Goal: Task Accomplishment & Management: Complete application form

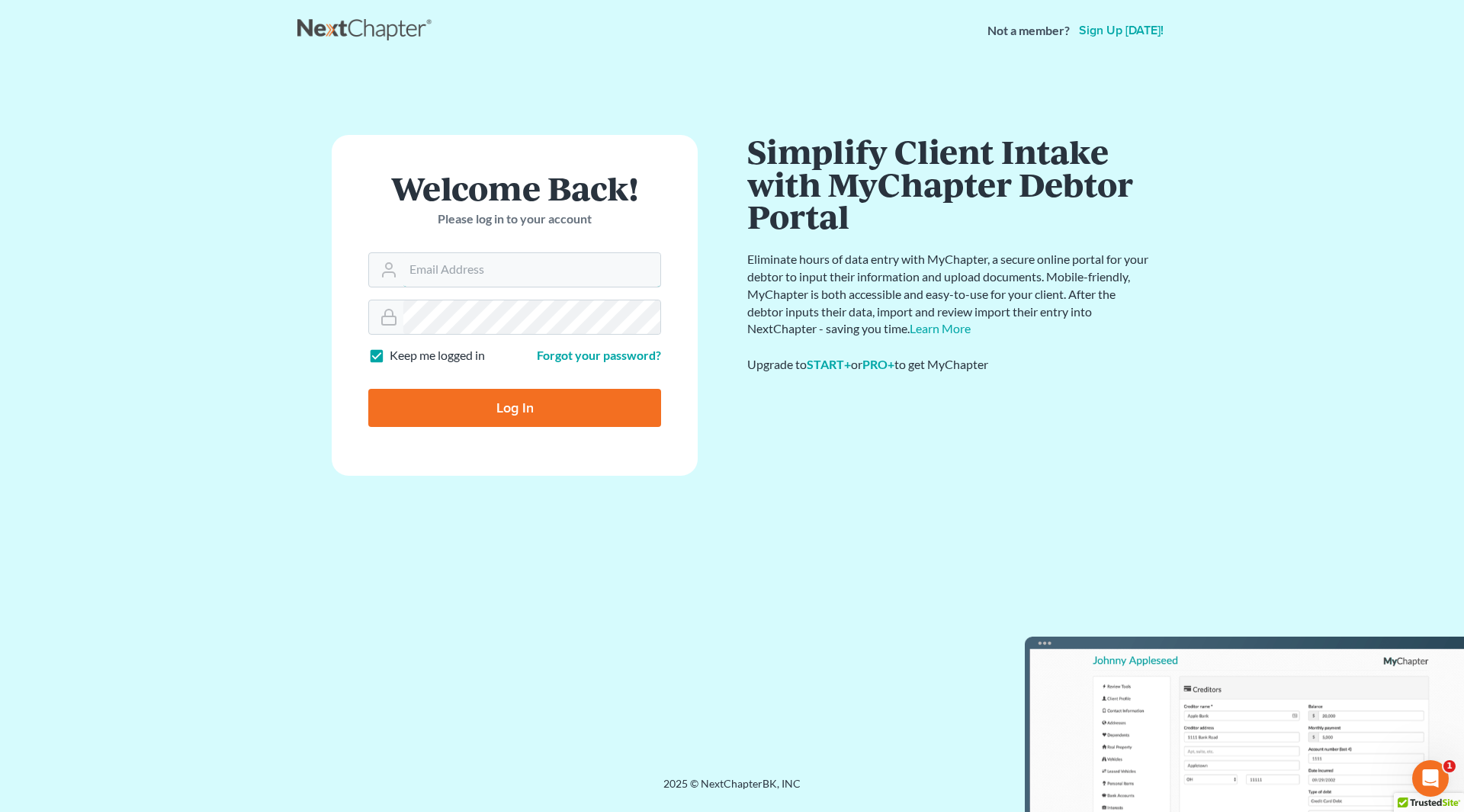
type input "[PERSON_NAME][EMAIL_ADDRESS][DOMAIN_NAME]"
click at [528, 396] on input "Log In" at bounding box center [515, 408] width 293 height 38
type input "Thinking..."
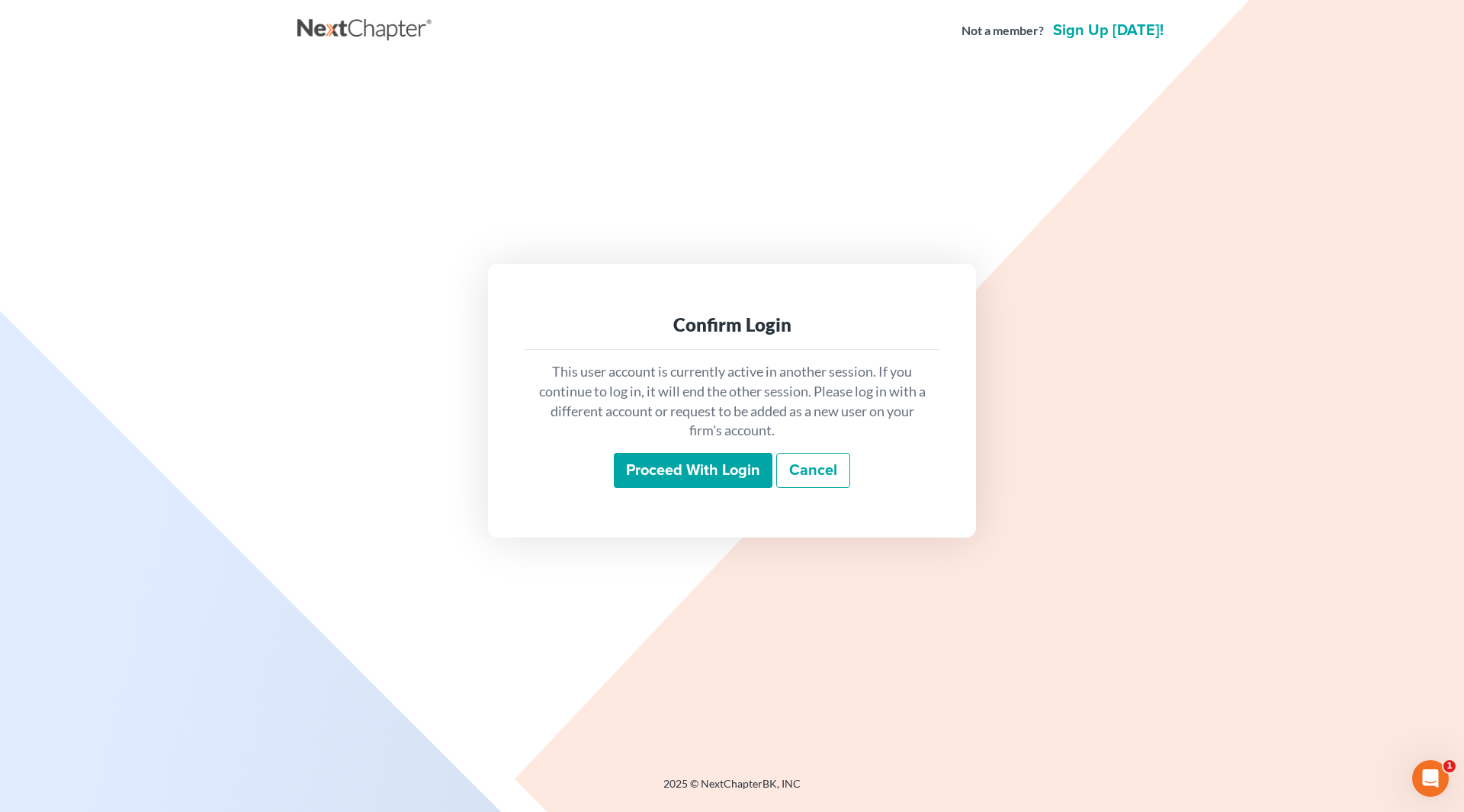
click at [678, 466] on input "Proceed with login" at bounding box center [694, 469] width 159 height 35
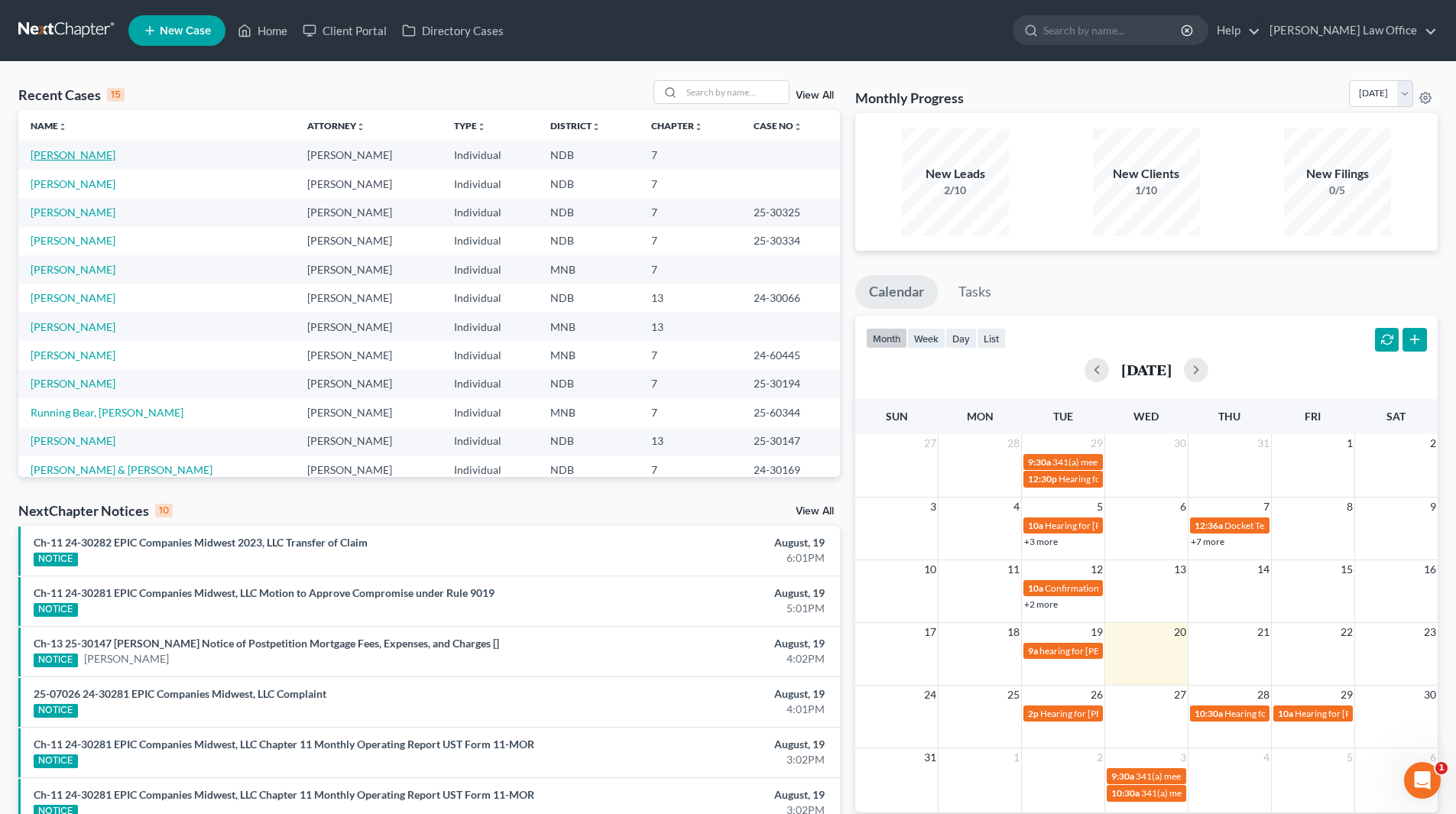
drag, startPoint x: 53, startPoint y: 149, endPoint x: 93, endPoint y: 158, distance: 41.0
click at [53, 149] on link "[PERSON_NAME]" at bounding box center [72, 155] width 85 height 13
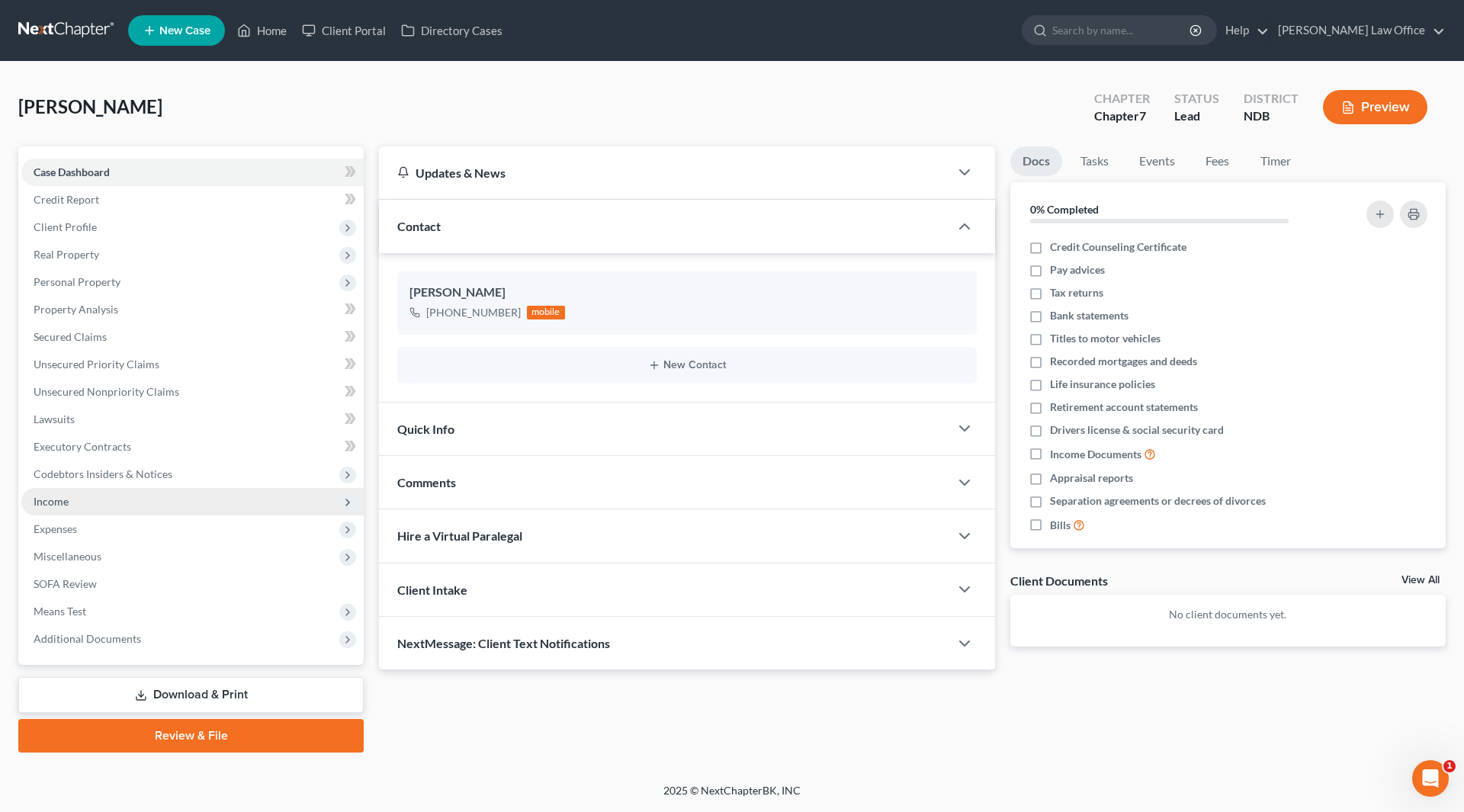
click at [72, 511] on span "Income" at bounding box center [193, 501] width 343 height 28
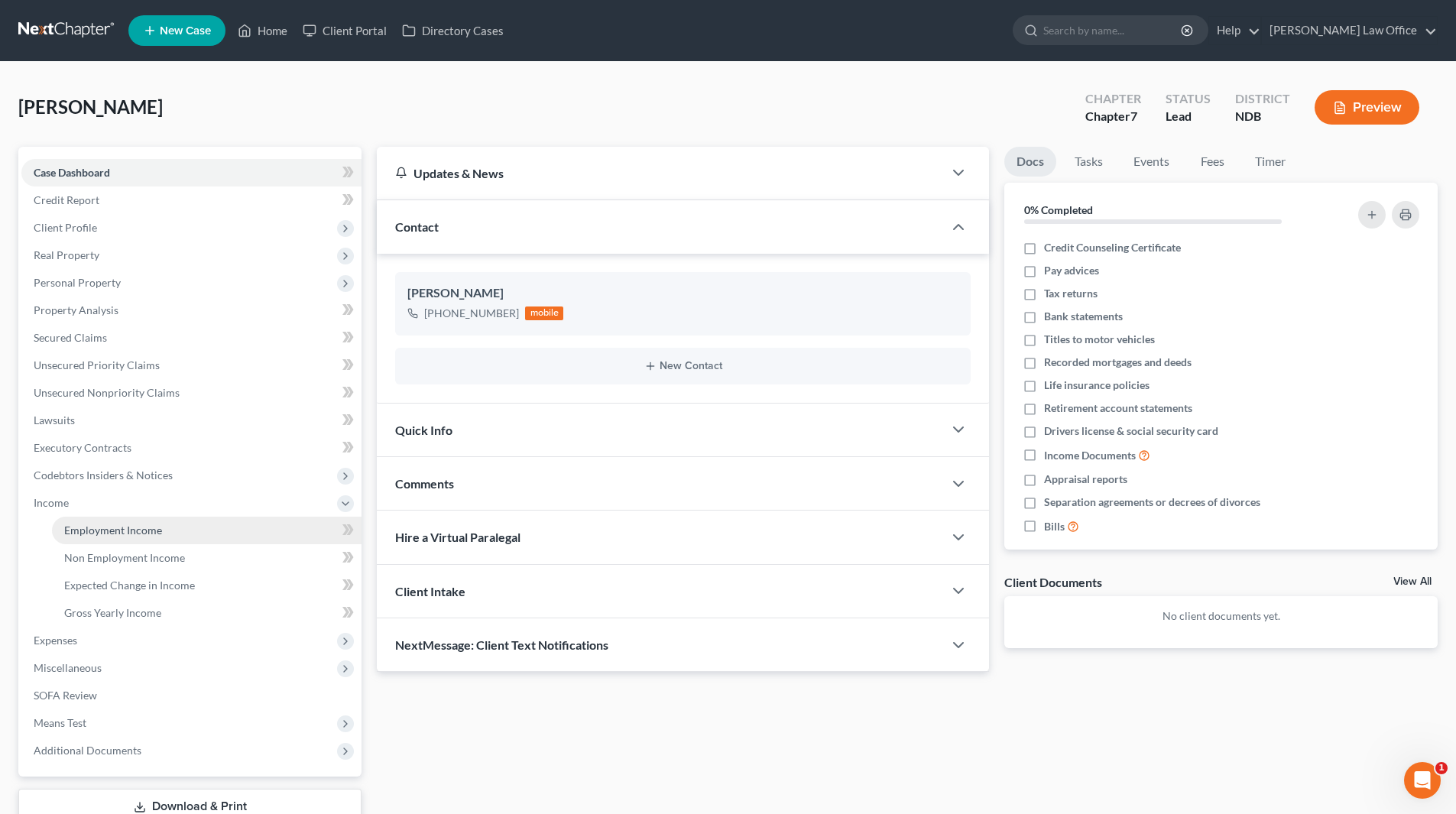
click at [90, 527] on span "Employment Income" at bounding box center [113, 530] width 98 height 13
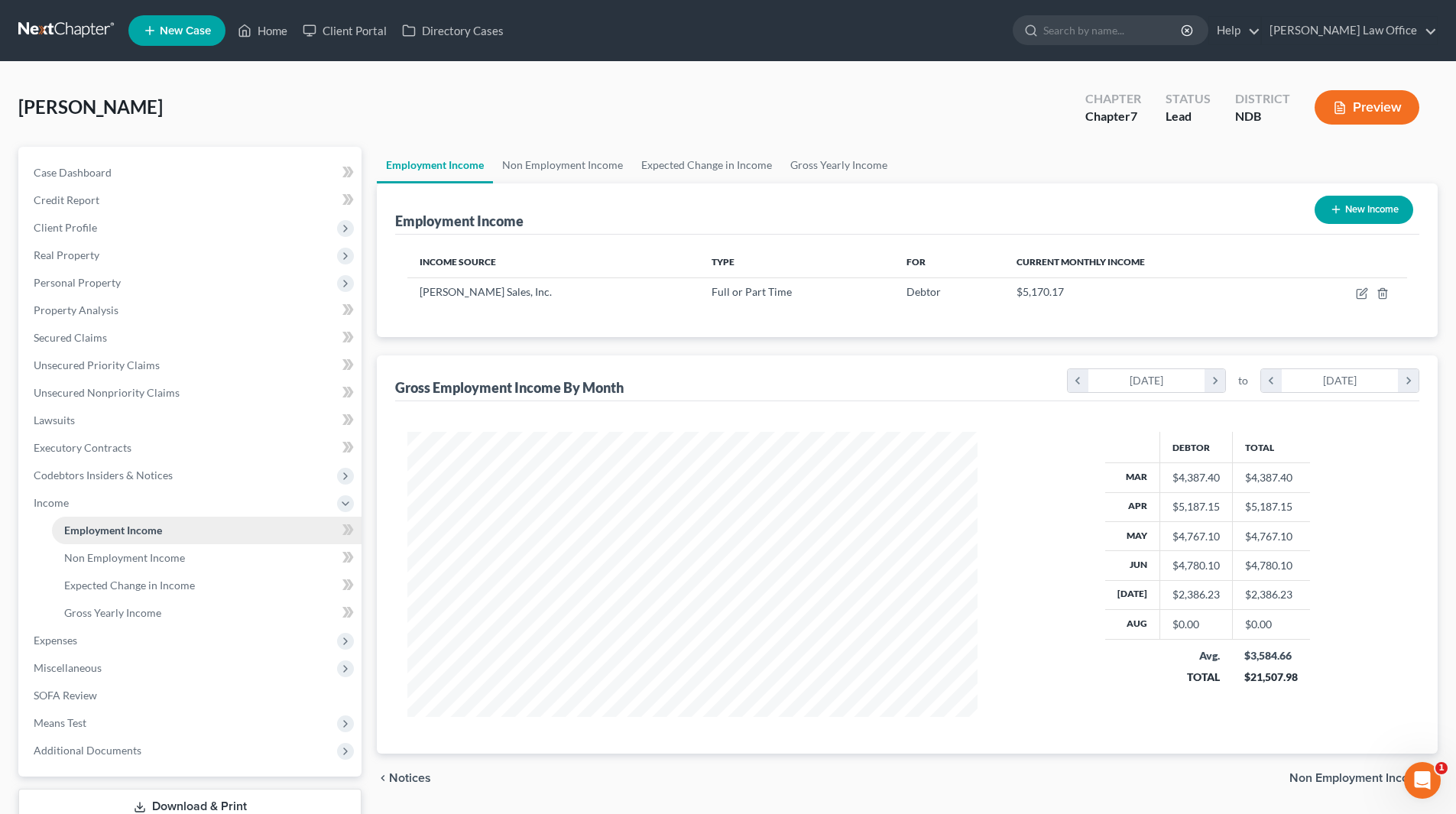
scroll to position [285, 600]
click at [528, 156] on link "Non Employment Income" at bounding box center [562, 165] width 139 height 37
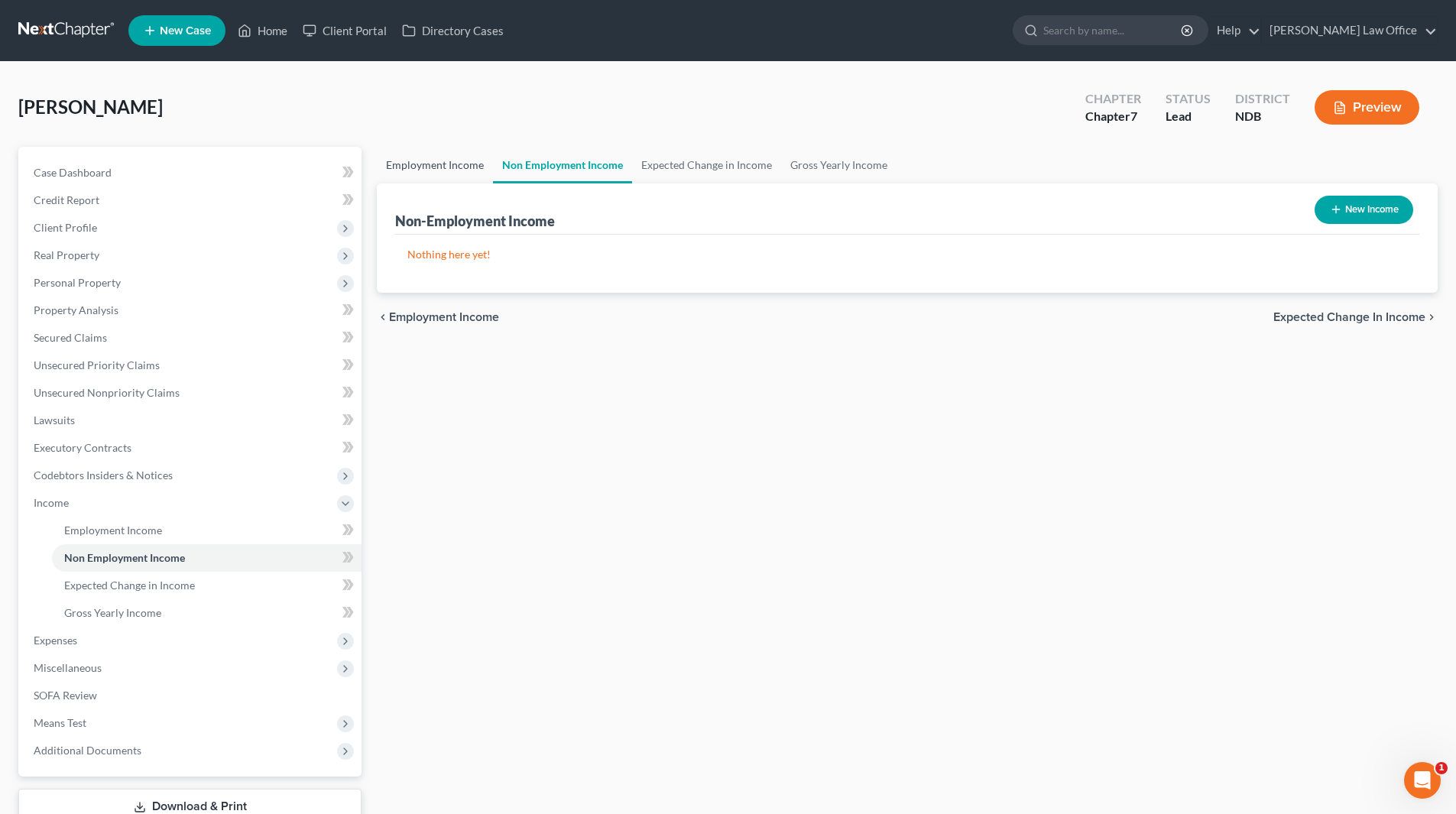
click at [454, 164] on link "Employment Income" at bounding box center [435, 165] width 116 height 37
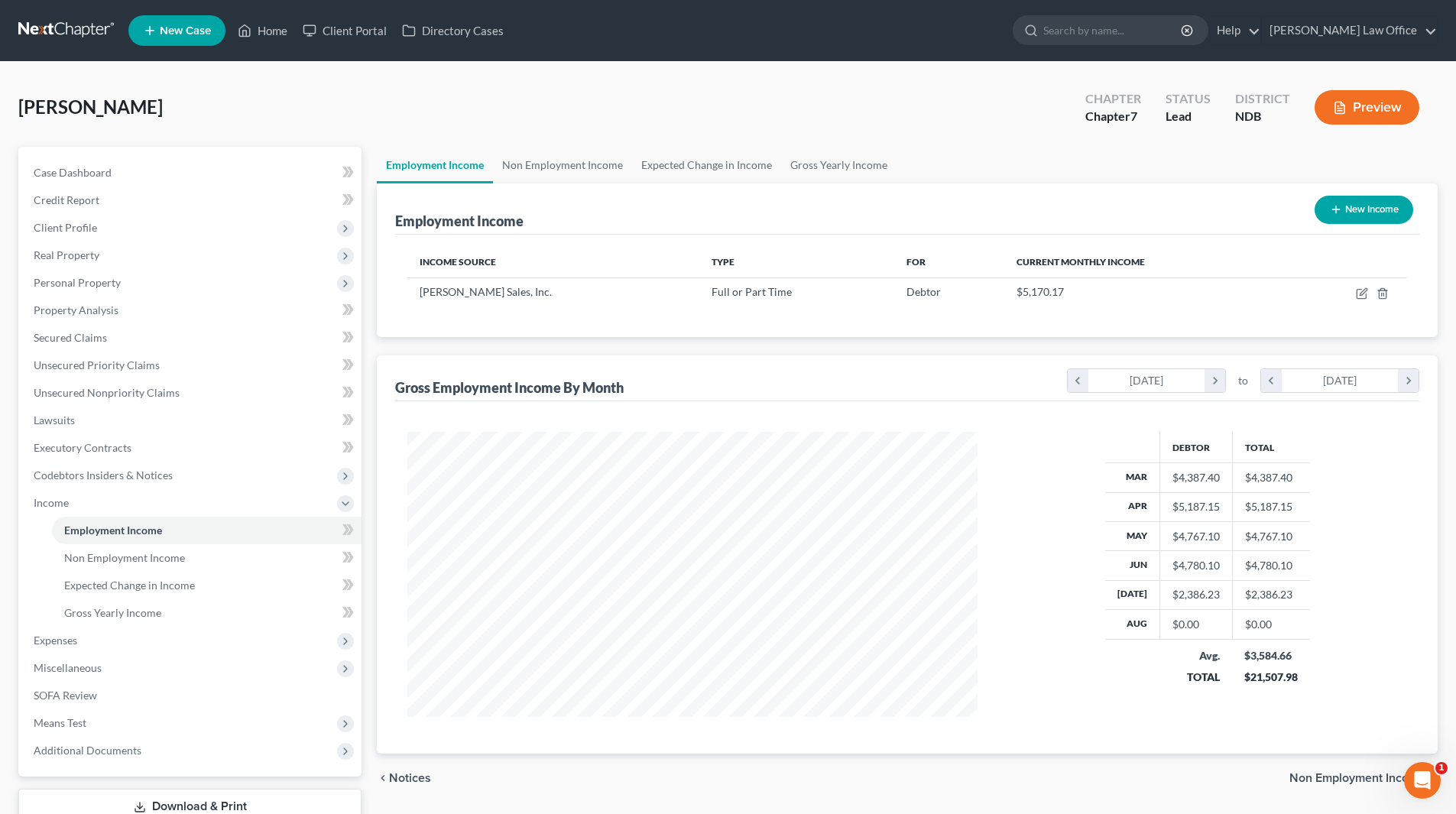
scroll to position [285, 600]
click at [269, 29] on link "Home" at bounding box center [262, 30] width 65 height 28
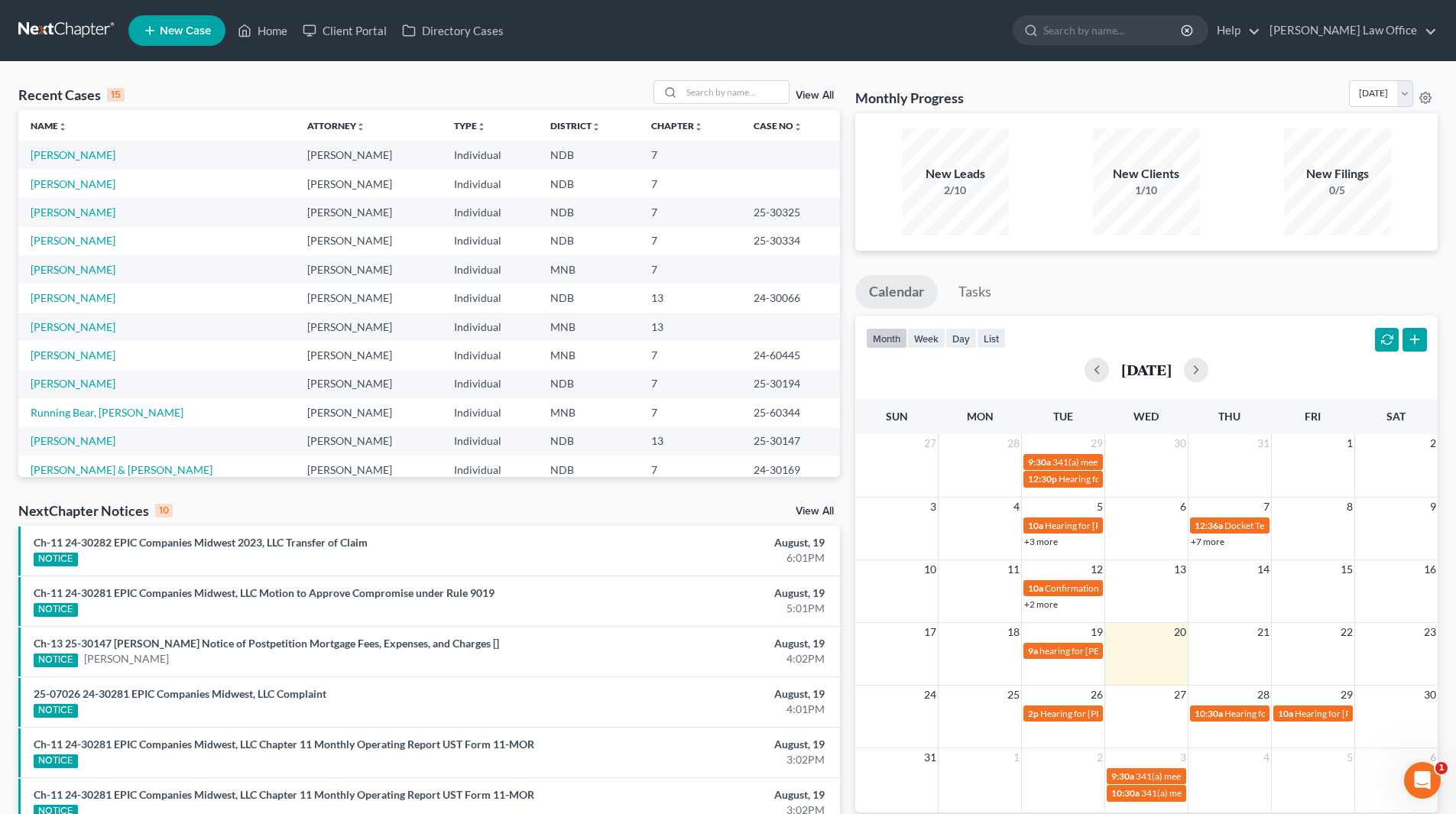
click at [814, 97] on link "View All" at bounding box center [814, 96] width 38 height 11
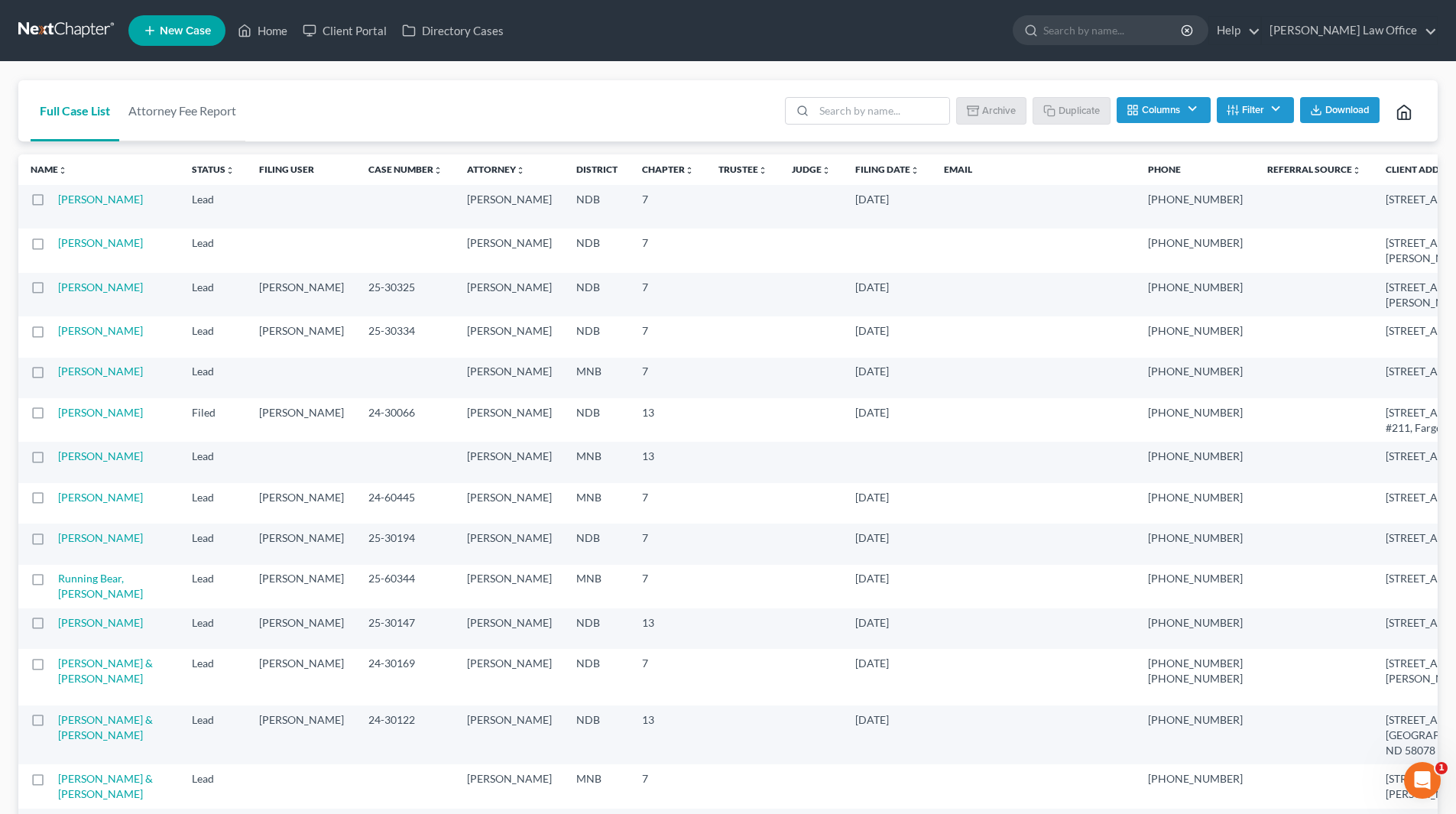
click at [76, 206] on td "Wagner, Ryan" at bounding box center [119, 207] width 122 height 44
click at [72, 224] on td "Wagner, Ryan" at bounding box center [119, 207] width 122 height 44
click at [72, 206] on link "Wagner, Ryan" at bounding box center [100, 199] width 85 height 13
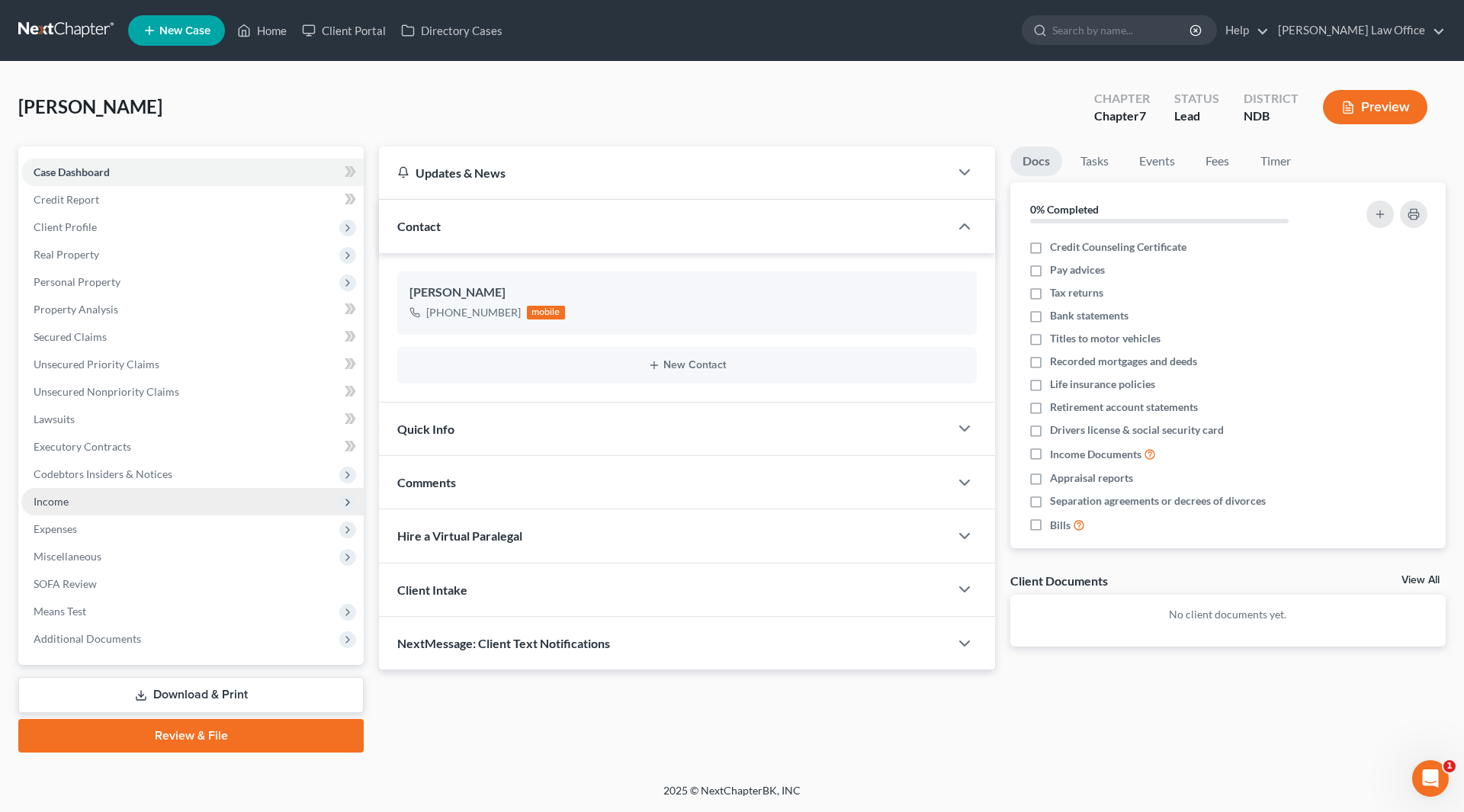
click at [87, 504] on span "Income" at bounding box center [193, 501] width 343 height 28
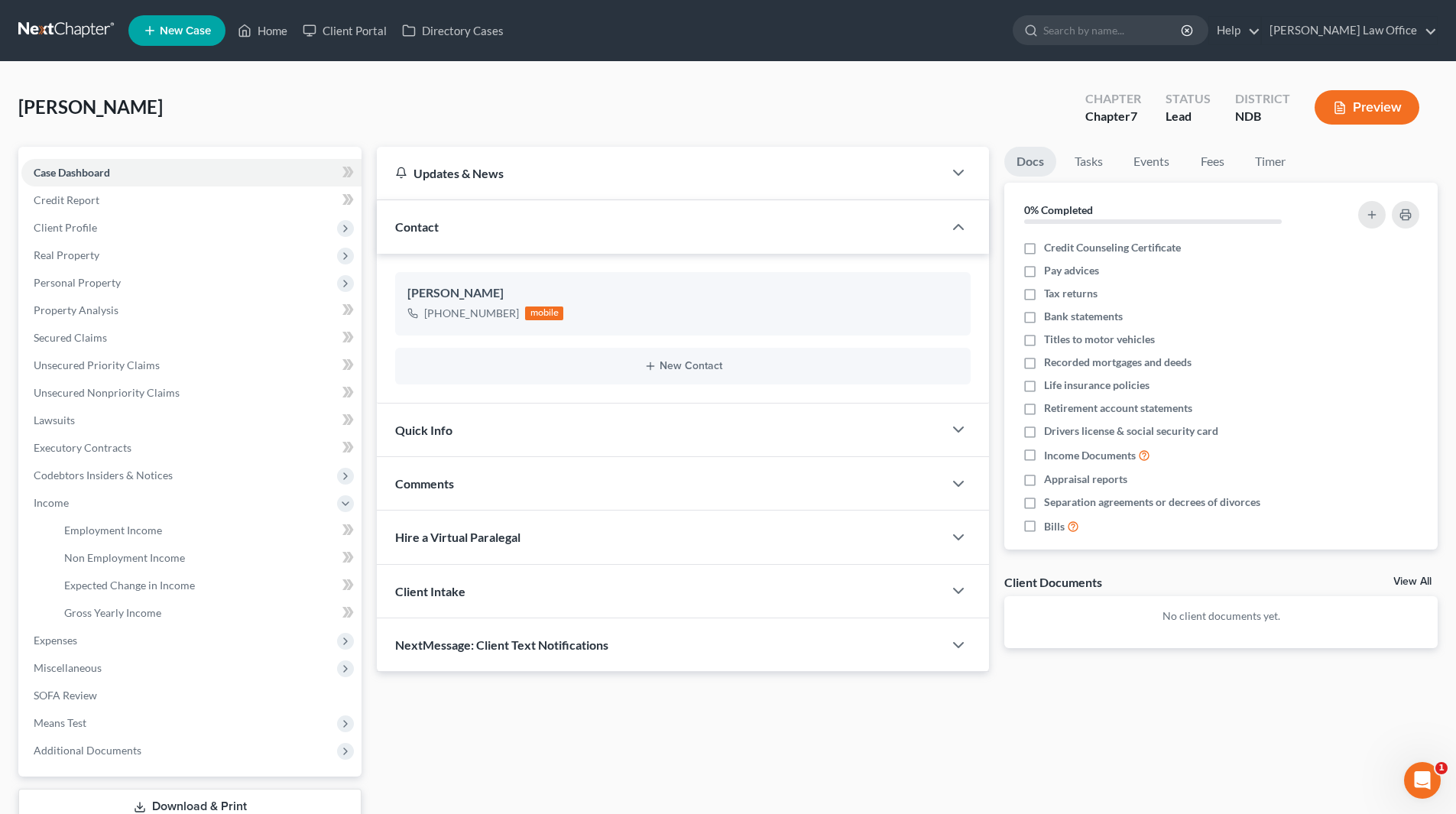
click at [1395, 110] on button "Preview" at bounding box center [1367, 107] width 105 height 34
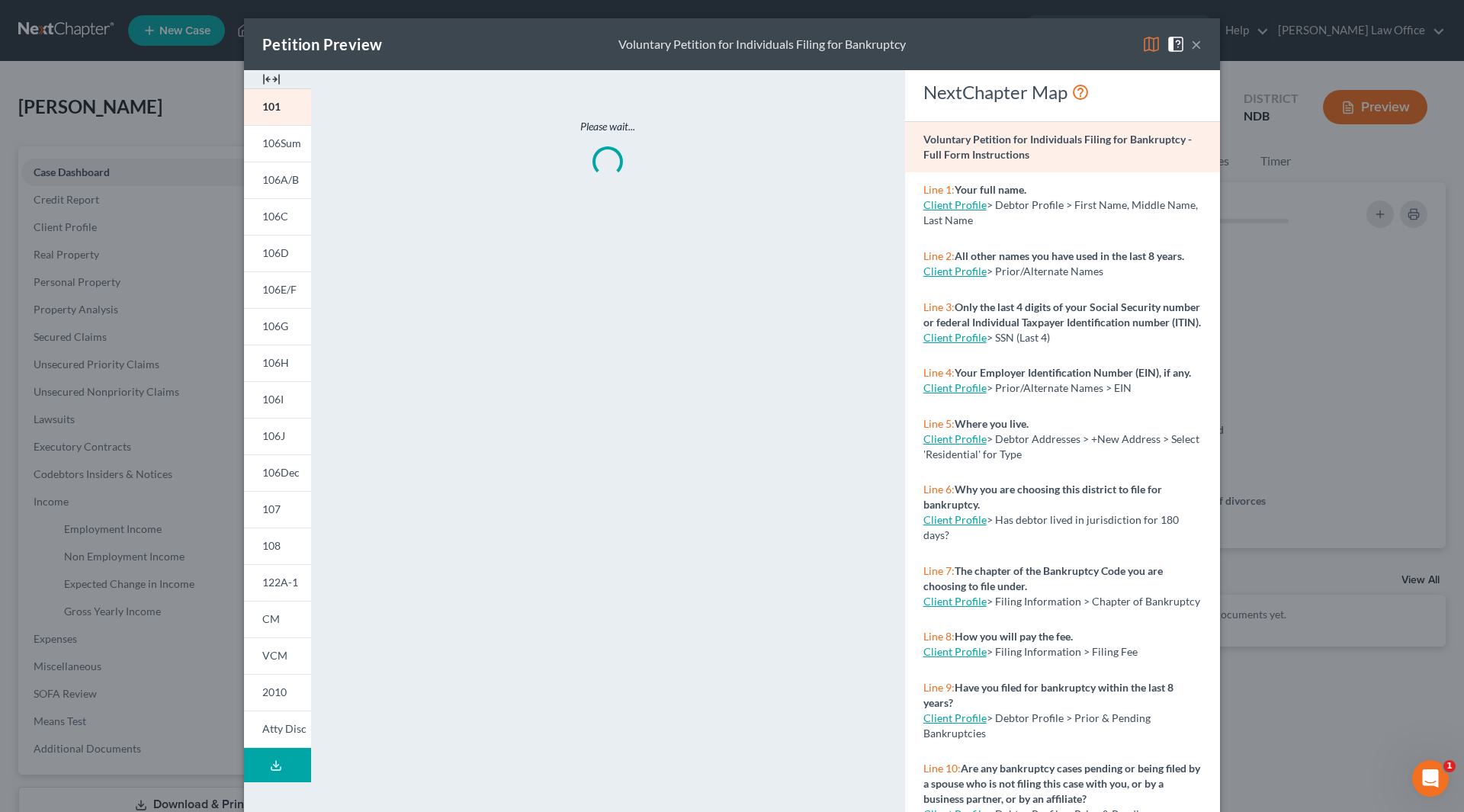
click at [264, 76] on img at bounding box center [271, 79] width 19 height 19
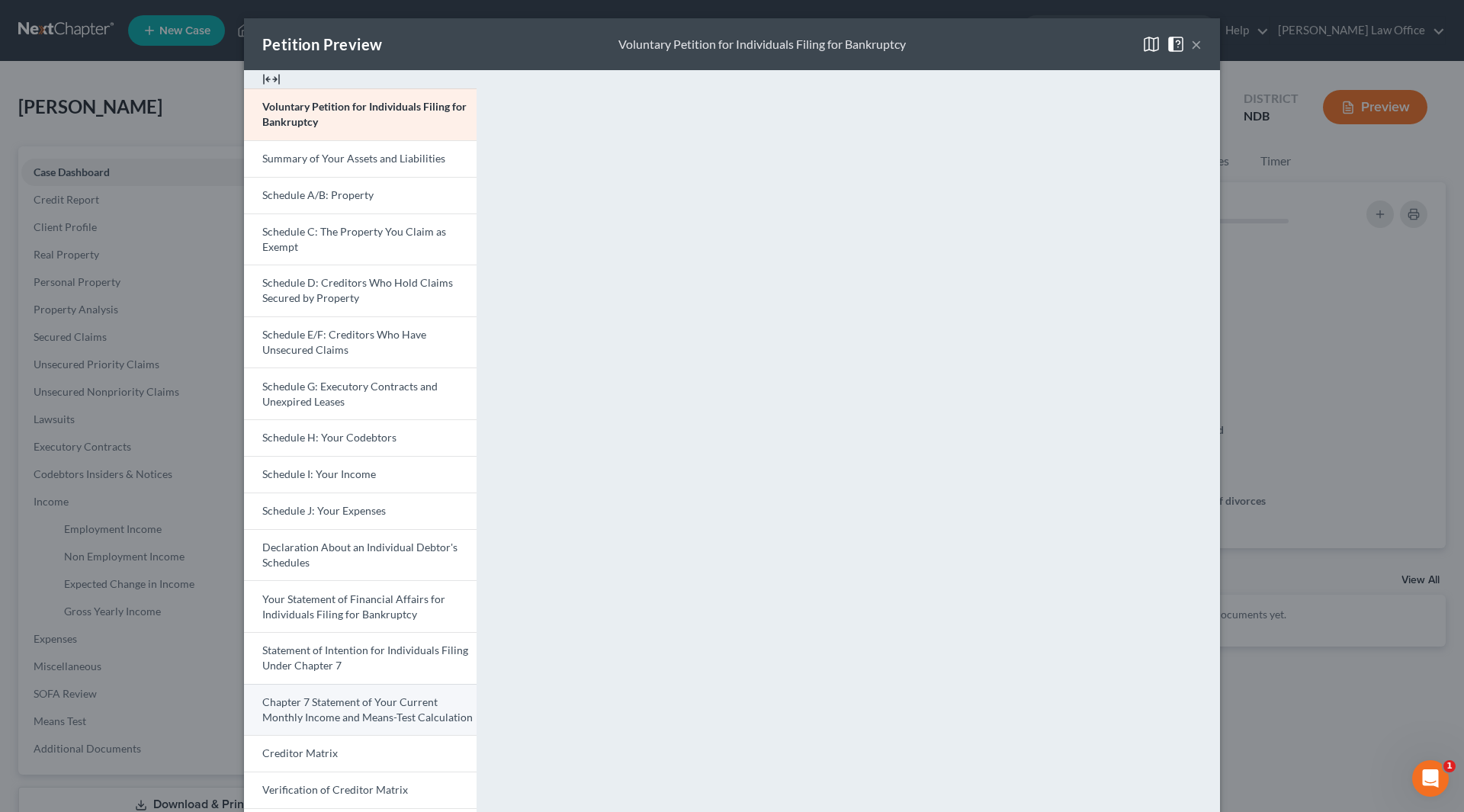
click at [369, 711] on span "Chapter 7 Statement of Your Current Monthly Income and Means-Test Calculation" at bounding box center [368, 709] width 211 height 29
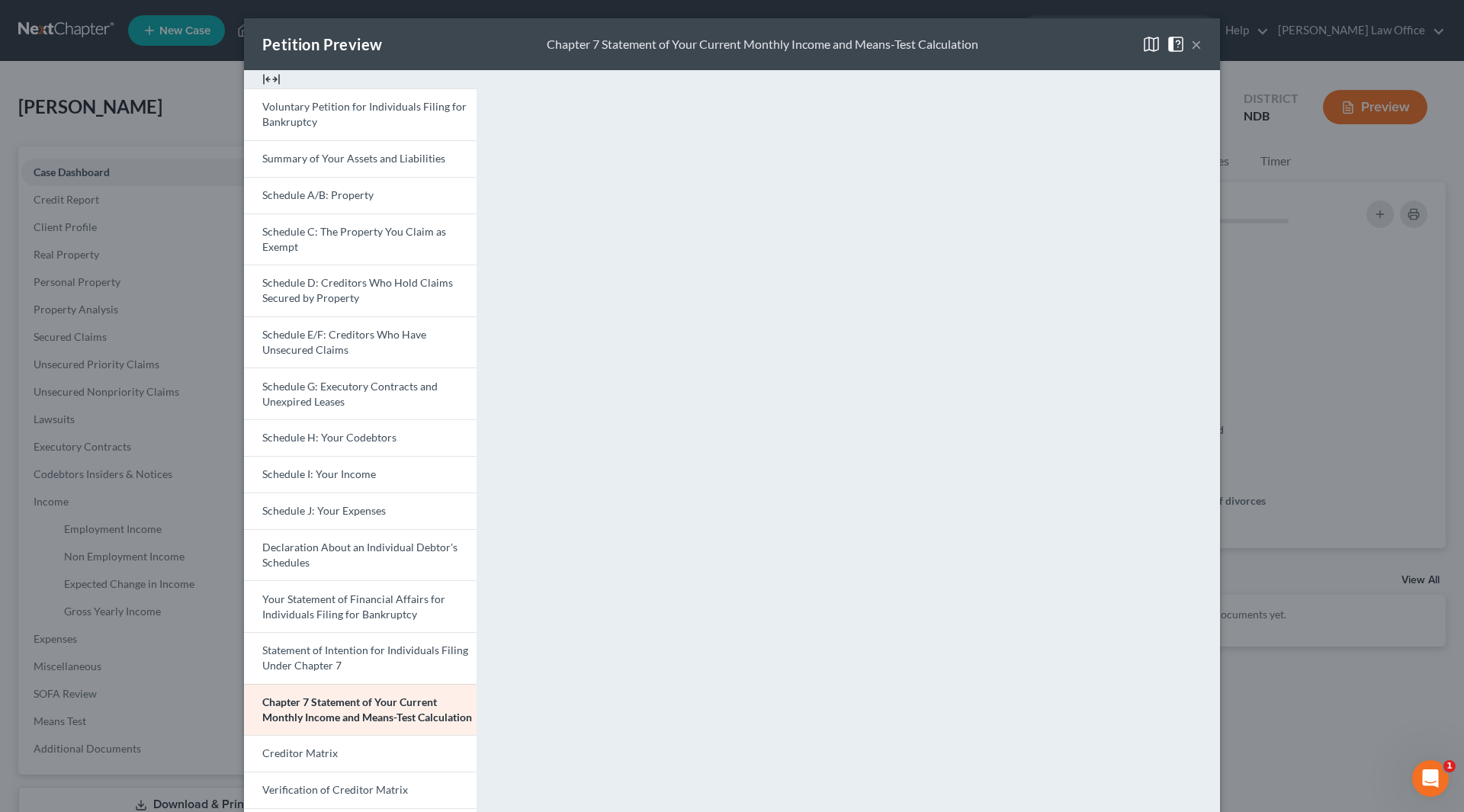
click at [1191, 42] on button "×" at bounding box center [1196, 44] width 11 height 19
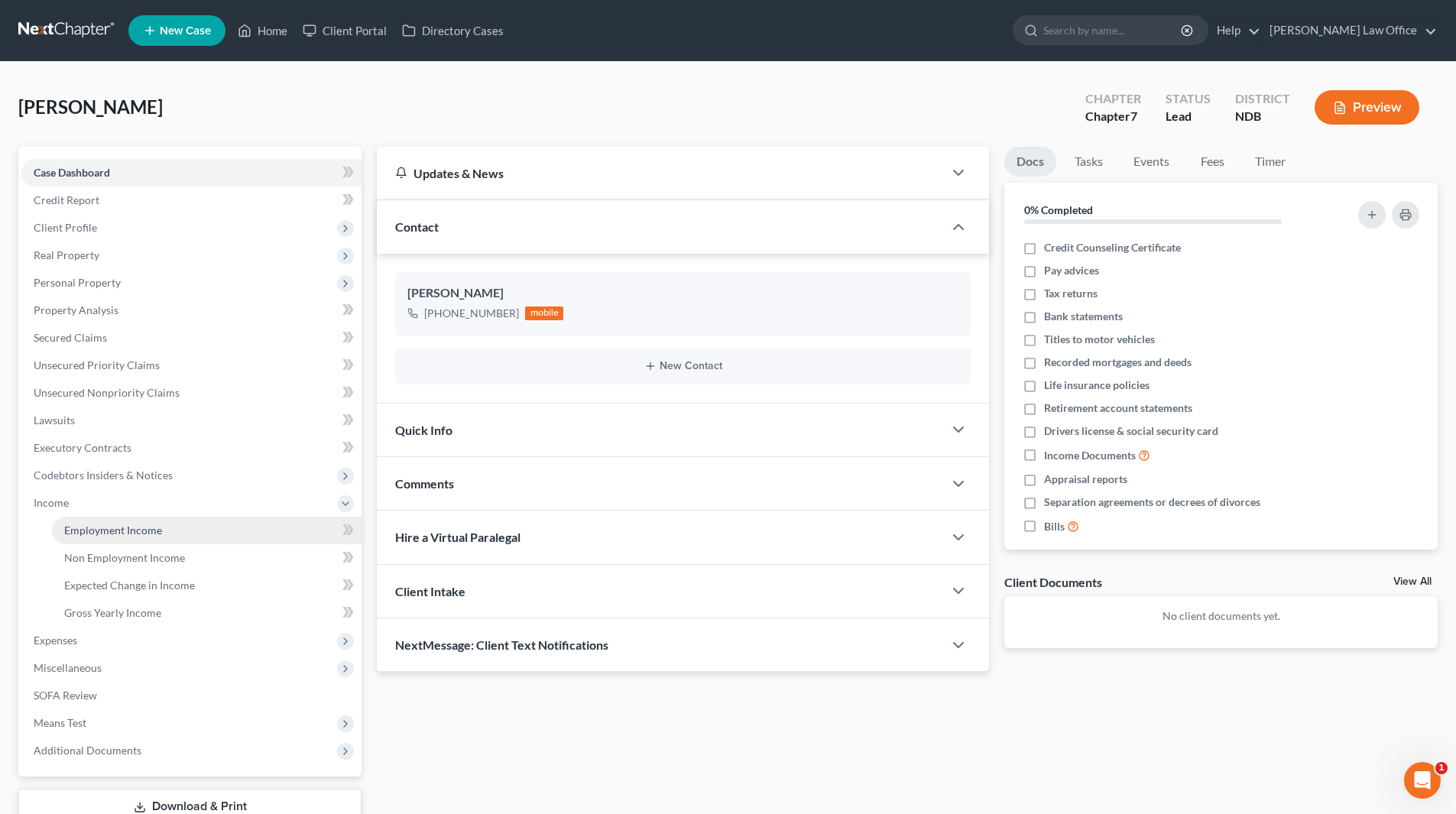
click at [115, 521] on link "Employment Income" at bounding box center [207, 530] width 310 height 28
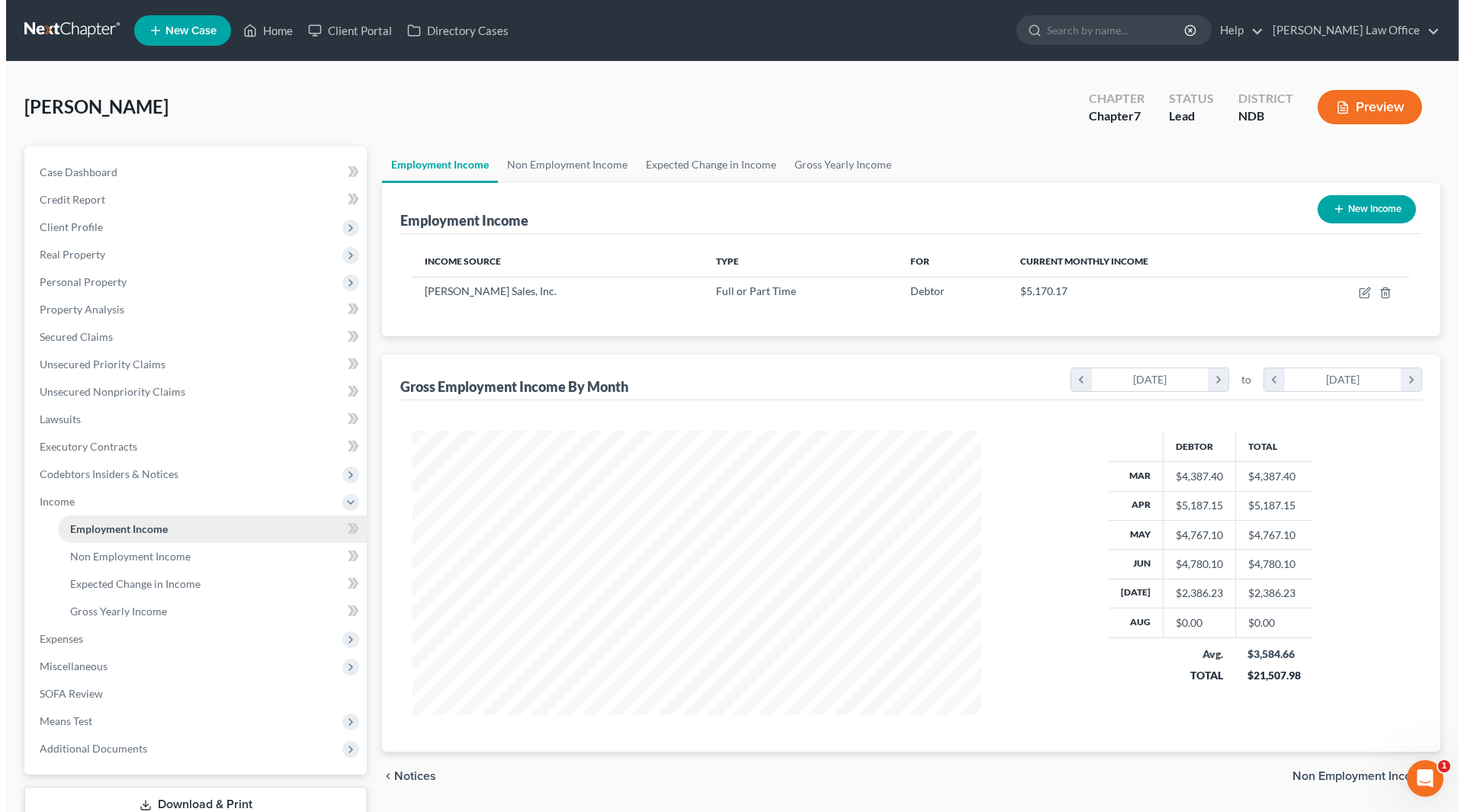
scroll to position [285, 599]
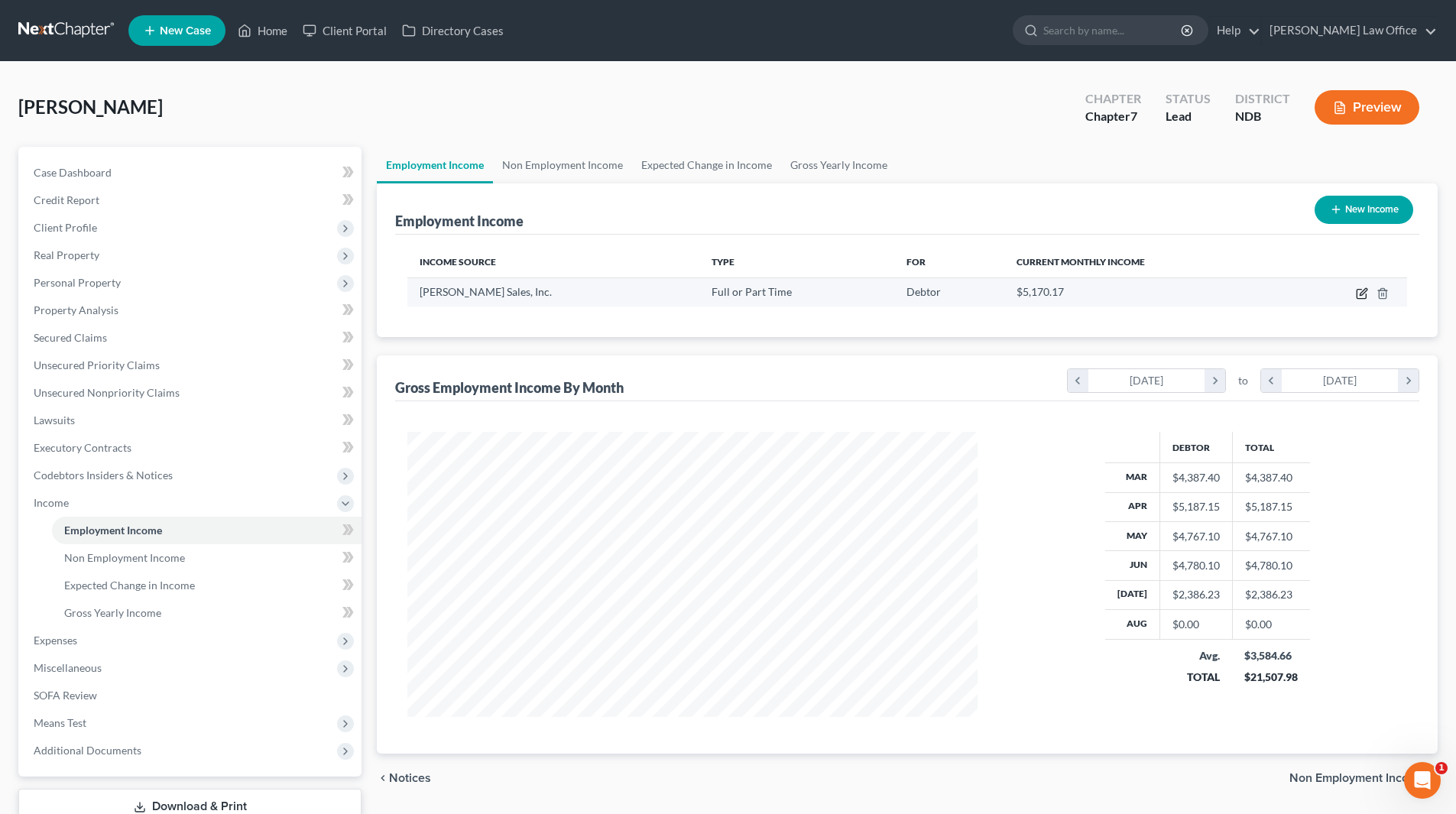
click at [1360, 291] on icon "button" at bounding box center [1362, 293] width 13 height 13
select select "0"
select select "29"
select select "2"
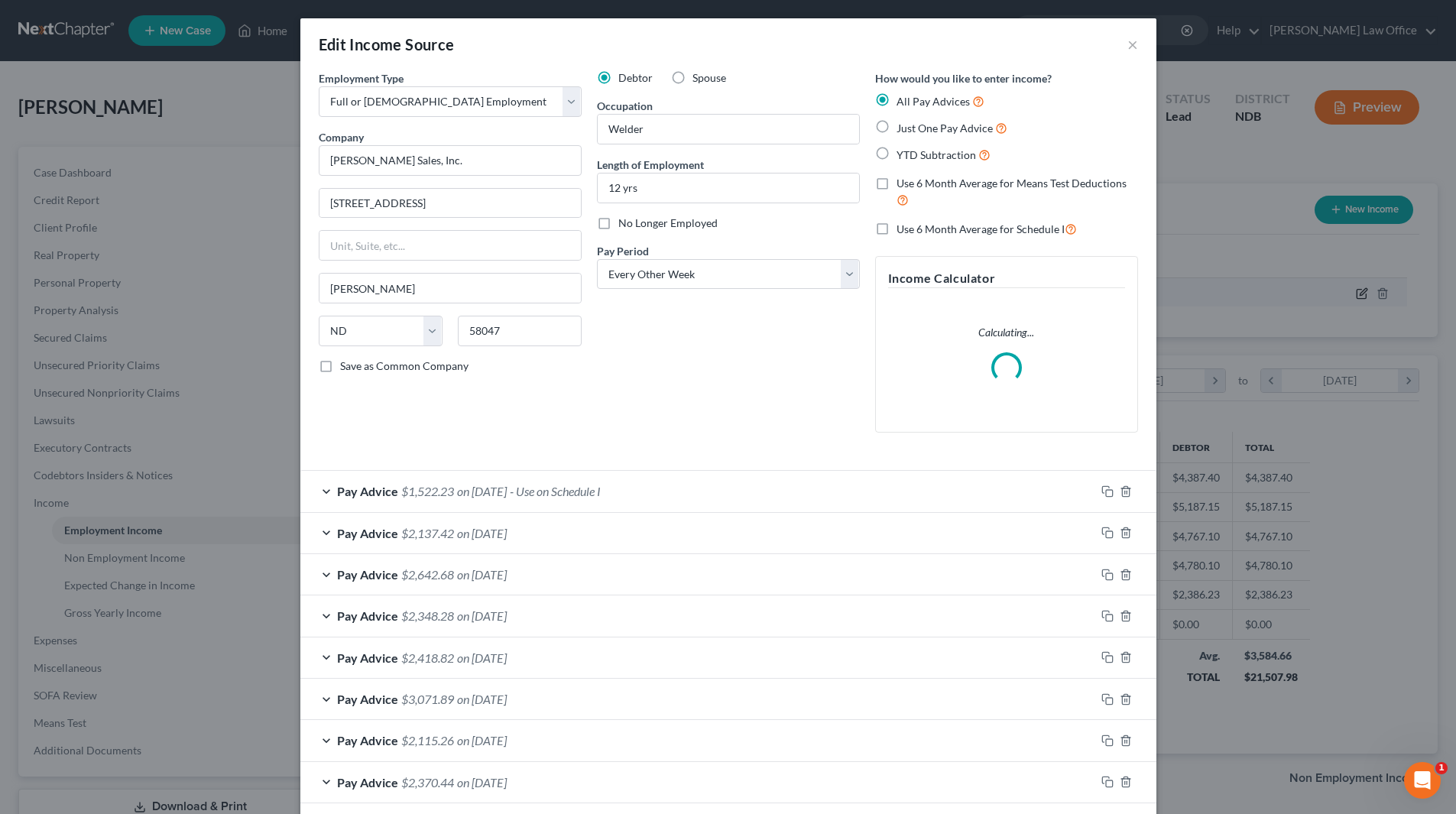
scroll to position [287, 606]
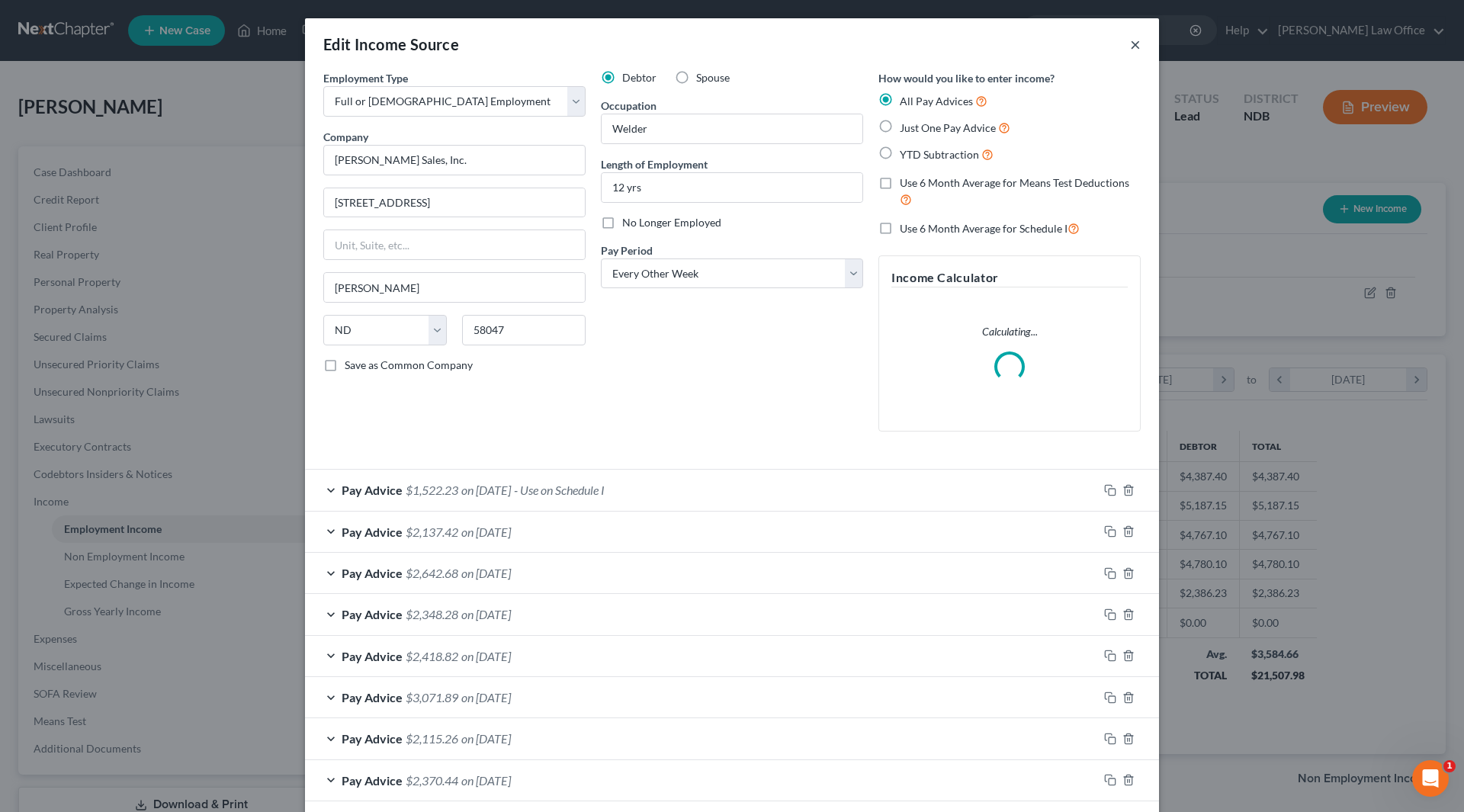
click at [1133, 45] on button "×" at bounding box center [1135, 44] width 11 height 19
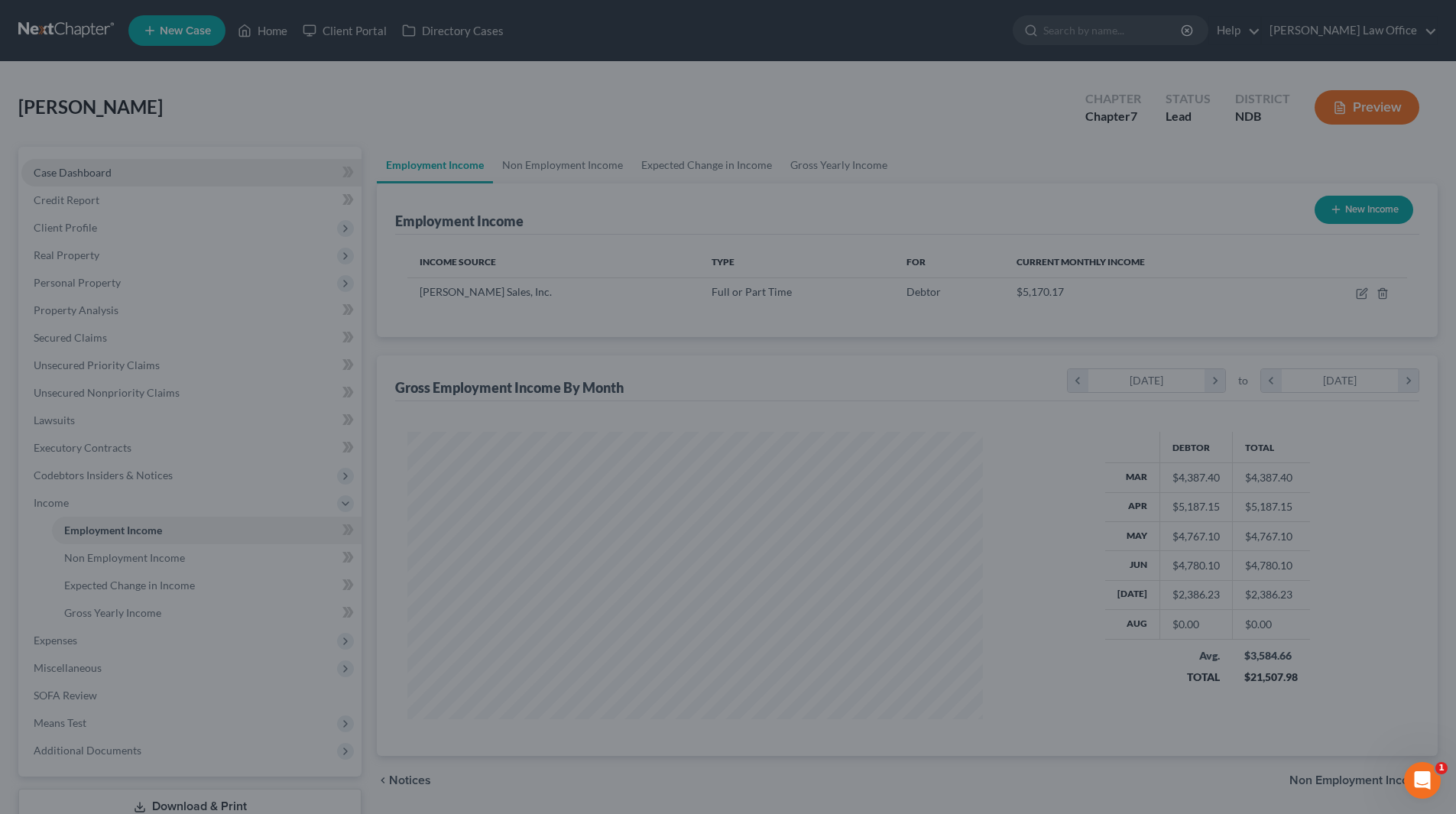
scroll to position [763786, 763806]
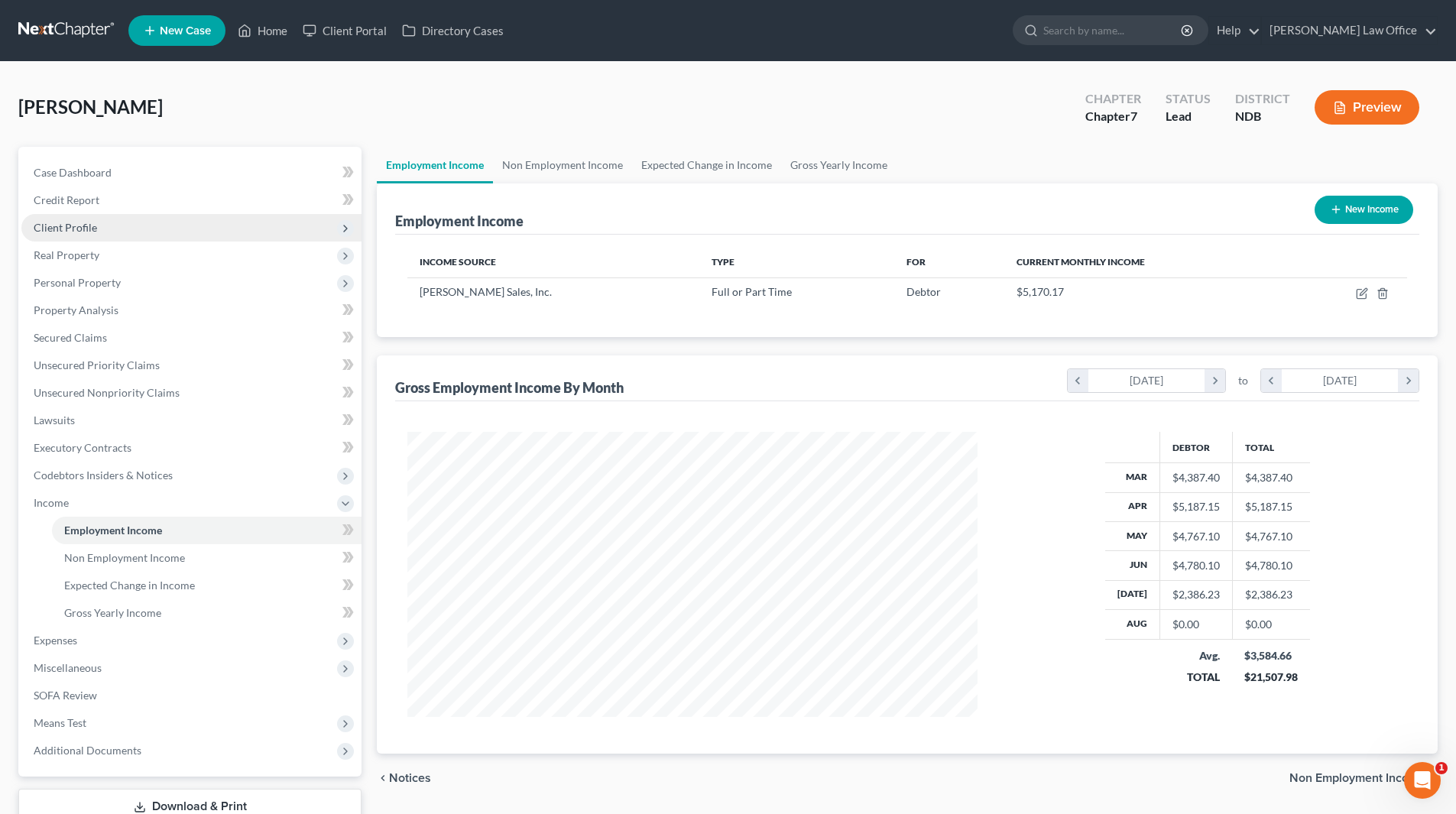
click at [82, 225] on span "Client Profile" at bounding box center [65, 227] width 64 height 13
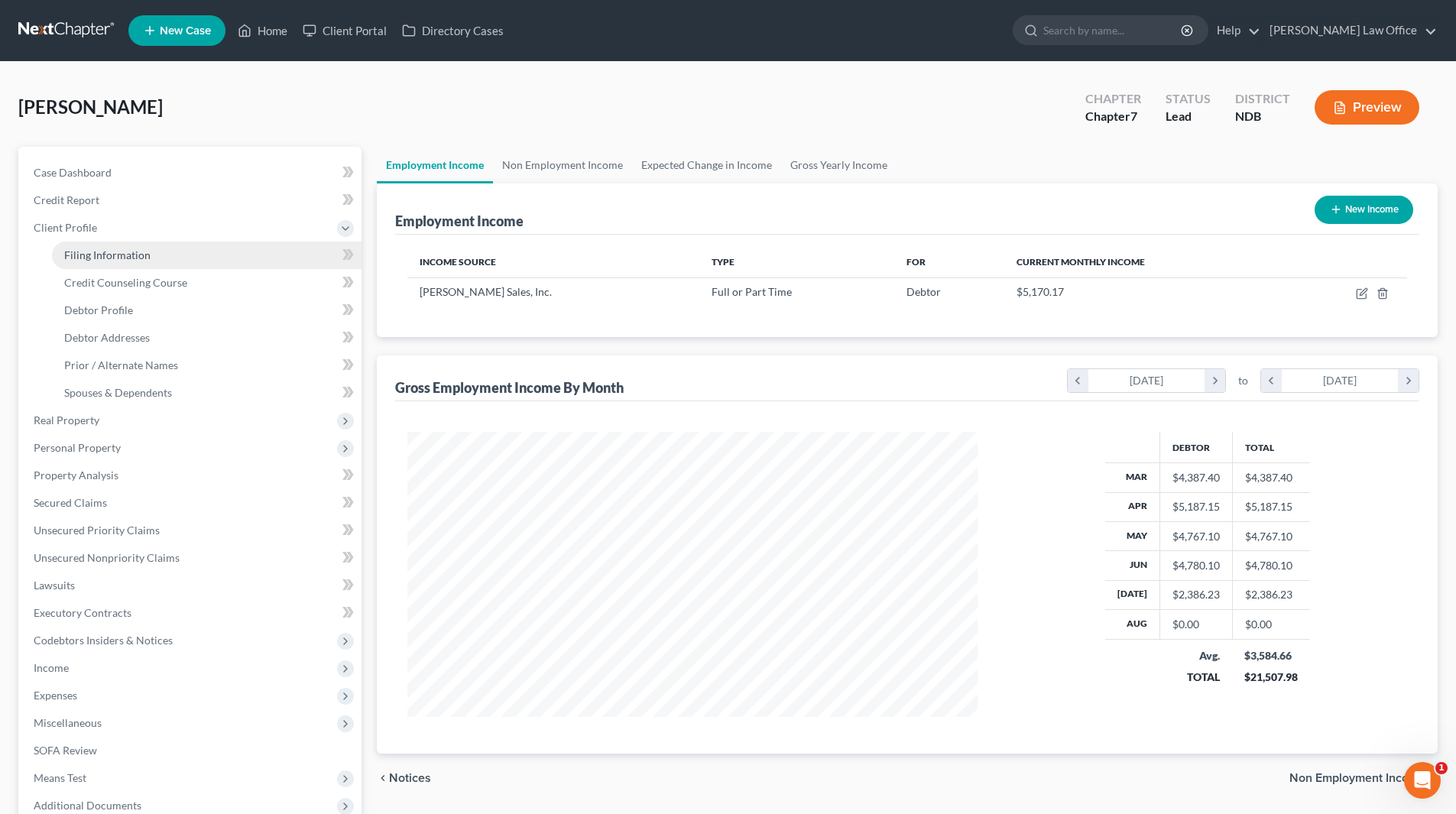
click at [105, 260] on span "Filing Information" at bounding box center [107, 255] width 87 height 13
select select "1"
select select "0"
select select "60"
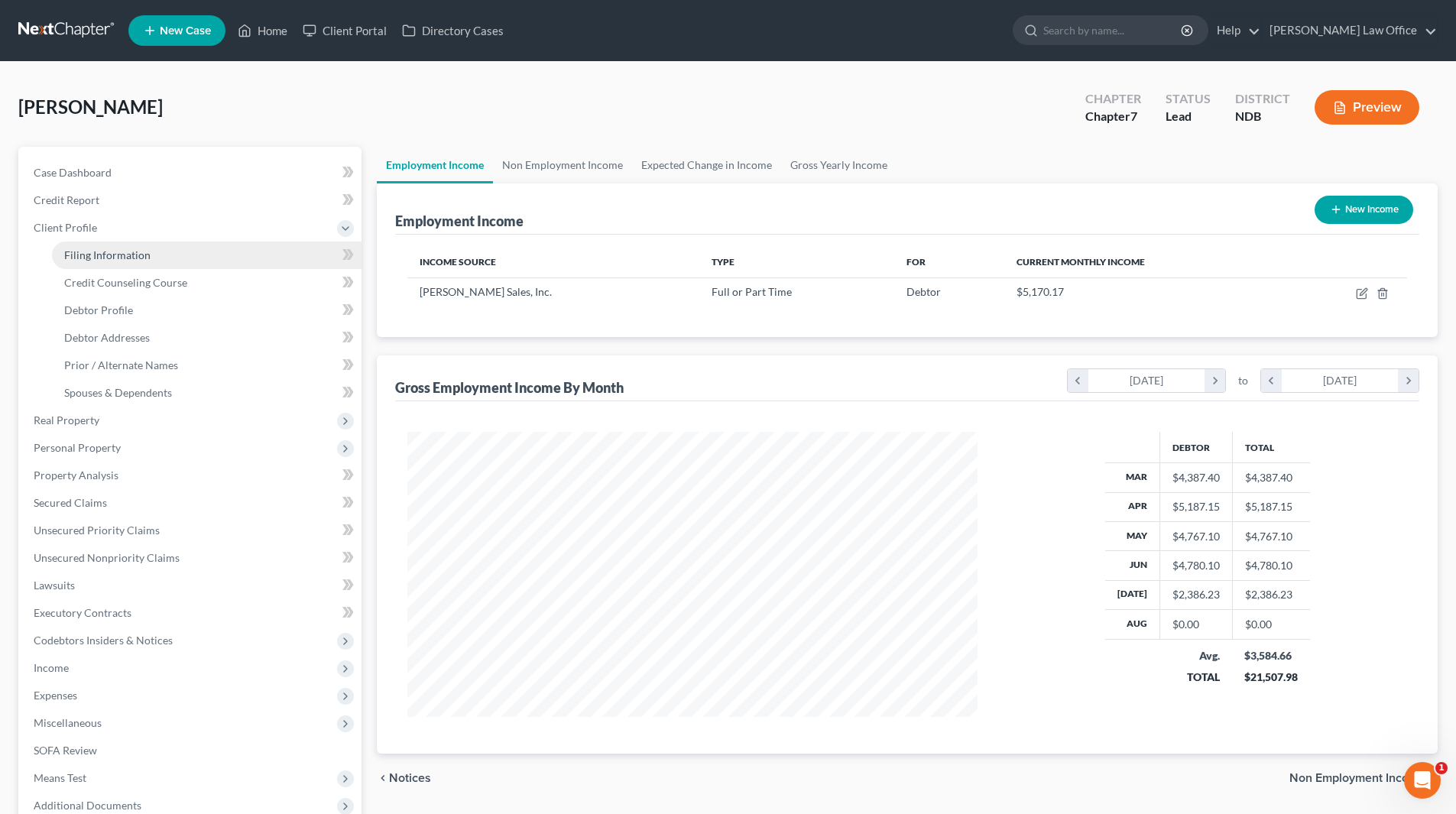
select select "0"
select select "29"
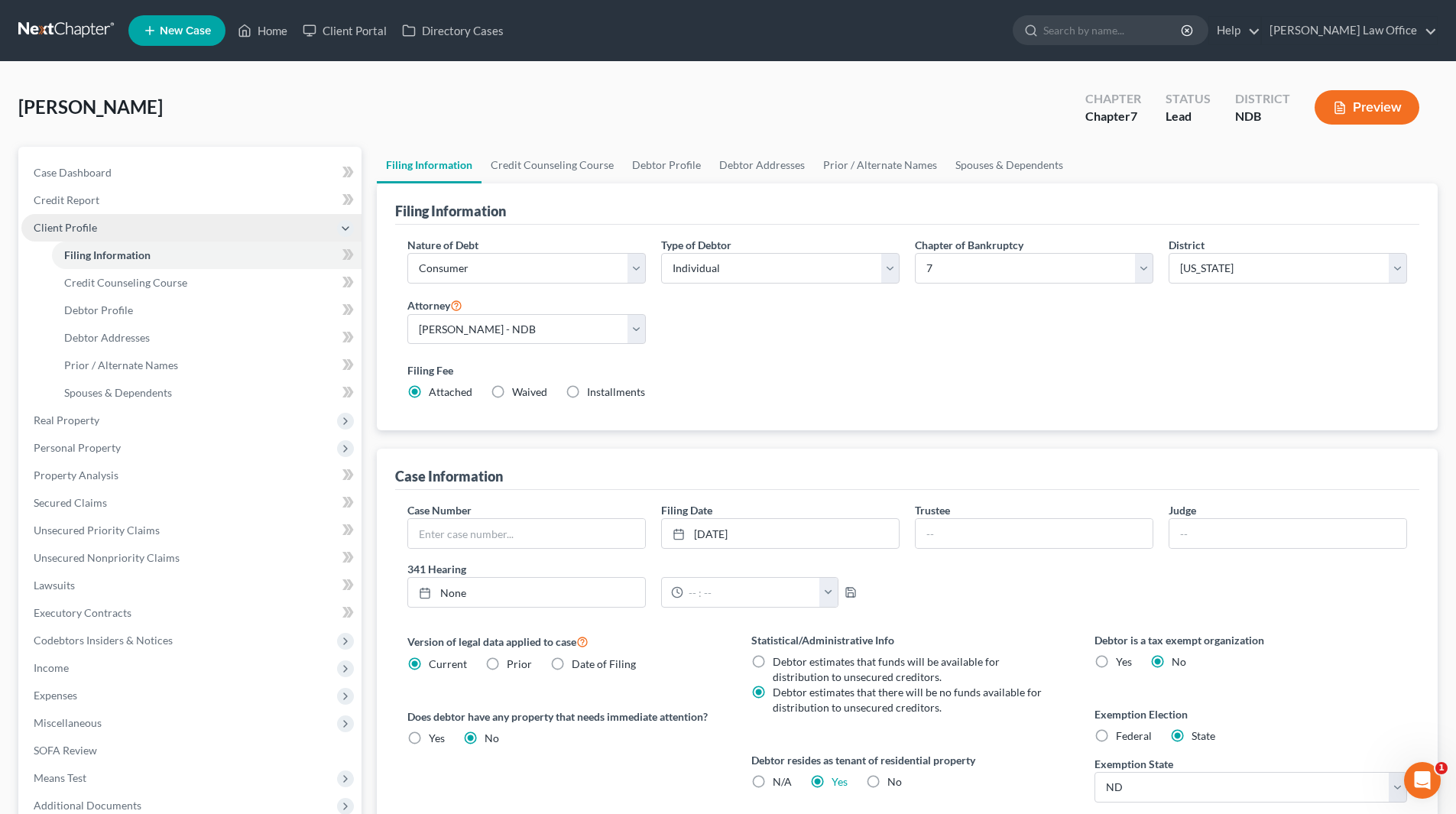
click at [76, 223] on span "Client Profile" at bounding box center [65, 227] width 64 height 13
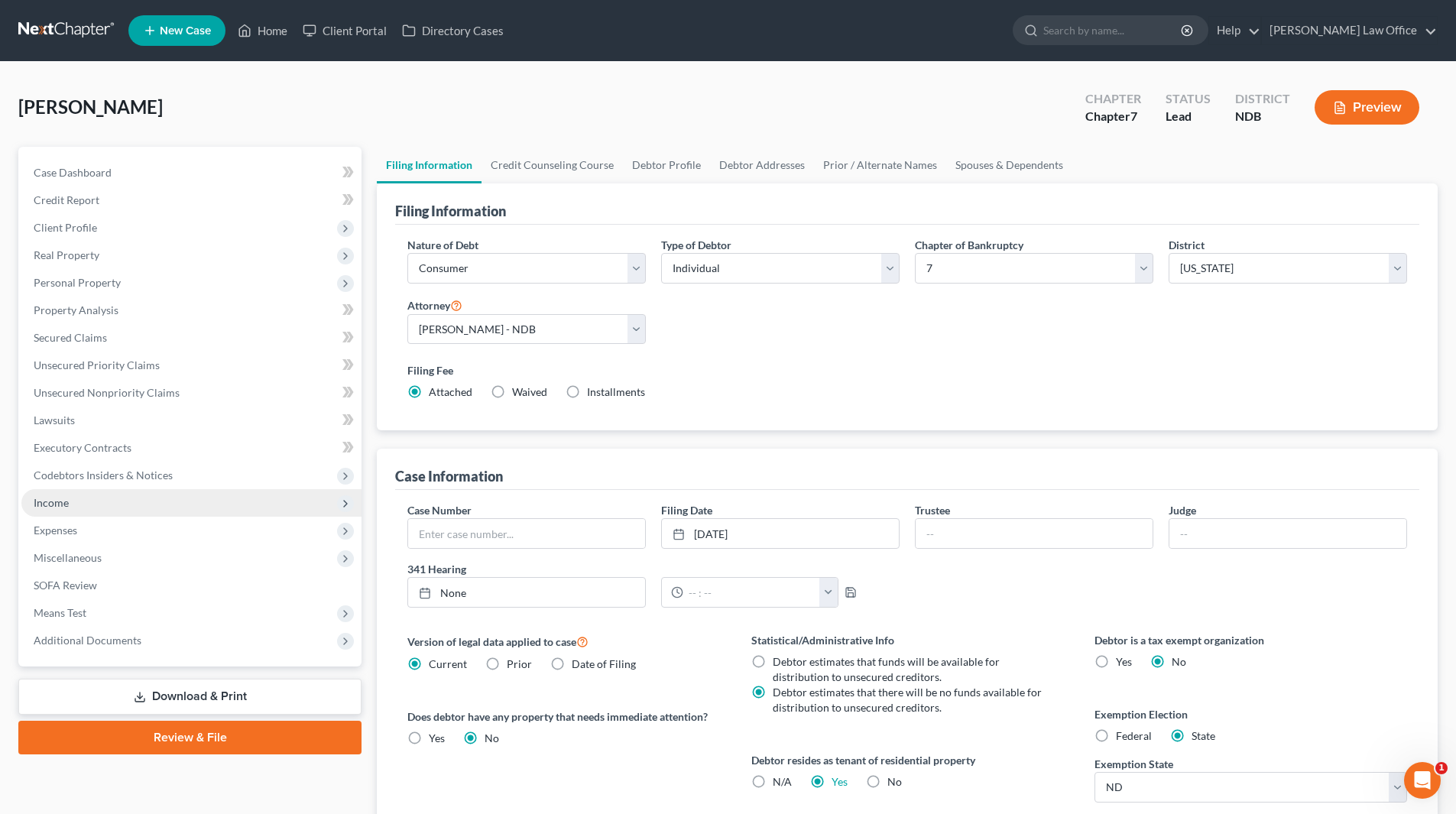
click at [72, 493] on span "Income" at bounding box center [192, 503] width 340 height 28
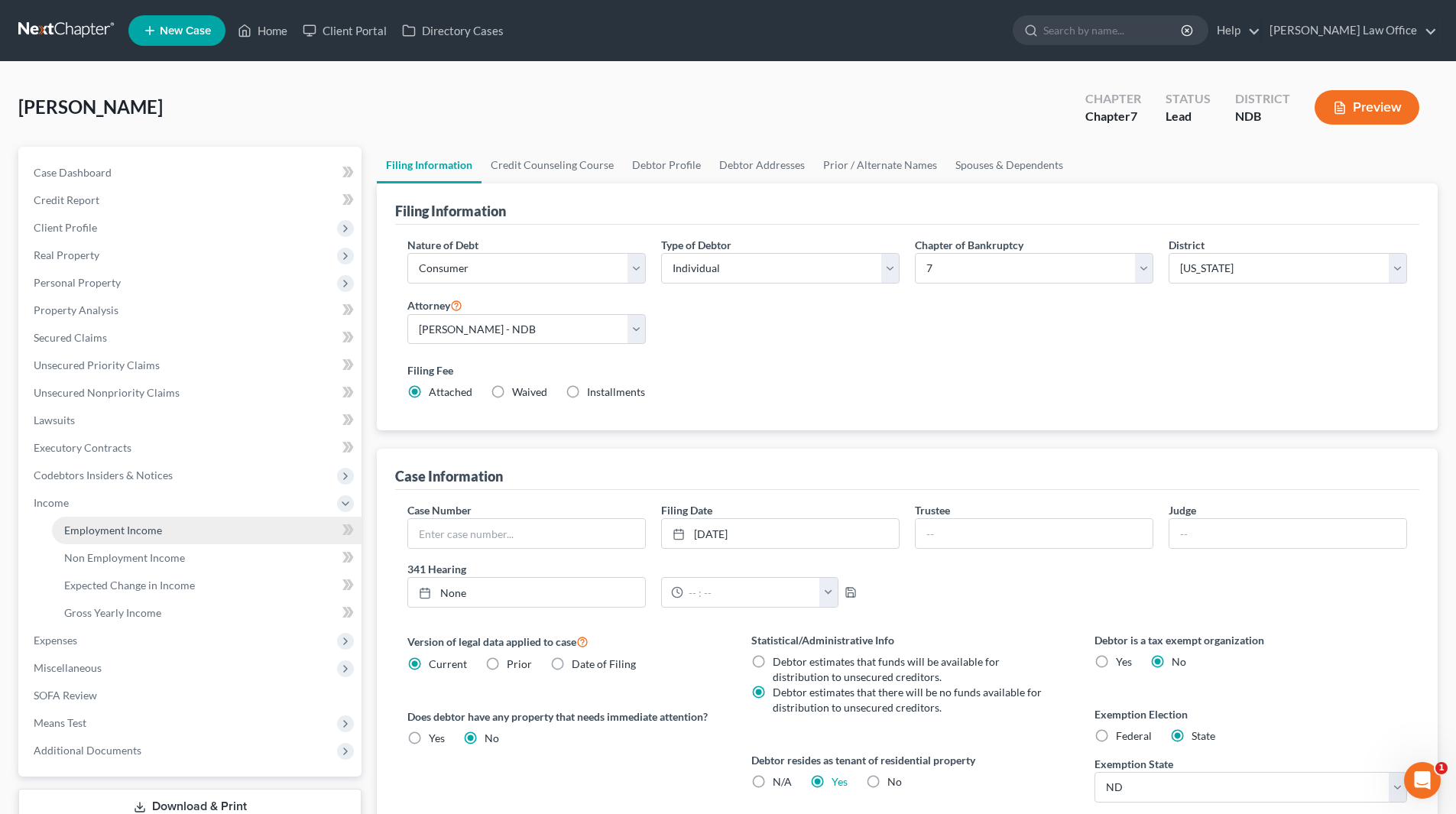
click at [111, 529] on span "Employment Income" at bounding box center [113, 530] width 98 height 13
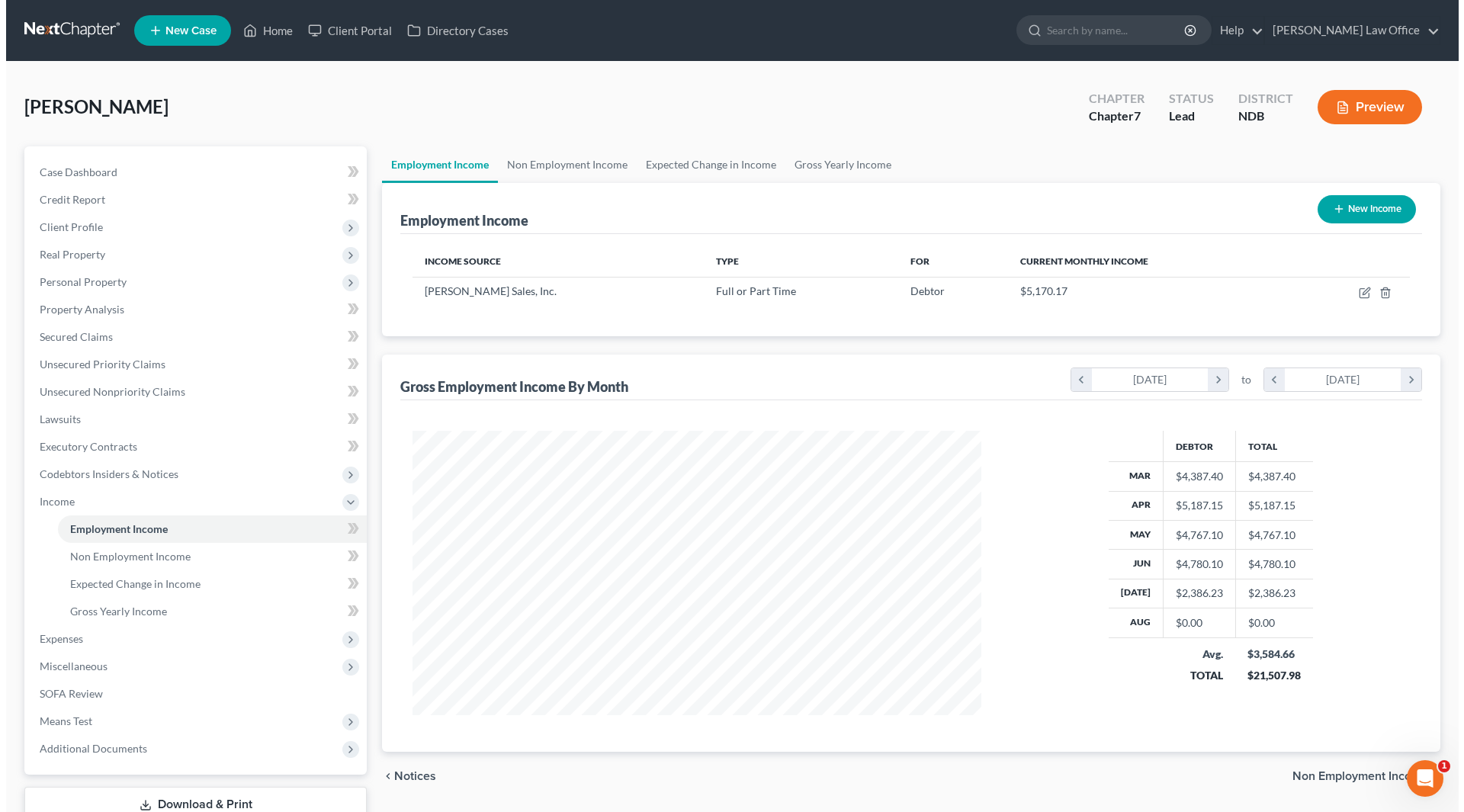
scroll to position [285, 599]
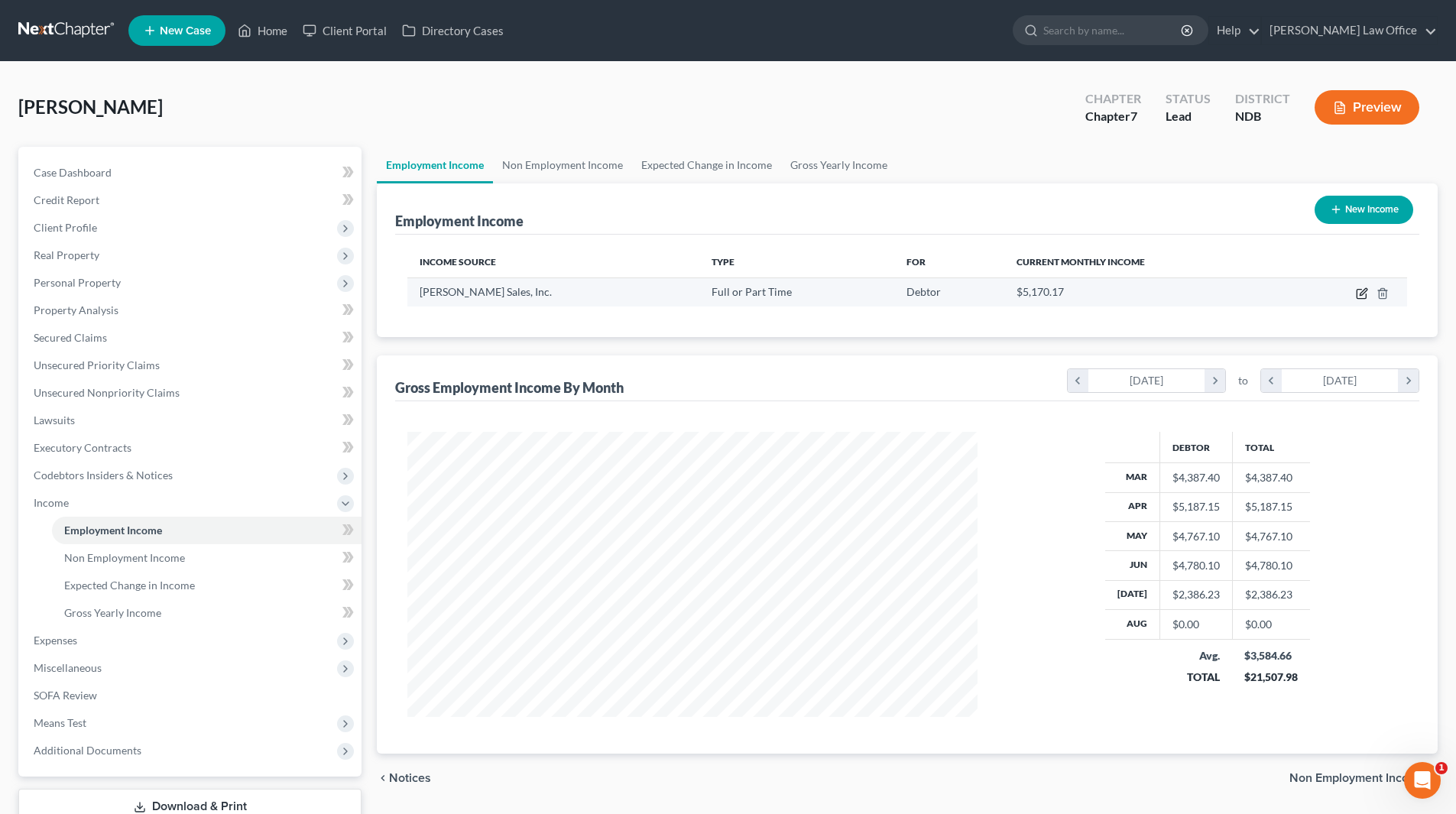
click at [1357, 296] on icon "button" at bounding box center [1361, 294] width 9 height 9
select select "0"
select select "29"
select select "2"
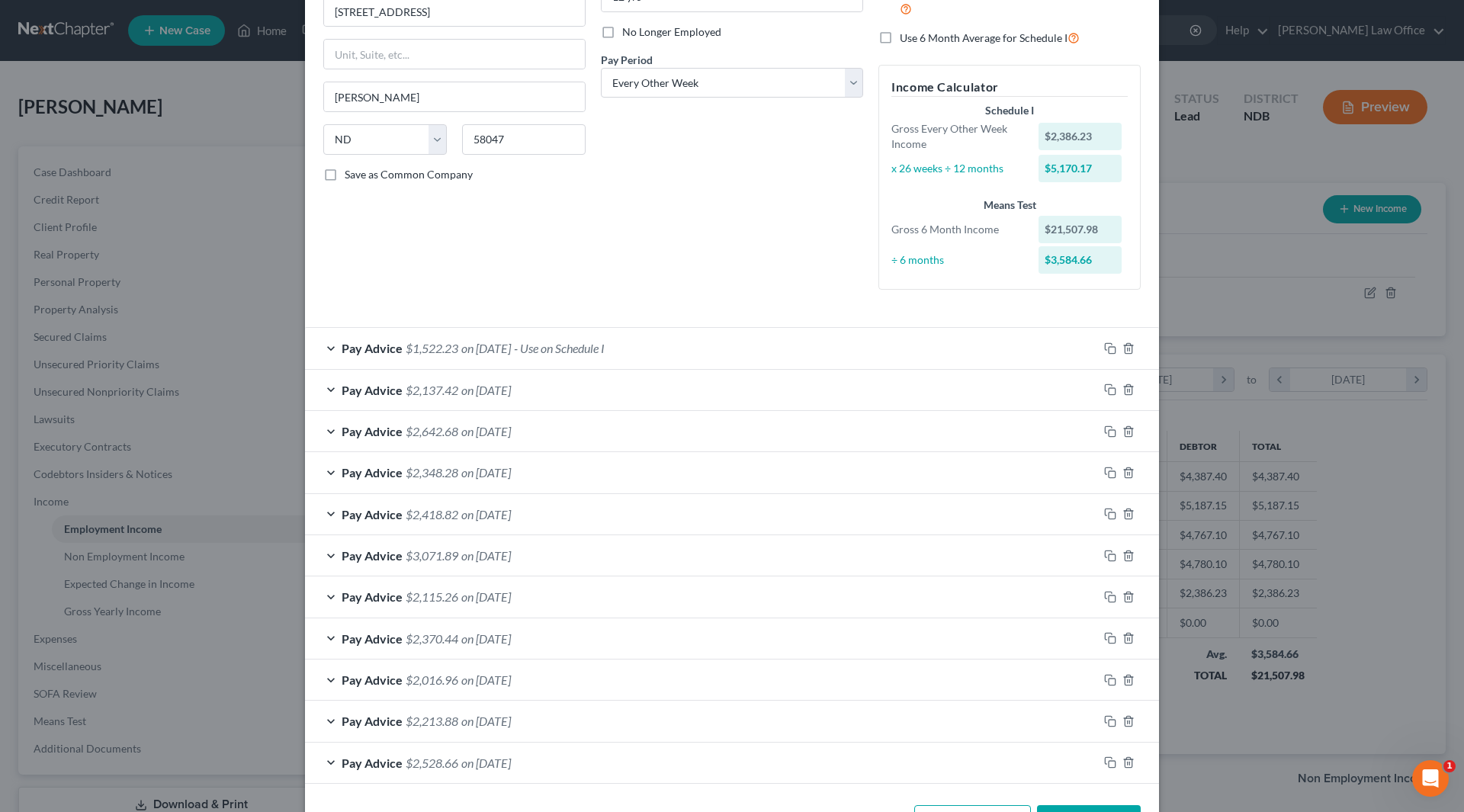
scroll to position [245, 0]
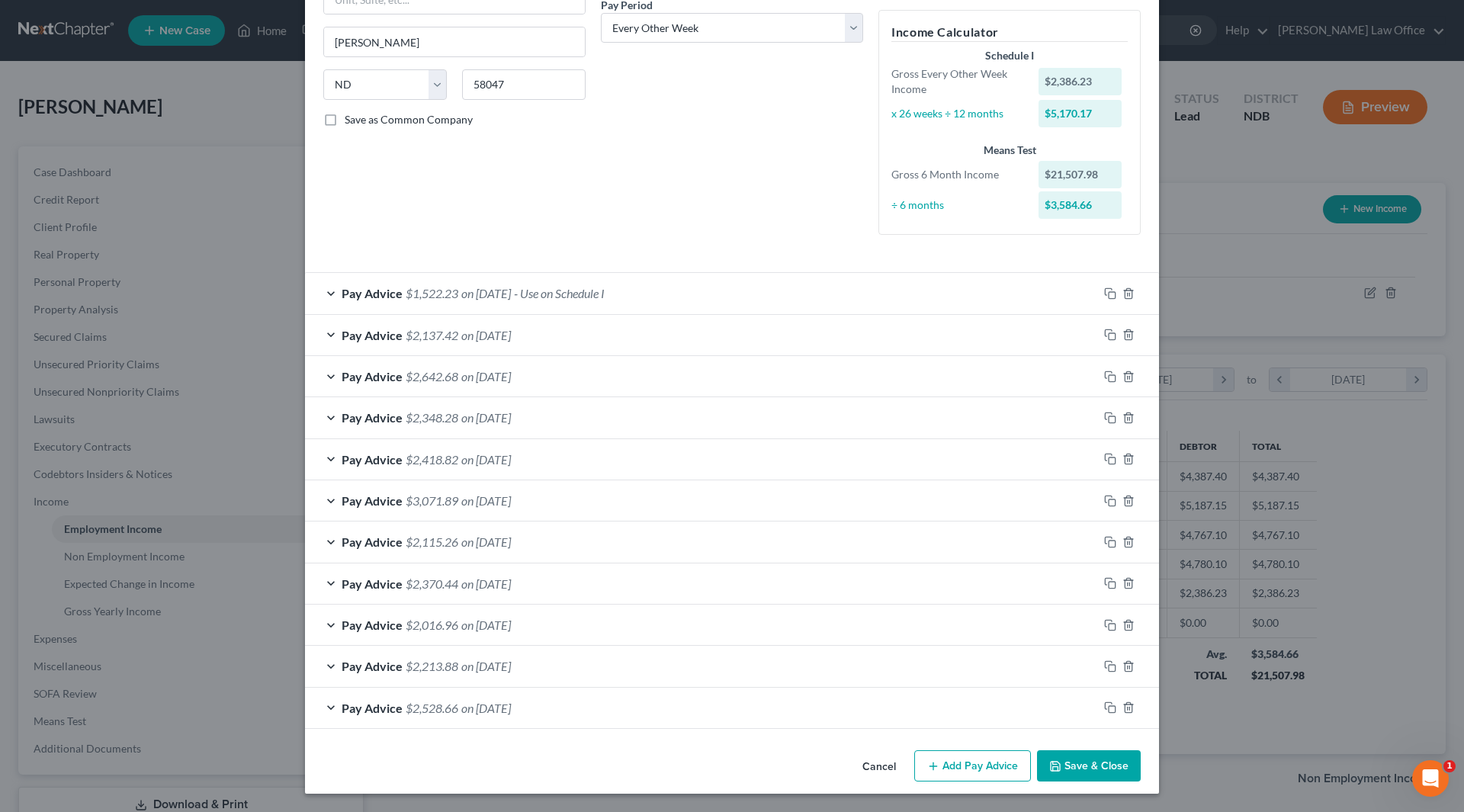
click at [964, 766] on button "Add Pay Advice" at bounding box center [972, 766] width 117 height 32
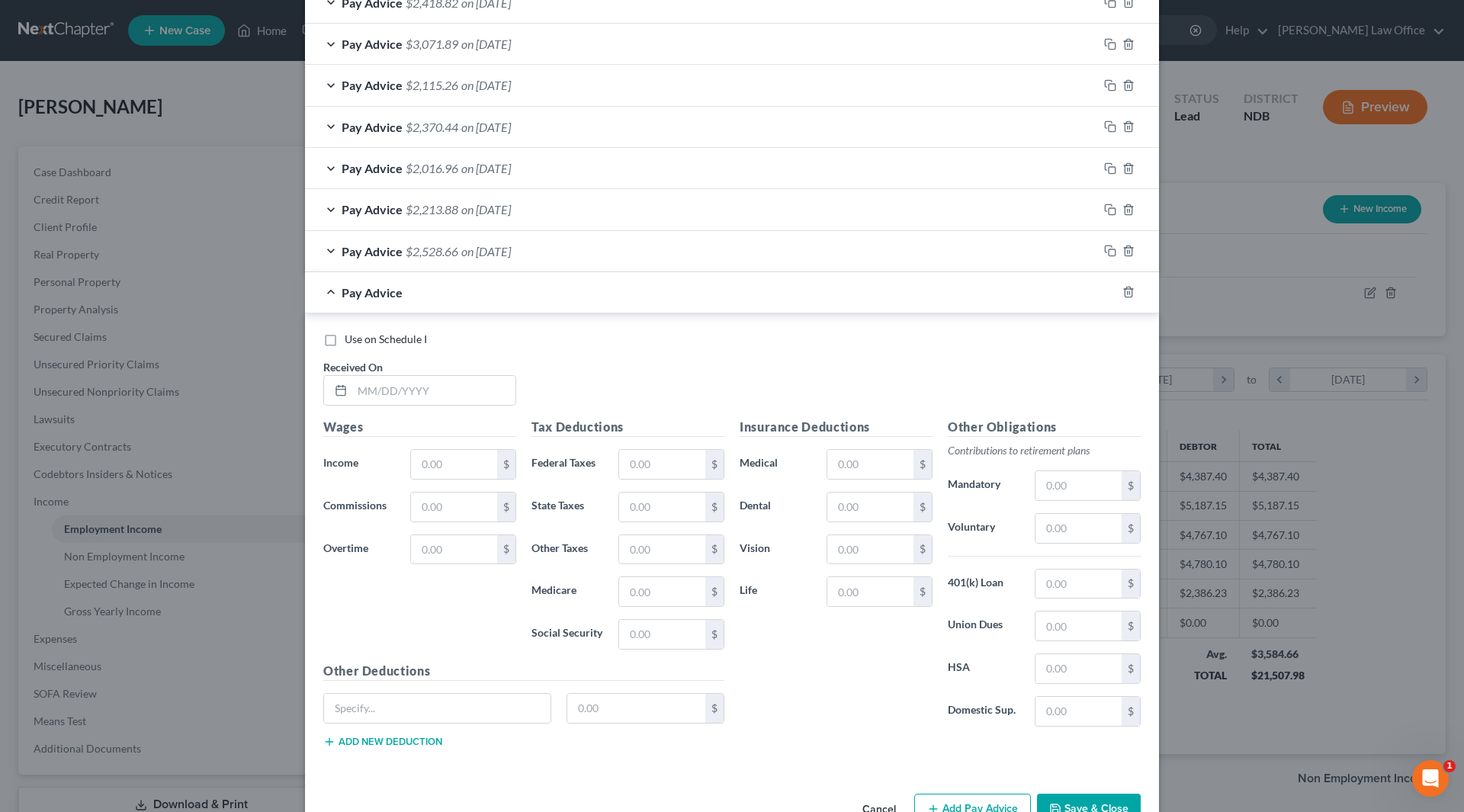
scroll to position [703, 0]
click at [448, 394] on input "text" at bounding box center [434, 389] width 163 height 29
type input "7/16/25"
type input "2,251.25"
click at [1107, 285] on icon "button" at bounding box center [1110, 291] width 12 height 12
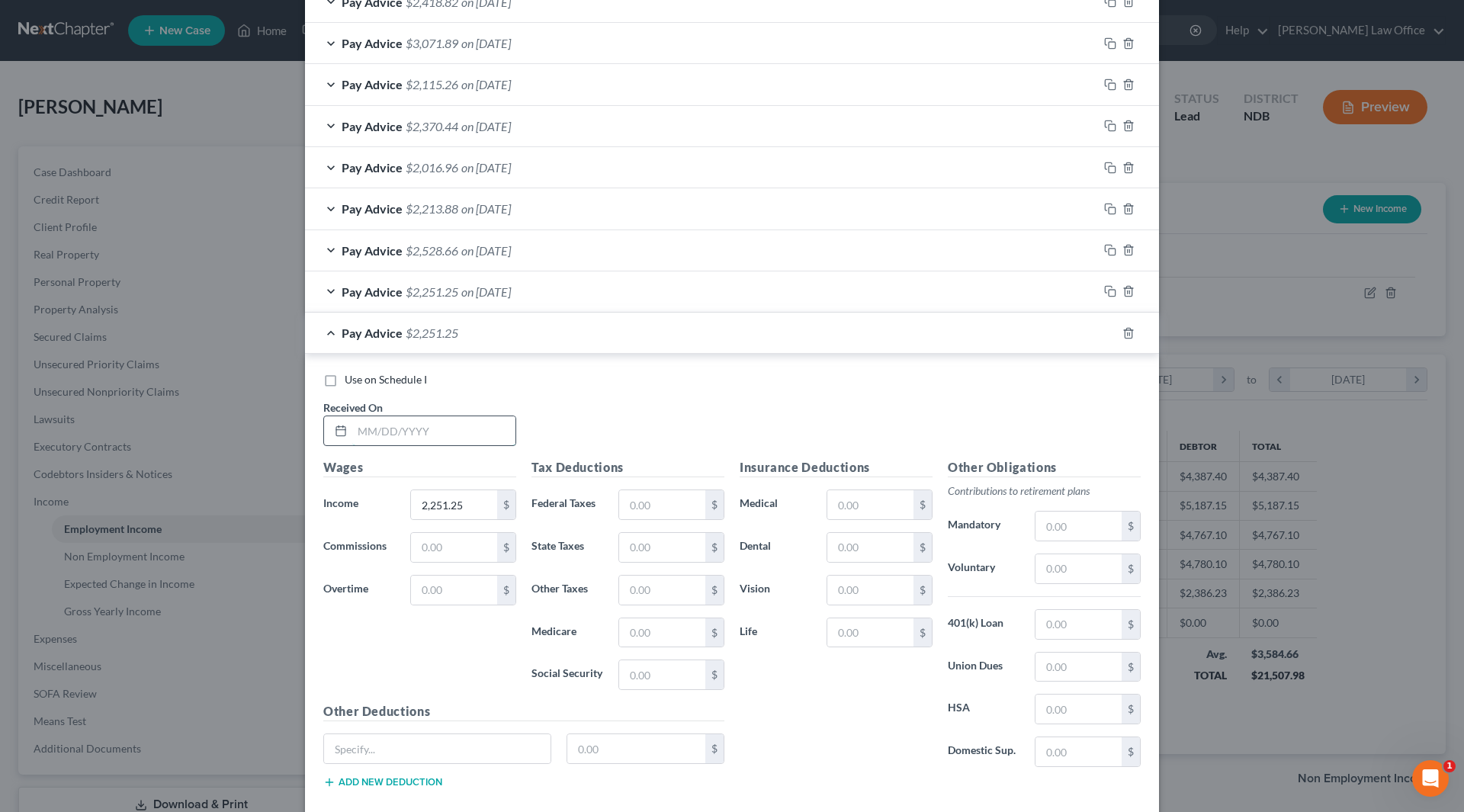
click at [399, 427] on input "text" at bounding box center [434, 430] width 163 height 29
type input "7/30/25"
type input "2,176.13"
click at [1109, 334] on rect "button" at bounding box center [1112, 336] width 7 height 7
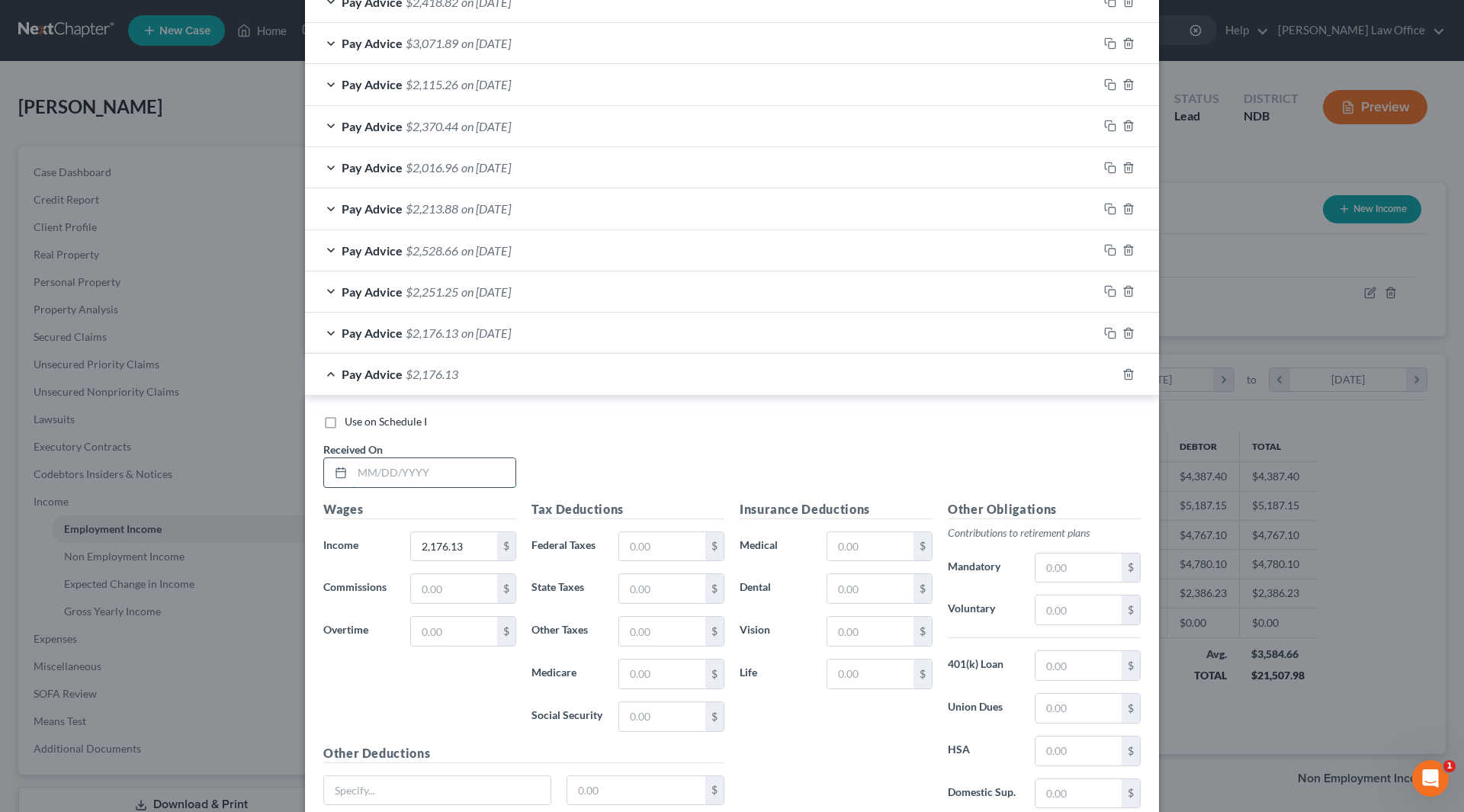
click at [428, 476] on input "text" at bounding box center [434, 472] width 163 height 29
type input "8/13/25"
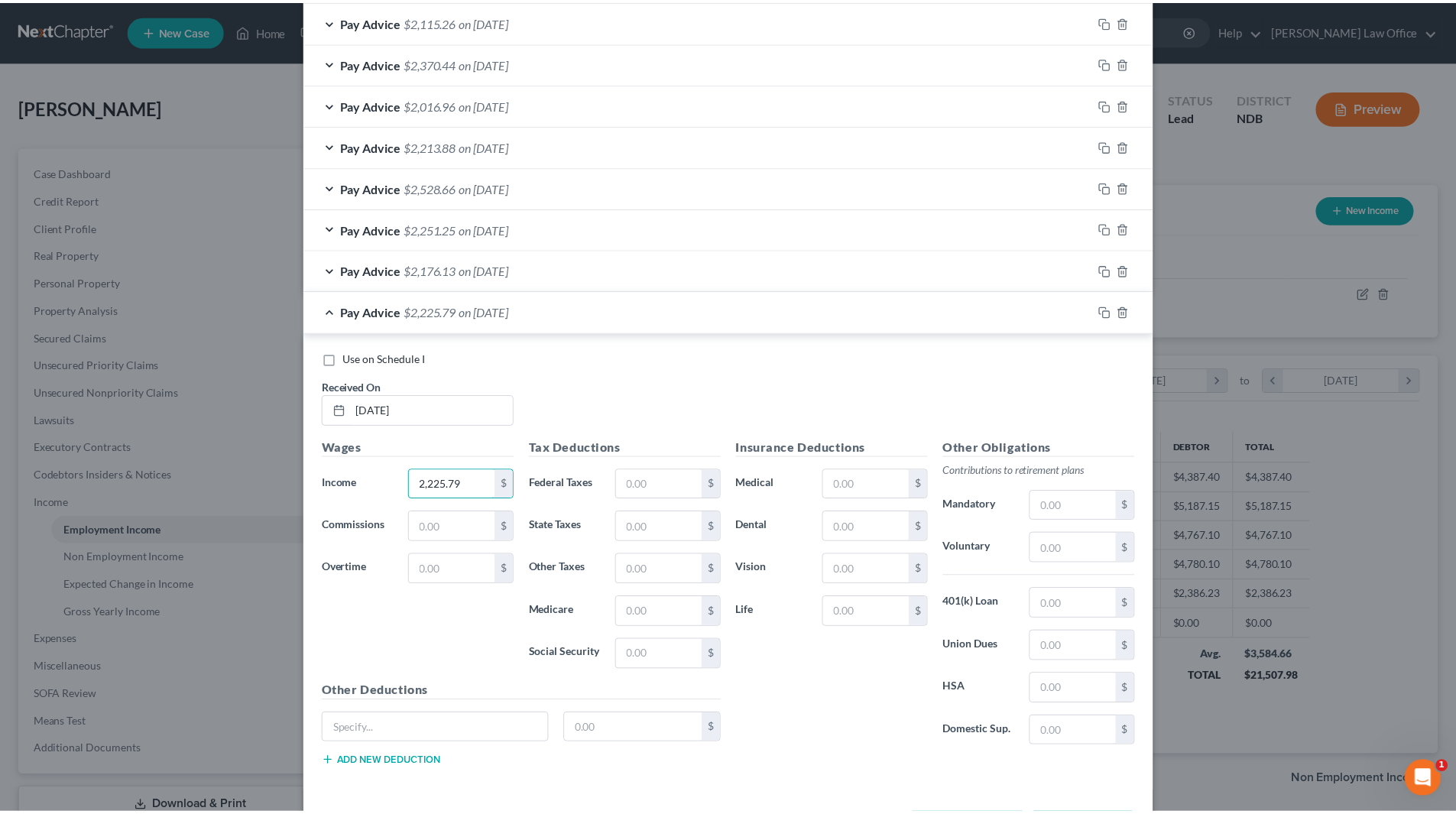
scroll to position [830, 0]
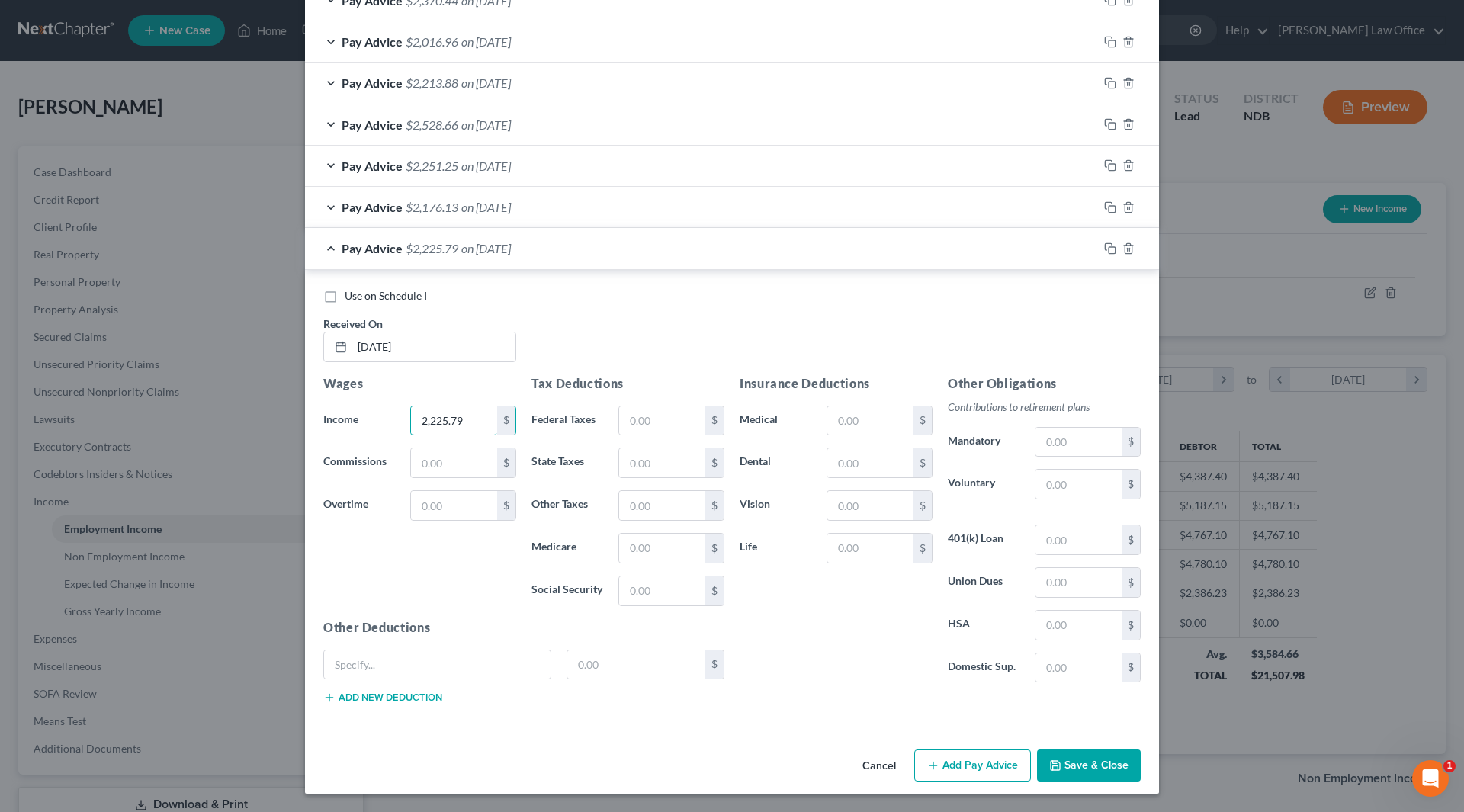
type input "2,225.79"
click at [1097, 756] on button "Save & Close" at bounding box center [1089, 766] width 104 height 32
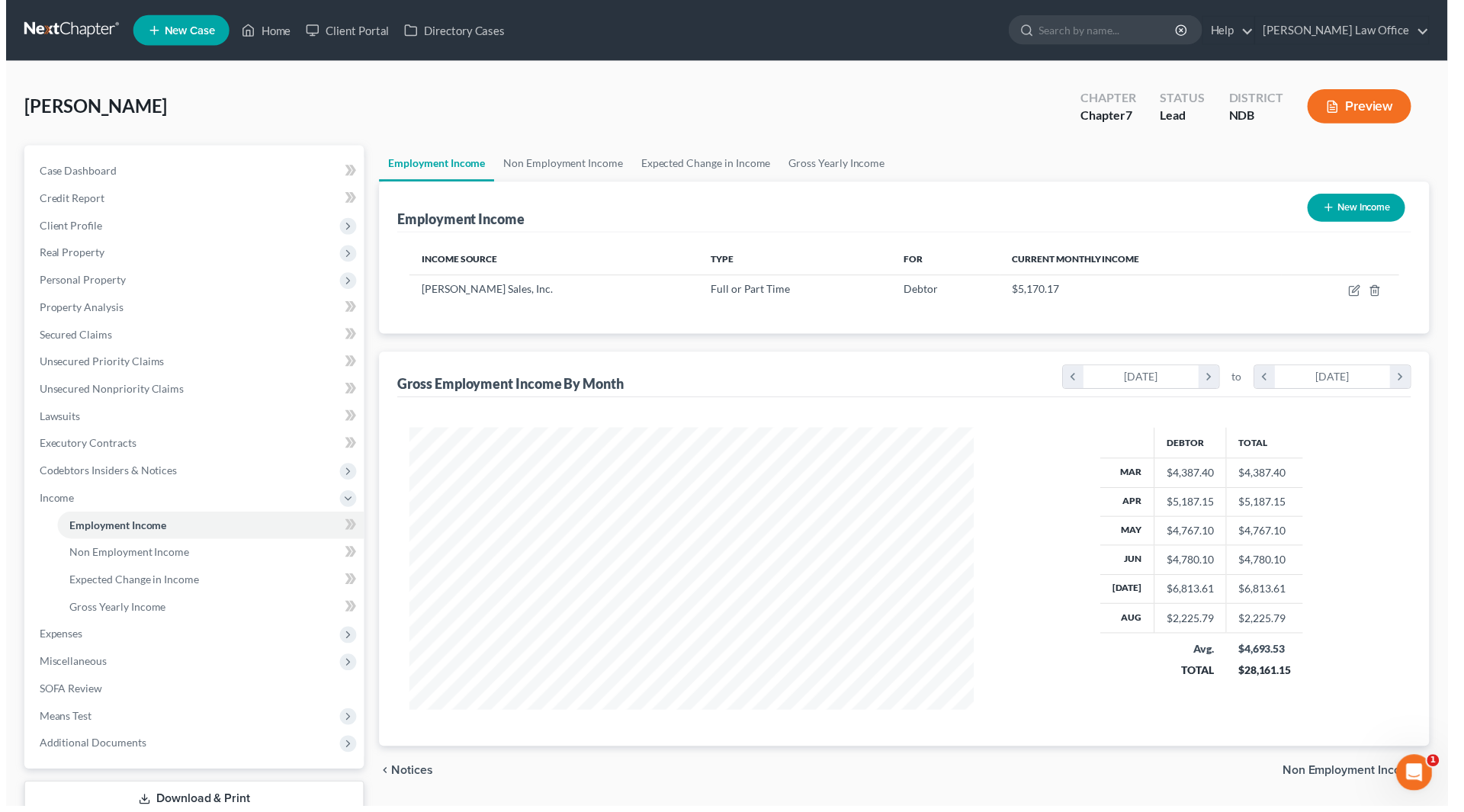
scroll to position [761909, 761915]
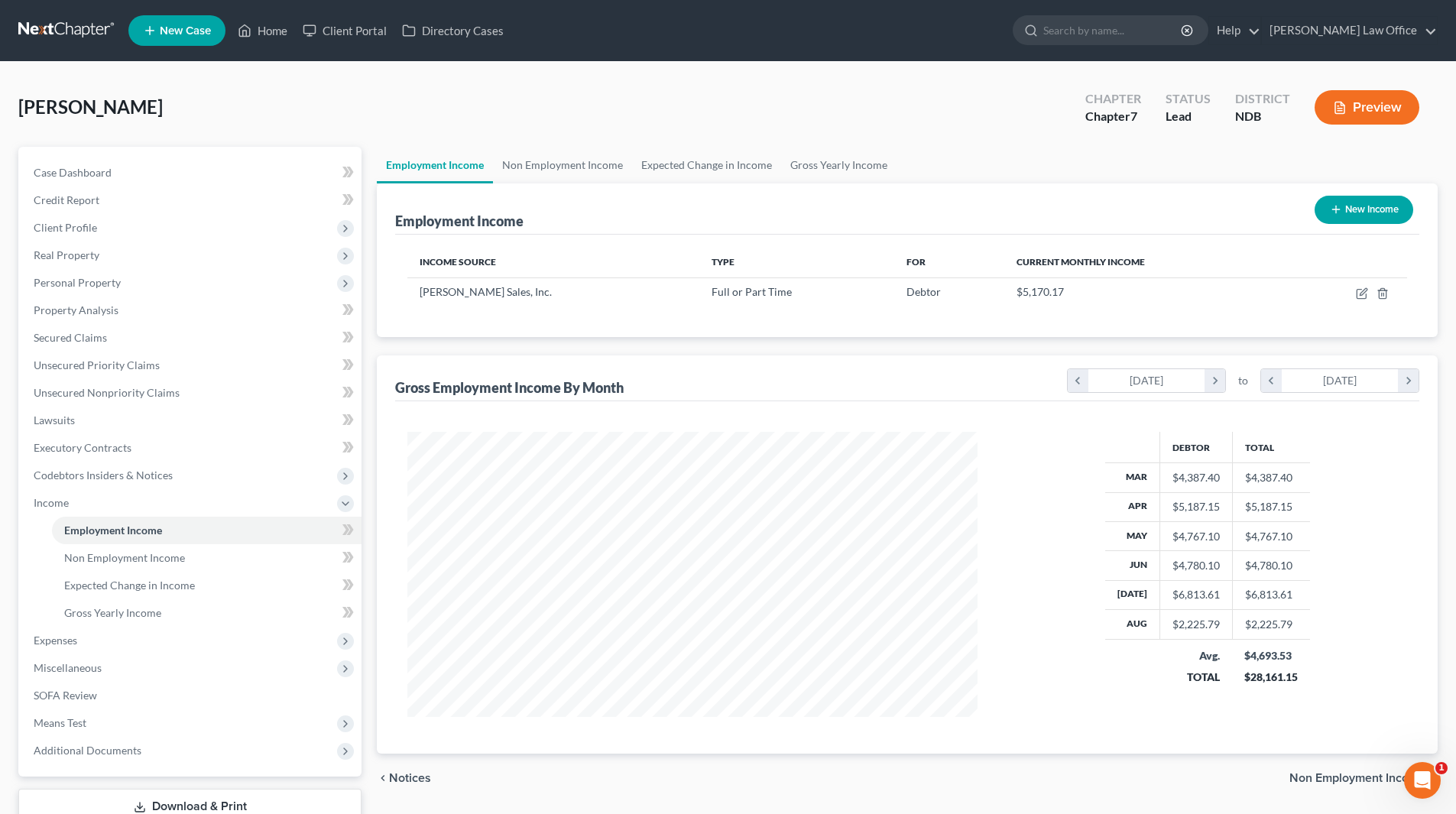
click at [1365, 212] on button "New Income" at bounding box center [1364, 210] width 98 height 29
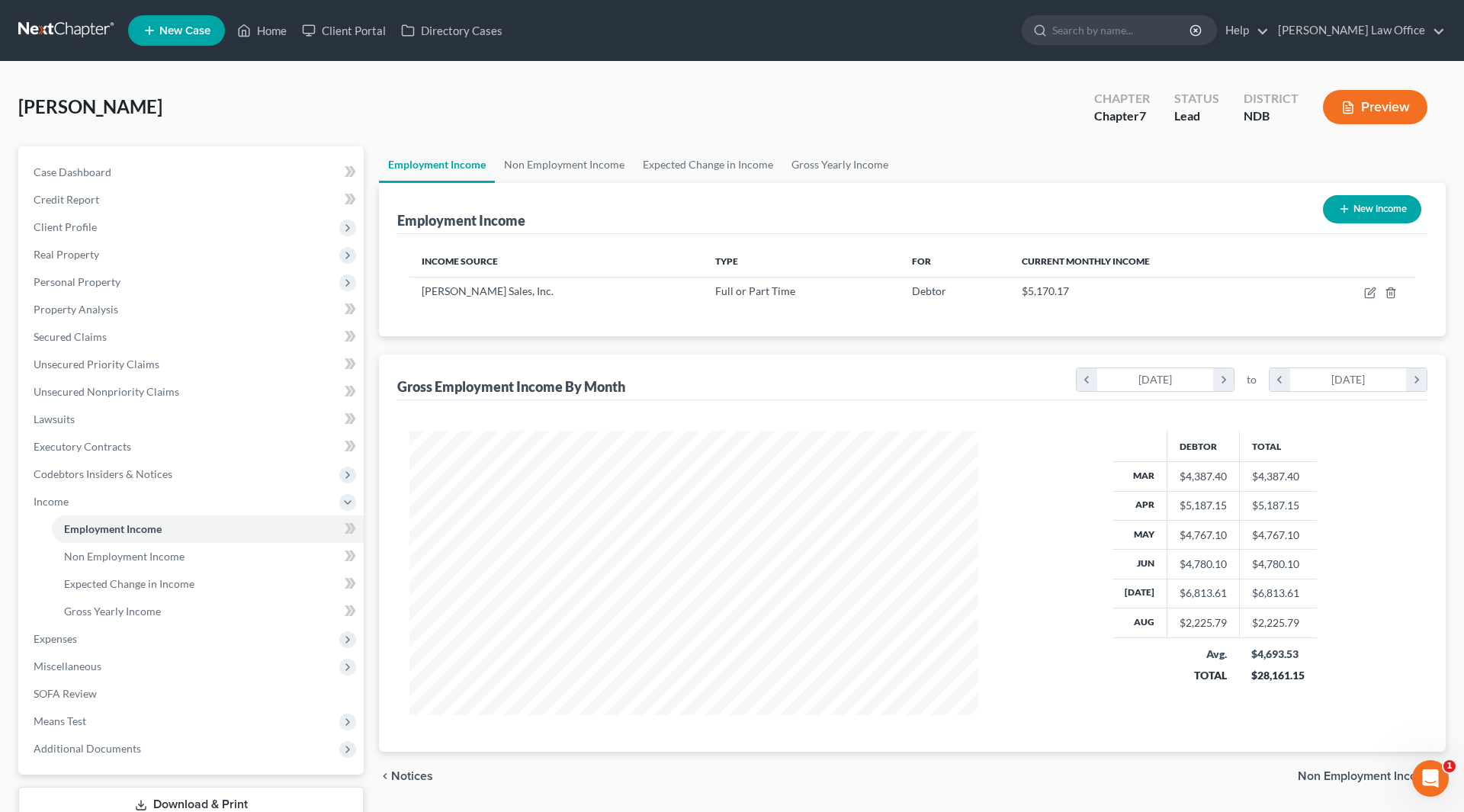
select select "0"
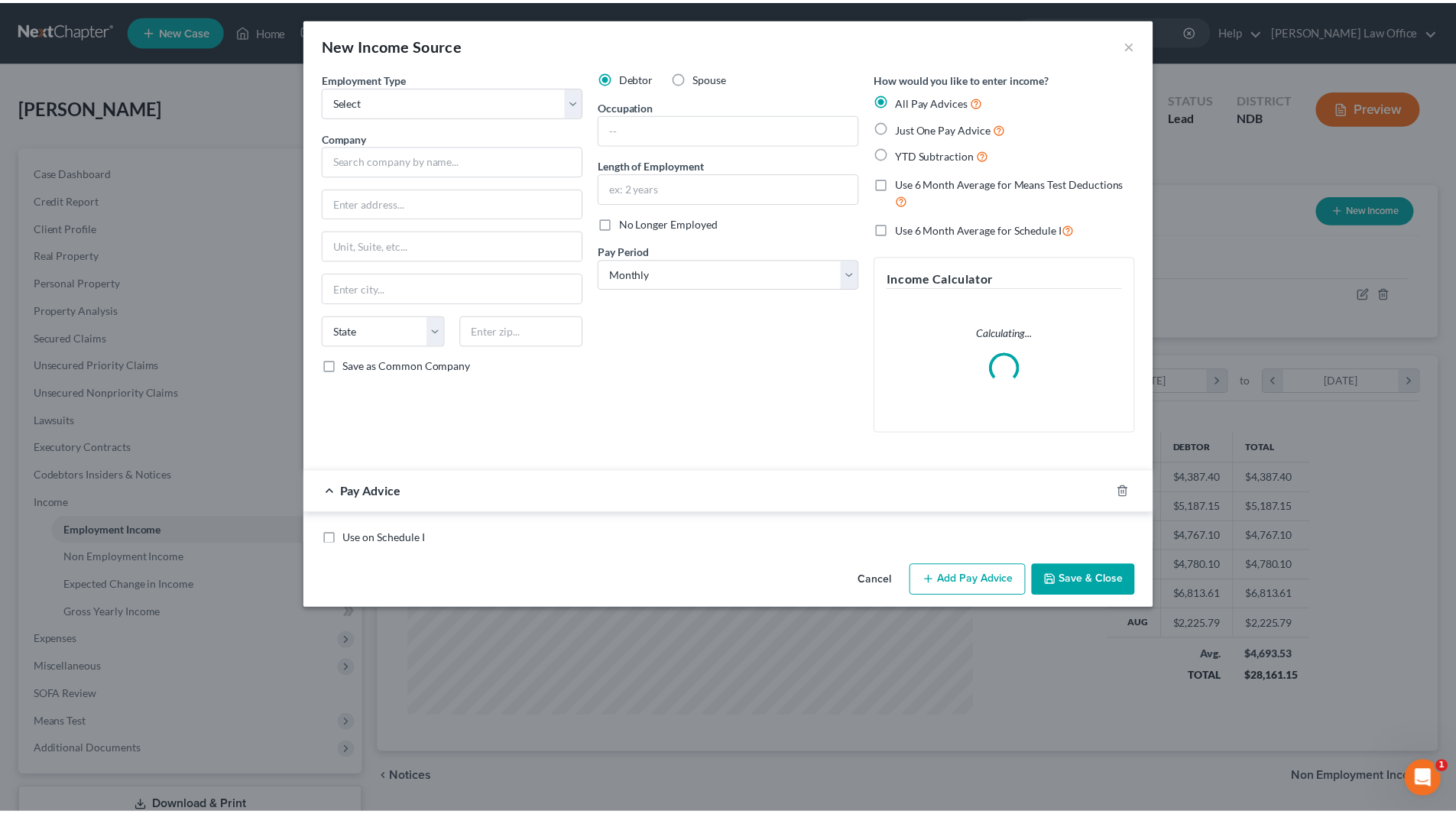
scroll to position [287, 606]
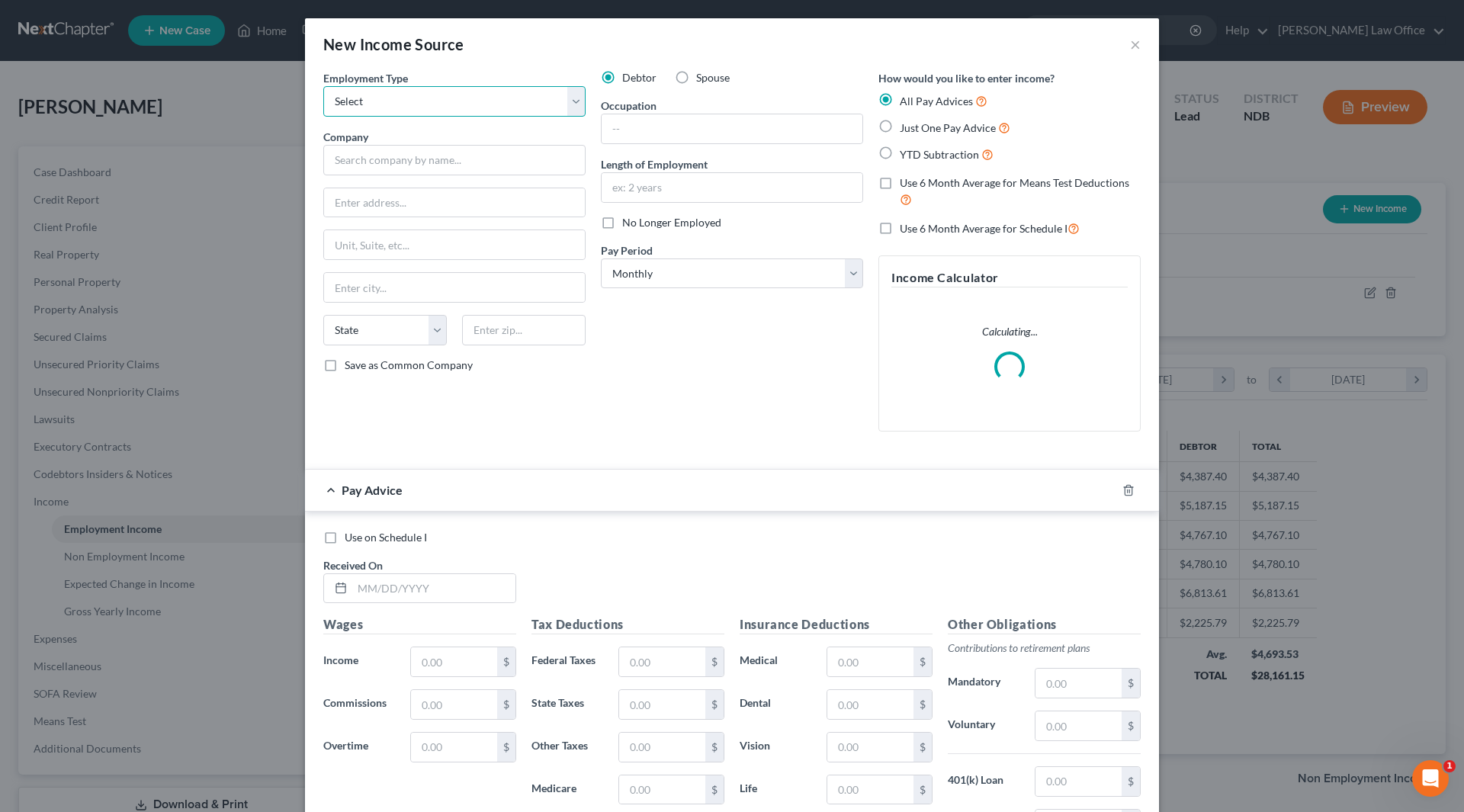
click at [562, 109] on select "Select Full or Part Time Employment Self Employment" at bounding box center [454, 102] width 262 height 30
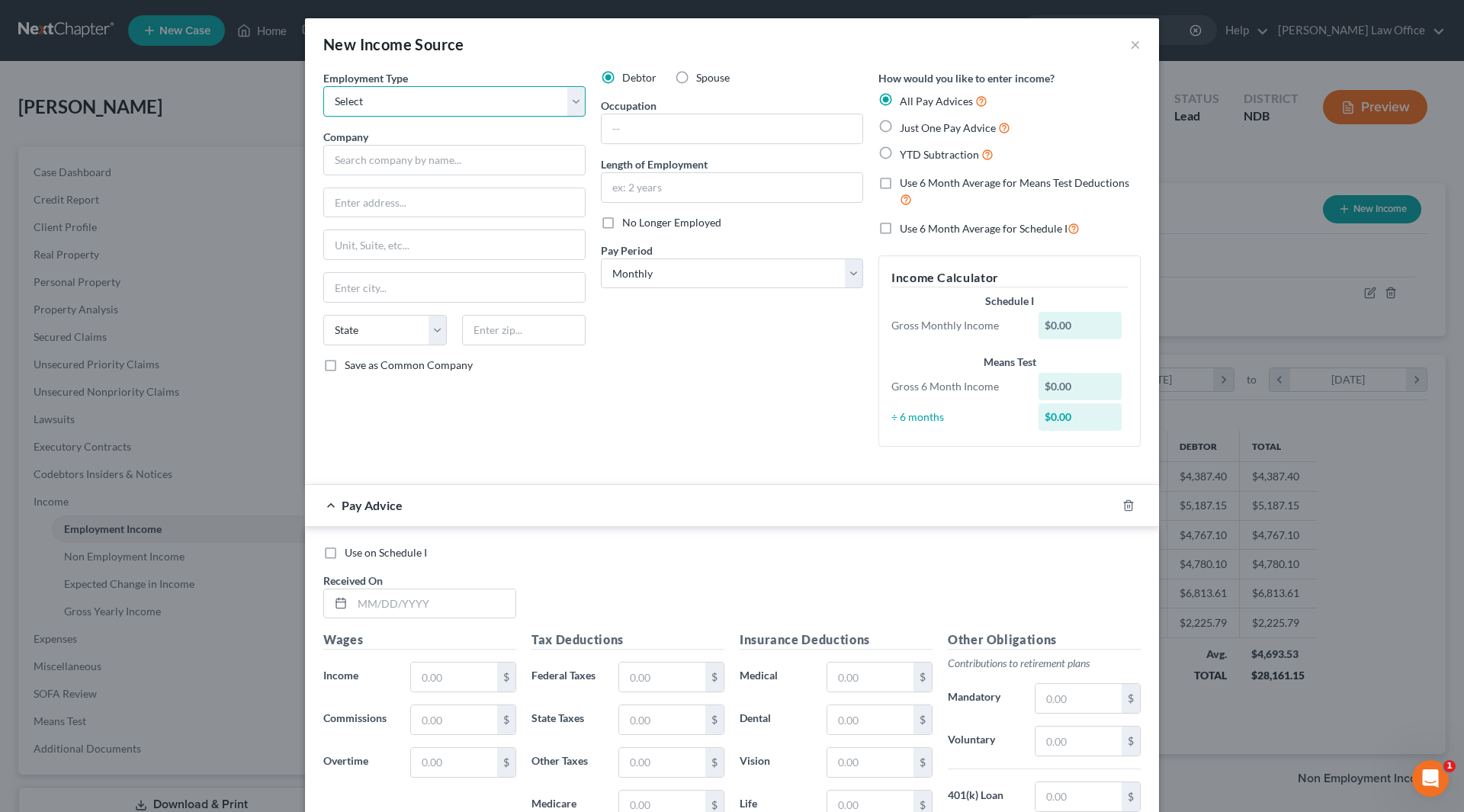
select select "1"
click at [323, 87] on select "Select Full or Part Time Employment Self Employment" at bounding box center [454, 102] width 262 height 30
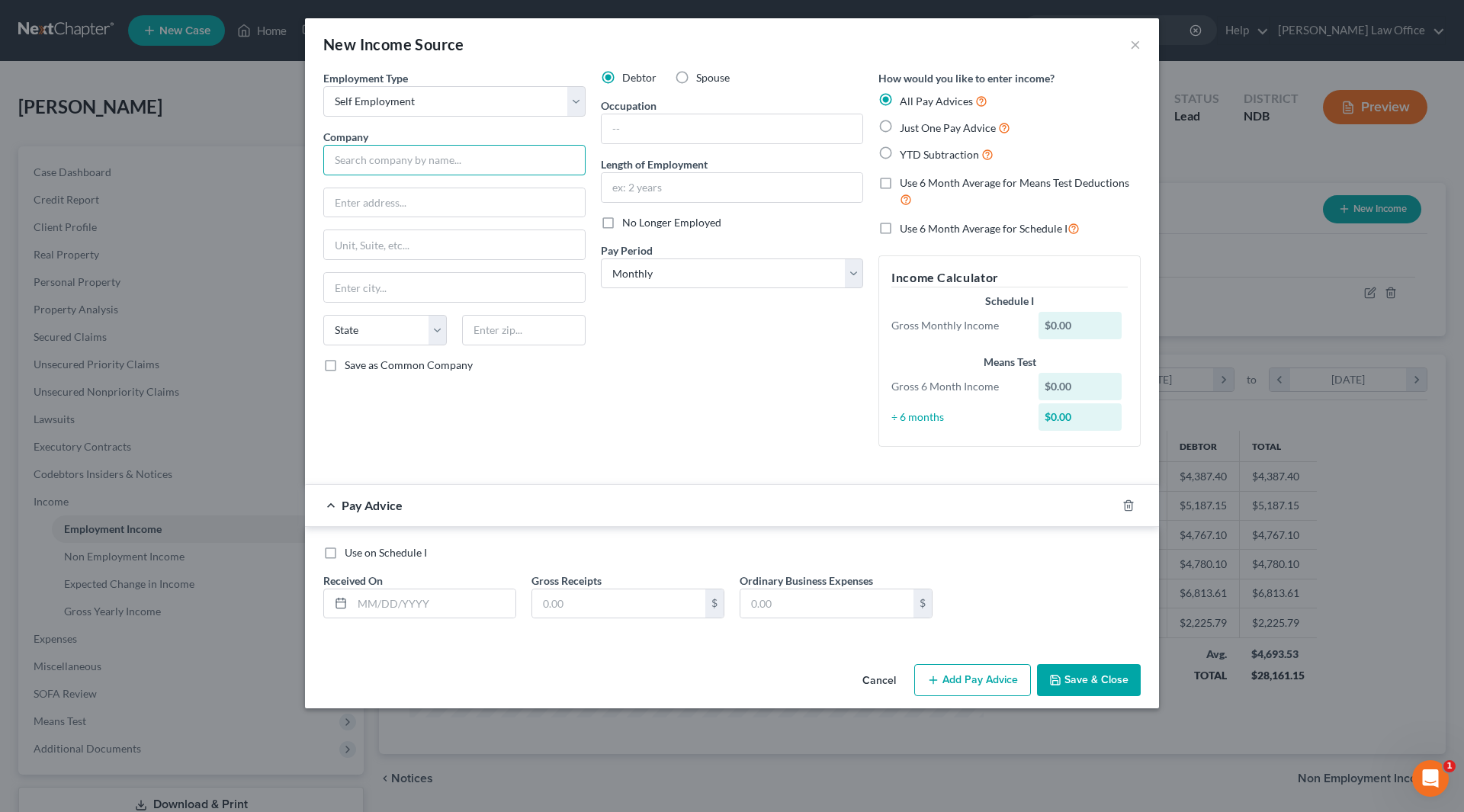
click at [544, 164] on input "text" at bounding box center [454, 160] width 262 height 30
click at [1135, 46] on button "×" at bounding box center [1135, 44] width 11 height 19
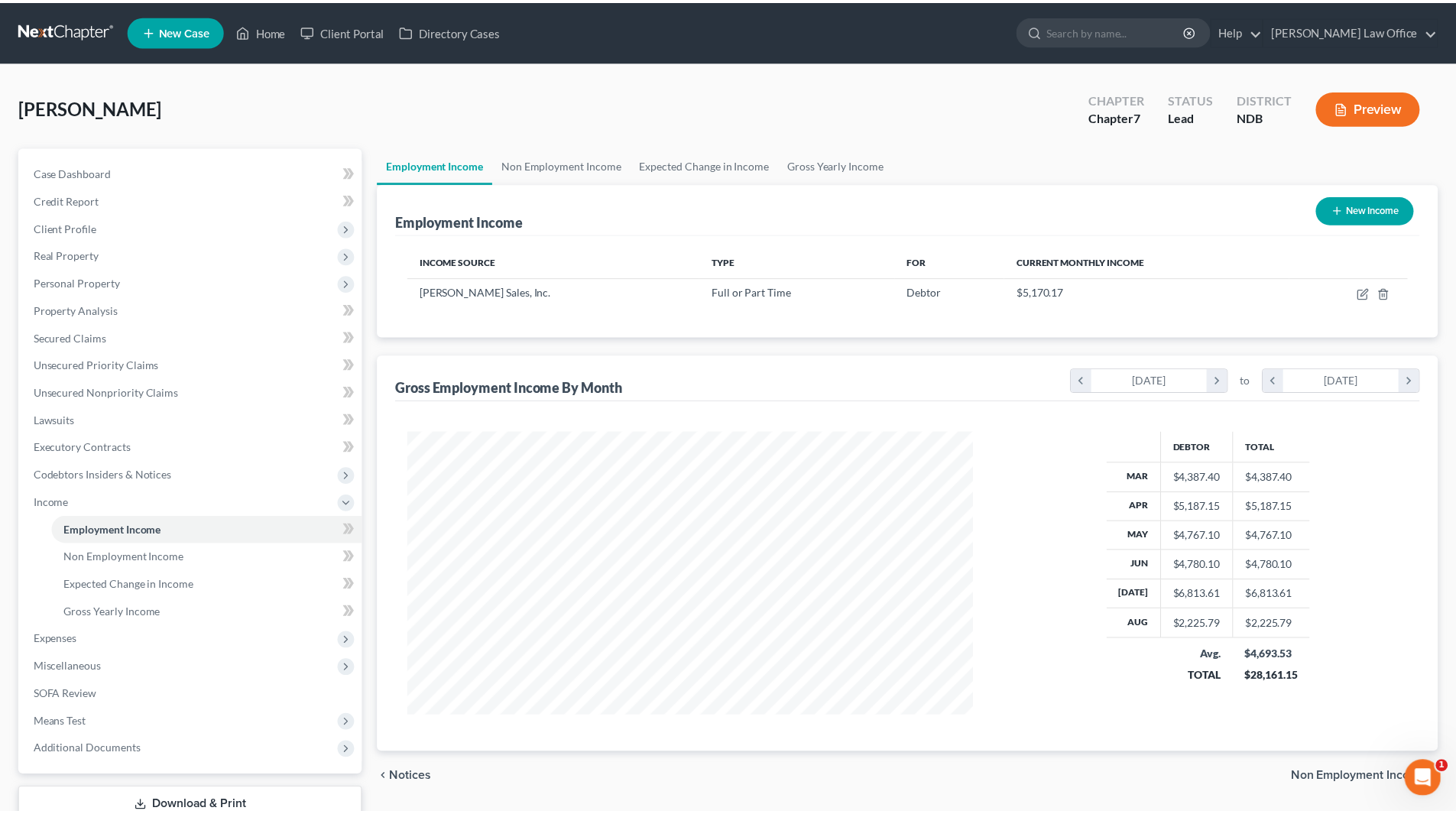
scroll to position [763786, 763806]
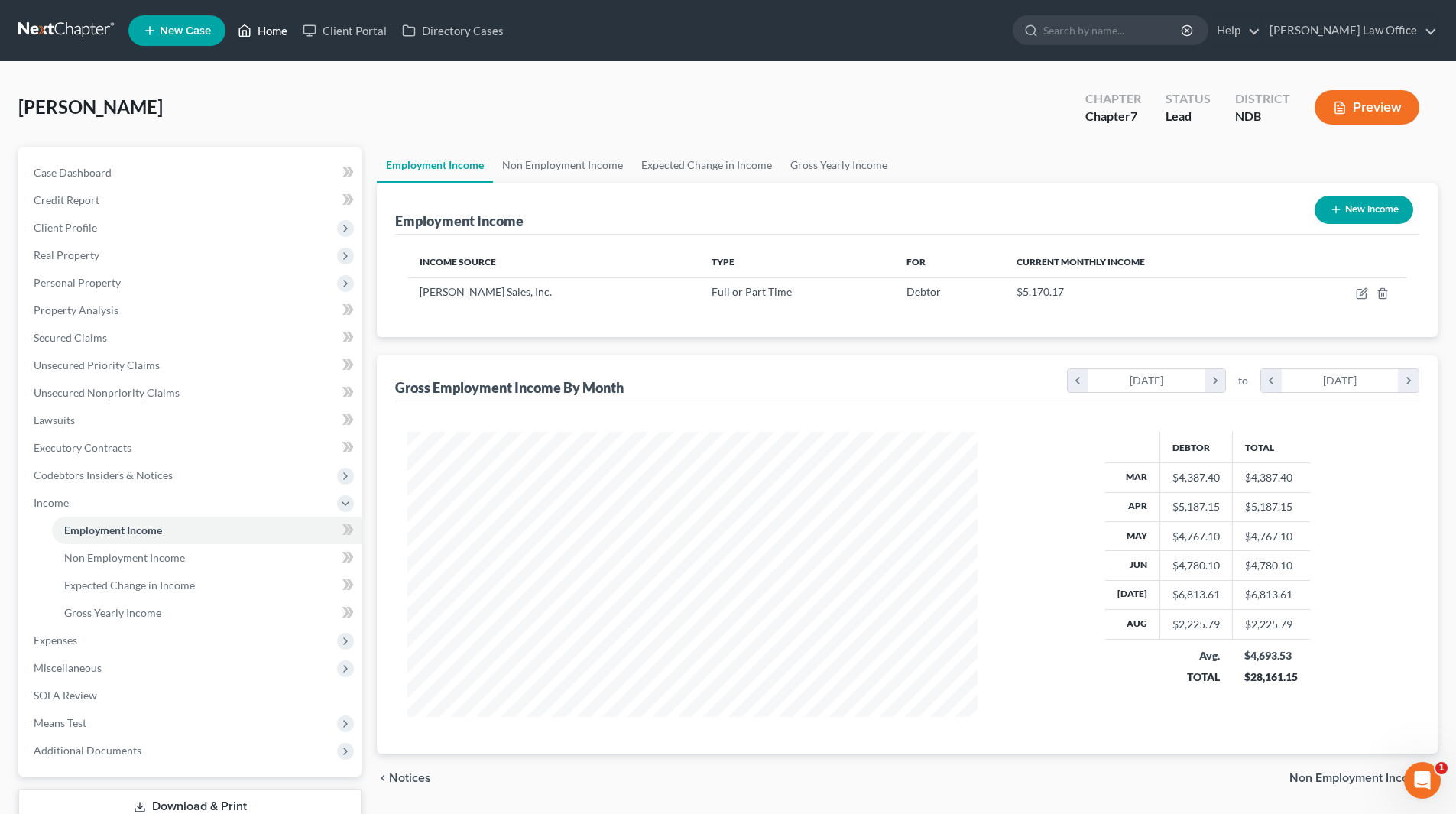
click at [279, 31] on link "Home" at bounding box center [262, 30] width 65 height 28
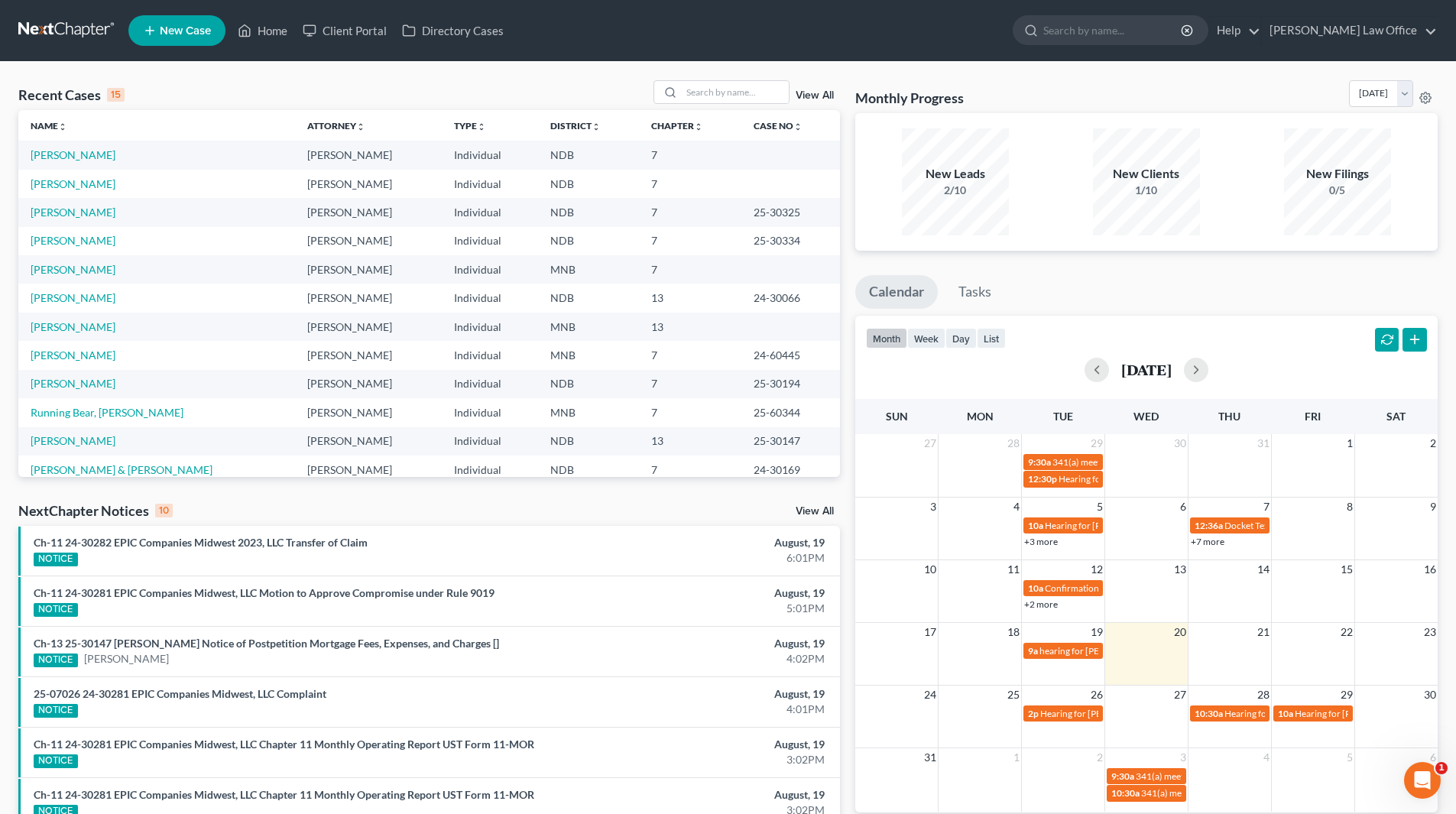
click at [812, 87] on div "View All" at bounding box center [746, 92] width 186 height 23
click at [805, 97] on link "View All" at bounding box center [814, 96] width 38 height 11
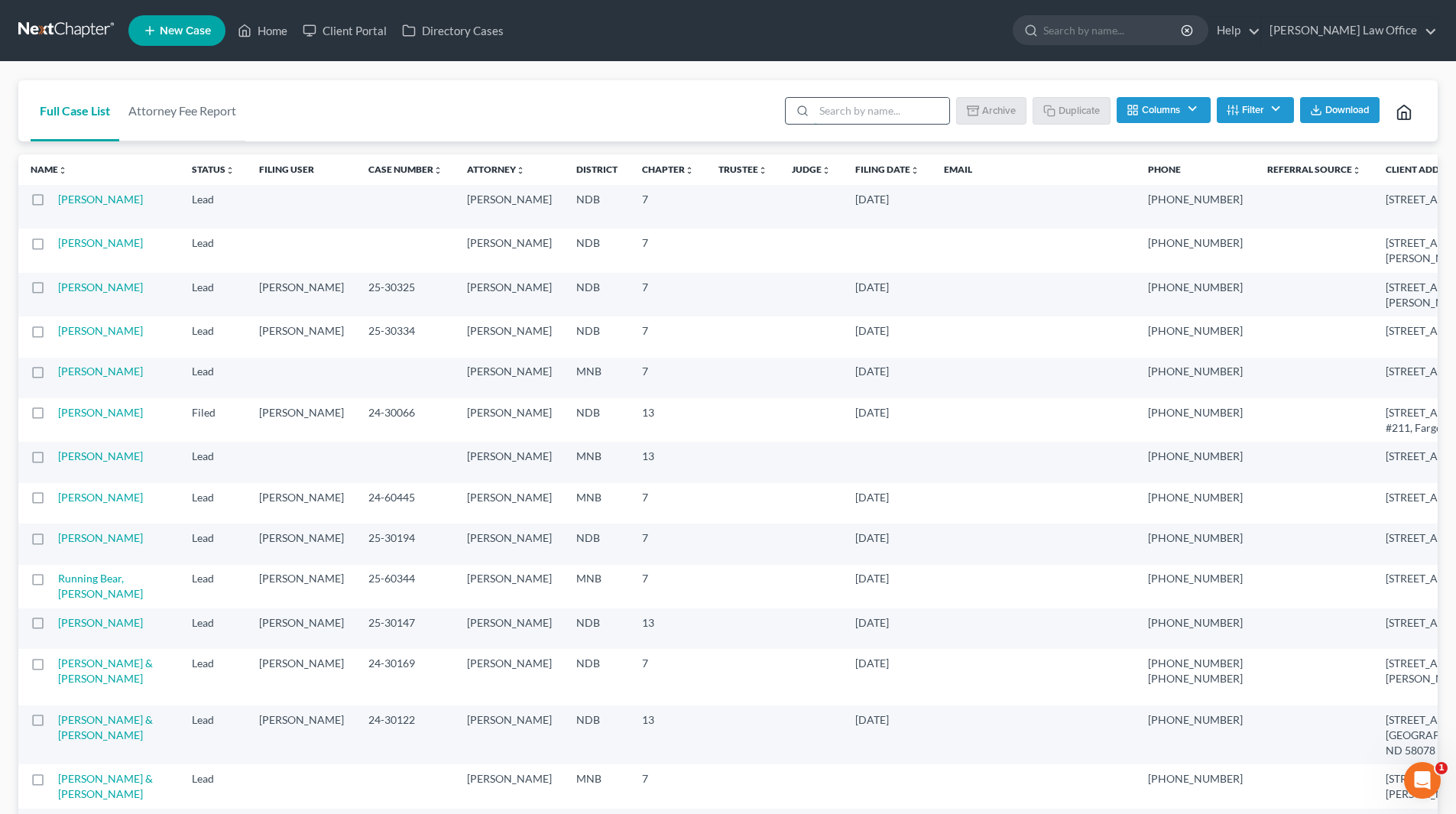
click at [922, 118] on input "search" at bounding box center [881, 110] width 135 height 26
type input "Hay"
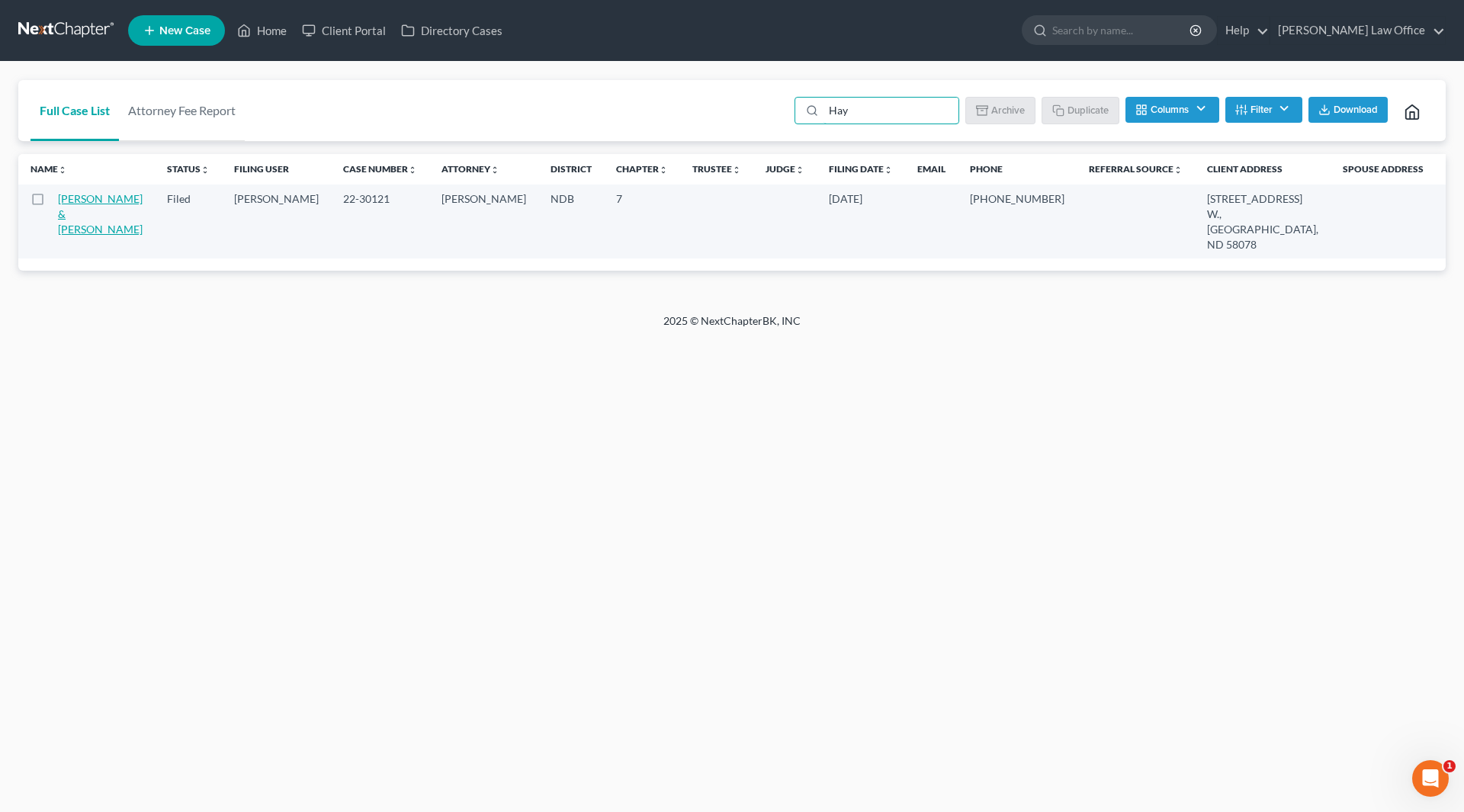
click at [81, 206] on link "Hay, Paul & Celeste" at bounding box center [100, 213] width 85 height 44
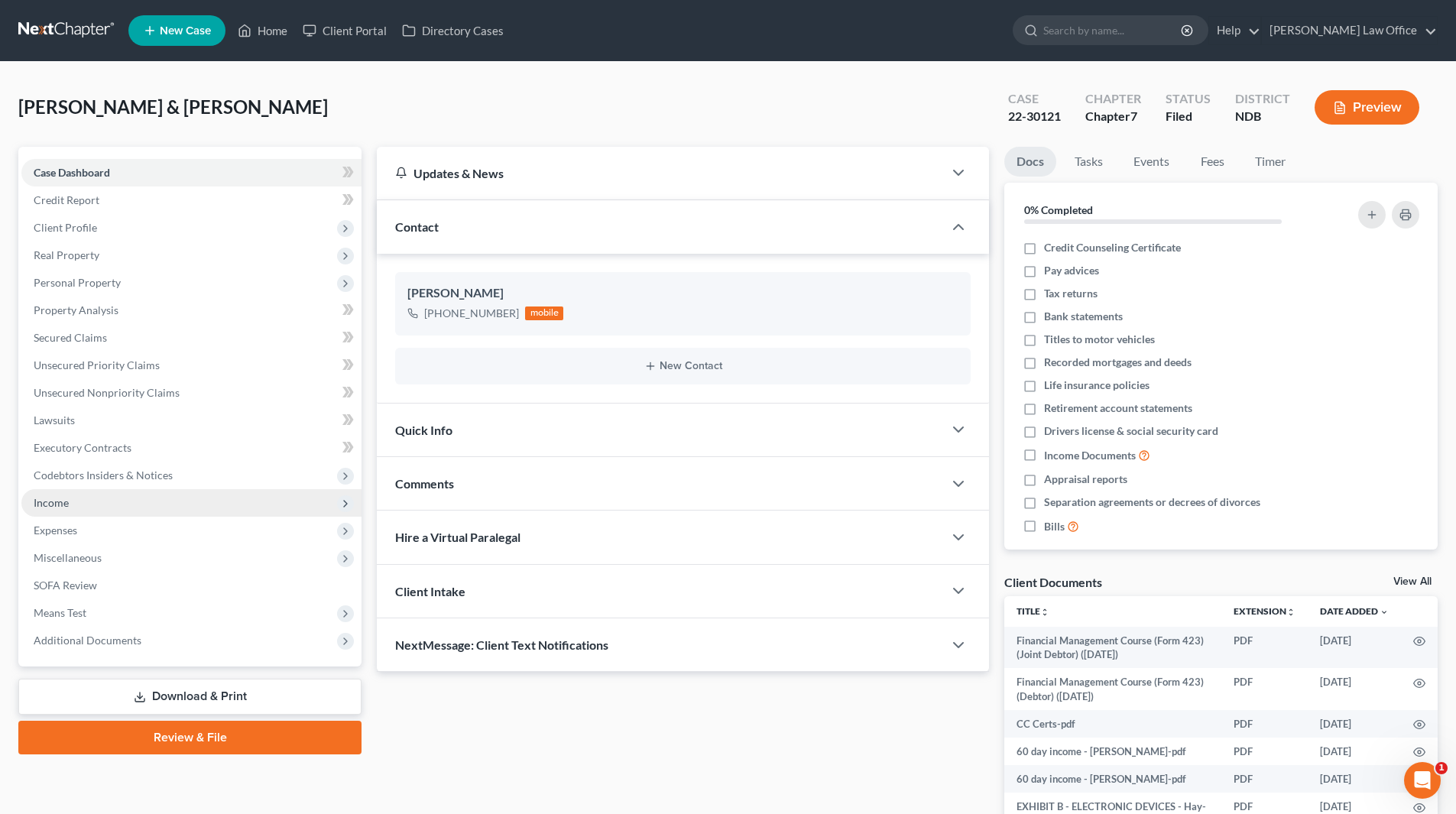
click at [88, 498] on span "Income" at bounding box center [192, 503] width 340 height 28
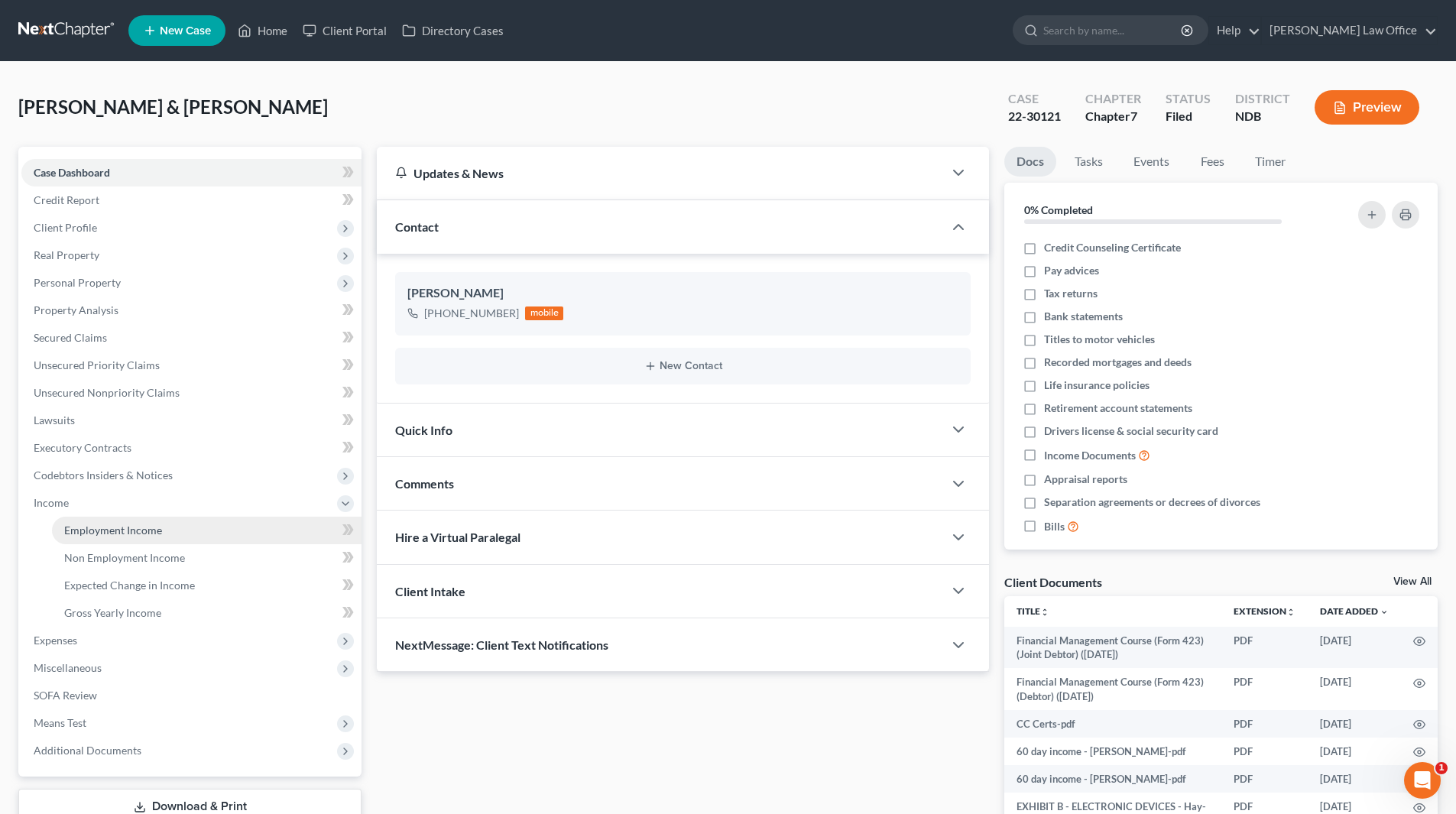
click at [106, 526] on span "Employment Income" at bounding box center [113, 530] width 98 height 13
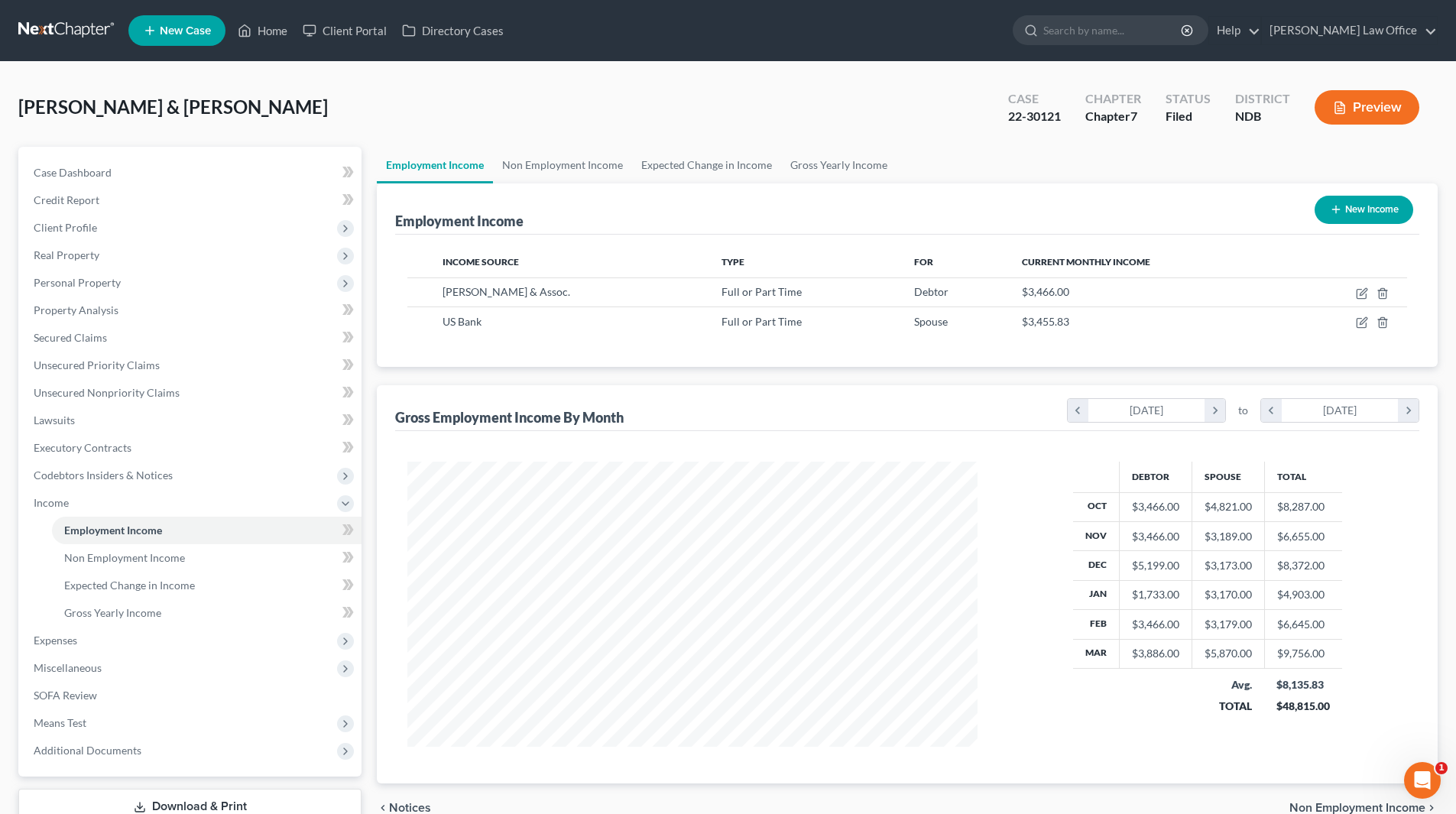
scroll to position [285, 600]
click at [157, 558] on span "Non Employment Income" at bounding box center [124, 557] width 121 height 13
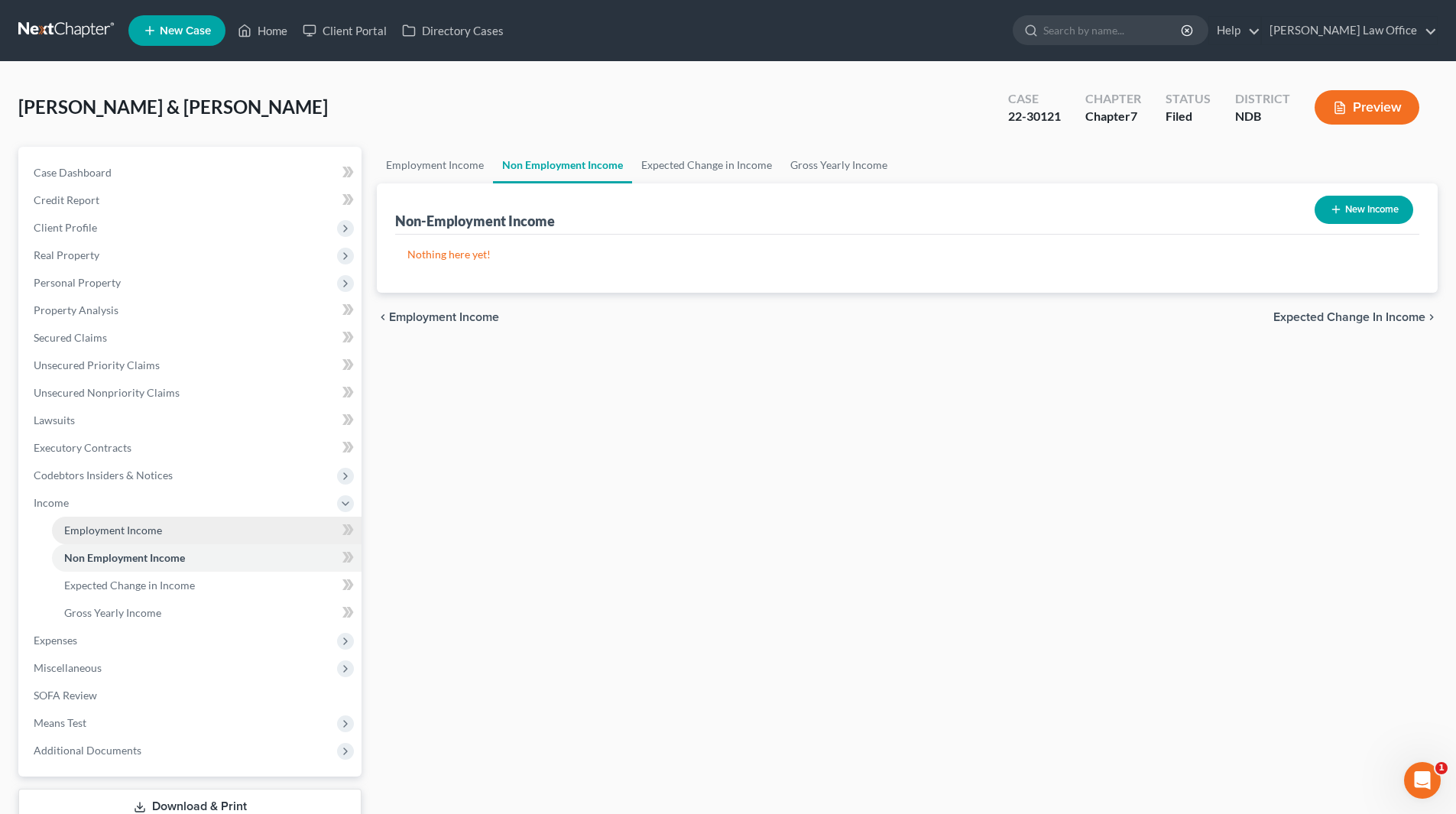
click at [138, 531] on span "Employment Income" at bounding box center [113, 530] width 98 height 13
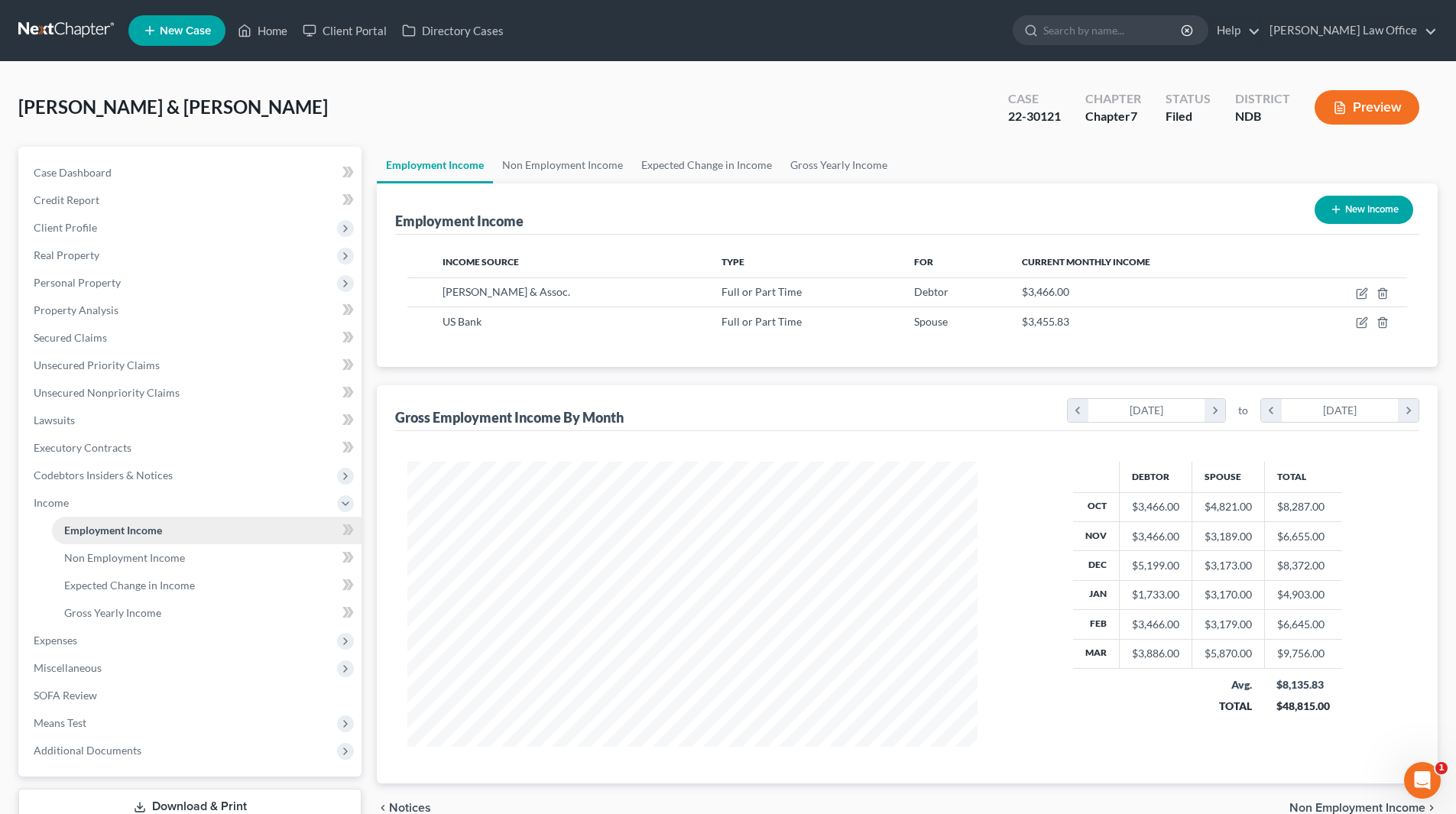
scroll to position [285, 600]
click at [258, 34] on link "Home" at bounding box center [262, 30] width 65 height 28
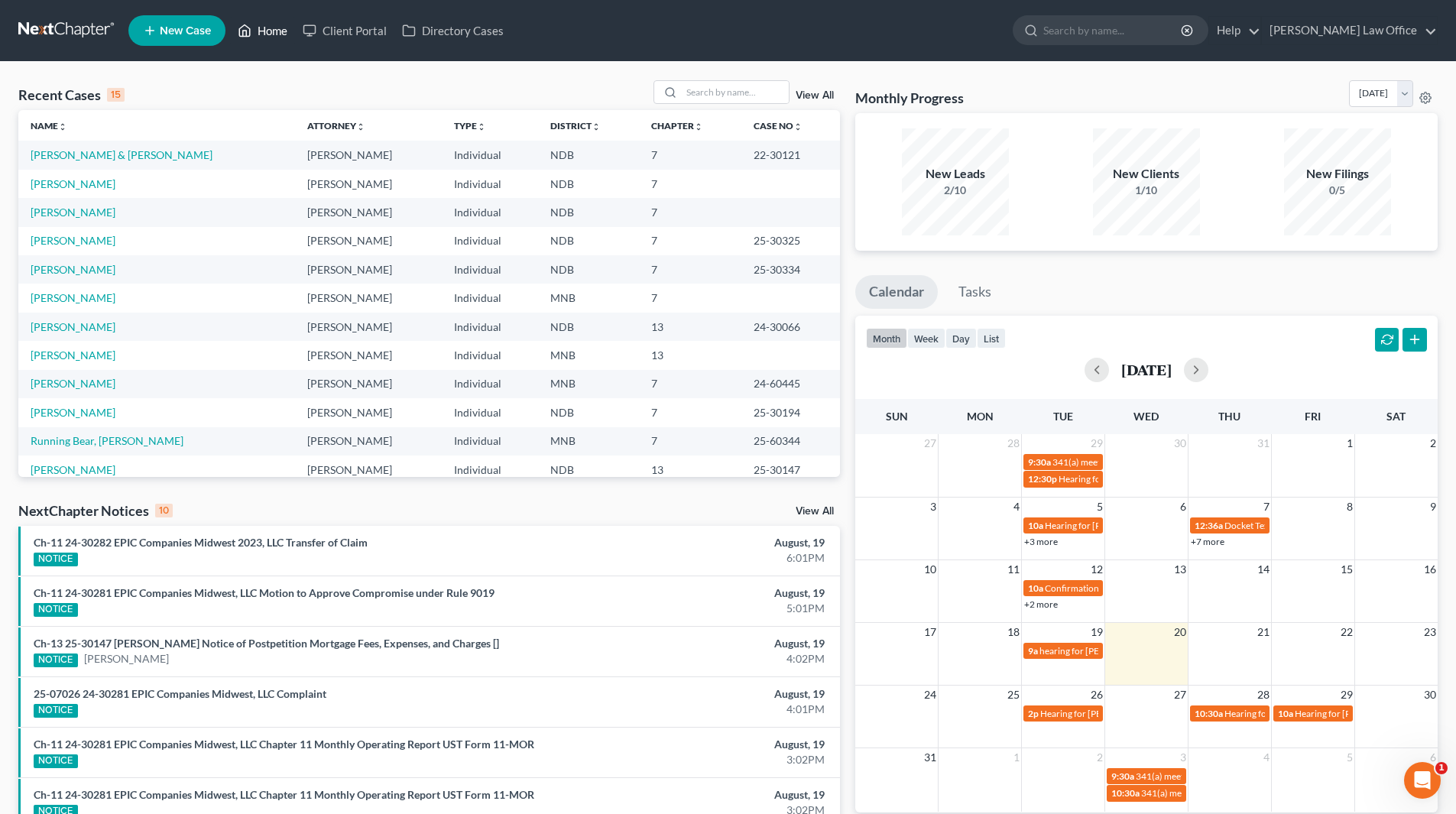
drag, startPoint x: 277, startPoint y: 28, endPoint x: 294, endPoint y: 34, distance: 18.0
click at [277, 28] on link "Home" at bounding box center [262, 30] width 65 height 28
click at [737, 91] on input "search" at bounding box center [736, 92] width 107 height 22
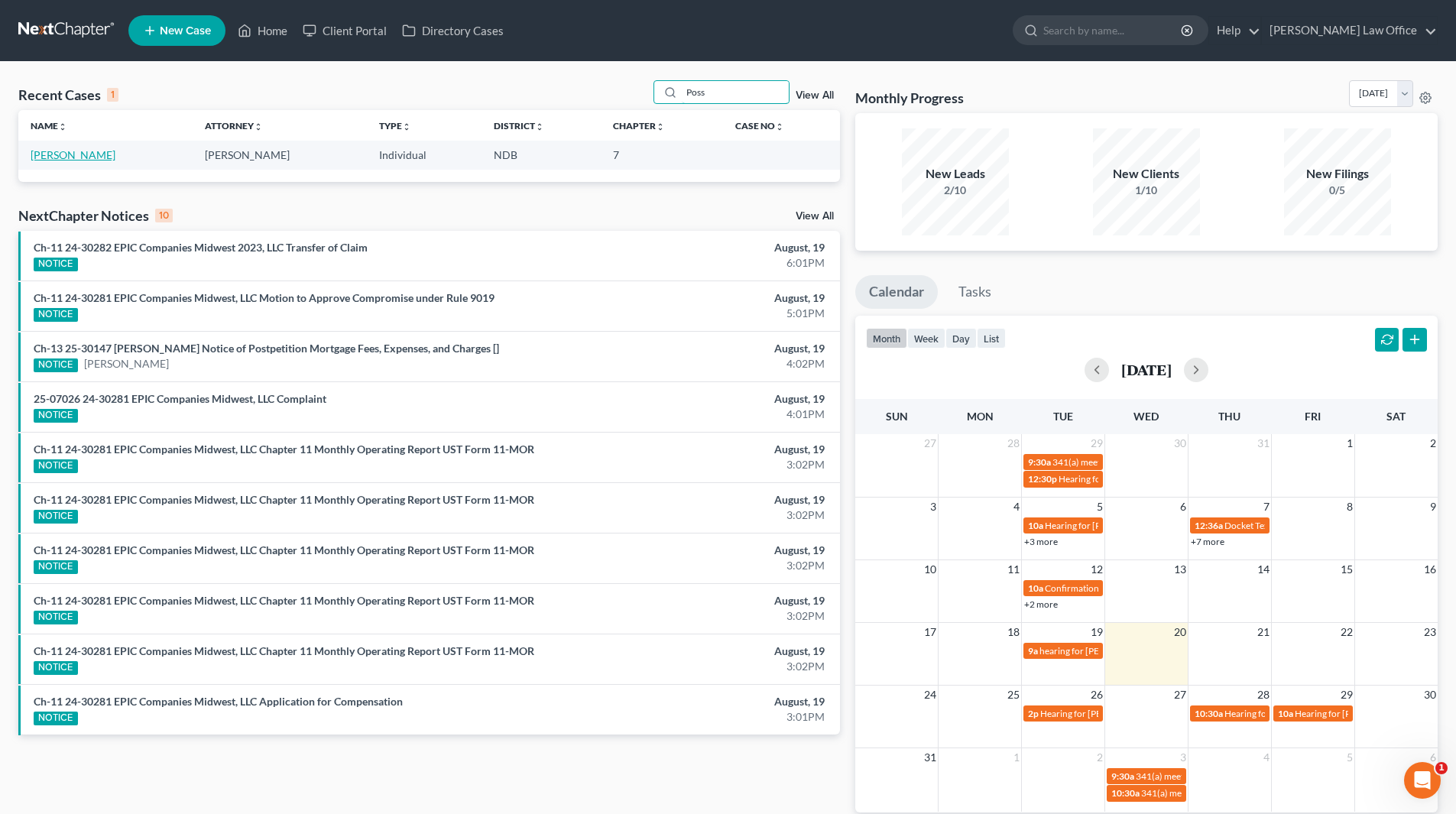
type input "Poss"
click at [47, 149] on link "Poss, Taylor" at bounding box center [72, 155] width 85 height 13
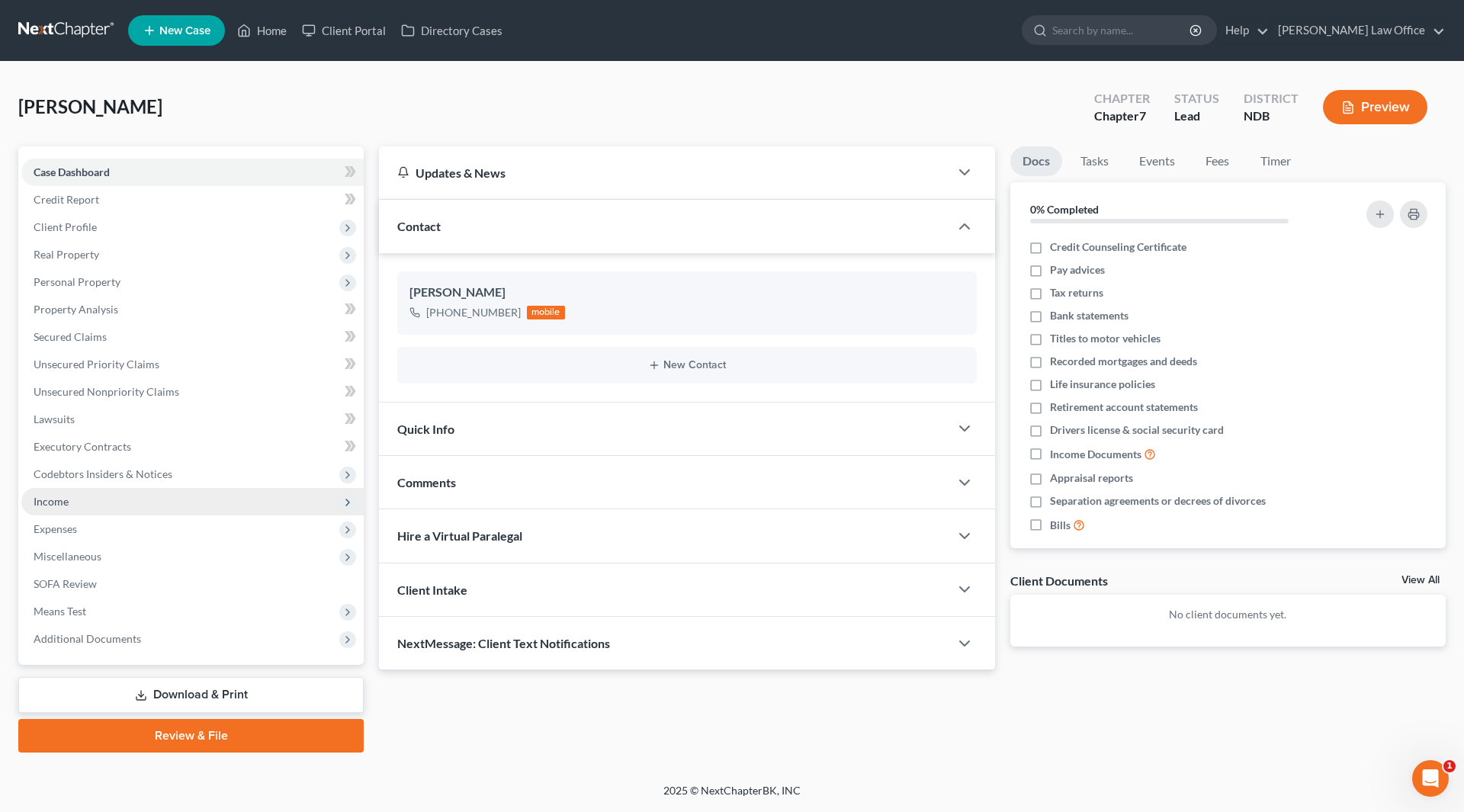
click at [54, 503] on span "Income" at bounding box center [51, 501] width 35 height 13
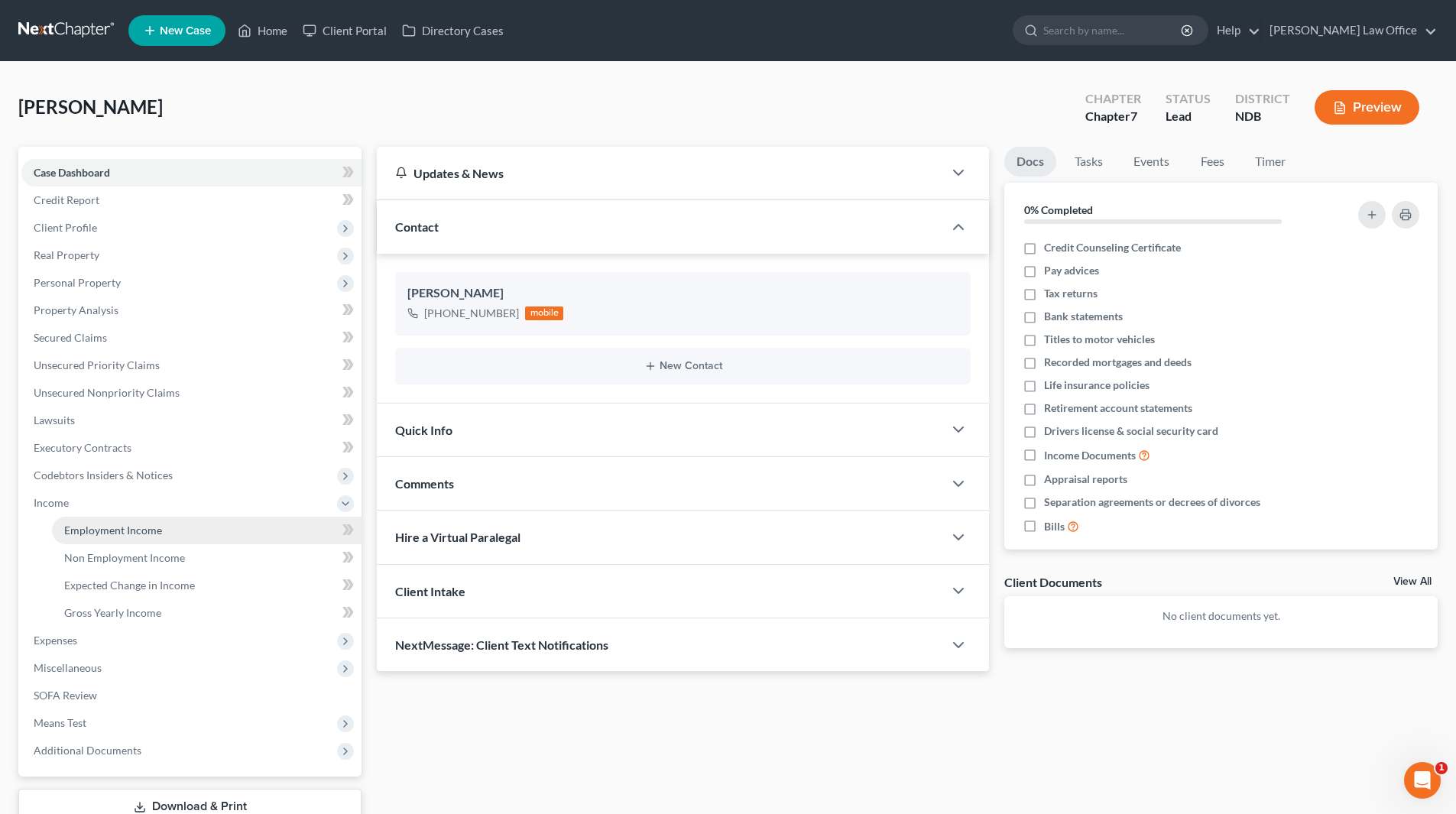
click at [87, 523] on span "Employment Income" at bounding box center [113, 530] width 98 height 13
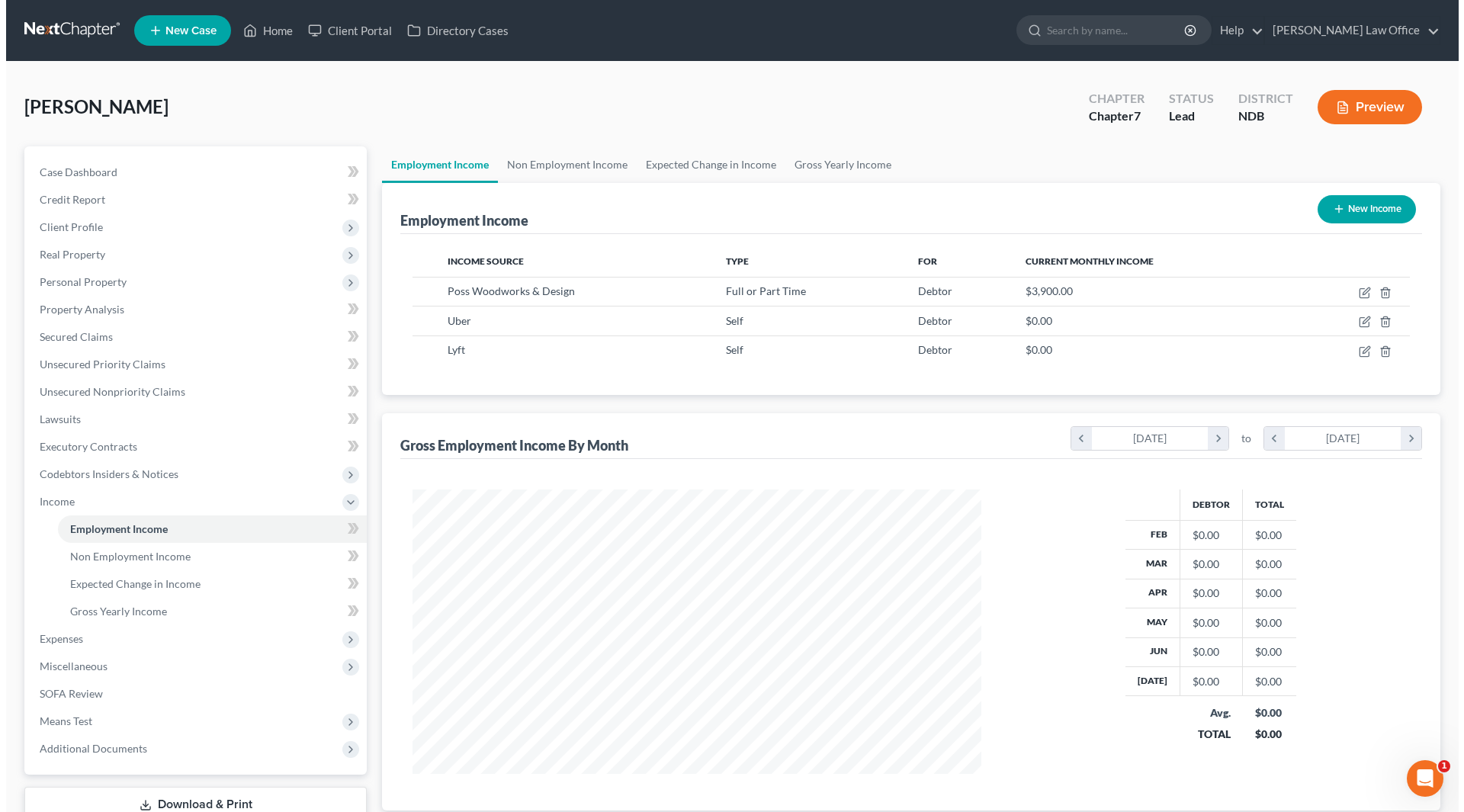
scroll to position [285, 599]
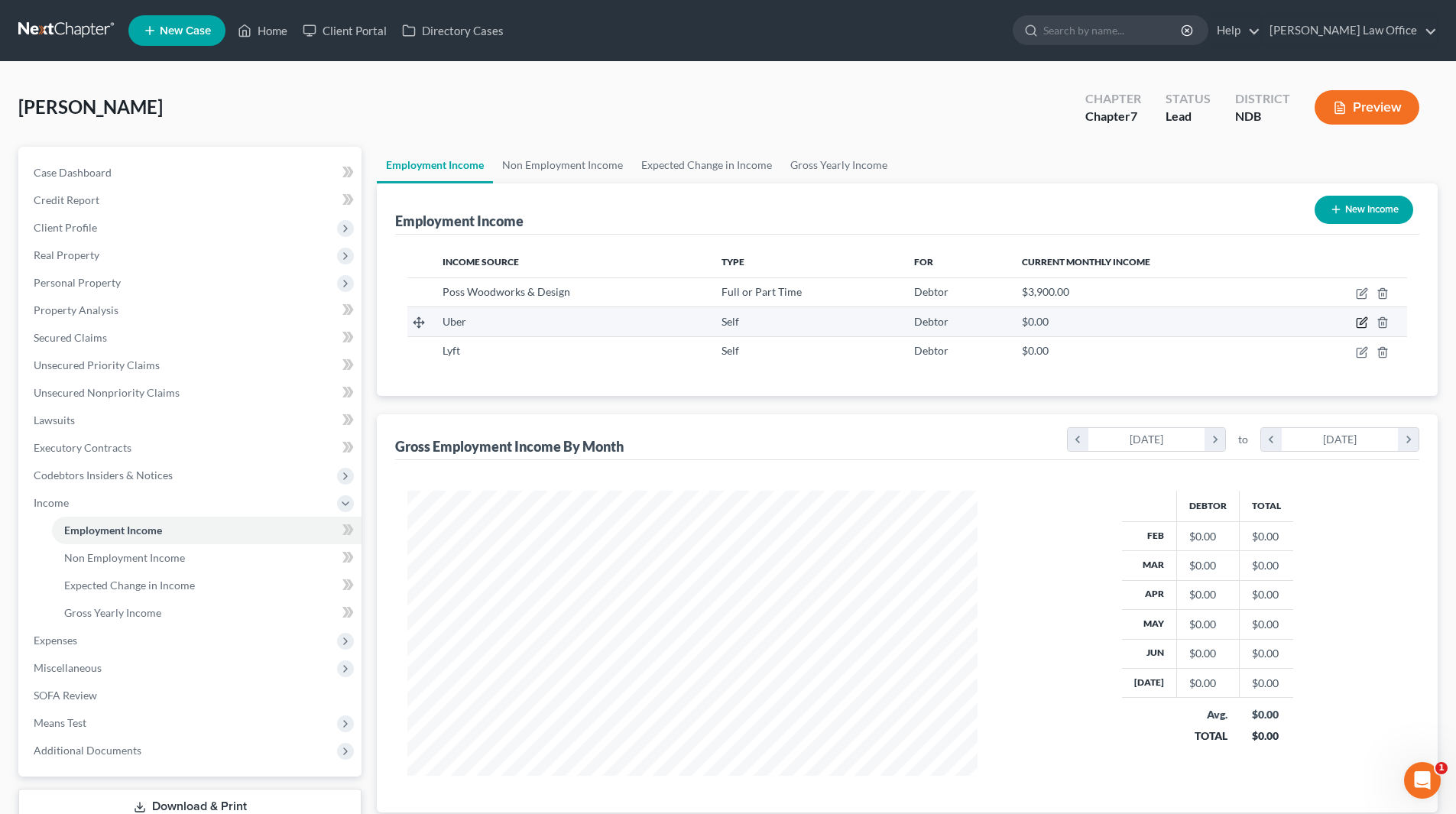
click at [1367, 322] on icon "button" at bounding box center [1362, 323] width 13 height 13
select select "1"
select select "0"
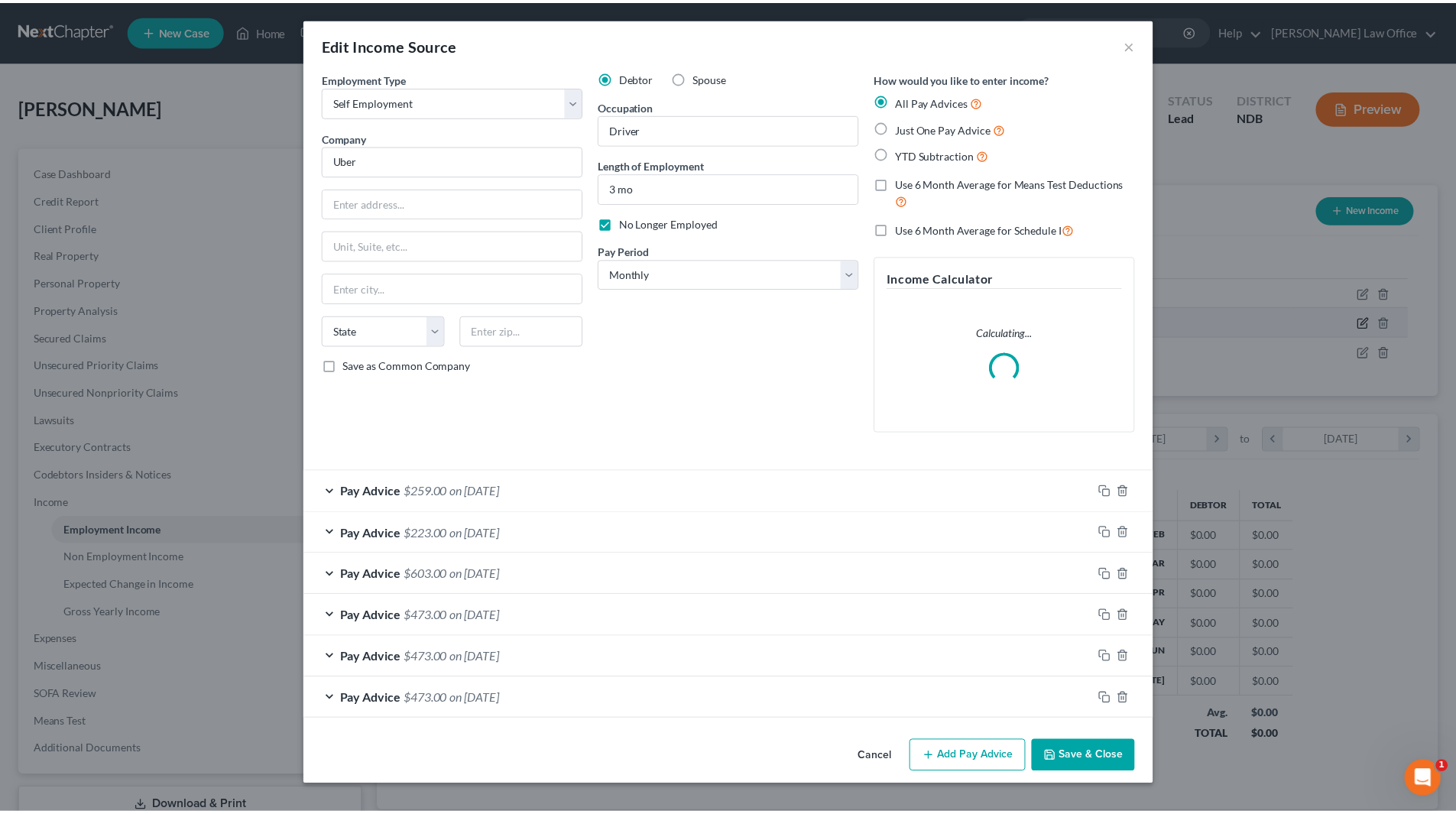
scroll to position [287, 606]
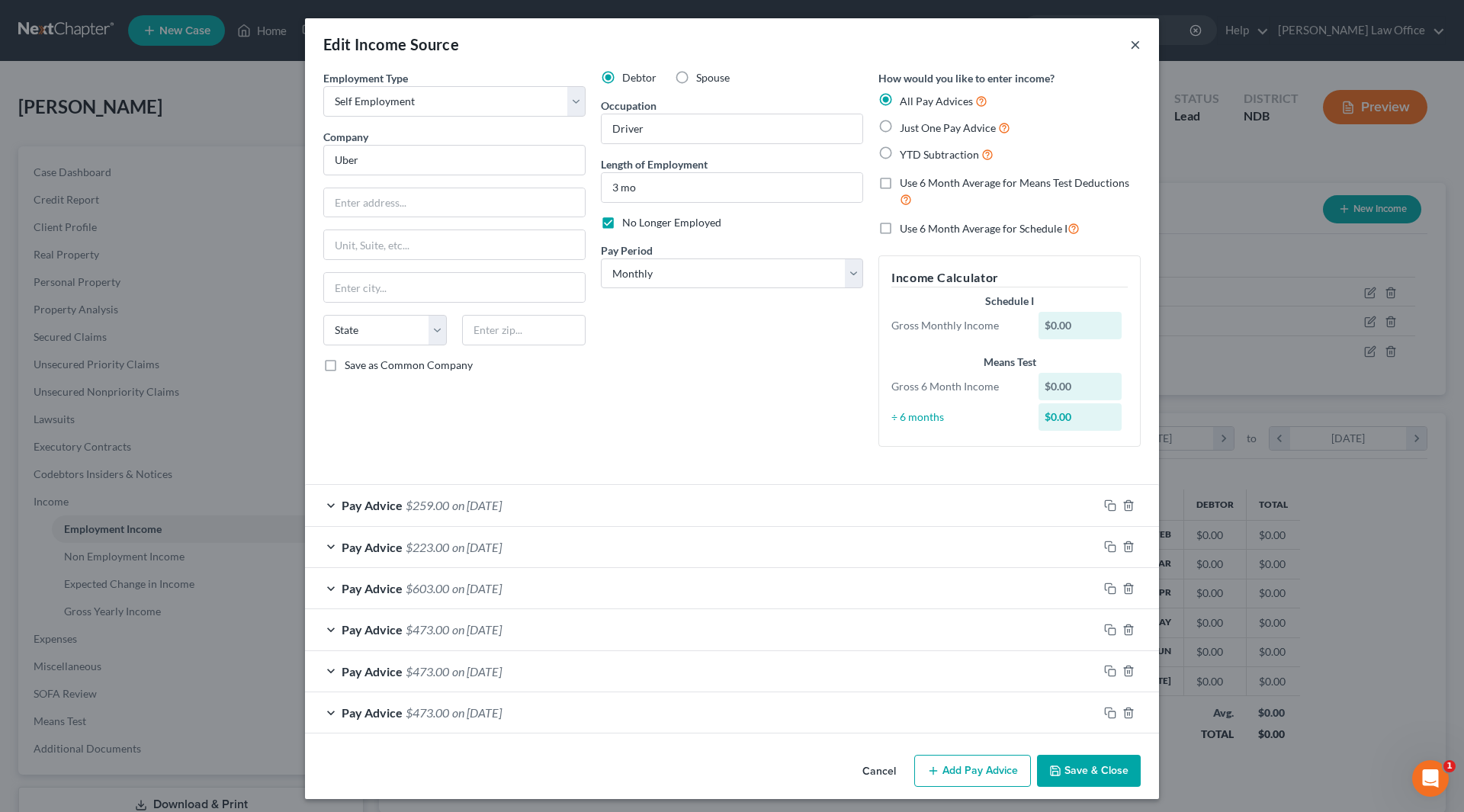
click at [1131, 45] on button "×" at bounding box center [1135, 44] width 11 height 19
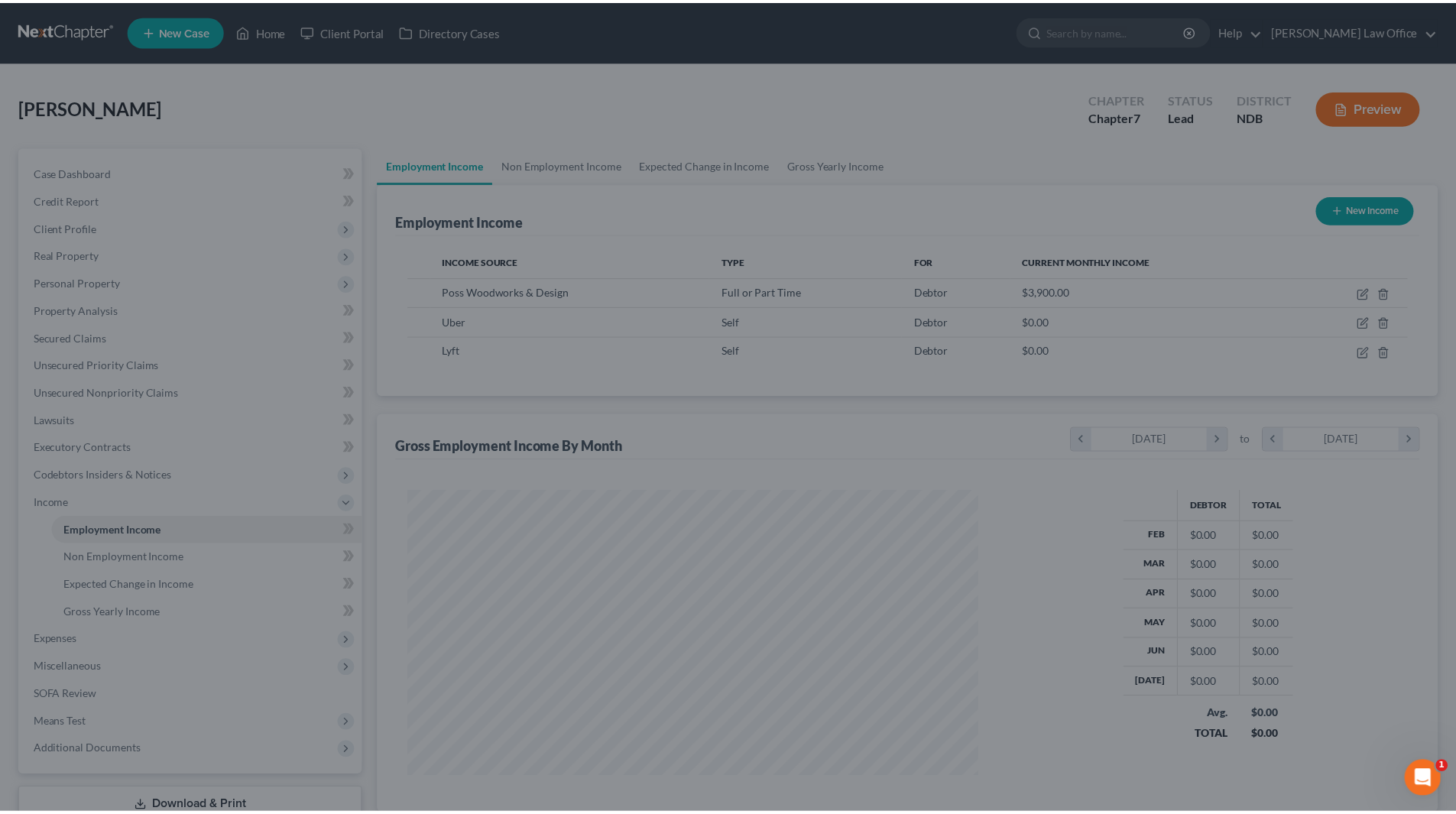
scroll to position [763786, 763806]
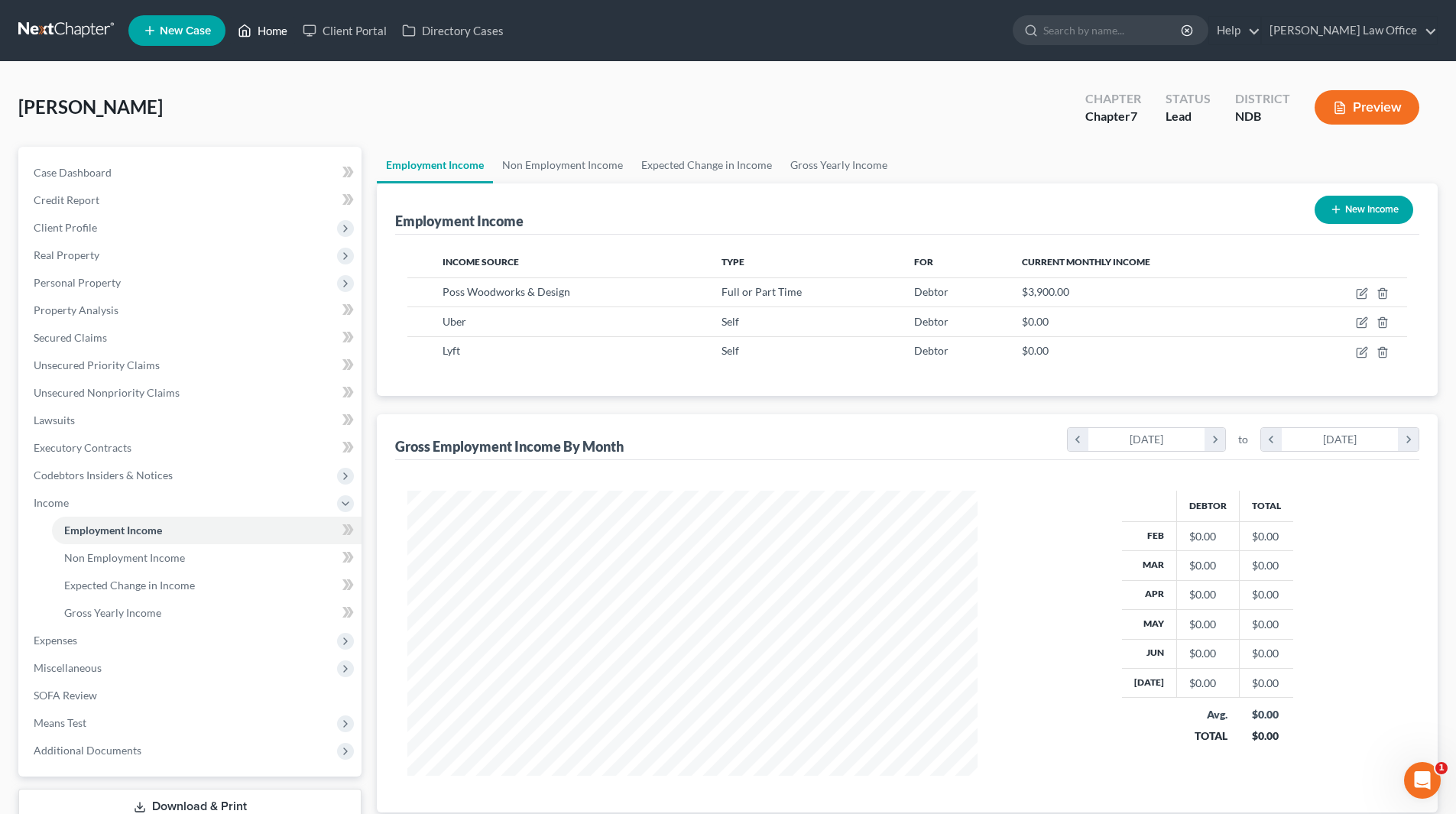
click at [248, 29] on icon at bounding box center [244, 30] width 13 height 19
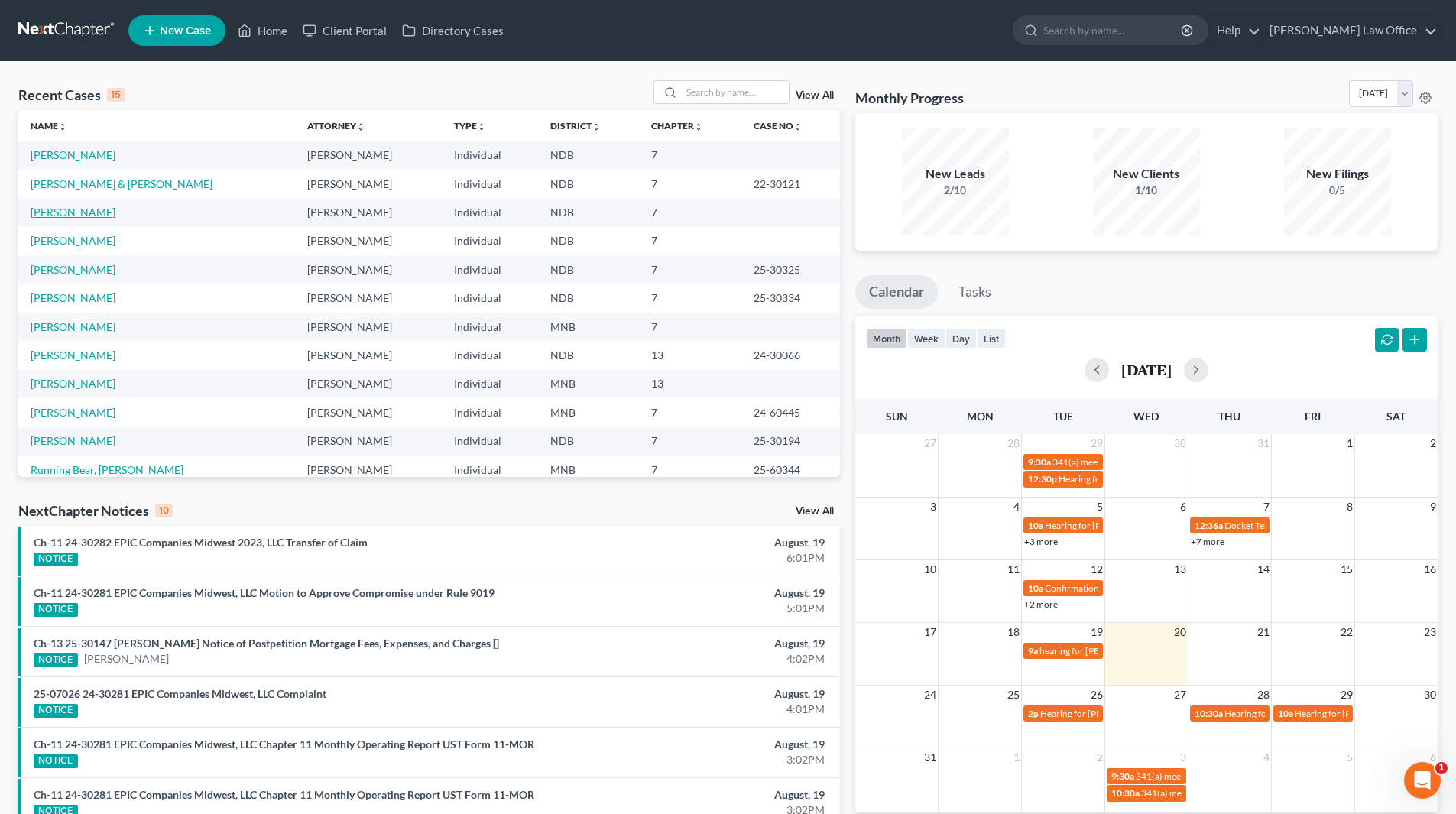
click at [59, 207] on link "Wagner, Ryan" at bounding box center [72, 212] width 85 height 13
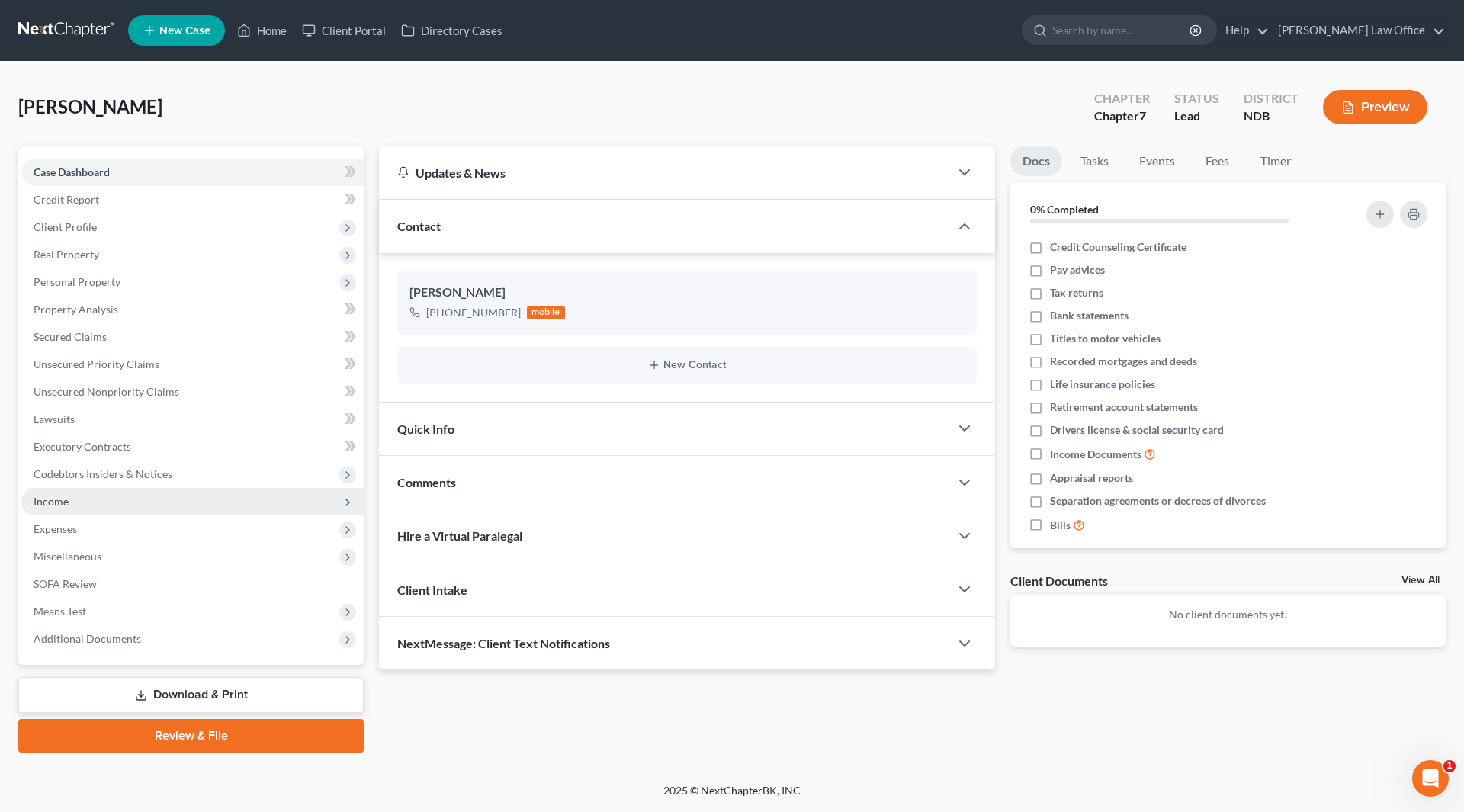
click at [72, 510] on span "Income" at bounding box center [193, 501] width 343 height 28
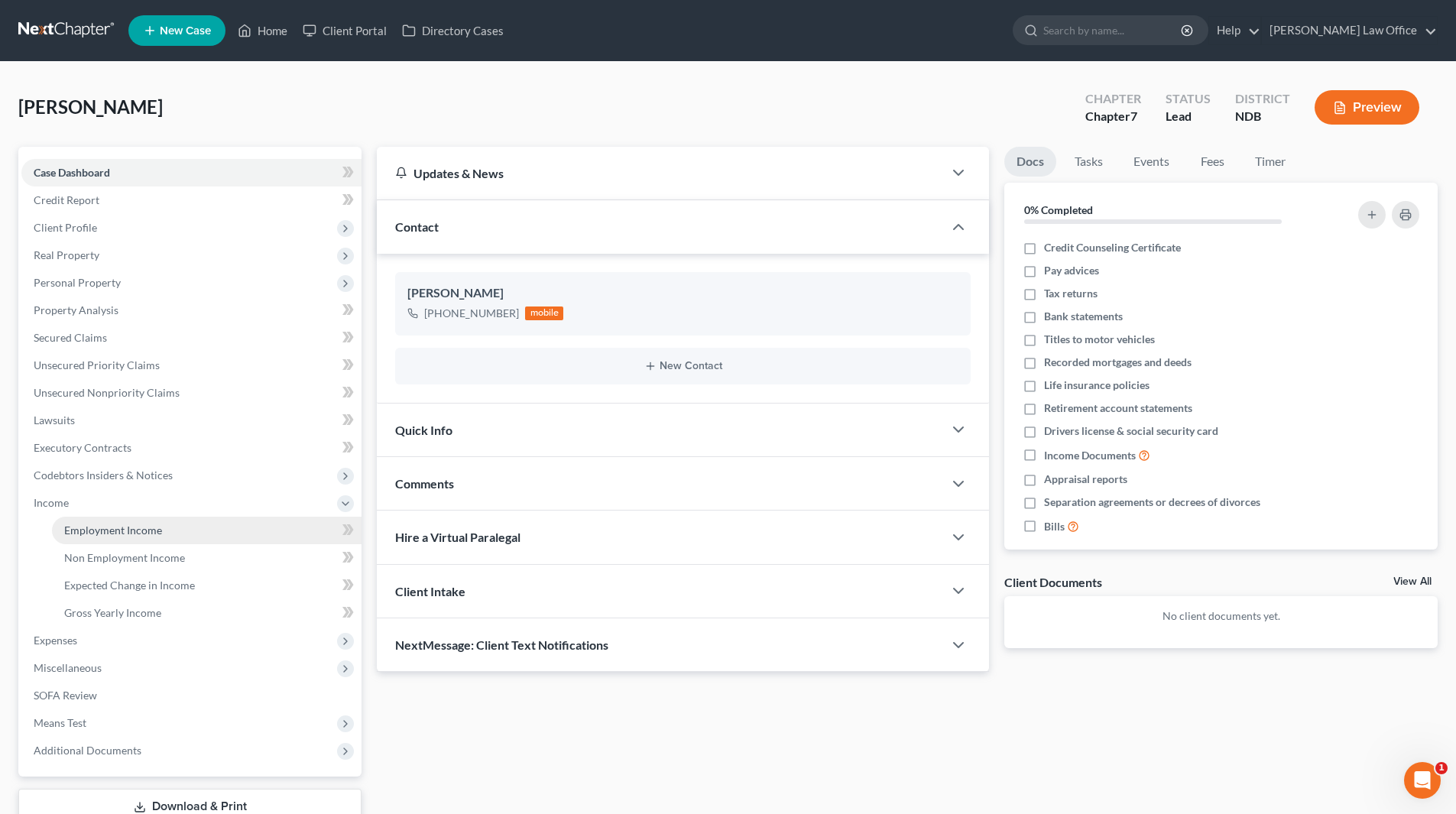
click at [89, 524] on span "Employment Income" at bounding box center [113, 530] width 98 height 13
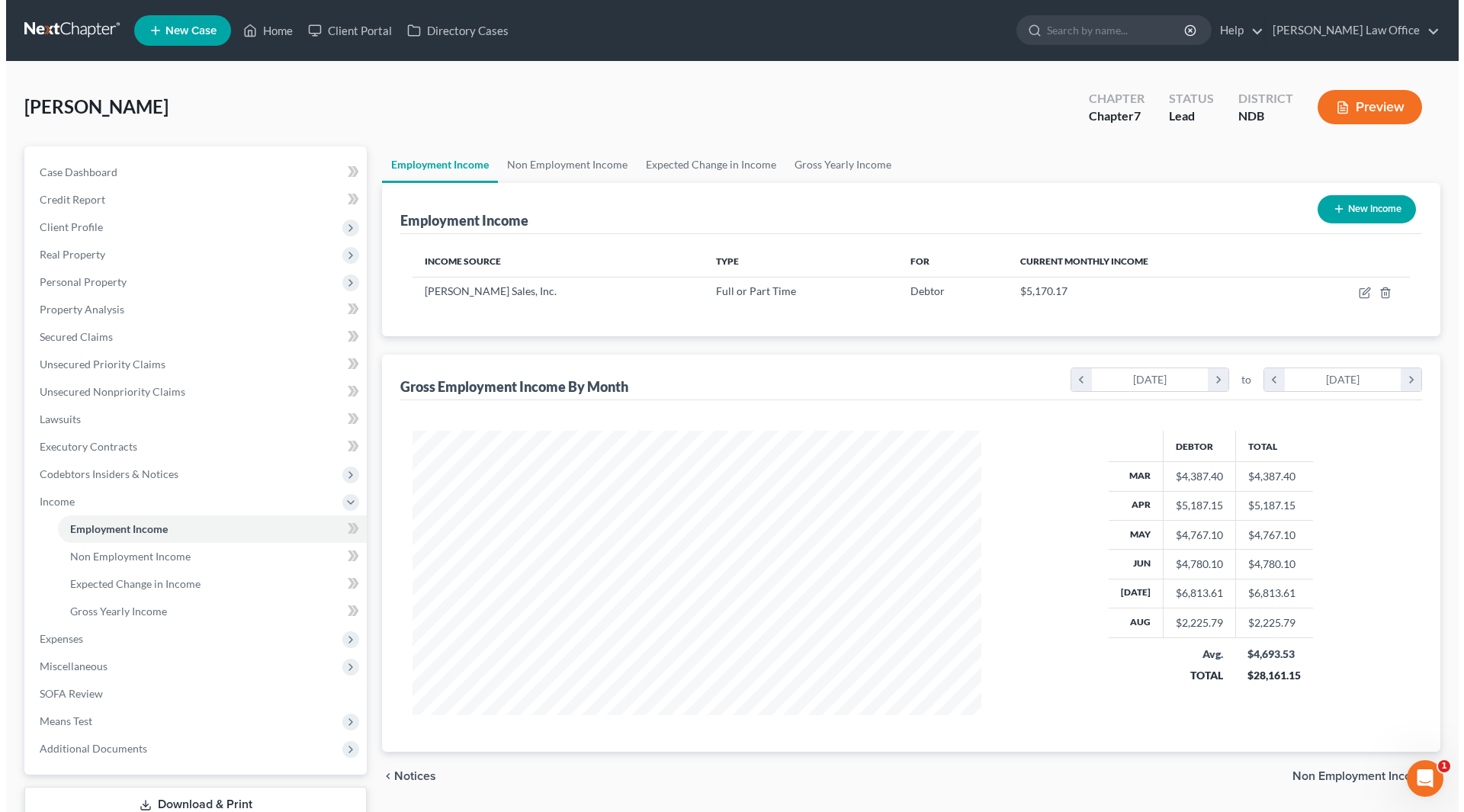
scroll to position [285, 599]
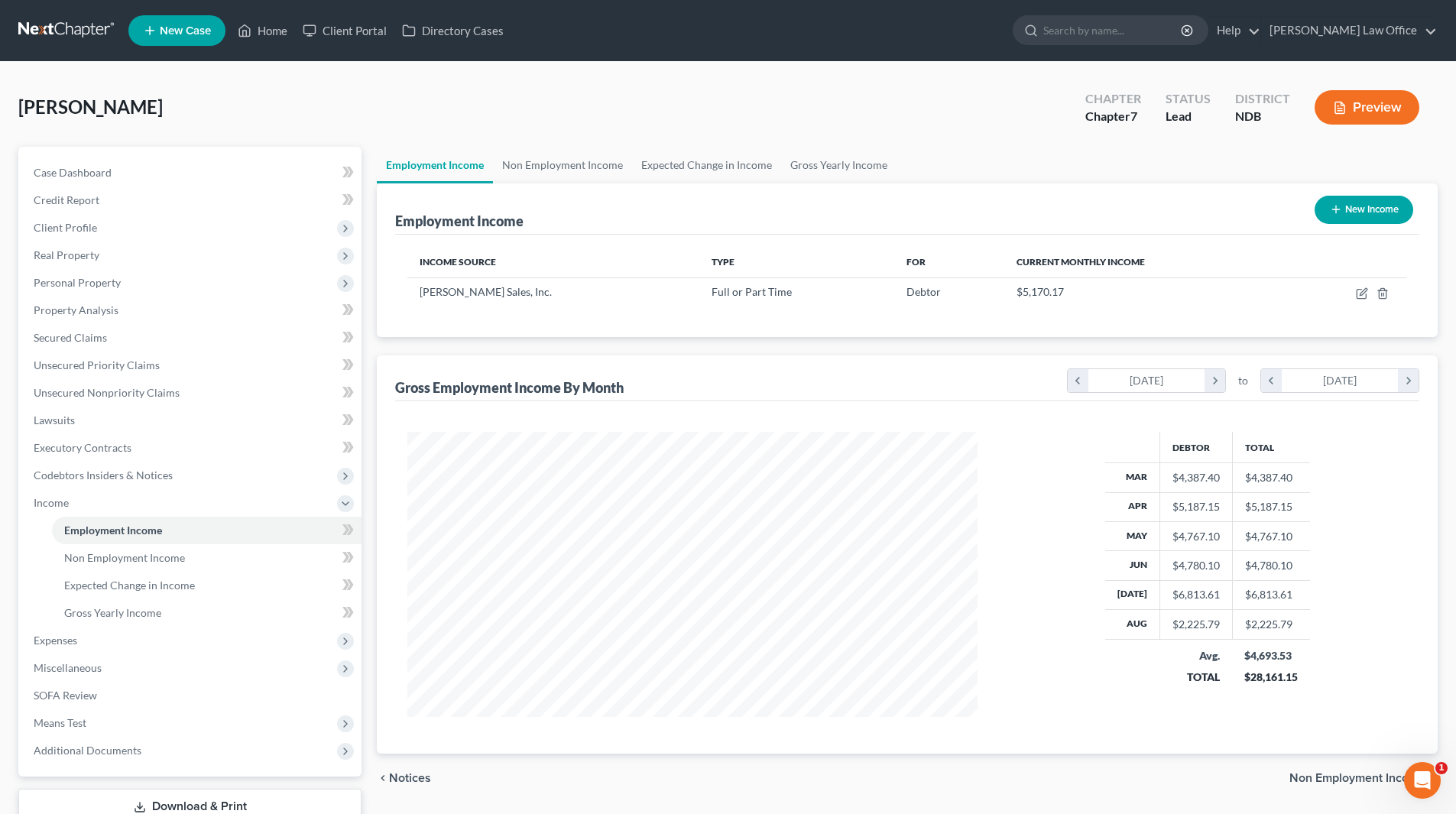
click at [1340, 208] on icon "button" at bounding box center [1336, 209] width 13 height 13
select select "0"
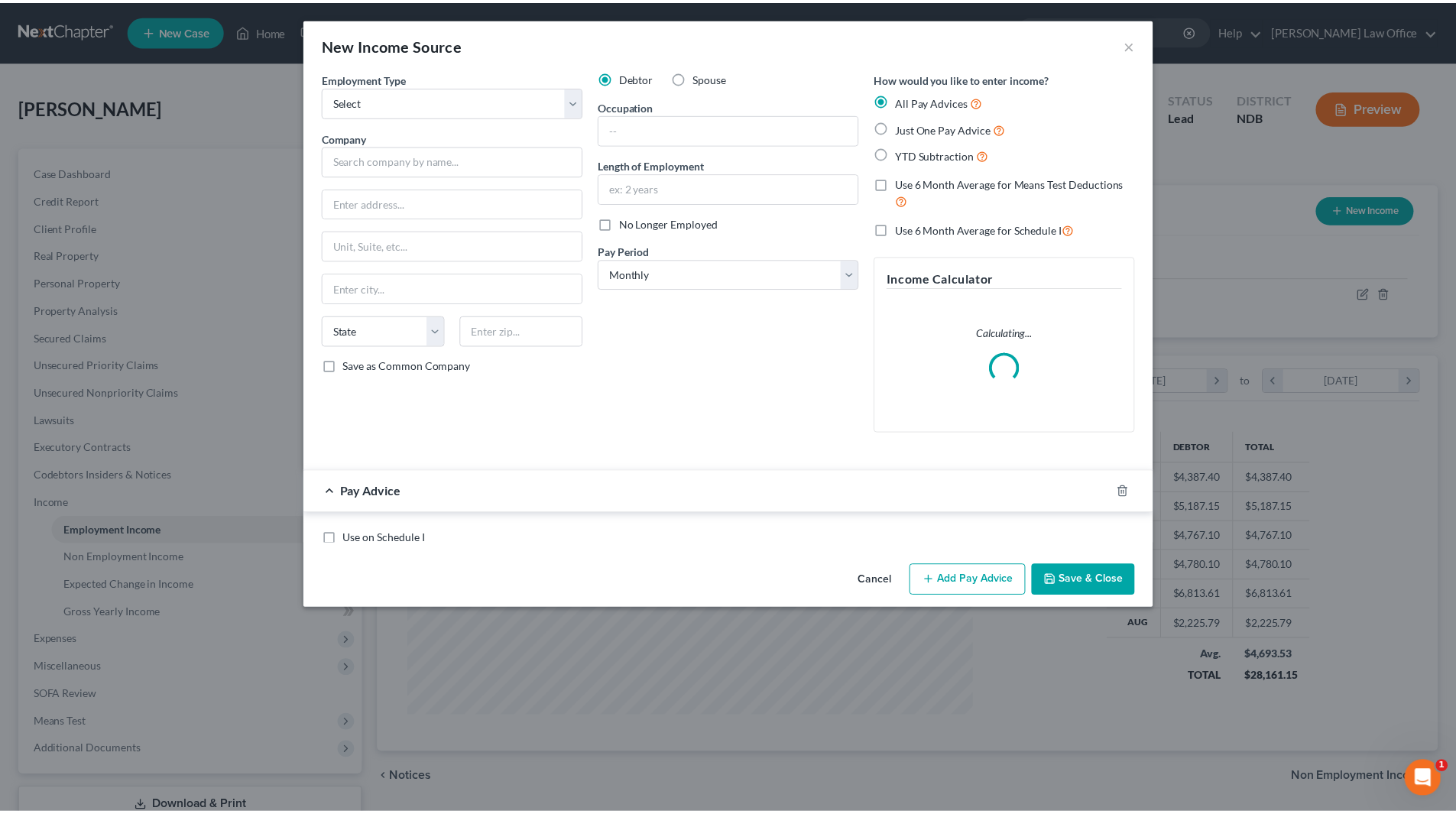
scroll to position [287, 606]
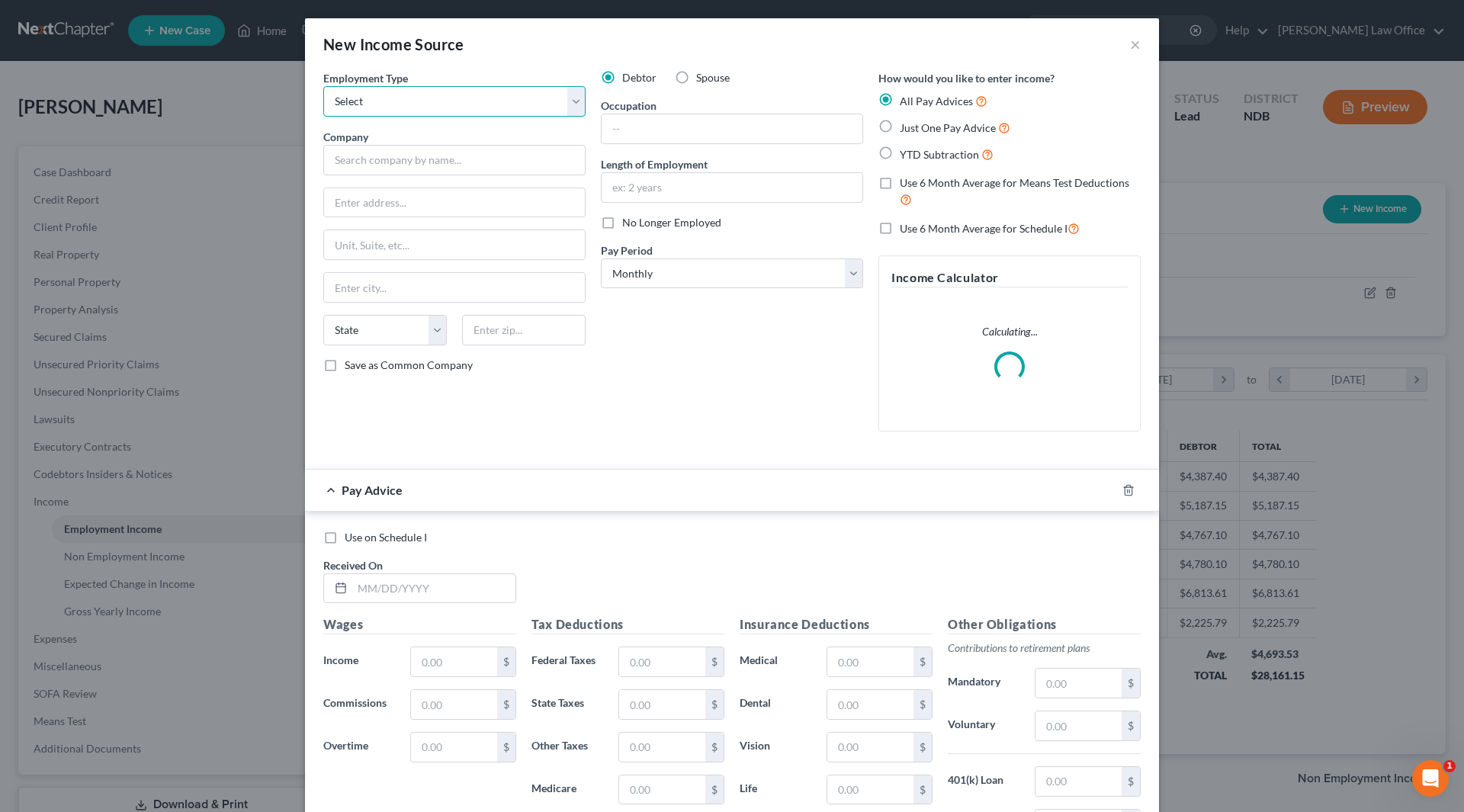
click at [370, 107] on select "Select Full or Part Time Employment Self Employment" at bounding box center [454, 102] width 262 height 30
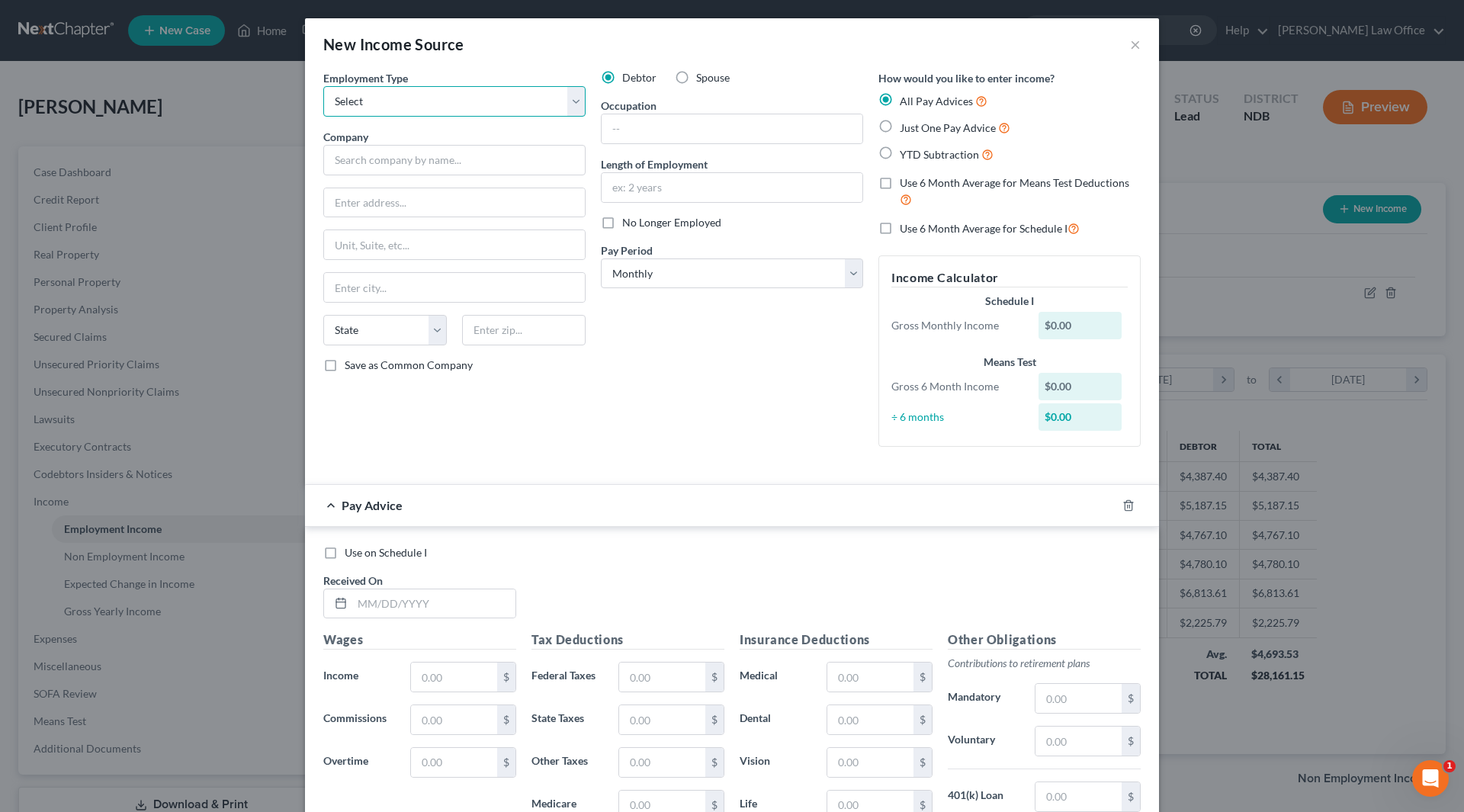
select select "1"
click at [323, 87] on select "Select Full or Part Time Employment Self Employment" at bounding box center [454, 102] width 262 height 30
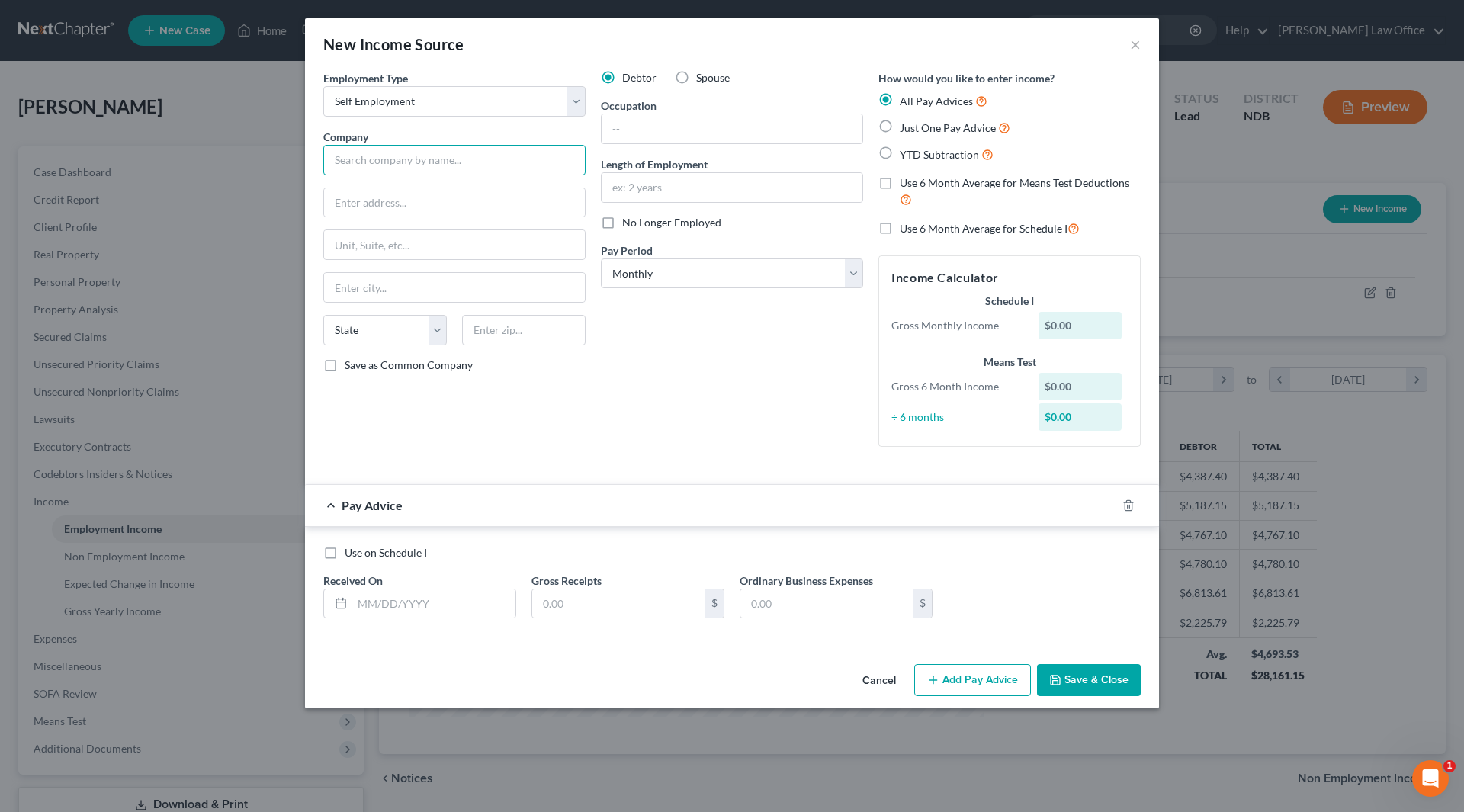
click at [371, 163] on input "text" at bounding box center [454, 160] width 262 height 30
type input "Ryan Wagner"
type input "165 Viking Circle"
type input "Kindred"
select select "29"
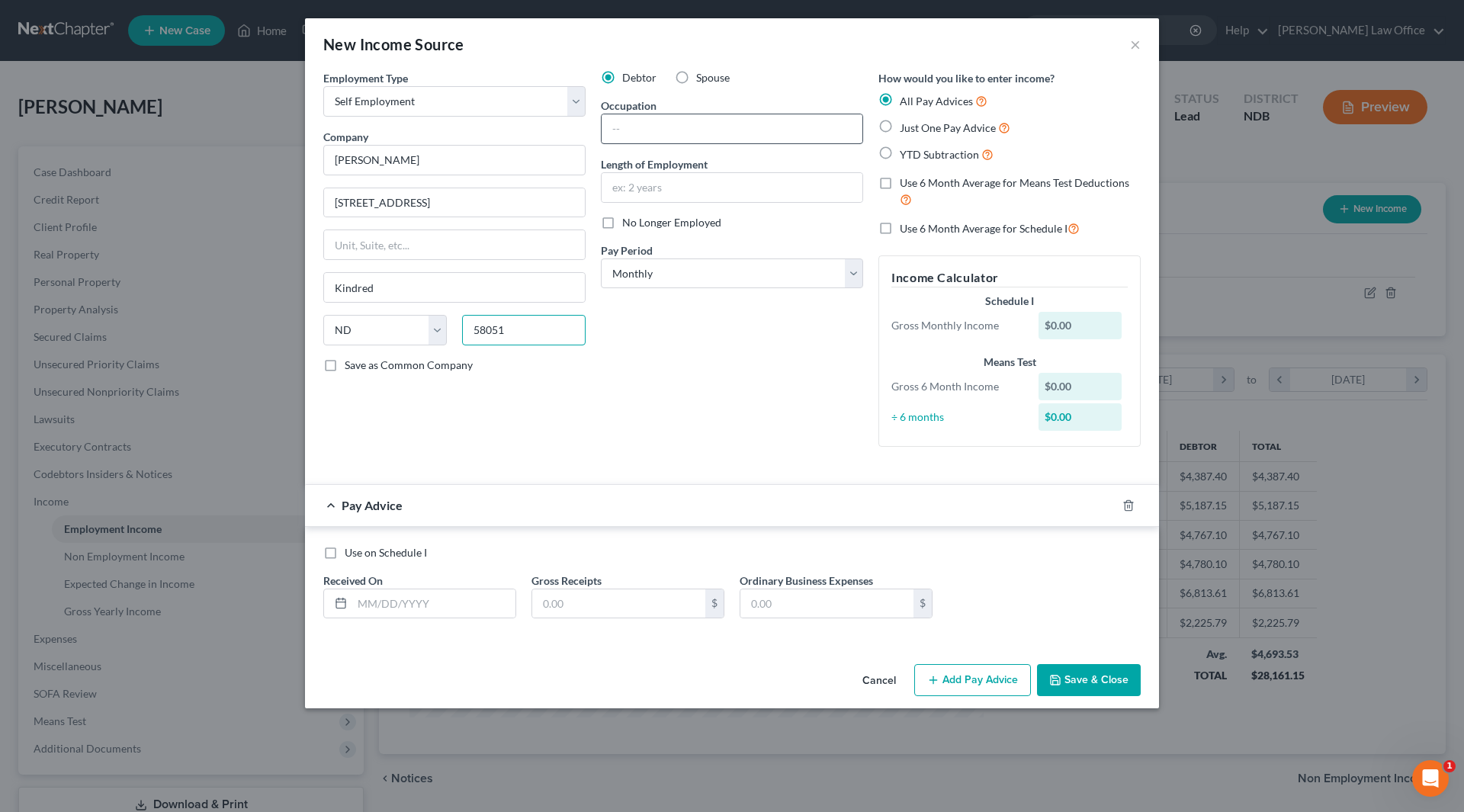
type input "58051"
click at [670, 131] on input "text" at bounding box center [732, 128] width 261 height 29
type input "Uber driver"
click at [622, 228] on label "No Longer Employed" at bounding box center [671, 222] width 99 height 15
click at [628, 225] on input "No Longer Employed" at bounding box center [633, 220] width 10 height 10
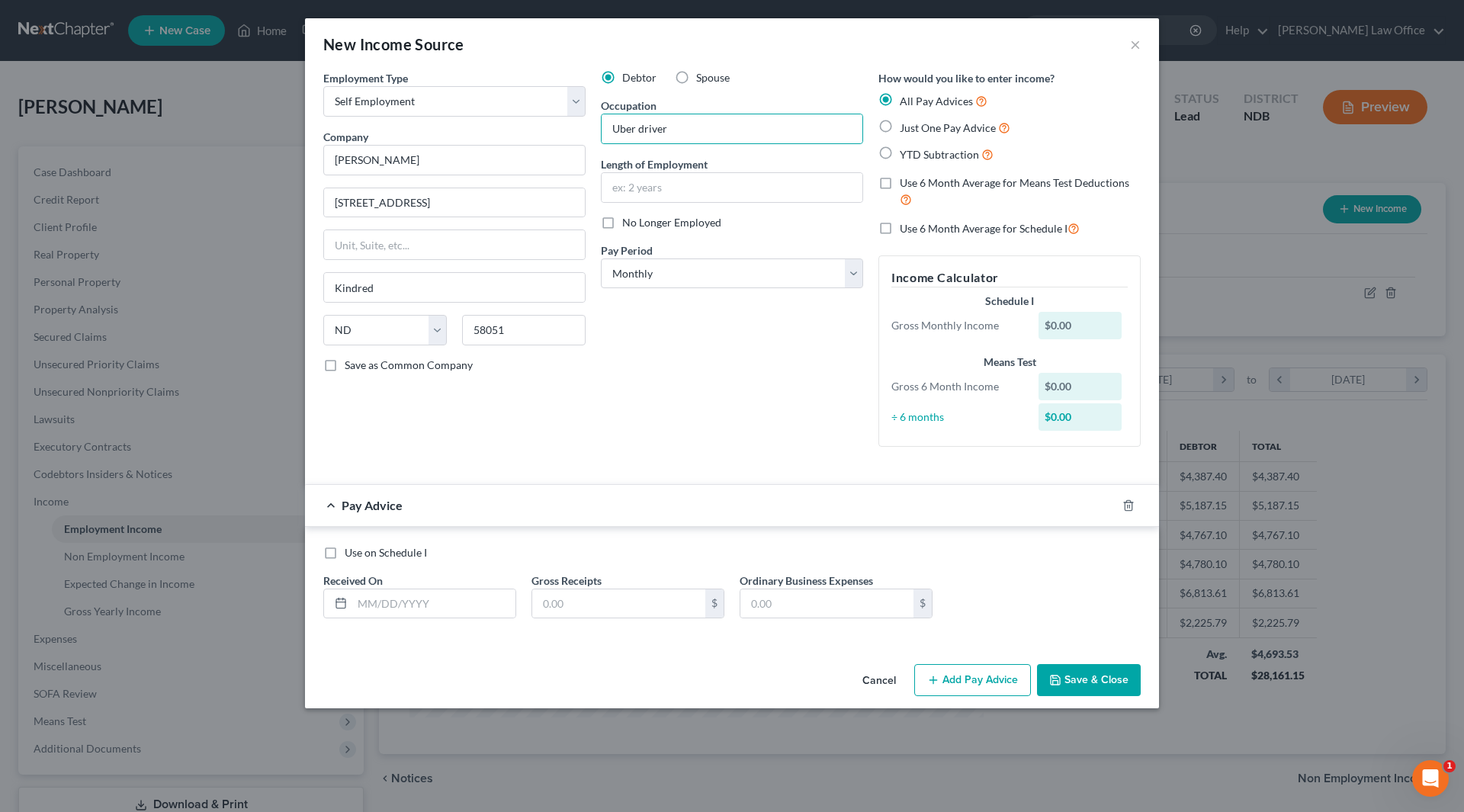
checkbox input "true"
click at [408, 598] on input "text" at bounding box center [434, 603] width 163 height 29
type input "1/31/25"
type input "2,002.43"
click at [1108, 505] on icon "button" at bounding box center [1110, 505] width 12 height 12
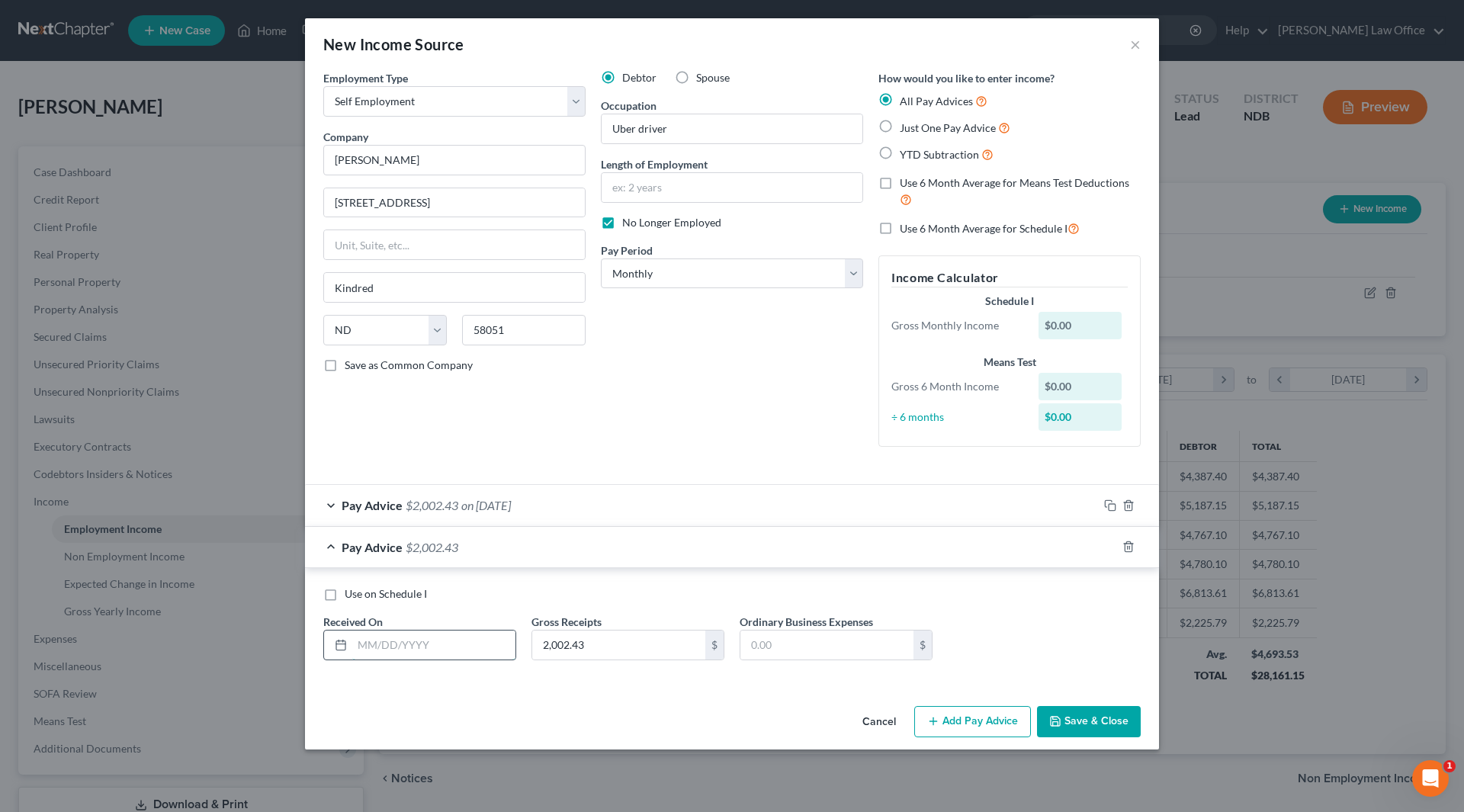
click at [400, 650] on input "text" at bounding box center [434, 644] width 163 height 29
type input "2/28/25"
type input "1,867.95"
click at [1111, 546] on icon "button" at bounding box center [1110, 547] width 12 height 12
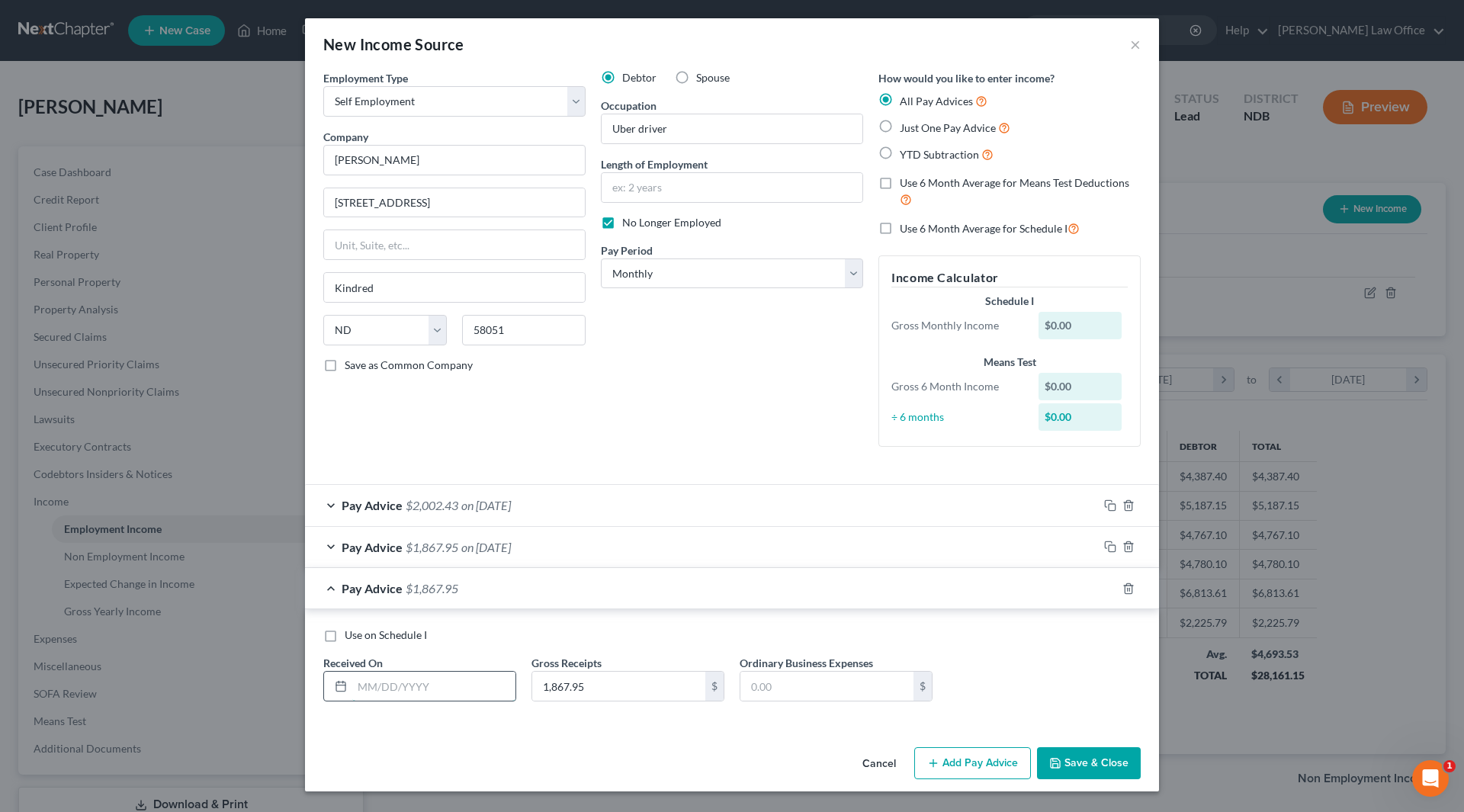
click at [425, 685] on input "text" at bounding box center [434, 686] width 163 height 29
type input "3/31/25"
type input "772.85"
click at [1075, 763] on button "Save & Close" at bounding box center [1089, 763] width 104 height 32
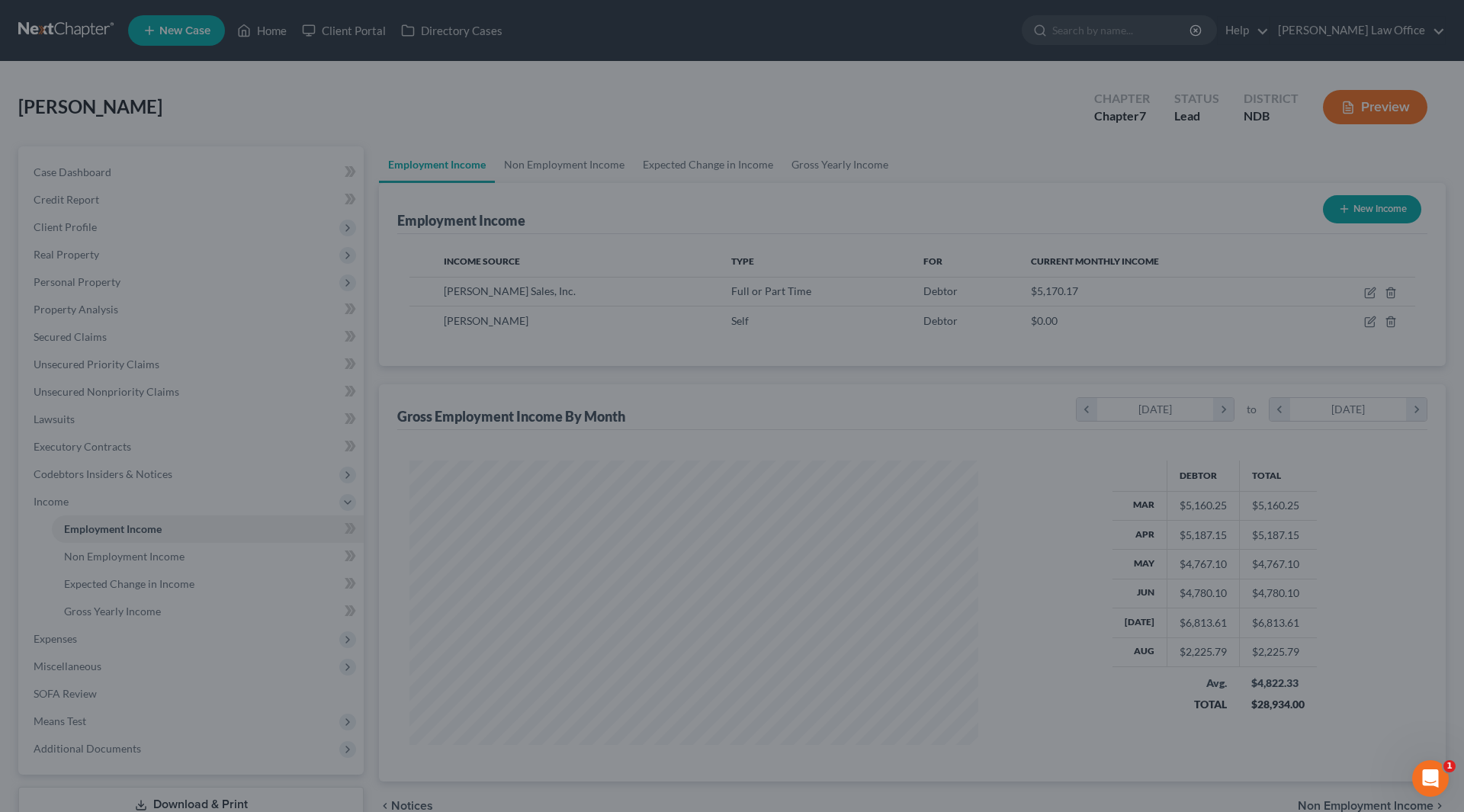
scroll to position [761909, 761915]
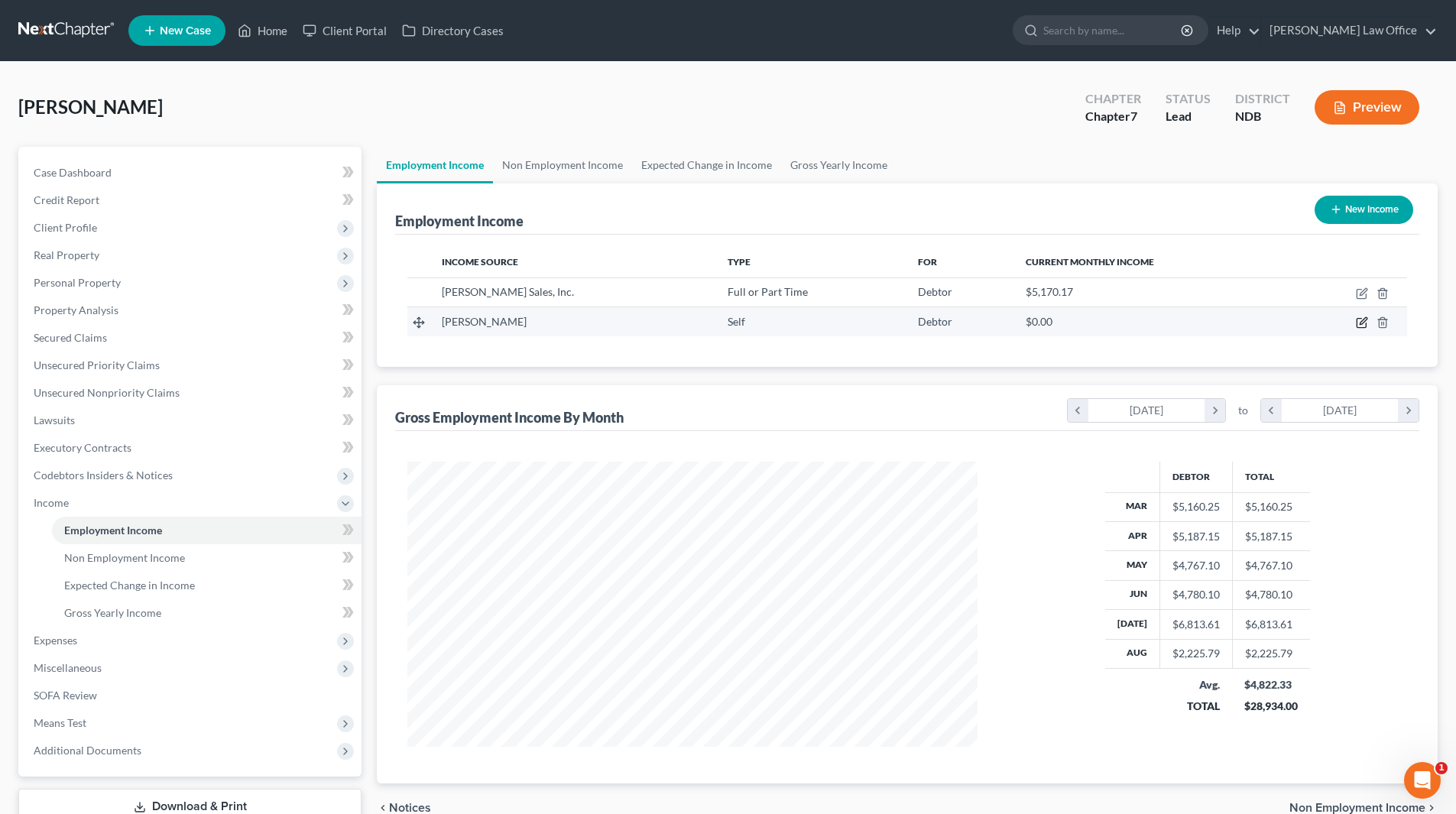
click at [1358, 320] on icon "button" at bounding box center [1362, 323] width 13 height 13
select select "1"
select select "29"
select select "0"
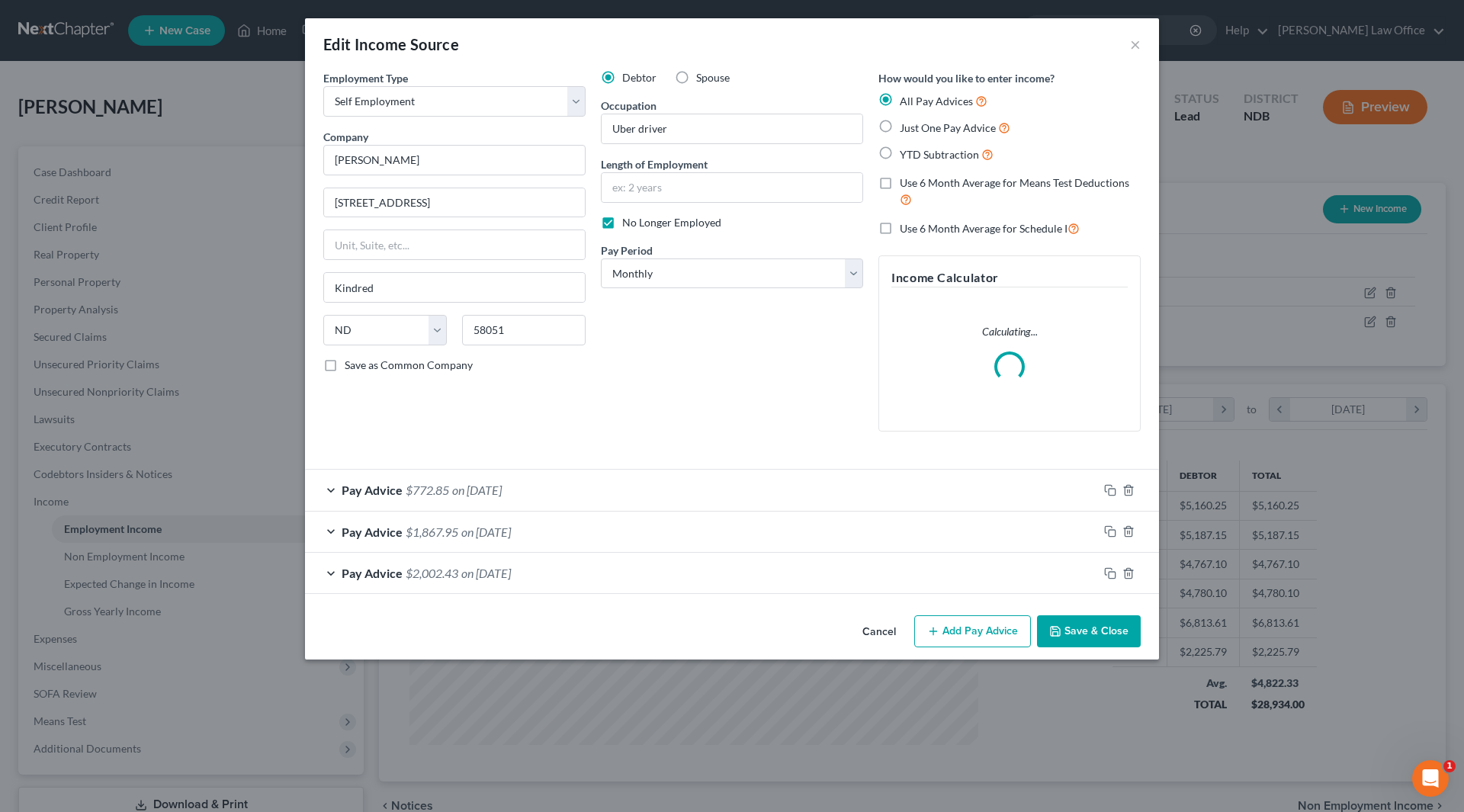
scroll to position [286, 604]
click at [991, 630] on button "Add Pay Advice" at bounding box center [972, 631] width 117 height 32
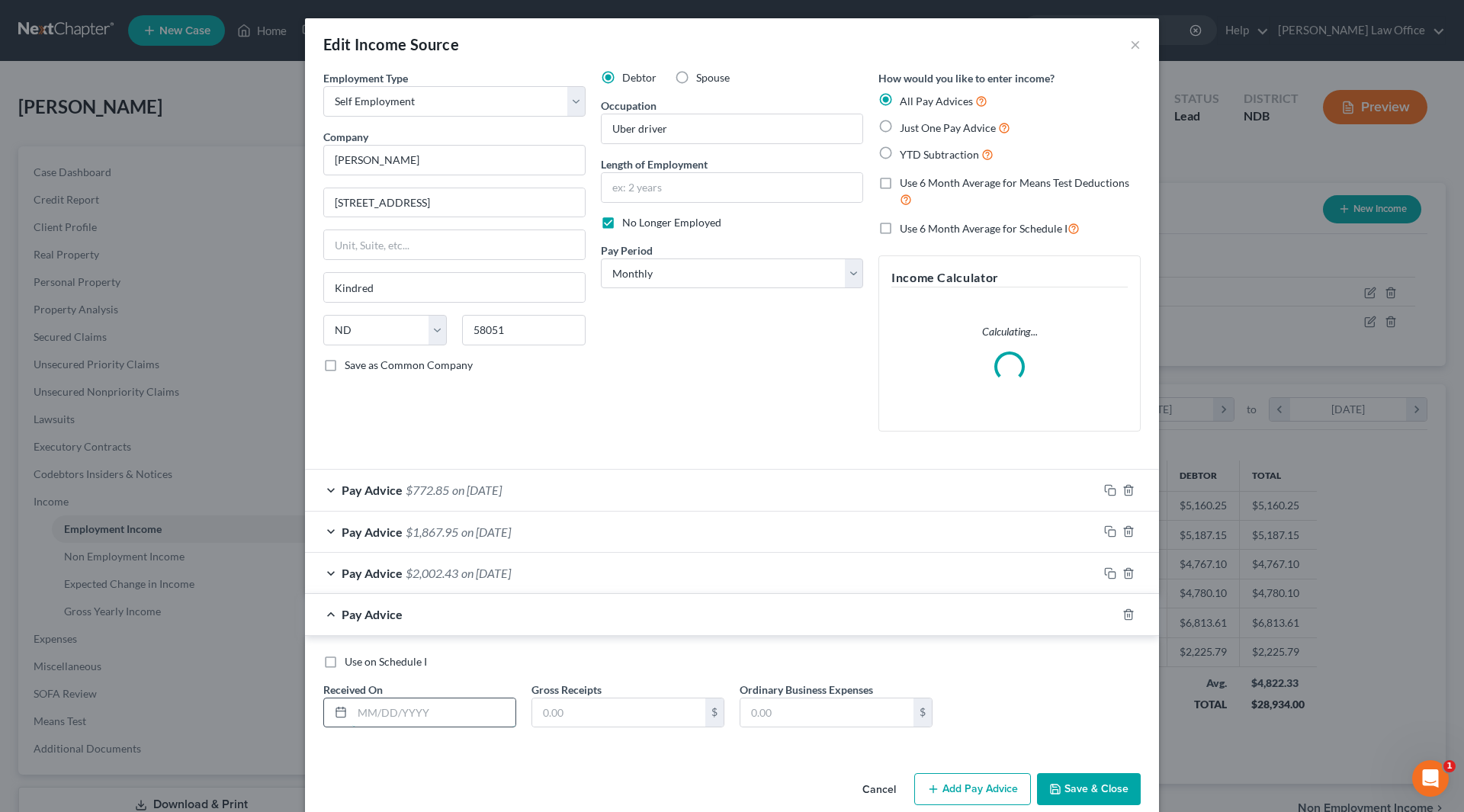
click at [425, 708] on input "text" at bounding box center [434, 712] width 163 height 29
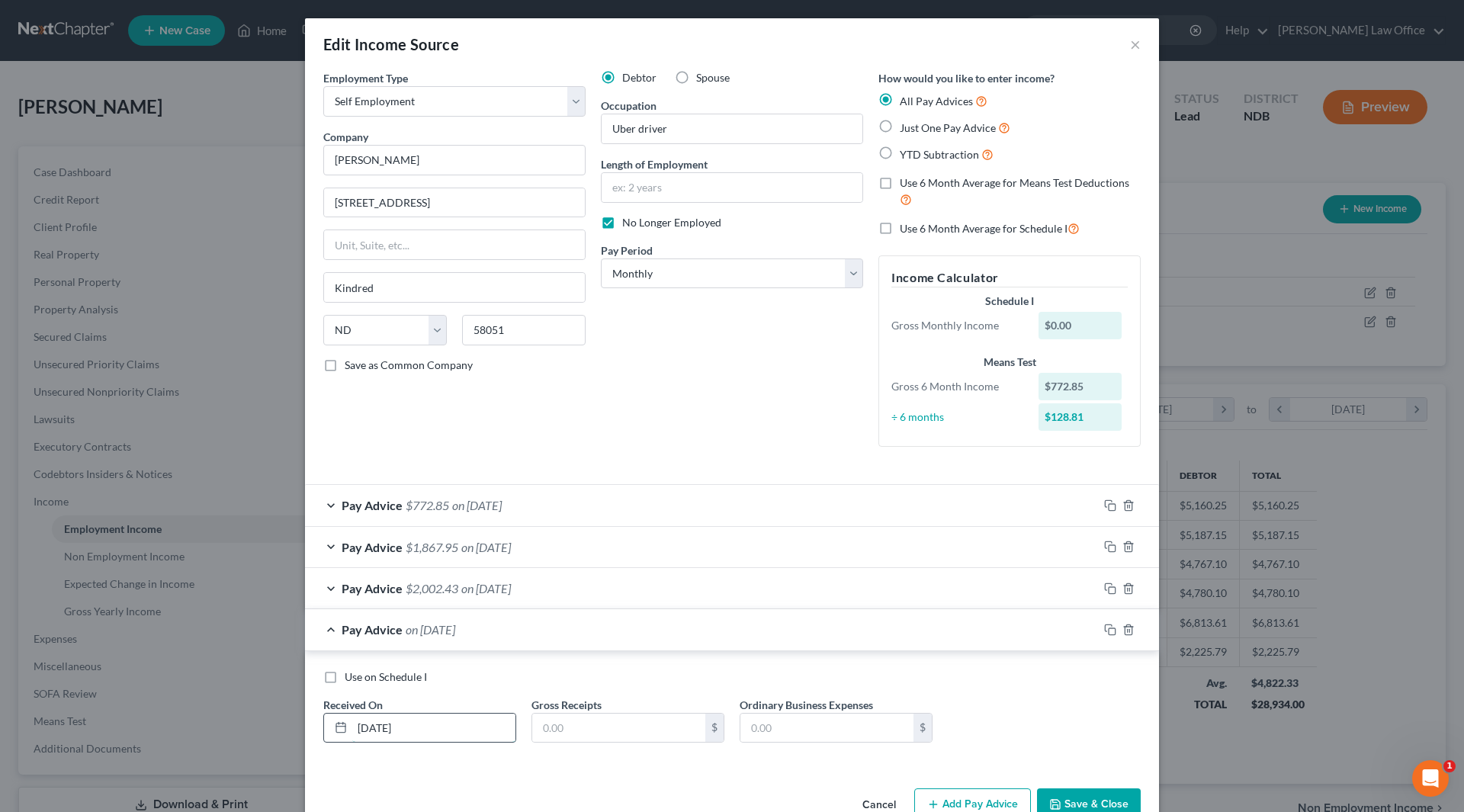
type input "04/30/25"
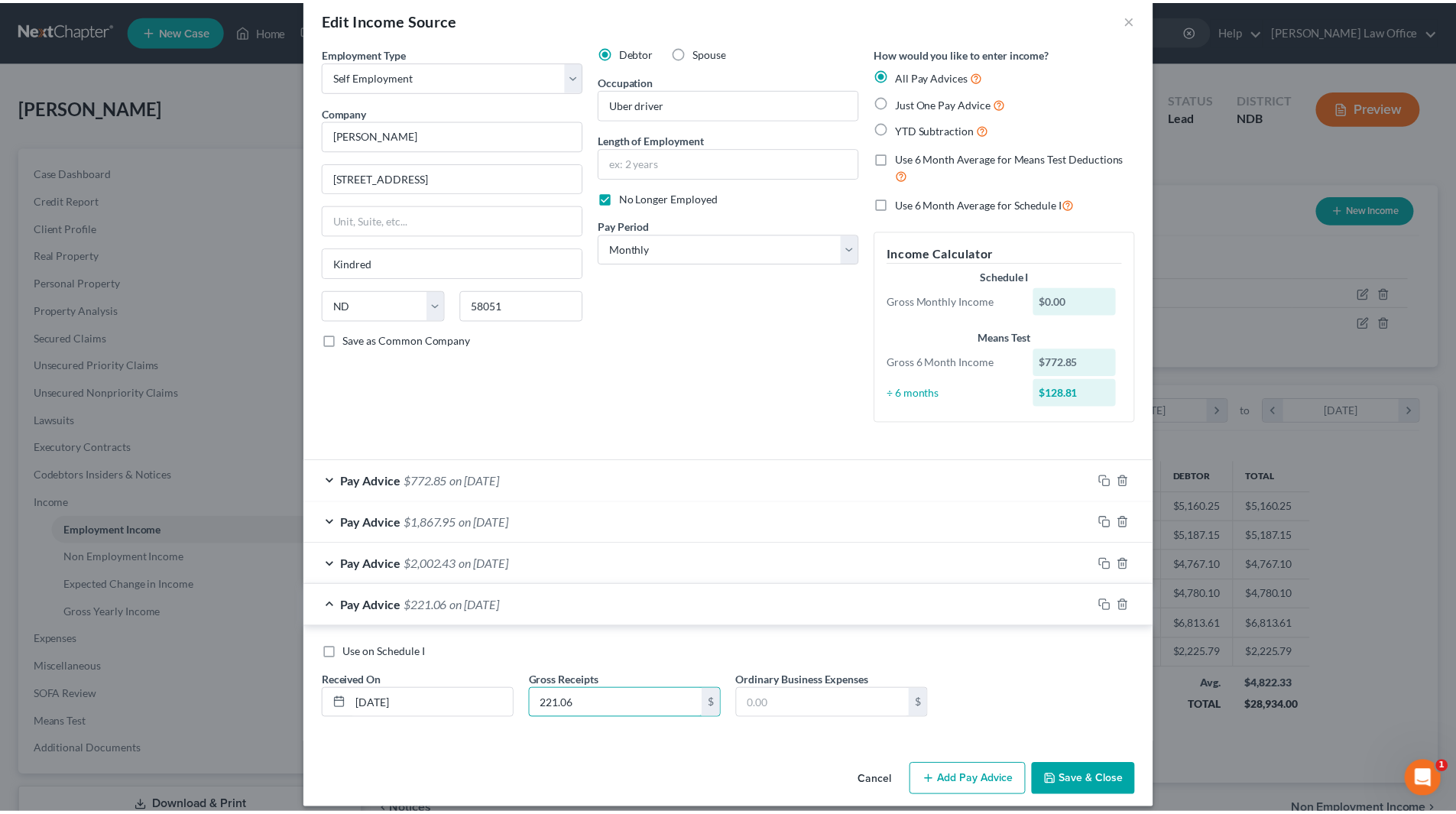
scroll to position [39, 0]
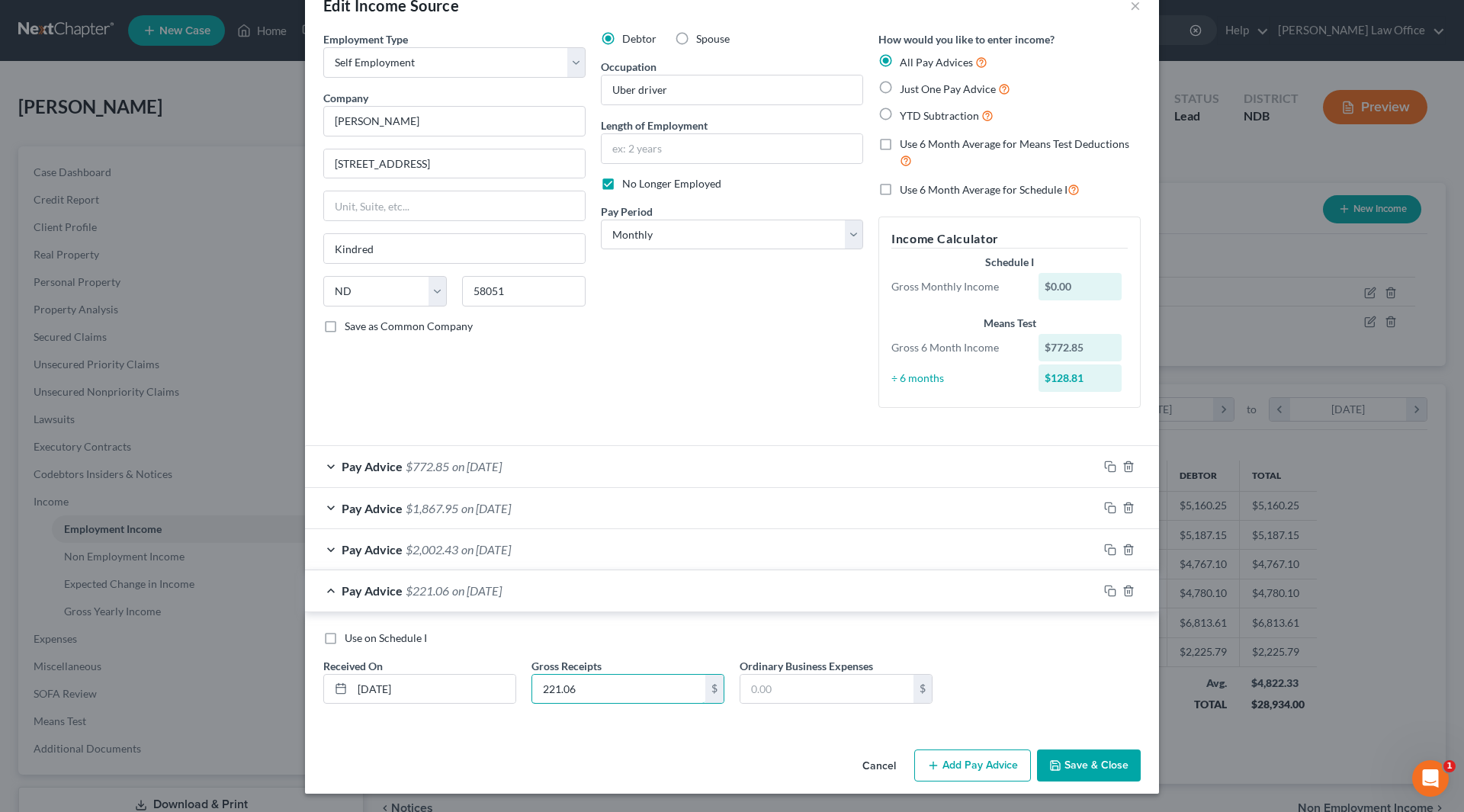
type input "221.06"
click at [1095, 762] on button "Save & Close" at bounding box center [1089, 766] width 104 height 32
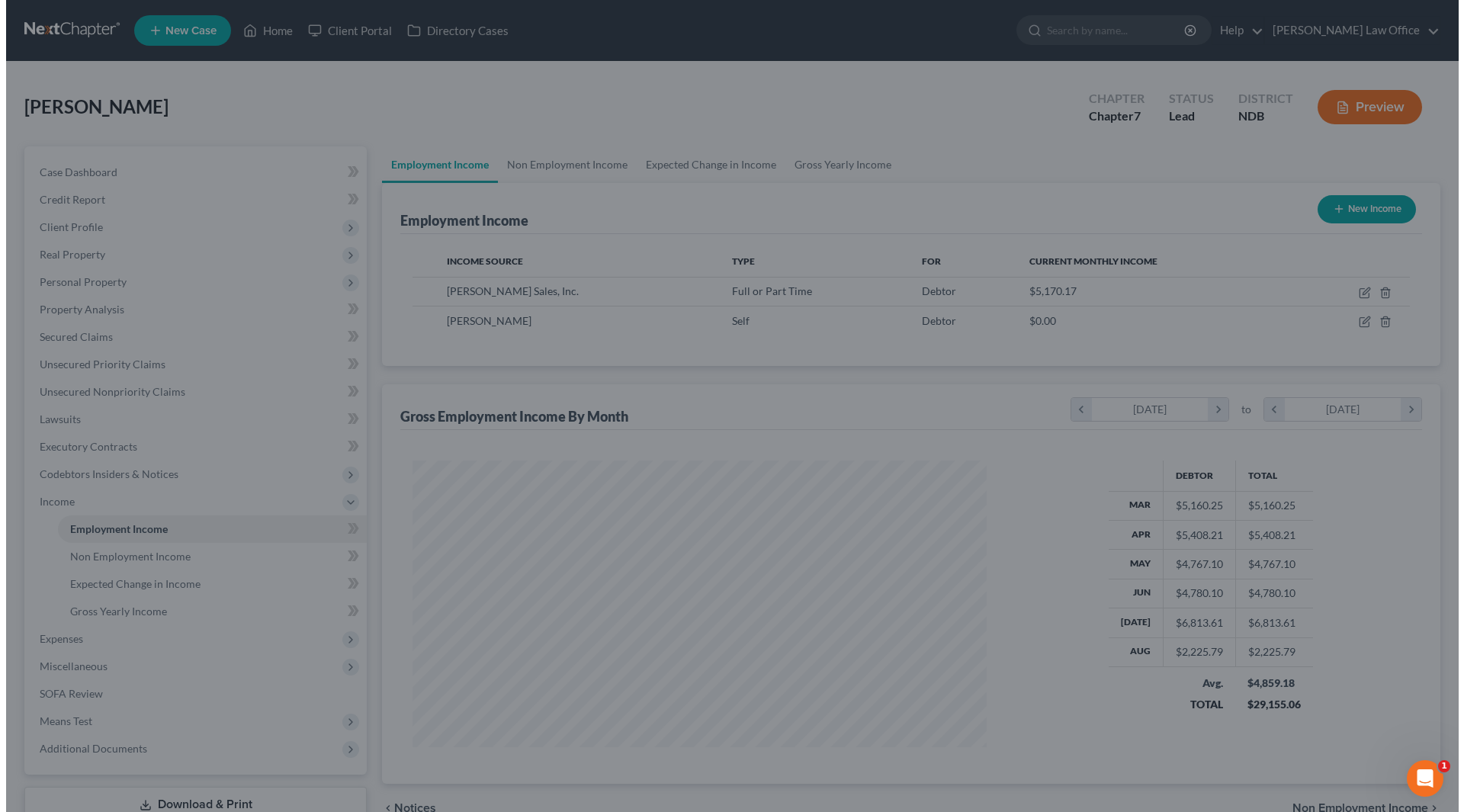
scroll to position [761909, 761915]
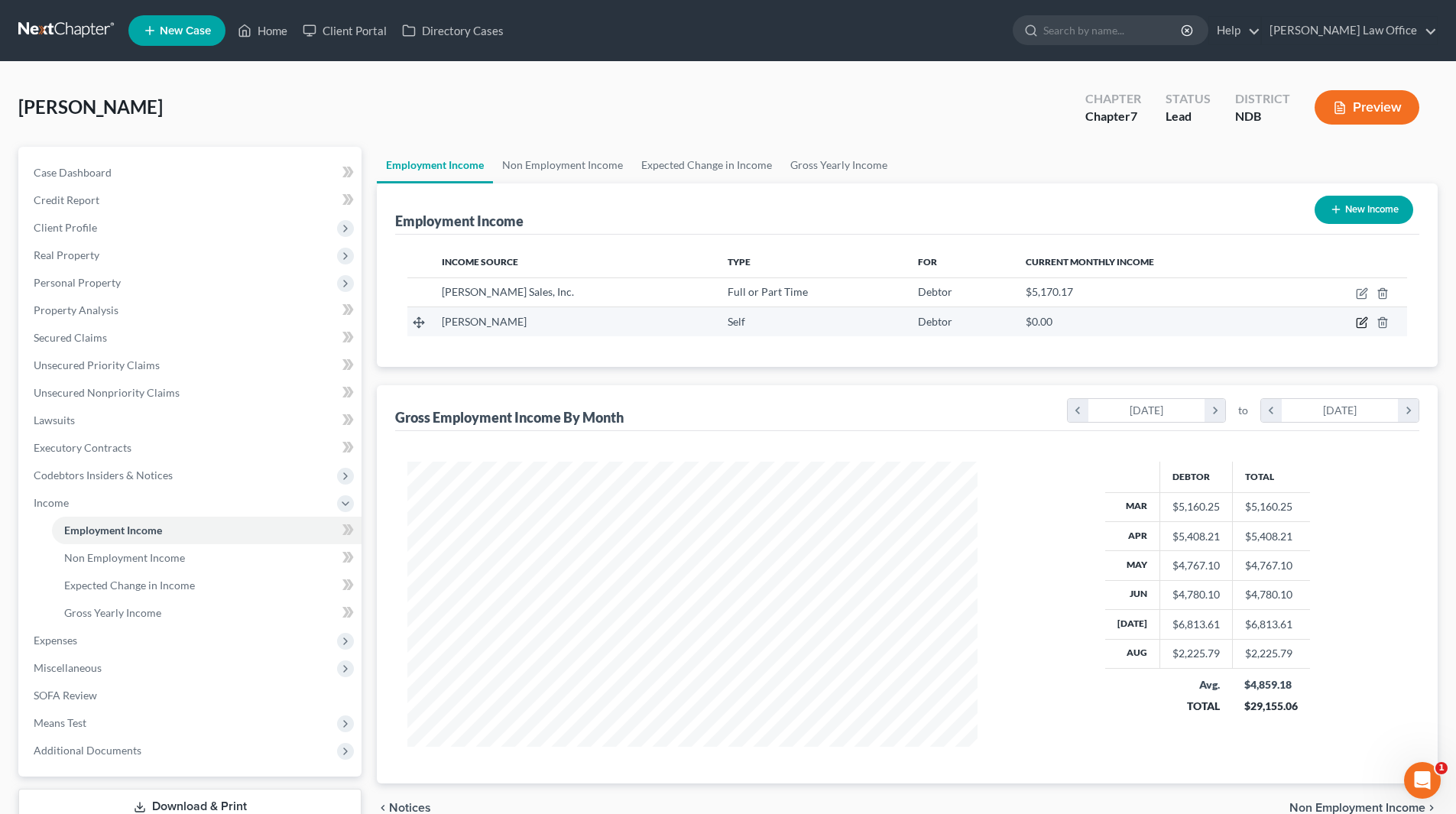
click at [1360, 323] on icon "button" at bounding box center [1364, 321] width 7 height 7
select select "1"
select select "29"
select select "0"
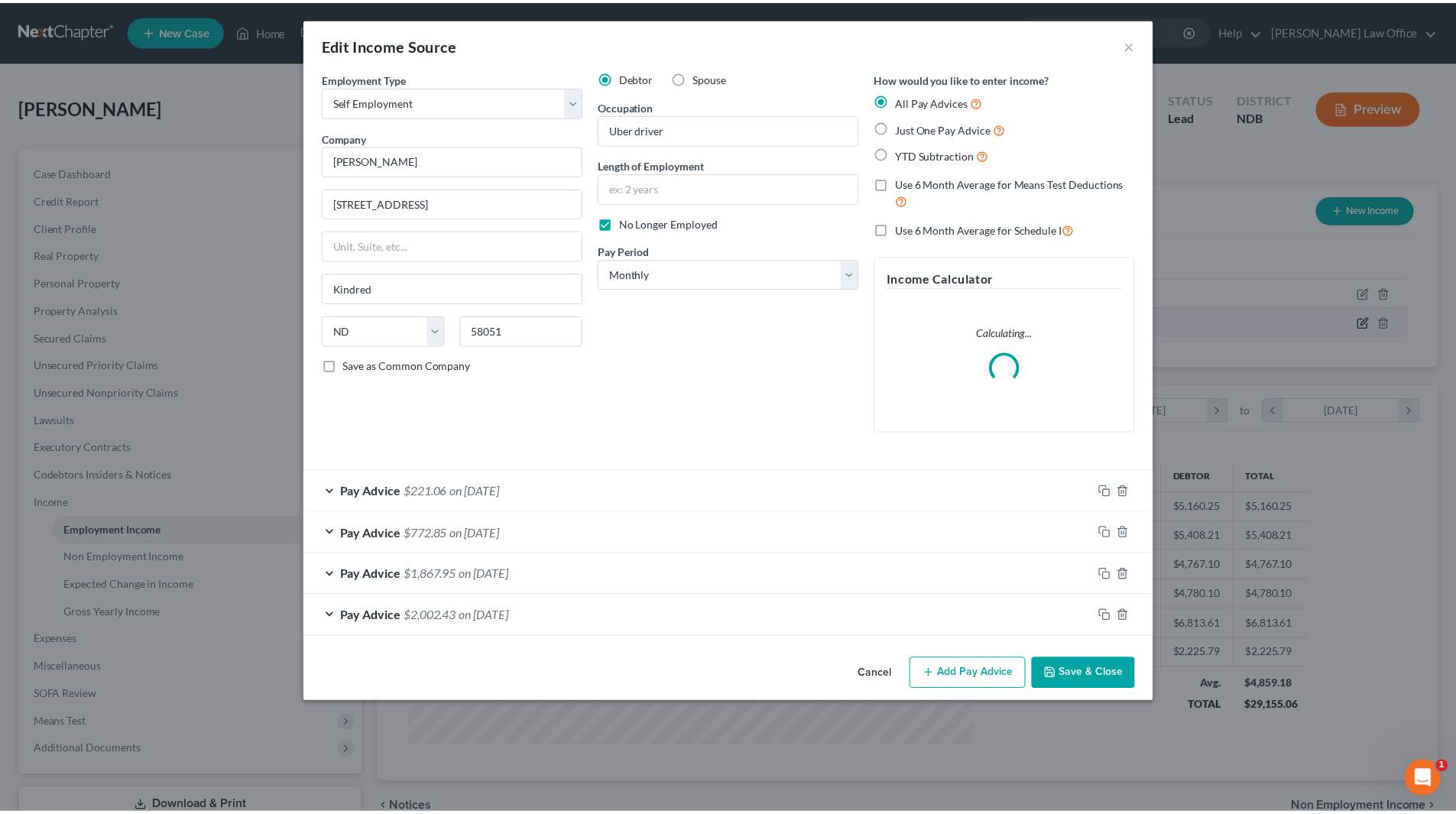
scroll to position [287, 606]
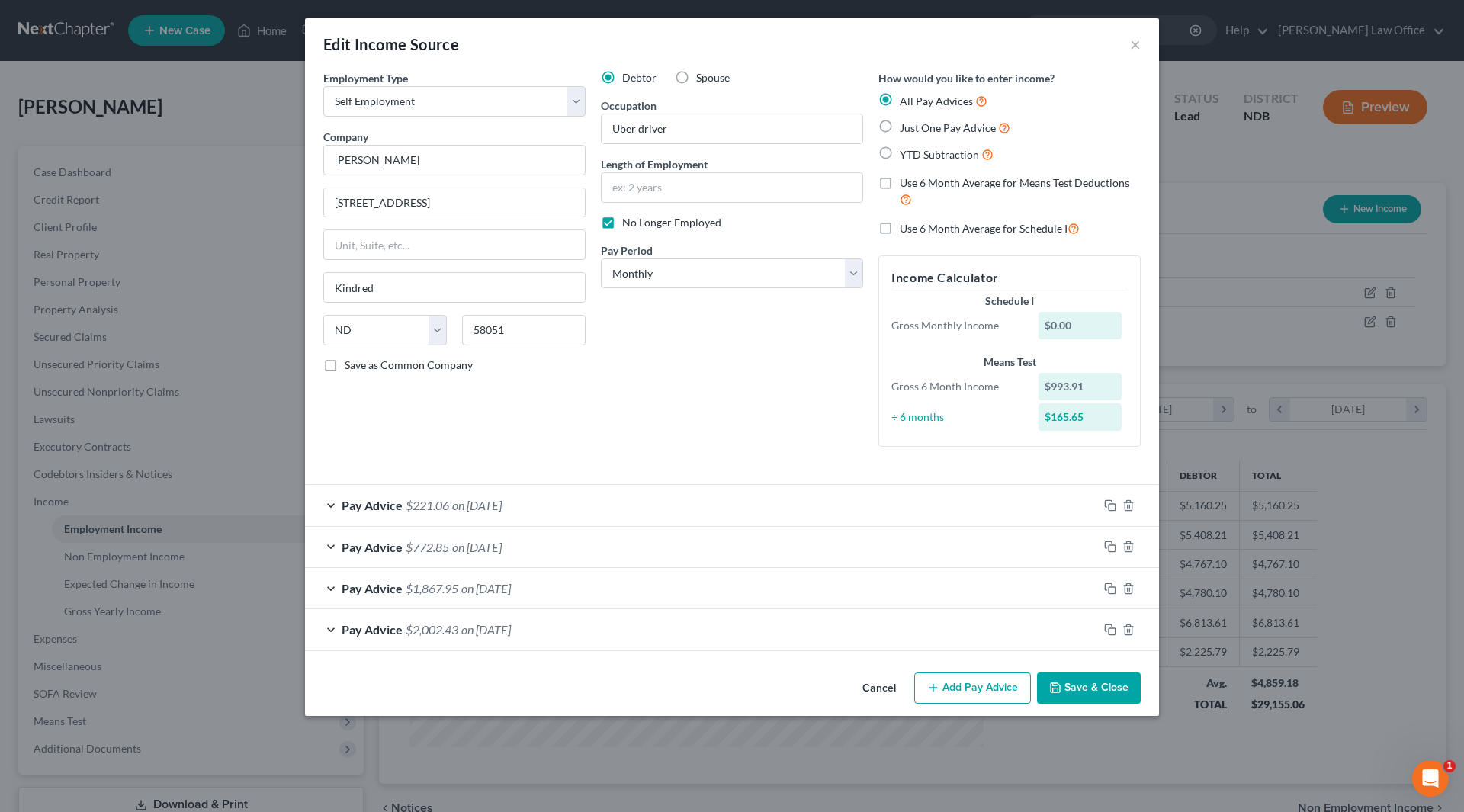
click at [1106, 691] on button "Save & Close" at bounding box center [1089, 688] width 104 height 32
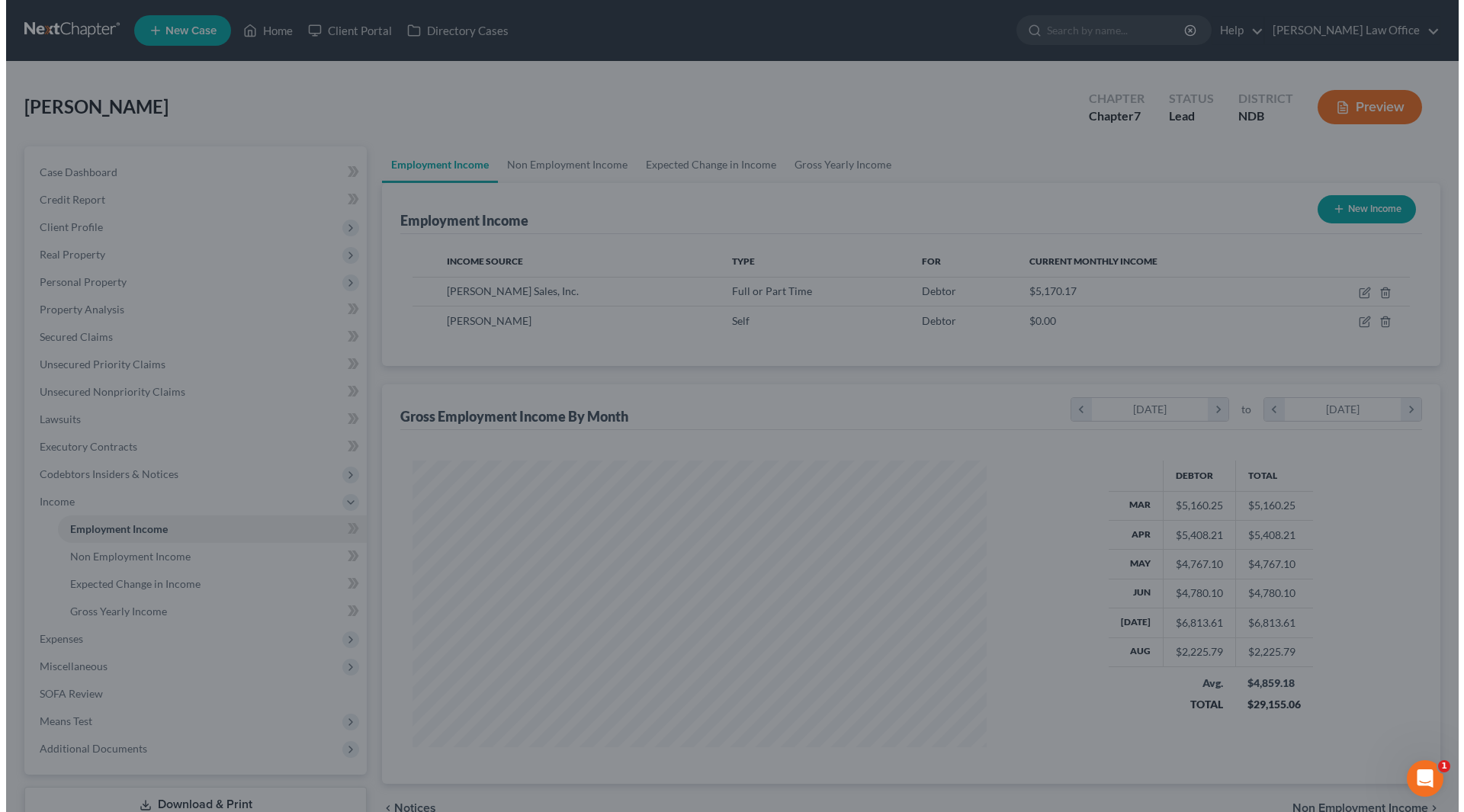
scroll to position [761909, 761915]
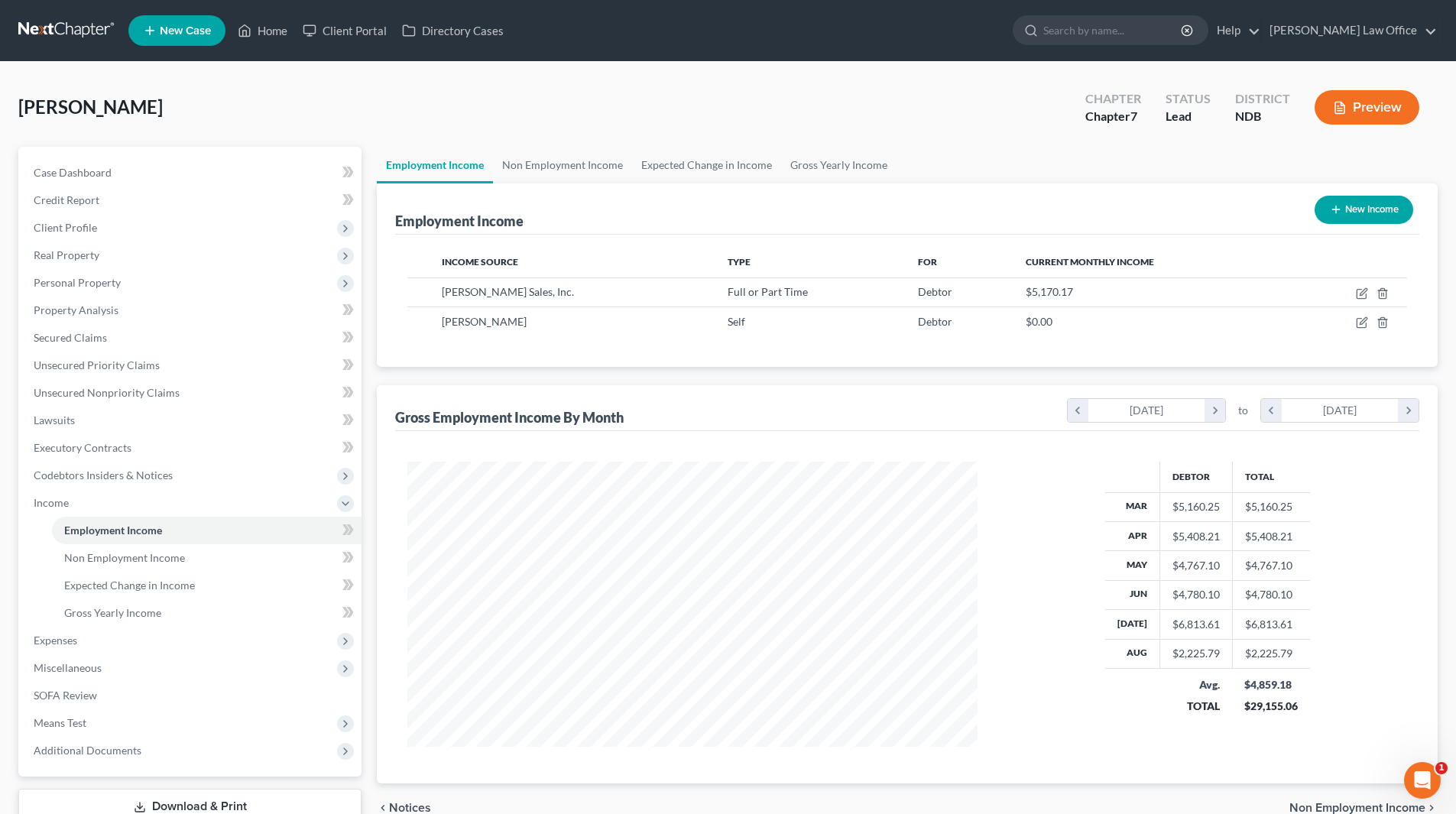
click at [1372, 107] on button "Preview" at bounding box center [1367, 107] width 105 height 34
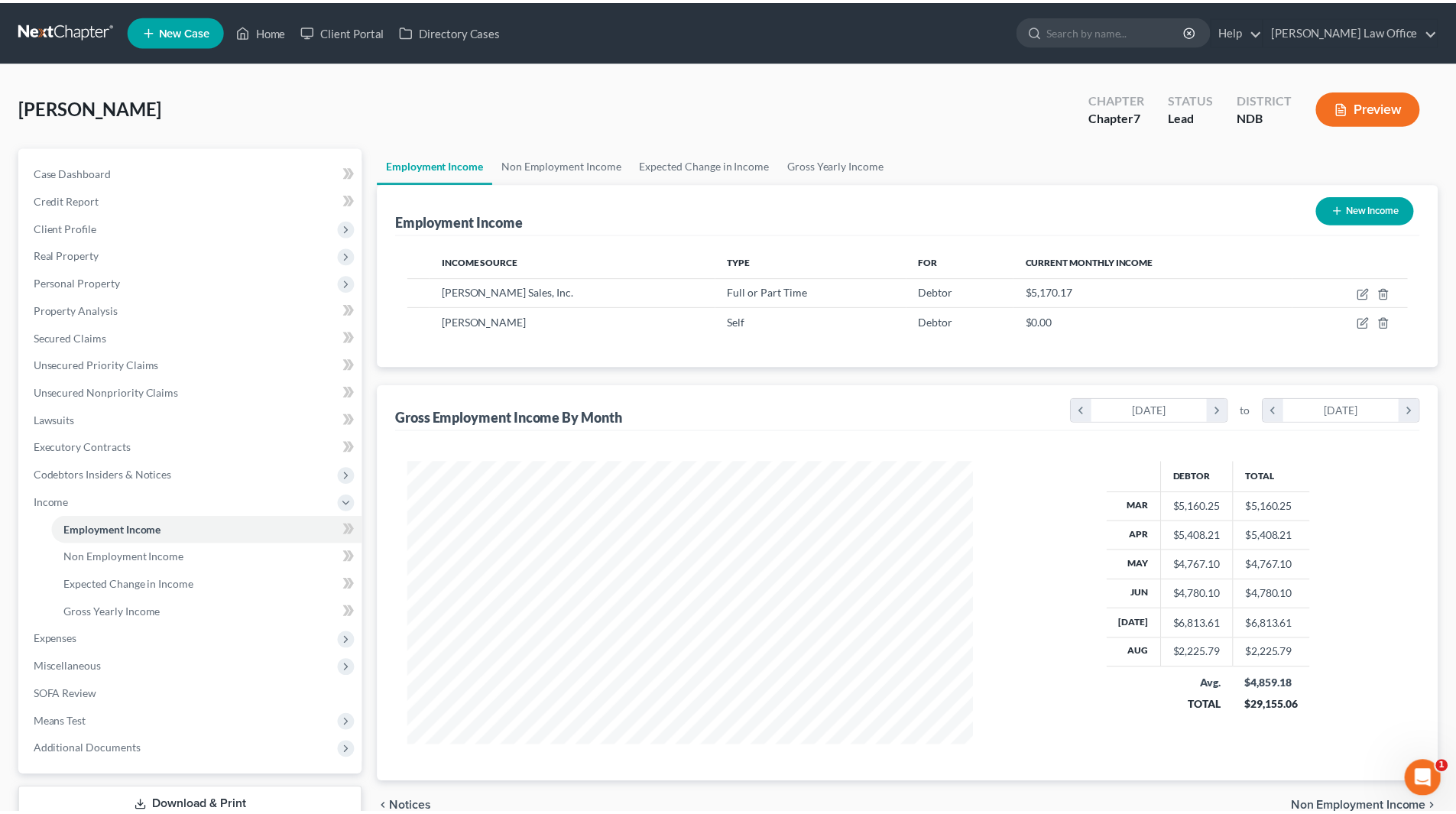
scroll to position [287, 606]
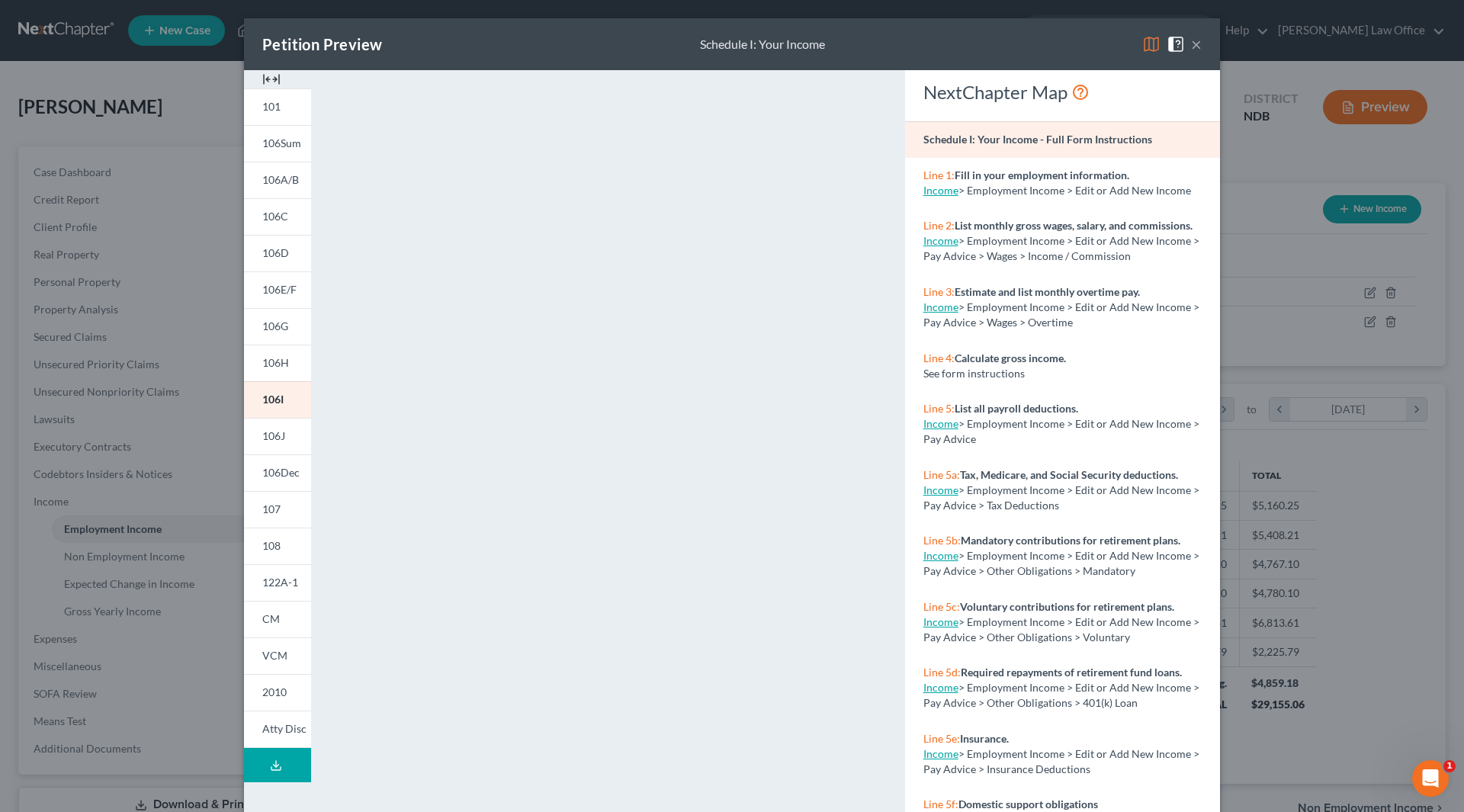
click at [1193, 43] on button "×" at bounding box center [1196, 44] width 11 height 19
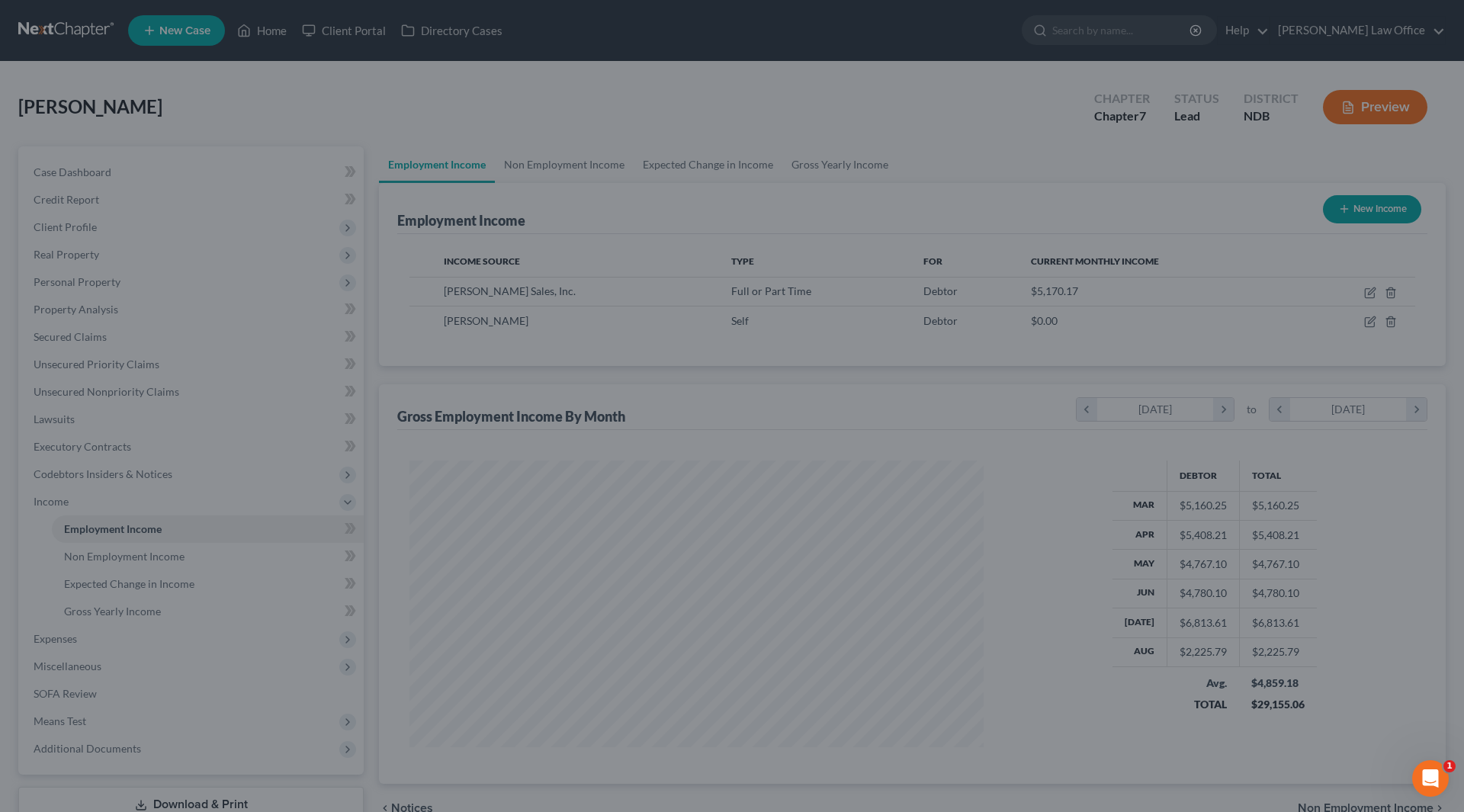
scroll to position [761909, 761915]
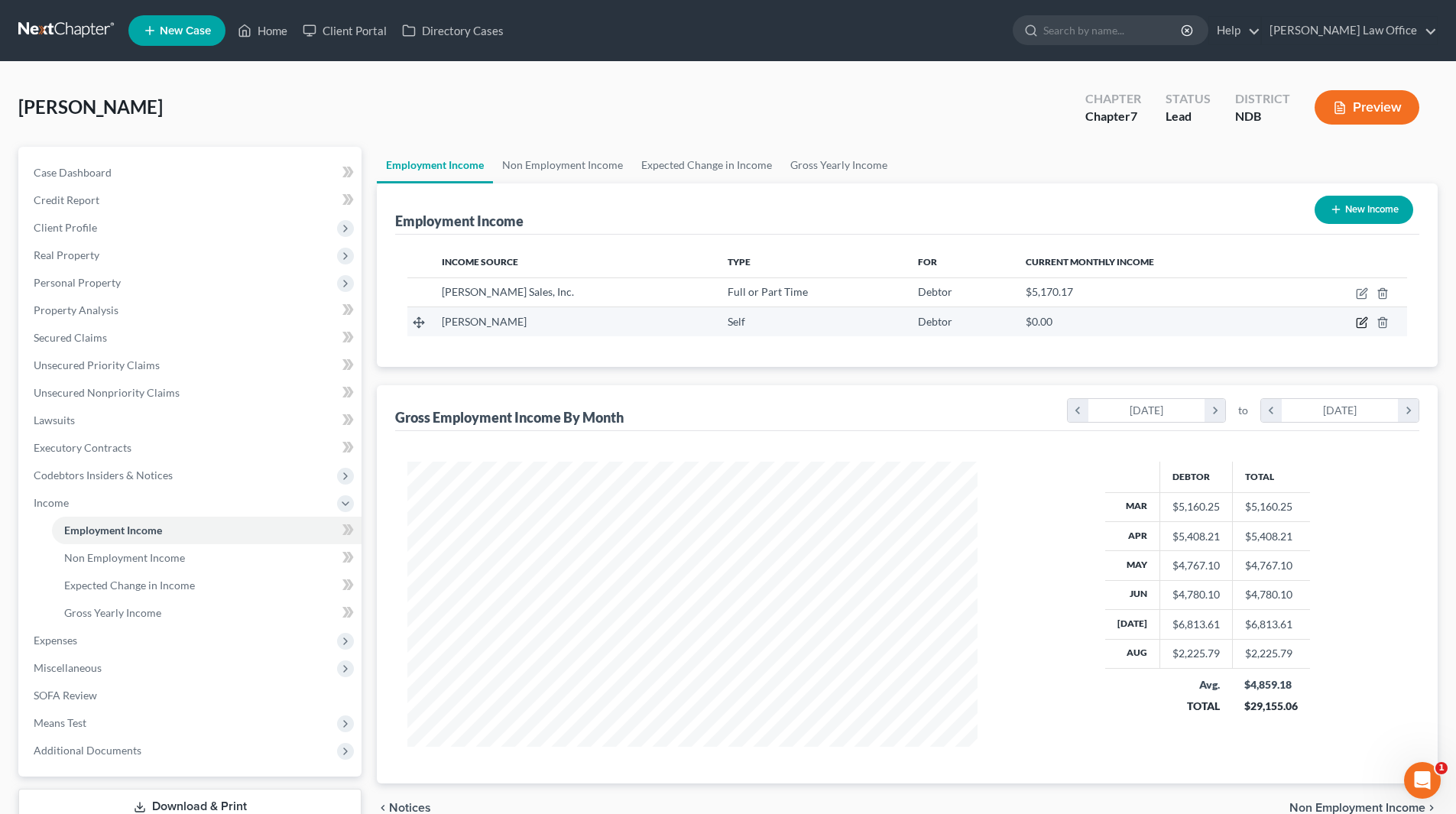
click at [1363, 324] on icon "button" at bounding box center [1364, 321] width 7 height 7
select select "1"
select select "29"
select select "0"
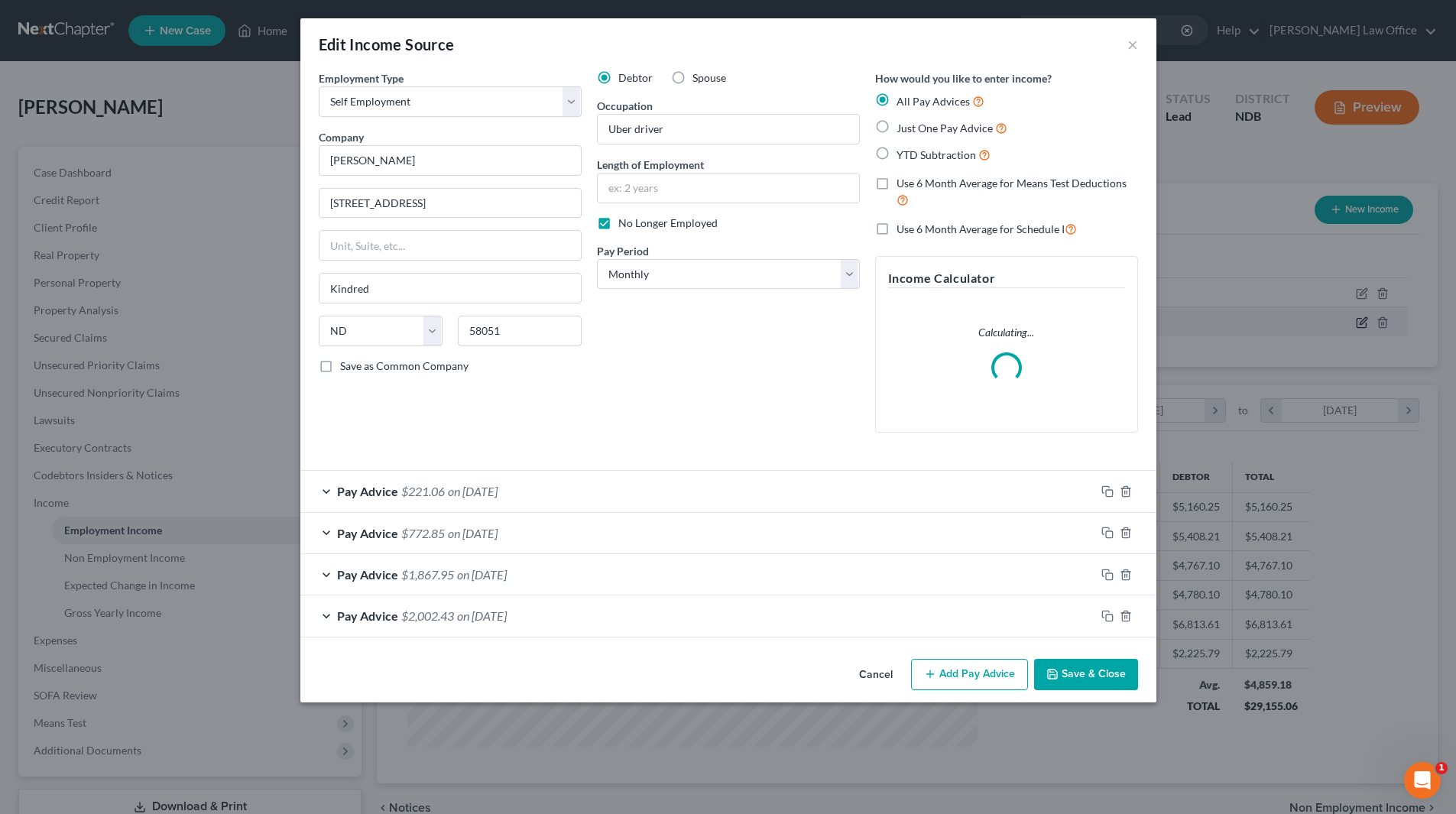
scroll to position [287, 606]
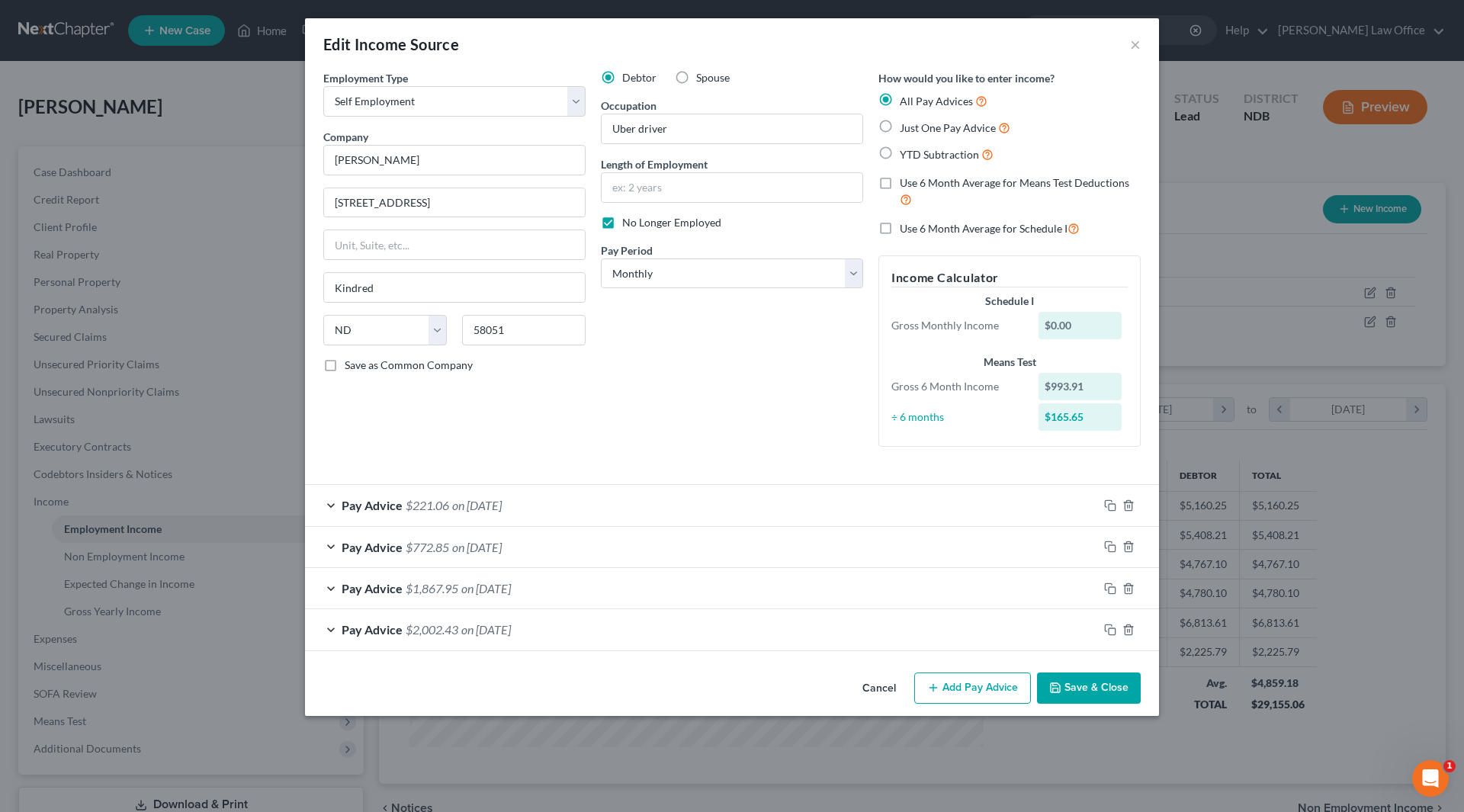
click at [622, 222] on label "No Longer Employed" at bounding box center [671, 222] width 99 height 15
click at [628, 222] on input "No Longer Employed" at bounding box center [633, 220] width 10 height 10
checkbox input "false"
click at [1090, 682] on button "Save & Close" at bounding box center [1089, 688] width 104 height 32
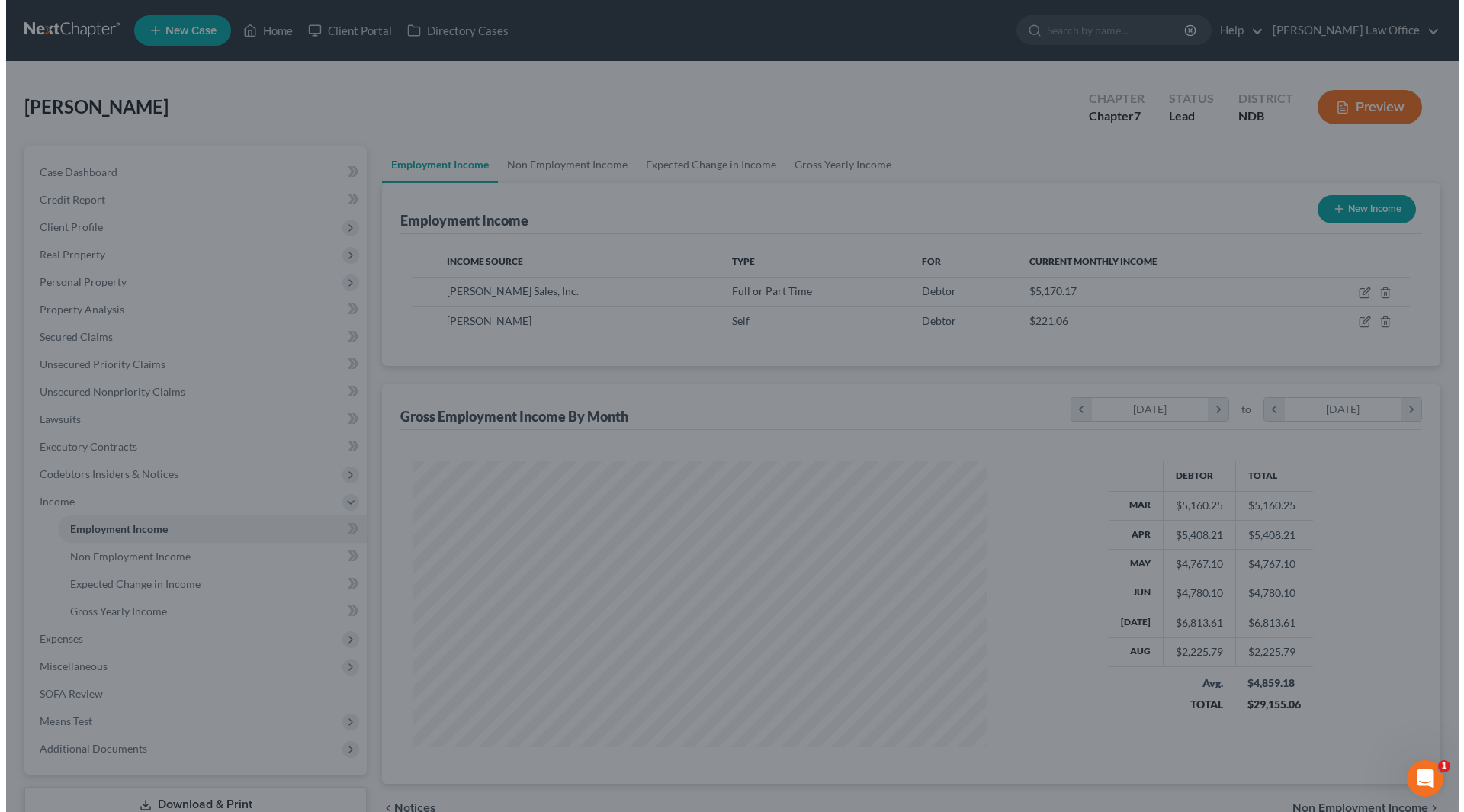
scroll to position [761909, 761915]
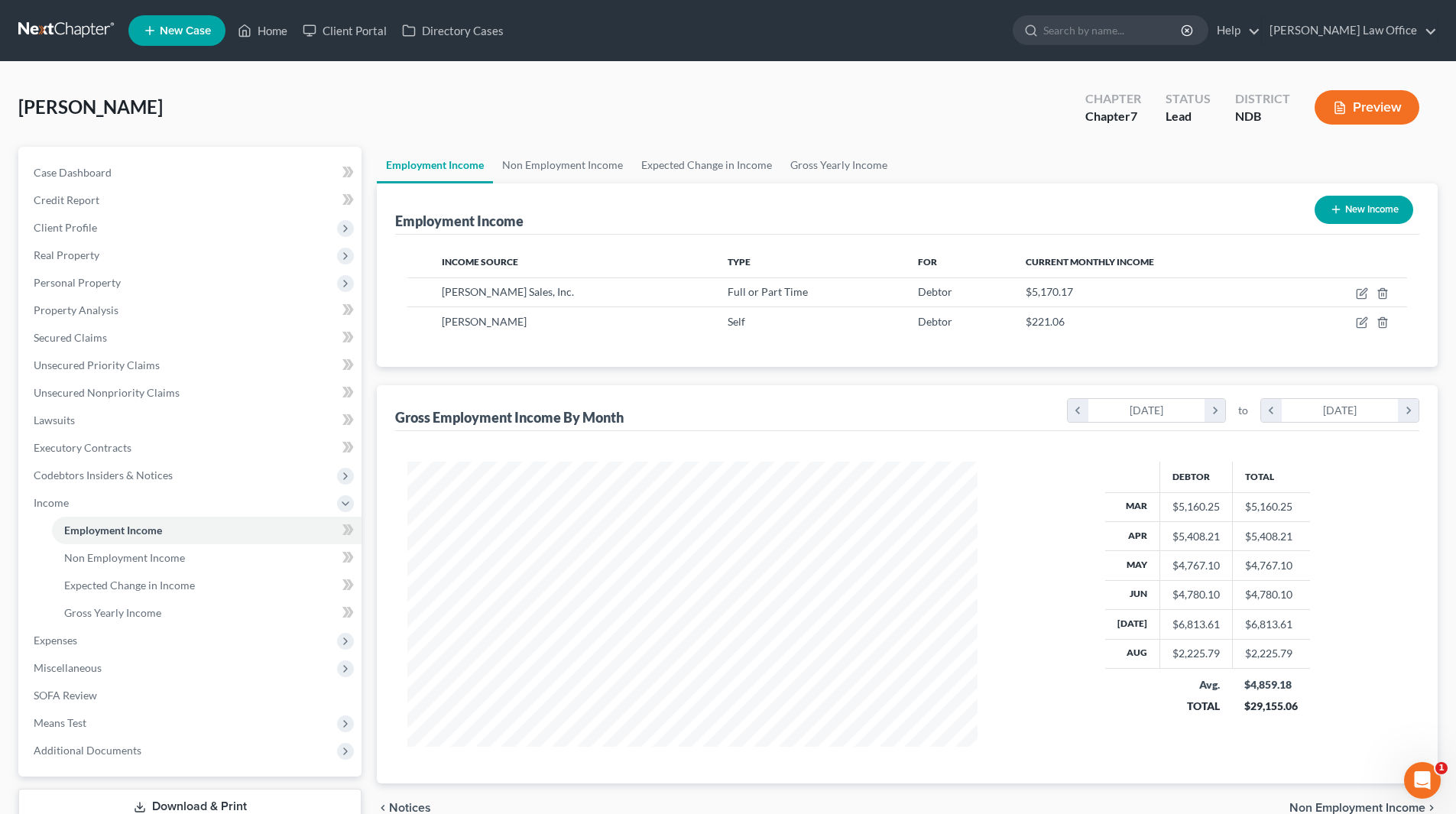
click at [1335, 112] on icon "button" at bounding box center [1340, 107] width 9 height 12
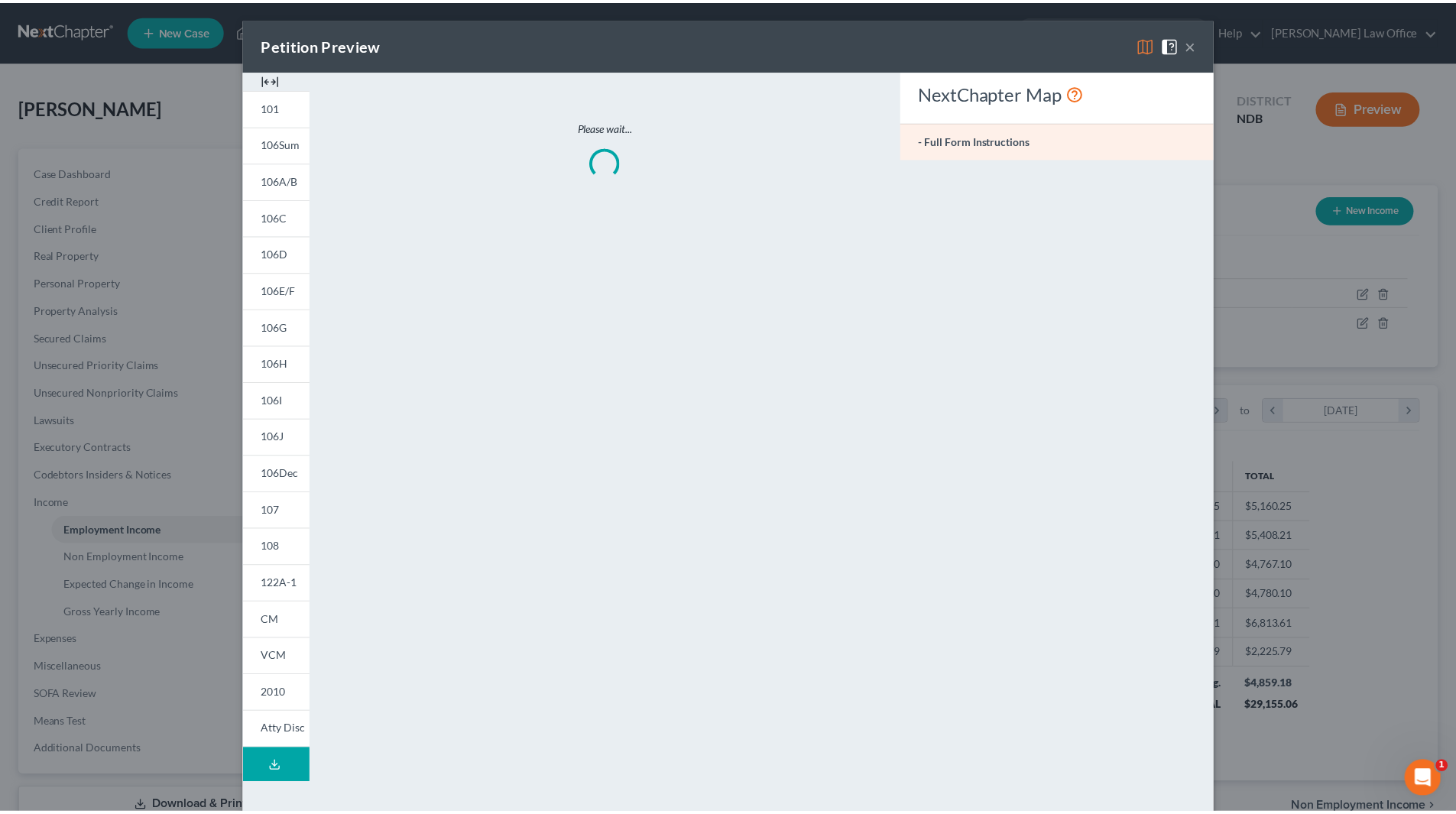
scroll to position [287, 606]
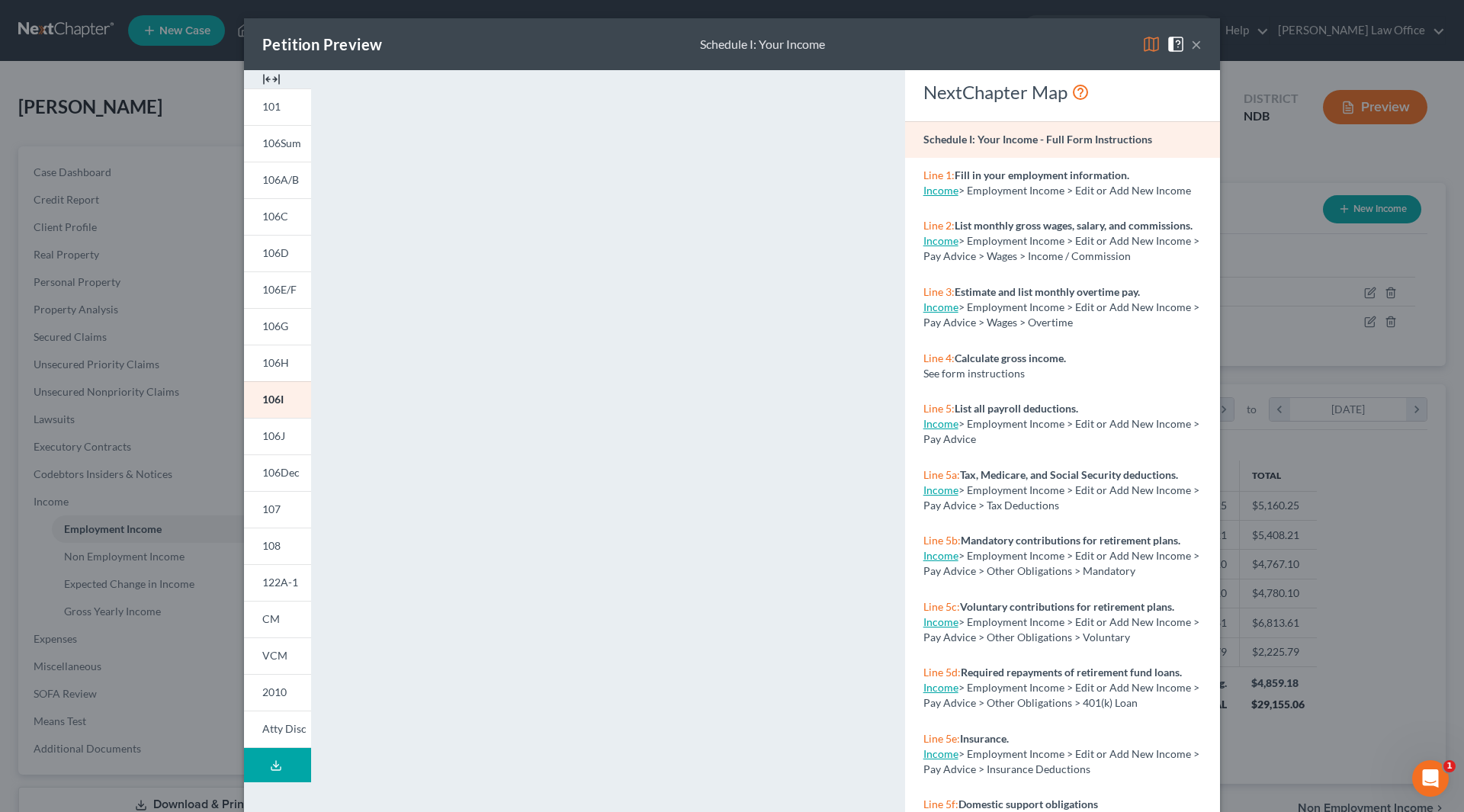
click at [1195, 48] on button "×" at bounding box center [1196, 44] width 11 height 19
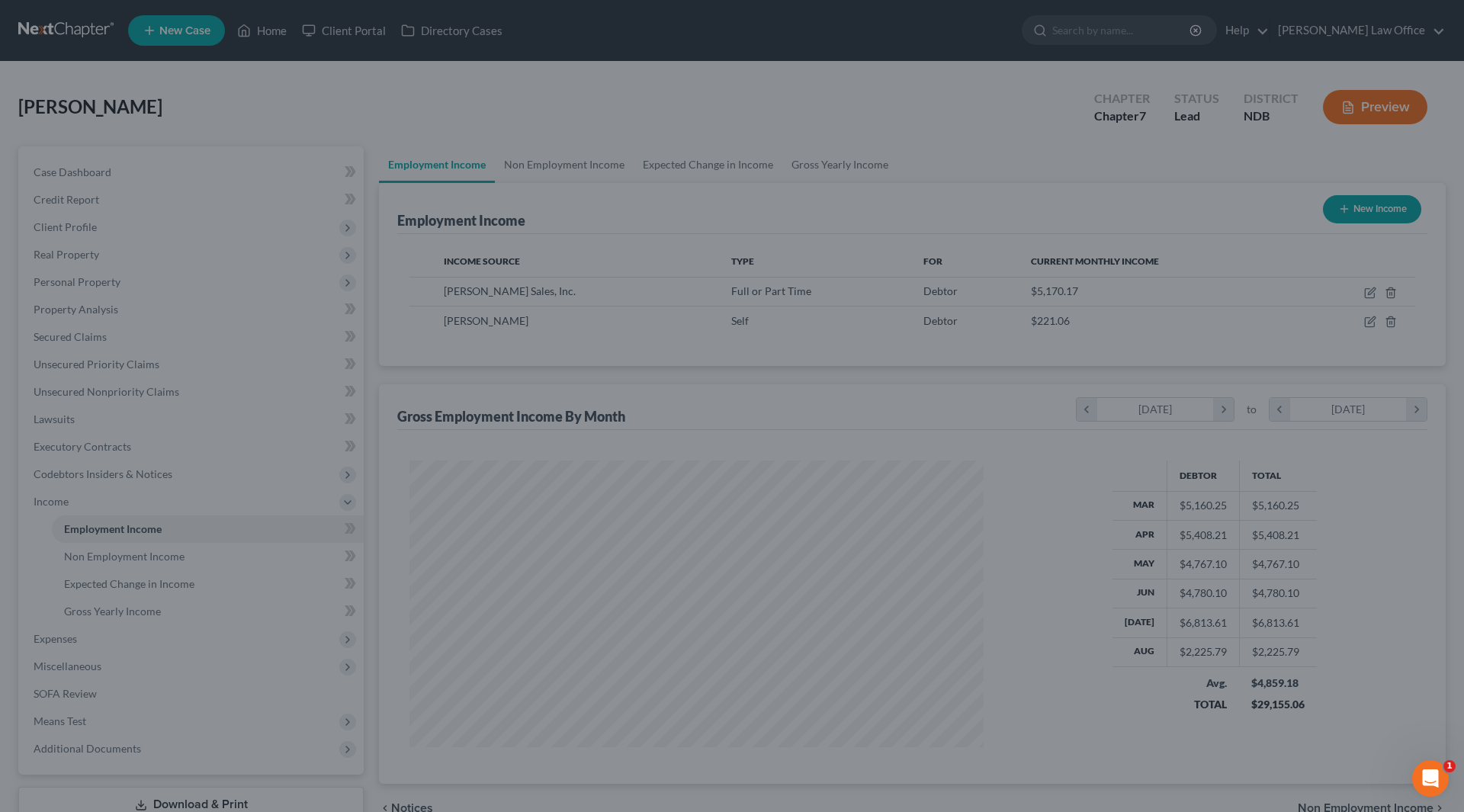
scroll to position [761909, 761915]
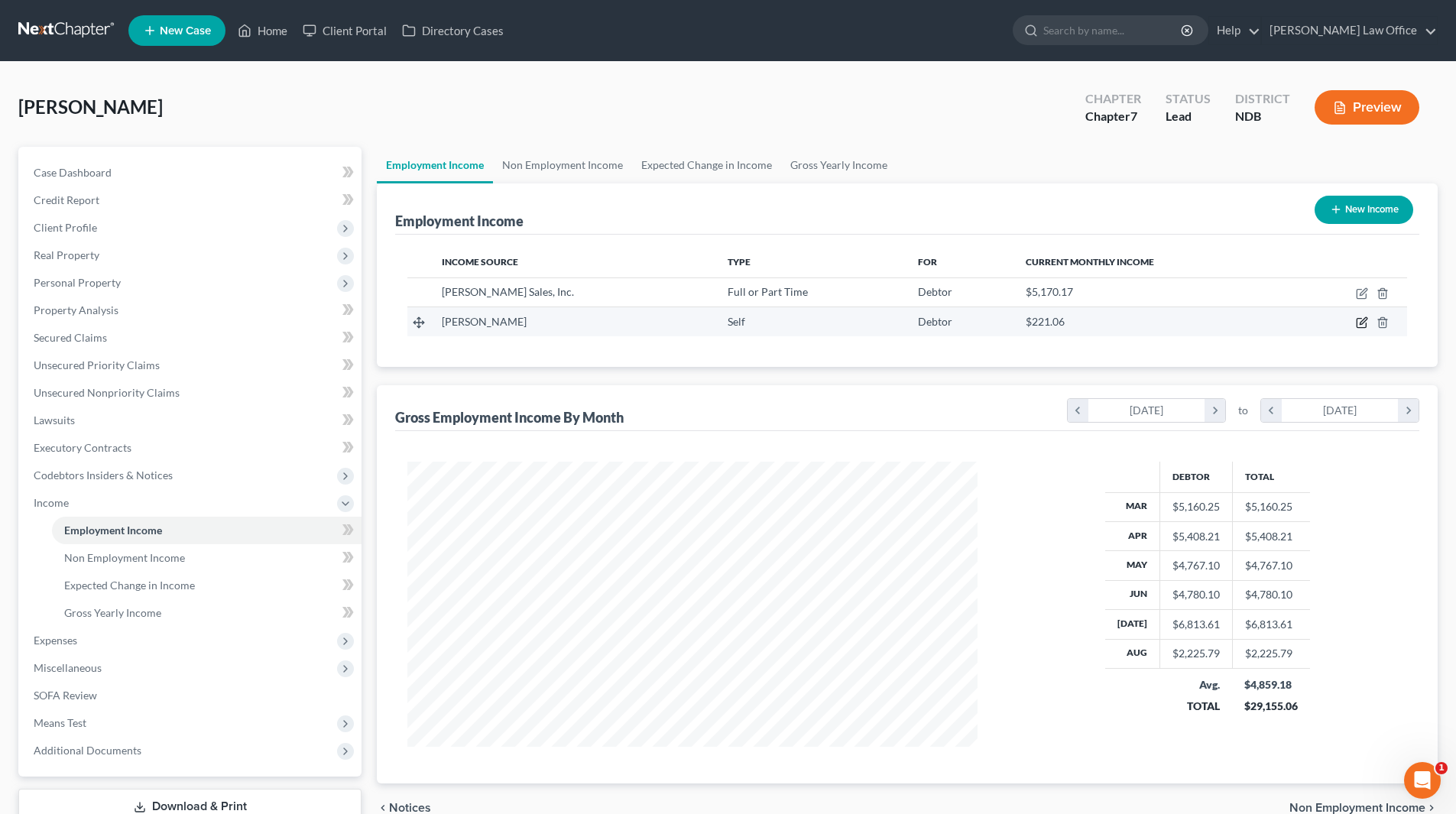
click at [1360, 323] on icon "button" at bounding box center [1364, 321] width 7 height 7
select select "1"
select select "29"
select select "0"
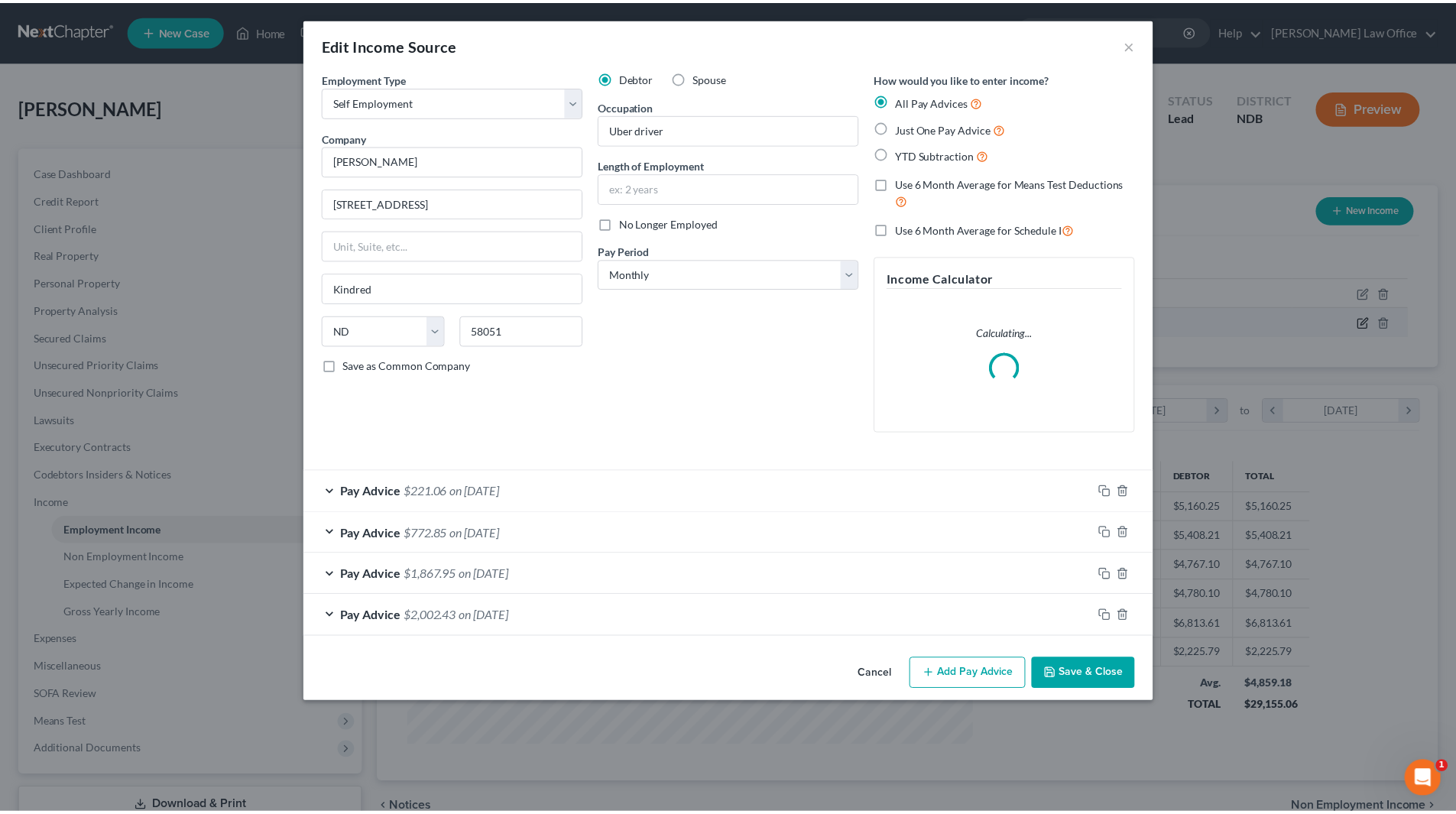
scroll to position [287, 606]
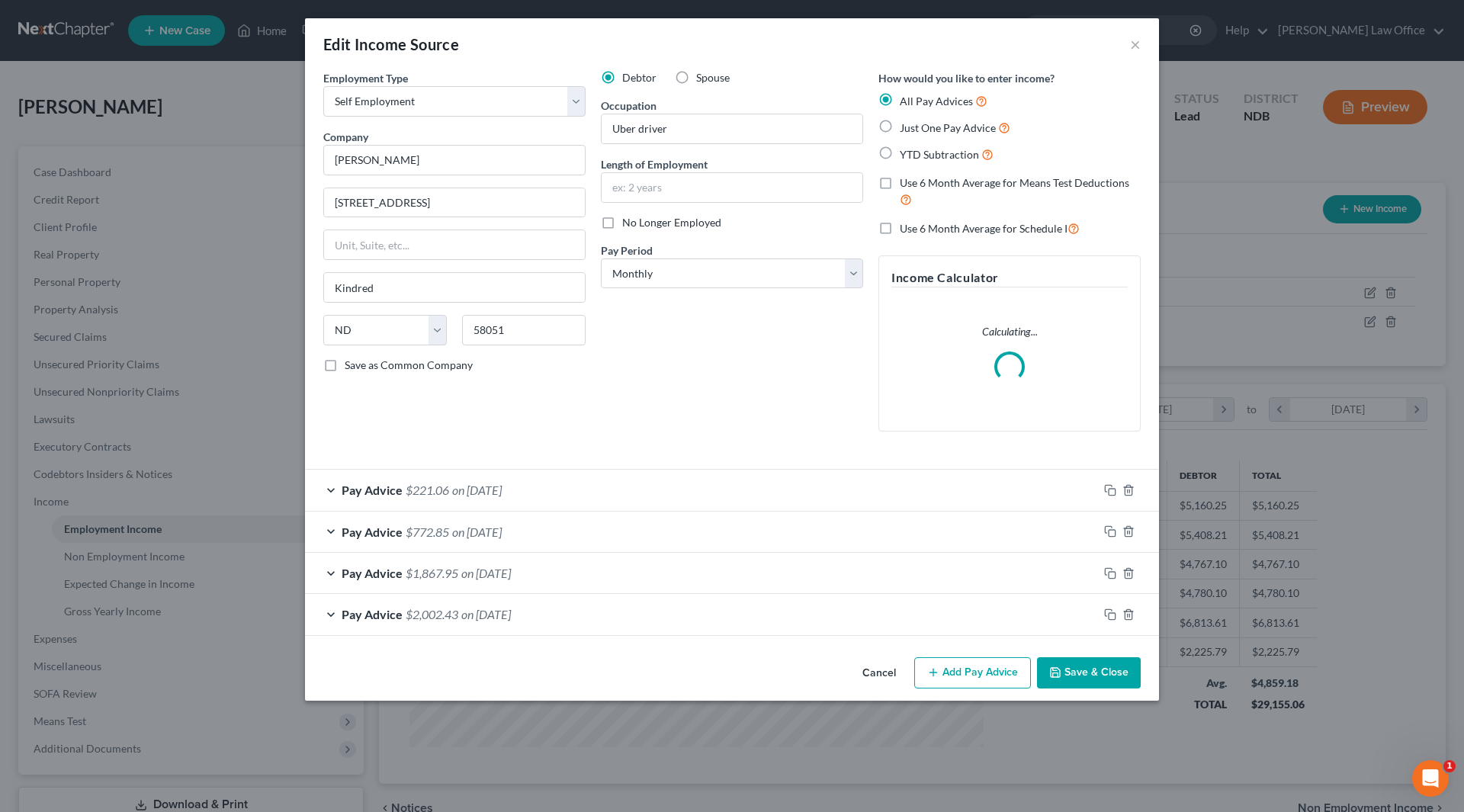
click at [622, 220] on label "No Longer Employed" at bounding box center [671, 222] width 99 height 15
click at [628, 220] on input "No Longer Employed" at bounding box center [633, 220] width 10 height 10
checkbox input "true"
click at [1078, 669] on button "Save & Close" at bounding box center [1089, 673] width 104 height 32
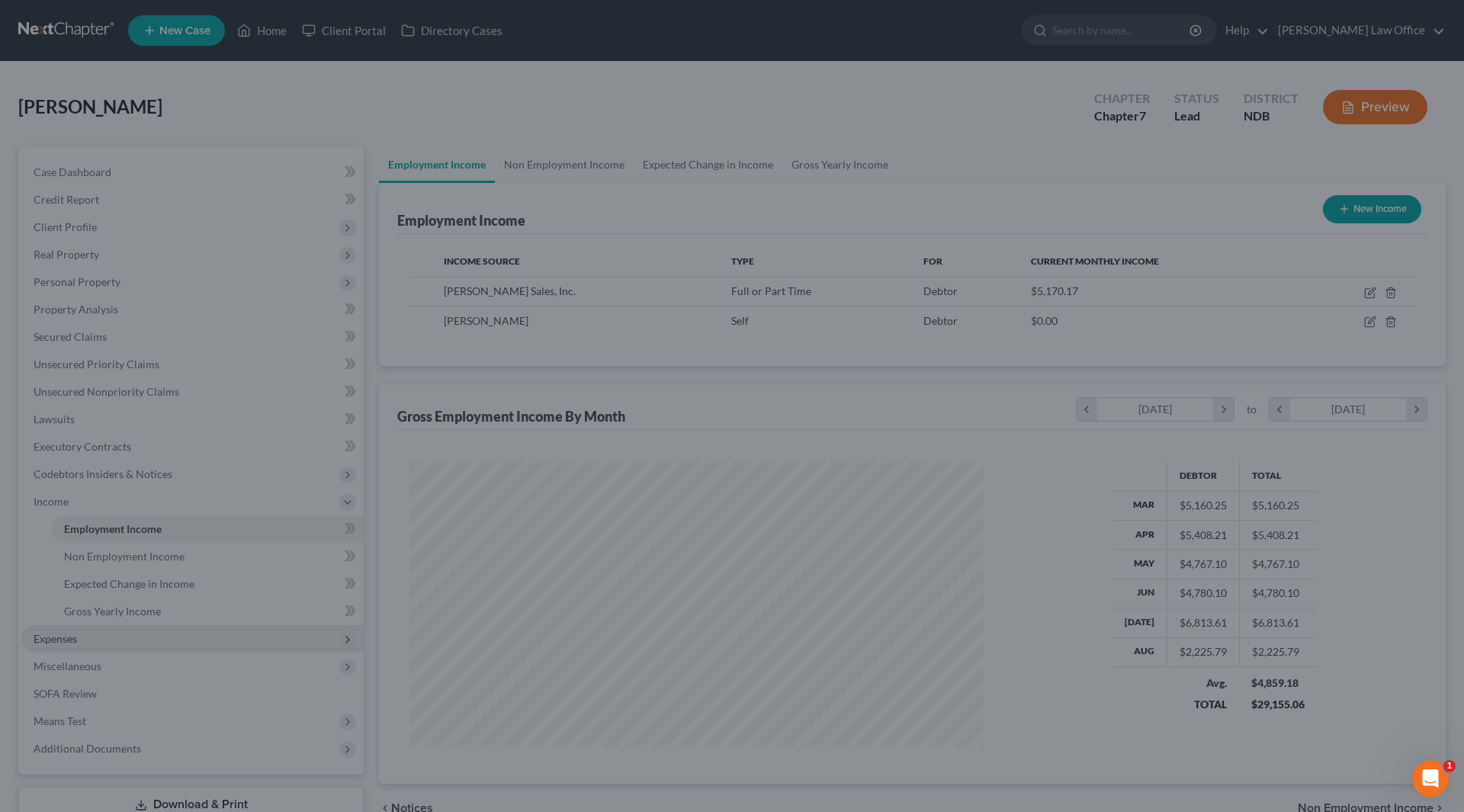
scroll to position [761909, 761915]
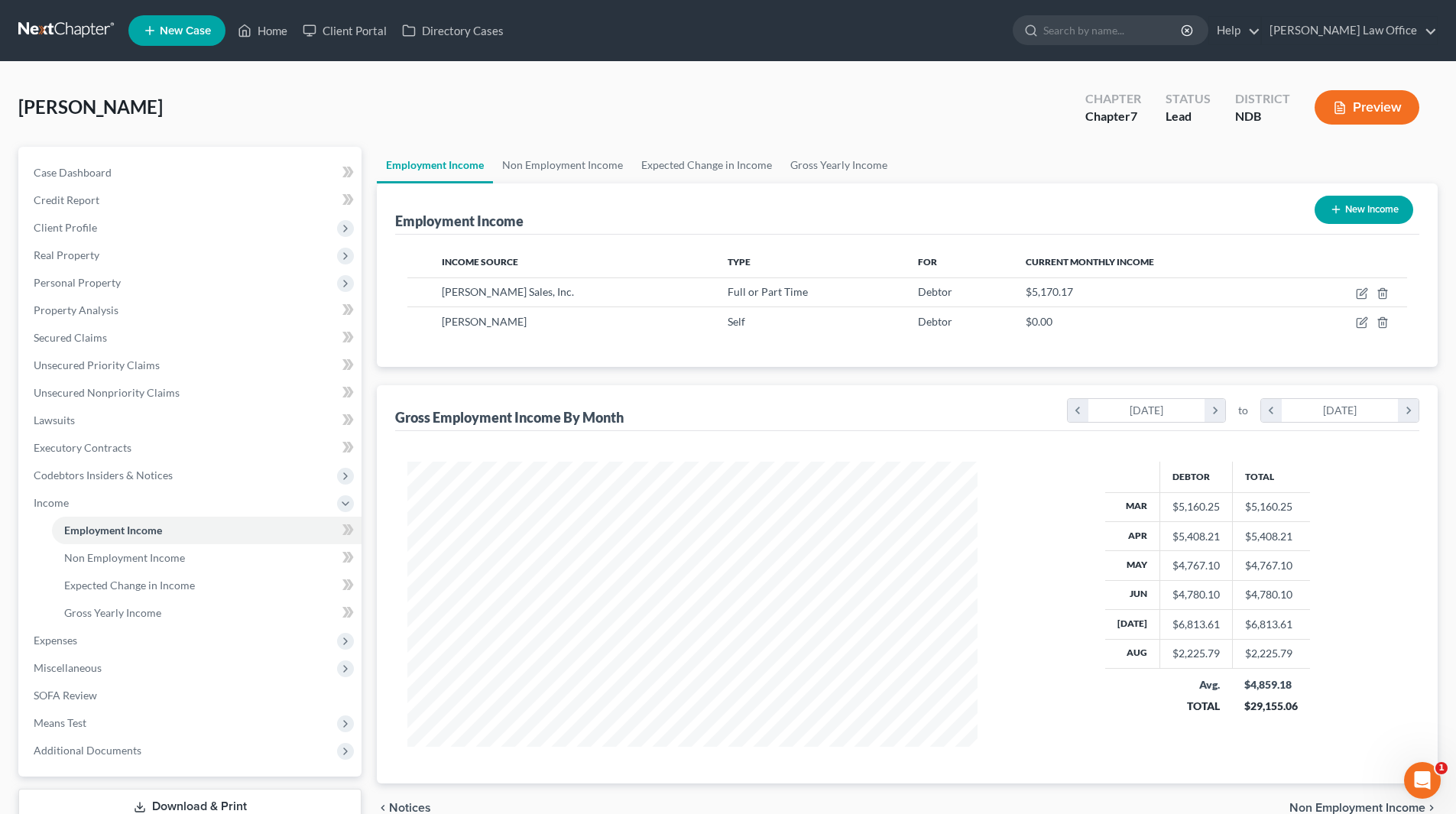
click at [1352, 115] on button "Preview" at bounding box center [1367, 107] width 105 height 34
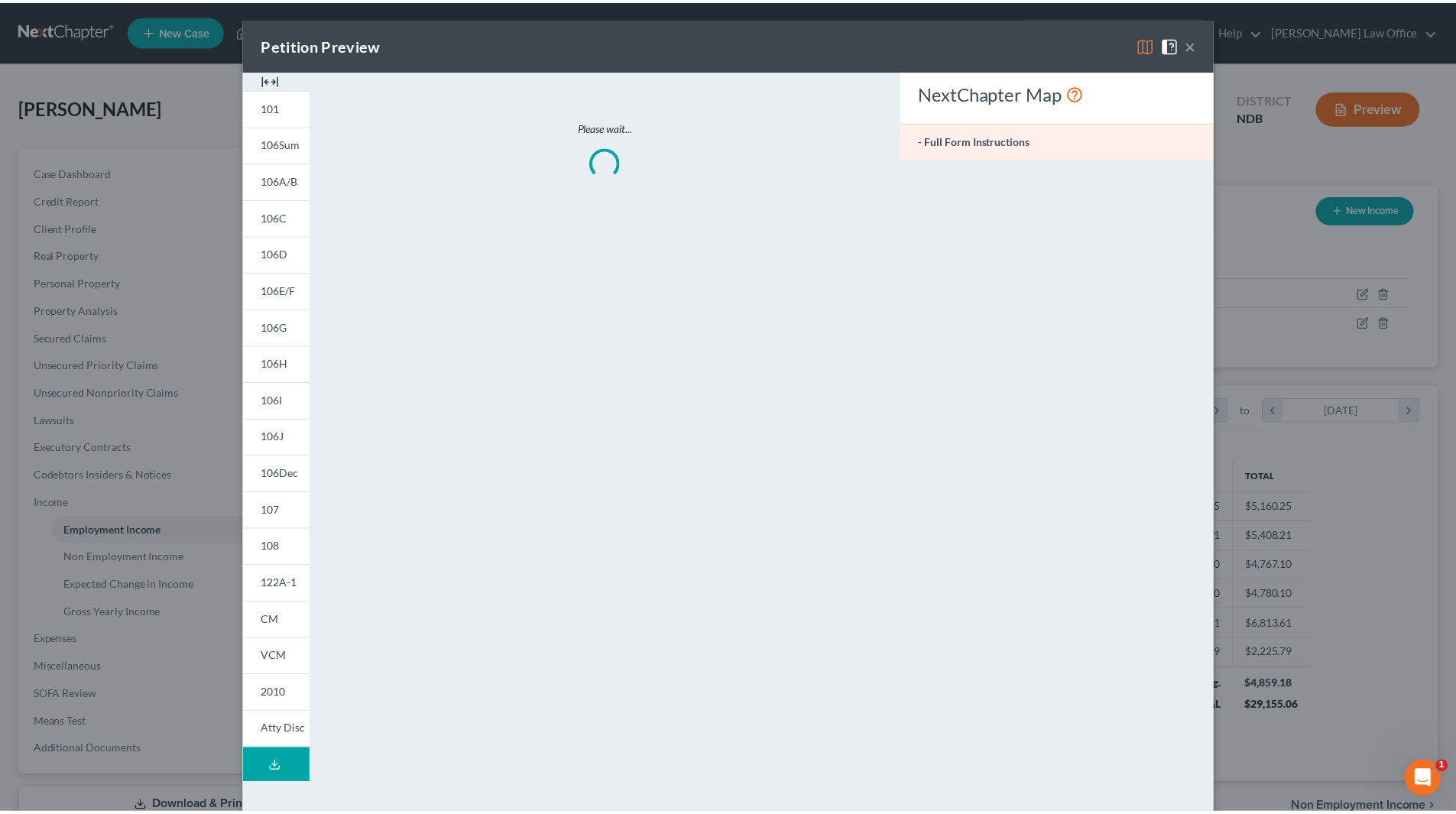
scroll to position [287, 606]
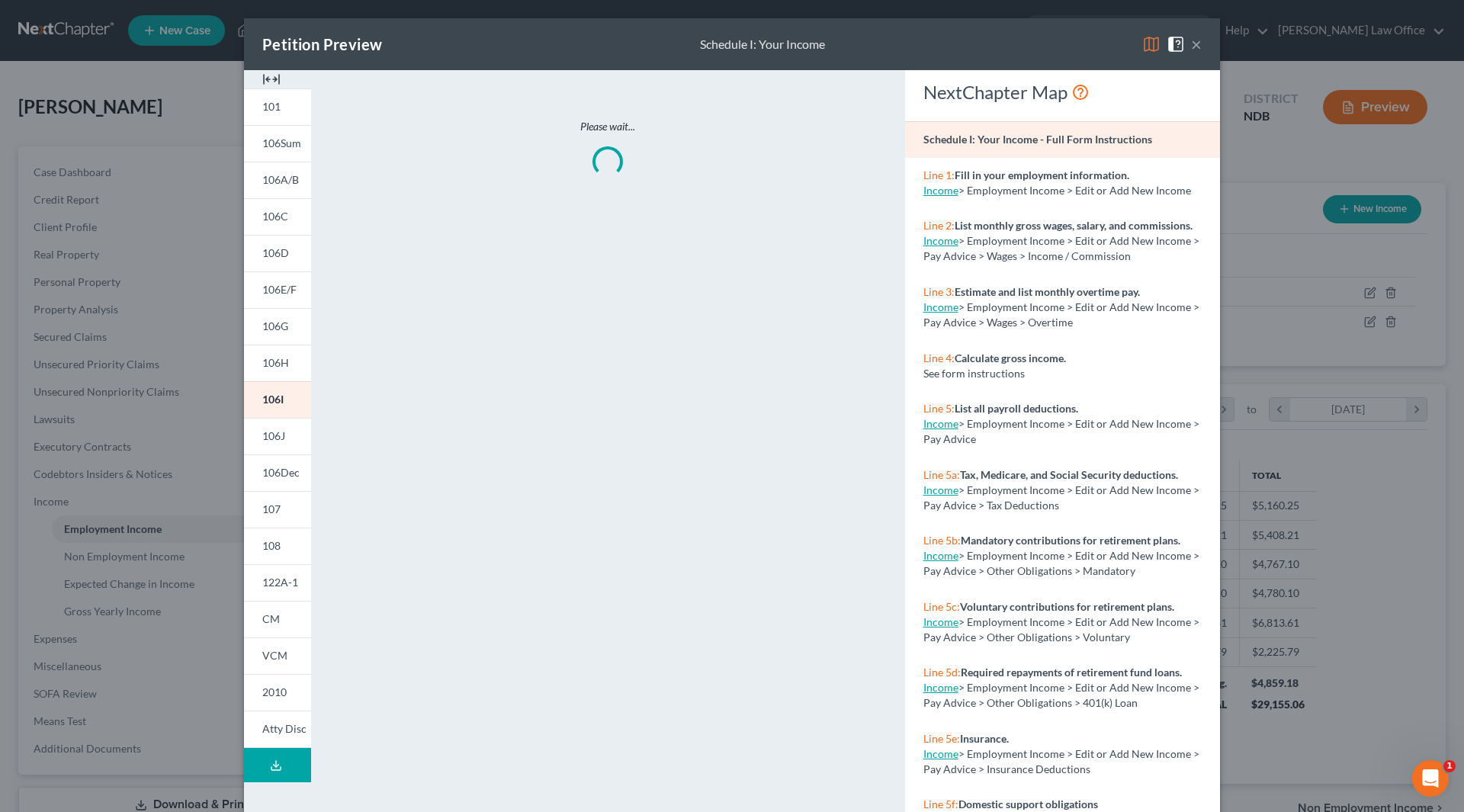
click at [266, 80] on img at bounding box center [271, 79] width 19 height 19
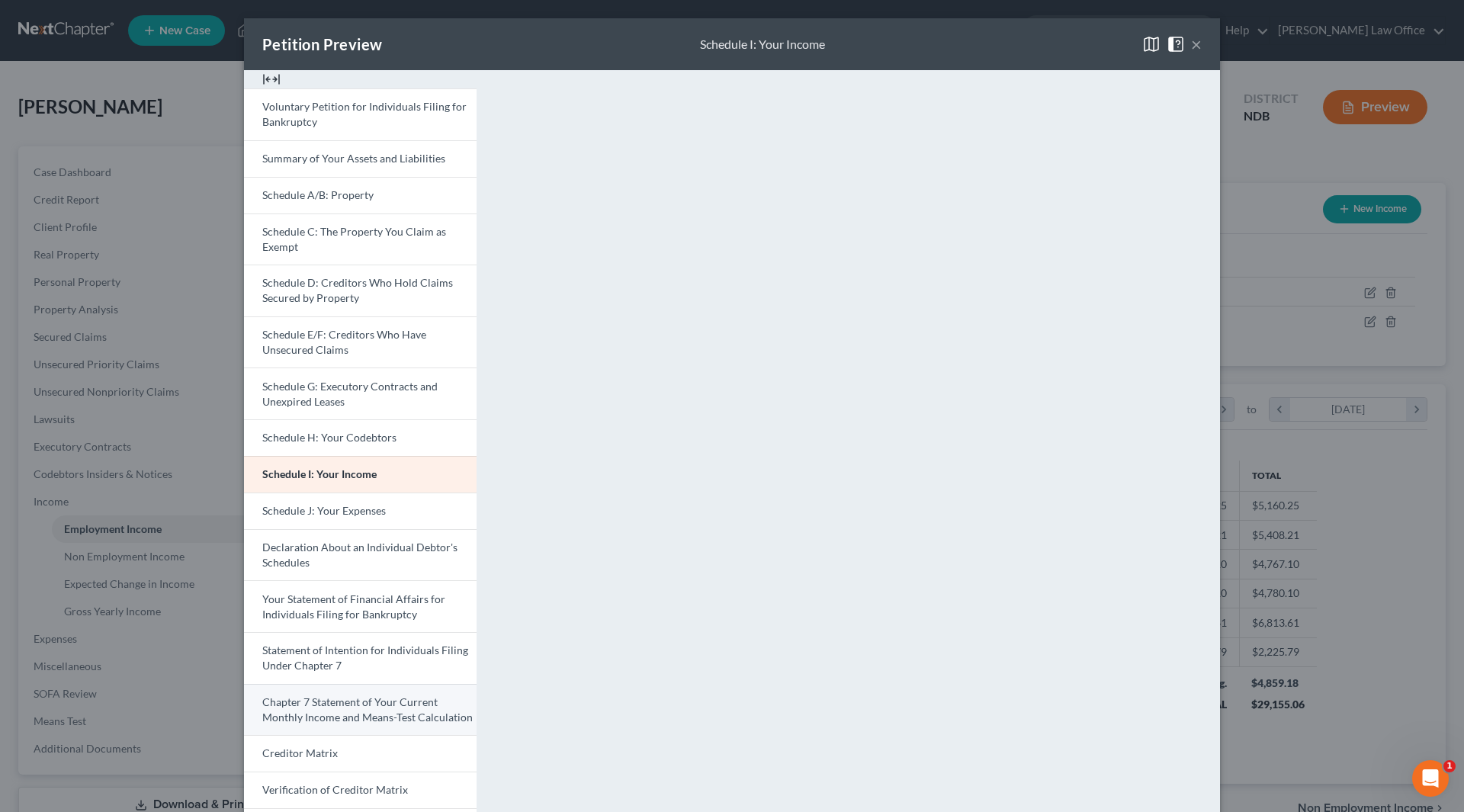
click at [369, 702] on span "Chapter 7 Statement of Your Current Monthly Income and Means-Test Calculation" at bounding box center [368, 709] width 211 height 29
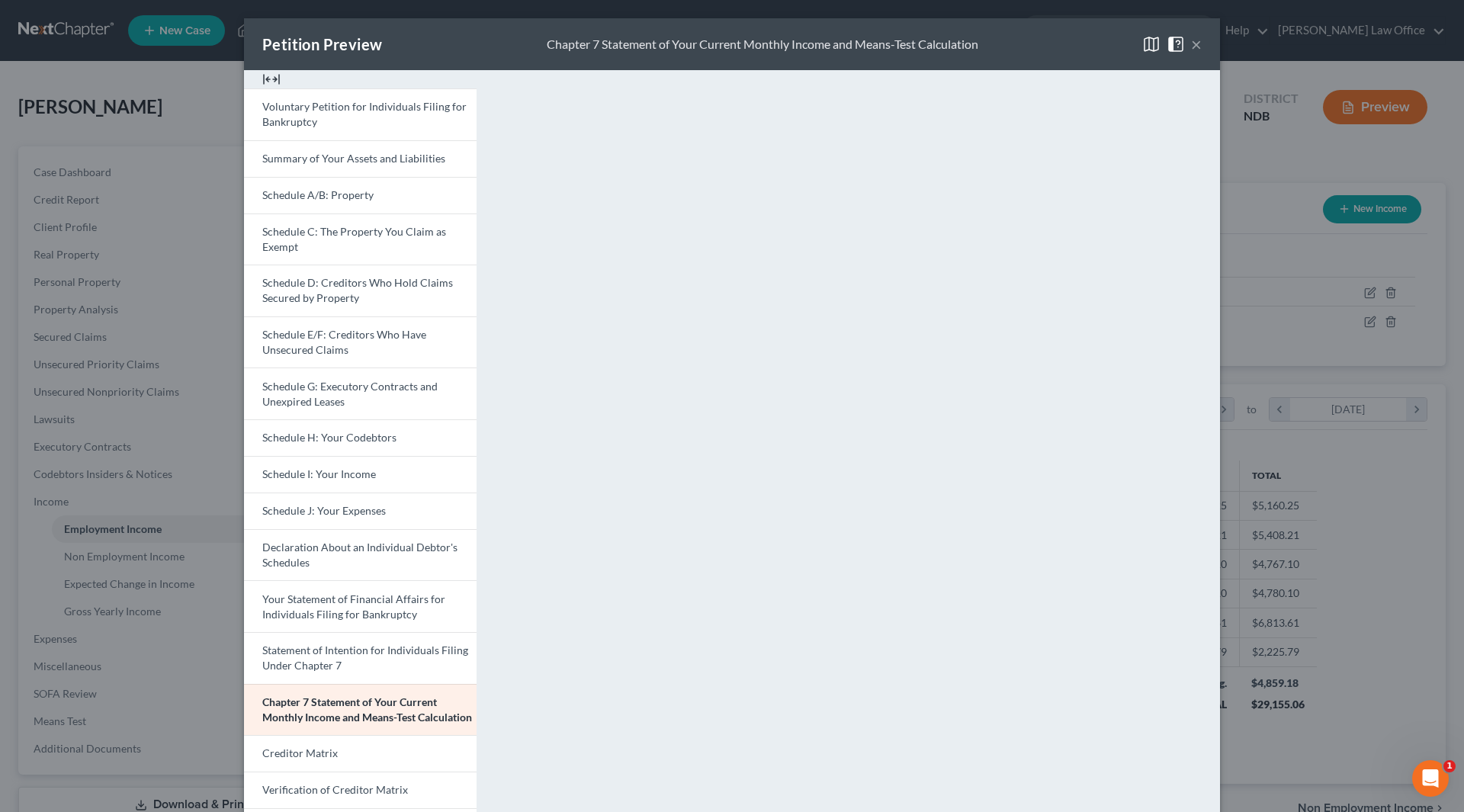
click at [1192, 43] on button "×" at bounding box center [1196, 44] width 11 height 19
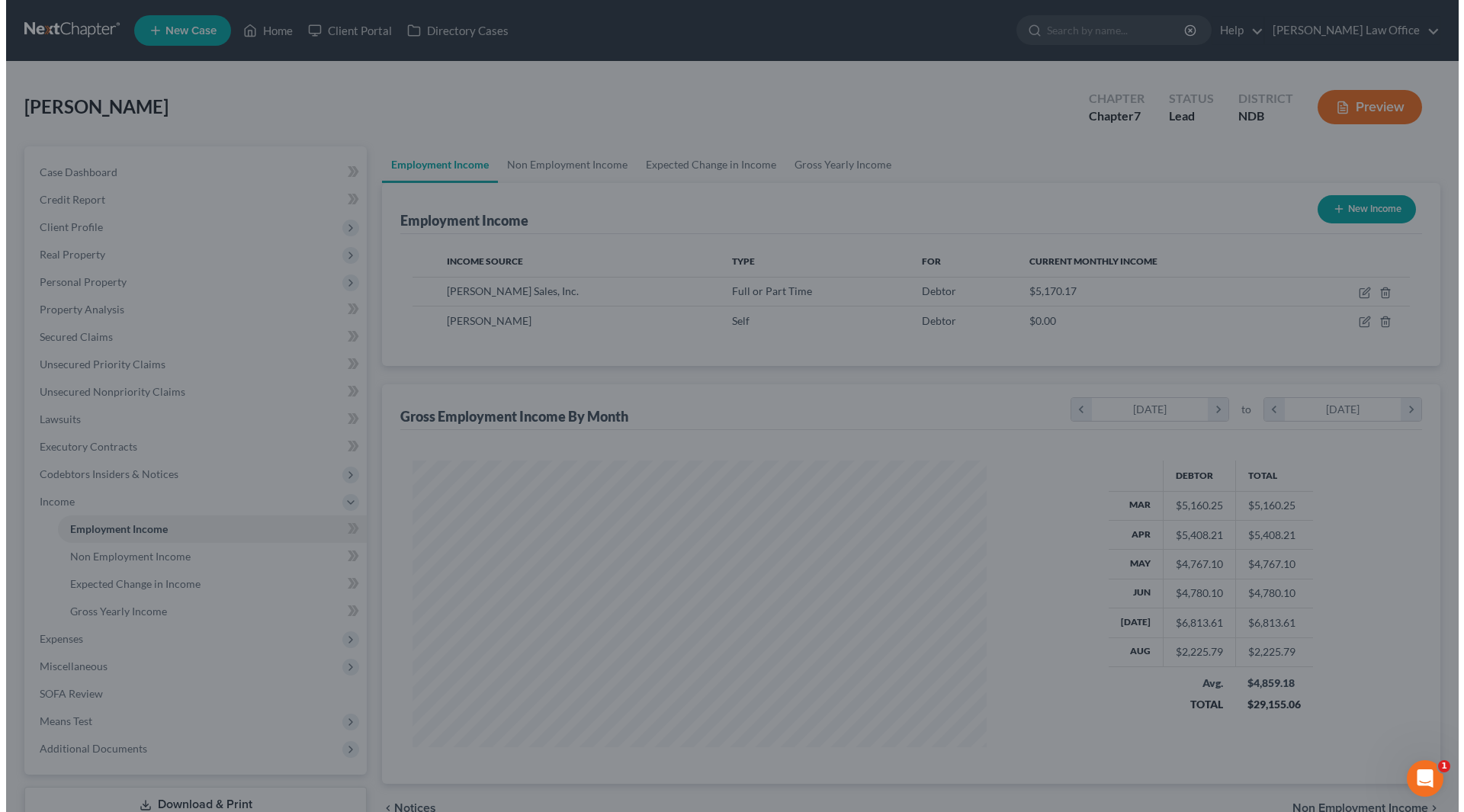
scroll to position [761909, 761915]
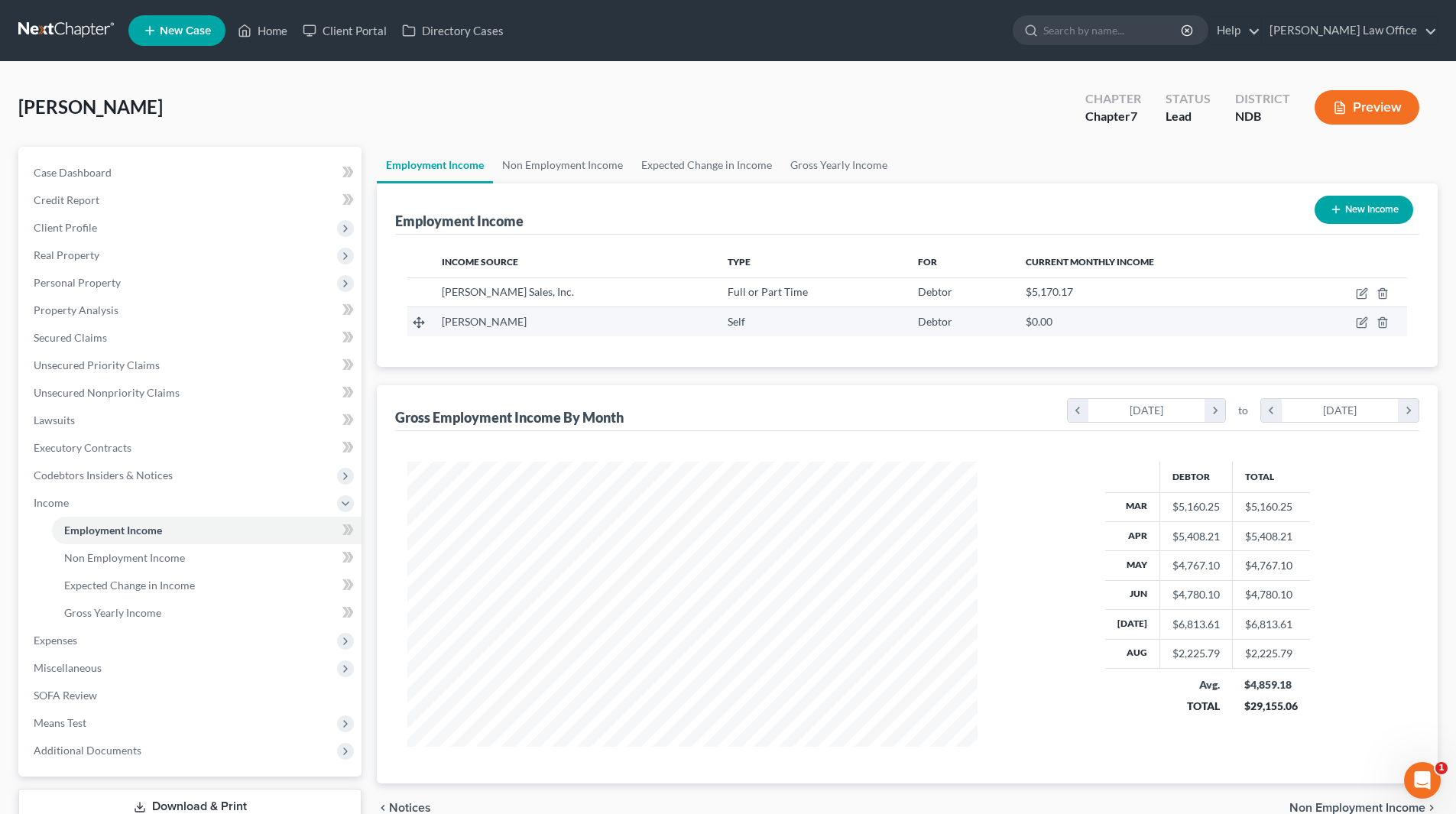
click at [770, 335] on td "Self" at bounding box center [812, 321] width 192 height 29
click at [1365, 317] on icon "button" at bounding box center [1362, 323] width 13 height 13
select select "1"
select select "29"
select select "0"
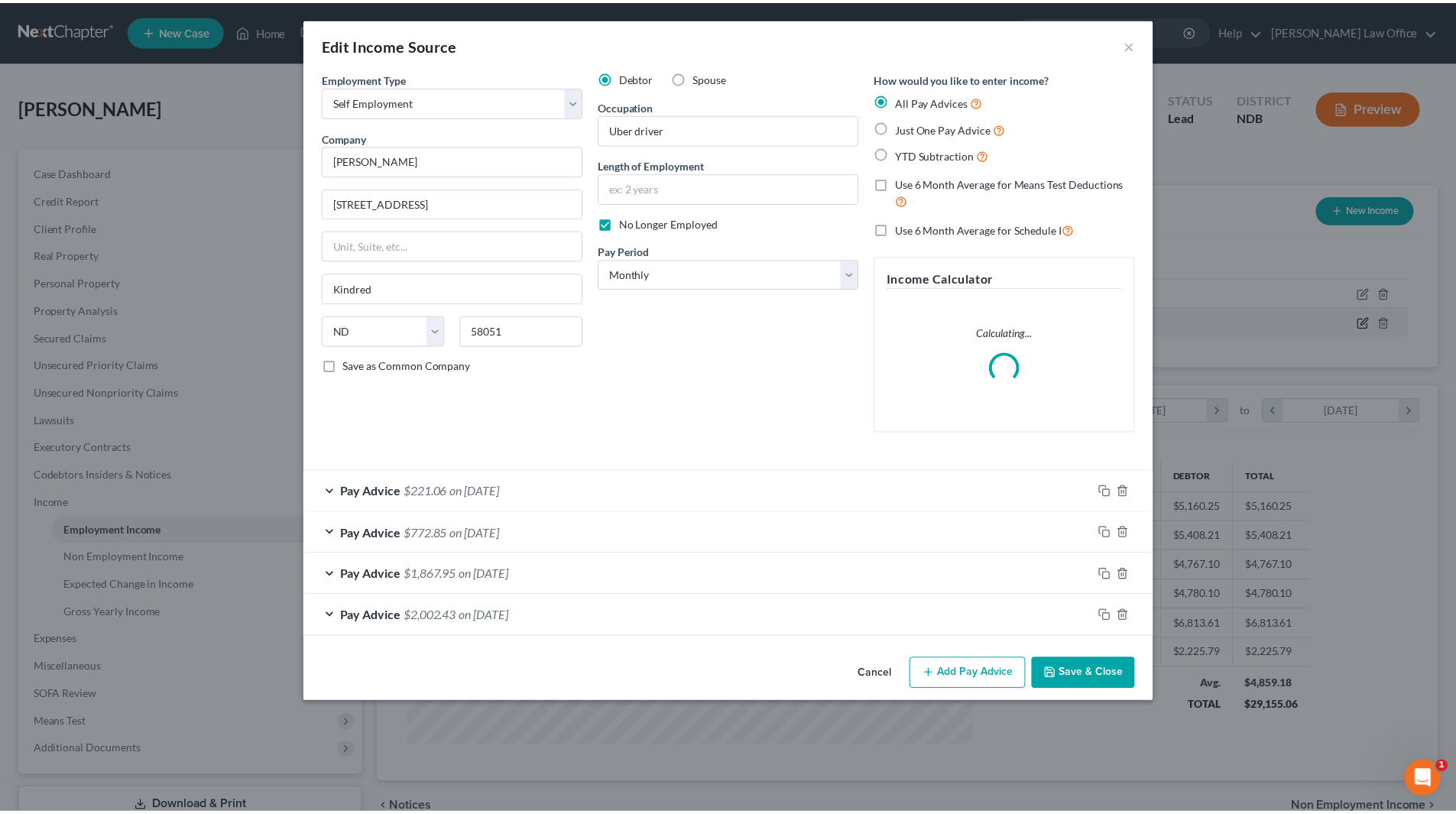
scroll to position [287, 606]
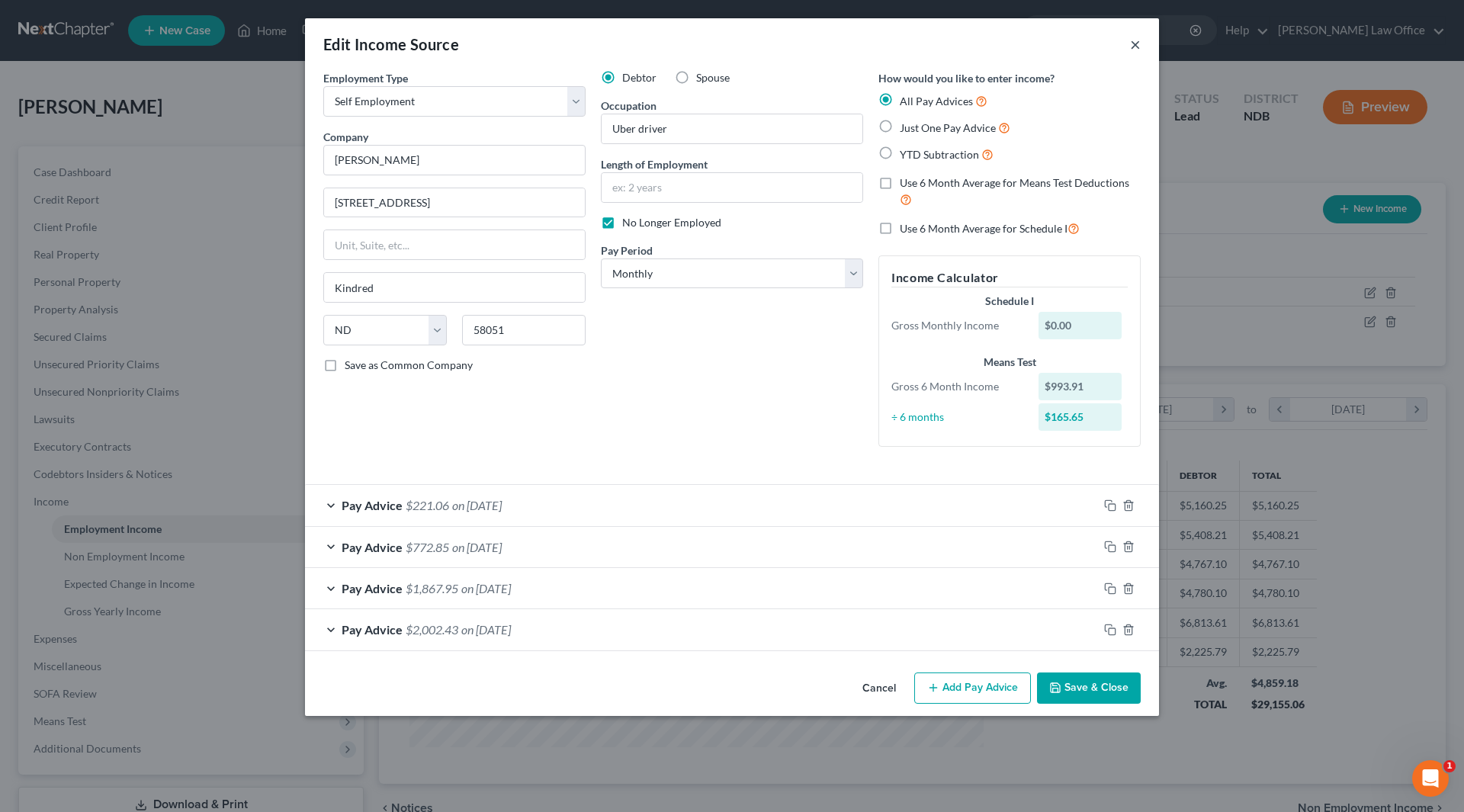
click at [1133, 41] on button "×" at bounding box center [1135, 44] width 11 height 19
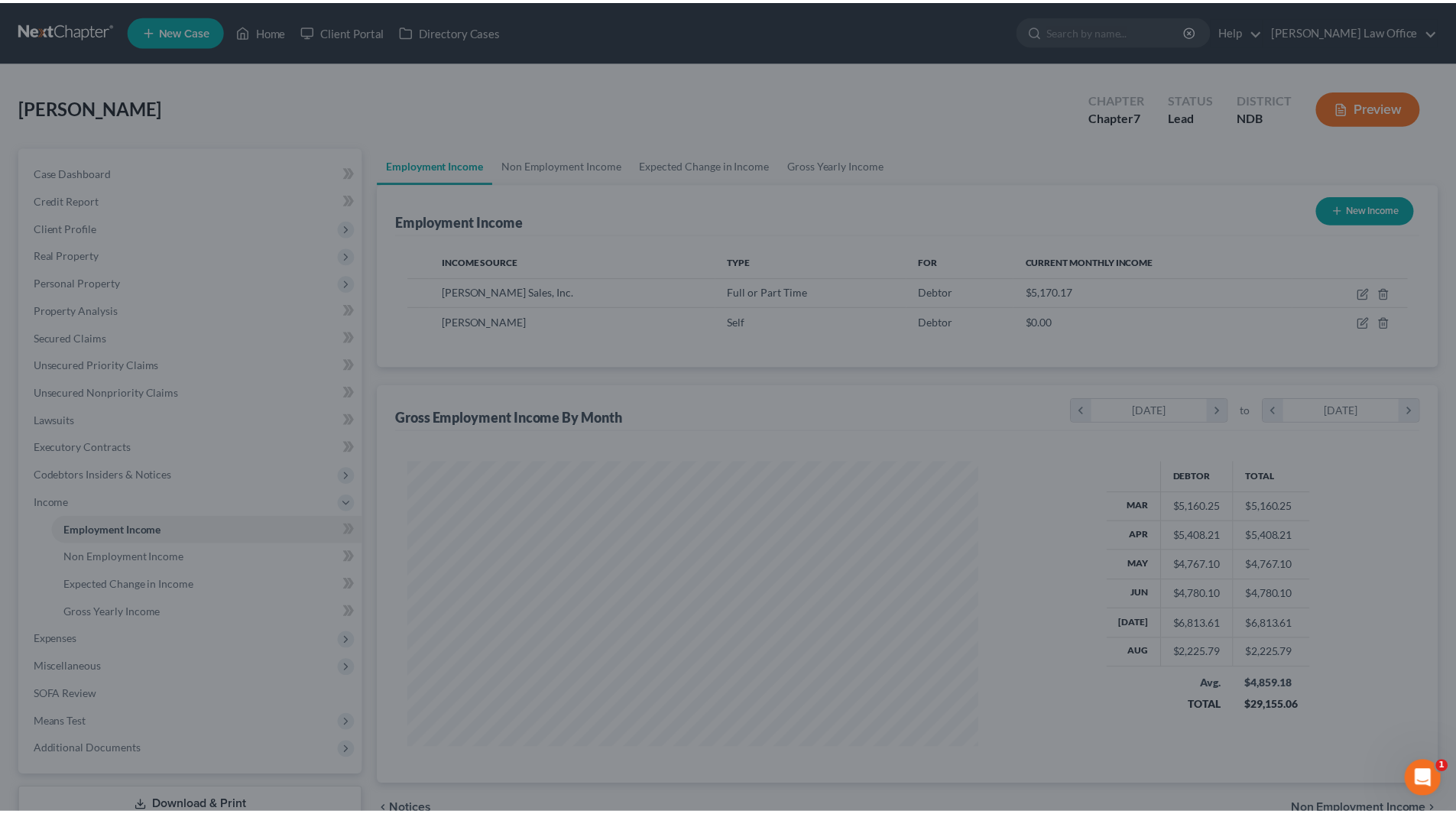
scroll to position [763786, 763806]
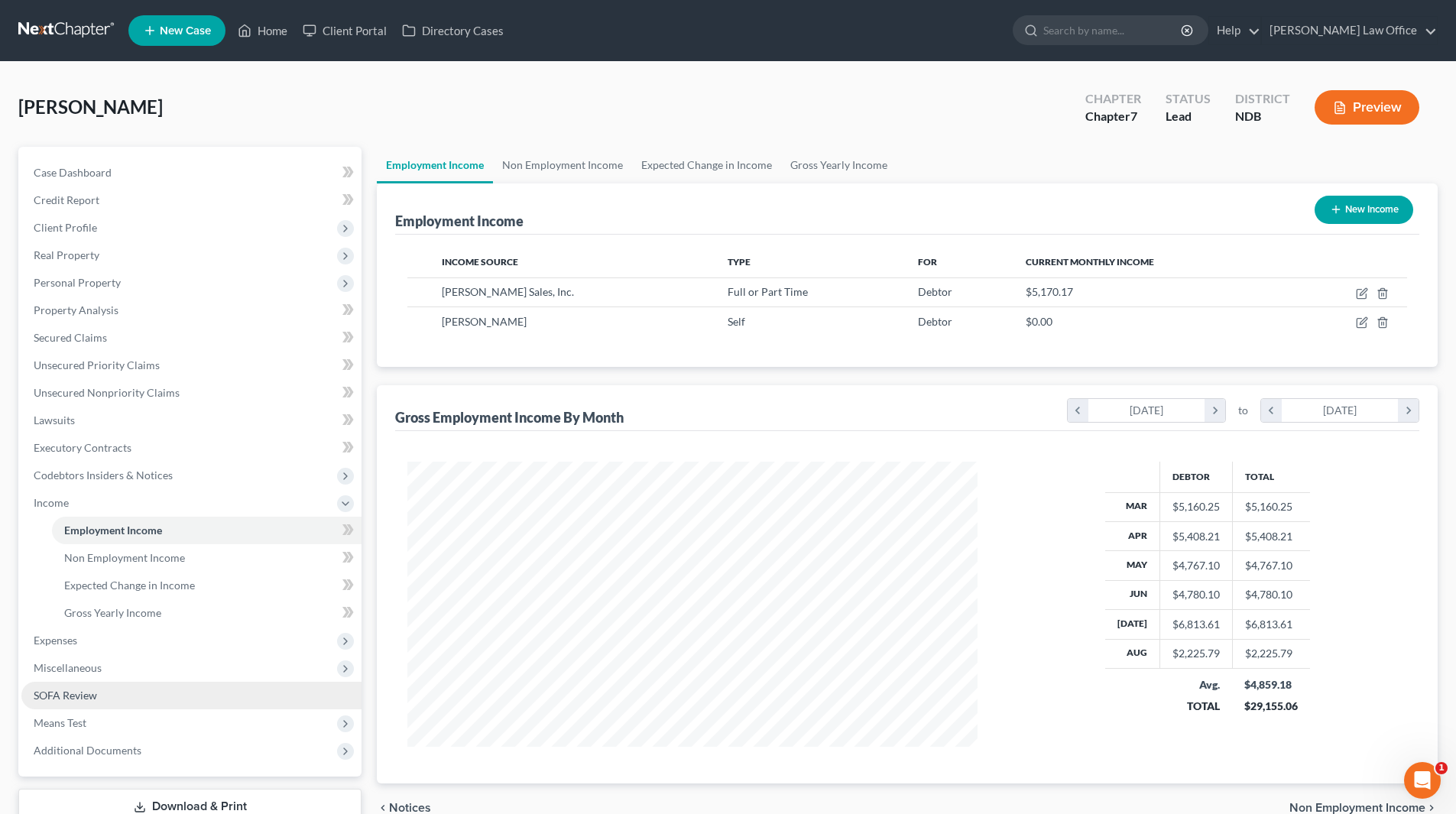
click at [78, 699] on span "SOFA Review" at bounding box center [65, 695] width 64 height 13
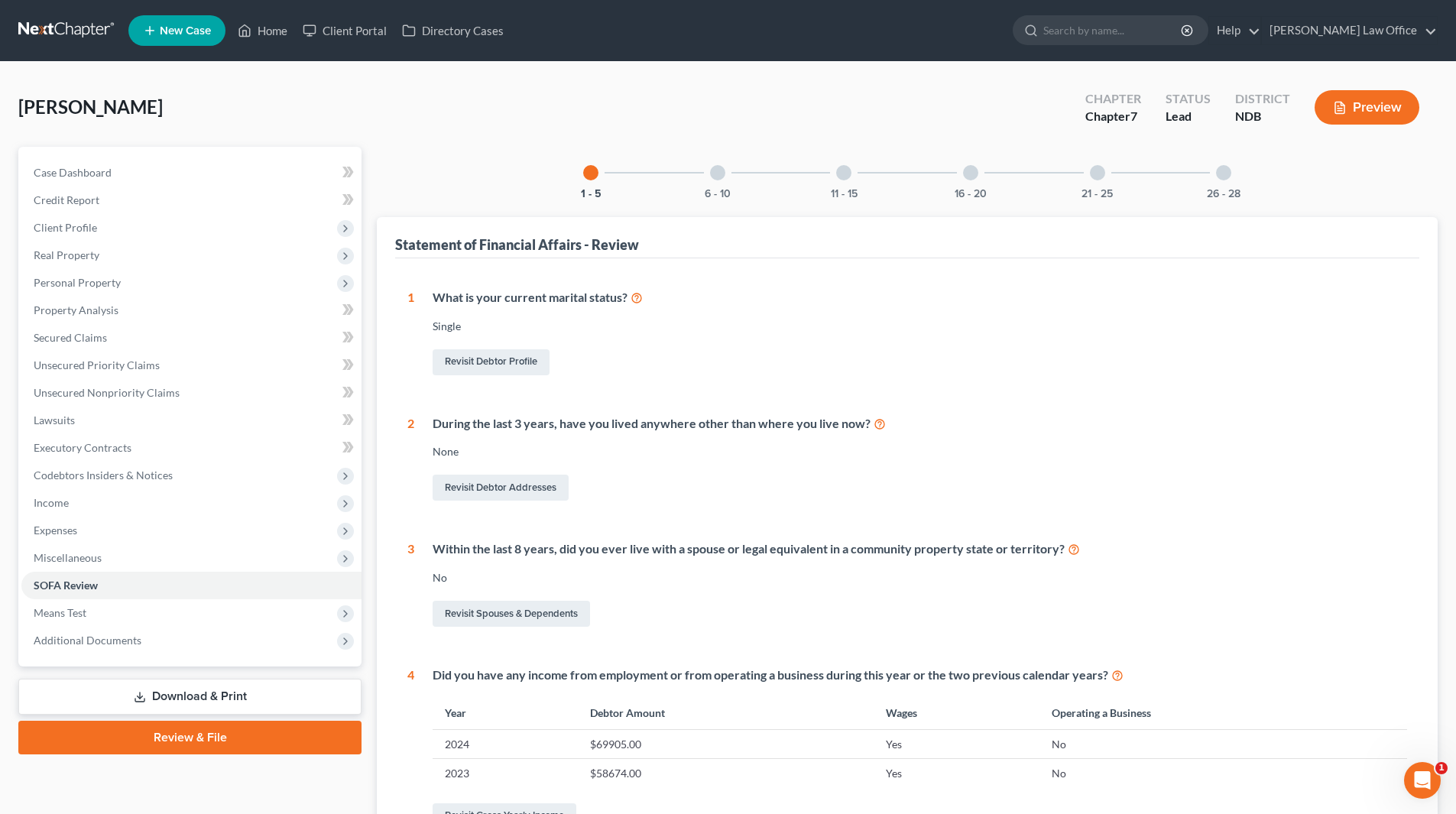
click at [1353, 116] on button "Preview" at bounding box center [1367, 107] width 105 height 34
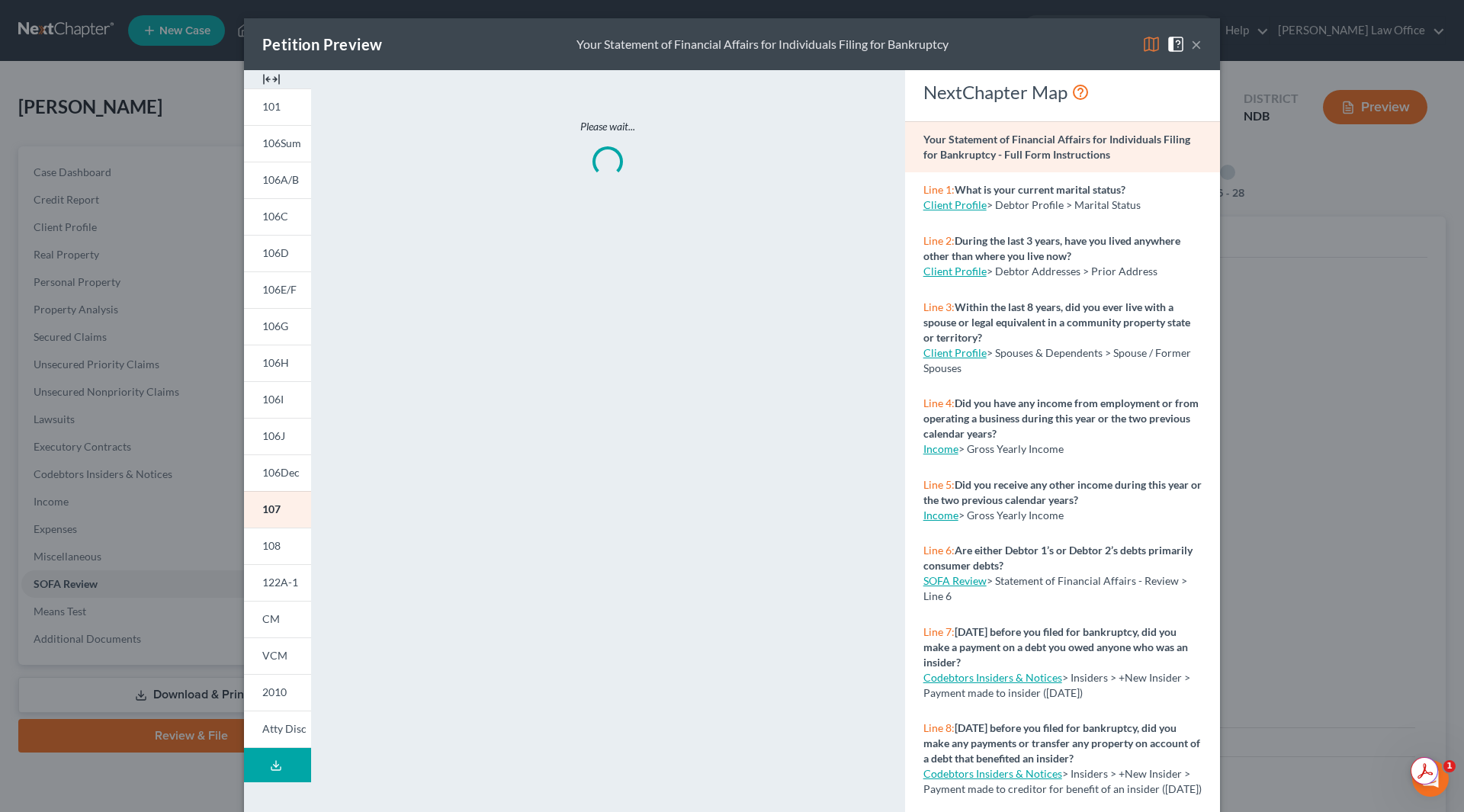
click at [1195, 53] on button "×" at bounding box center [1196, 44] width 11 height 19
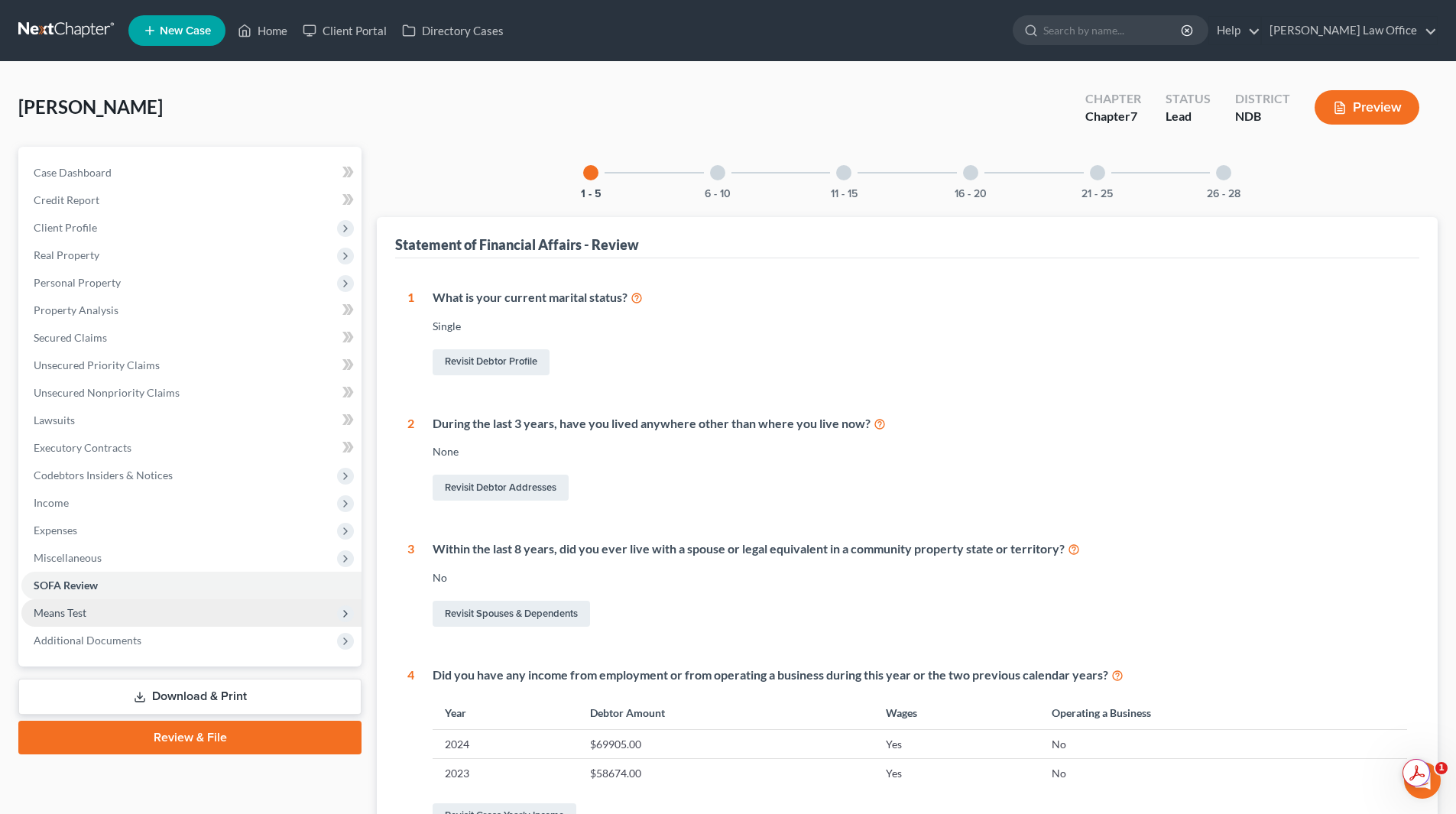
click at [71, 621] on span "Means Test" at bounding box center [192, 613] width 340 height 28
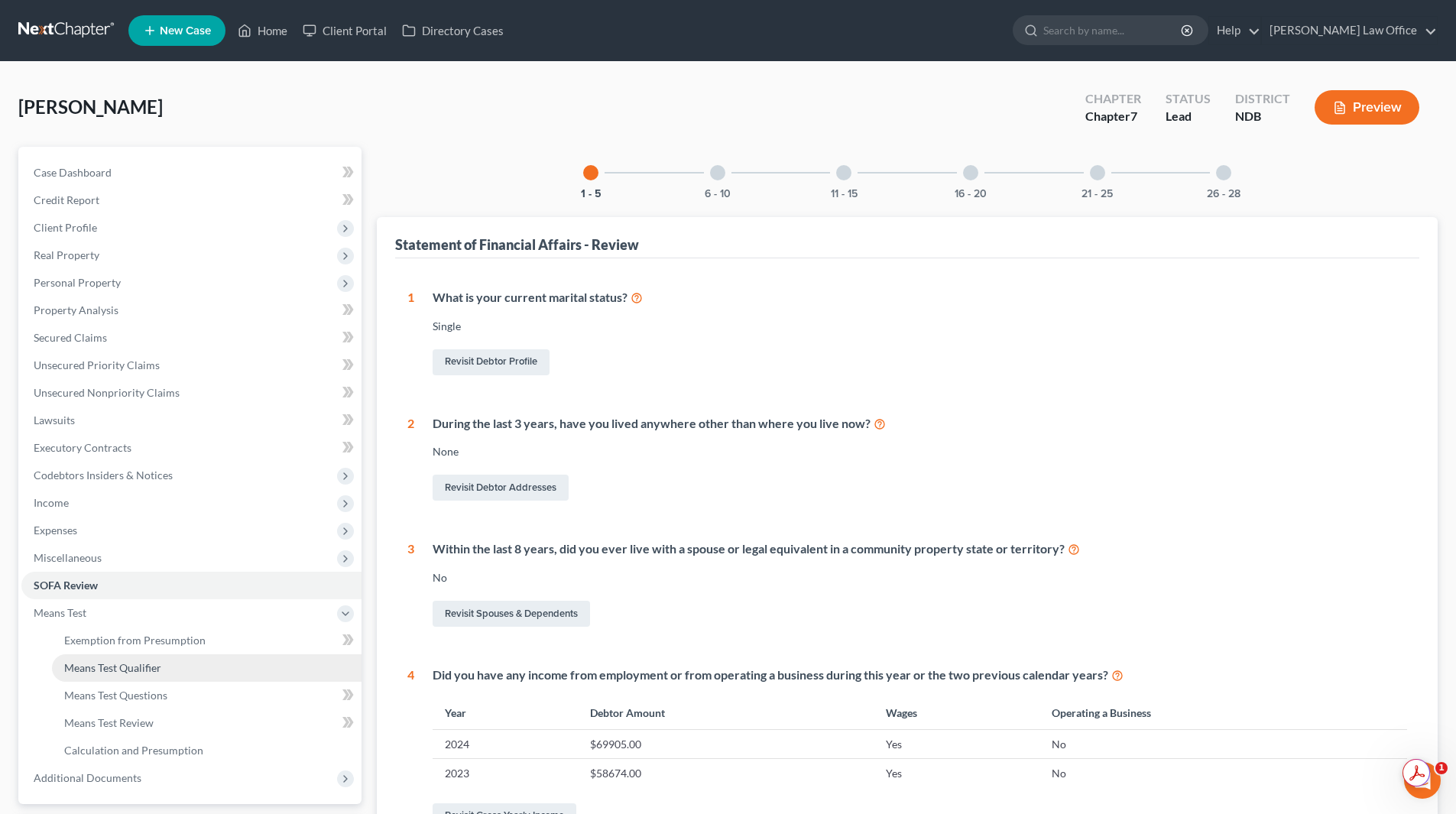
click at [98, 666] on span "Means Test Qualifier" at bounding box center [113, 667] width 97 height 13
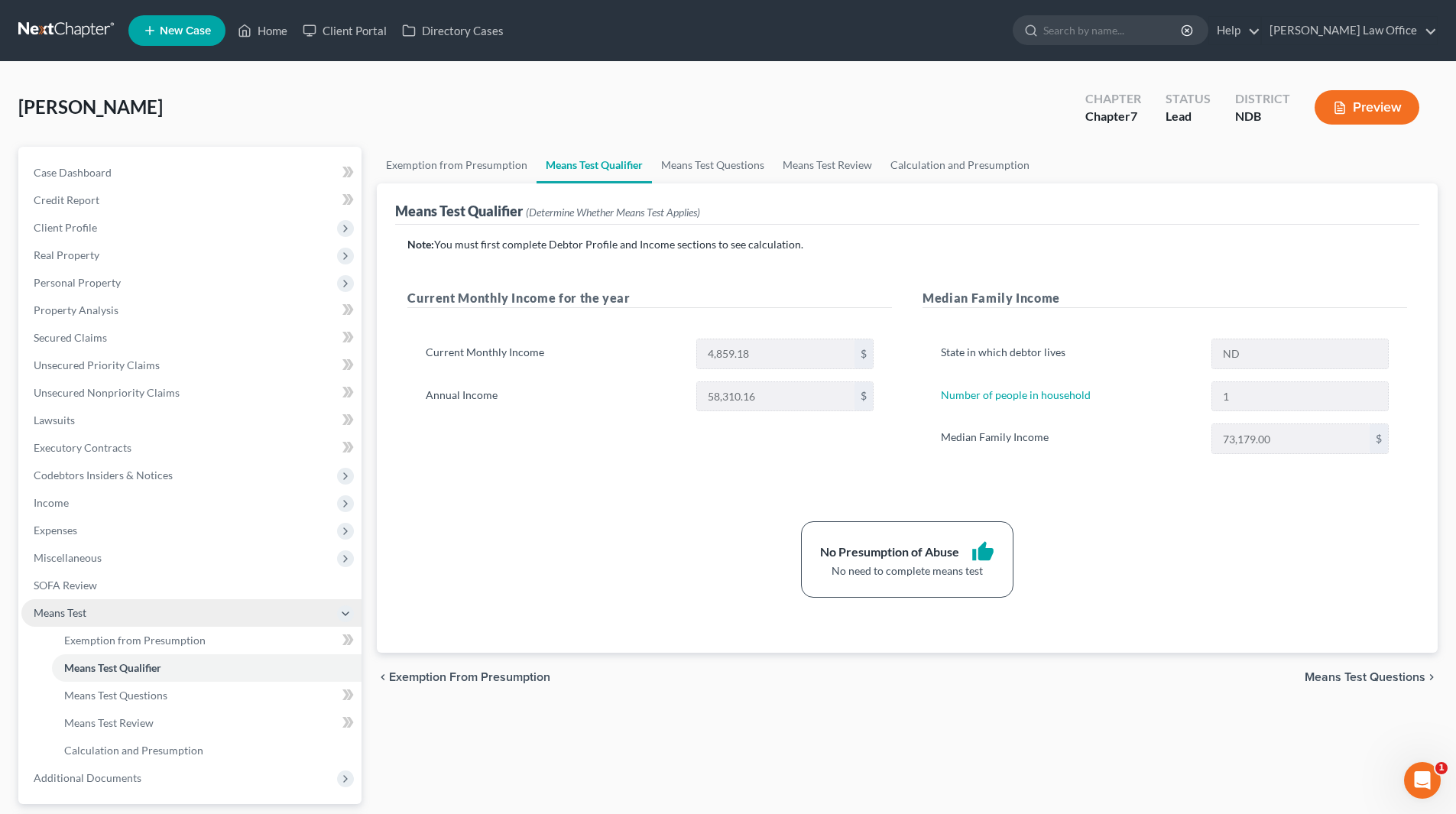
click at [70, 604] on span "Means Test" at bounding box center [192, 613] width 340 height 28
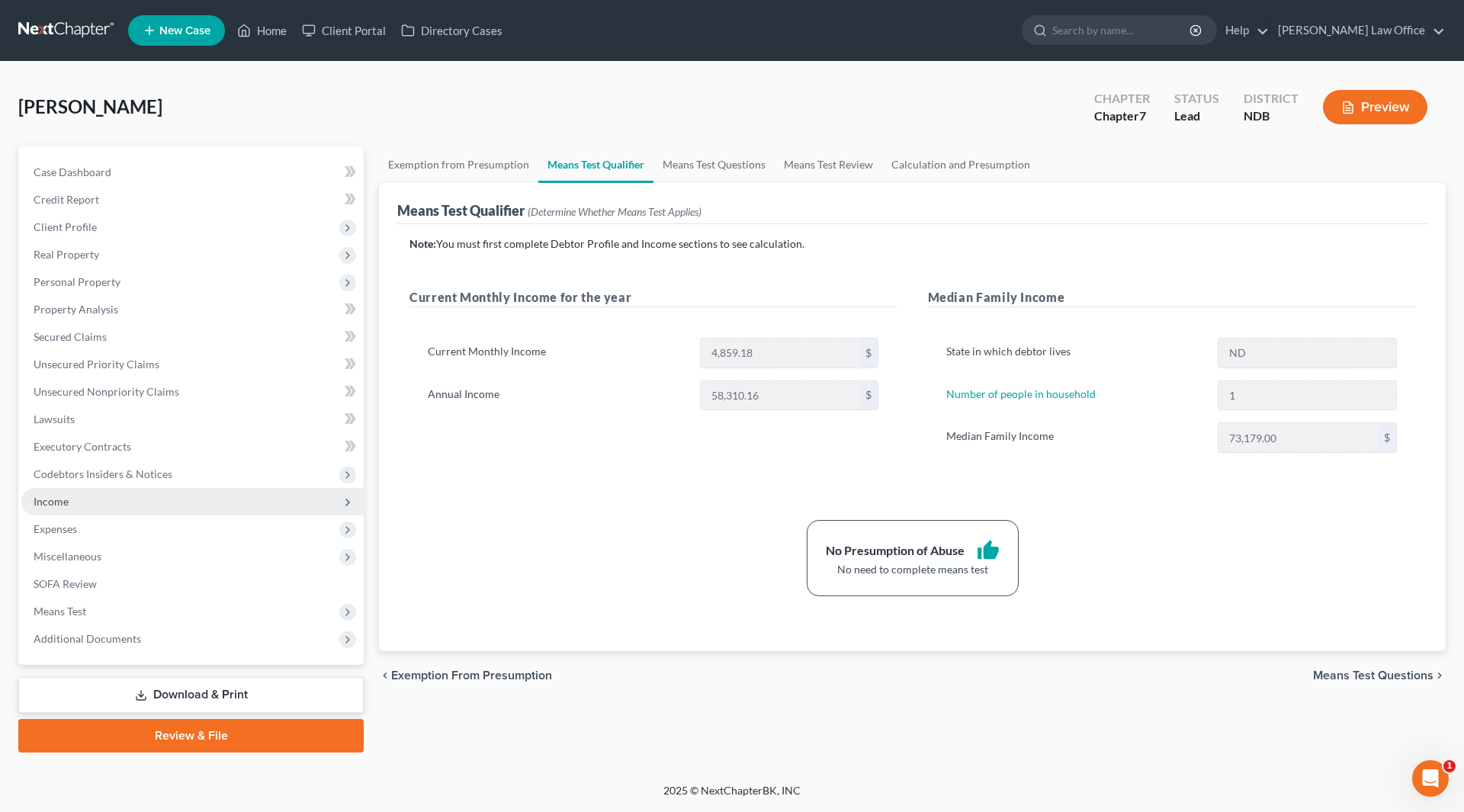
click at [61, 510] on span "Income" at bounding box center [193, 501] width 343 height 28
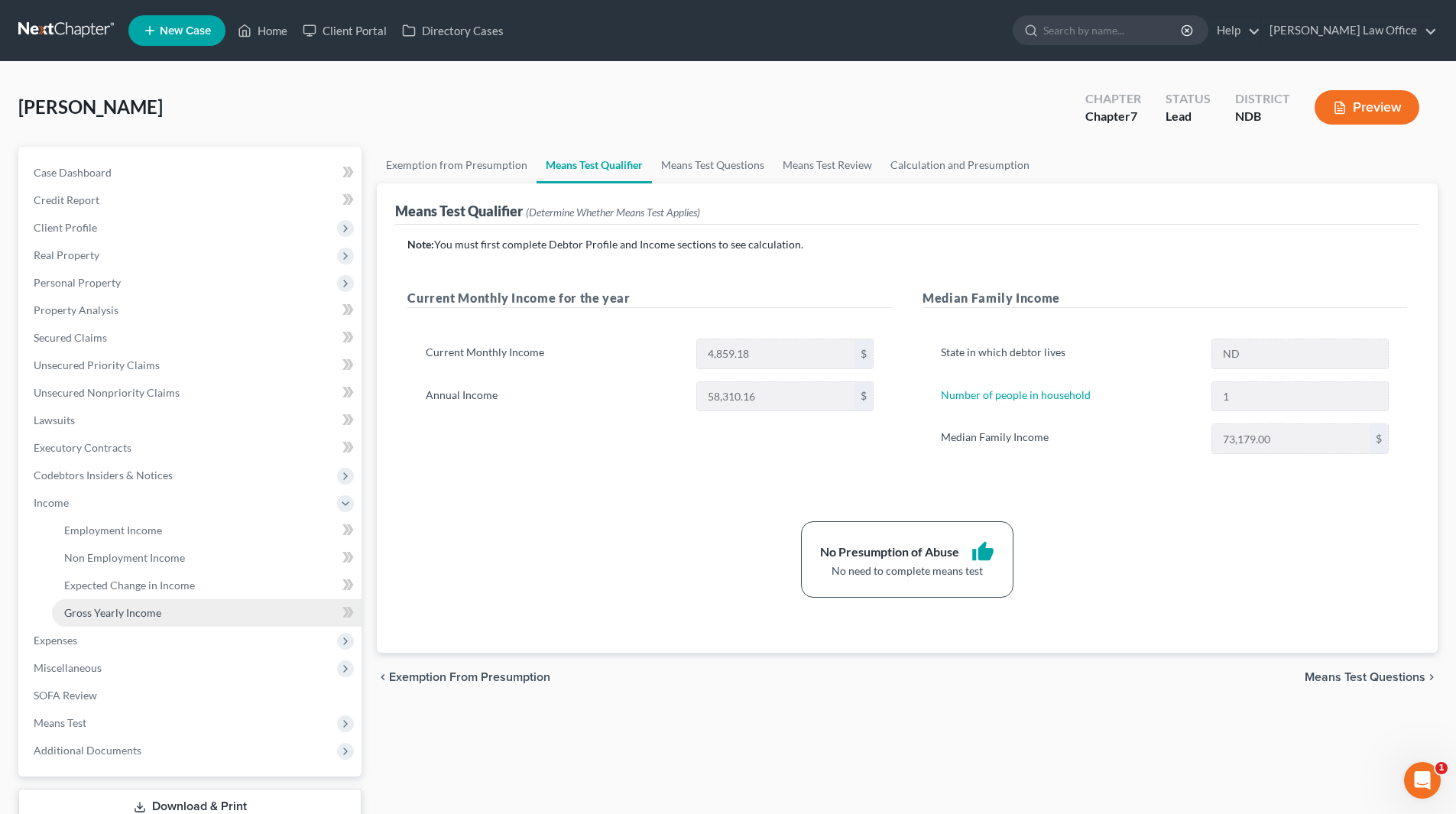
click at [88, 615] on span "Gross Yearly Income" at bounding box center [113, 612] width 97 height 13
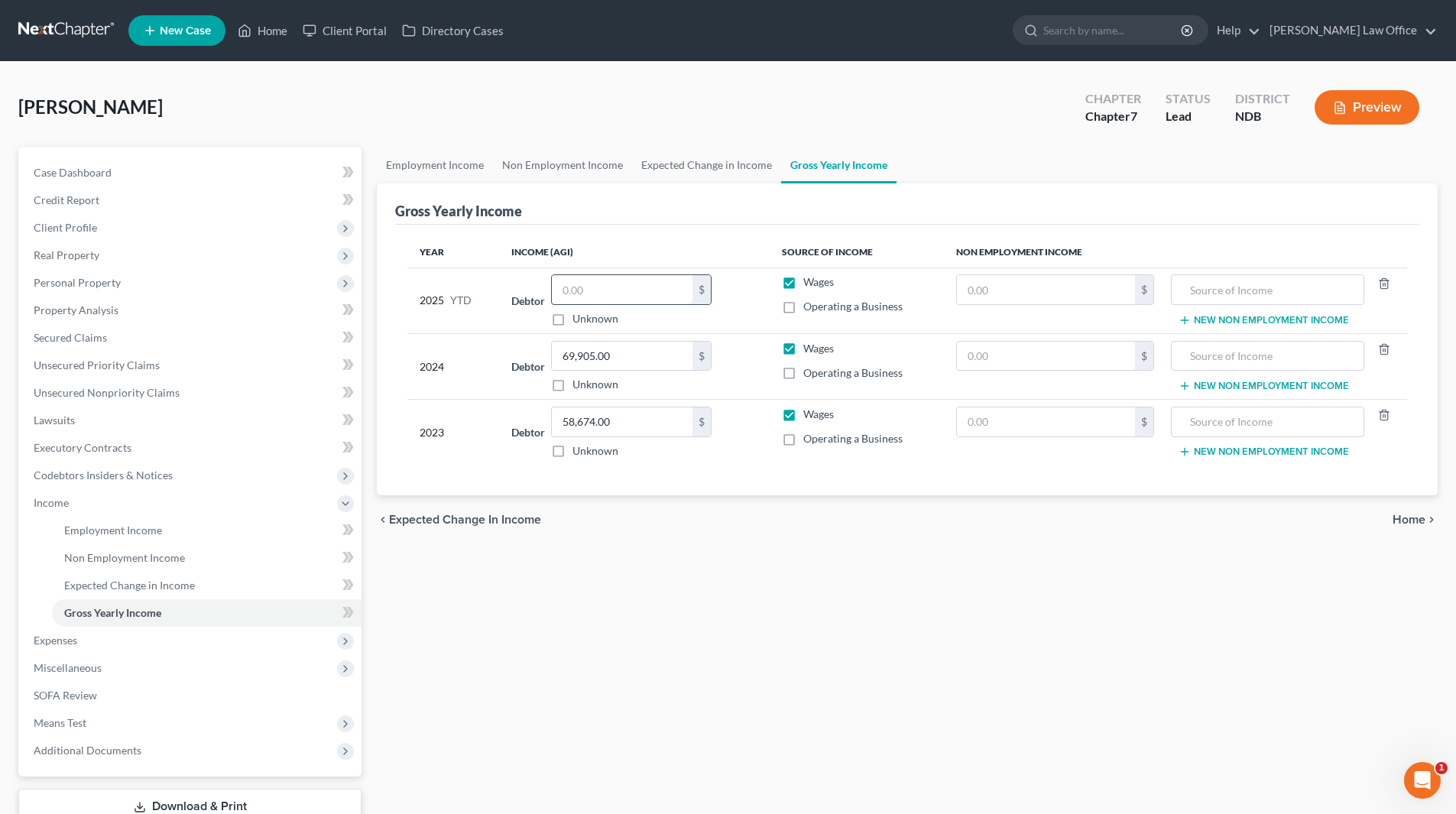
click at [583, 300] on input "text" at bounding box center [622, 290] width 140 height 29
type input "44,739"
click at [804, 309] on label "Operating a Business" at bounding box center [853, 306] width 99 height 15
click at [810, 309] on input "Operating a Business" at bounding box center [814, 303] width 10 height 10
checkbox input "true"
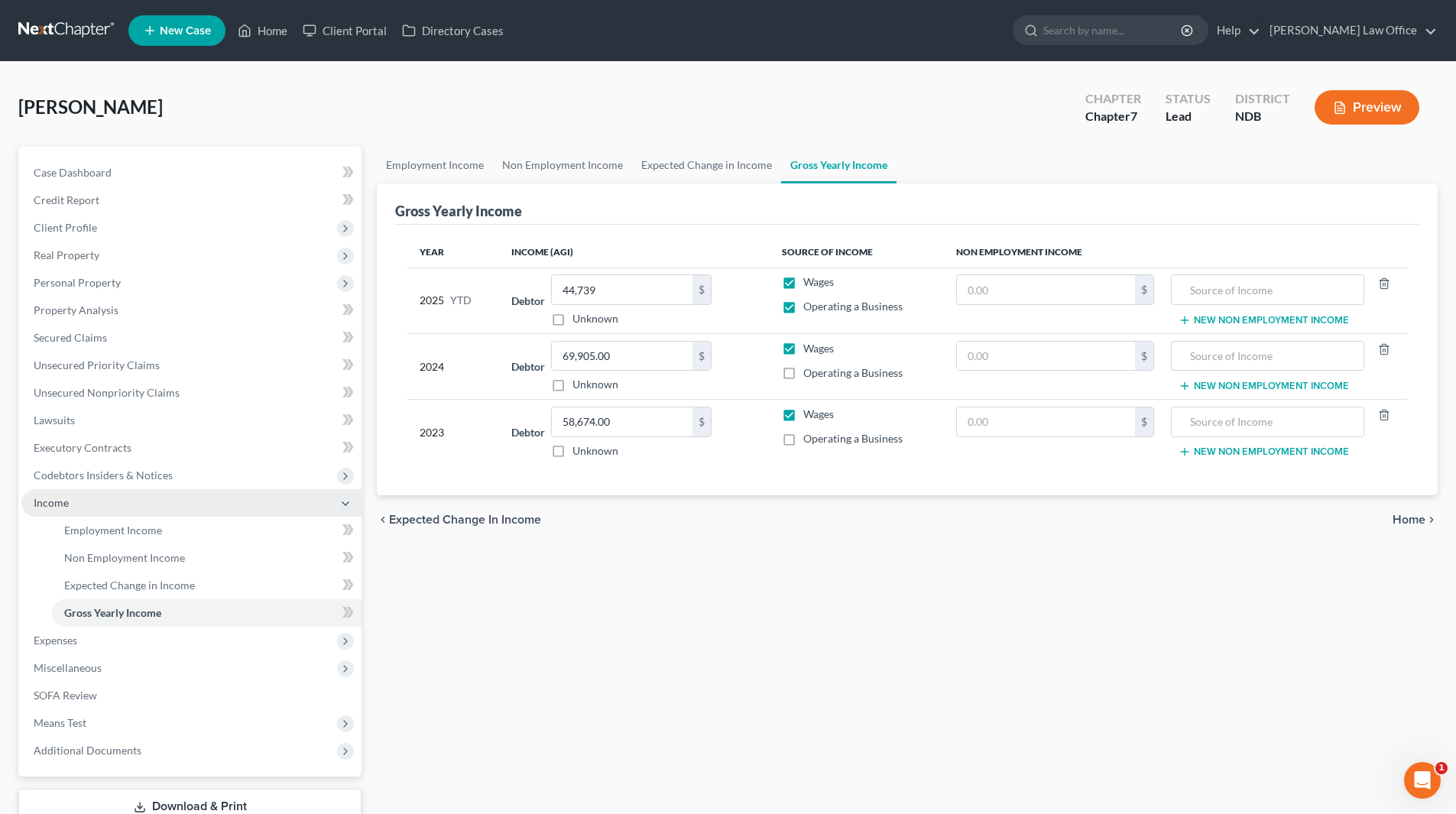
click at [67, 500] on span "Income" at bounding box center [51, 502] width 35 height 13
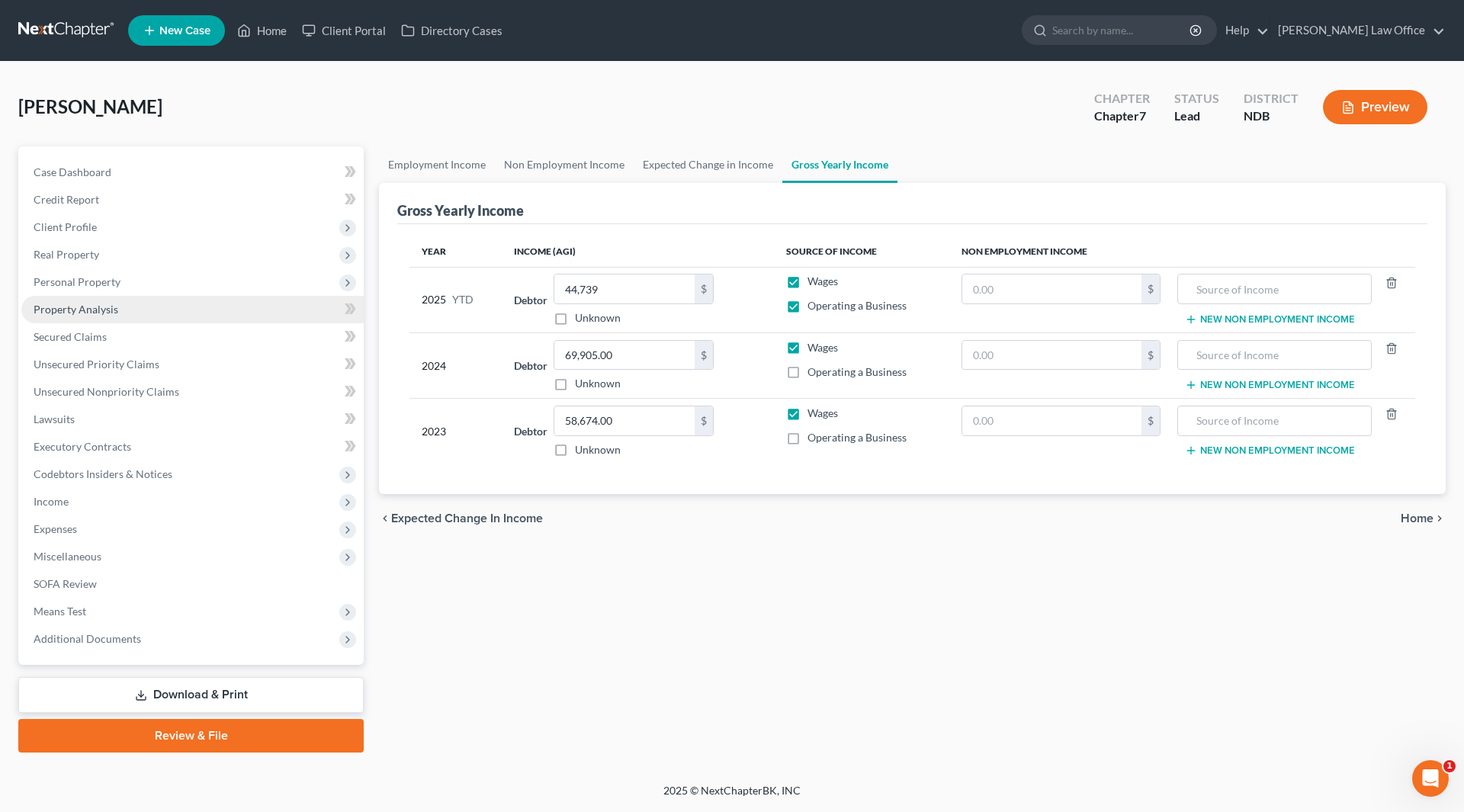
click at [82, 301] on link "Property Analysis" at bounding box center [193, 309] width 343 height 28
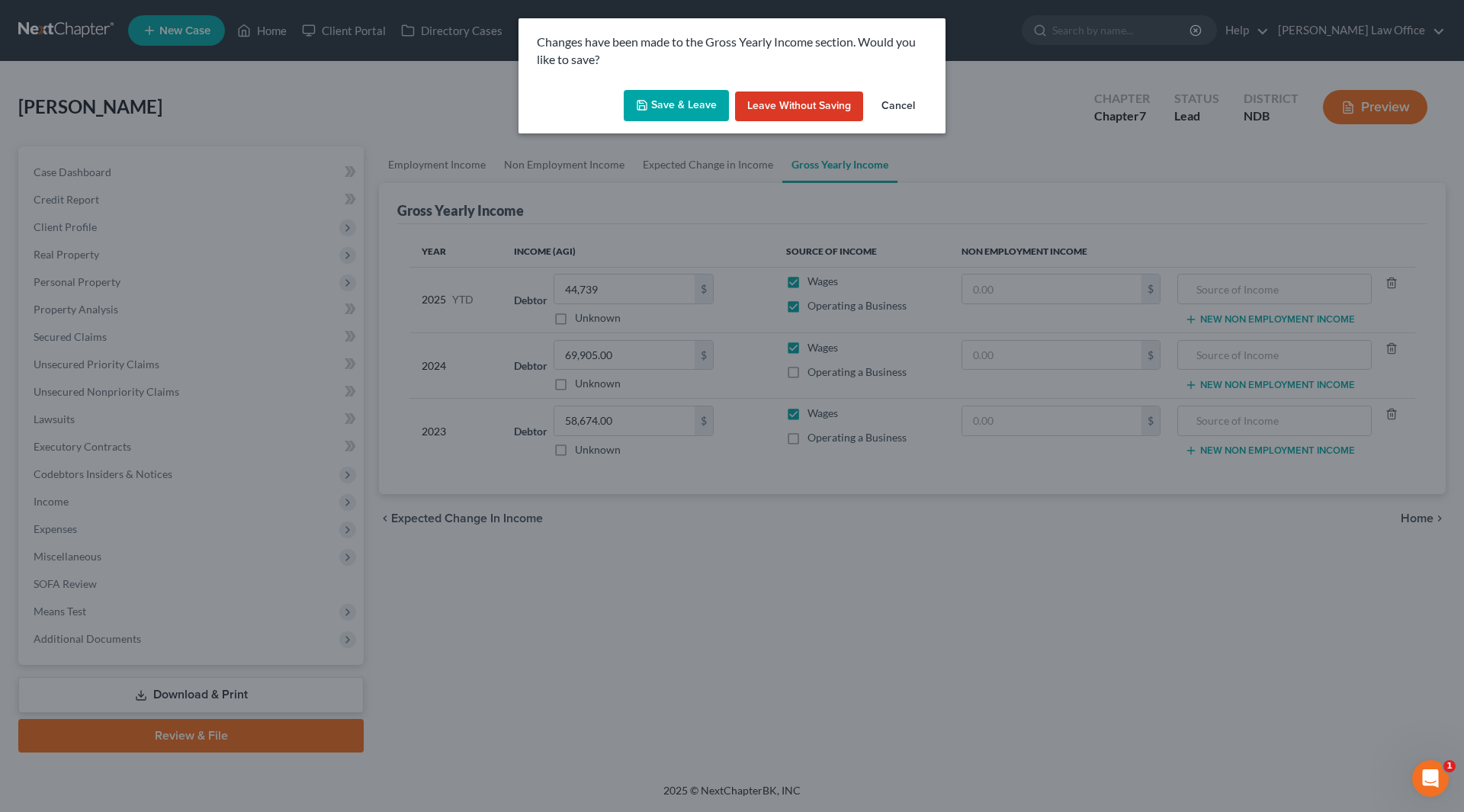
click at [636, 92] on button "Save & Leave" at bounding box center [677, 106] width 105 height 32
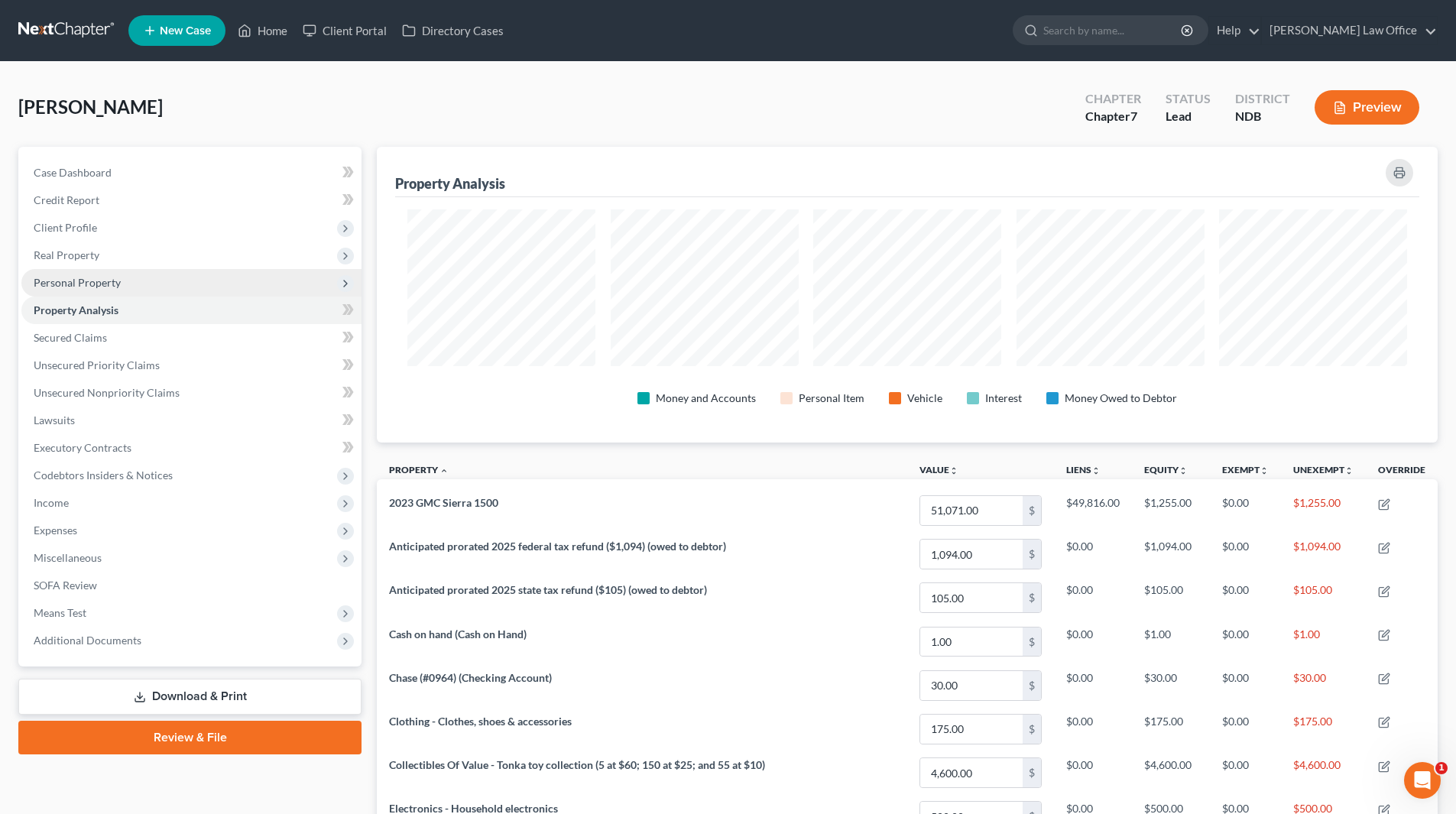
click at [64, 278] on span "Personal Property" at bounding box center [77, 282] width 87 height 13
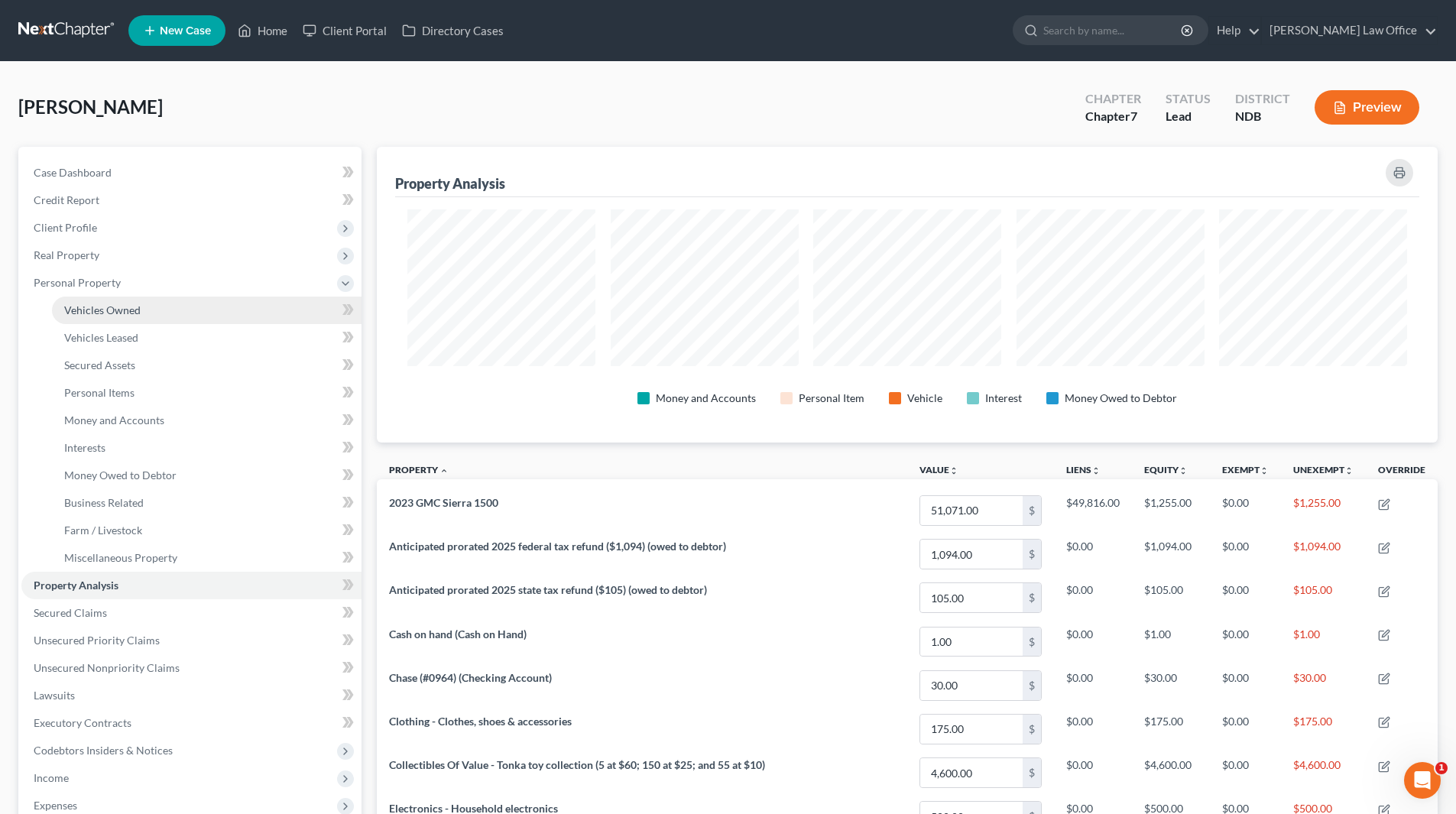
click at [138, 310] on span "Vehicles Owned" at bounding box center [102, 309] width 76 height 13
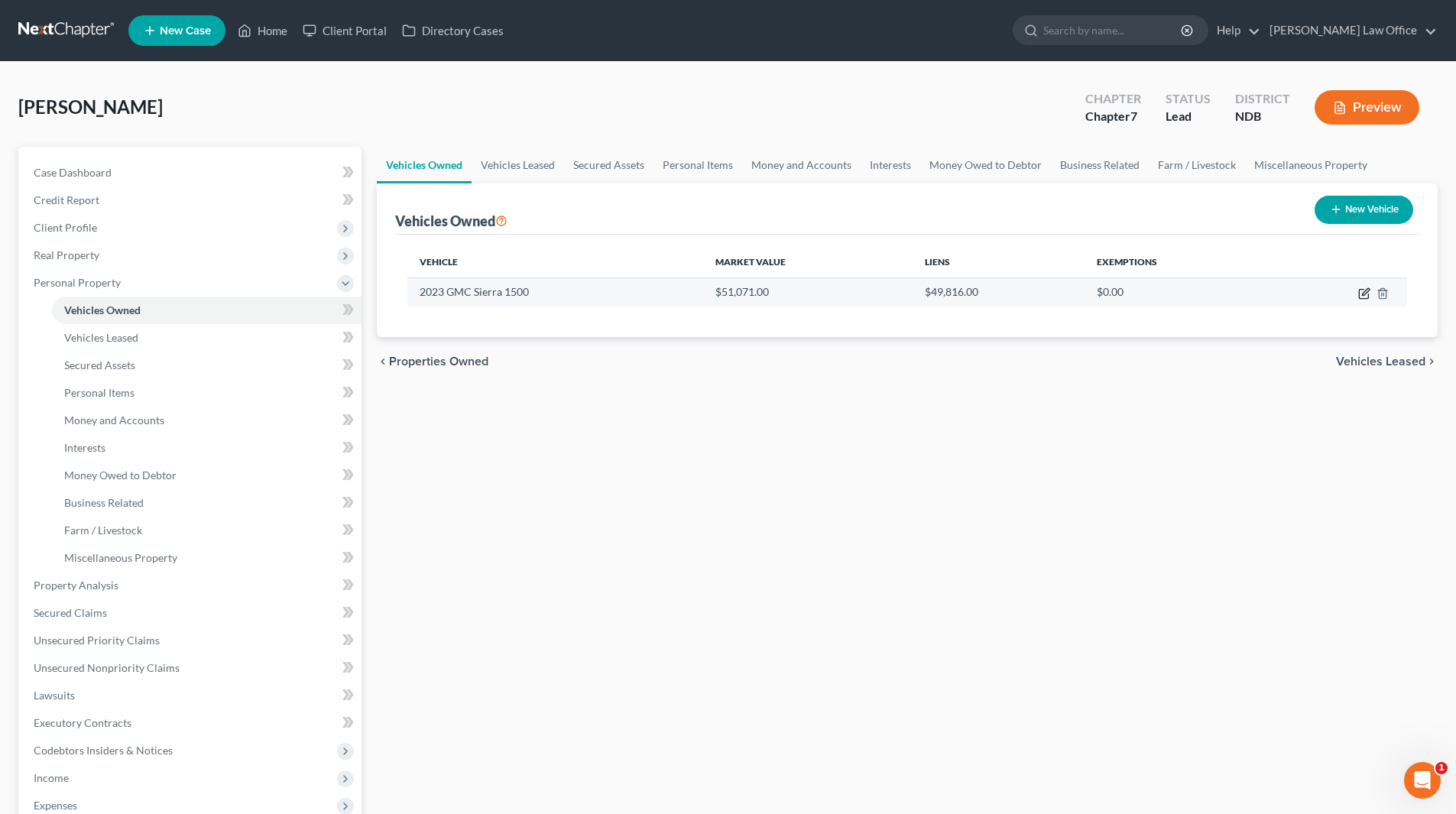
click at [1363, 292] on icon "button" at bounding box center [1365, 293] width 13 height 13
select select "1"
select select "3"
select select "0"
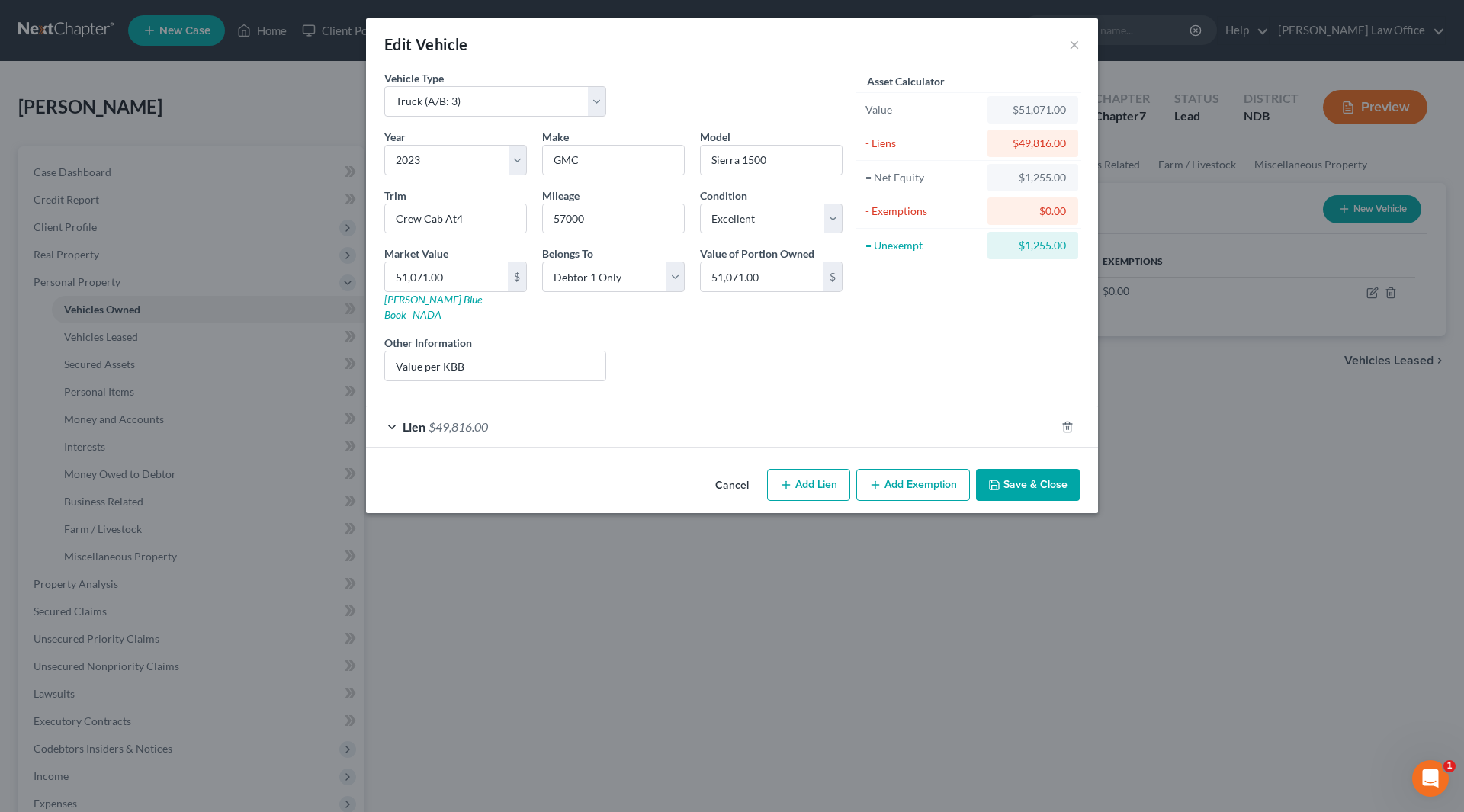
click at [478, 418] on div "Lien $49,816.00" at bounding box center [711, 426] width 689 height 40
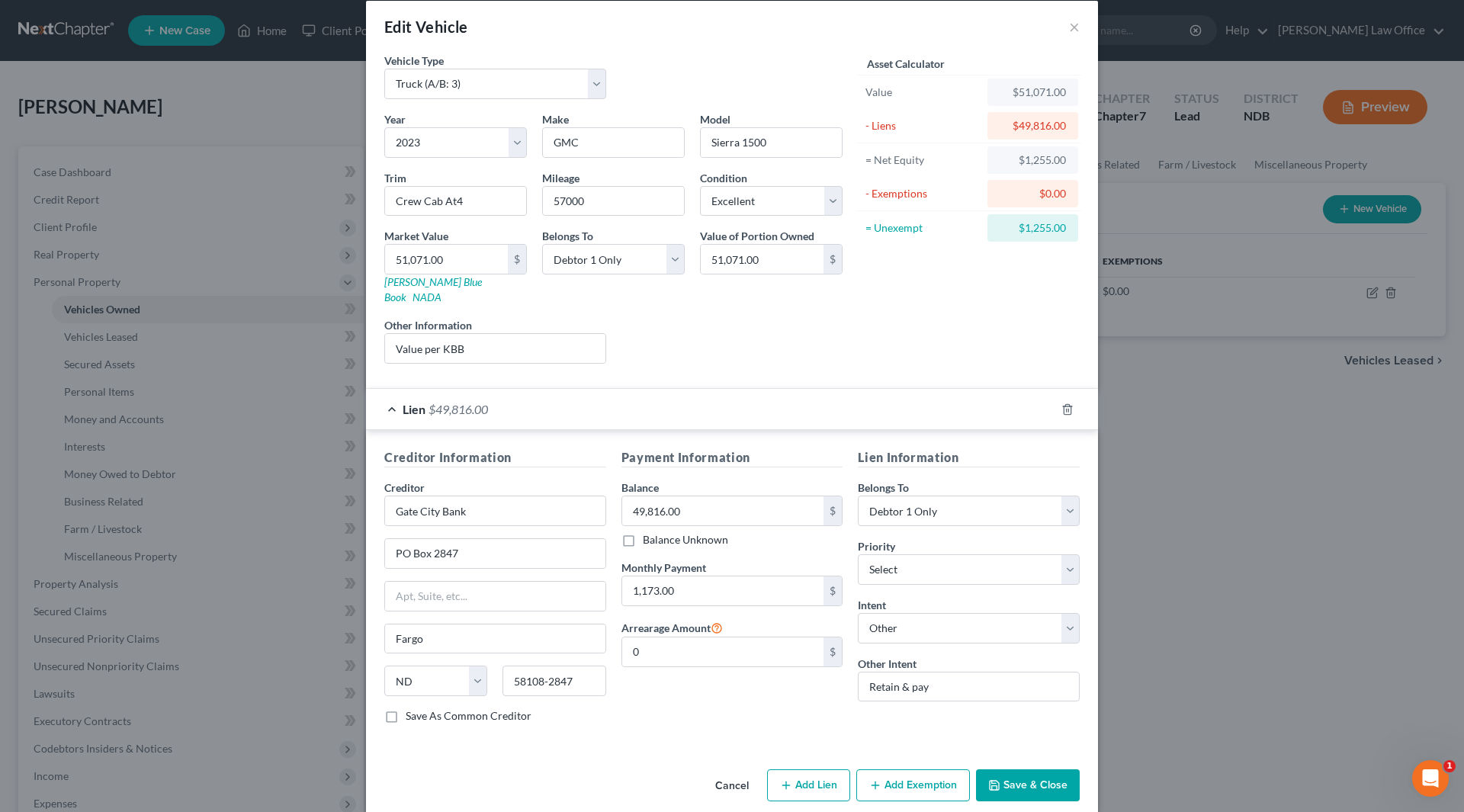
scroll to position [22, 0]
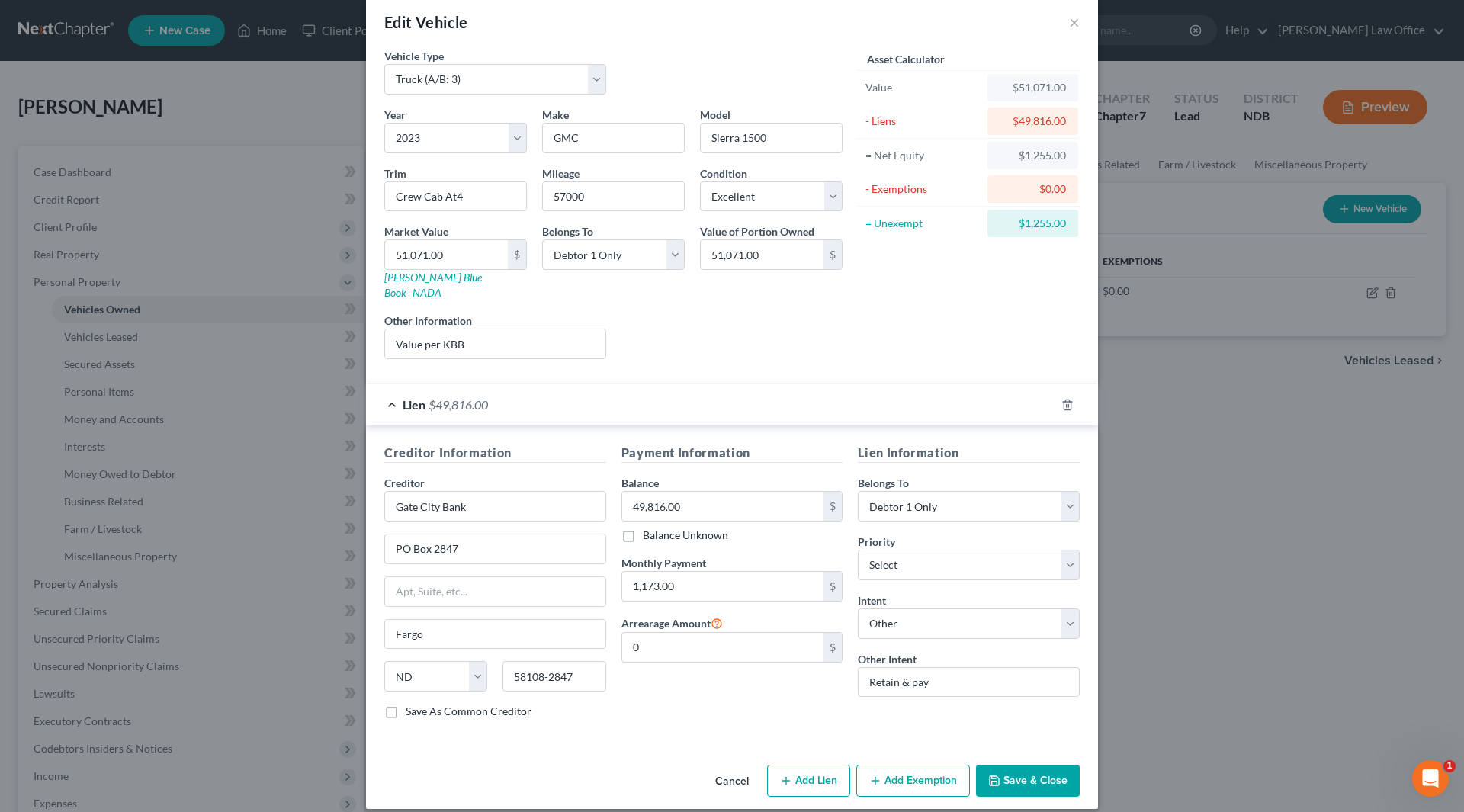
click at [1008, 765] on button "Save & Close" at bounding box center [1027, 781] width 104 height 32
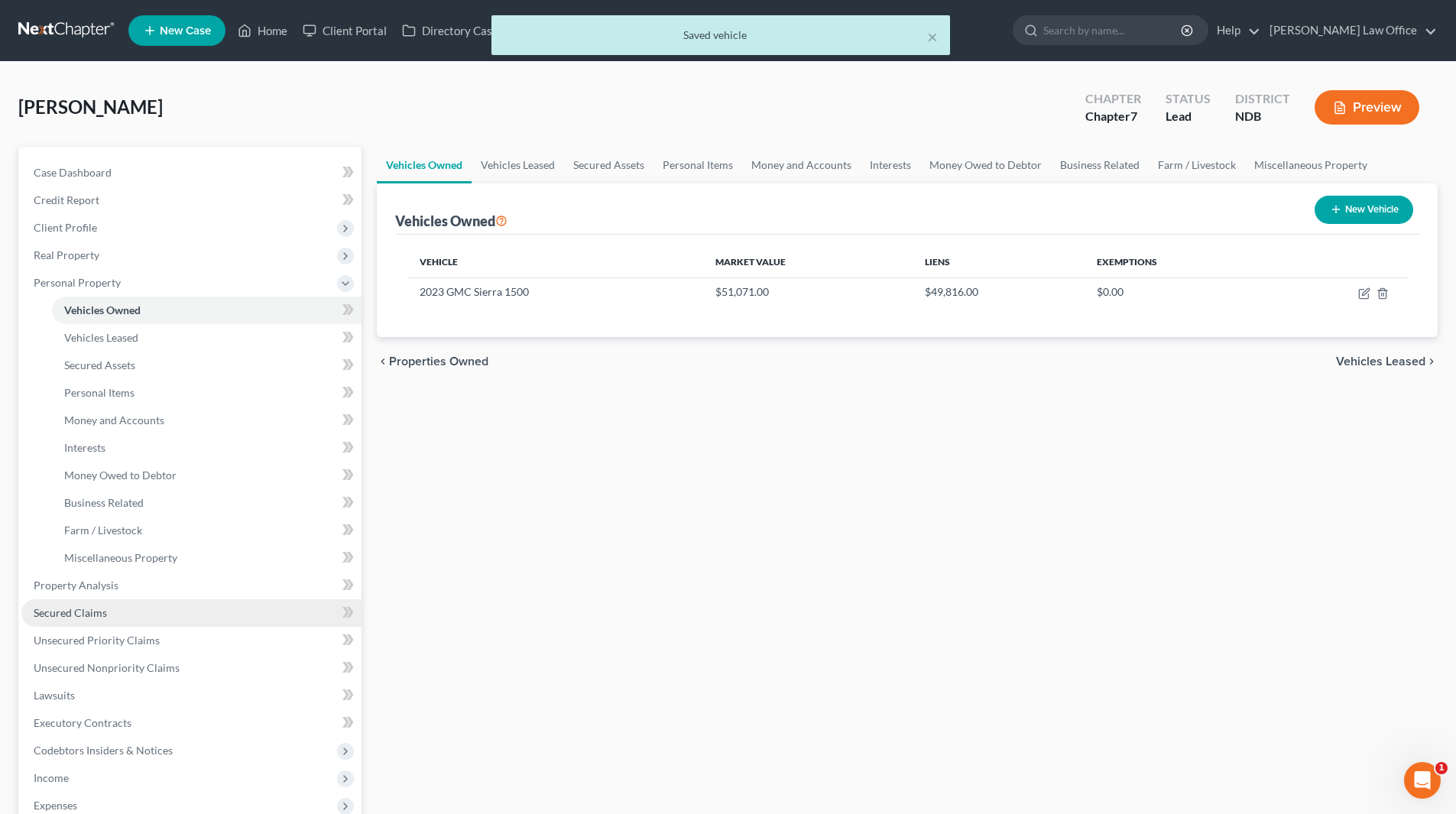
click at [81, 616] on span "Secured Claims" at bounding box center [71, 612] width 73 height 13
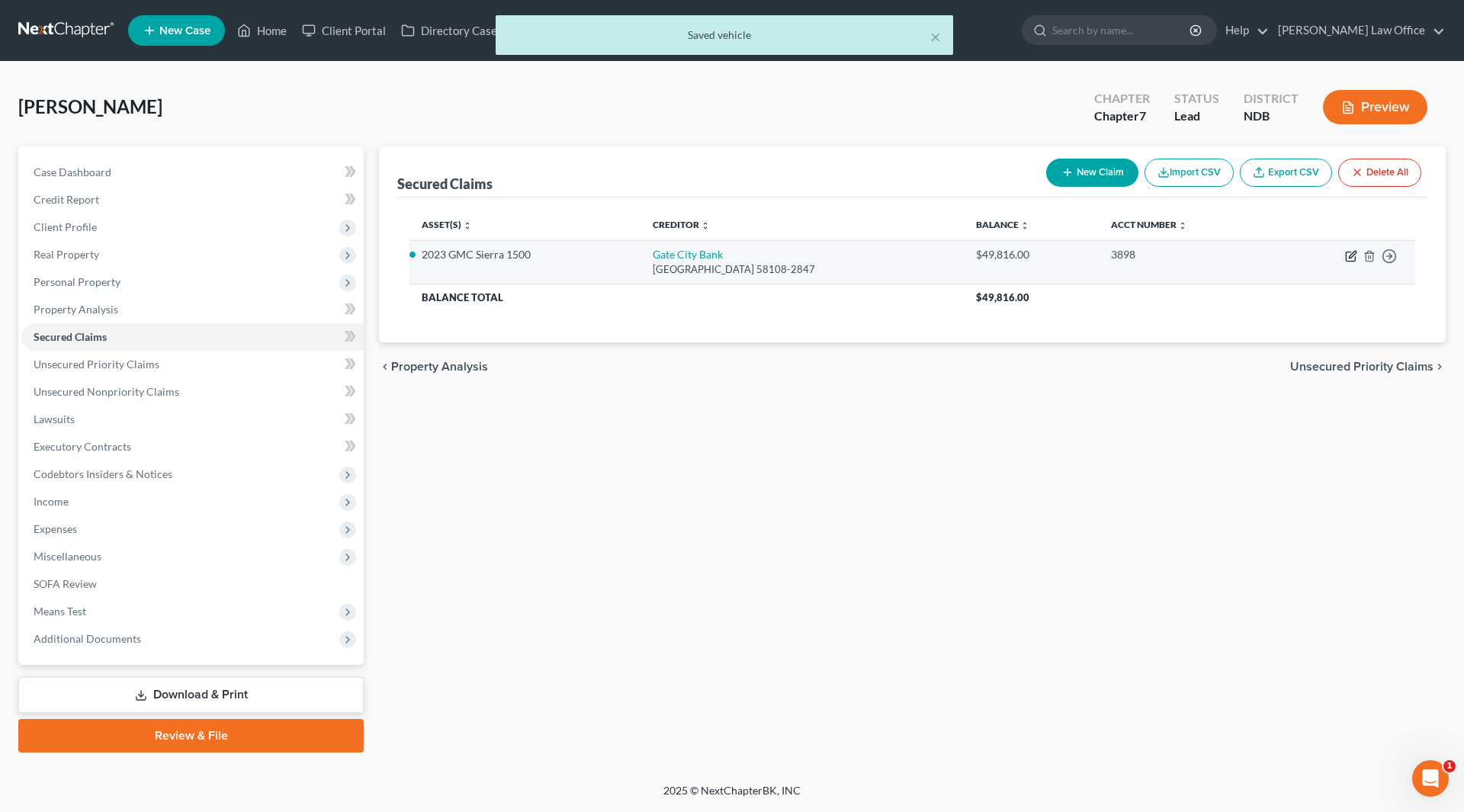
click at [1352, 253] on icon "button" at bounding box center [1352, 256] width 12 height 12
select select "29"
select select "4"
select select "0"
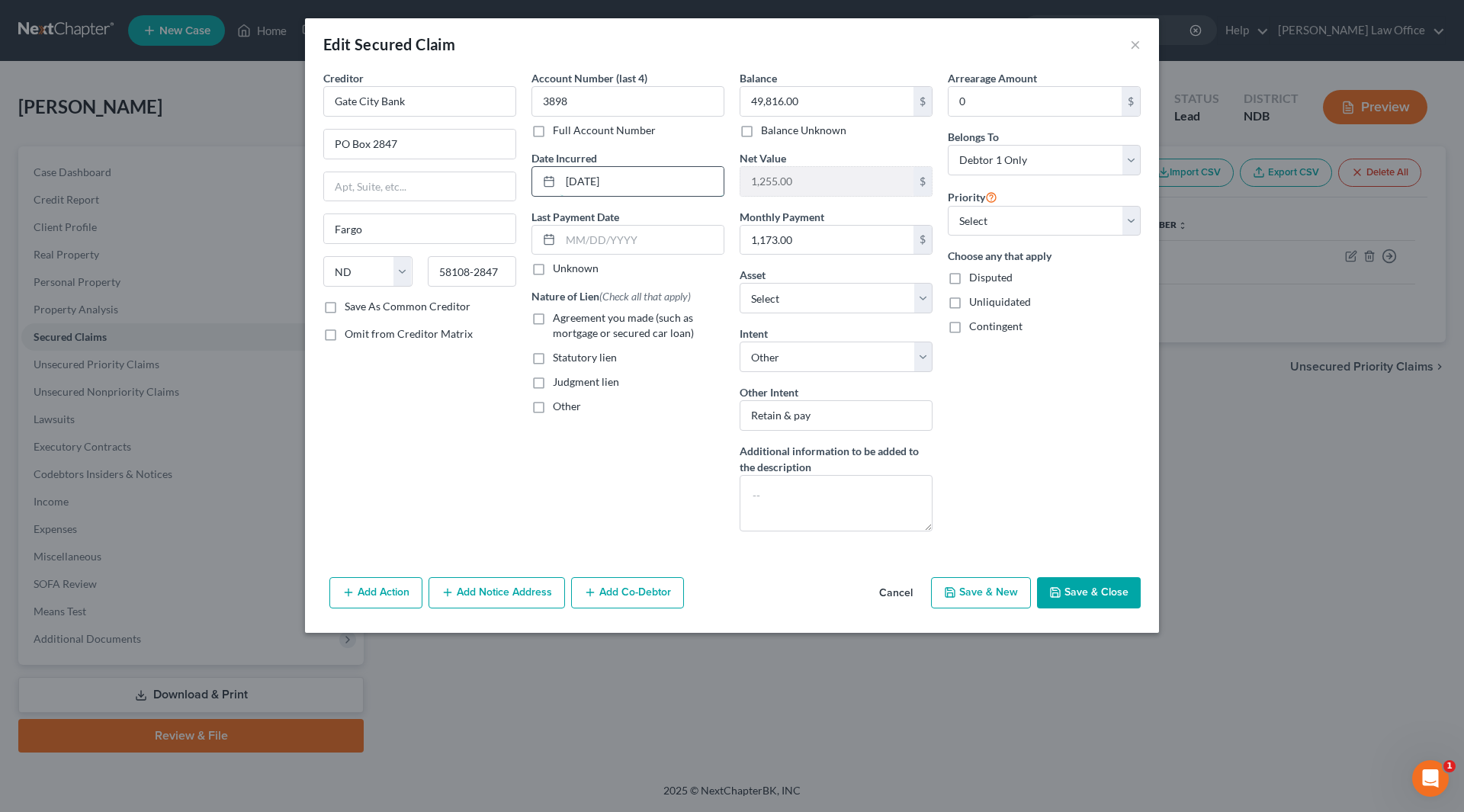
drag, startPoint x: 630, startPoint y: 180, endPoint x: 556, endPoint y: 170, distance: 74.7
click at [556, 170] on div "01-03-2024" at bounding box center [628, 181] width 193 height 30
type input "2024"
click at [578, 243] on input "text" at bounding box center [642, 240] width 163 height 29
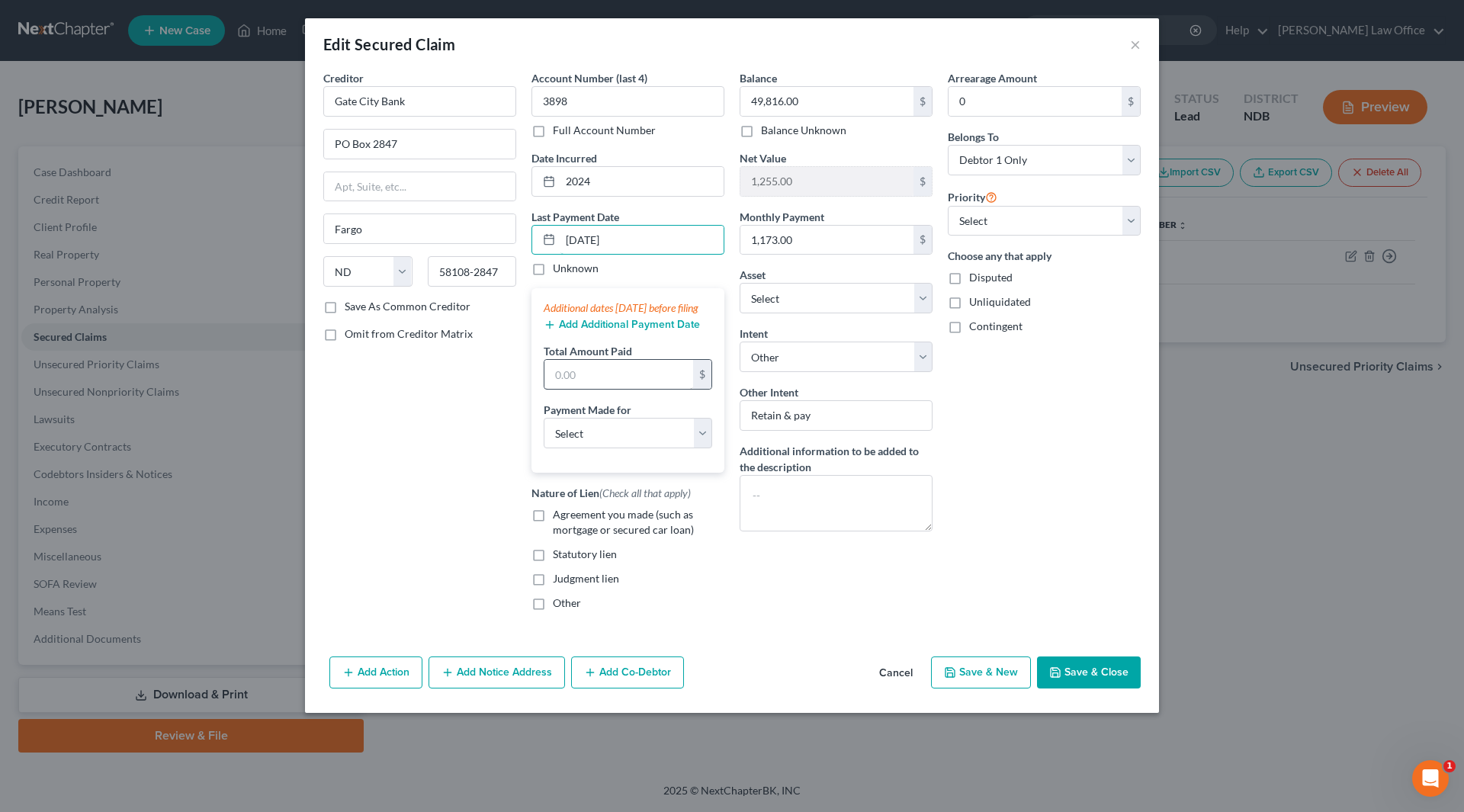
type input "8/20/25"
click at [611, 387] on input "text" at bounding box center [619, 374] width 149 height 29
click at [599, 331] on button "Add Additional Payment Date" at bounding box center [621, 325] width 156 height 12
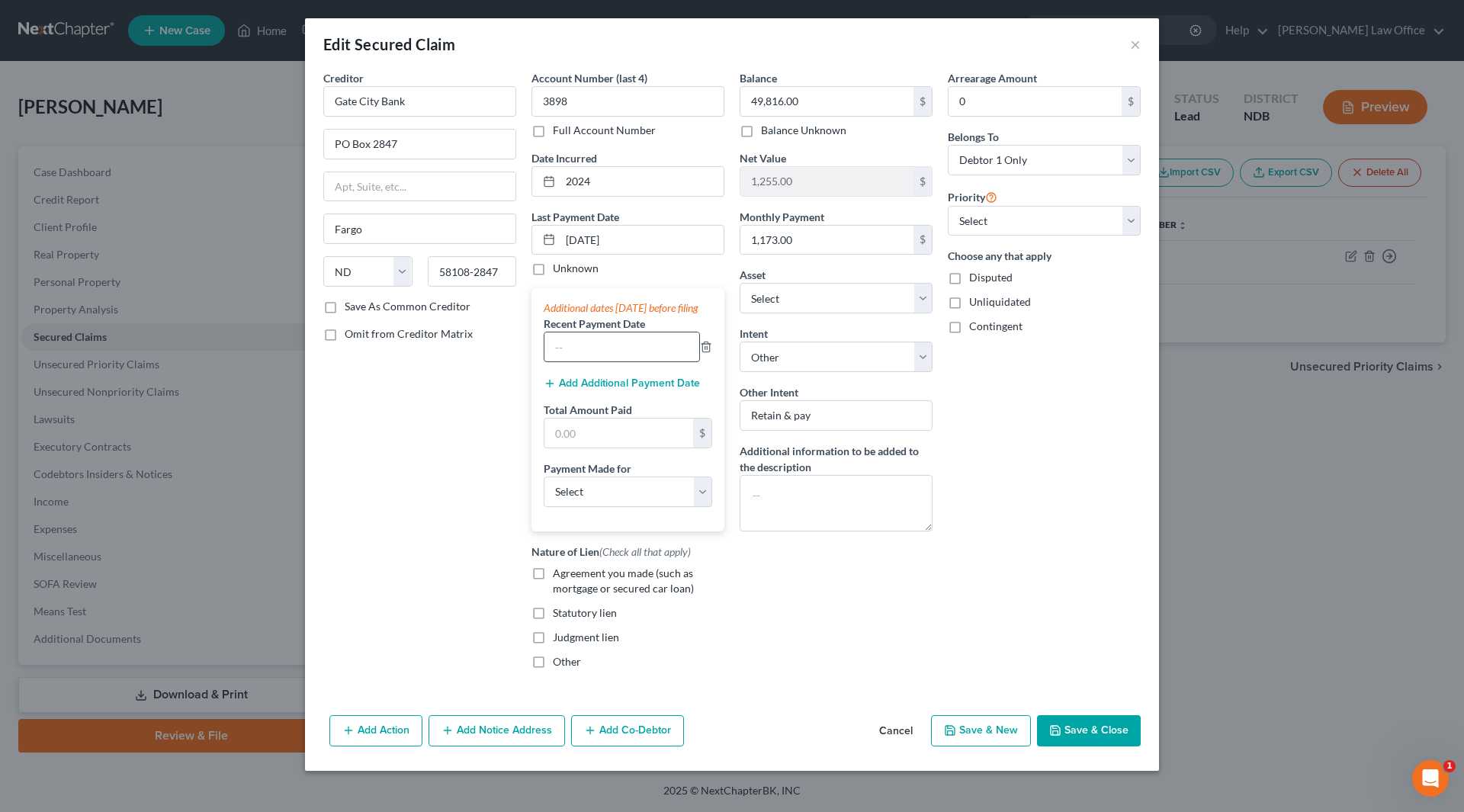
click at [599, 361] on input "text" at bounding box center [621, 346] width 154 height 29
type input "8/20/25"
click at [601, 389] on button "Add Additional Payment Date" at bounding box center [621, 384] width 156 height 12
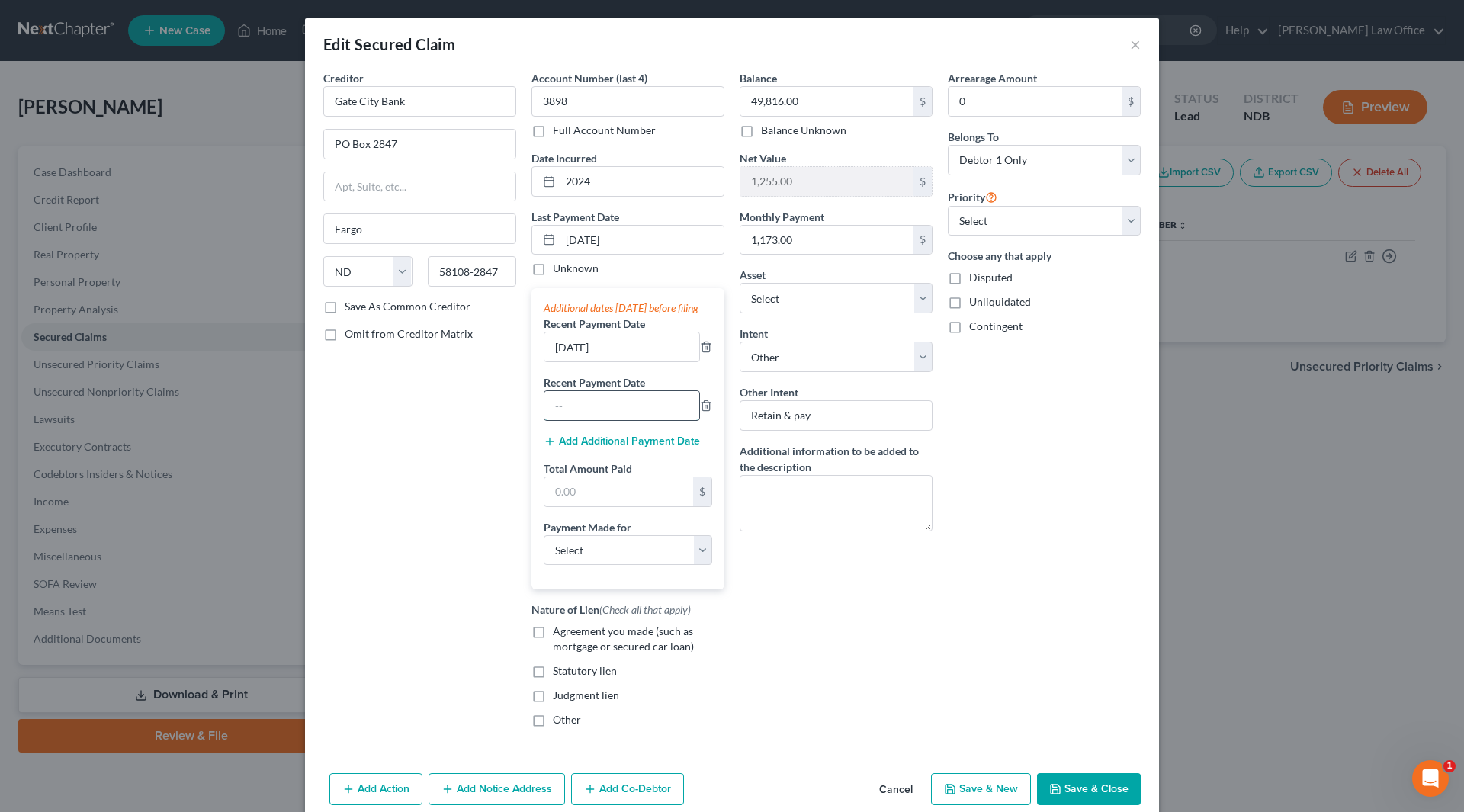
click at [599, 410] on input "text" at bounding box center [621, 405] width 154 height 29
type input "7/20/25"
click at [606, 447] on button "Add Additional Payment Date" at bounding box center [621, 442] width 156 height 12
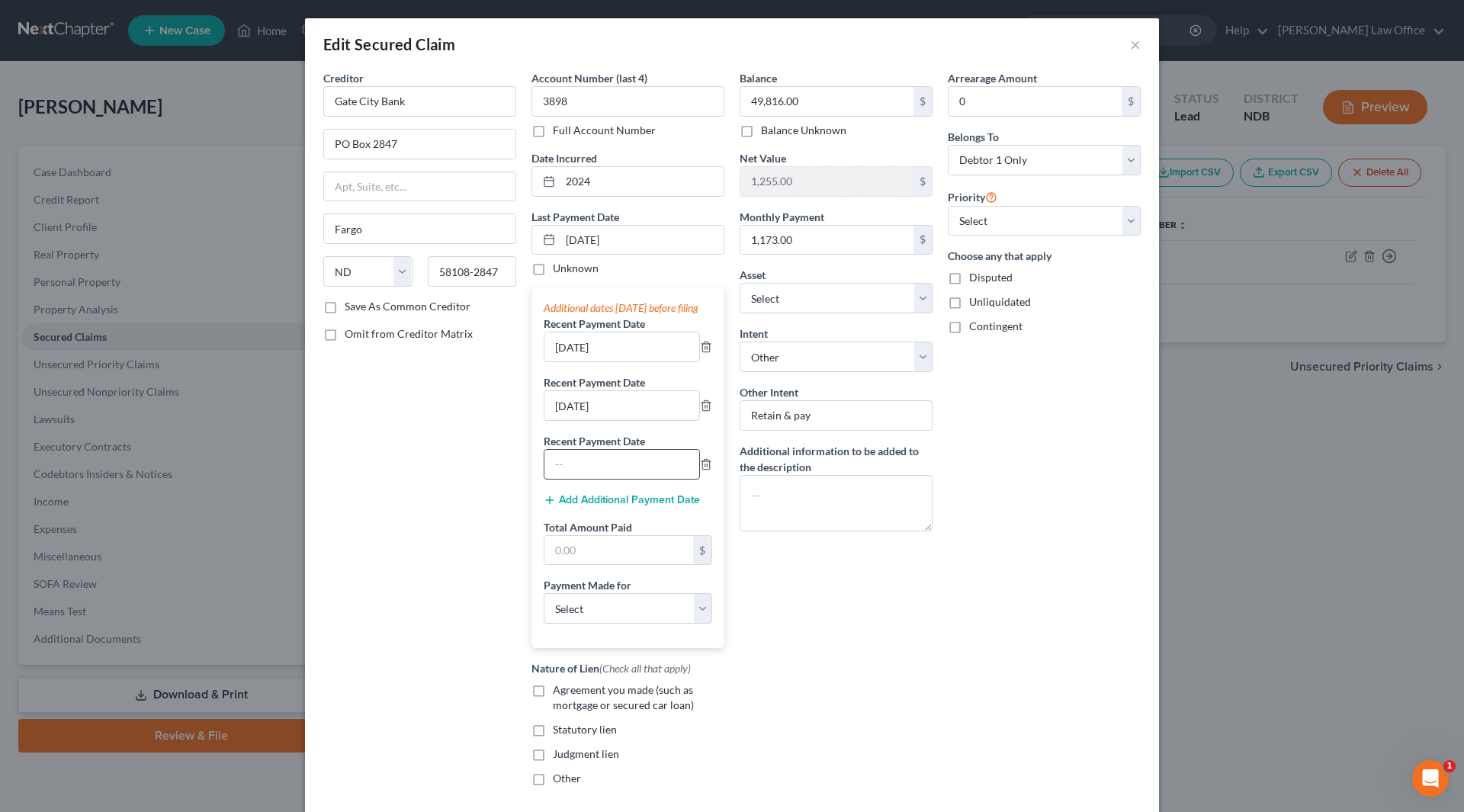
click at [604, 472] on input "text" at bounding box center [621, 464] width 154 height 29
type input "6/20/25"
click at [614, 563] on input "text" at bounding box center [619, 550] width 149 height 29
type input "3,519"
click at [685, 619] on select "Select Car Credit Card Loan Repayment Mortgage Other Suppliers Or Vendors" at bounding box center [628, 609] width 169 height 30
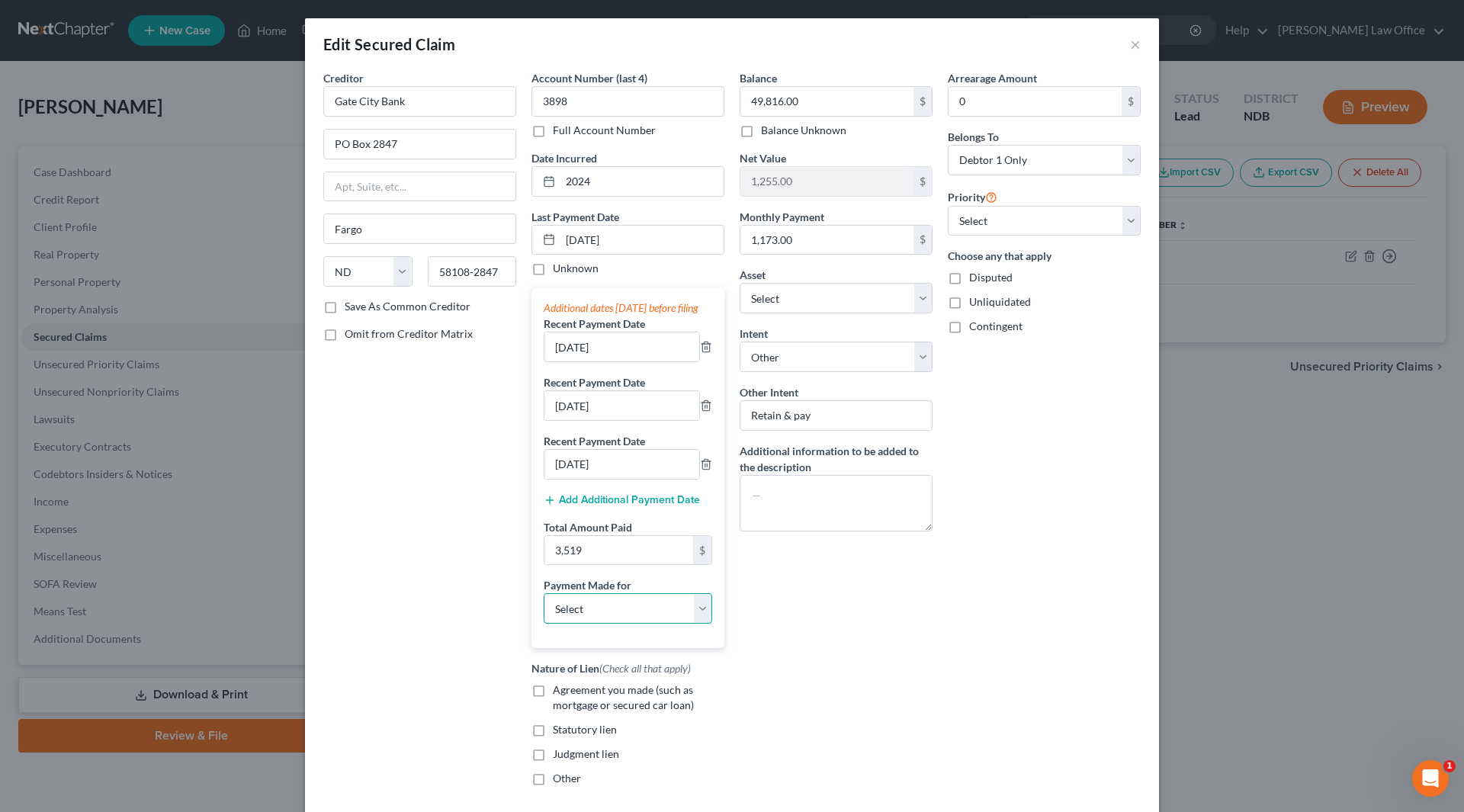
select select "0"
click at [544, 609] on select "Select Car Credit Card Loan Repayment Mortgage Other Suppliers Or Vendors" at bounding box center [628, 609] width 169 height 30
click at [553, 704] on label "Agreement you made (such as mortgage or secured car loan)" at bounding box center [638, 697] width 171 height 30
click at [559, 692] on input "Agreement you made (such as mortgage or secured car loan)" at bounding box center [563, 686] width 10 height 10
checkbox input "true"
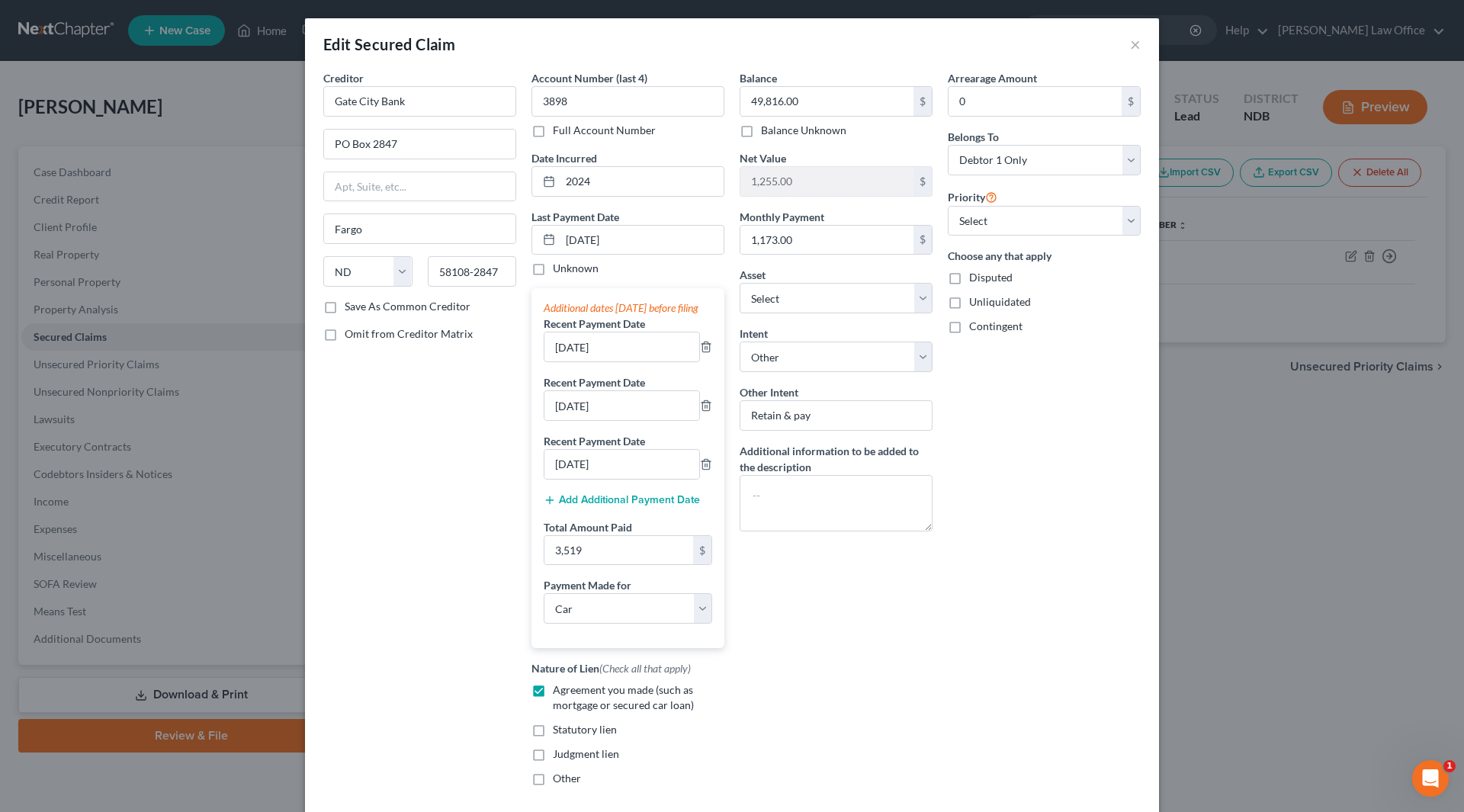
scroll to position [76, 0]
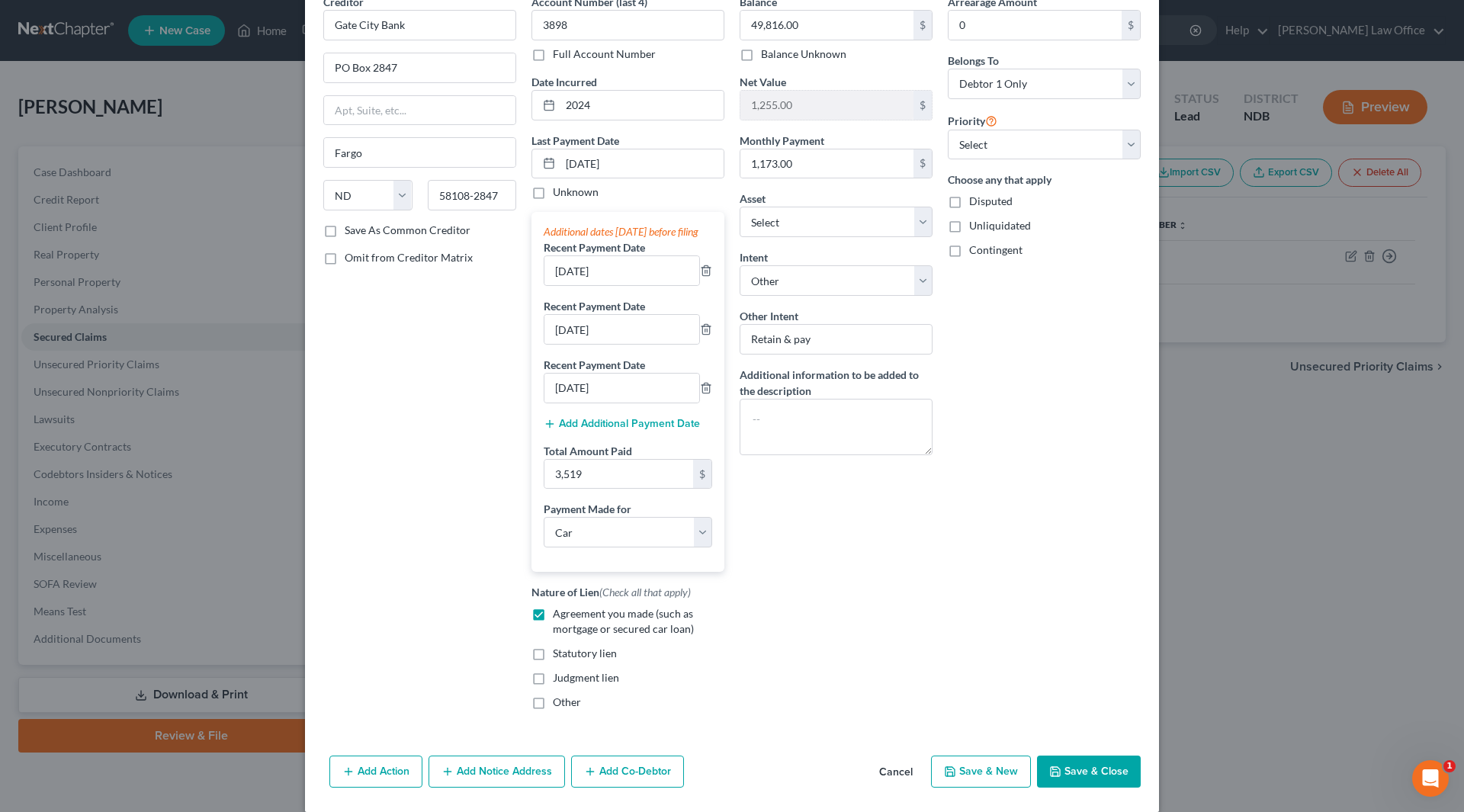
click at [1100, 787] on button "Save & Close" at bounding box center [1089, 771] width 104 height 32
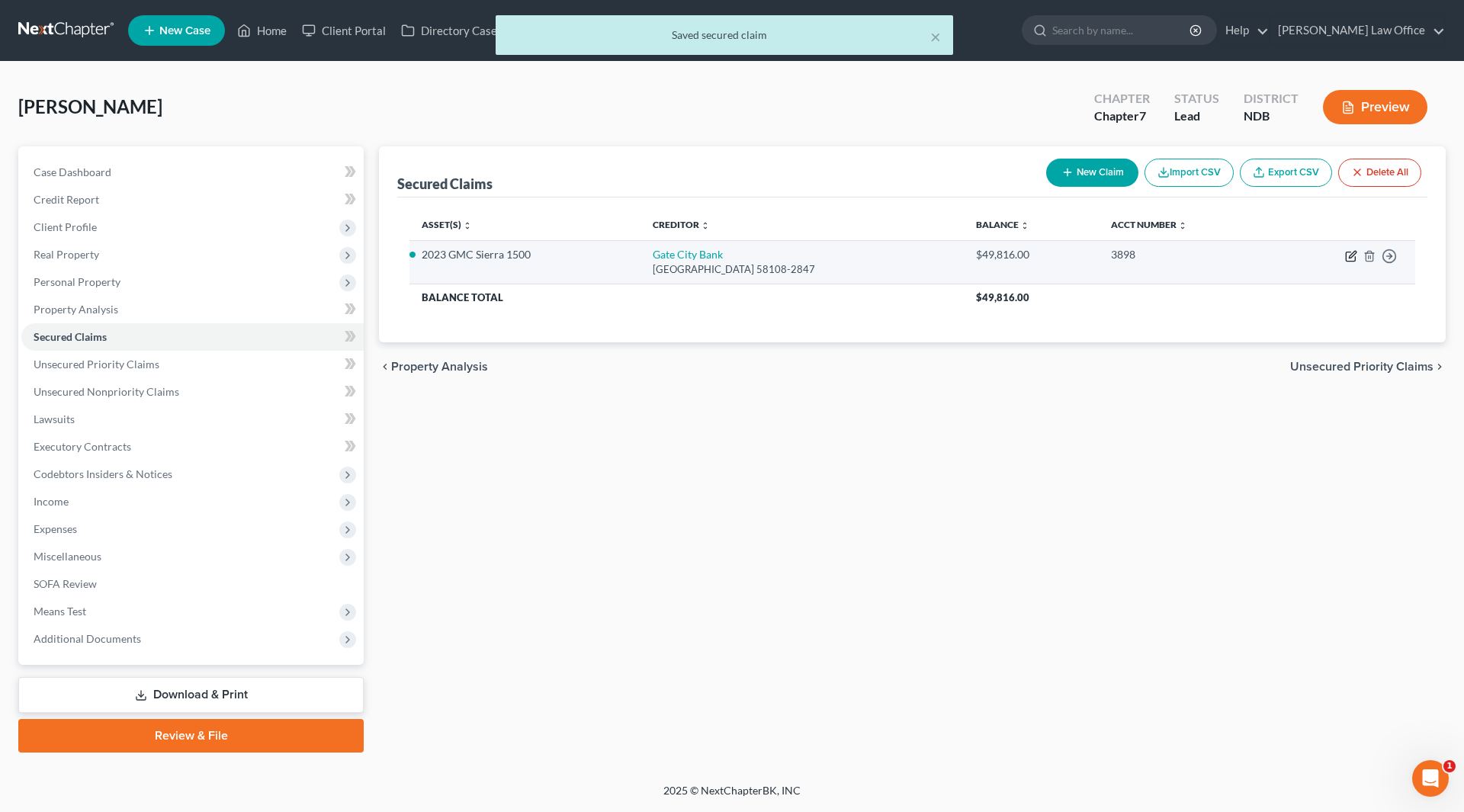
click at [1349, 253] on icon "button" at bounding box center [1352, 256] width 12 height 12
select select "29"
select select "0"
select select "4"
select select "0"
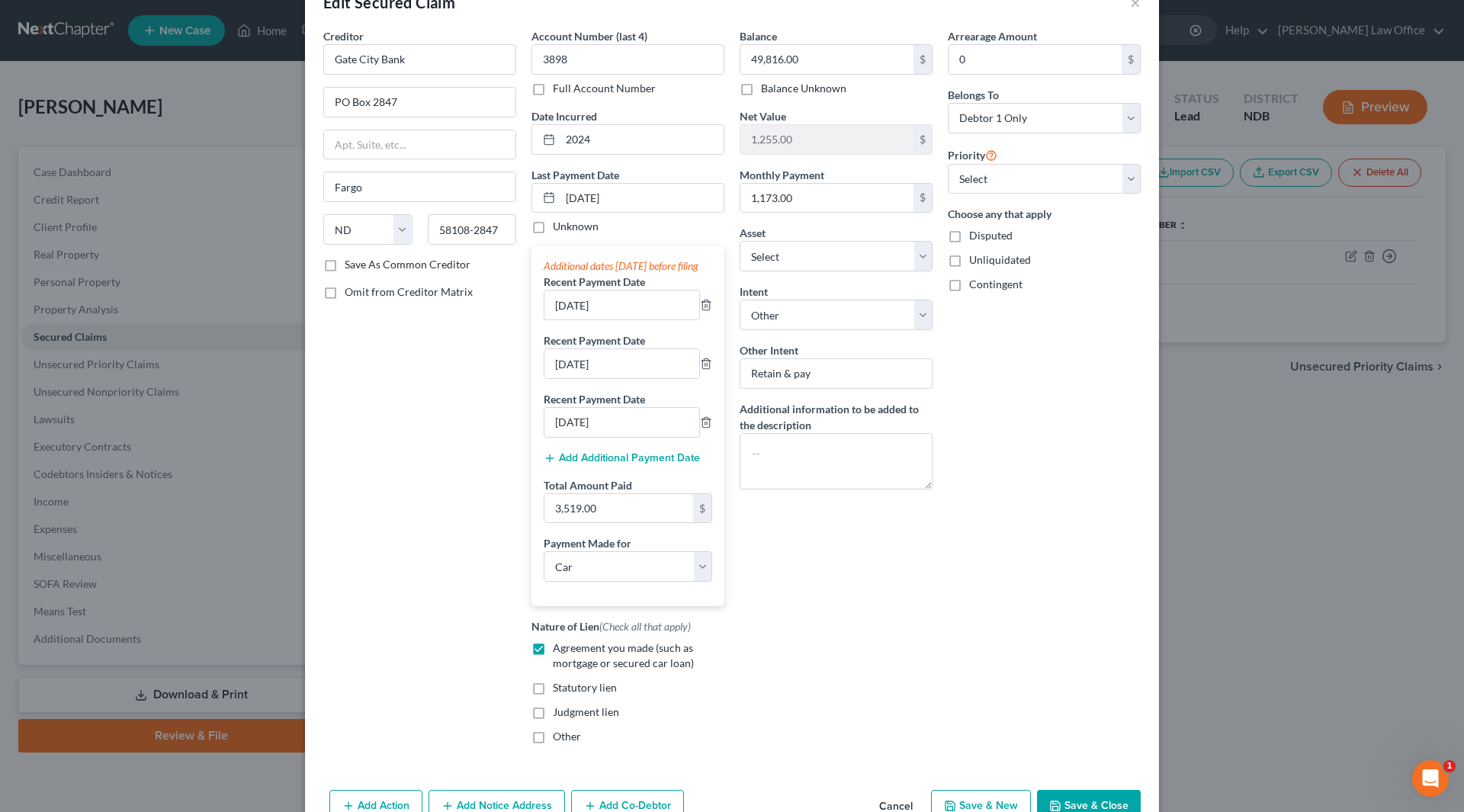
scroll to position [110, 0]
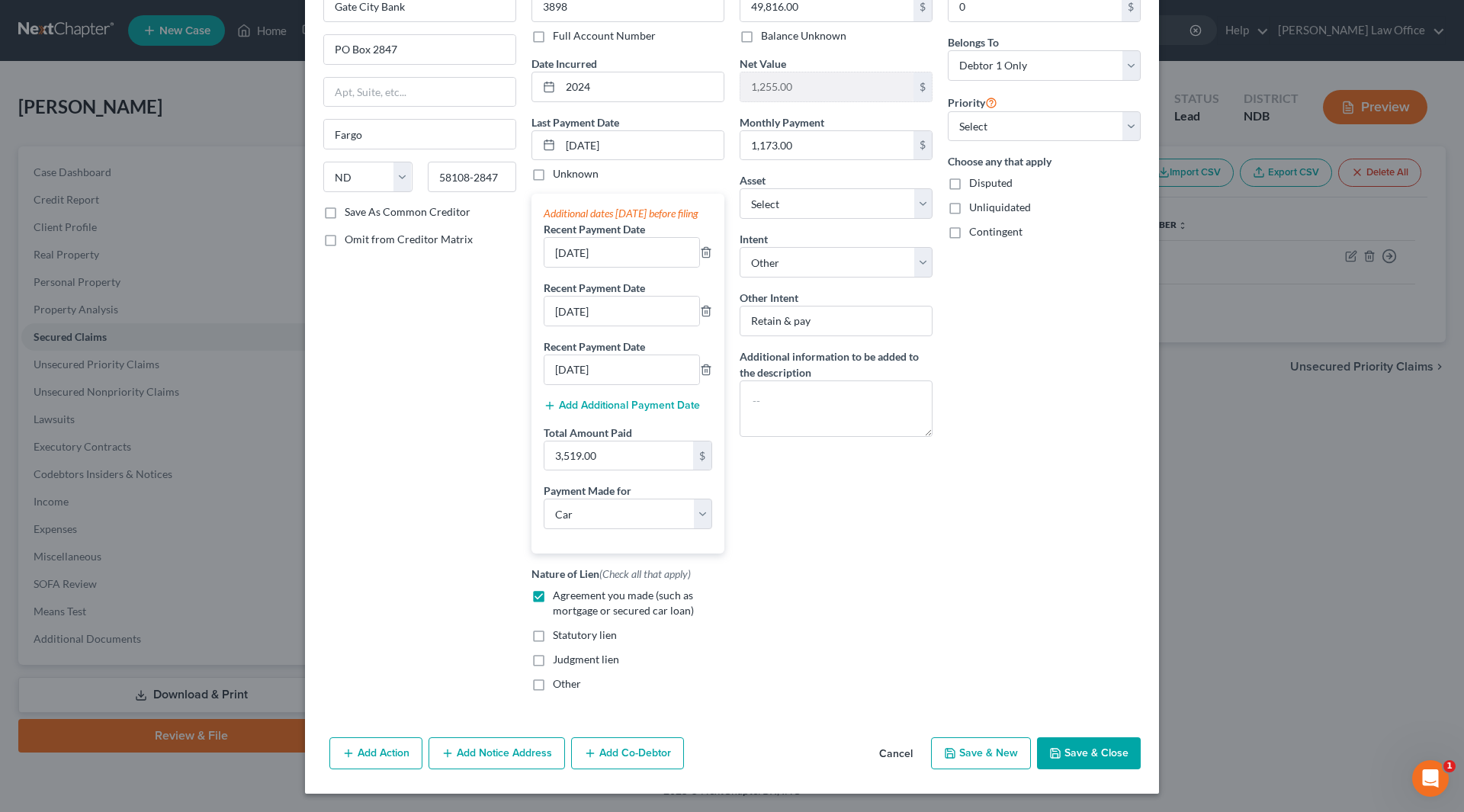
click at [1070, 750] on button "Save & Close" at bounding box center [1089, 753] width 104 height 32
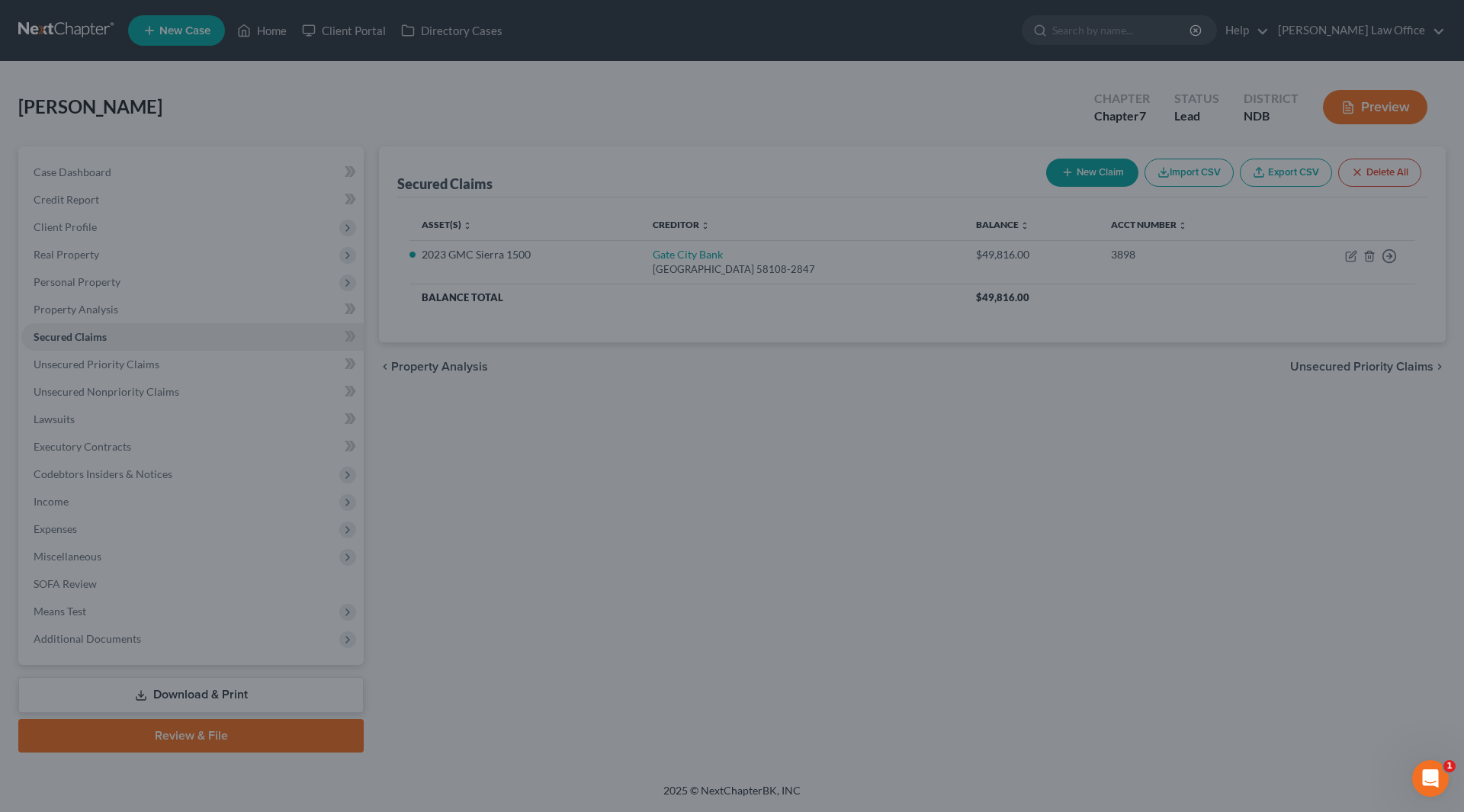
select select "9"
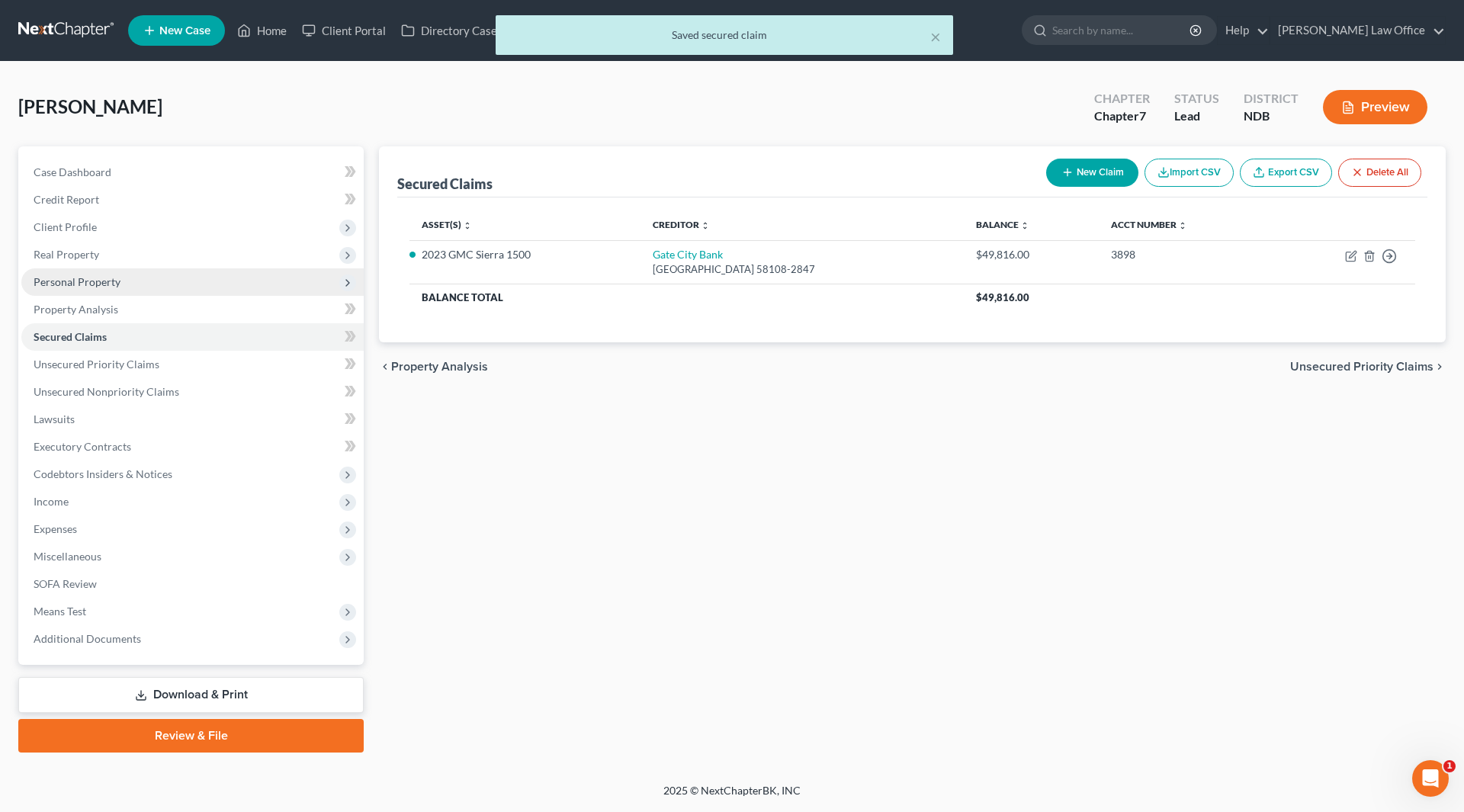
click at [71, 276] on span "Personal Property" at bounding box center [77, 281] width 87 height 13
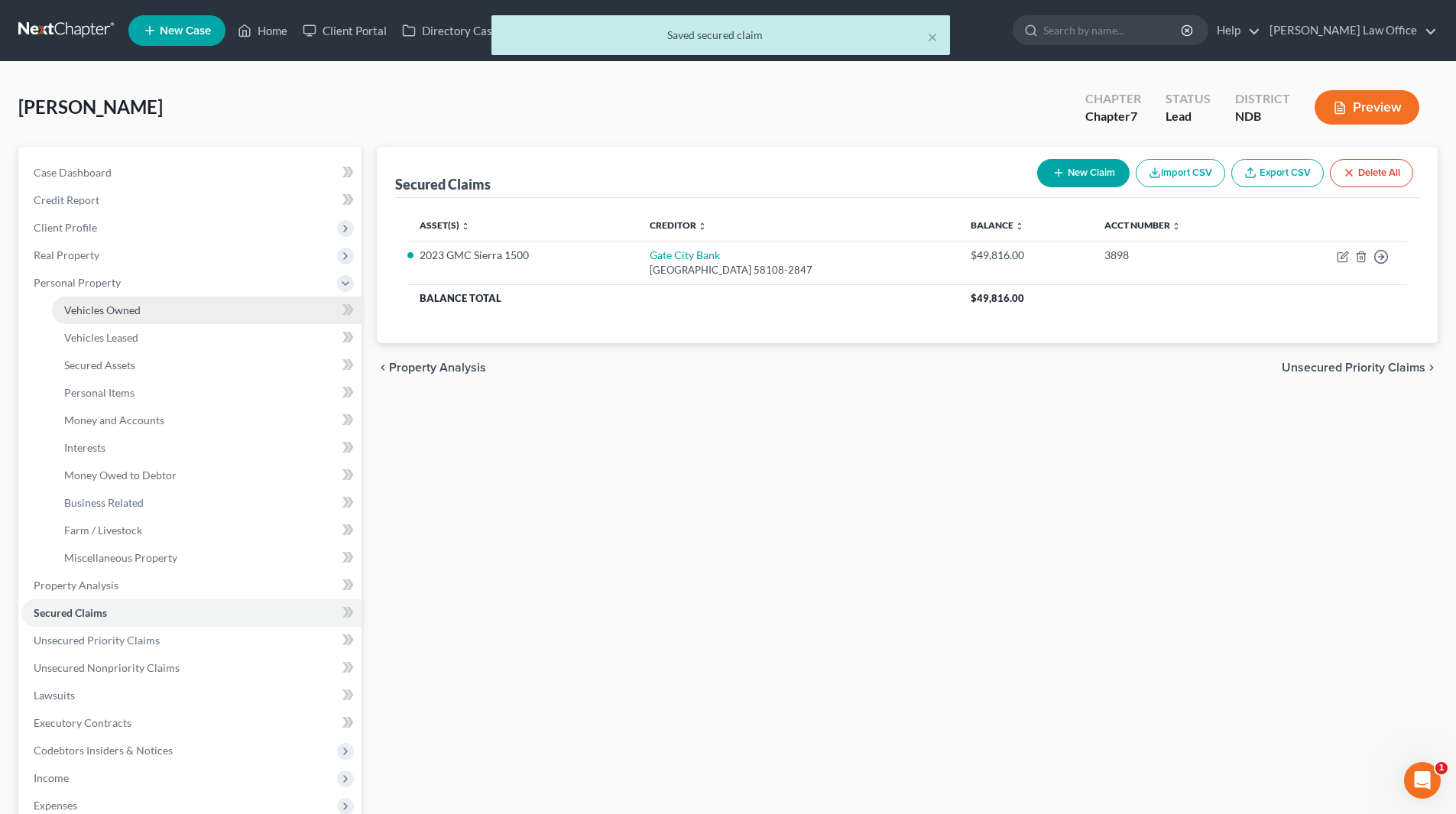
click at [74, 309] on span "Vehicles Owned" at bounding box center [102, 309] width 76 height 13
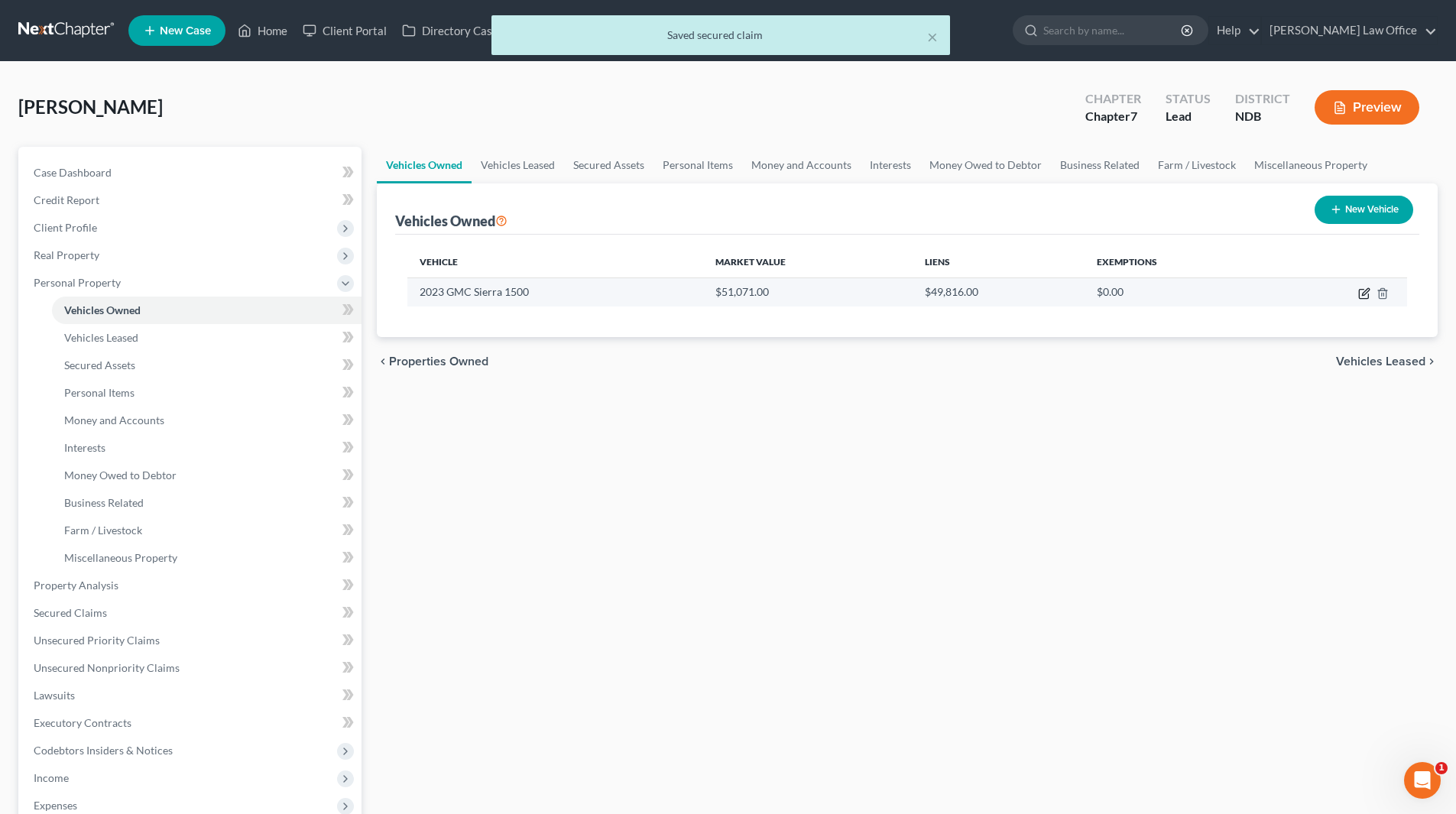
click at [1364, 294] on icon "button" at bounding box center [1365, 293] width 13 height 13
select select "1"
select select "3"
select select "0"
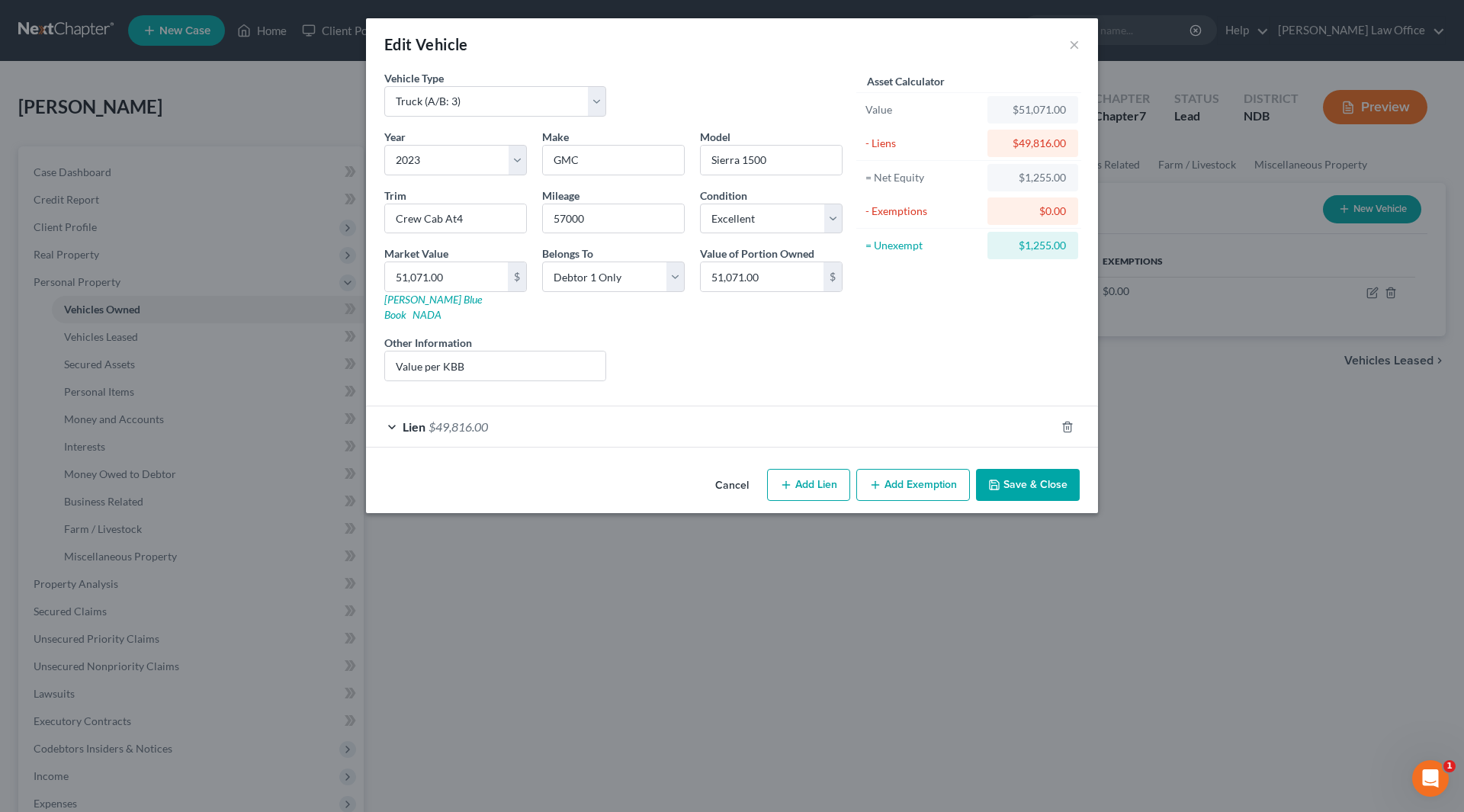
click at [893, 468] on button "Add Exemption" at bounding box center [912, 485] width 113 height 32
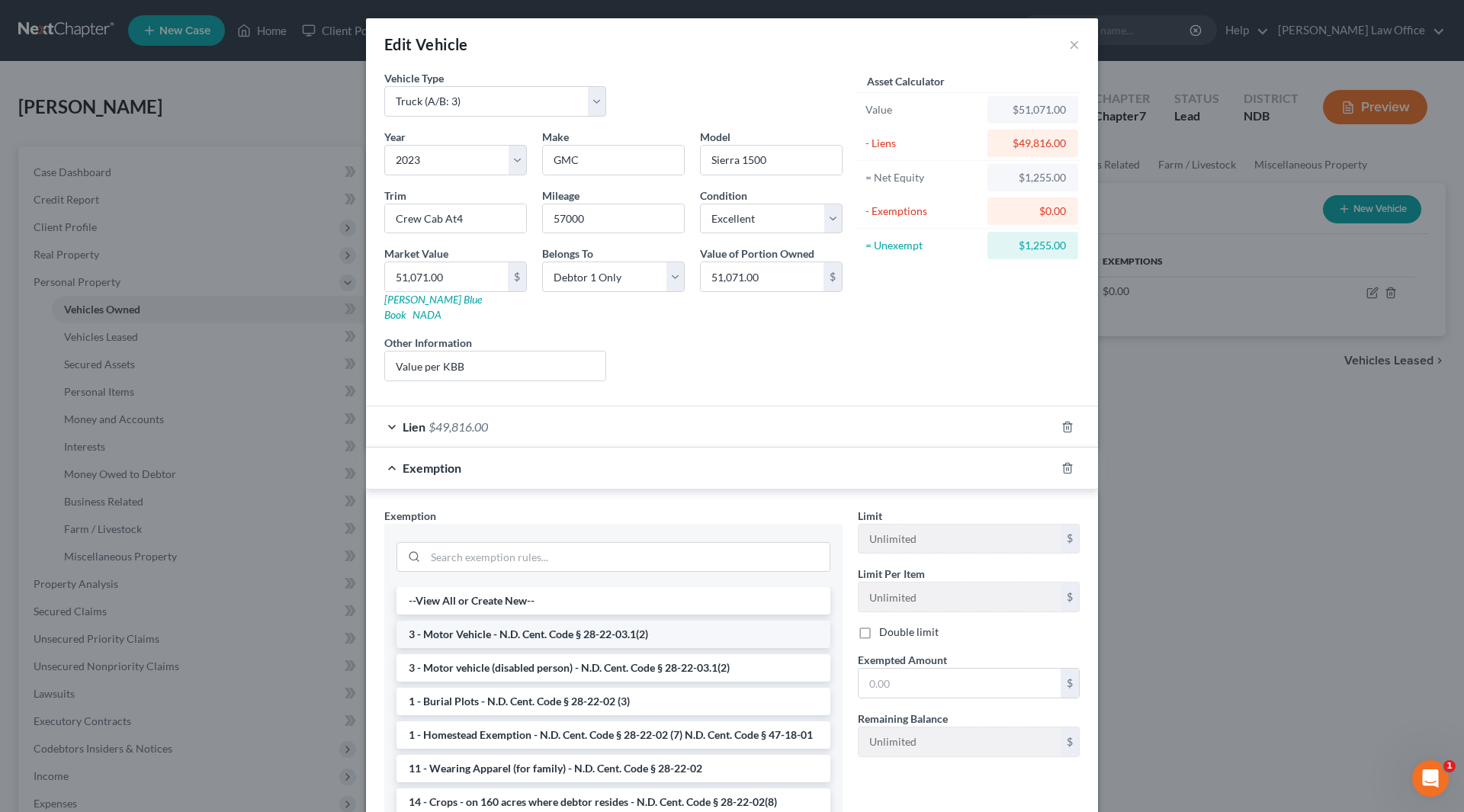
click at [647, 620] on li "3 - Motor Vehicle - N.D. Cent. Code § 28-22-03.1(2)" at bounding box center [613, 634] width 434 height 28
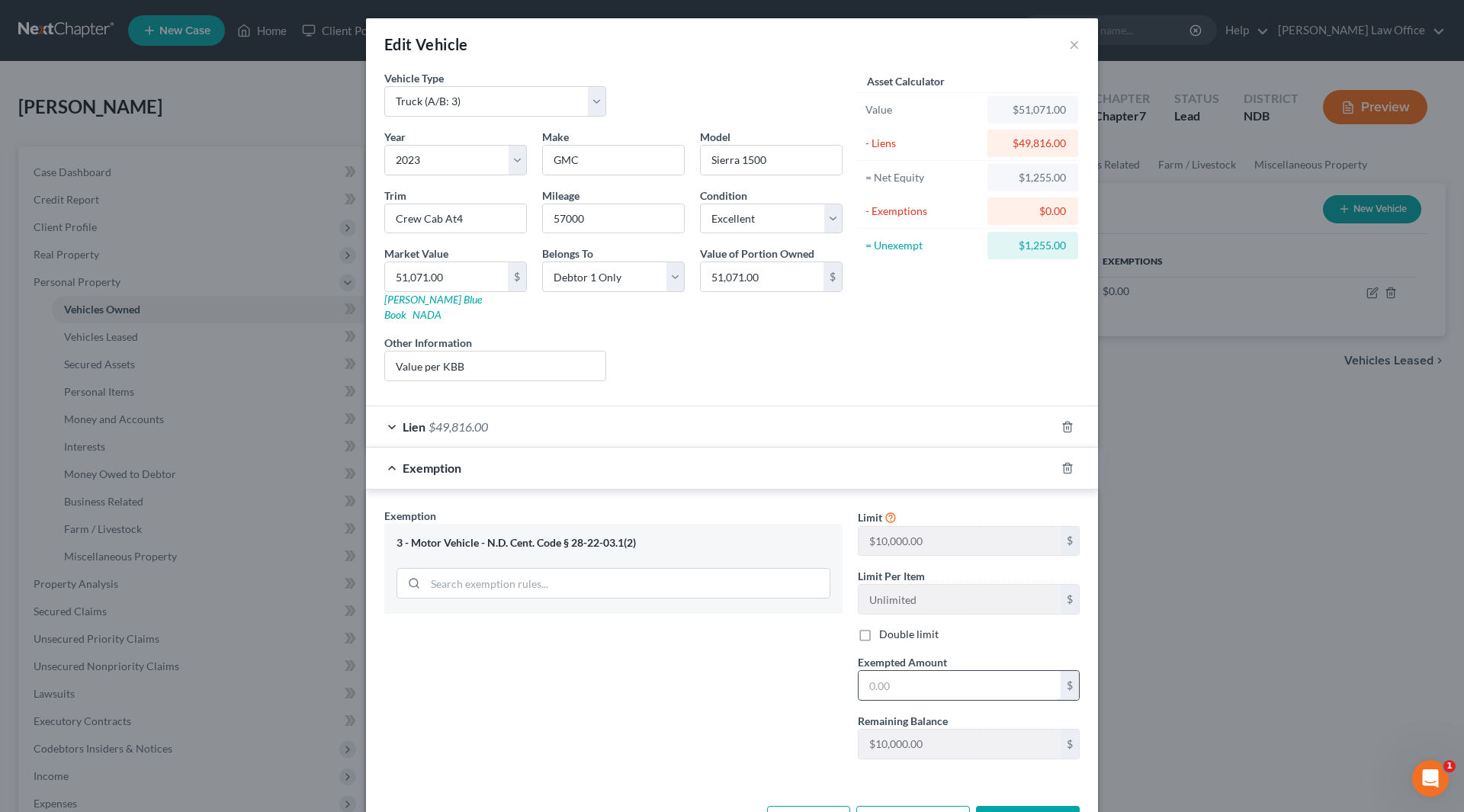
click at [918, 671] on input "text" at bounding box center [960, 685] width 202 height 29
type input "1,255"
click at [1014, 806] on button "Save & Close" at bounding box center [1027, 822] width 104 height 32
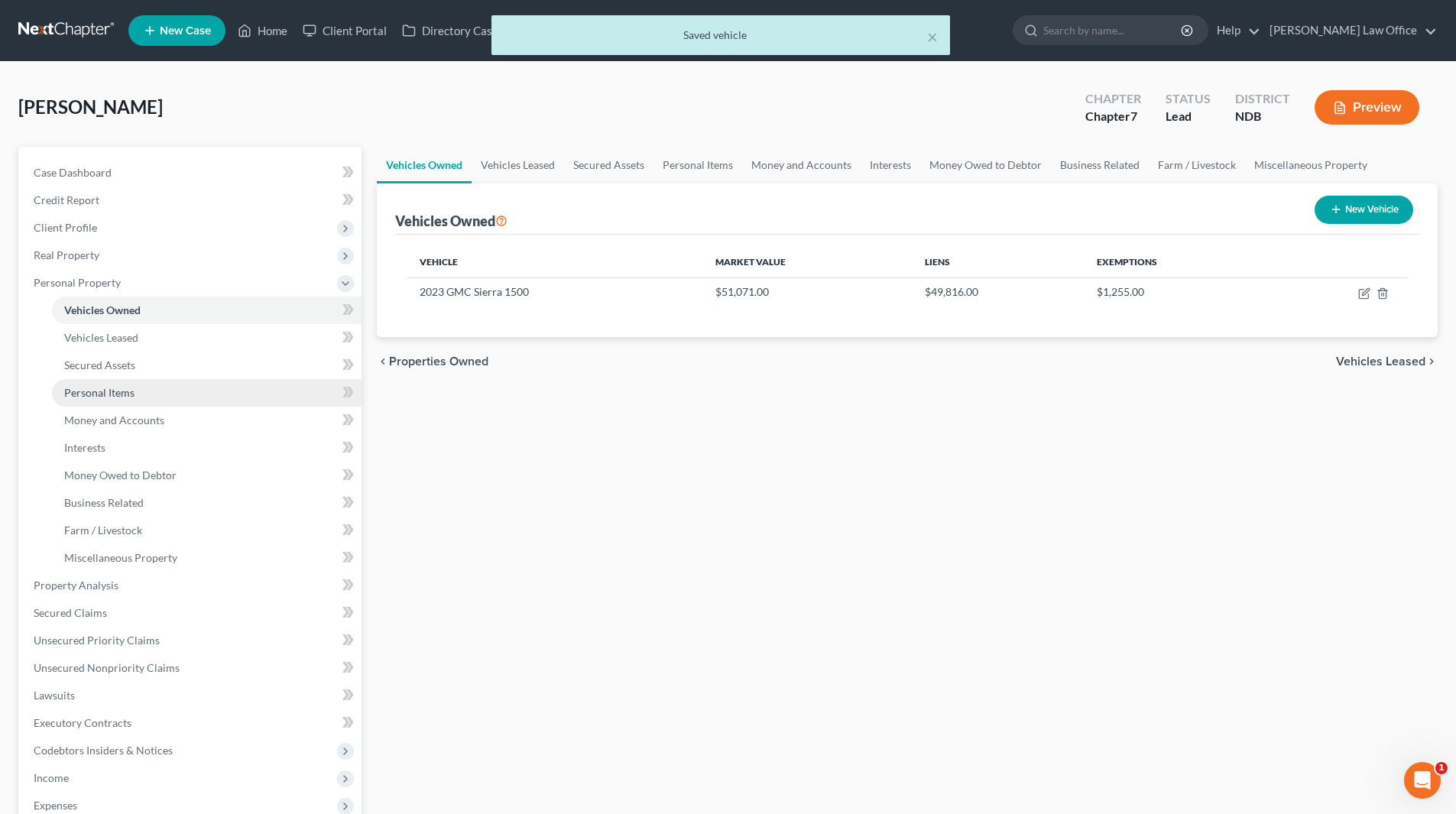
click at [114, 387] on span "Personal Items" at bounding box center [99, 392] width 71 height 13
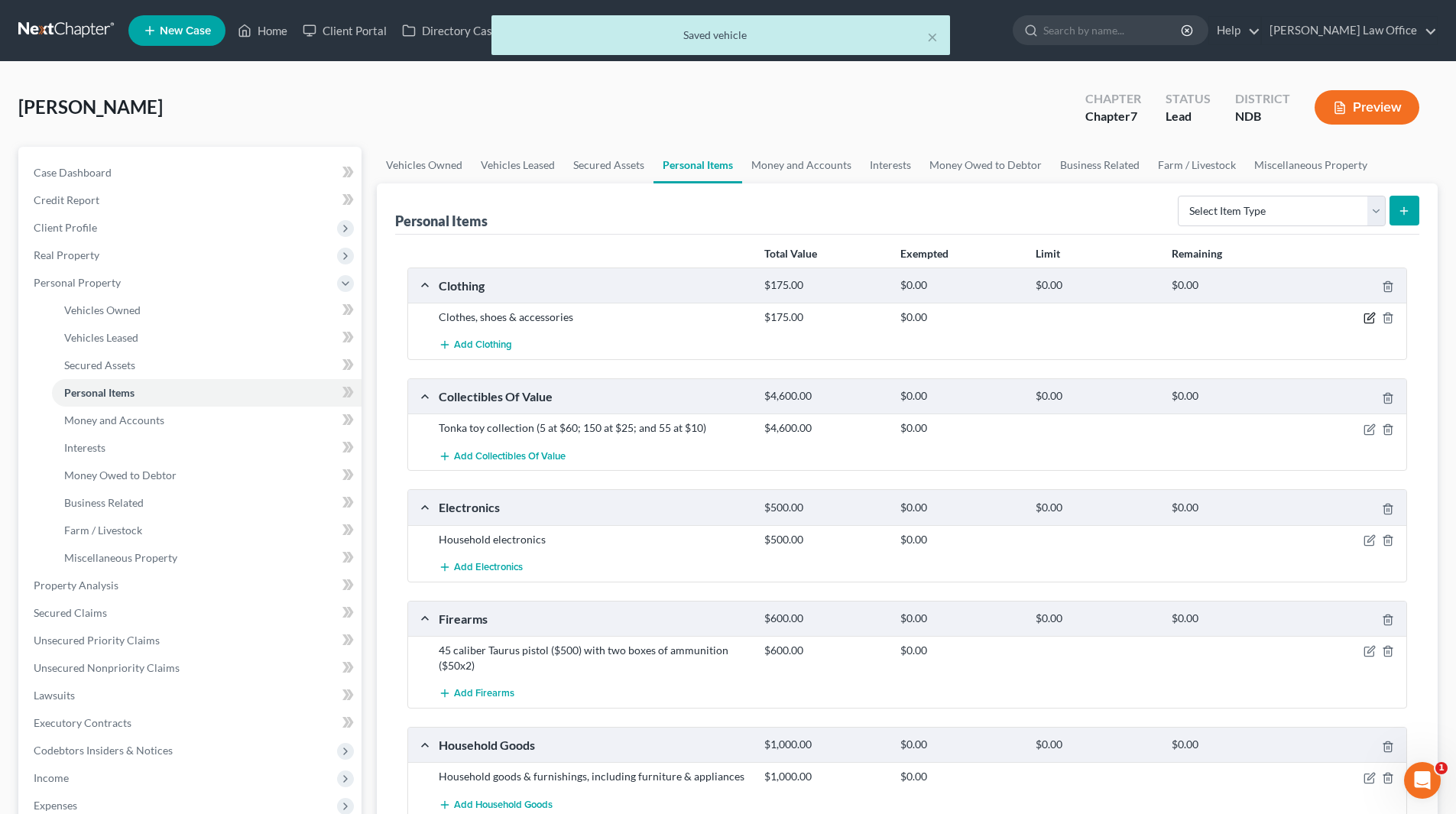
click at [1371, 313] on icon "button" at bounding box center [1370, 318] width 13 height 13
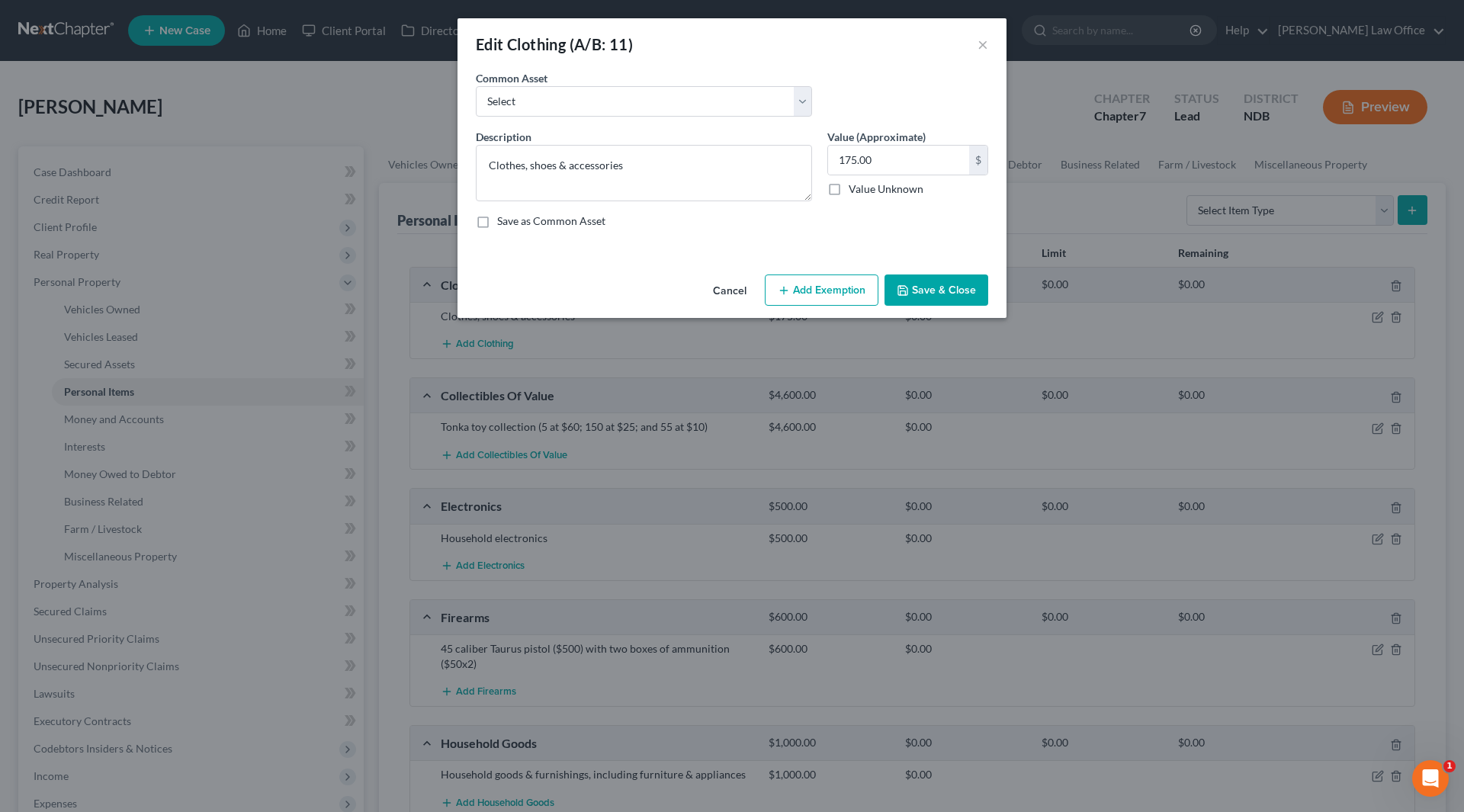
click at [823, 281] on button "Add Exemption" at bounding box center [821, 291] width 113 height 32
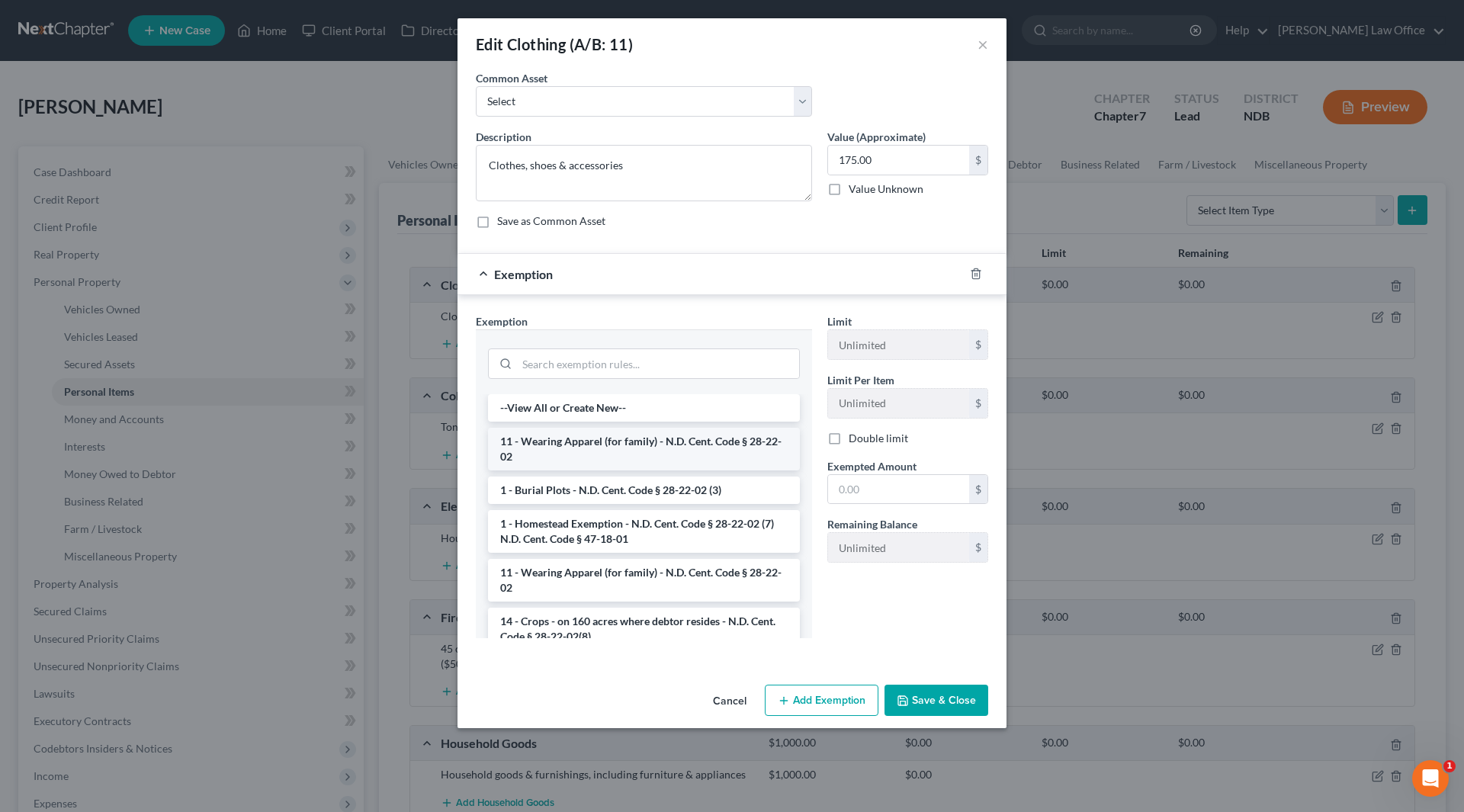
click at [633, 449] on li "11 - Wearing Apparel (for family) - N.D. Cent. Code § 28-22-02" at bounding box center [644, 449] width 312 height 43
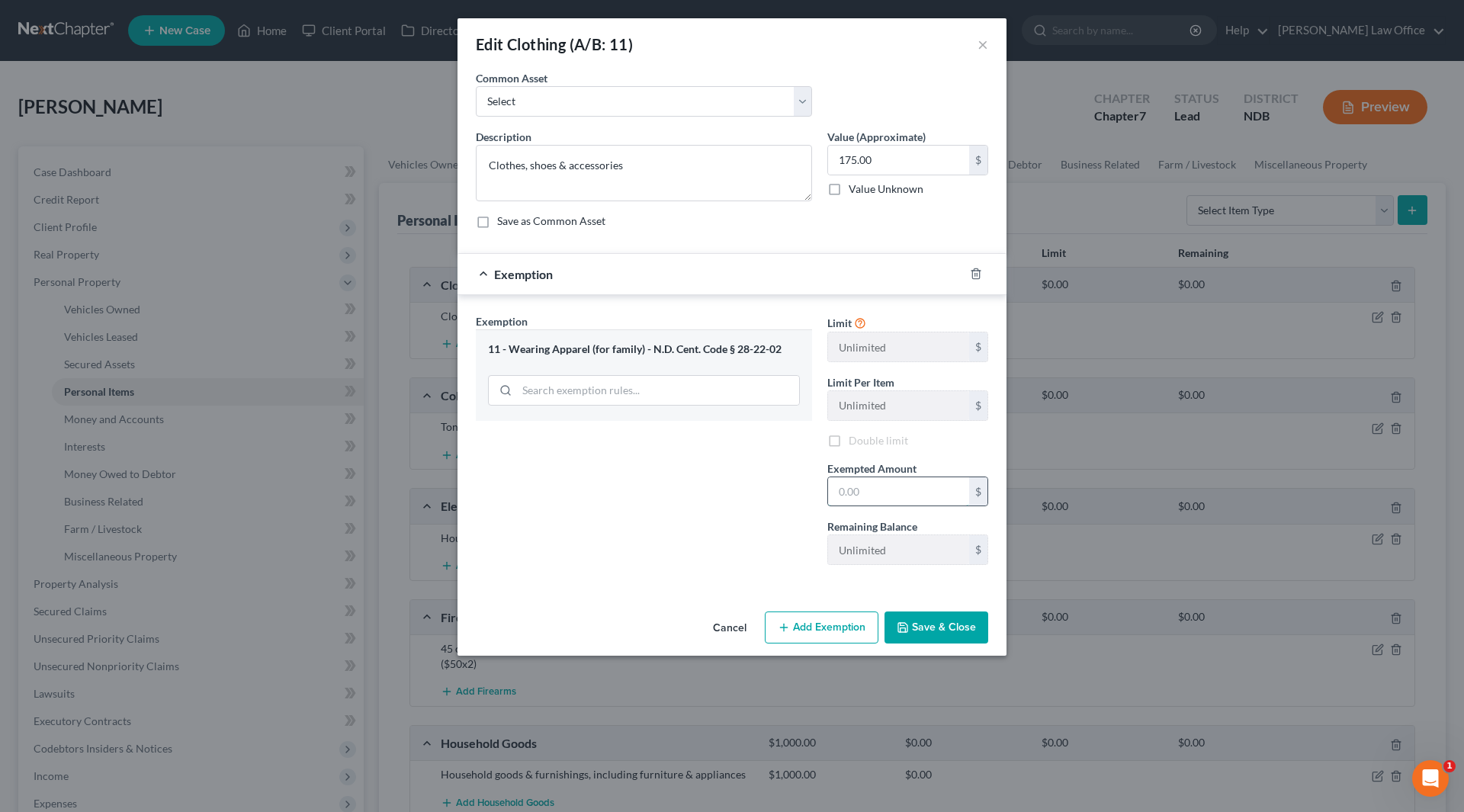
click at [856, 490] on input "text" at bounding box center [899, 492] width 141 height 29
type input "175"
click at [938, 630] on button "Save & Close" at bounding box center [936, 627] width 104 height 32
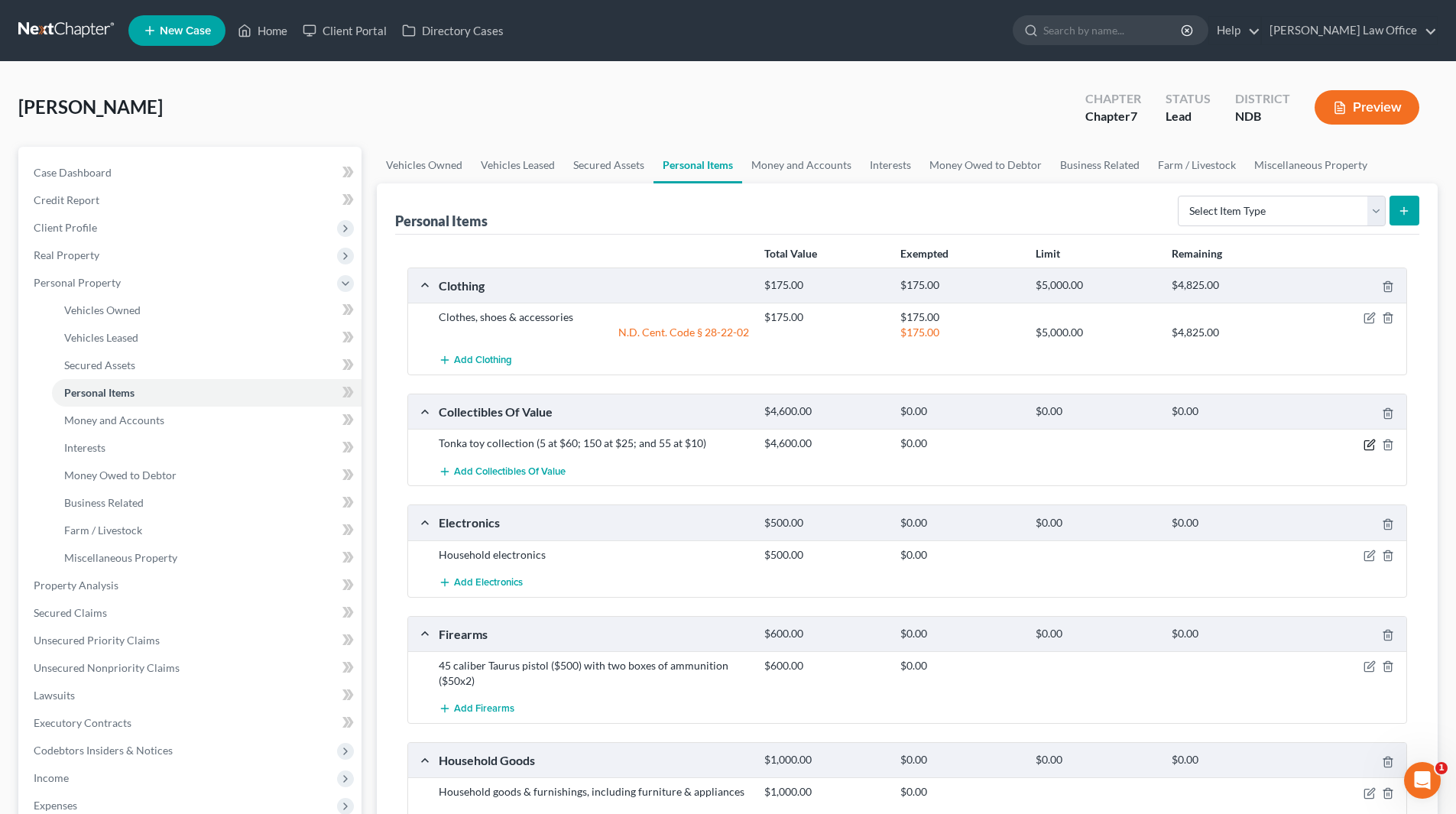
click at [1367, 444] on icon "button" at bounding box center [1370, 445] width 13 height 13
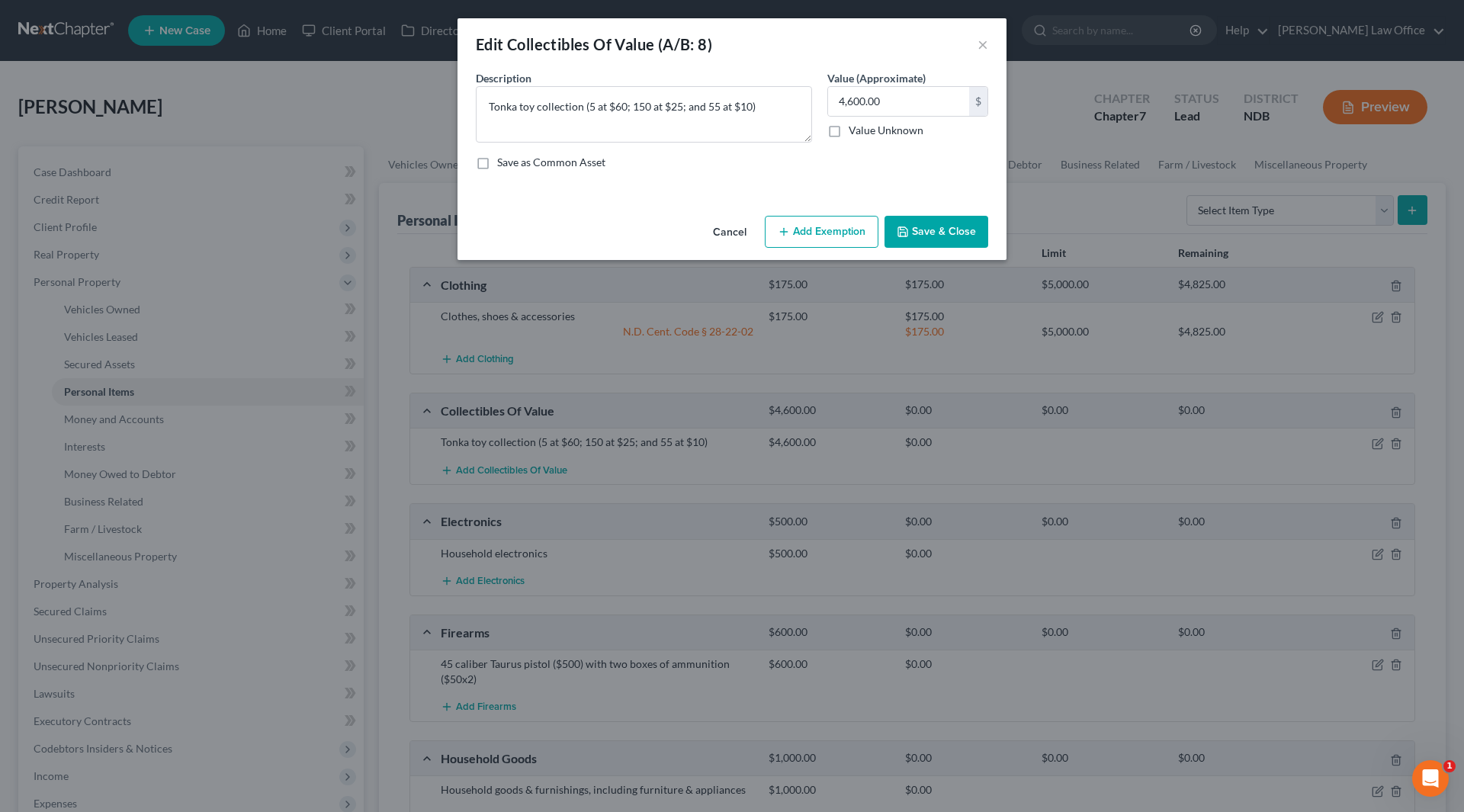
click at [809, 228] on button "Add Exemption" at bounding box center [821, 232] width 113 height 32
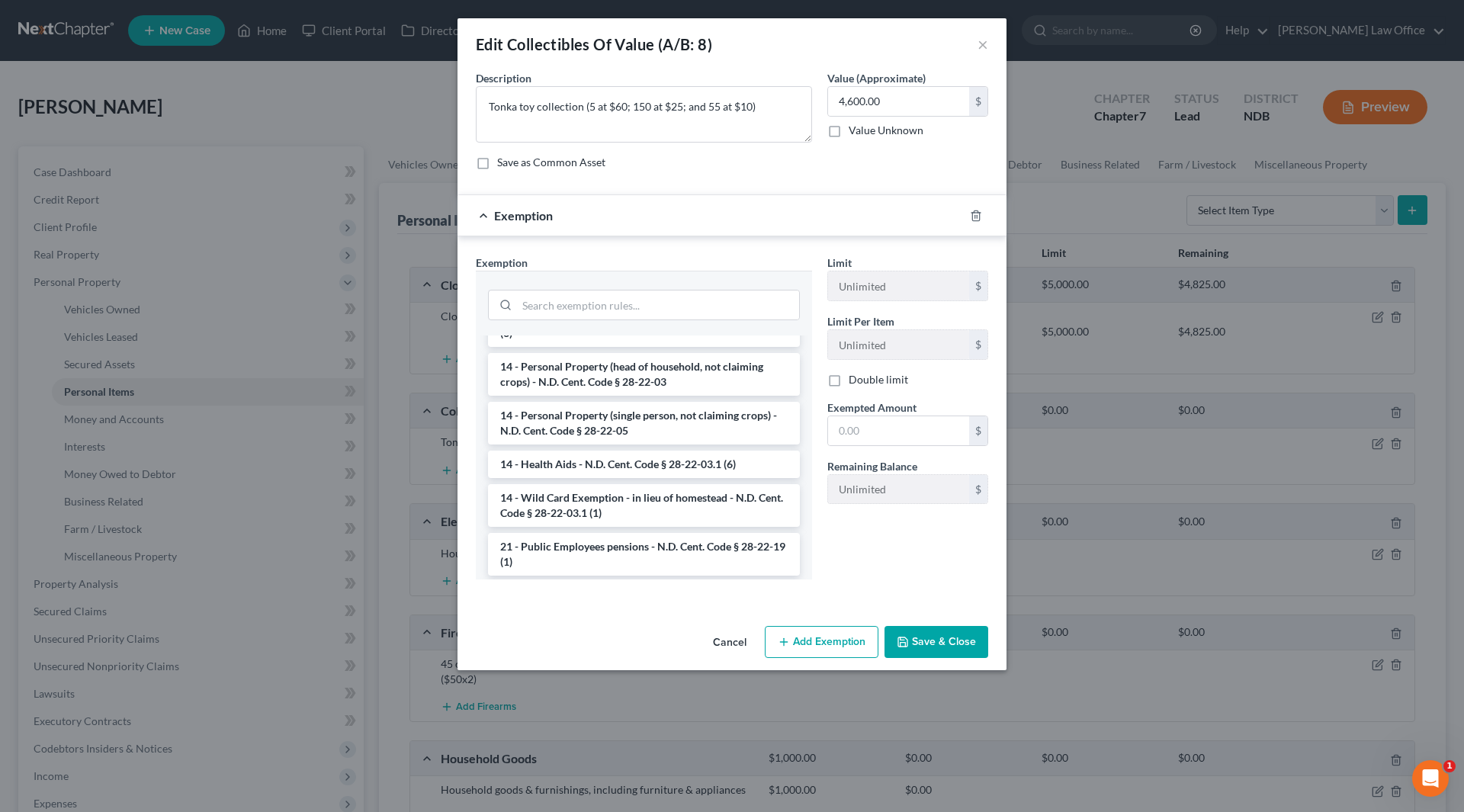
scroll to position [305, 0]
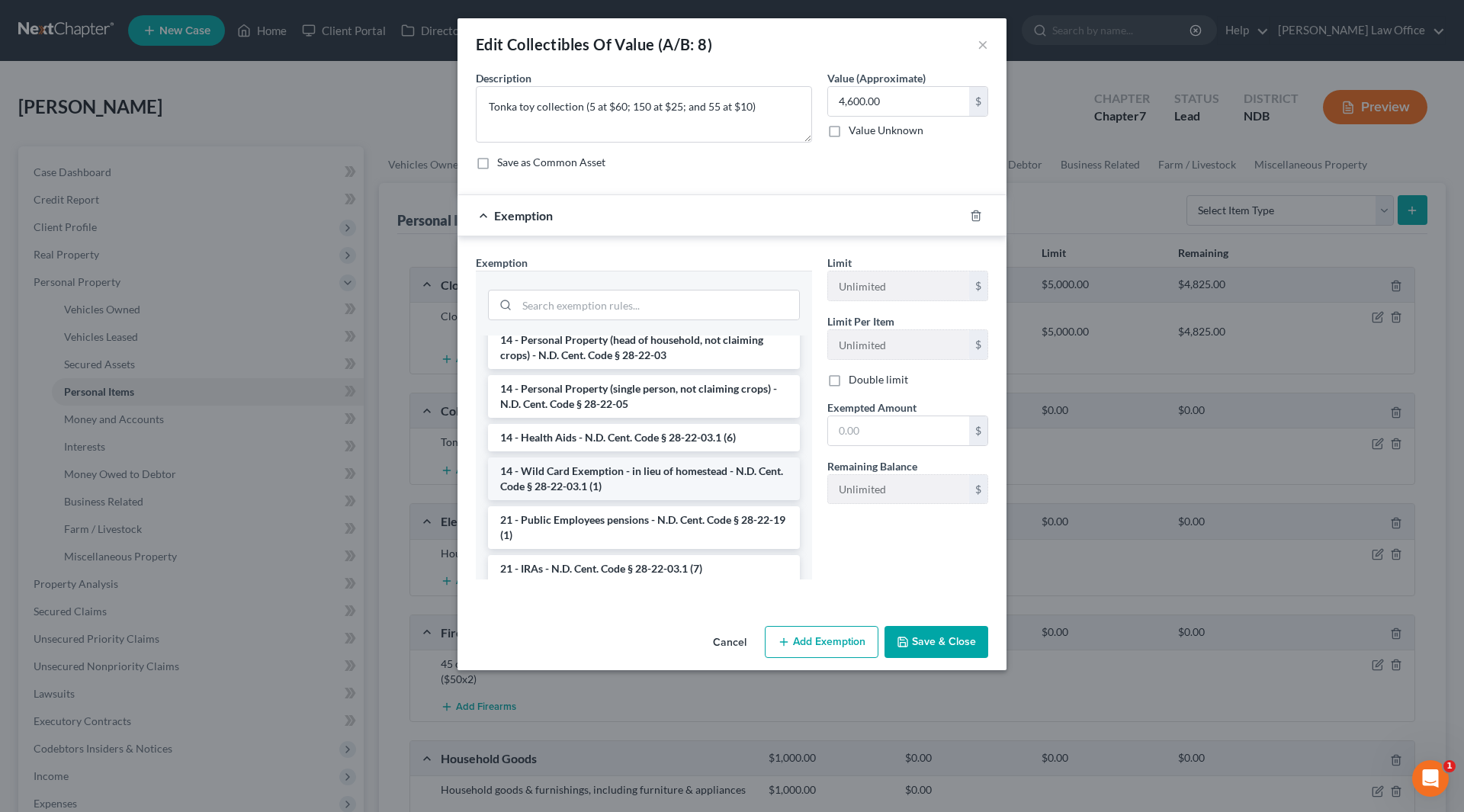
click at [642, 480] on li "14 - Wild Card Exemption - in lieu of homestead - N.D. Cent. Code § 28-22-03.1 …" at bounding box center [644, 479] width 312 height 43
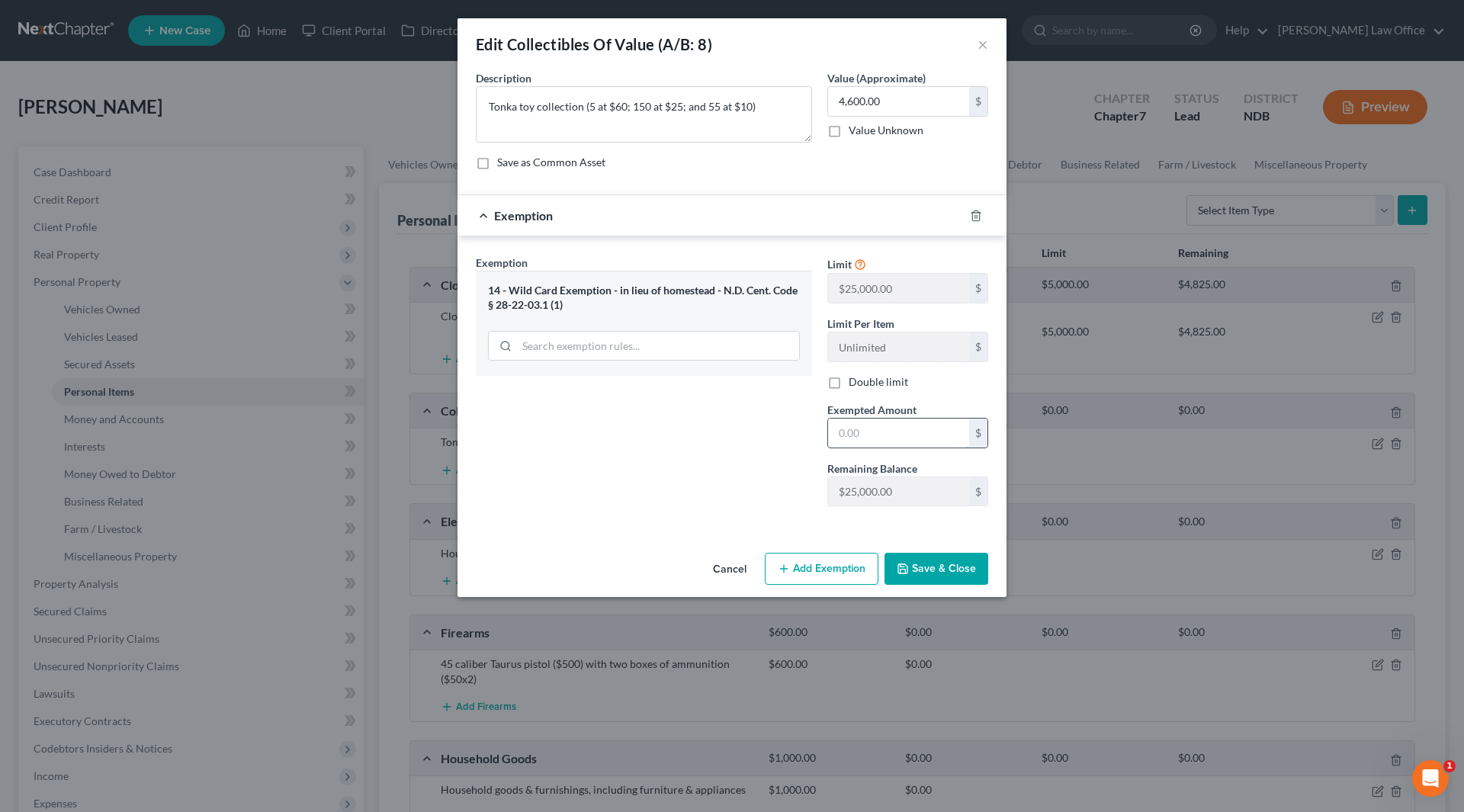
click at [926, 431] on input "text" at bounding box center [899, 433] width 141 height 29
type input "4,600"
click at [949, 573] on button "Save & Close" at bounding box center [936, 568] width 104 height 32
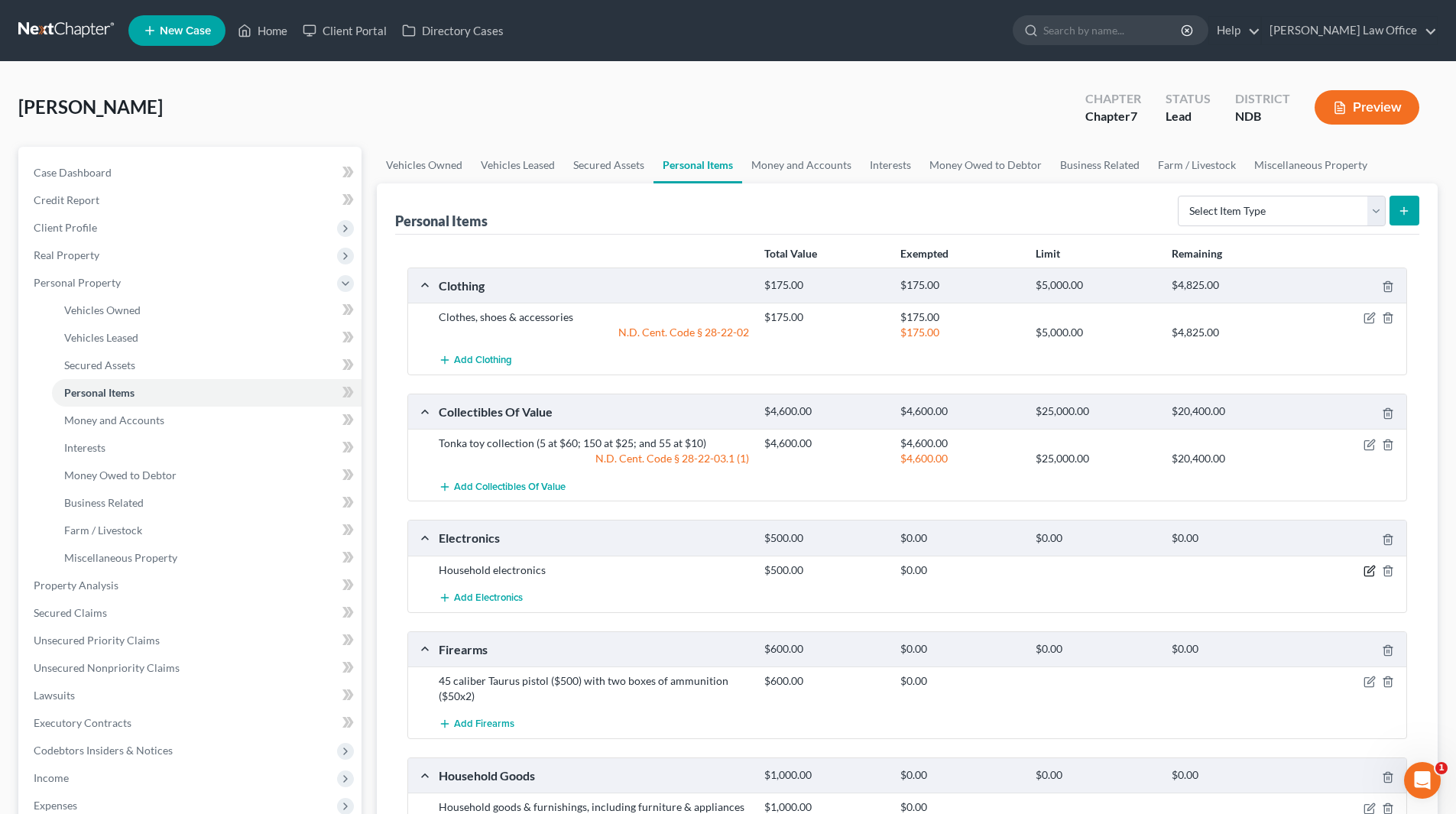
click at [1367, 572] on icon "button" at bounding box center [1371, 569] width 7 height 7
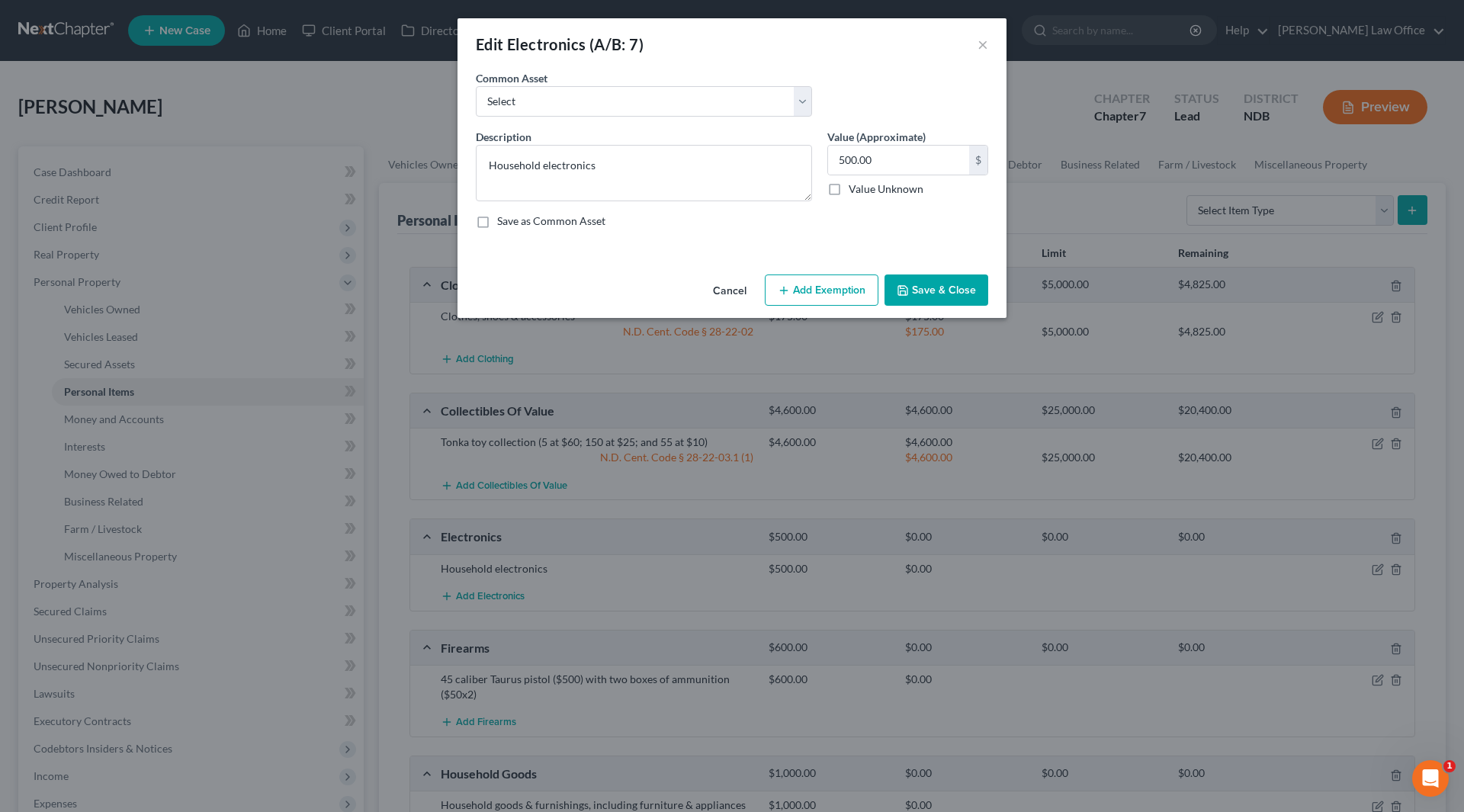
click at [803, 277] on button "Add Exemption" at bounding box center [821, 291] width 113 height 32
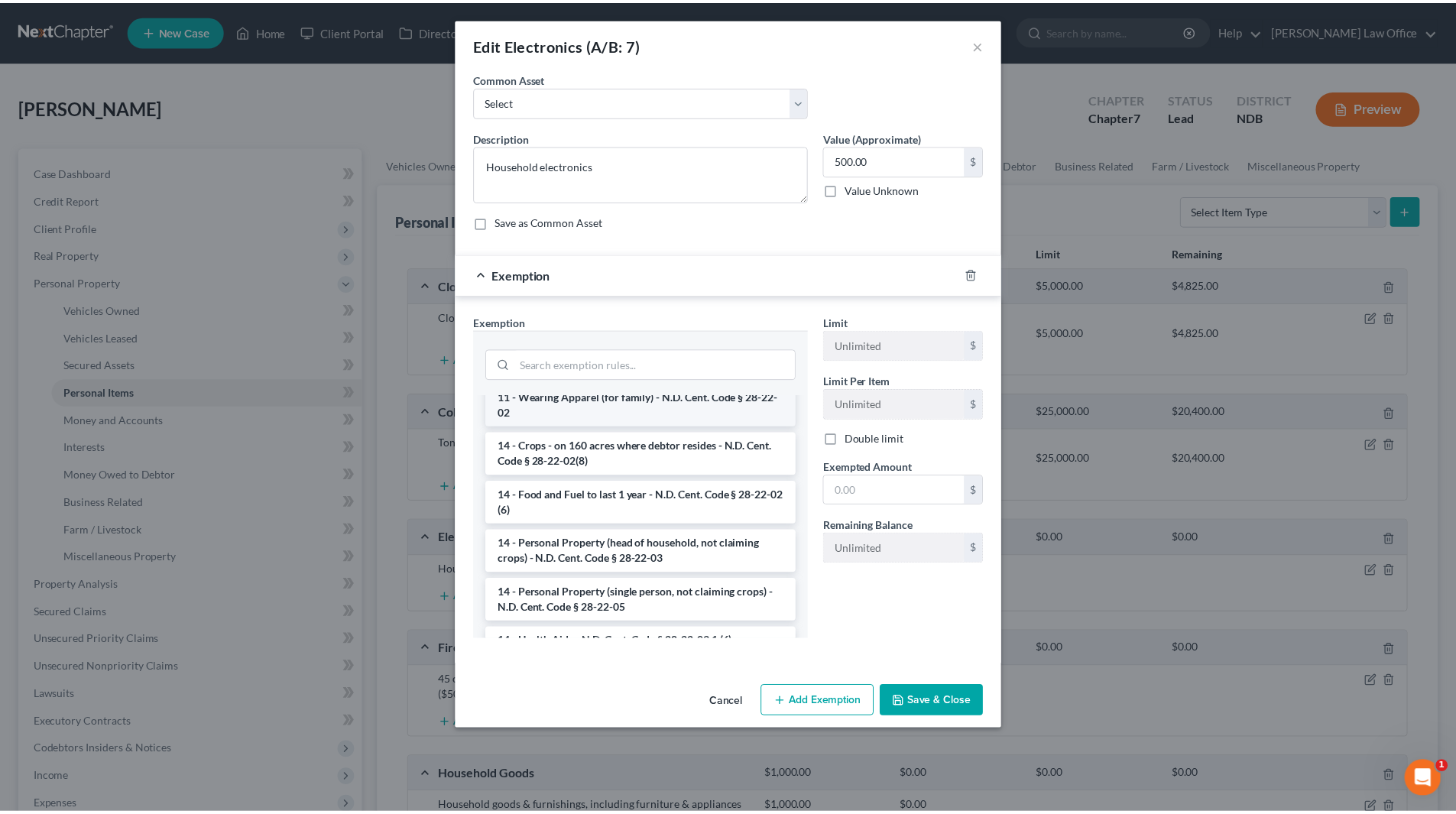
scroll to position [153, 0]
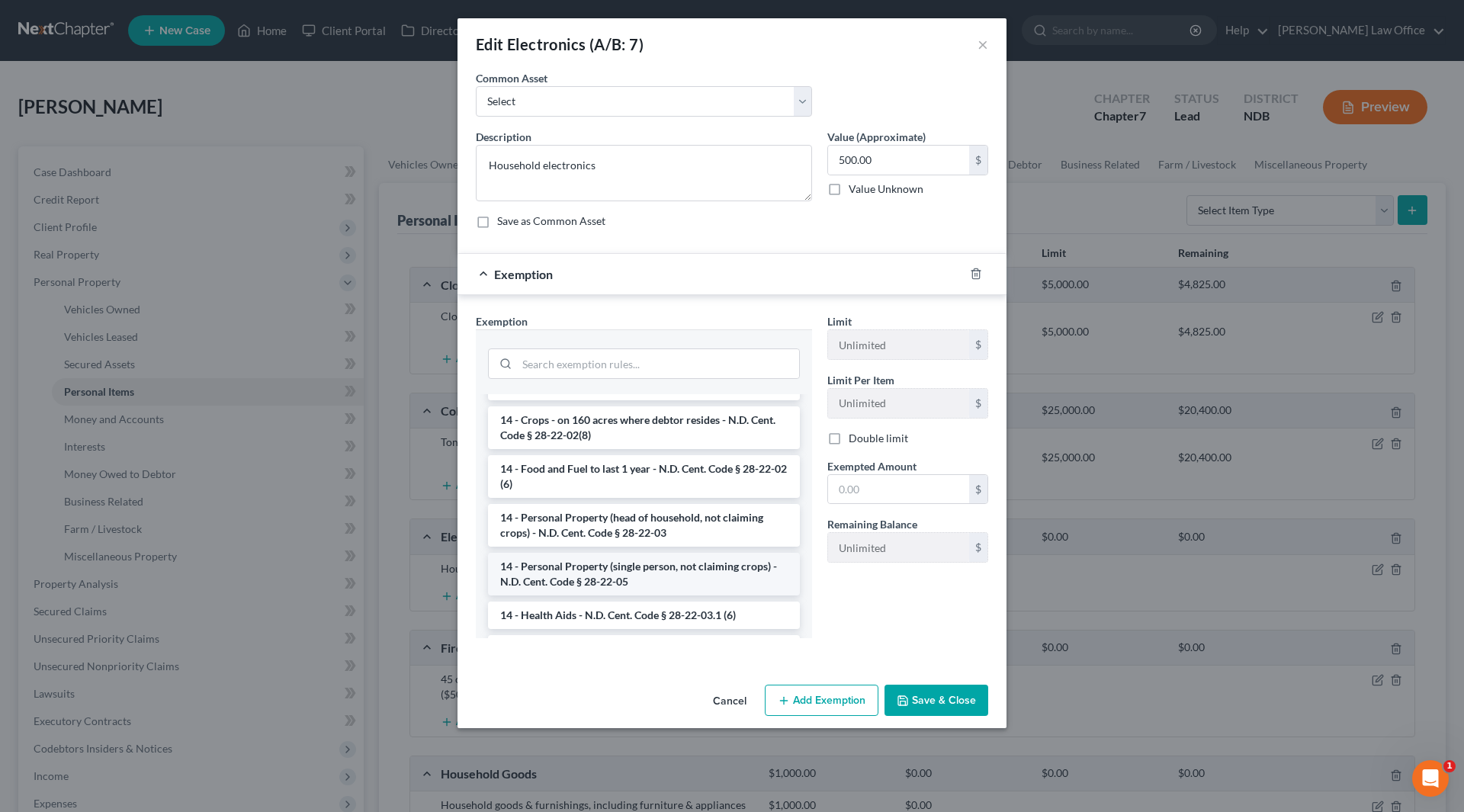
click at [620, 561] on li "14 - Personal Property (single person, not claiming crops) - N.D. Cent. Code § …" at bounding box center [644, 574] width 312 height 43
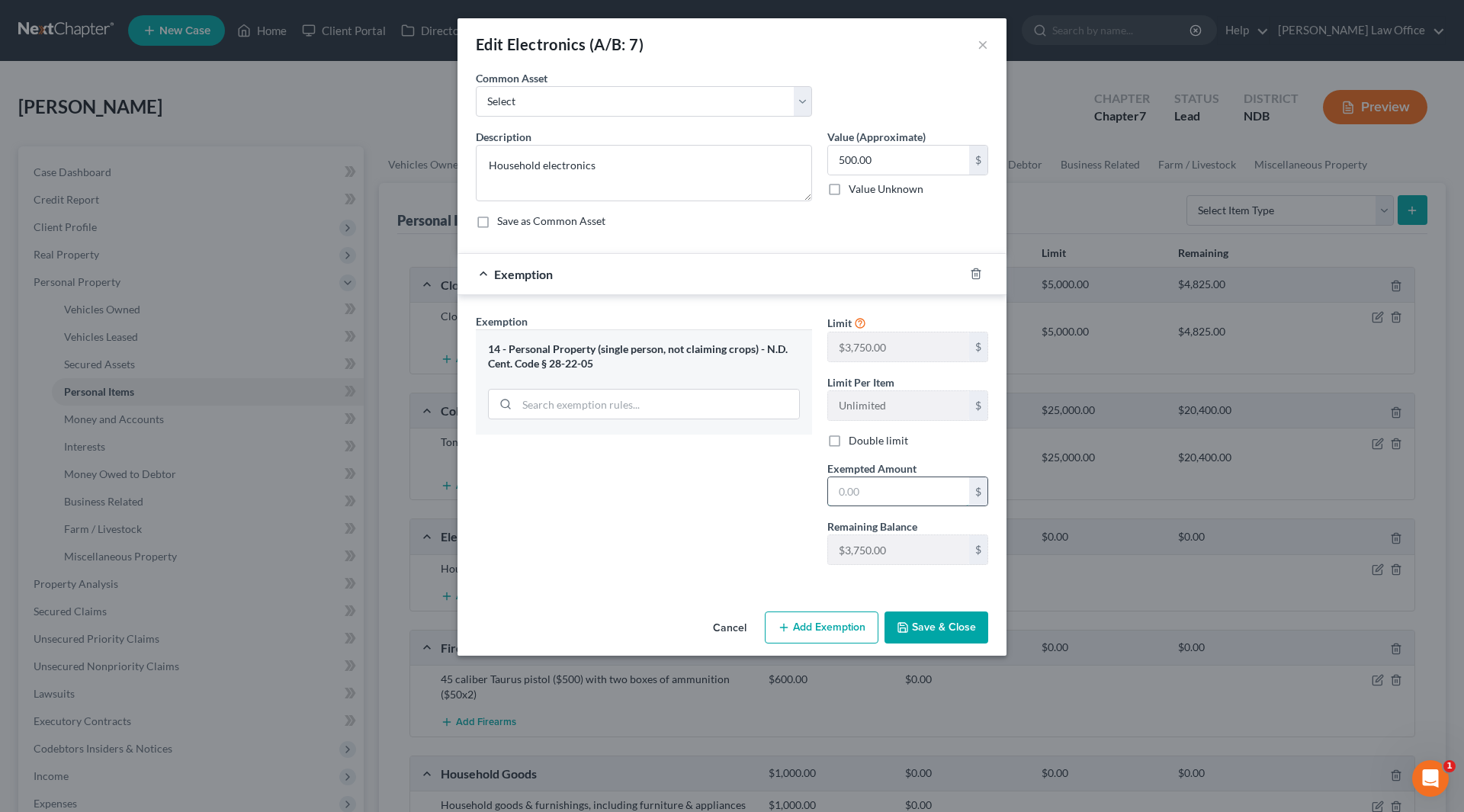
click at [920, 488] on input "text" at bounding box center [899, 492] width 141 height 29
type input "500"
click at [918, 632] on button "Save & Close" at bounding box center [936, 627] width 104 height 32
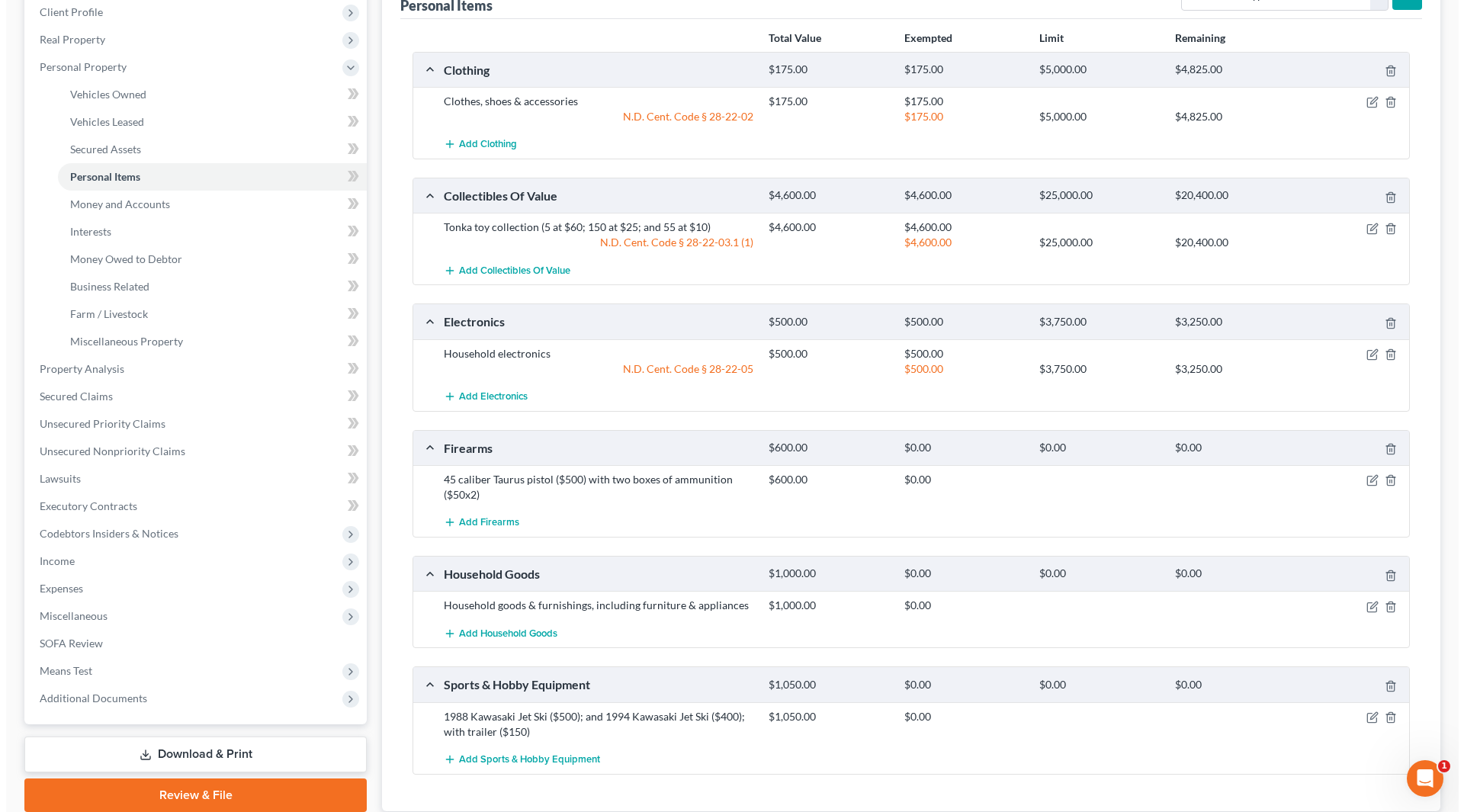
scroll to position [228, 0]
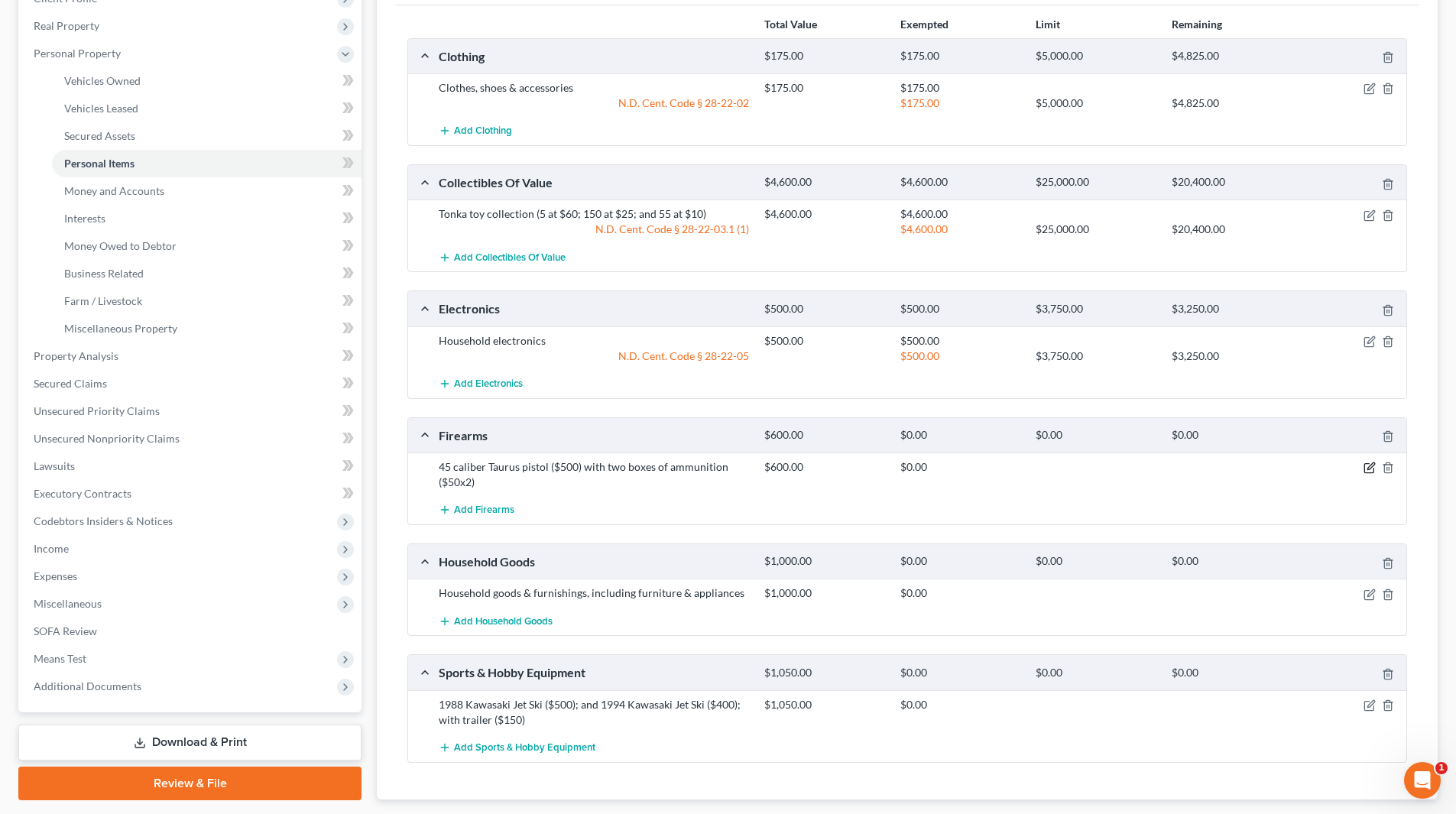
click at [1369, 472] on icon "button" at bounding box center [1370, 468] width 13 height 13
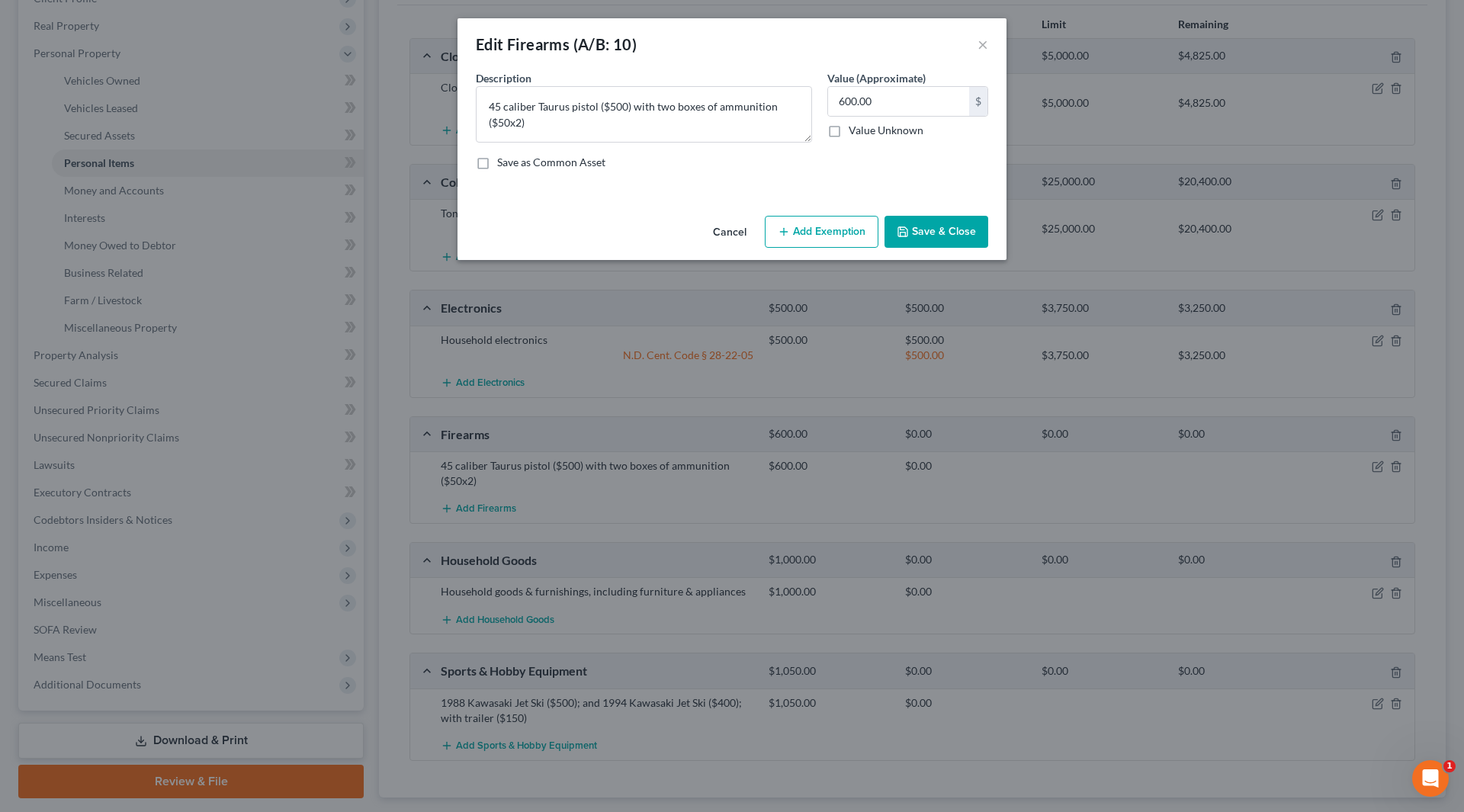
click at [821, 236] on button "Add Exemption" at bounding box center [821, 232] width 113 height 32
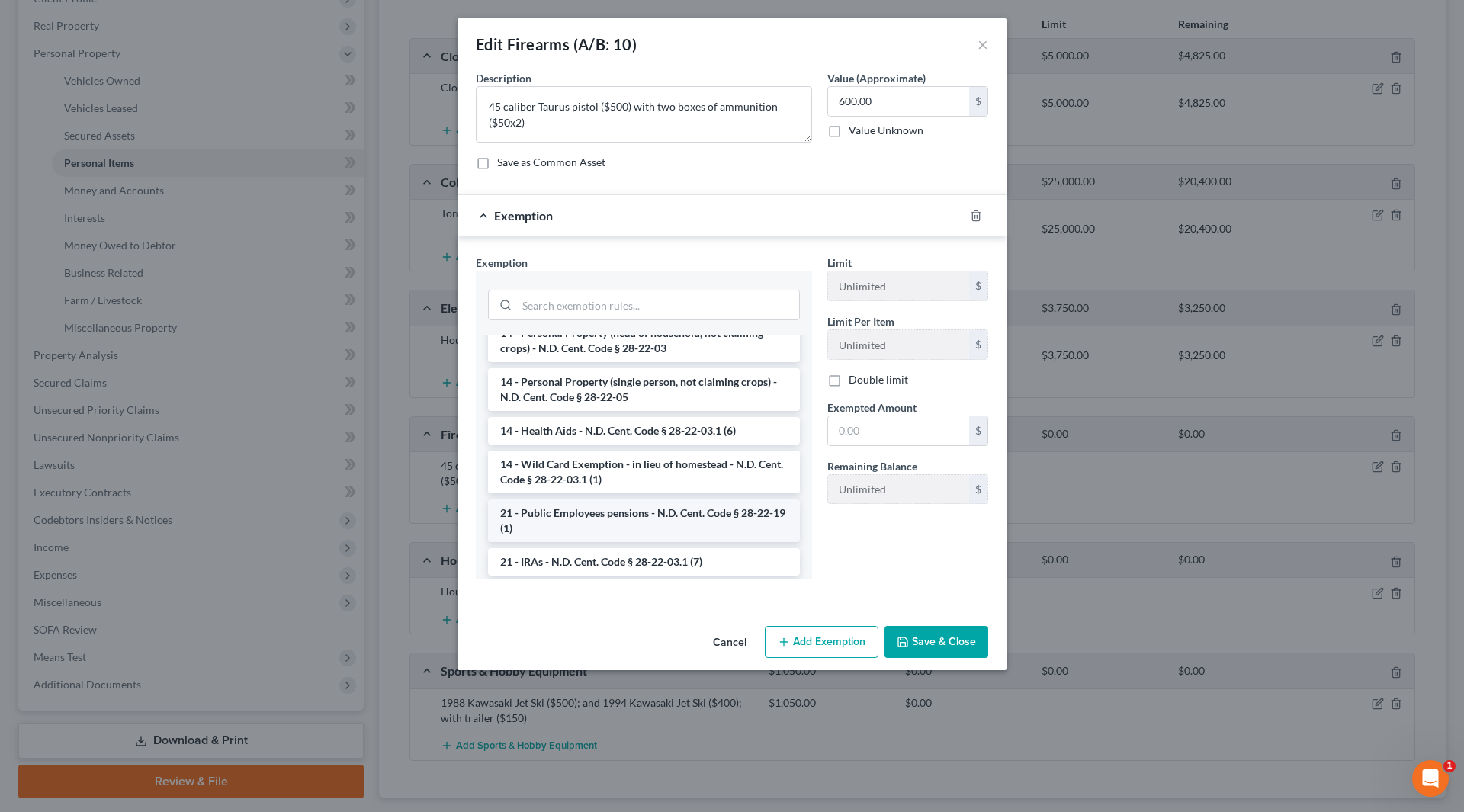
scroll to position [305, 0]
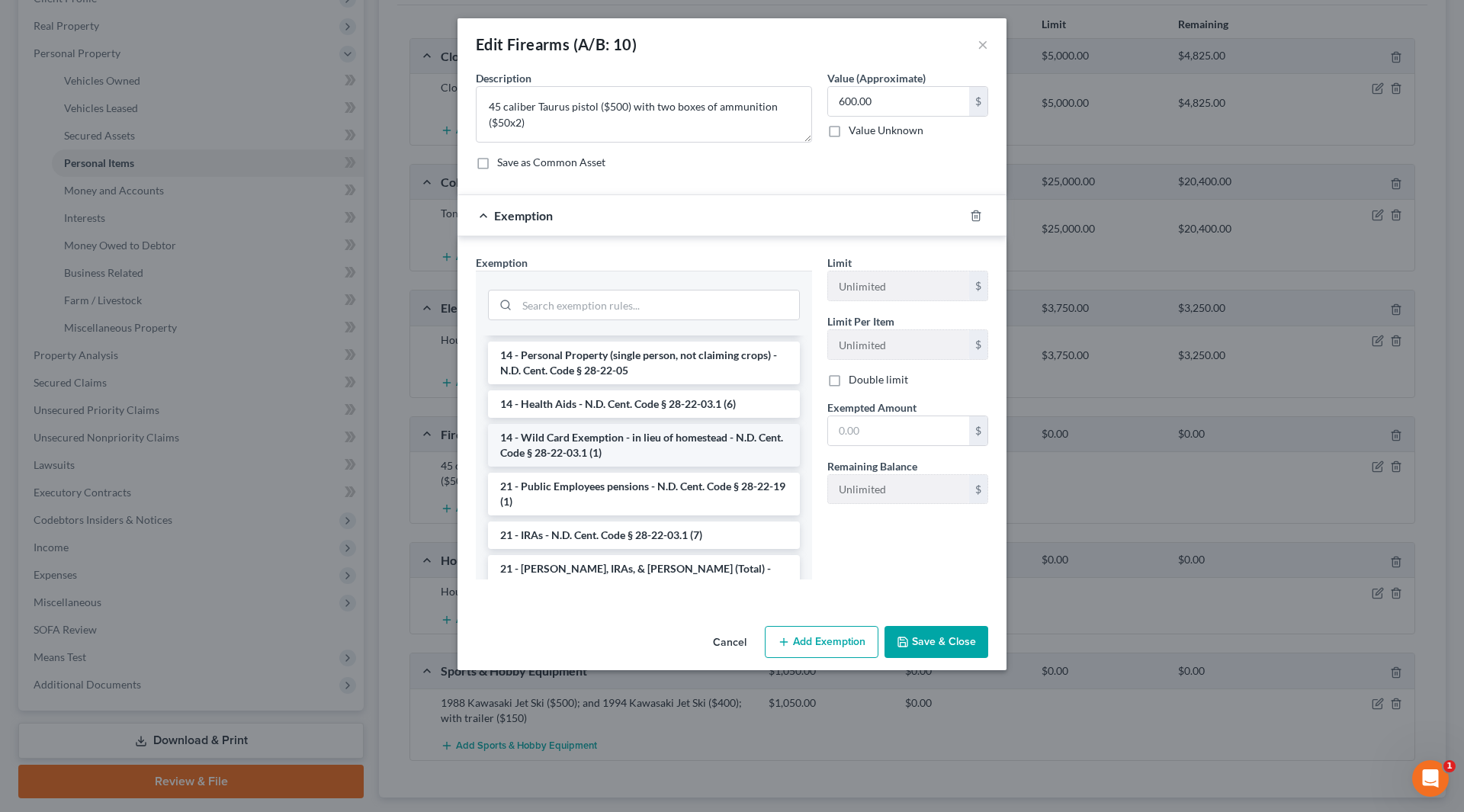
click at [645, 450] on li "14 - Wild Card Exemption - in lieu of homestead - N.D. Cent. Code § 28-22-03.1 …" at bounding box center [644, 445] width 312 height 43
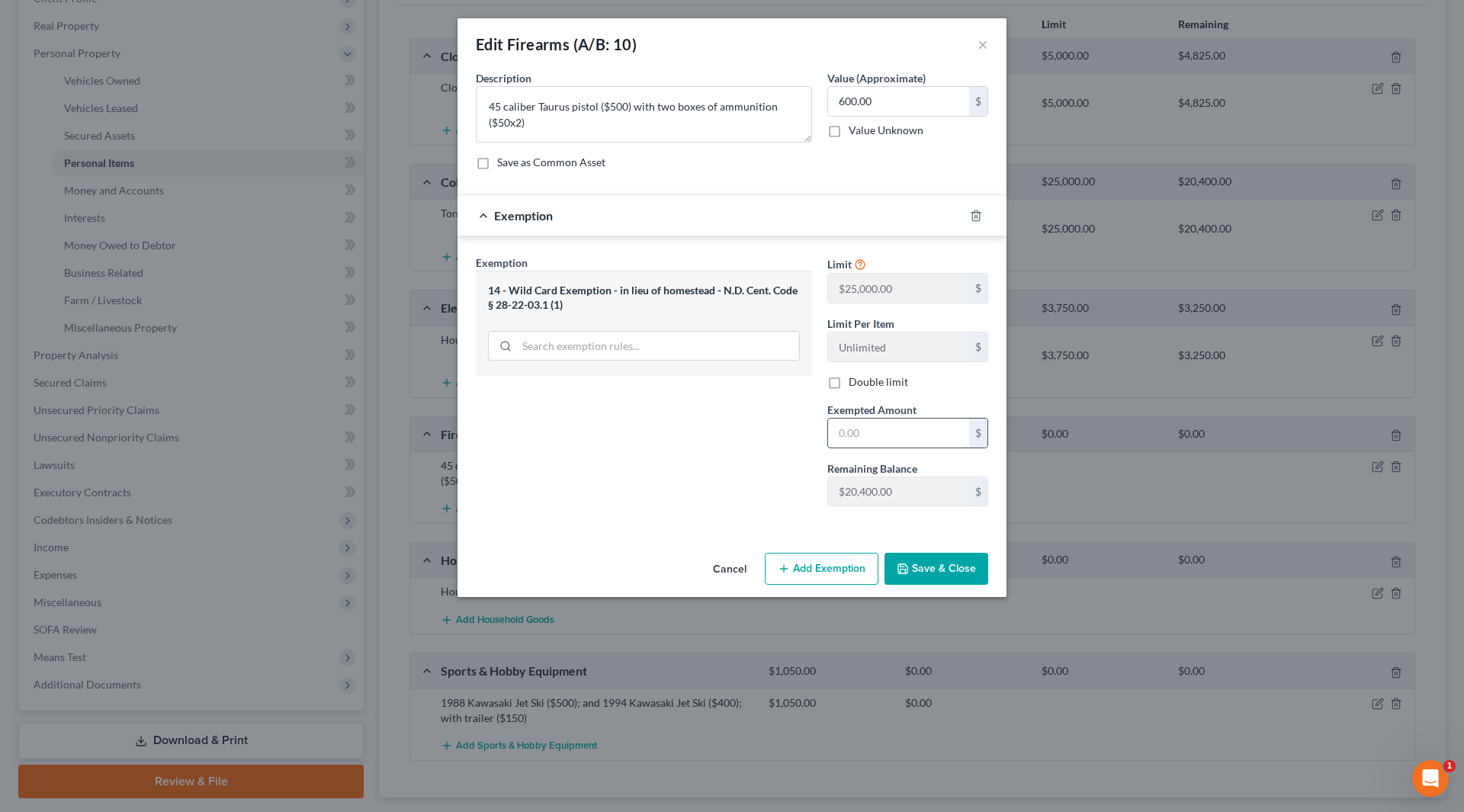
click at [899, 436] on input "text" at bounding box center [899, 433] width 141 height 29
type input "600"
click at [951, 567] on button "Save & Close" at bounding box center [936, 568] width 104 height 32
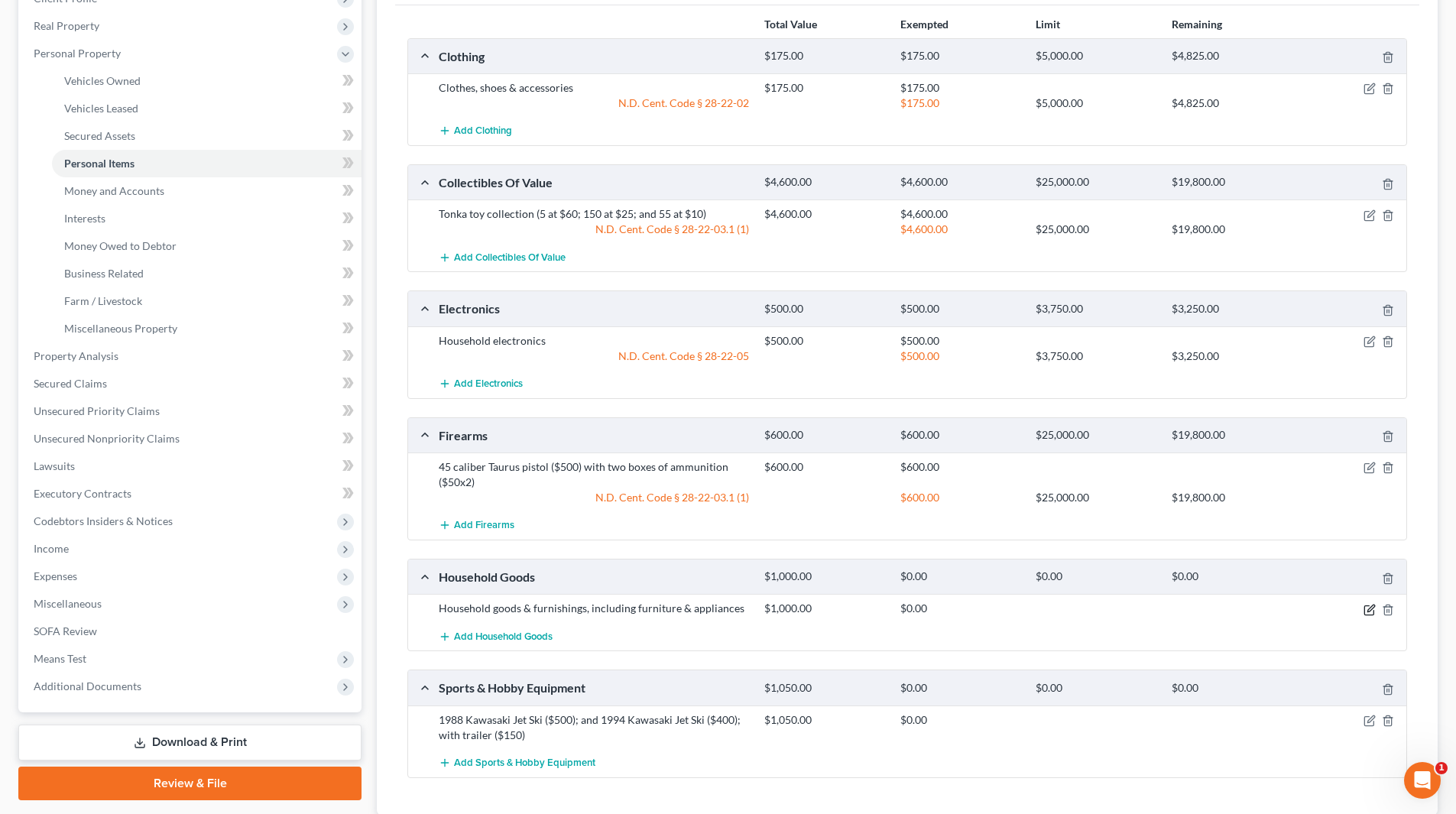
click at [1374, 612] on icon "button" at bounding box center [1369, 610] width 9 height 9
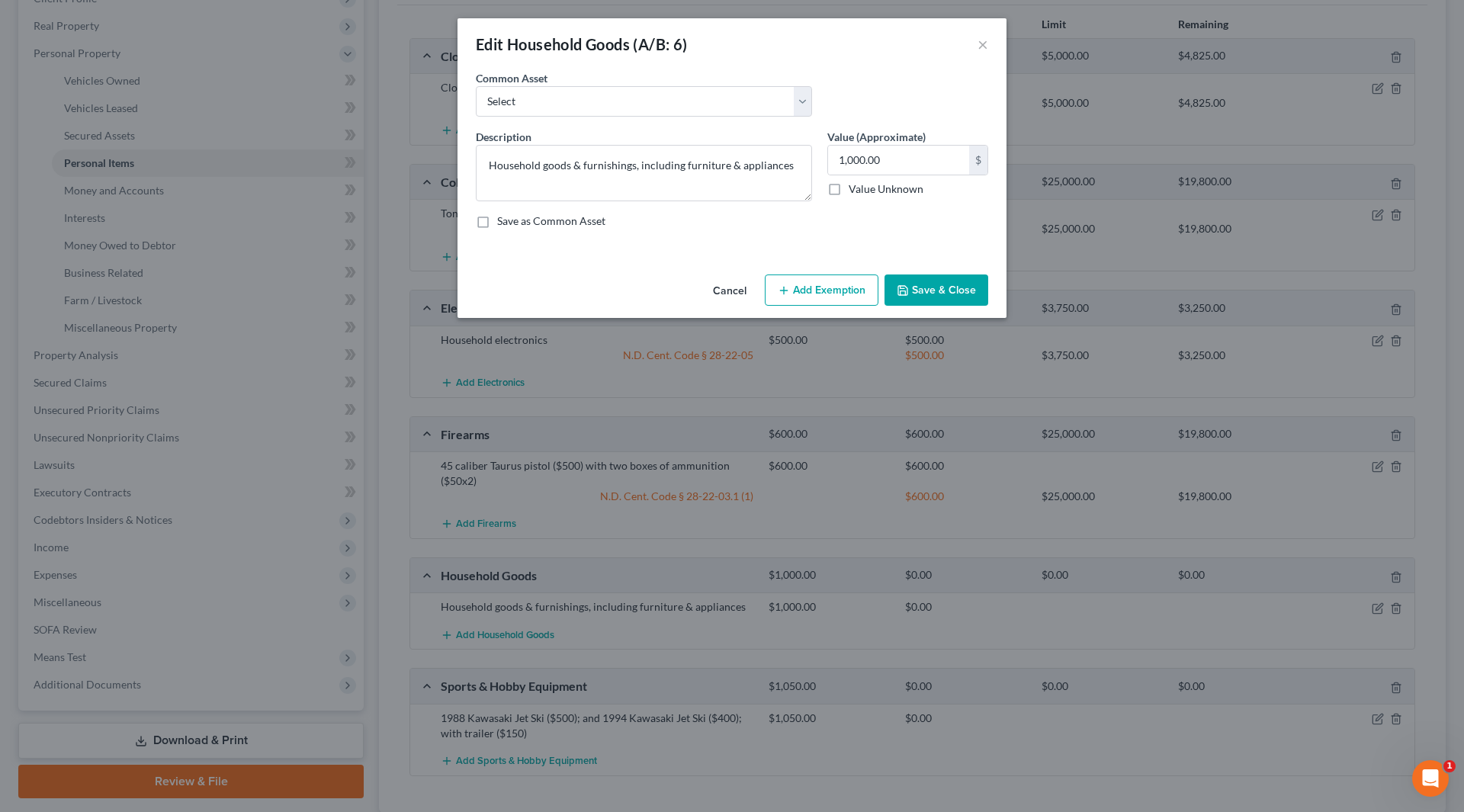
click at [853, 294] on button "Add Exemption" at bounding box center [821, 291] width 113 height 32
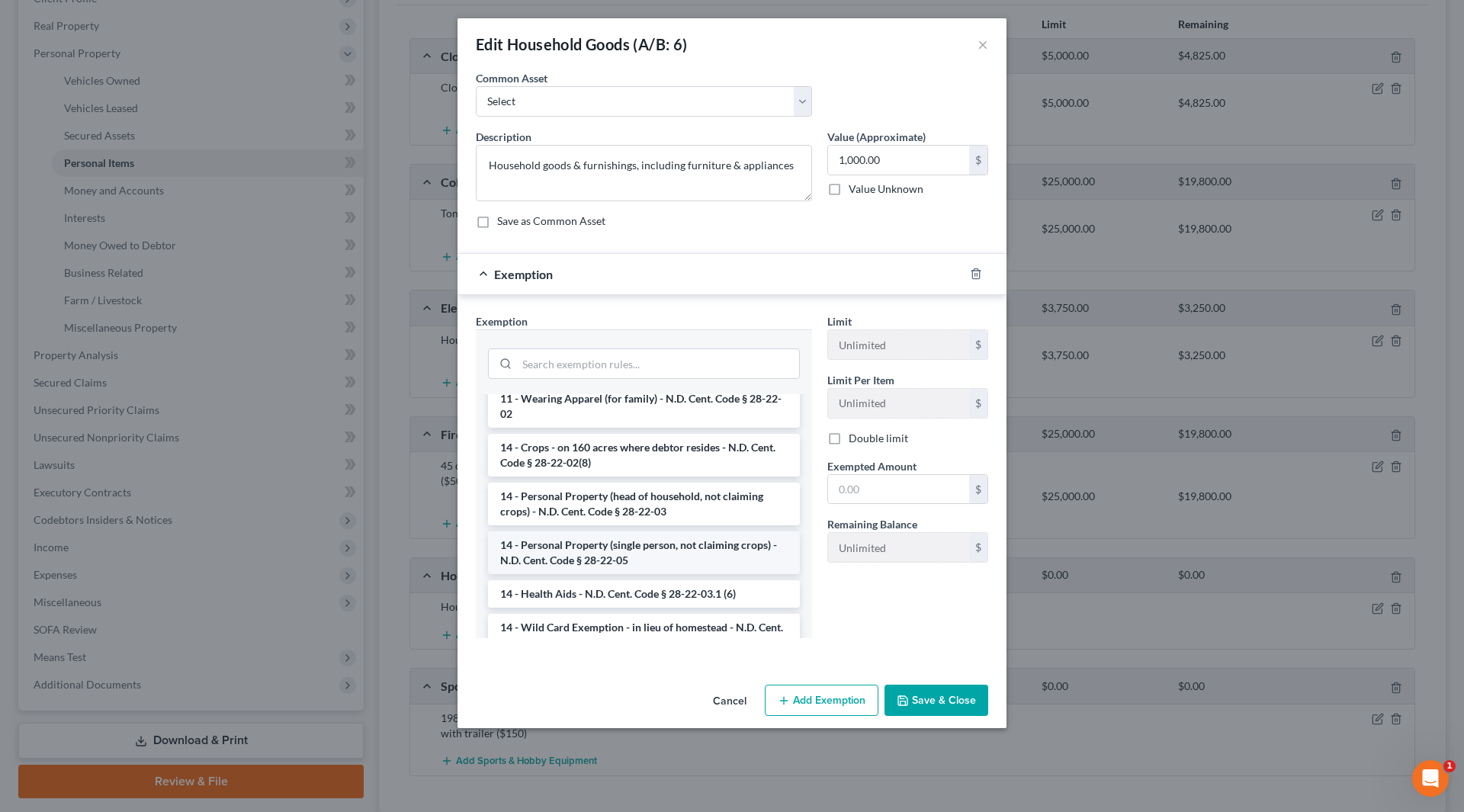
click at [627, 549] on li "14 - Personal Property (single person, not claiming crops) - N.D. Cent. Code § …" at bounding box center [644, 552] width 312 height 43
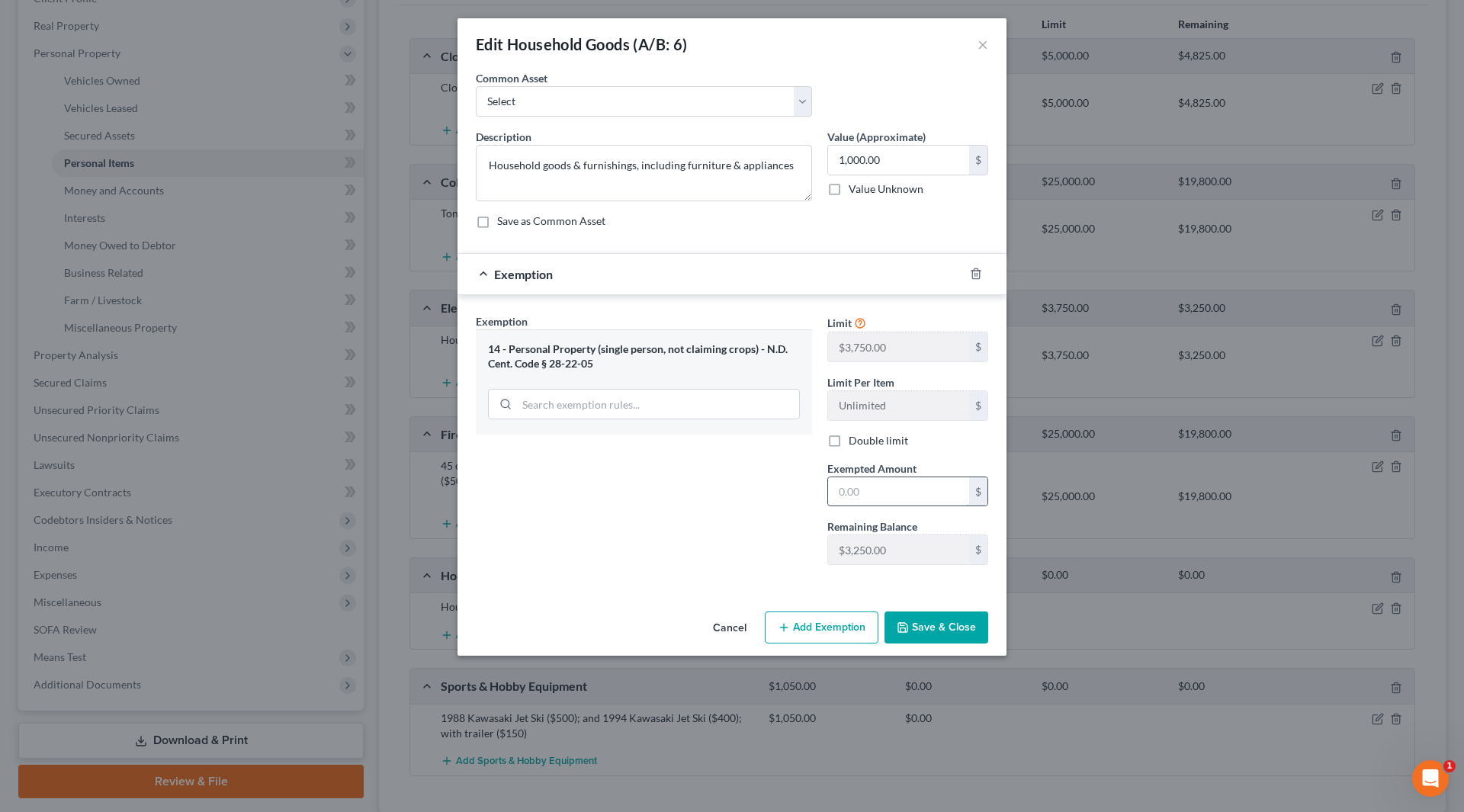
click at [889, 494] on input "text" at bounding box center [899, 492] width 141 height 29
type input "1,000"
click at [938, 637] on button "Save & Close" at bounding box center [936, 627] width 104 height 32
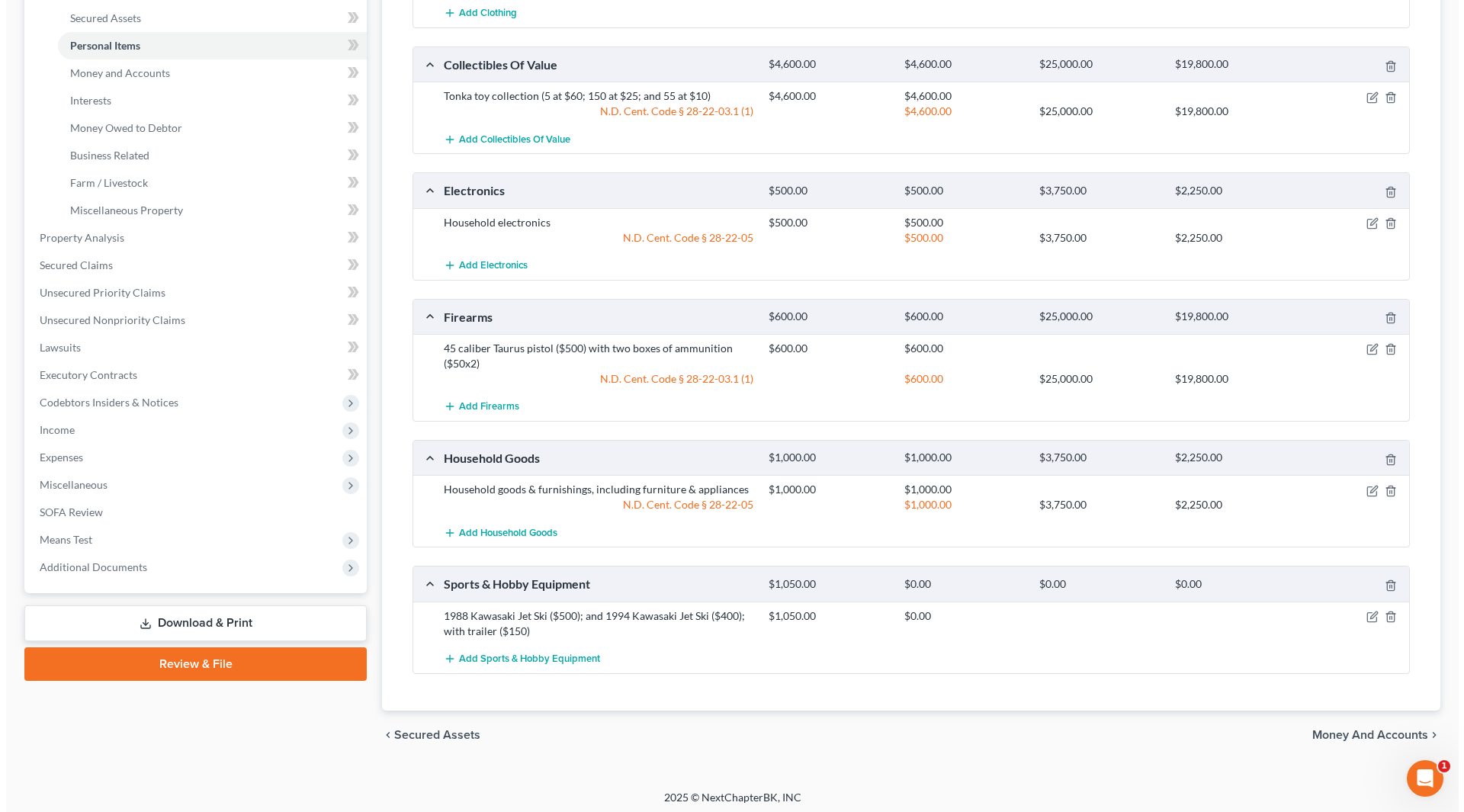
scroll to position [352, 0]
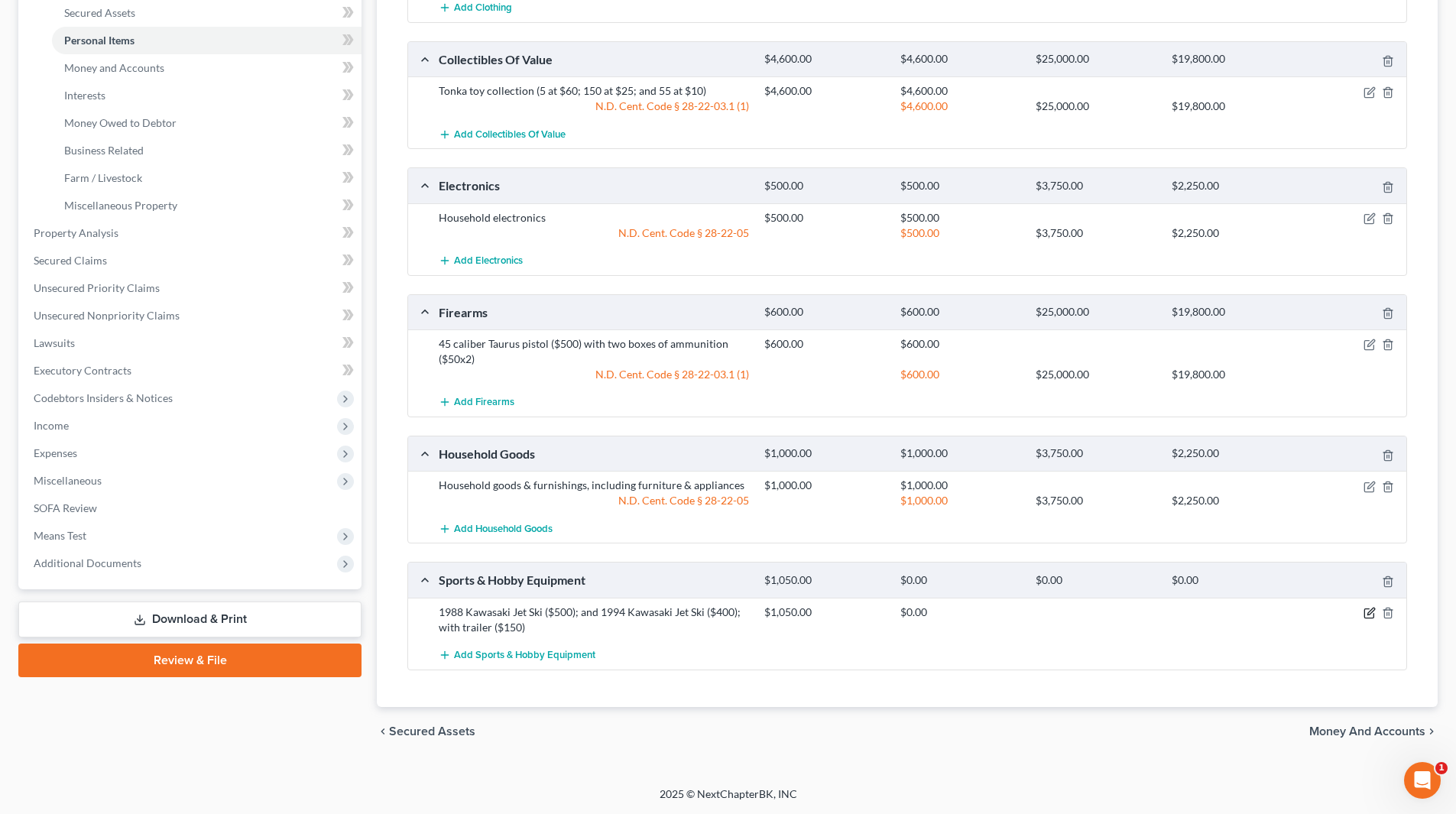
click at [1370, 615] on icon "button" at bounding box center [1370, 613] width 13 height 13
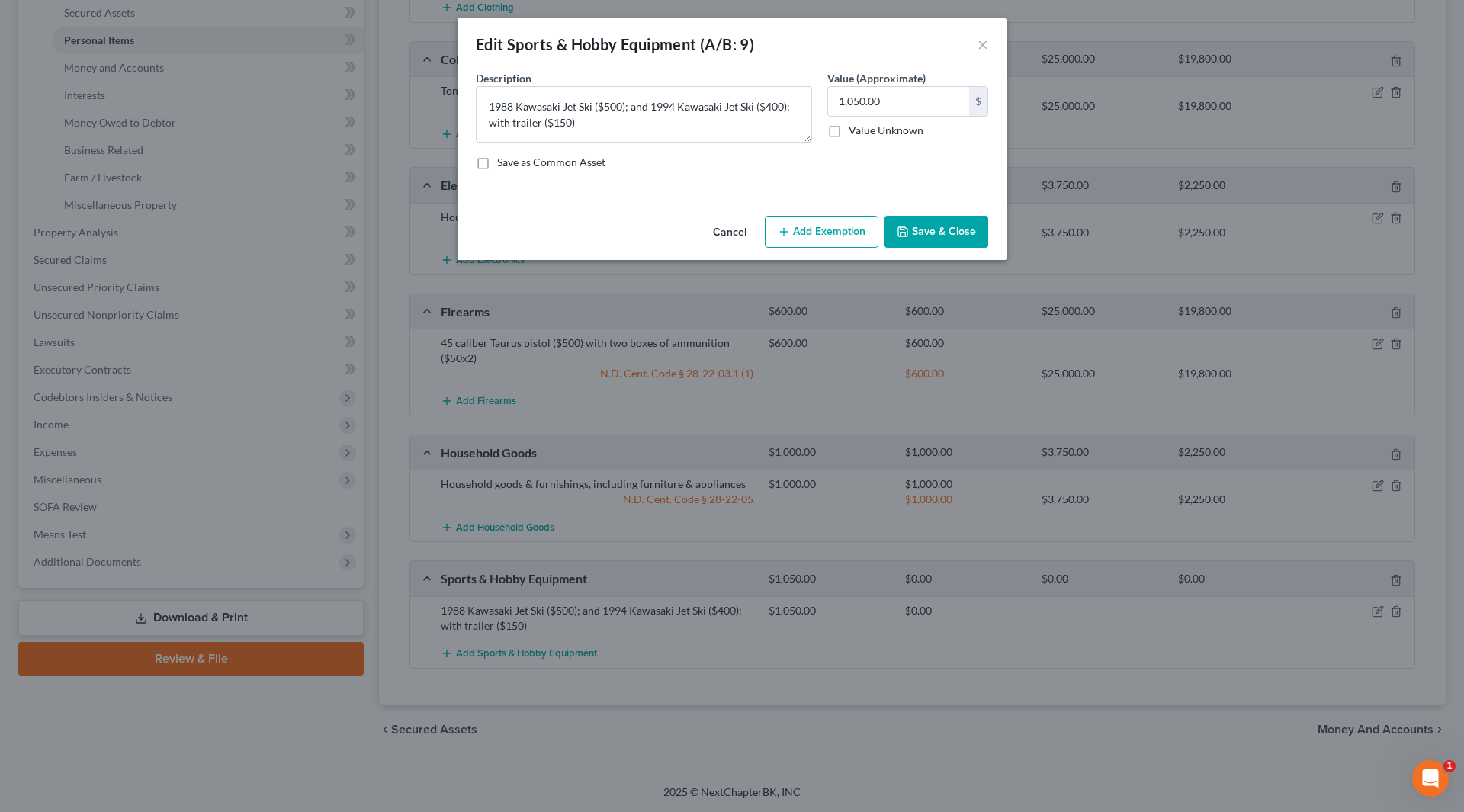
click at [814, 236] on button "Add Exemption" at bounding box center [821, 232] width 113 height 32
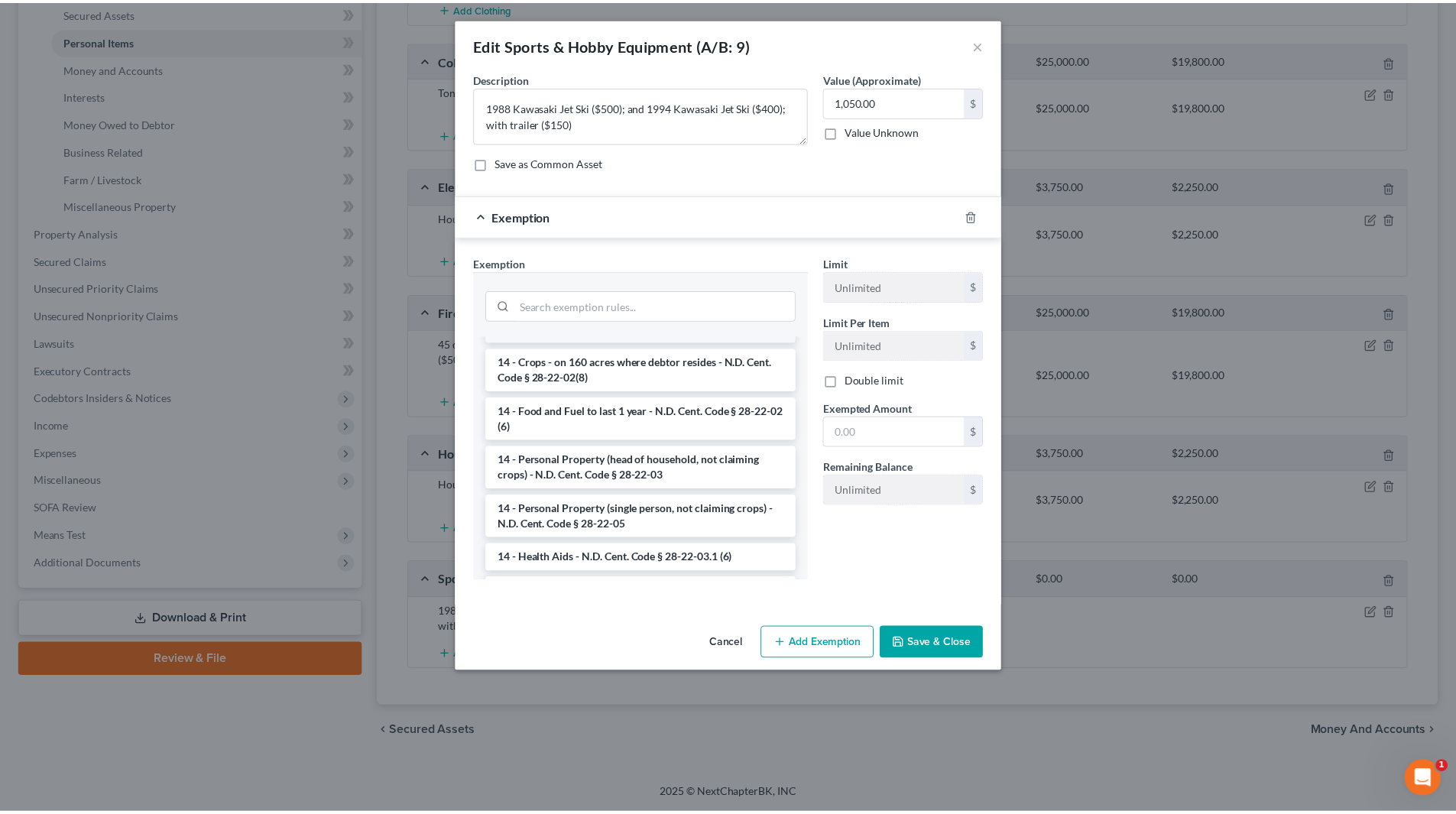
scroll to position [229, 0]
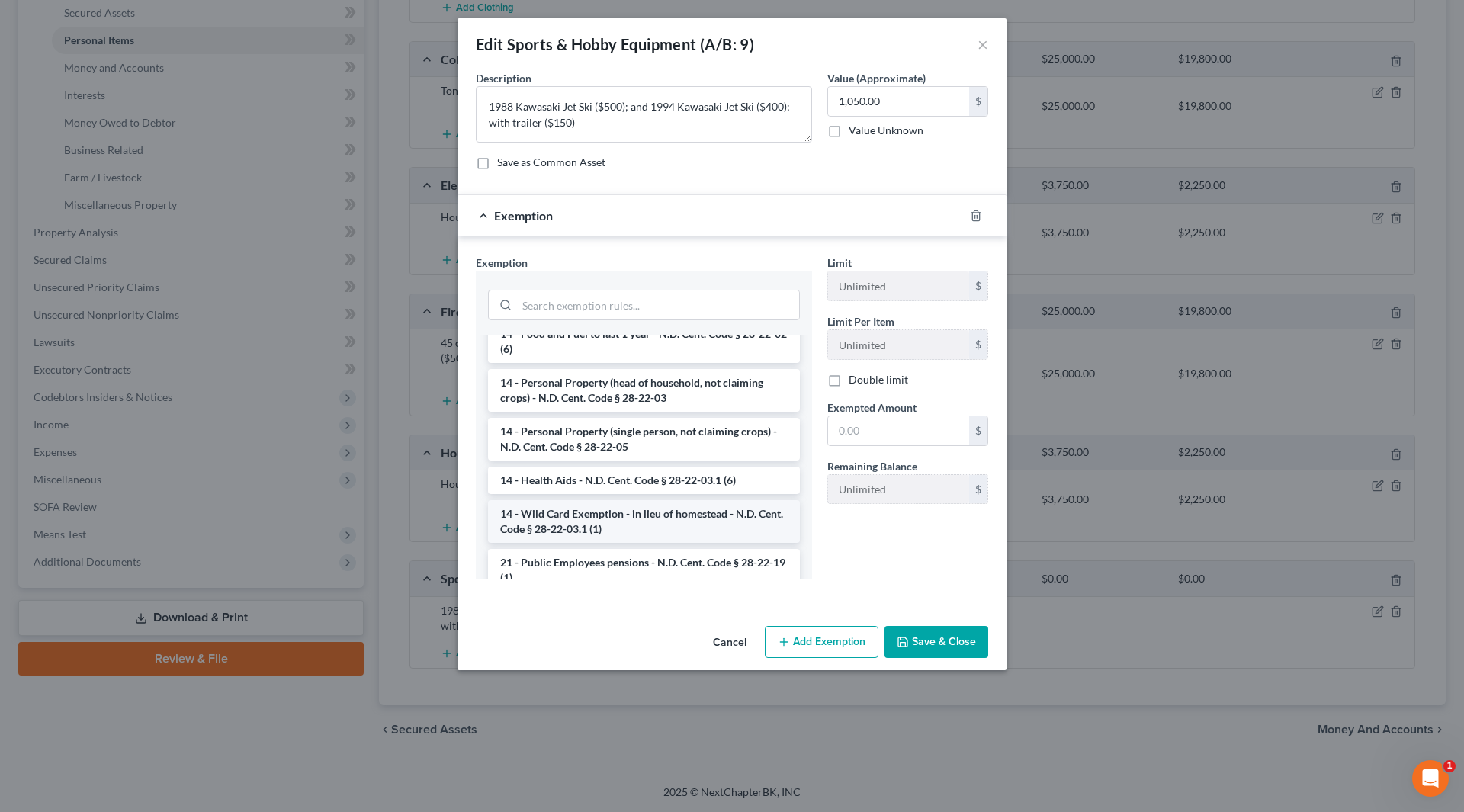
click at [599, 518] on li "14 - Wild Card Exemption - in lieu of homestead - N.D. Cent. Code § 28-22-03.1 …" at bounding box center [644, 521] width 312 height 43
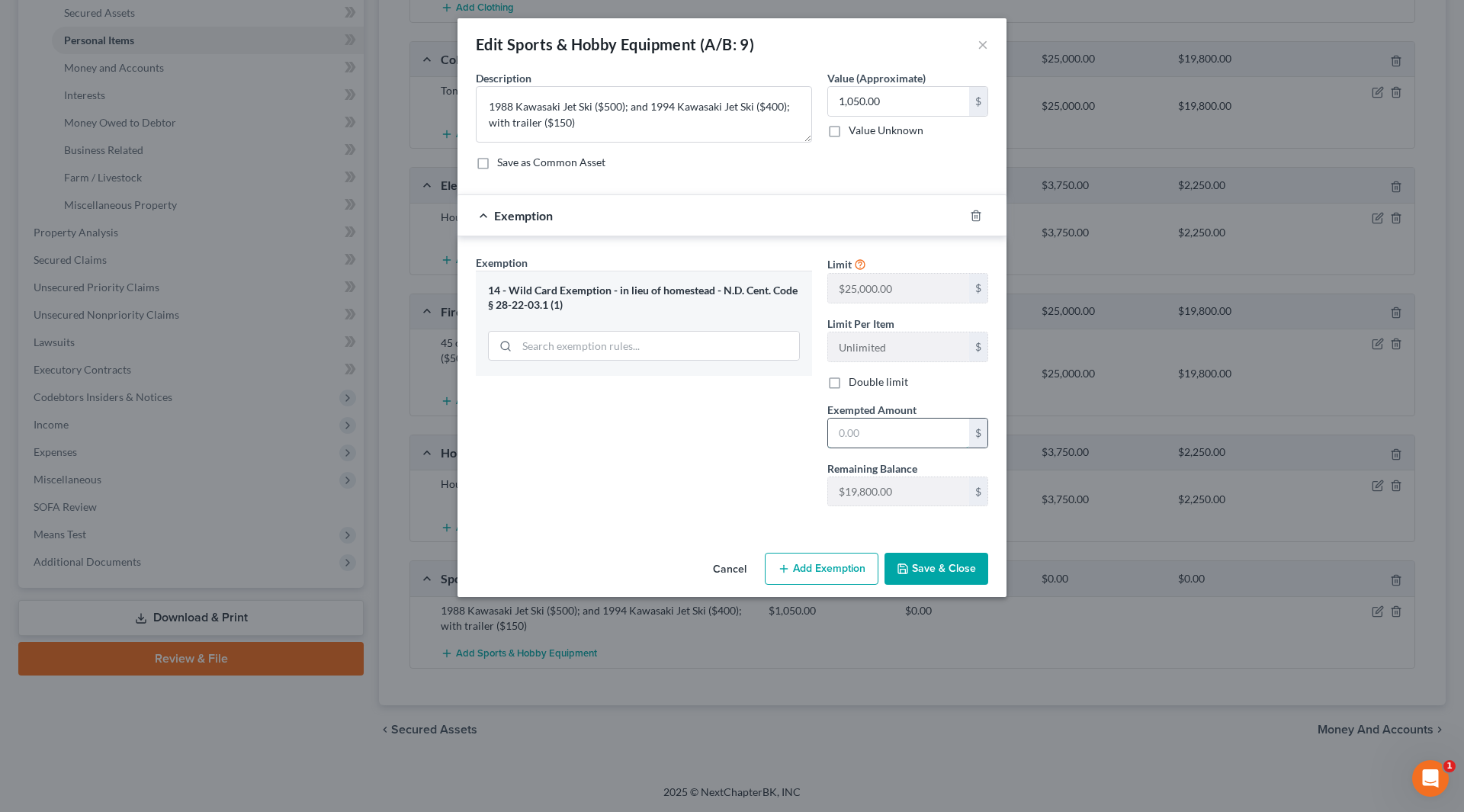
click at [897, 426] on input "text" at bounding box center [899, 433] width 141 height 29
type input "1,050"
click at [935, 564] on button "Save & Close" at bounding box center [936, 568] width 104 height 32
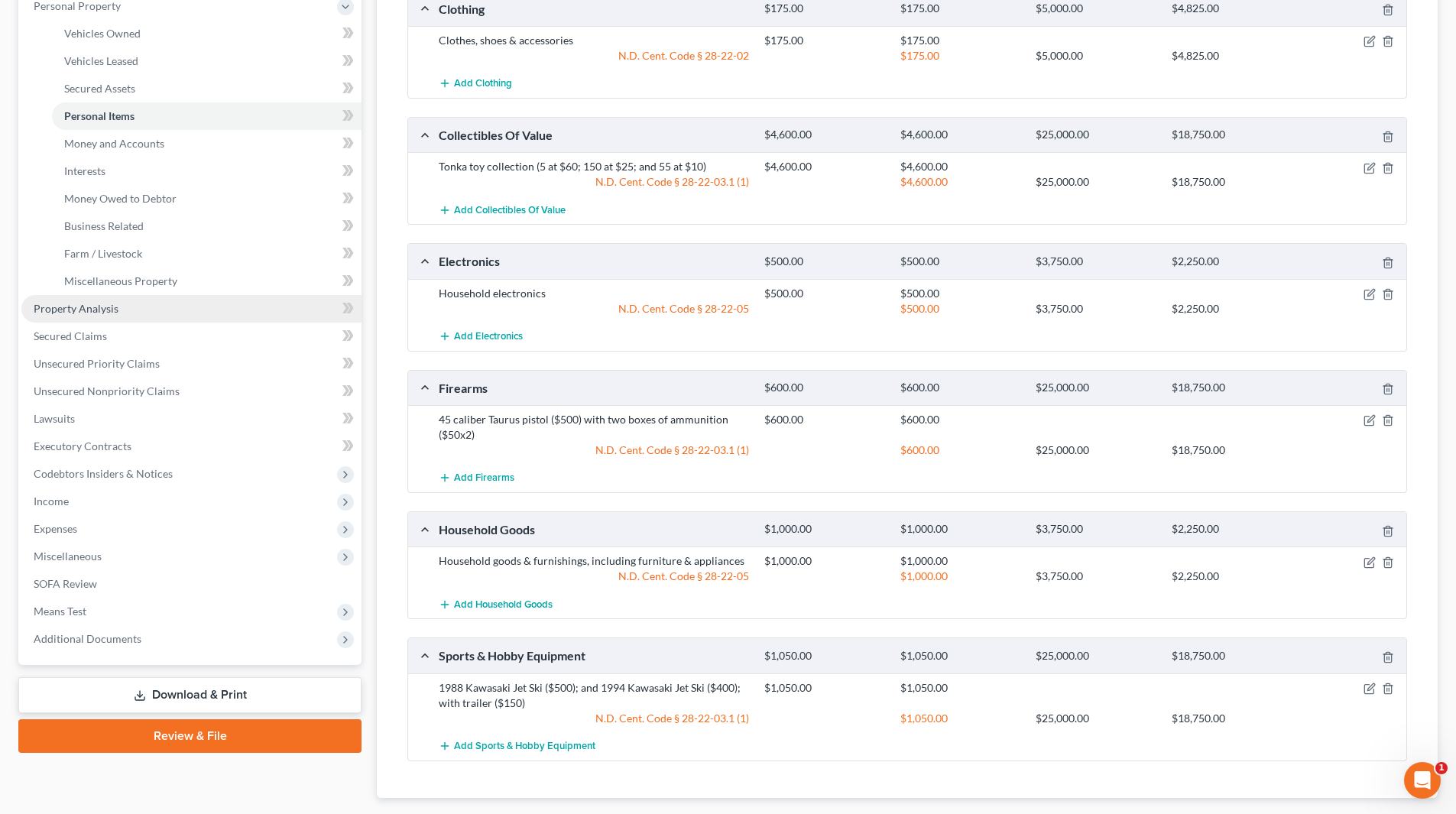
scroll to position [276, 0]
click at [148, 146] on span "Money and Accounts" at bounding box center [115, 144] width 100 height 13
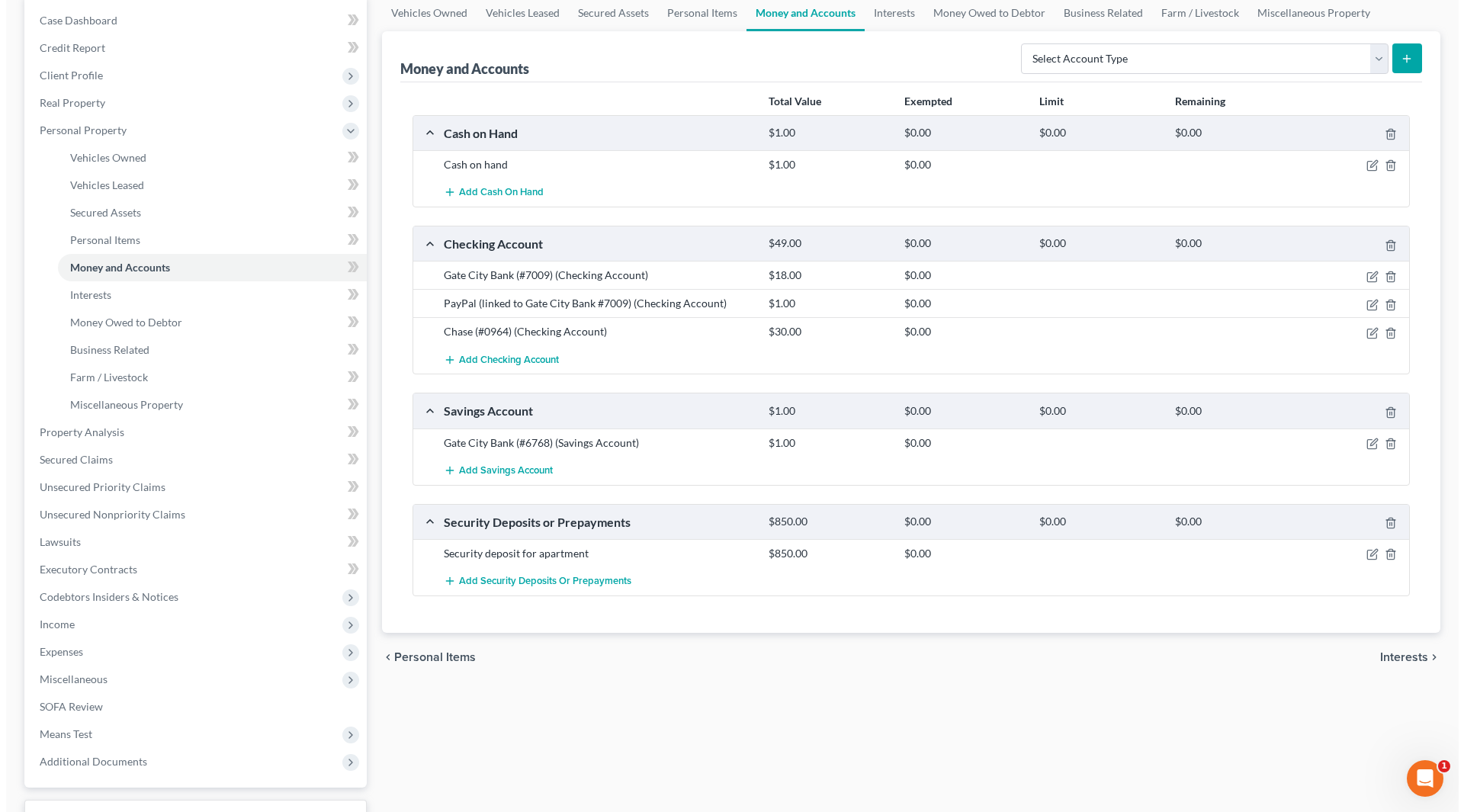
scroll to position [153, 0]
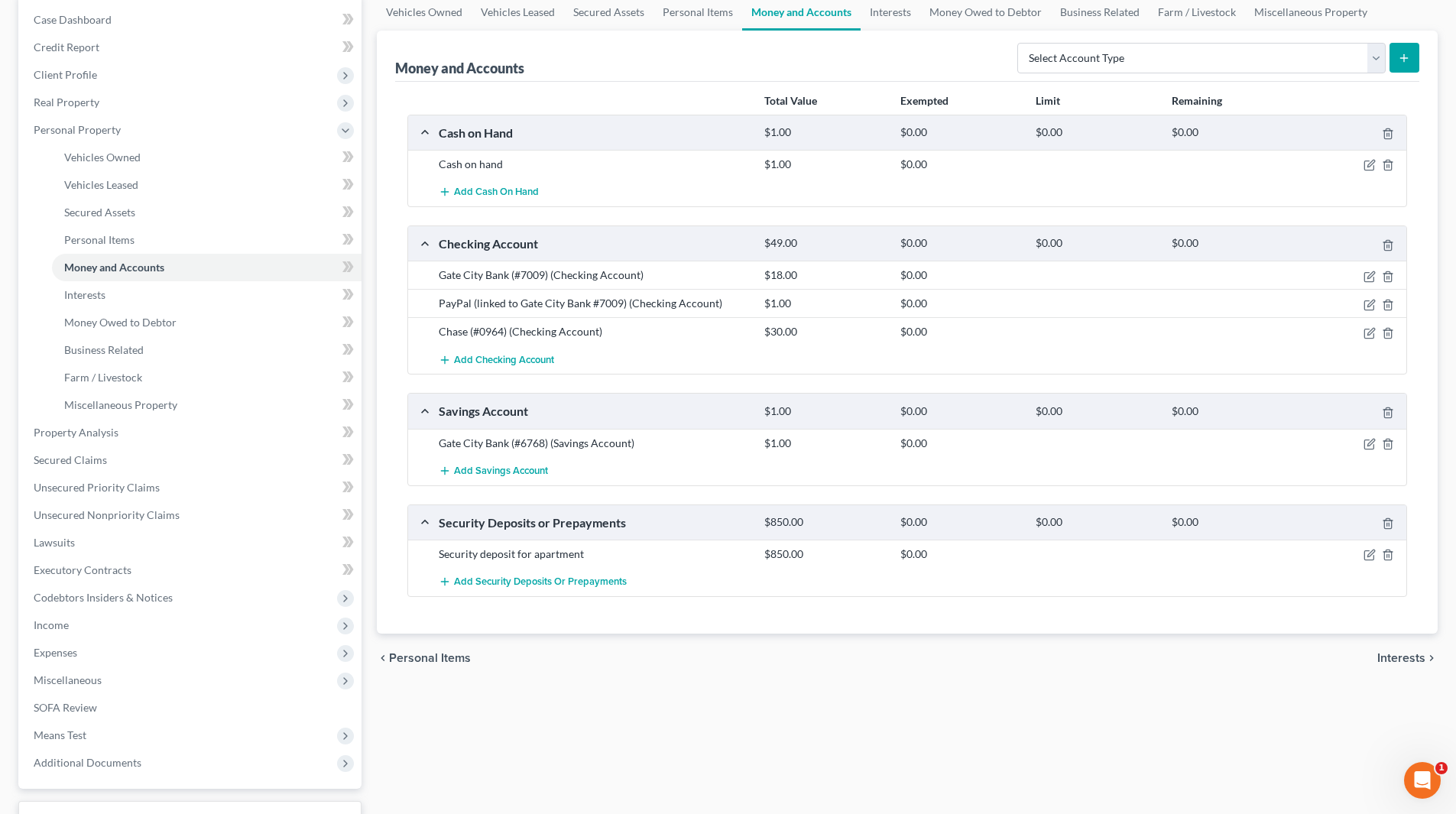
click at [1379, 557] on div at bounding box center [1353, 554] width 108 height 15
click at [1371, 556] on icon "button" at bounding box center [1370, 555] width 13 height 13
select select "3"
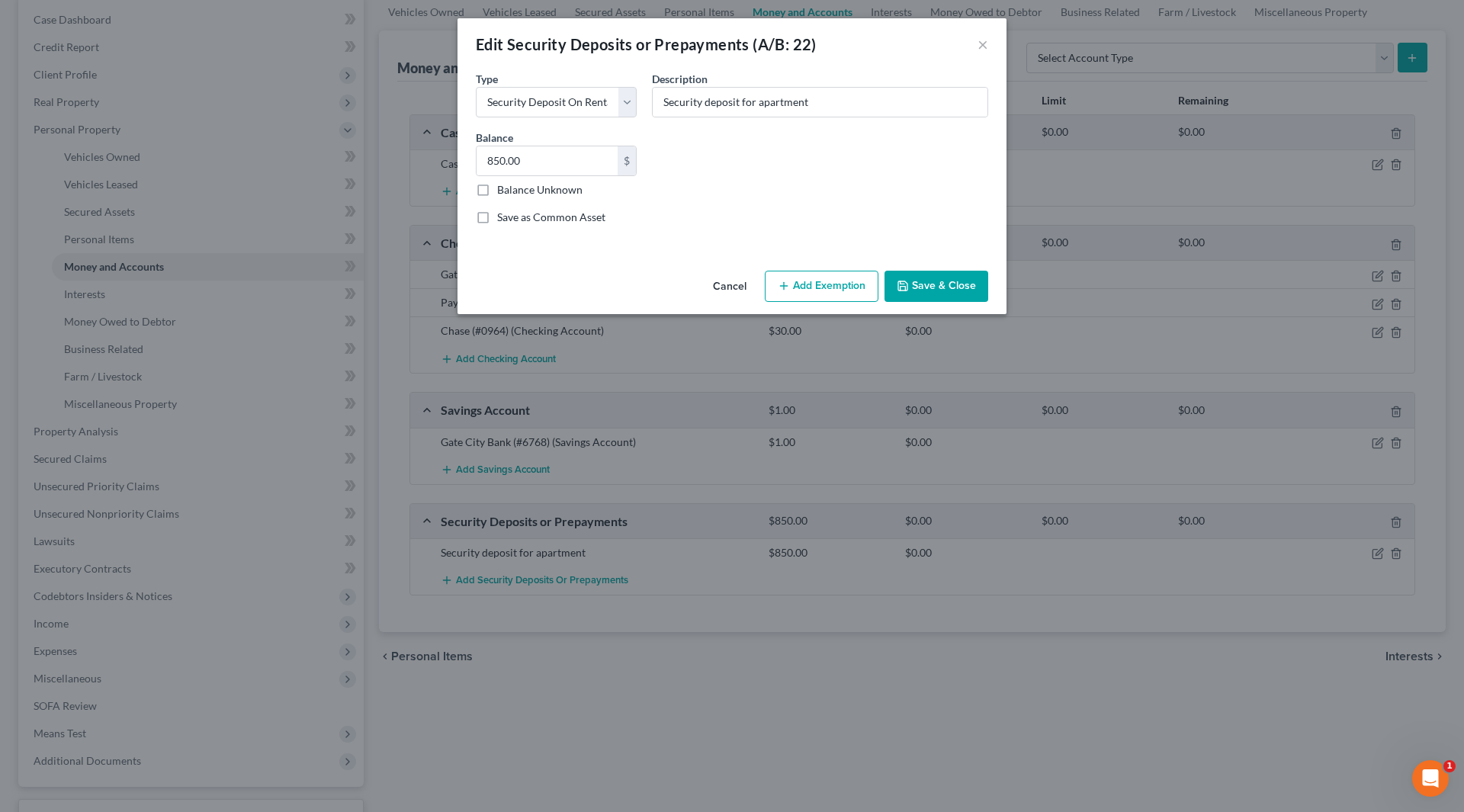
click at [808, 288] on button "Add Exemption" at bounding box center [821, 286] width 113 height 32
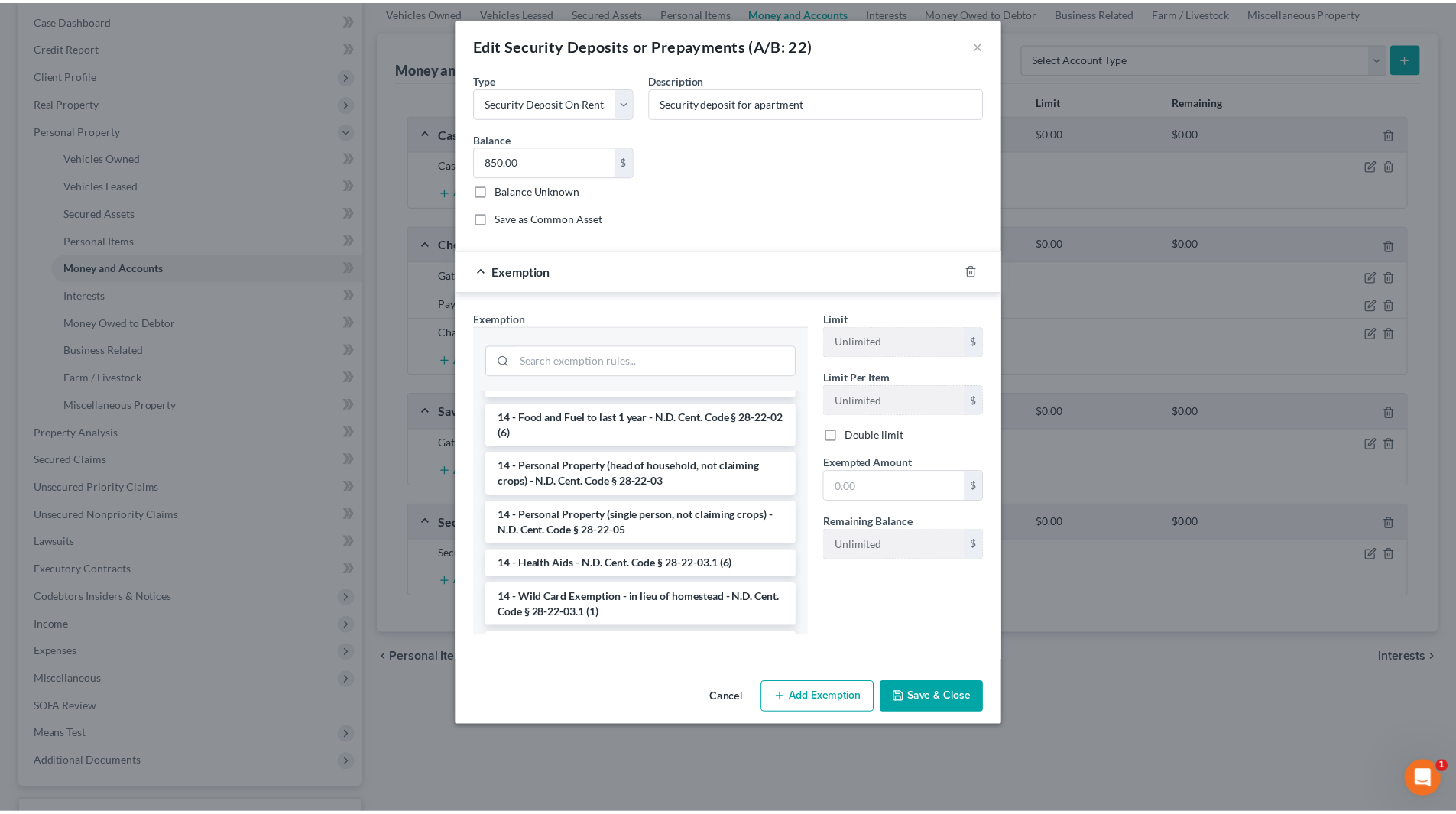
scroll to position [229, 0]
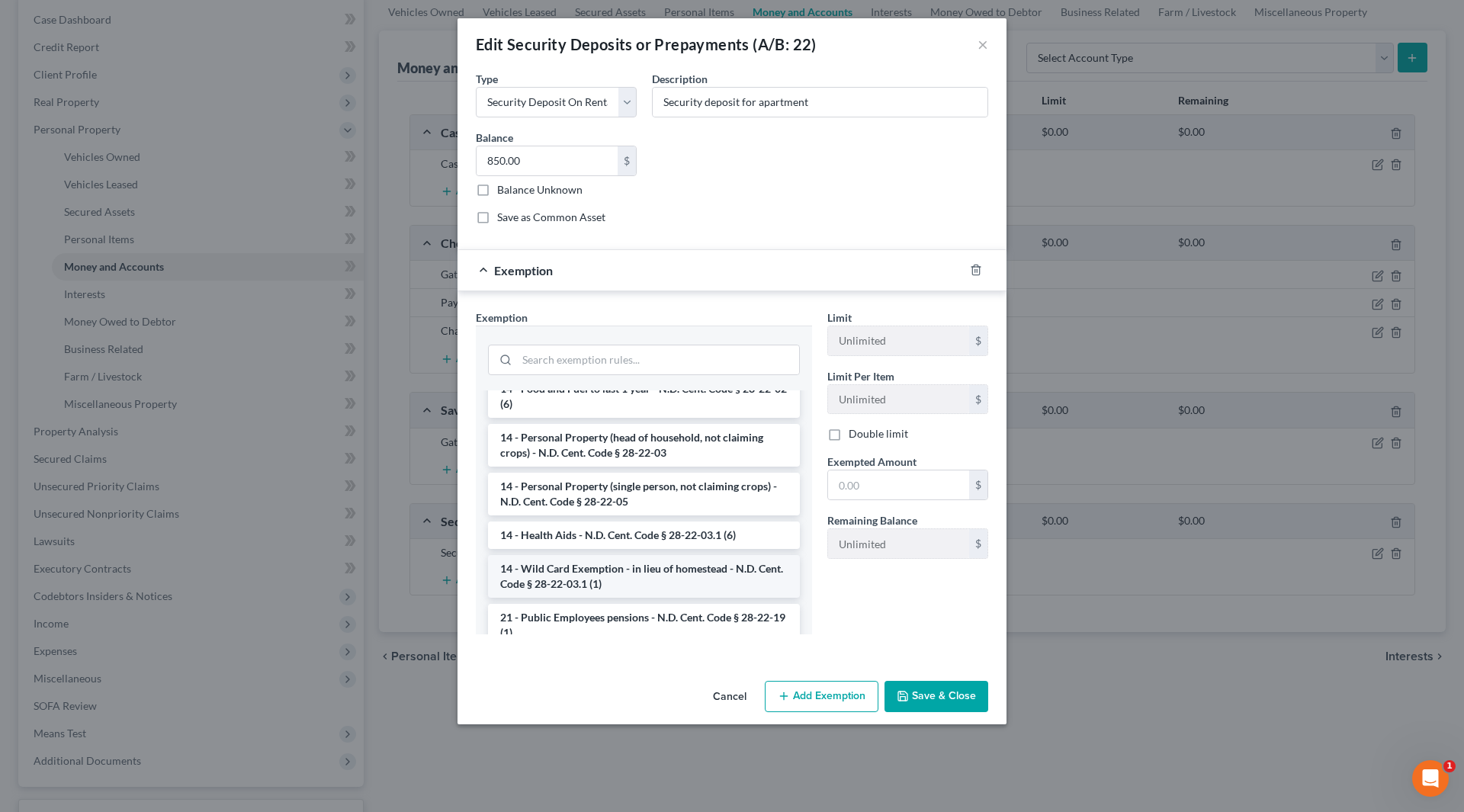
click at [653, 567] on li "14 - Wild Card Exemption - in lieu of homestead - N.D. Cent. Code § 28-22-03.1 …" at bounding box center [644, 576] width 312 height 43
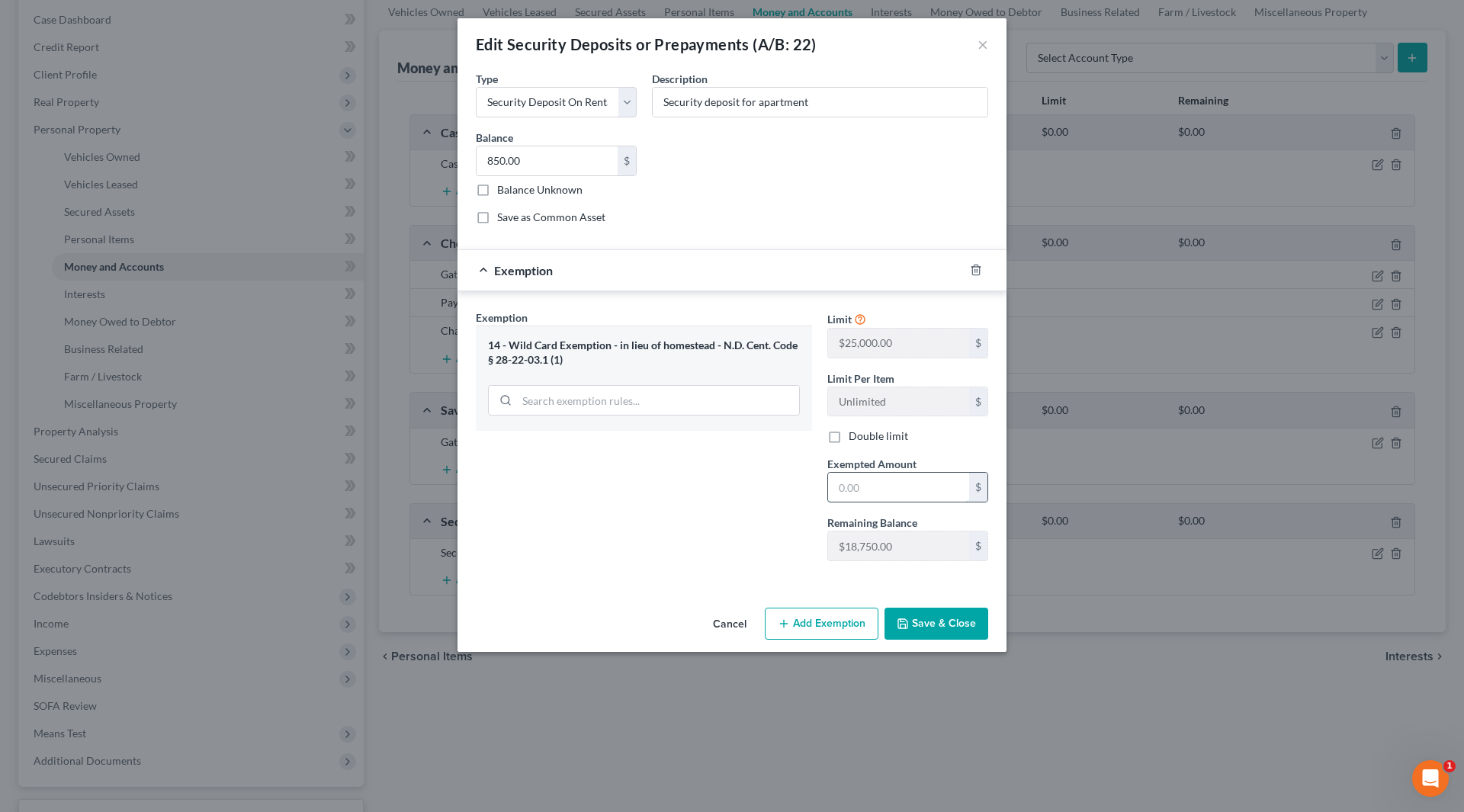
click at [892, 484] on input "text" at bounding box center [899, 487] width 141 height 29
type input "850"
click at [909, 617] on icon "button" at bounding box center [903, 624] width 12 height 12
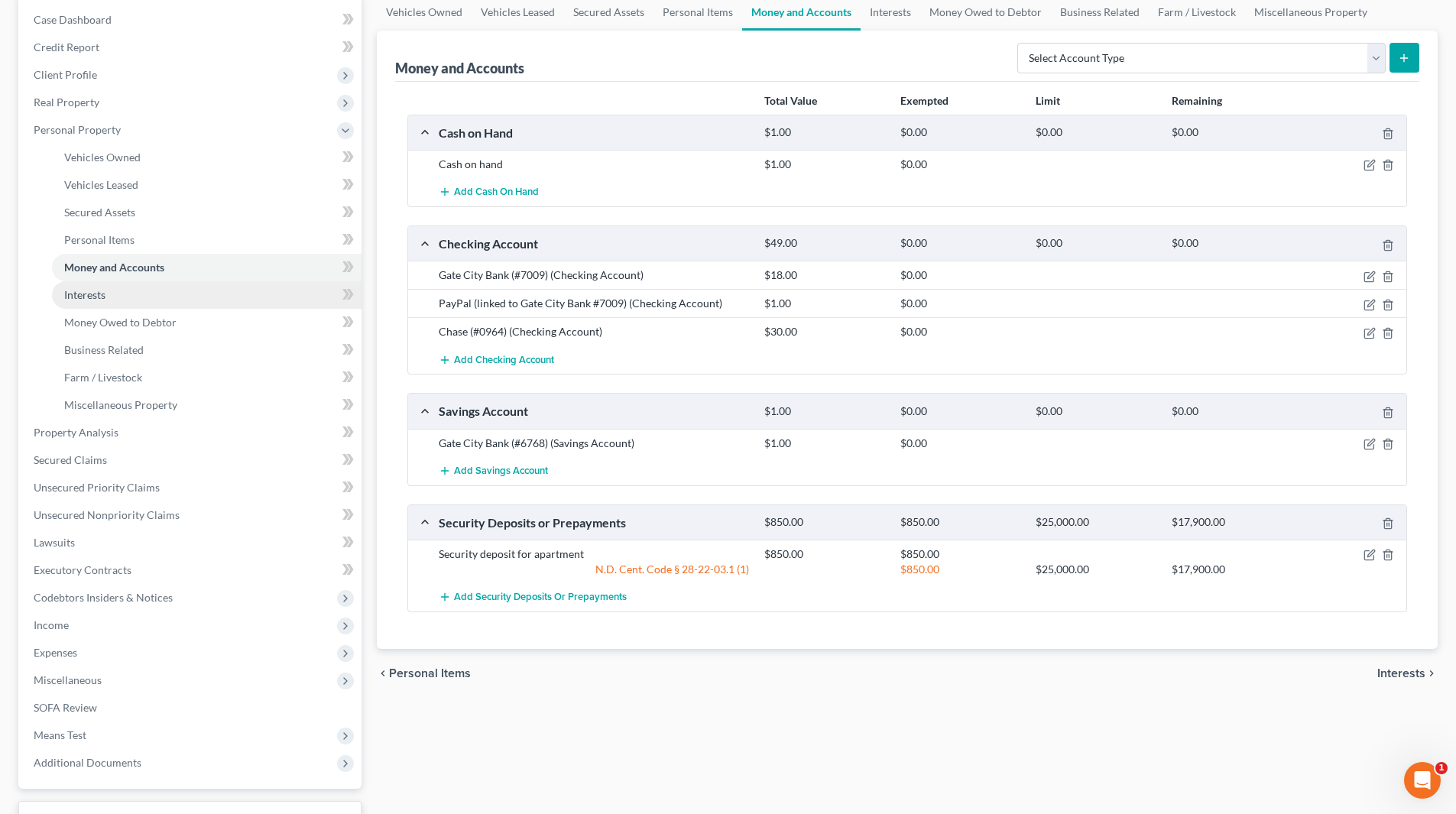
click at [97, 296] on span "Interests" at bounding box center [85, 294] width 41 height 13
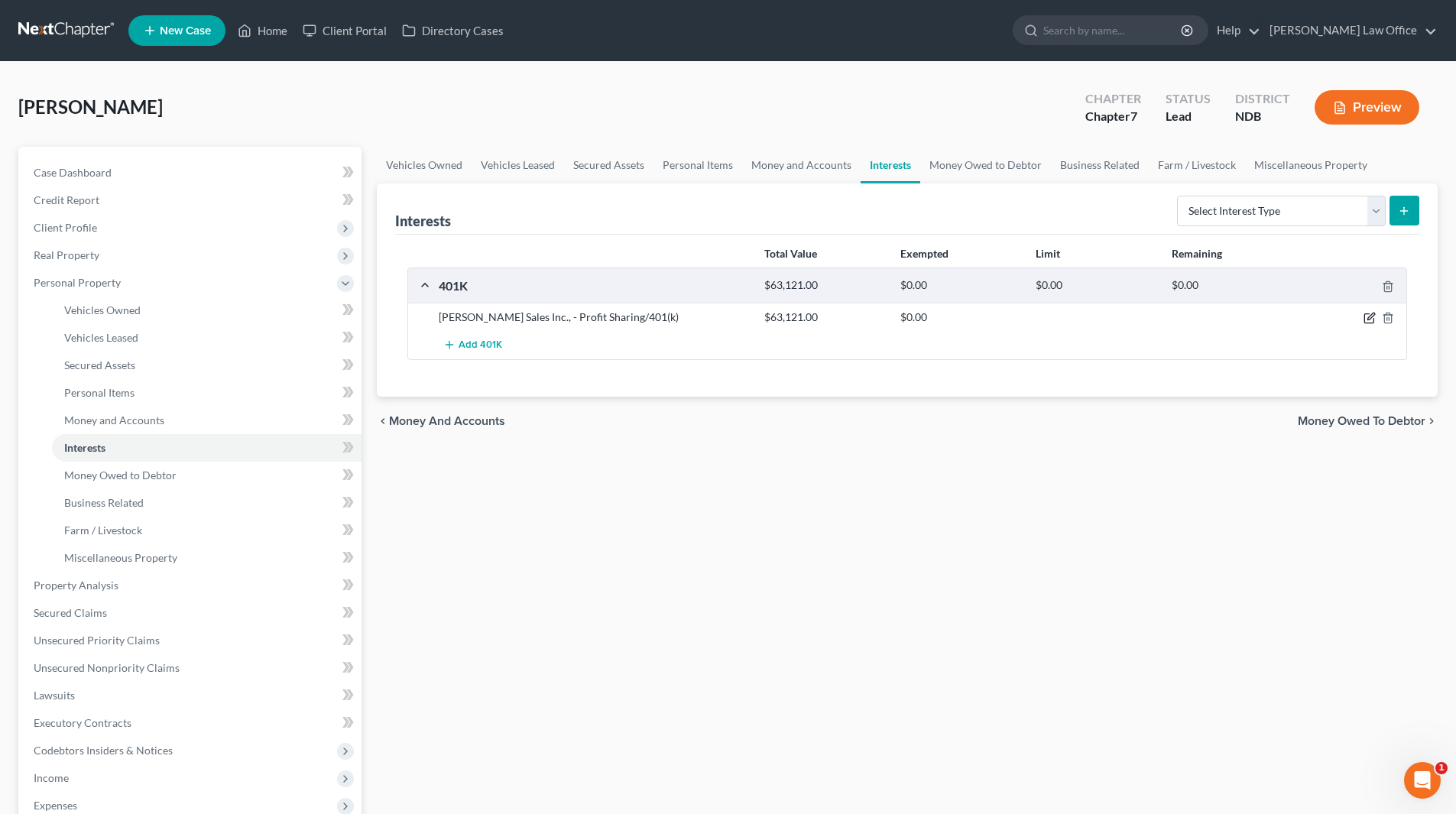
click at [1375, 319] on icon "button" at bounding box center [1370, 318] width 13 height 13
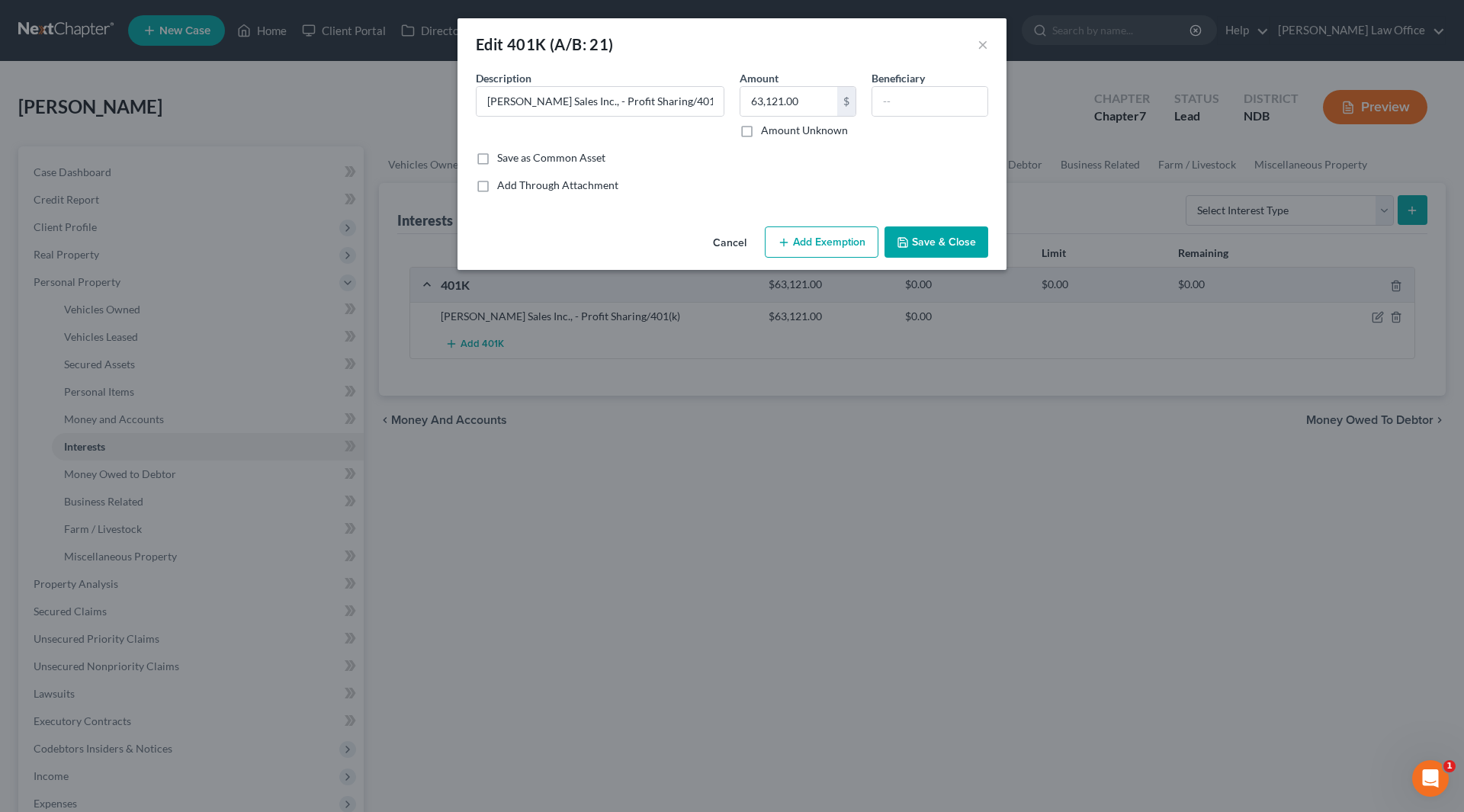
click at [833, 242] on button "Add Exemption" at bounding box center [821, 243] width 113 height 32
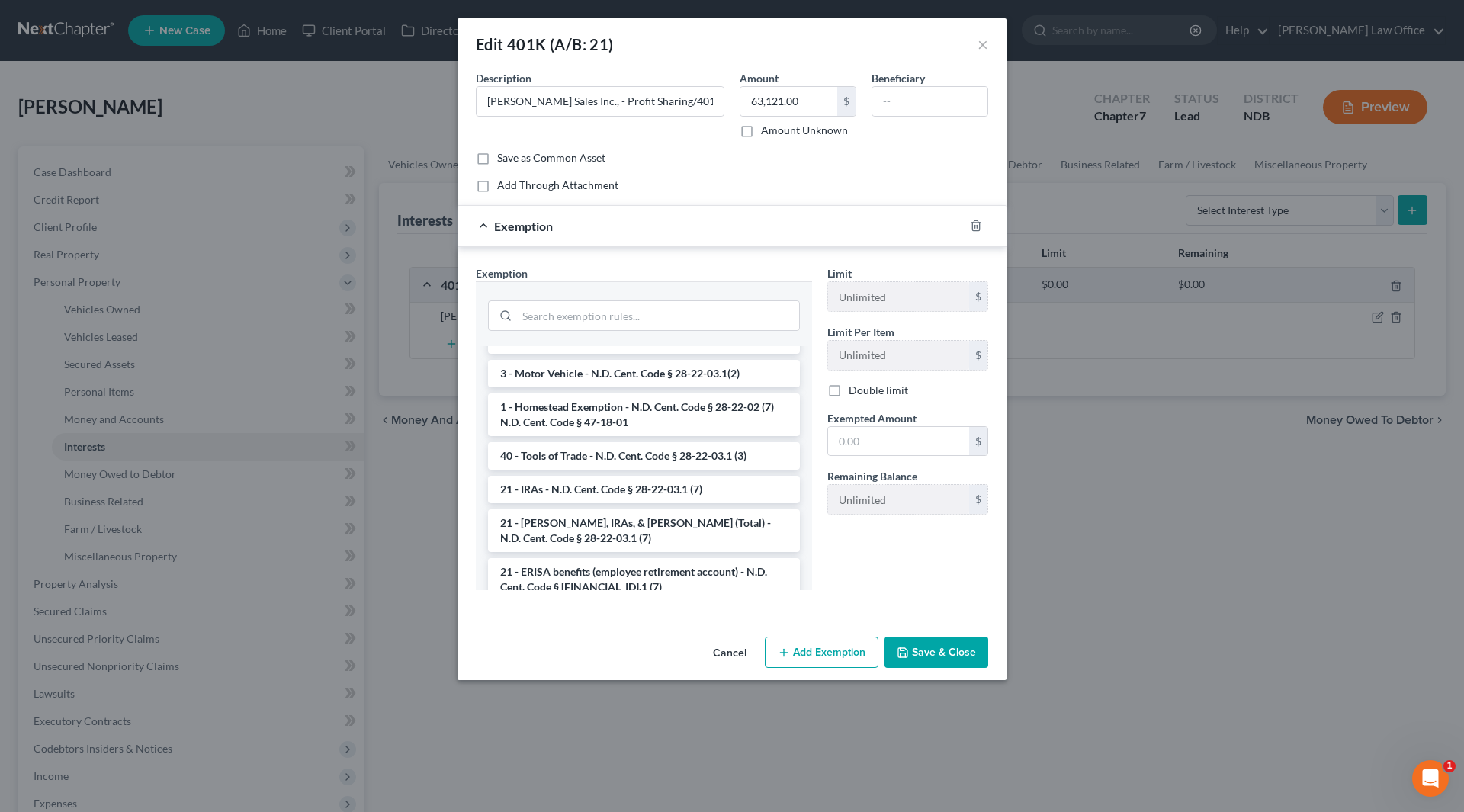
scroll to position [1753, 0]
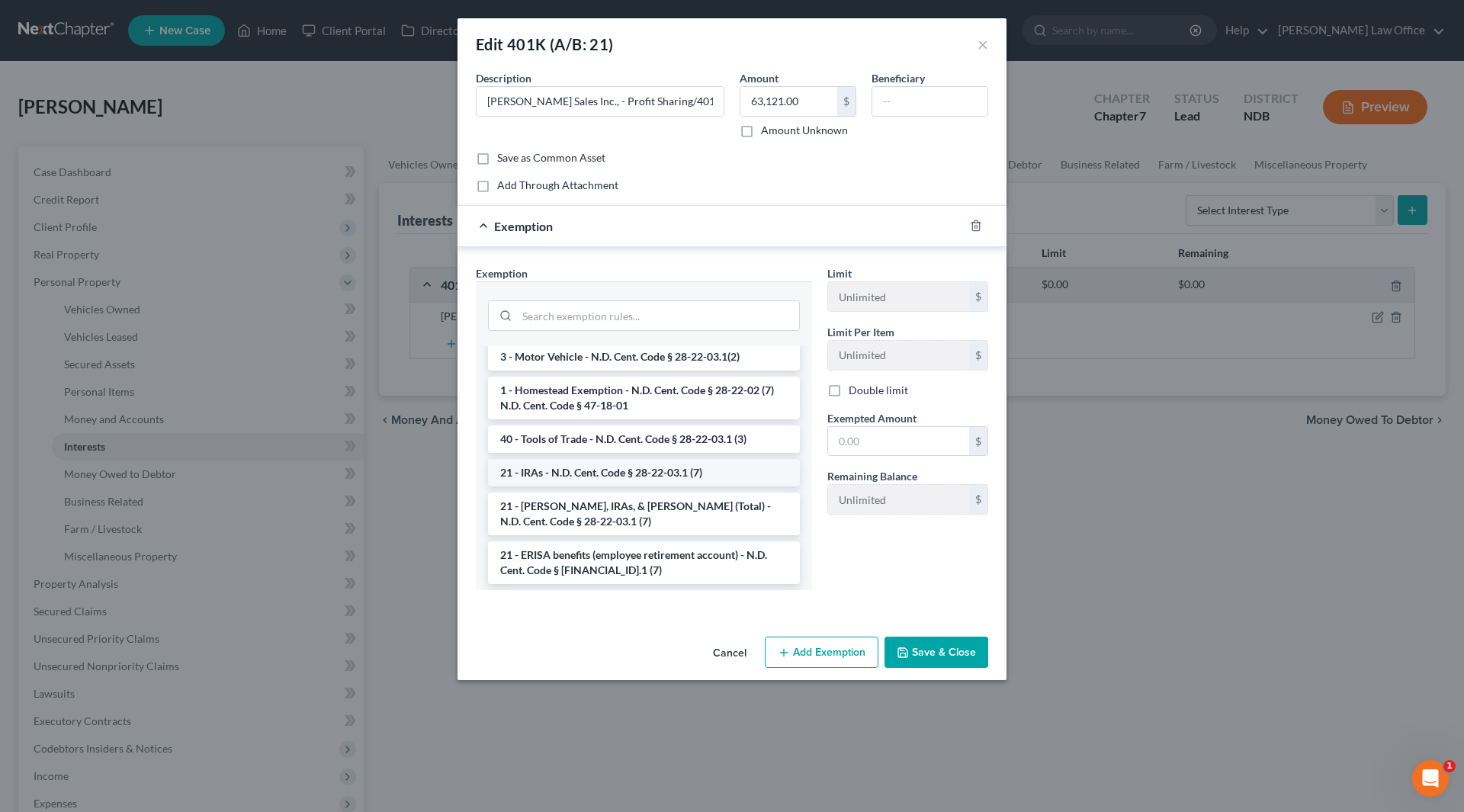
click at [631, 460] on li "21 - IRAs - N.D. Cent. Code § 28-22-03.1 (7)" at bounding box center [644, 472] width 312 height 28
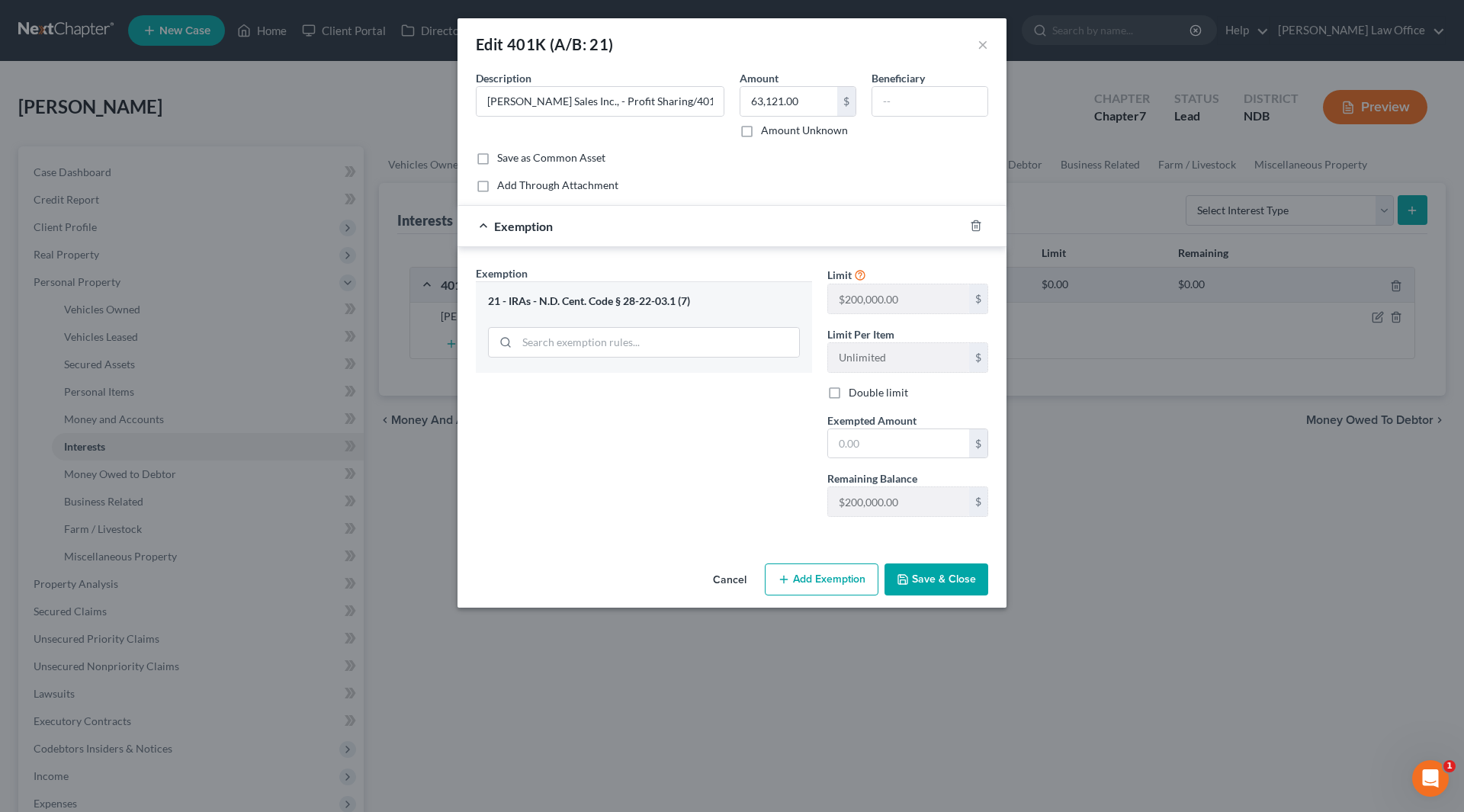
click at [967, 217] on div at bounding box center [986, 225] width 43 height 24
click at [973, 228] on icon "button" at bounding box center [976, 226] width 7 height 10
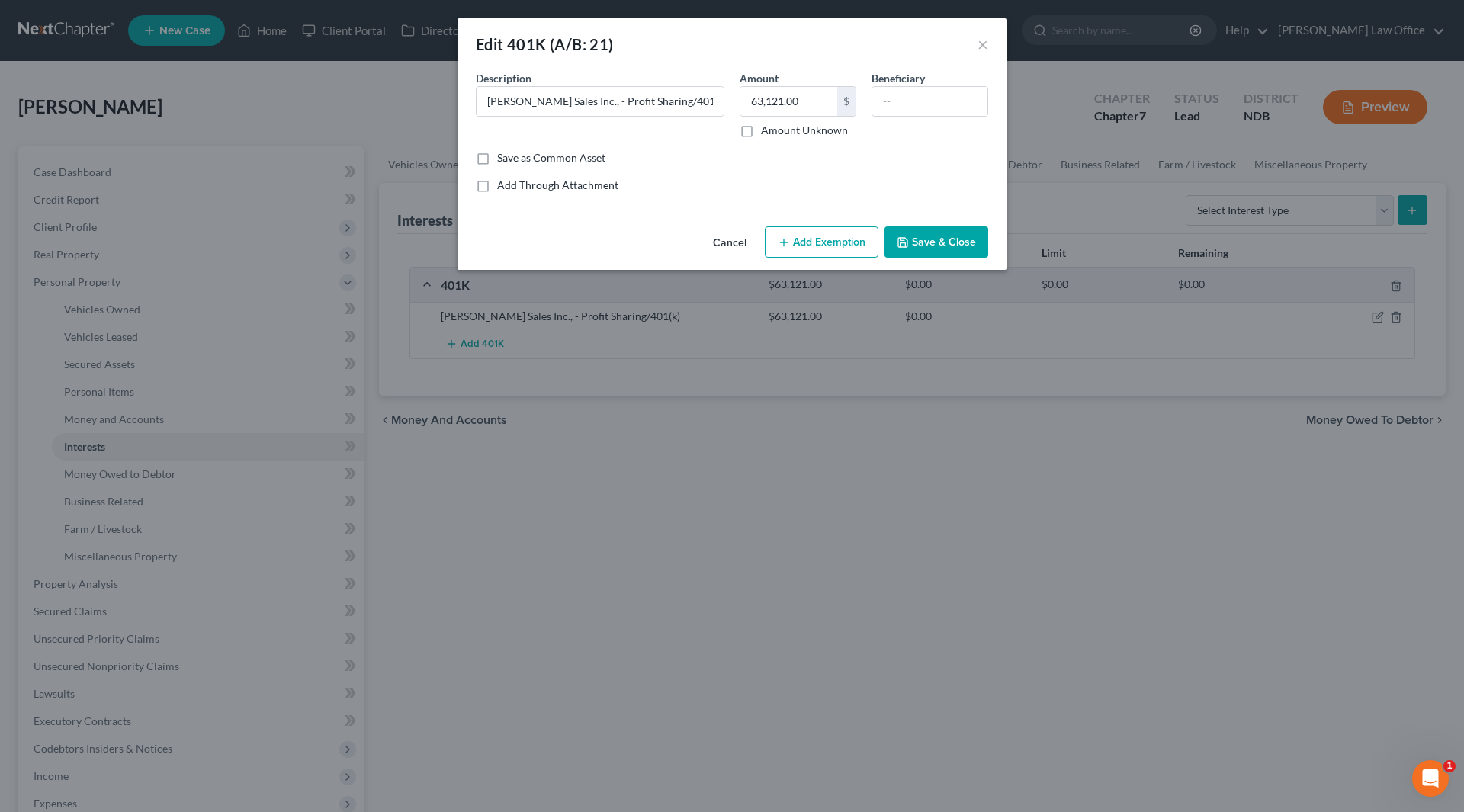
click at [819, 224] on div "Cancel Add Exemption Save & Close" at bounding box center [732, 245] width 549 height 50
click at [813, 243] on button "Add Exemption" at bounding box center [821, 243] width 113 height 32
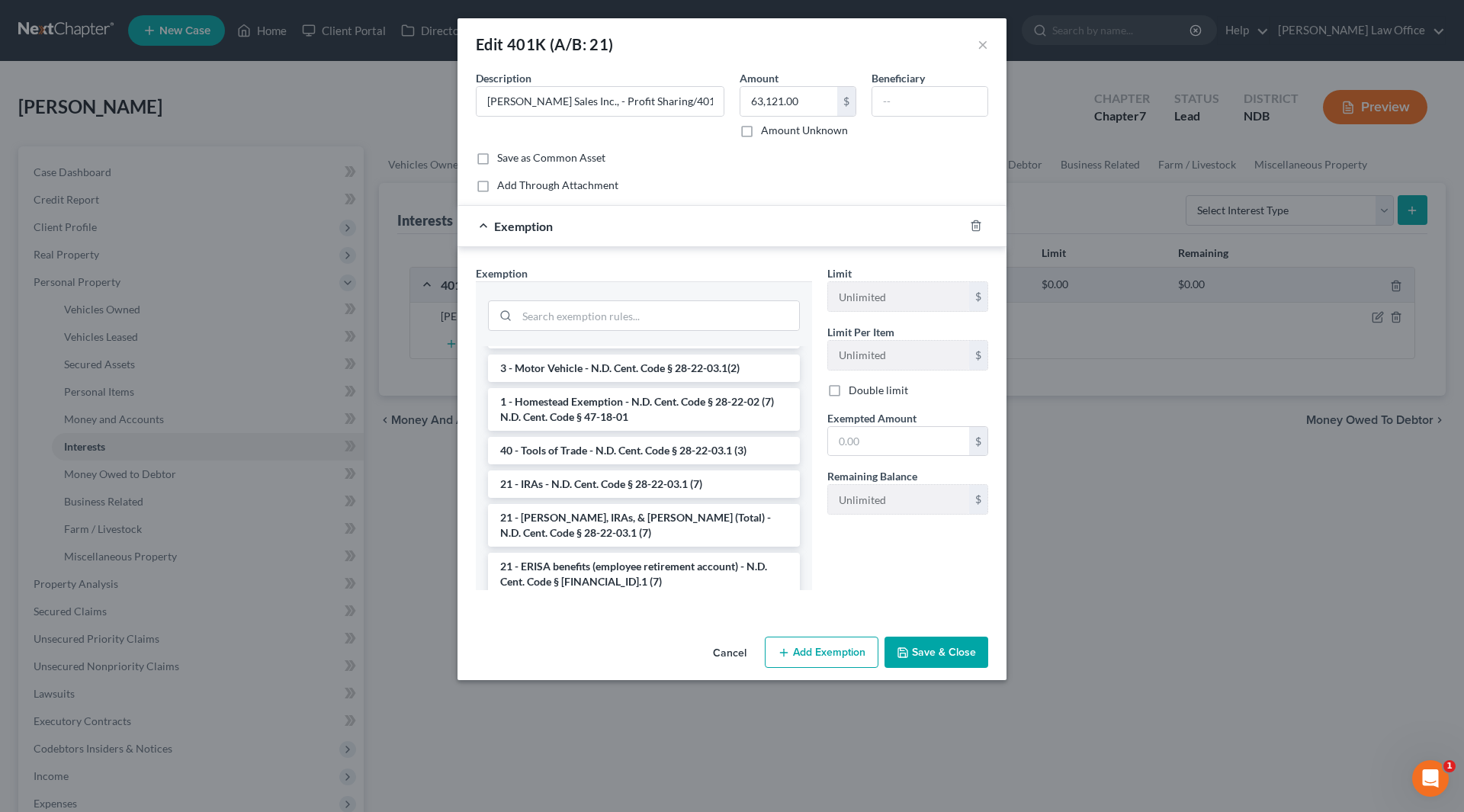
scroll to position [1777, 0]
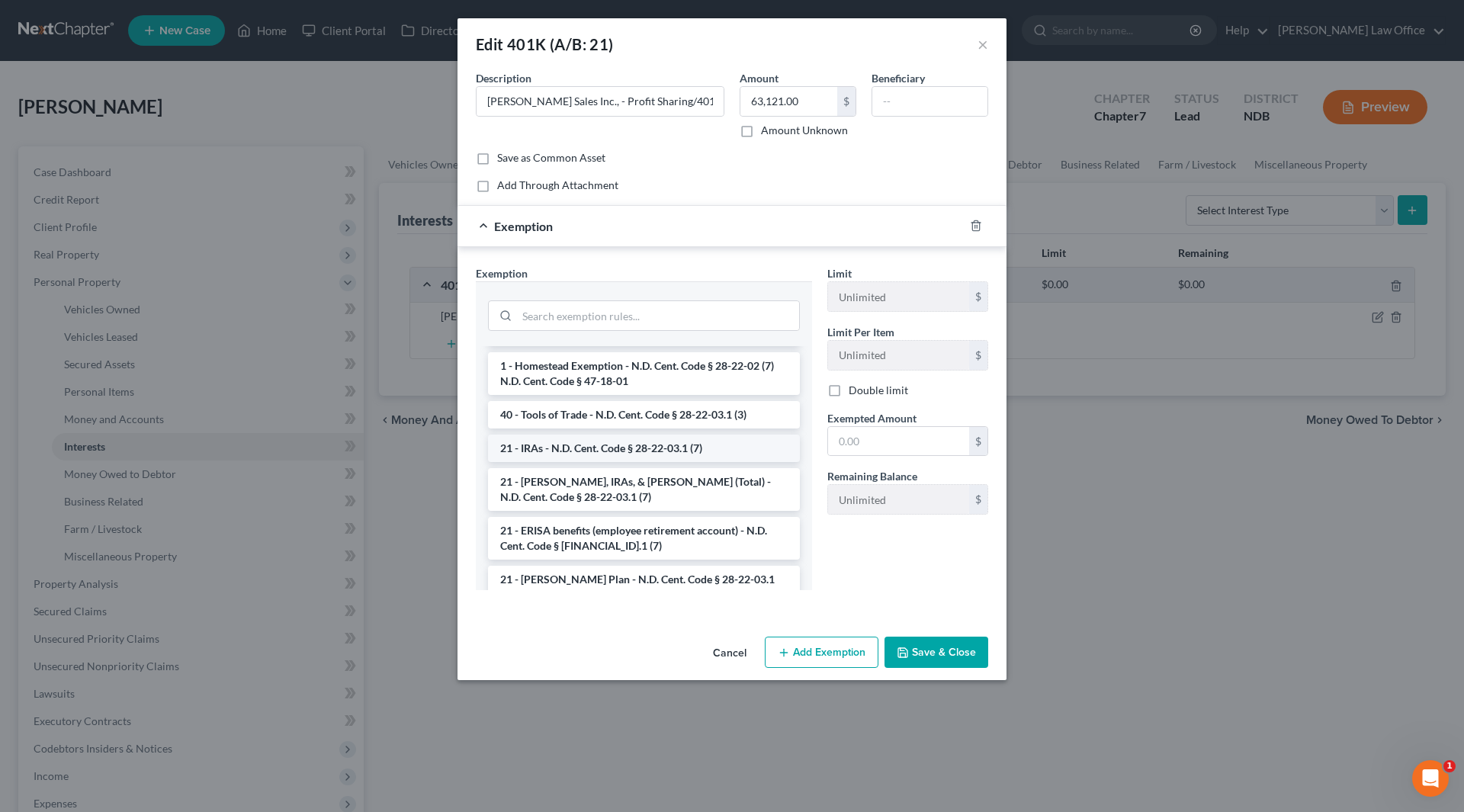
click at [661, 435] on li "21 - IRAs - N.D. Cent. Code § 28-22-03.1 (7)" at bounding box center [644, 448] width 312 height 28
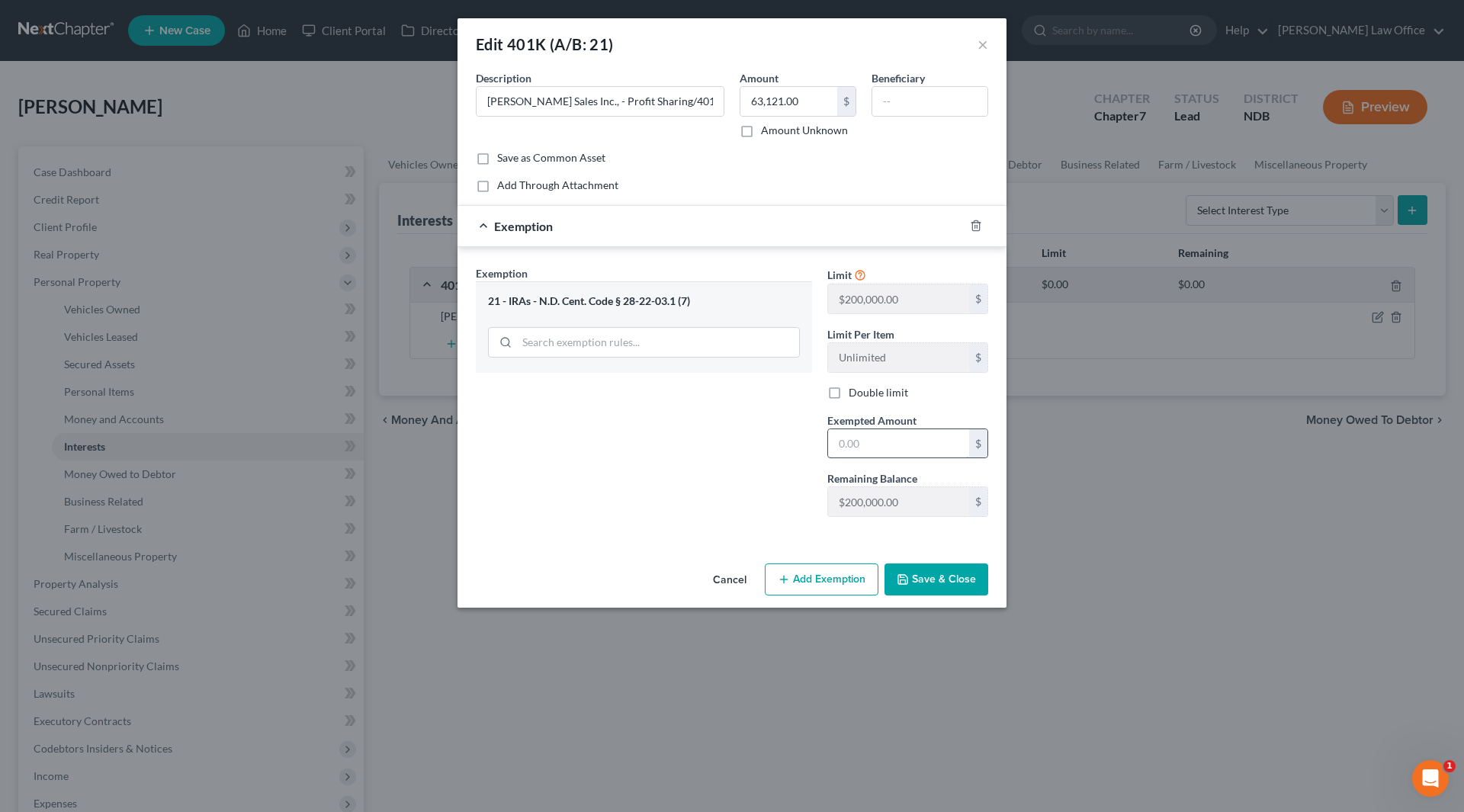
click at [901, 440] on input "text" at bounding box center [899, 443] width 141 height 29
type input "63,121"
click at [944, 577] on button "Save & Close" at bounding box center [936, 579] width 104 height 32
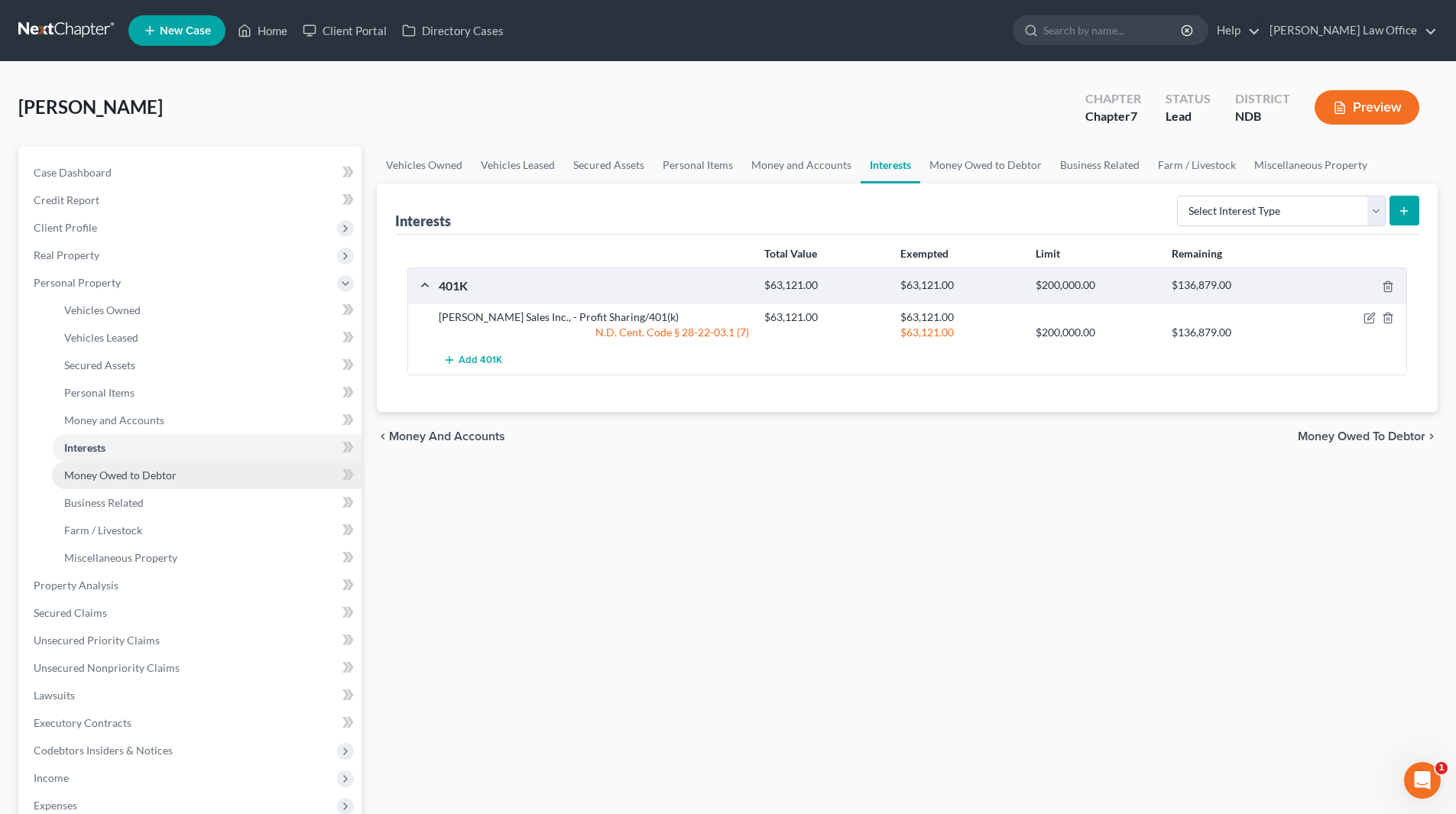
click at [123, 477] on span "Money Owed to Debtor" at bounding box center [121, 475] width 113 height 13
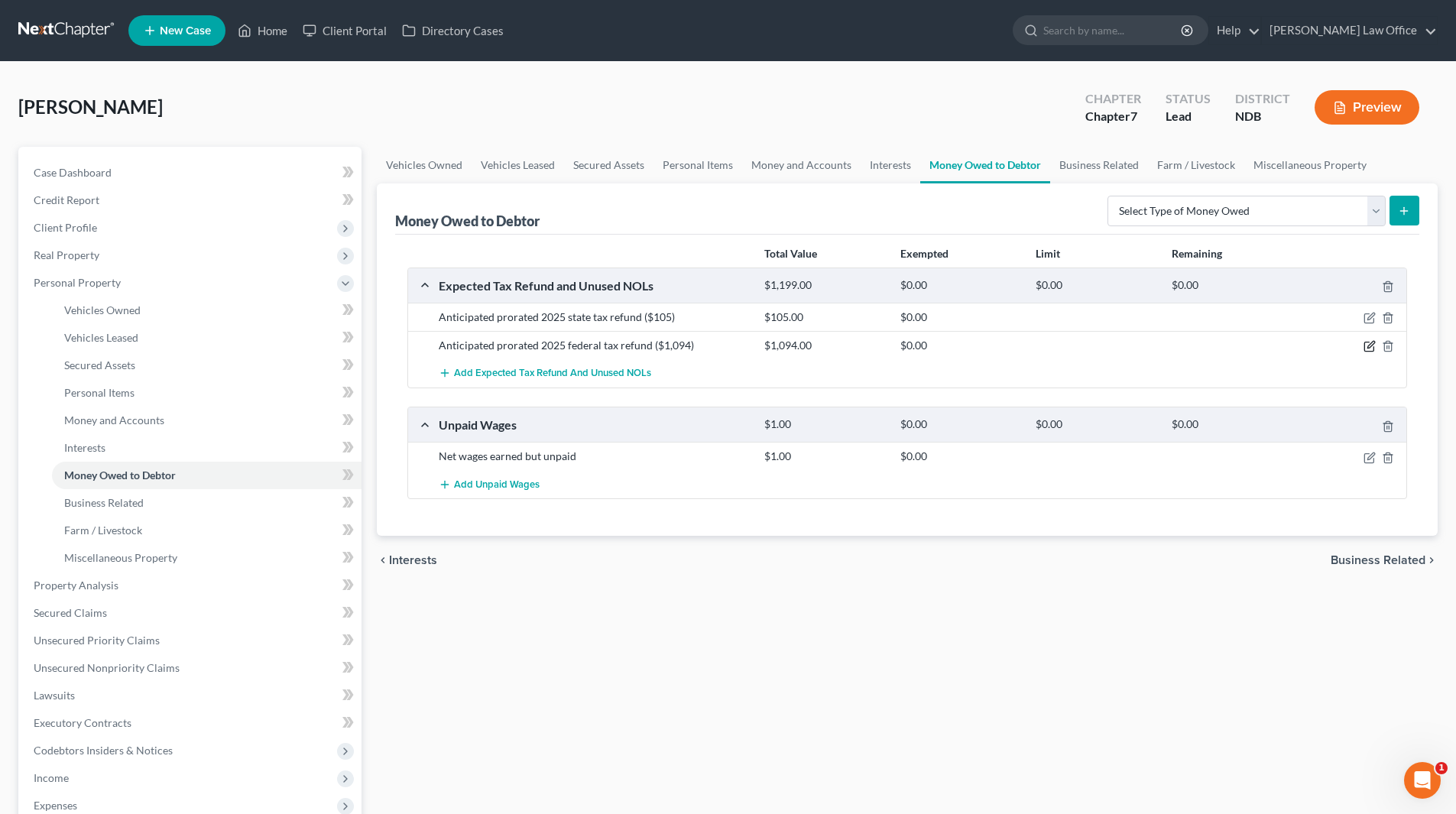
click at [1371, 349] on icon "button" at bounding box center [1370, 346] width 13 height 13
select select "0"
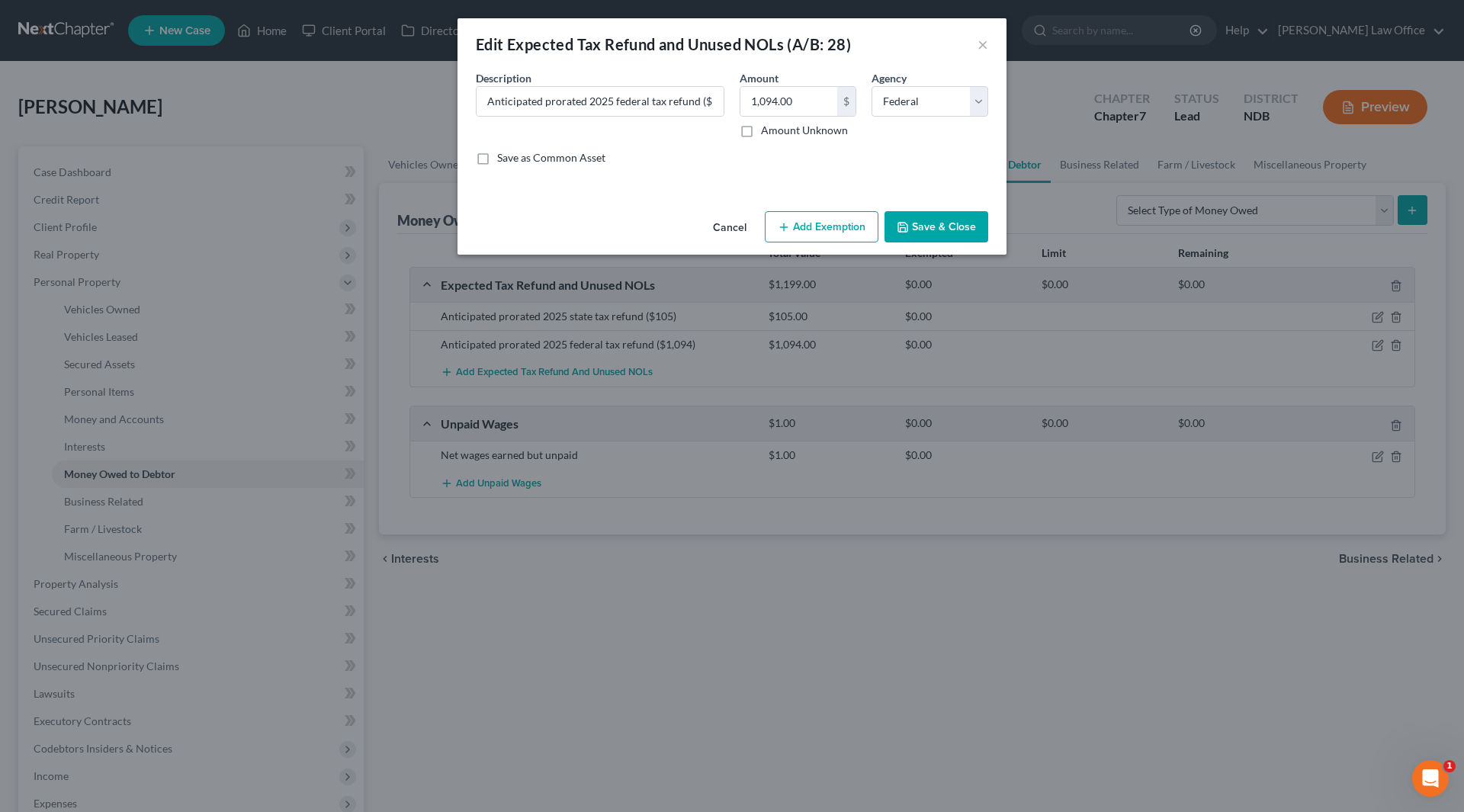
click at [816, 223] on button "Add Exemption" at bounding box center [821, 228] width 113 height 32
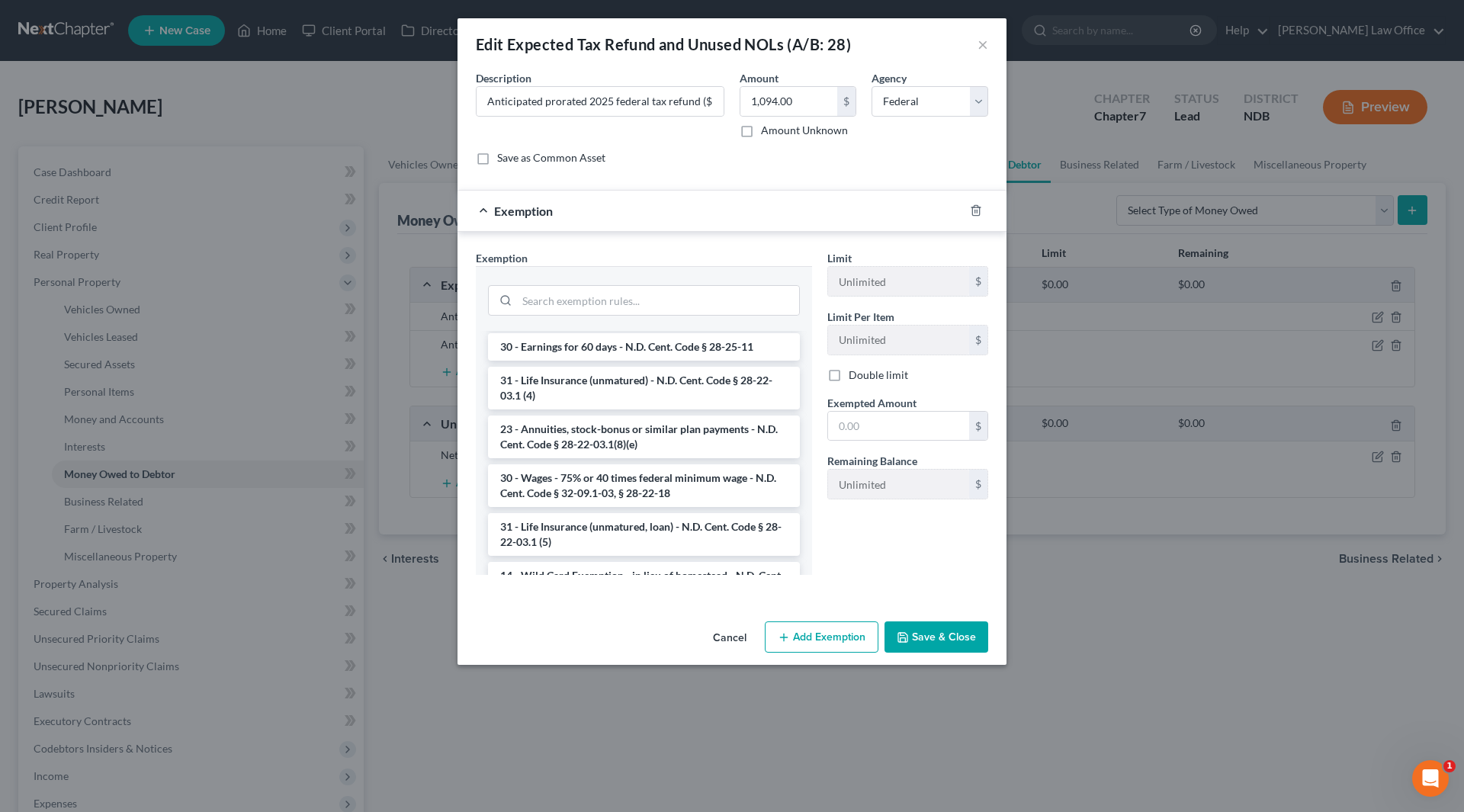
scroll to position [1524, 0]
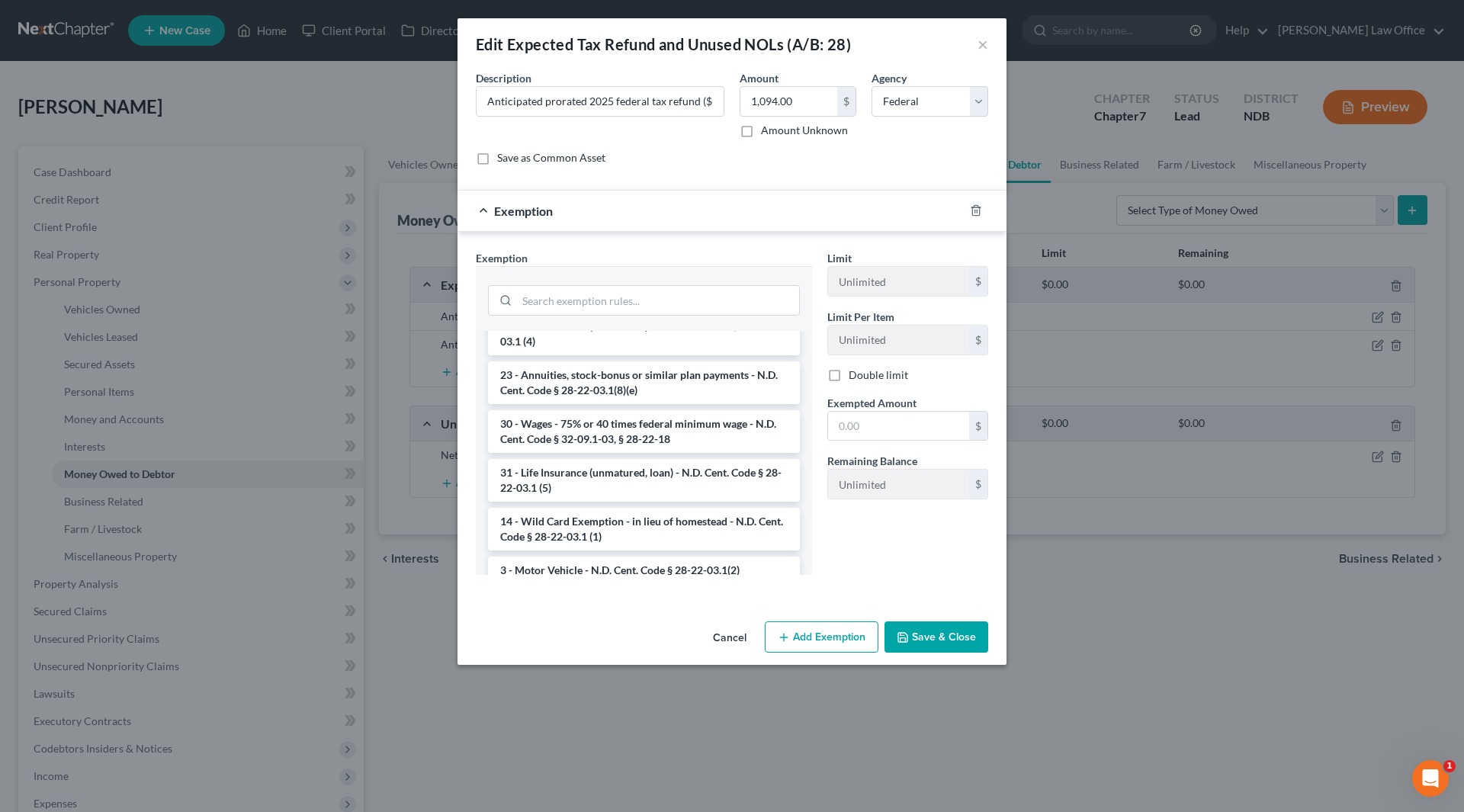
click at [628, 508] on li "14 - Wild Card Exemption - in lieu of homestead - N.D. Cent. Code § 28-22-03.1 …" at bounding box center [644, 529] width 312 height 43
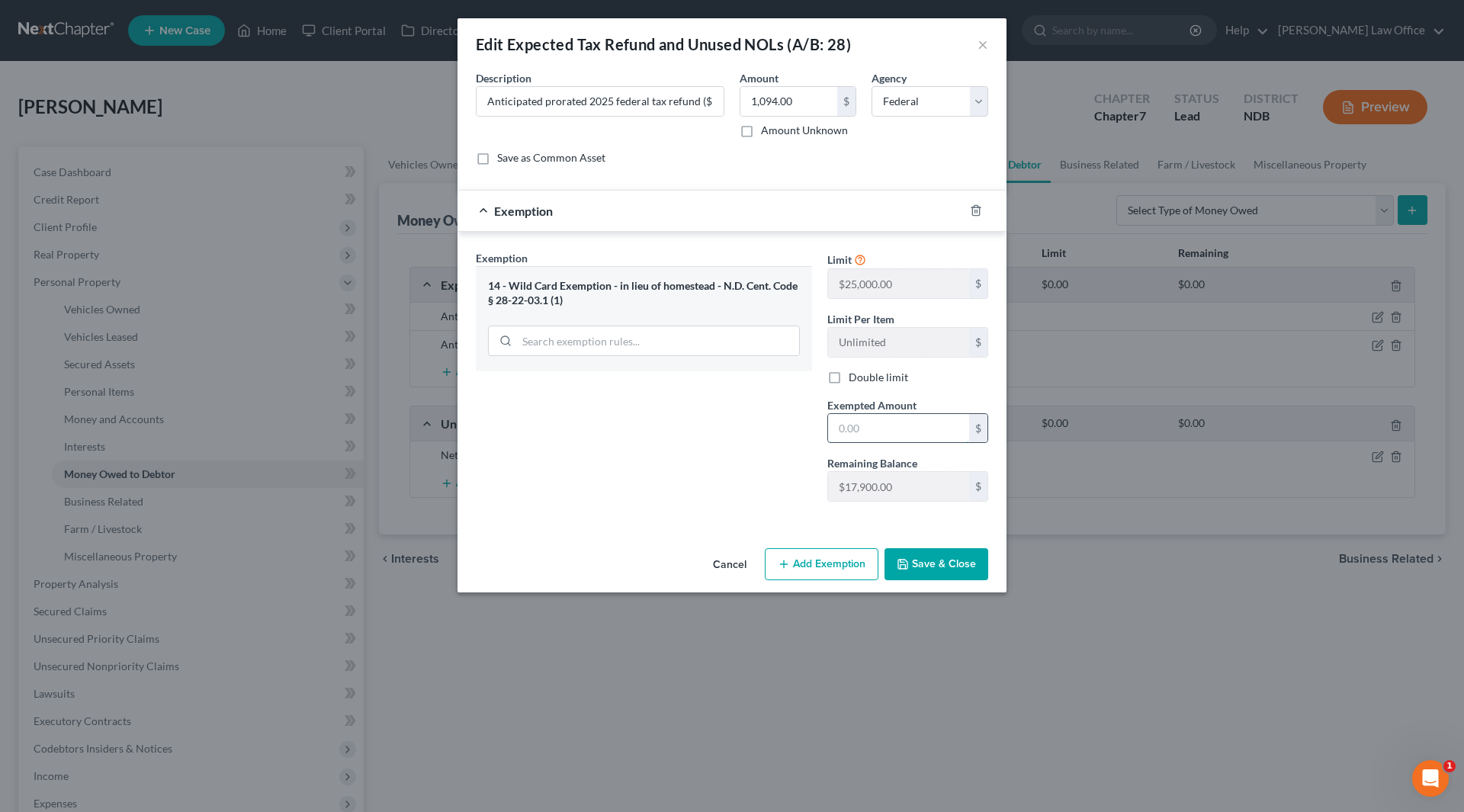
click at [874, 419] on input "text" at bounding box center [899, 428] width 141 height 29
type input "1,094"
click at [922, 565] on button "Save & Close" at bounding box center [936, 564] width 104 height 32
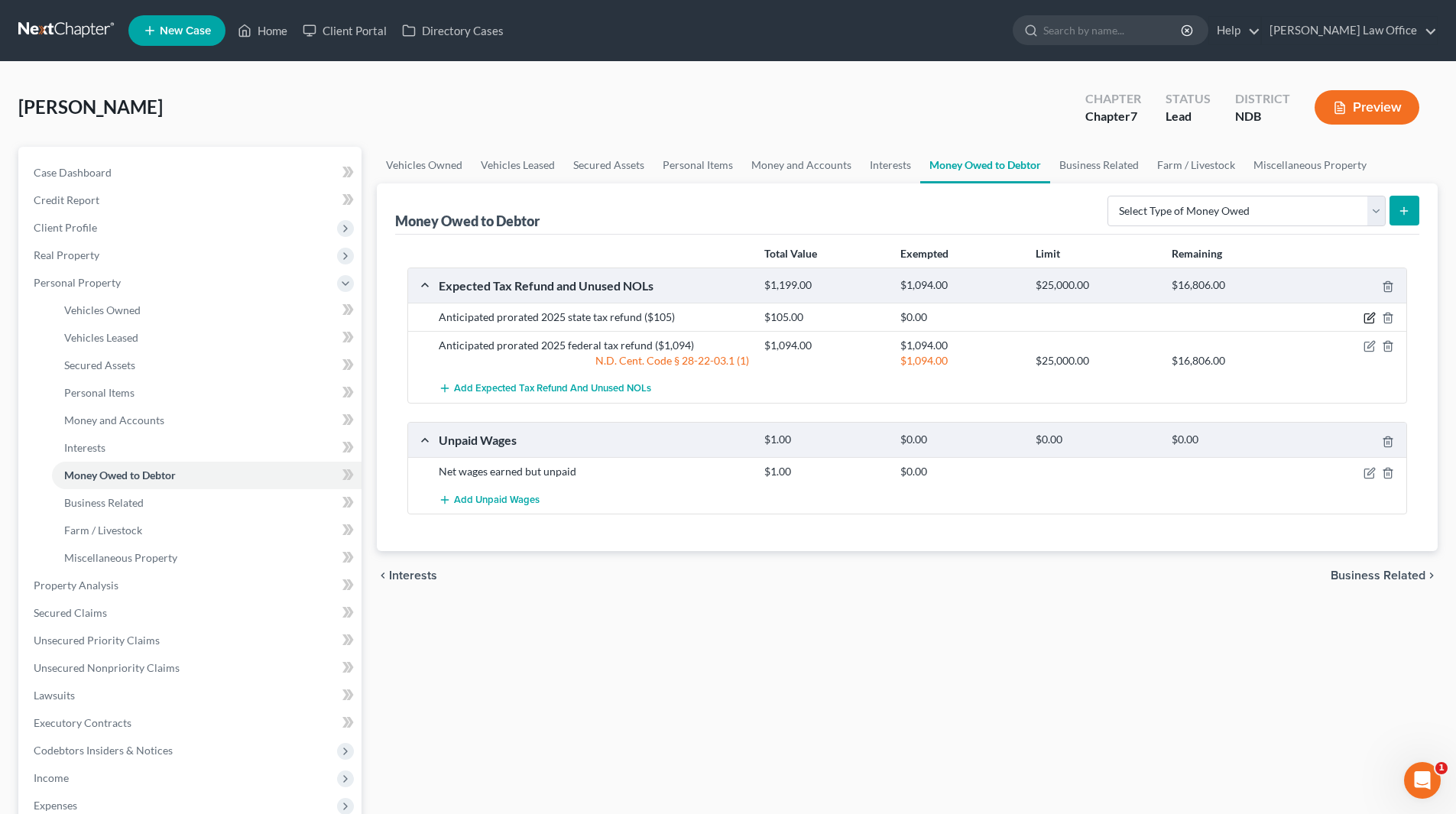
click at [1374, 313] on icon "button" at bounding box center [1371, 317] width 7 height 7
select select "1"
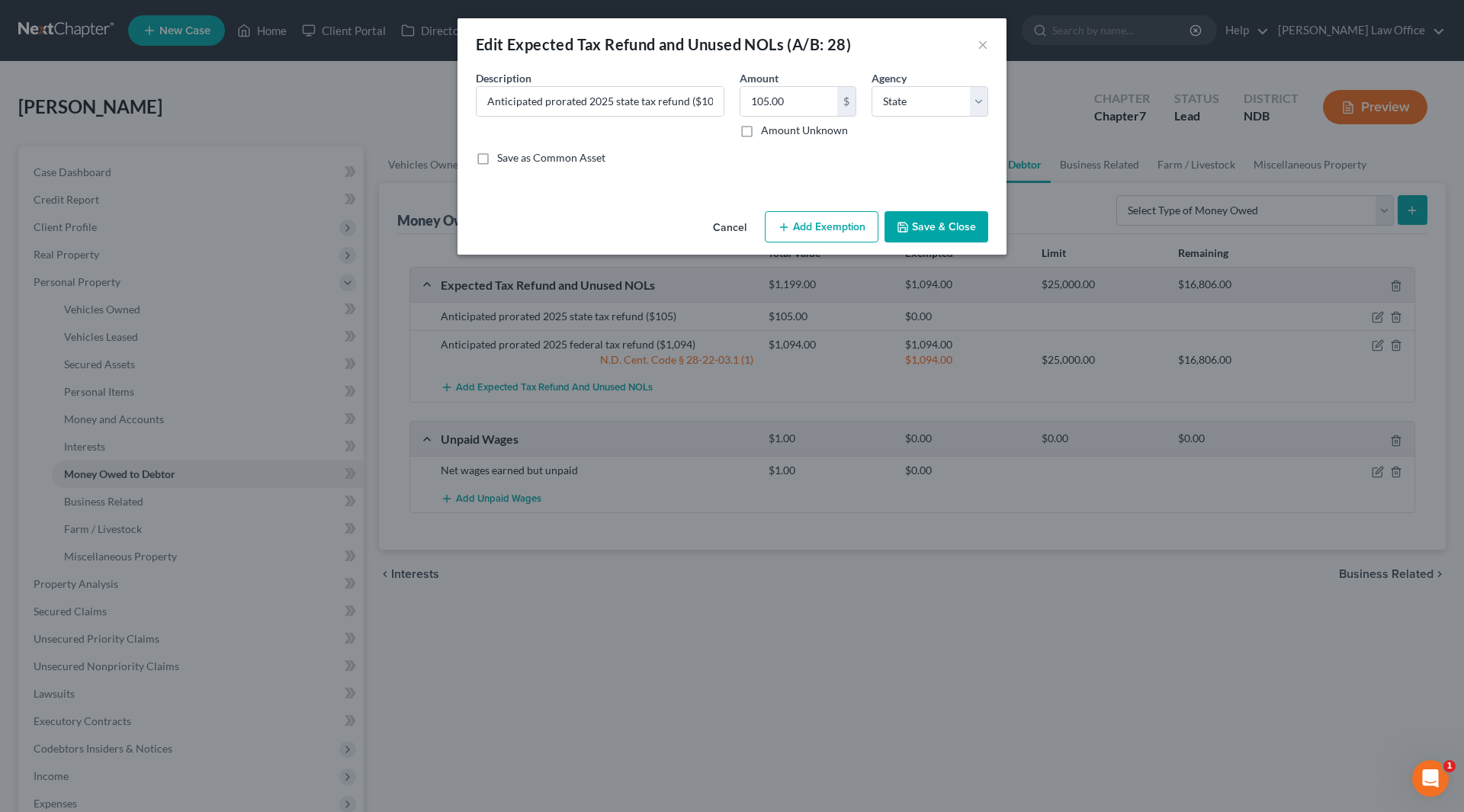
click at [807, 225] on button "Add Exemption" at bounding box center [821, 228] width 113 height 32
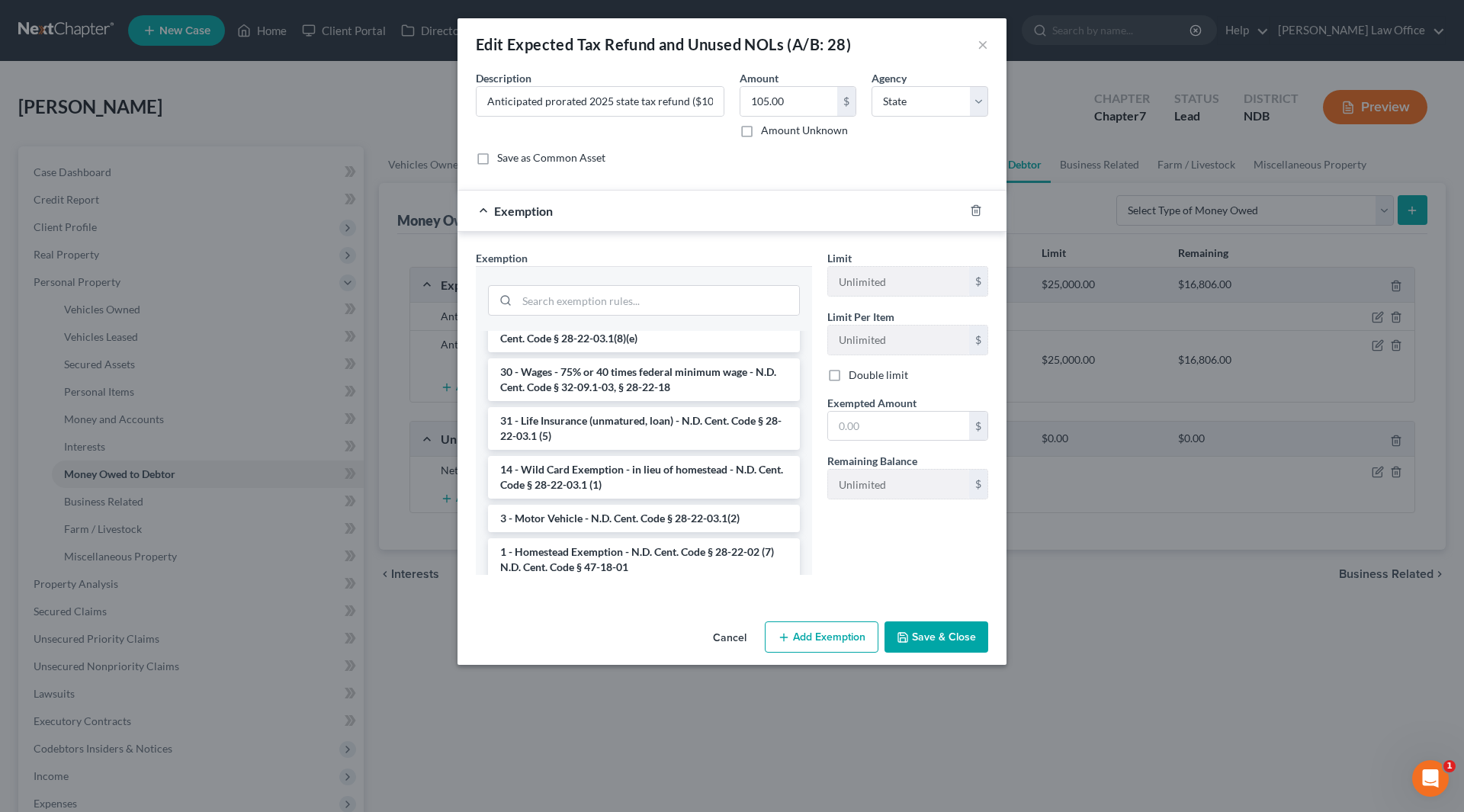
scroll to position [1601, 0]
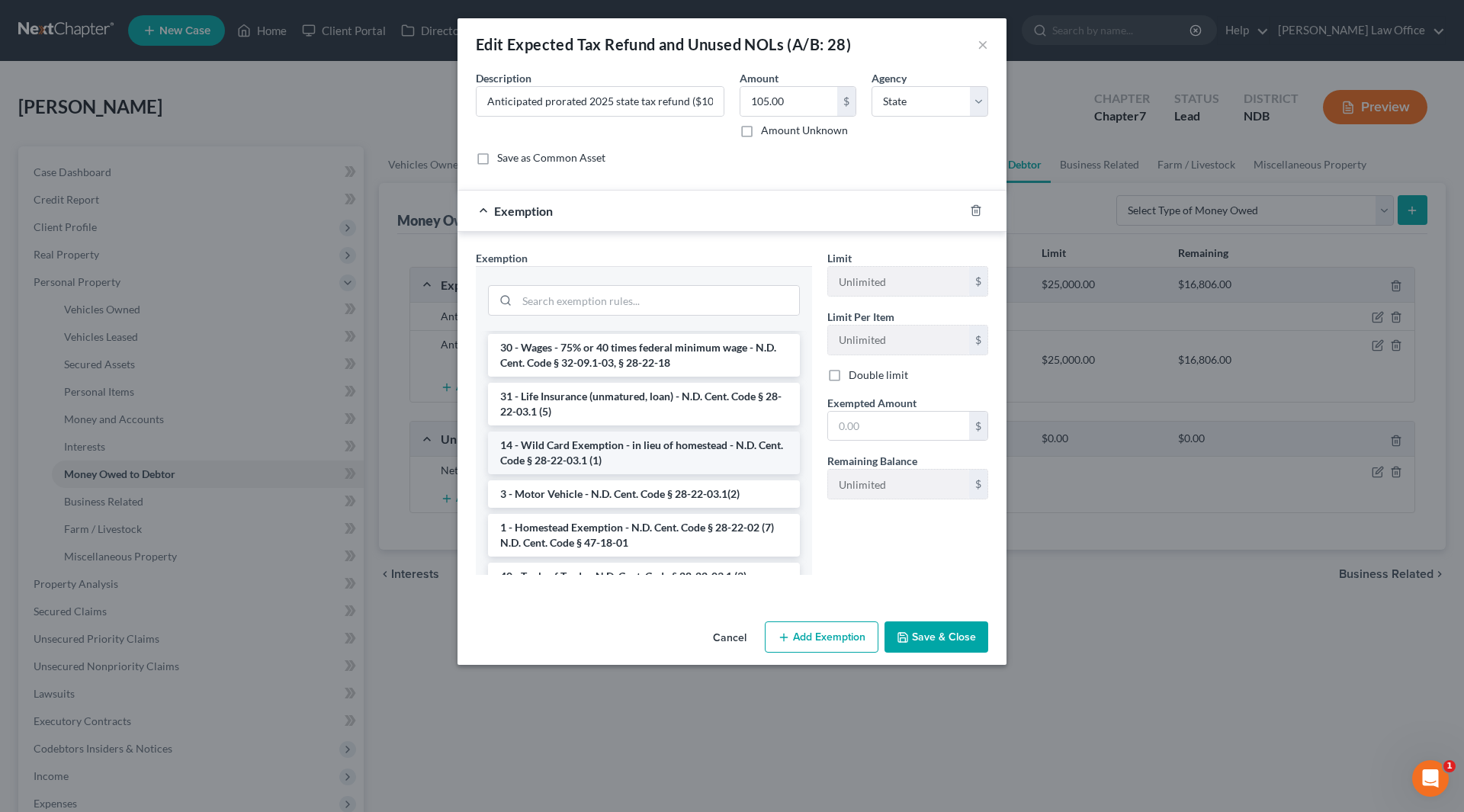
click at [661, 450] on li "14 - Wild Card Exemption - in lieu of homestead - N.D. Cent. Code § 28-22-03.1 …" at bounding box center [644, 452] width 312 height 43
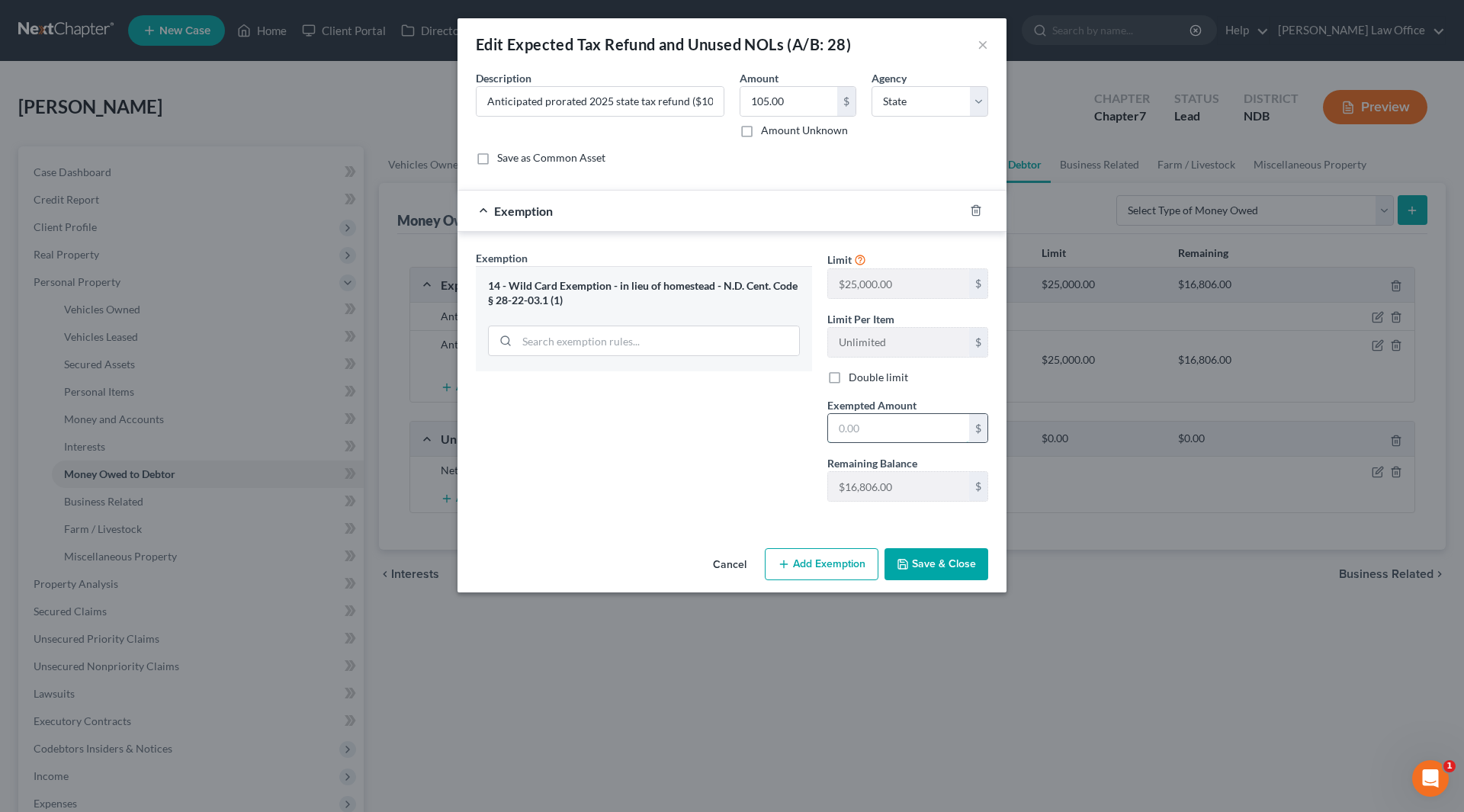
click at [926, 419] on input "text" at bounding box center [899, 428] width 141 height 29
type input "105"
click at [927, 562] on button "Save & Close" at bounding box center [936, 564] width 104 height 32
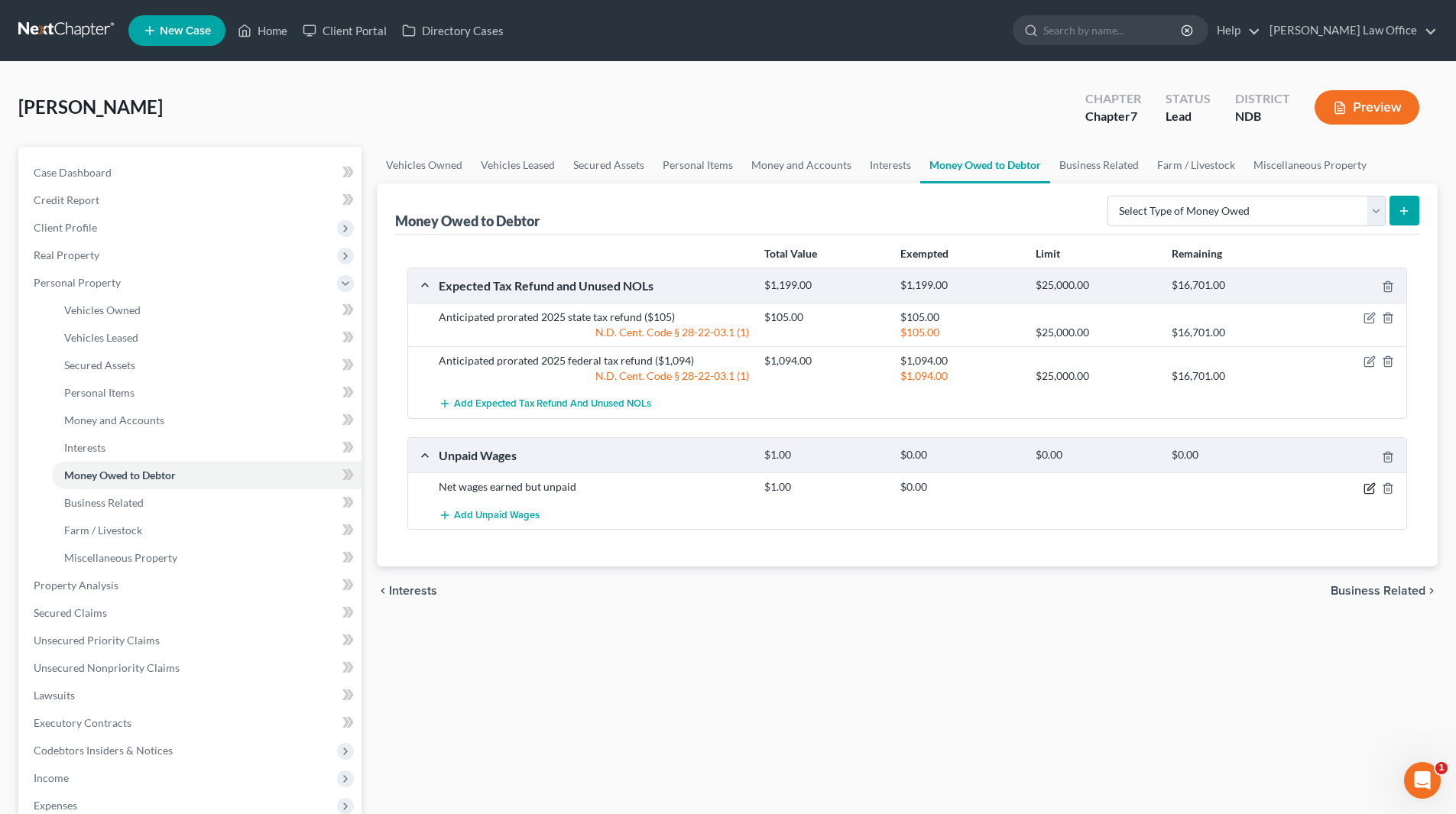
click at [1372, 488] on icon "button" at bounding box center [1370, 488] width 13 height 13
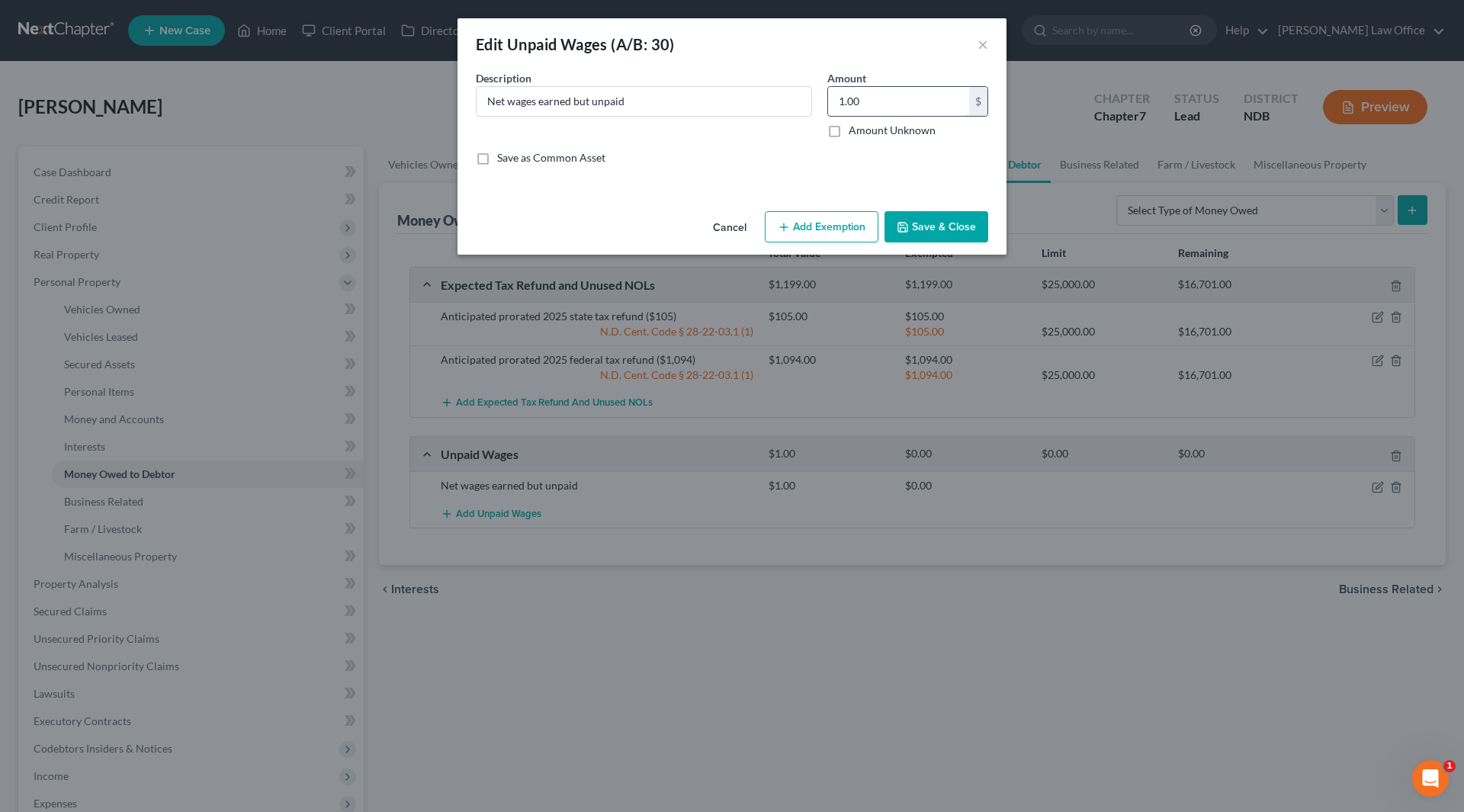
click at [869, 103] on input "1.00" at bounding box center [899, 101] width 141 height 29
type input "1,511"
click at [795, 225] on button "Add Exemption" at bounding box center [821, 228] width 113 height 32
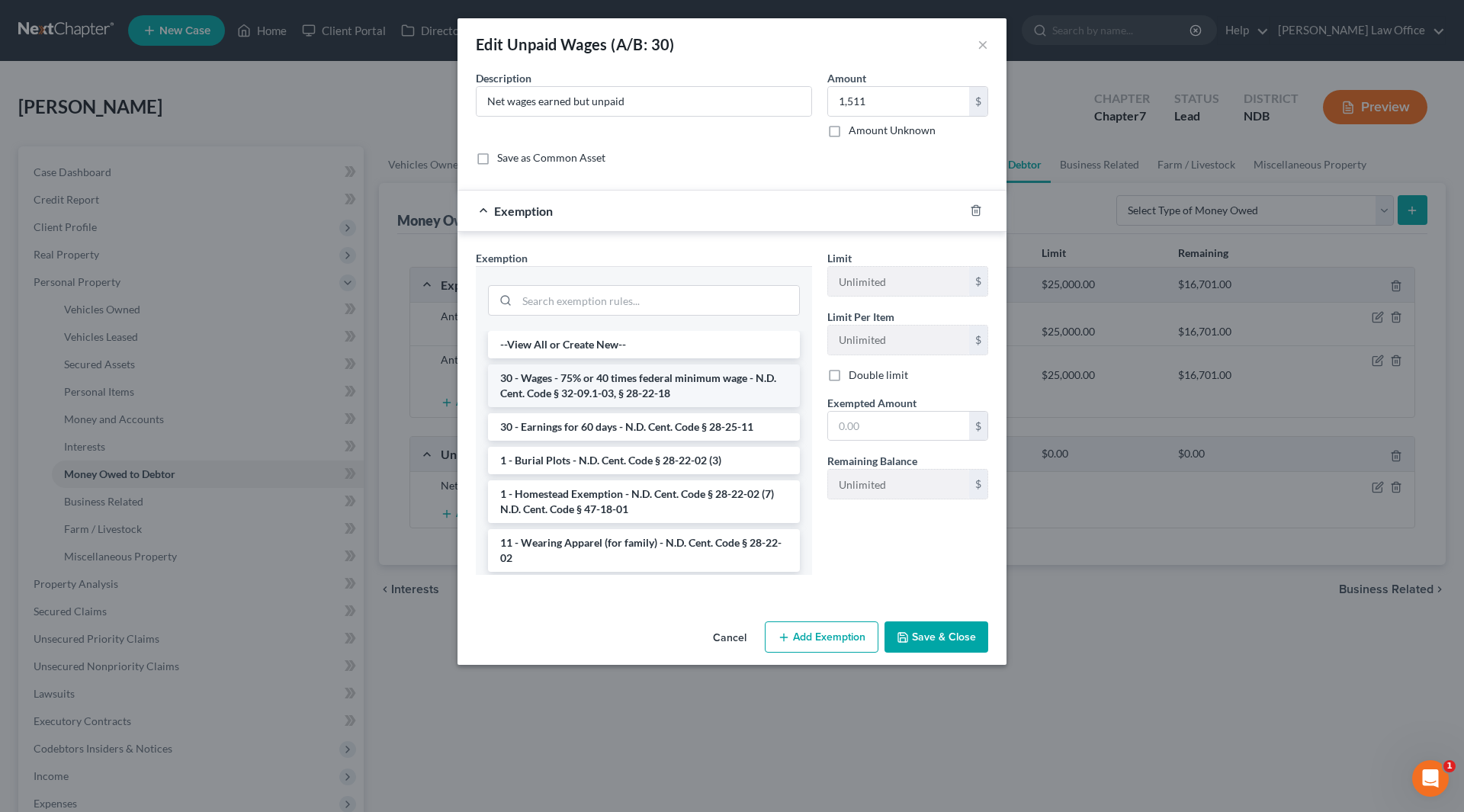
click at [624, 386] on li "30 - Wages - 75% or 40 times federal minimum wage - N.D. Cent. Code § 32-09.1-0…" at bounding box center [644, 385] width 312 height 43
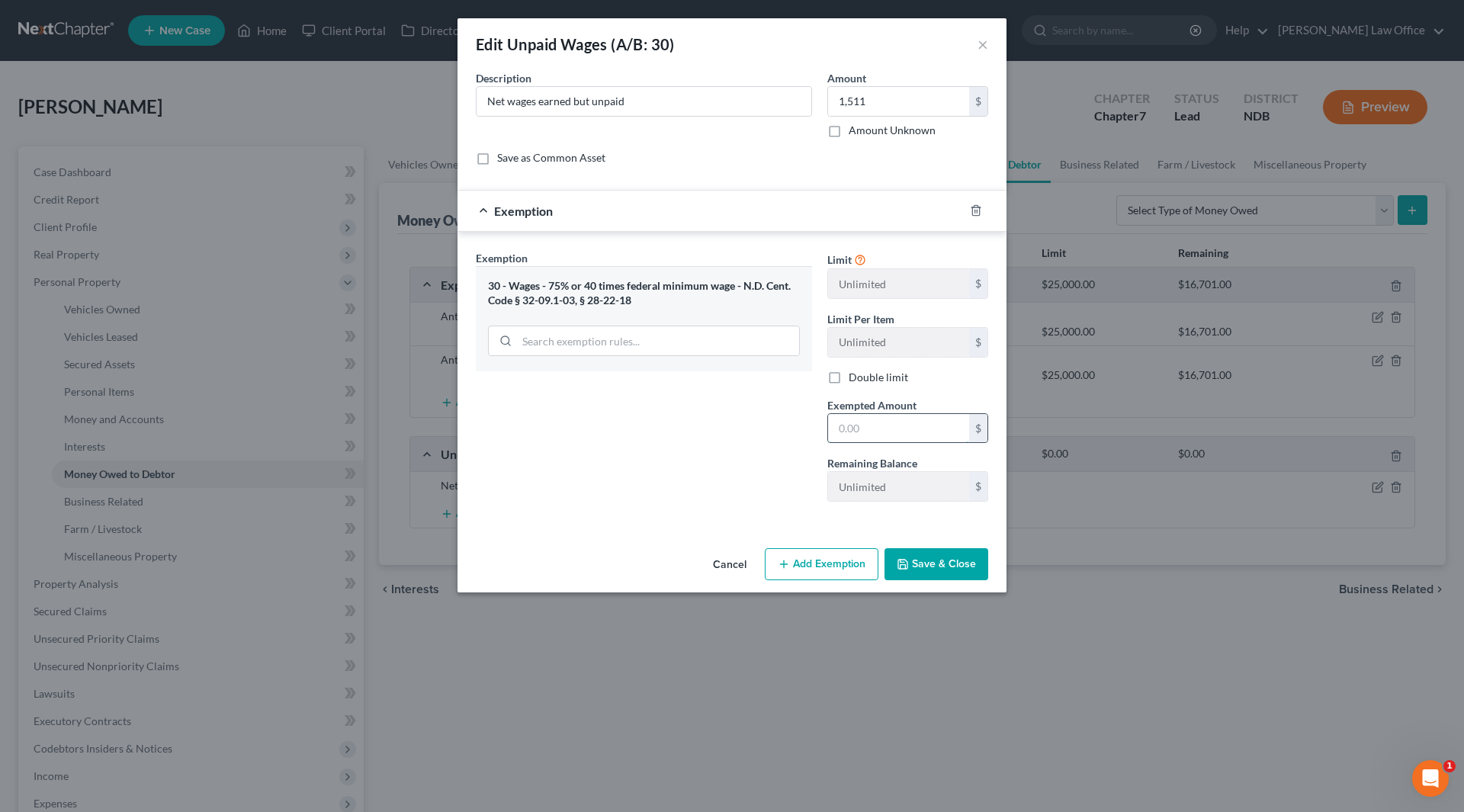
click at [881, 426] on input "text" at bounding box center [899, 428] width 141 height 29
type input "1,133"
click at [830, 562] on button "Add Exemption" at bounding box center [821, 564] width 113 height 32
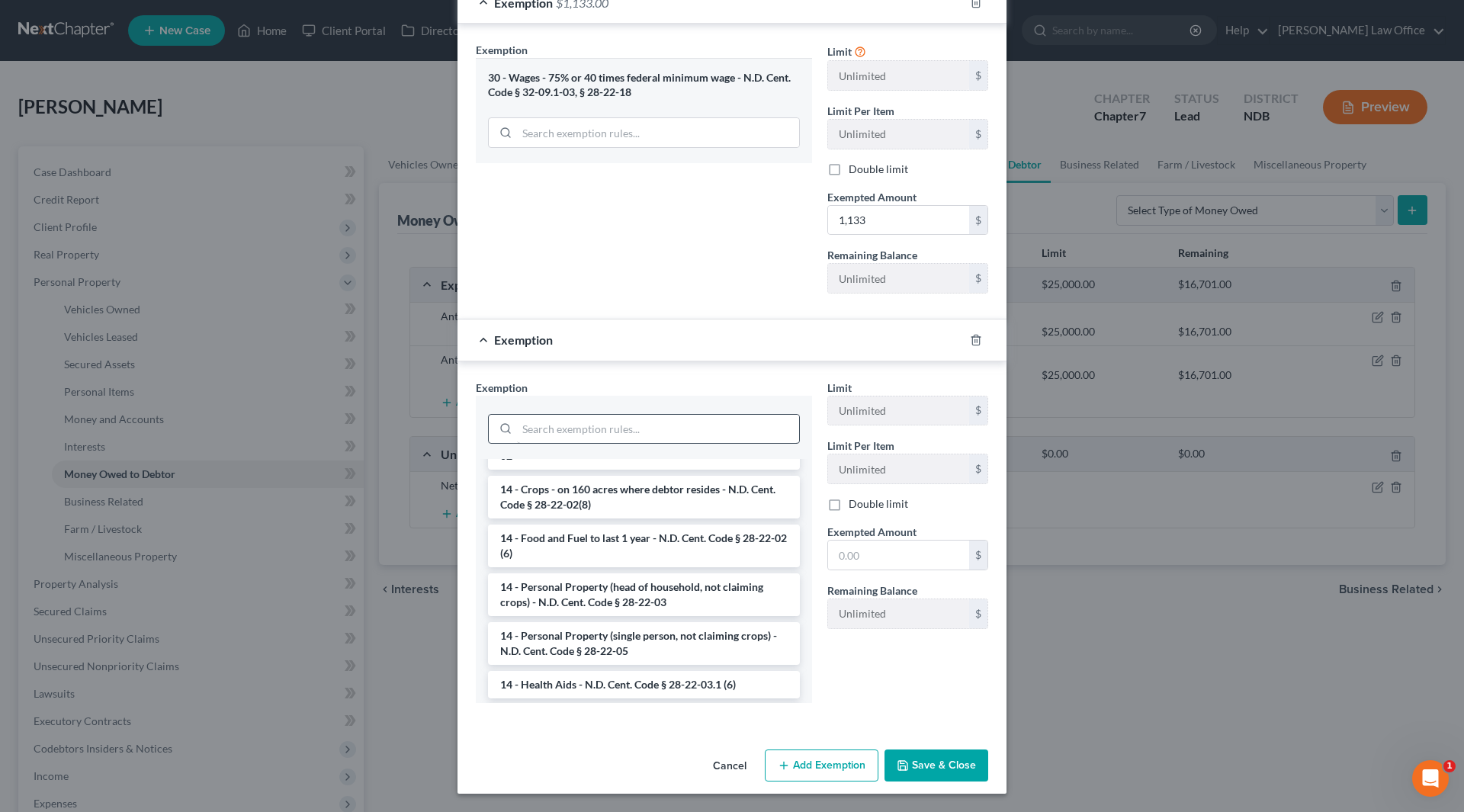
scroll to position [305, 0]
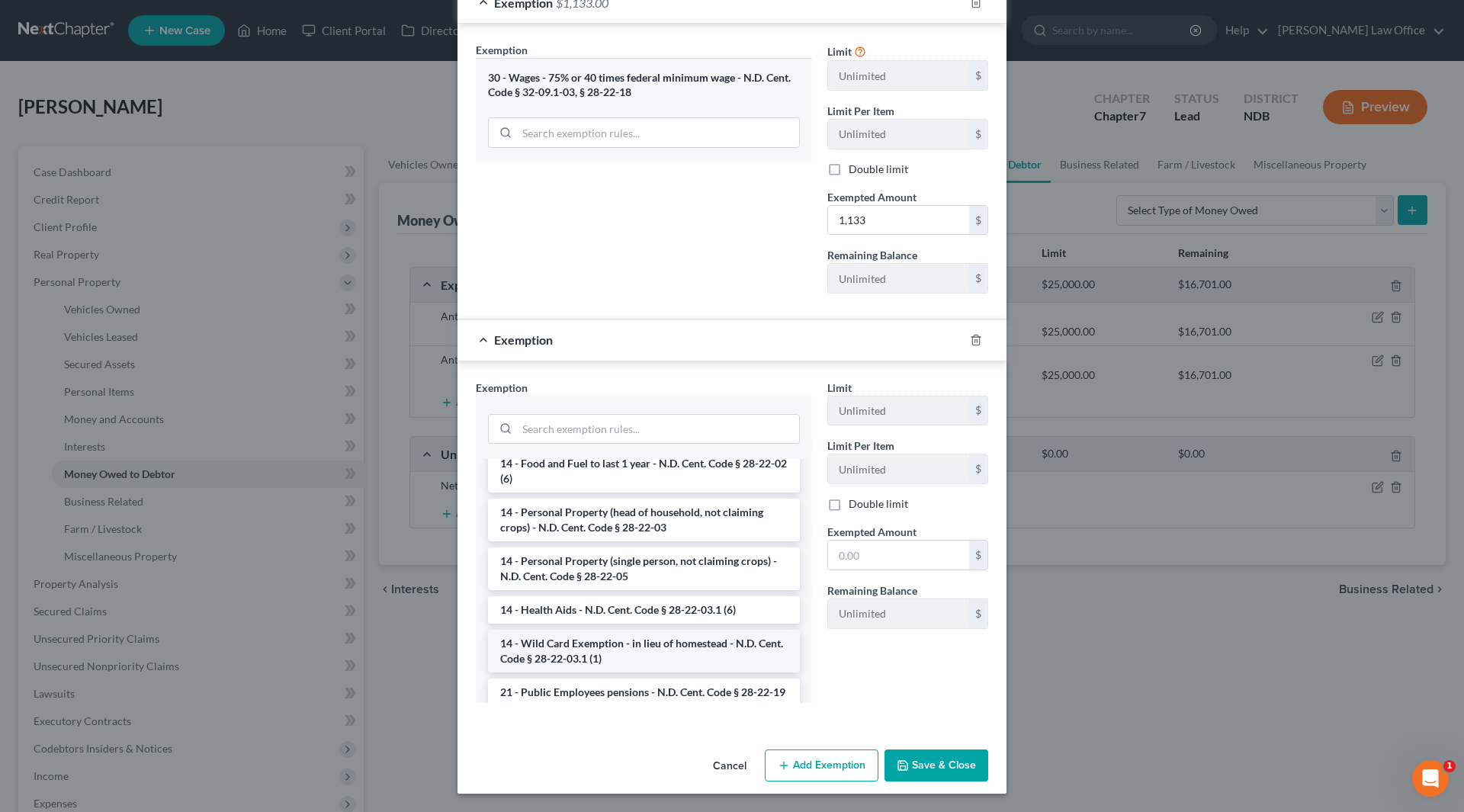
click at [627, 651] on li "14 - Wild Card Exemption - in lieu of homestead - N.D. Cent. Code § 28-22-03.1 …" at bounding box center [644, 651] width 312 height 43
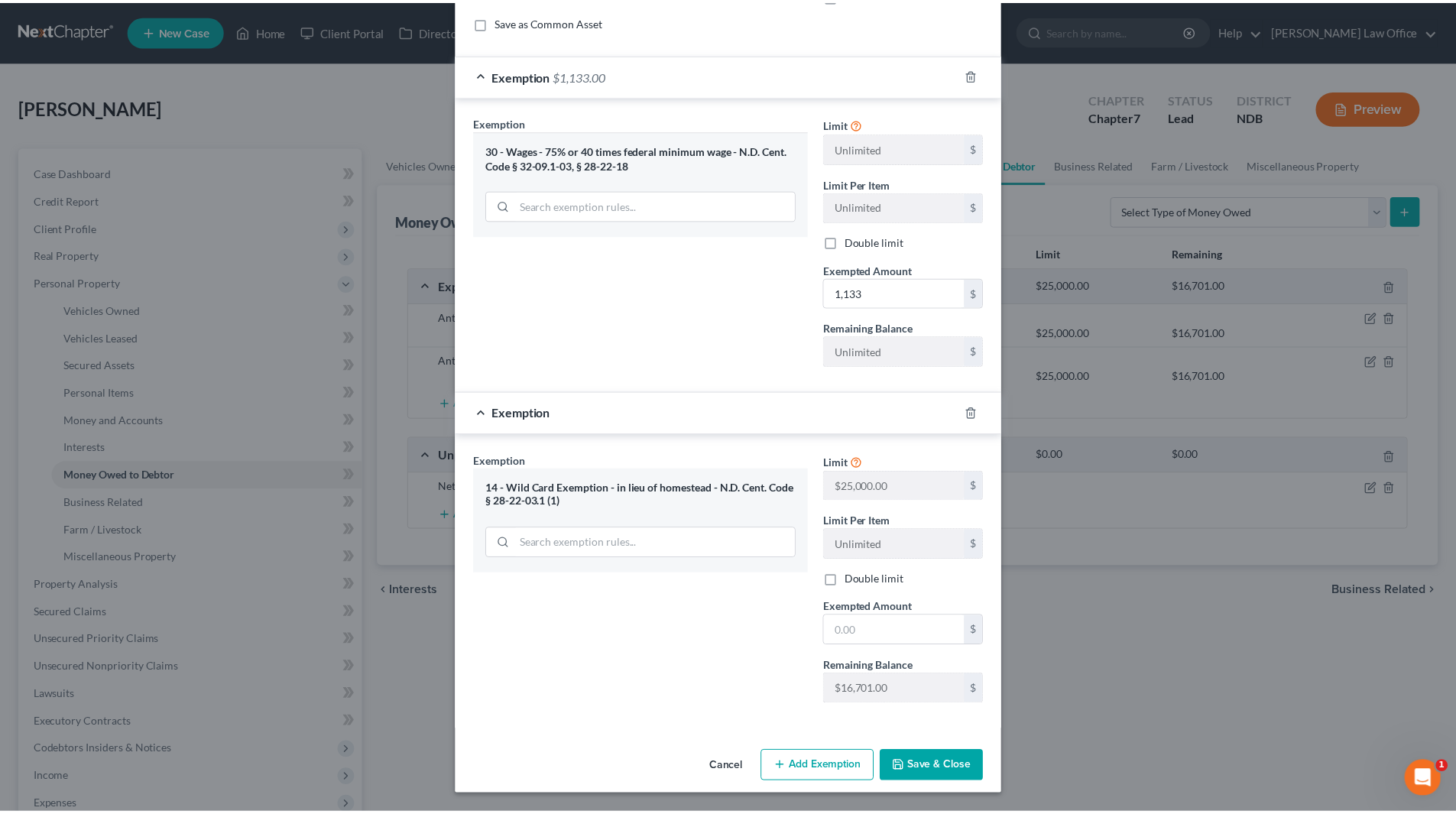
scroll to position [136, 0]
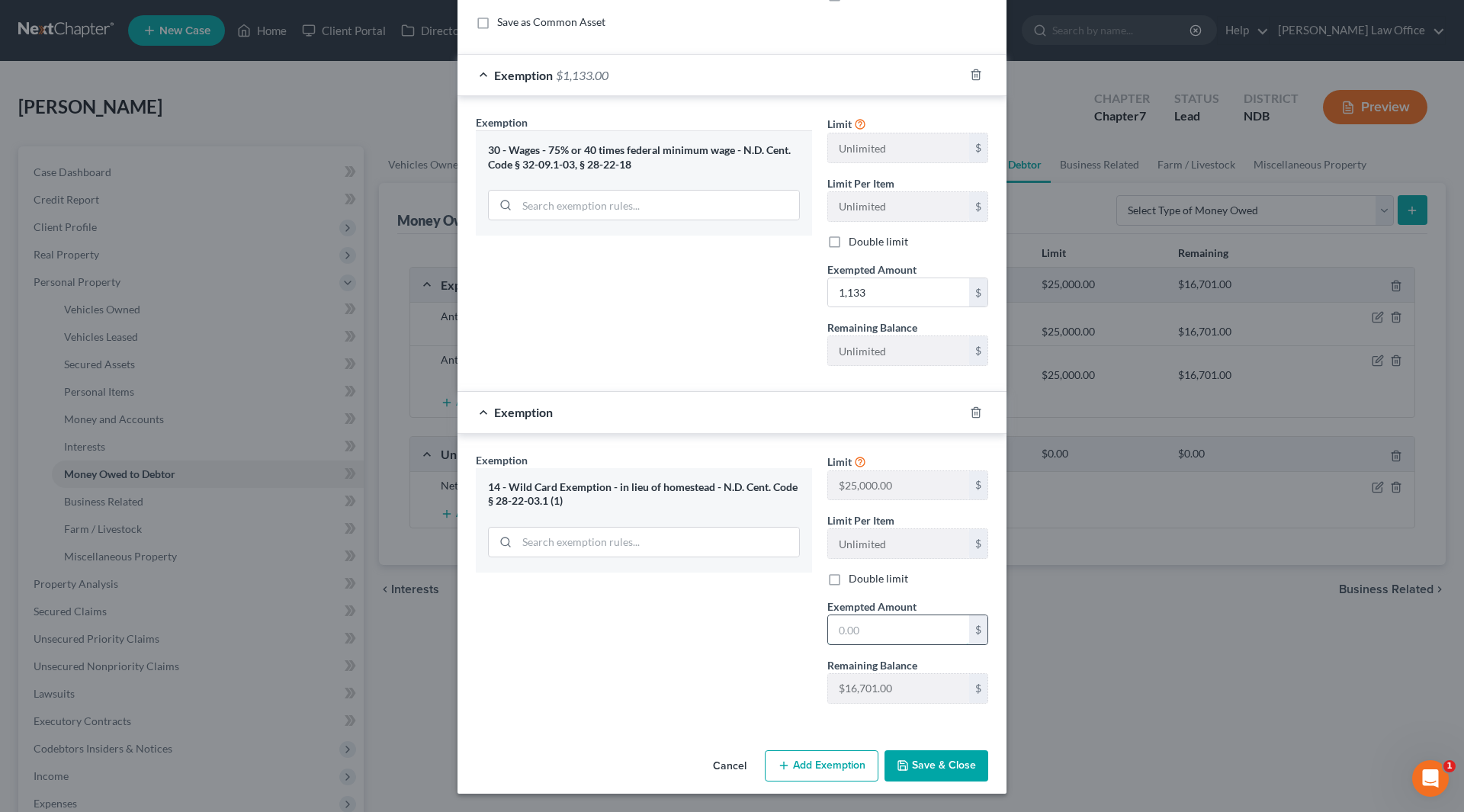
drag, startPoint x: 879, startPoint y: 634, endPoint x: 878, endPoint y: 615, distance: 19.0
click at [879, 634] on input "text" at bounding box center [899, 629] width 141 height 29
type input "378"
click at [927, 752] on button "Save & Close" at bounding box center [936, 766] width 104 height 32
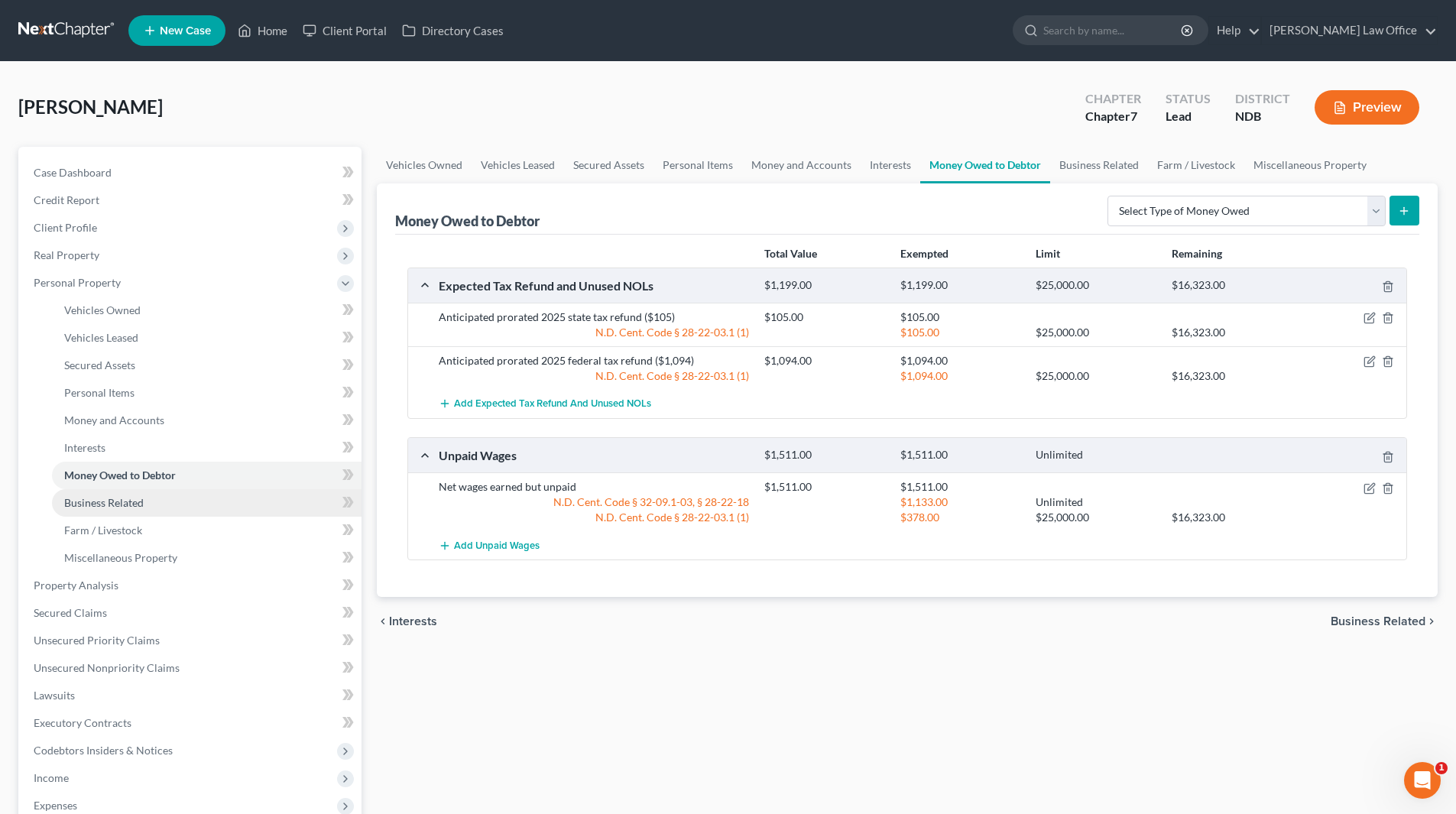
click at [119, 508] on span "Business Related" at bounding box center [104, 502] width 80 height 13
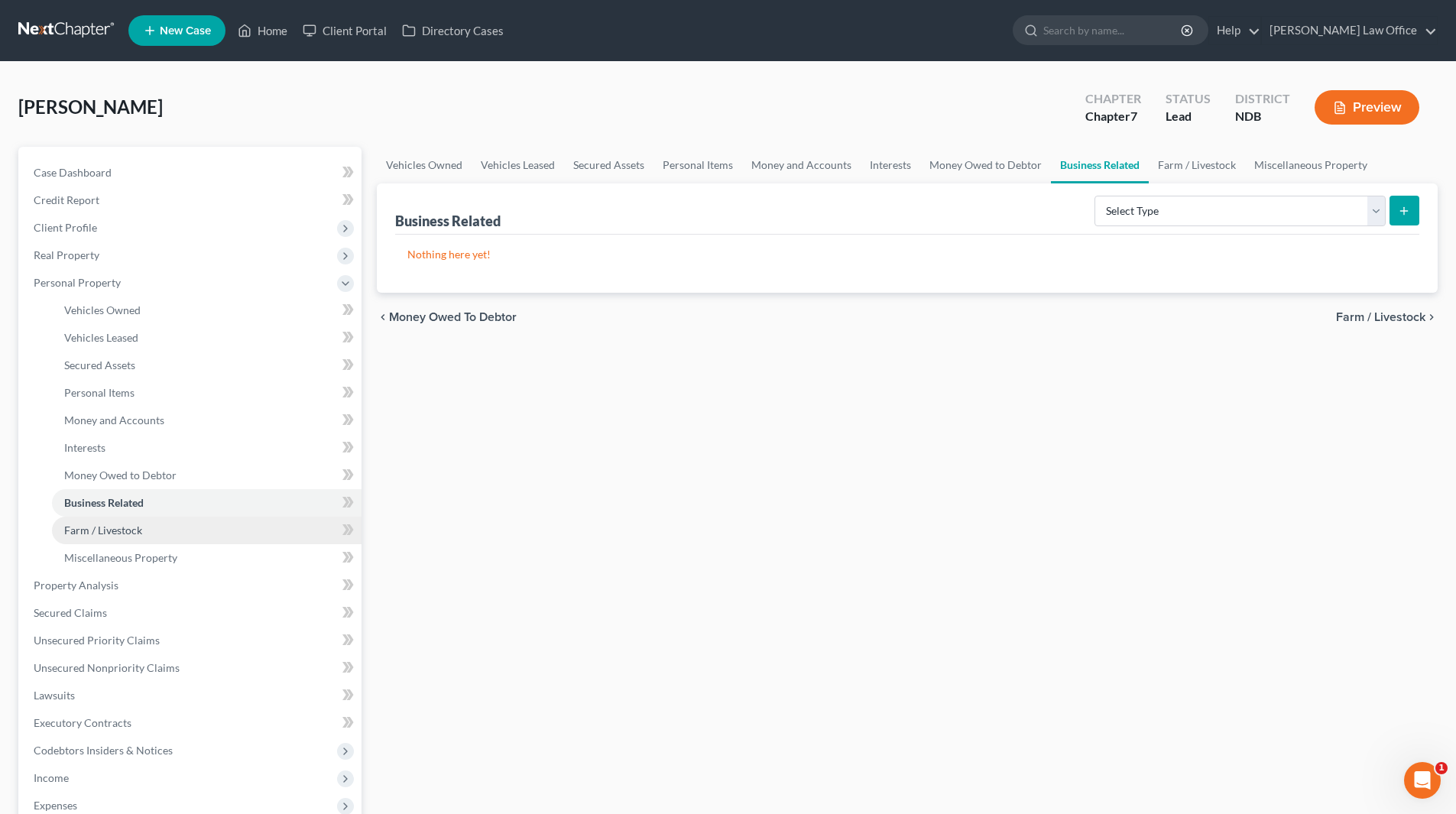
click at [111, 528] on span "Farm / Livestock" at bounding box center [103, 530] width 78 height 13
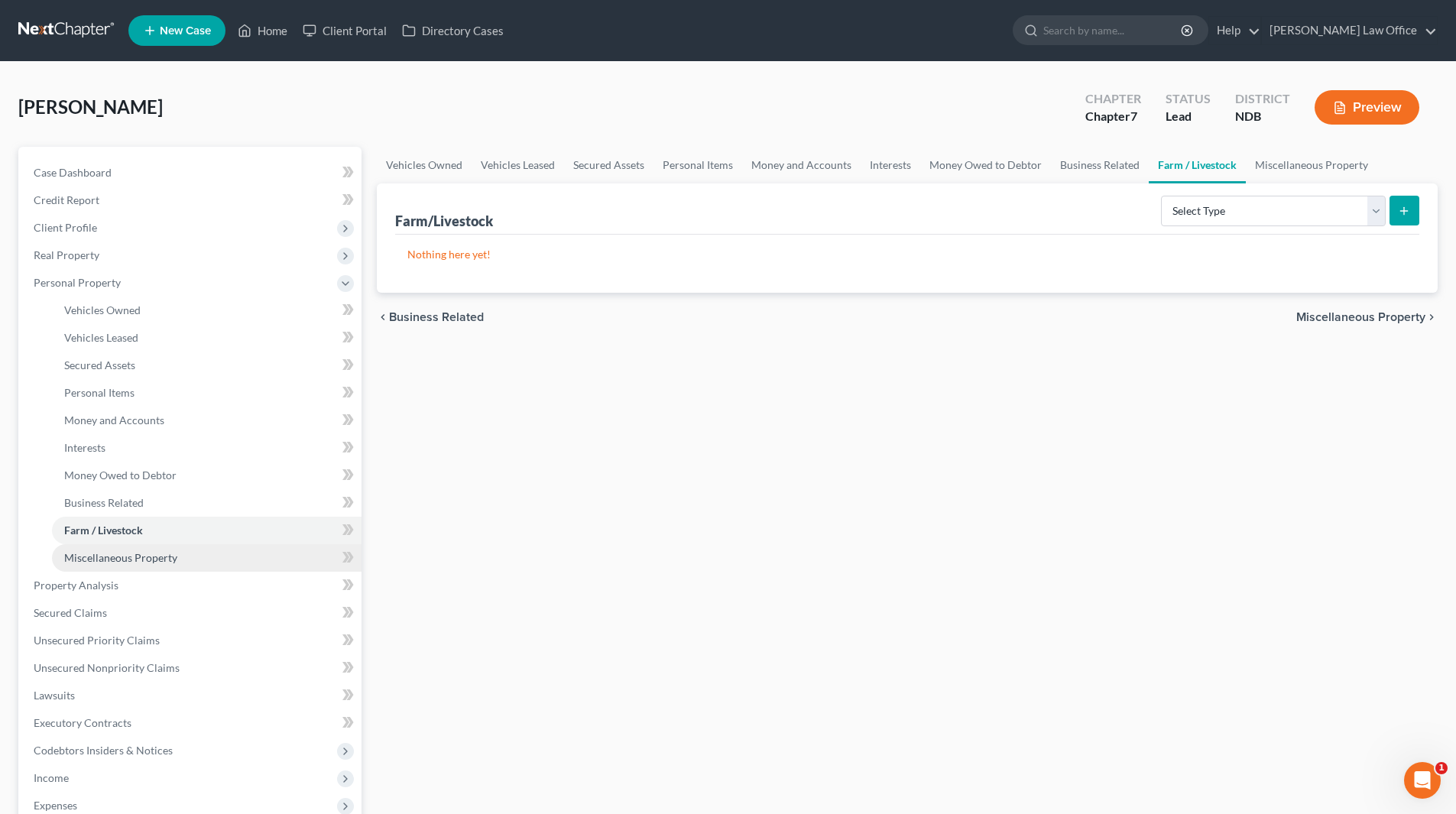
click at [113, 558] on span "Miscellaneous Property" at bounding box center [121, 557] width 113 height 13
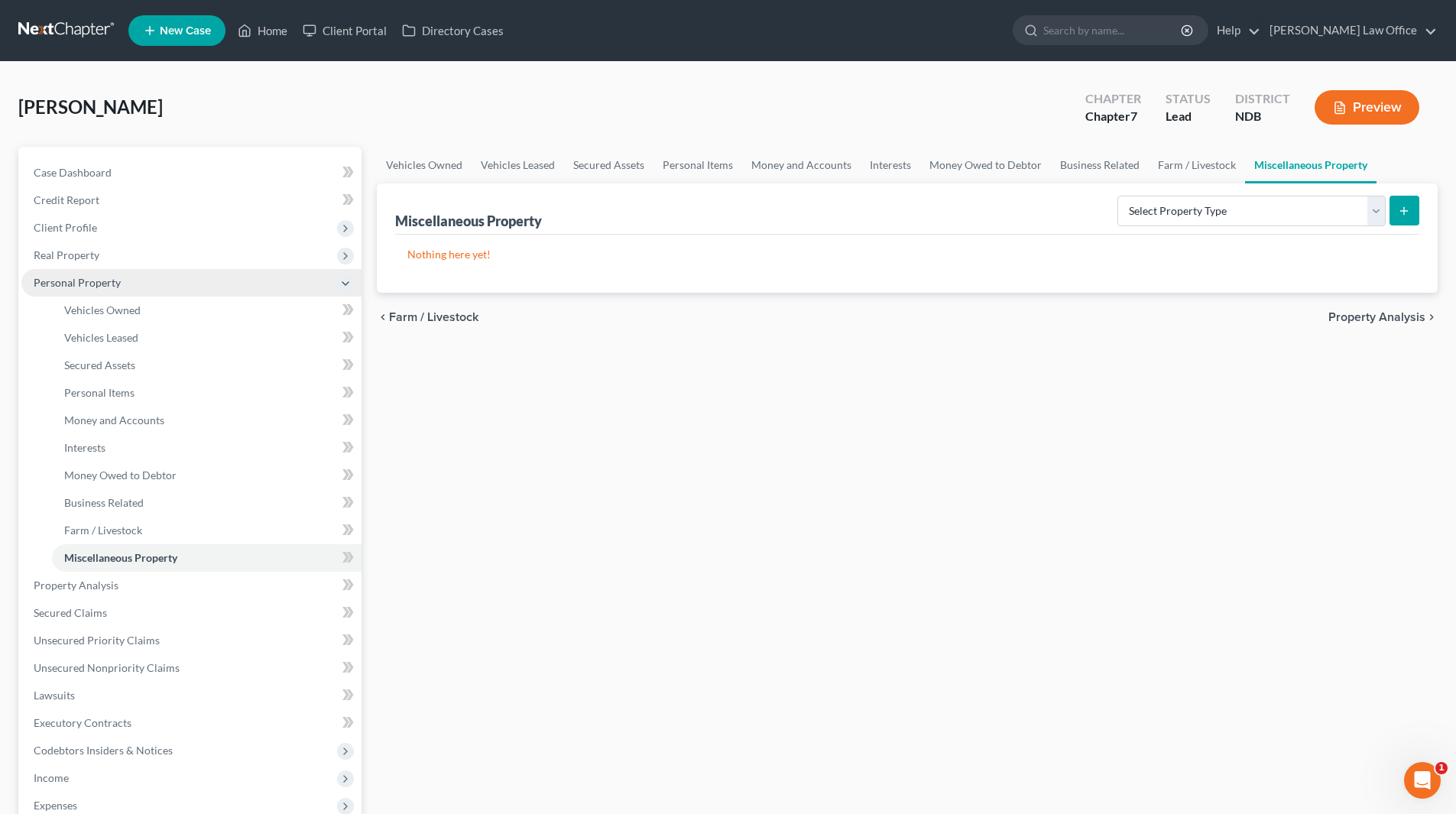
click at [81, 280] on span "Personal Property" at bounding box center [77, 282] width 87 height 13
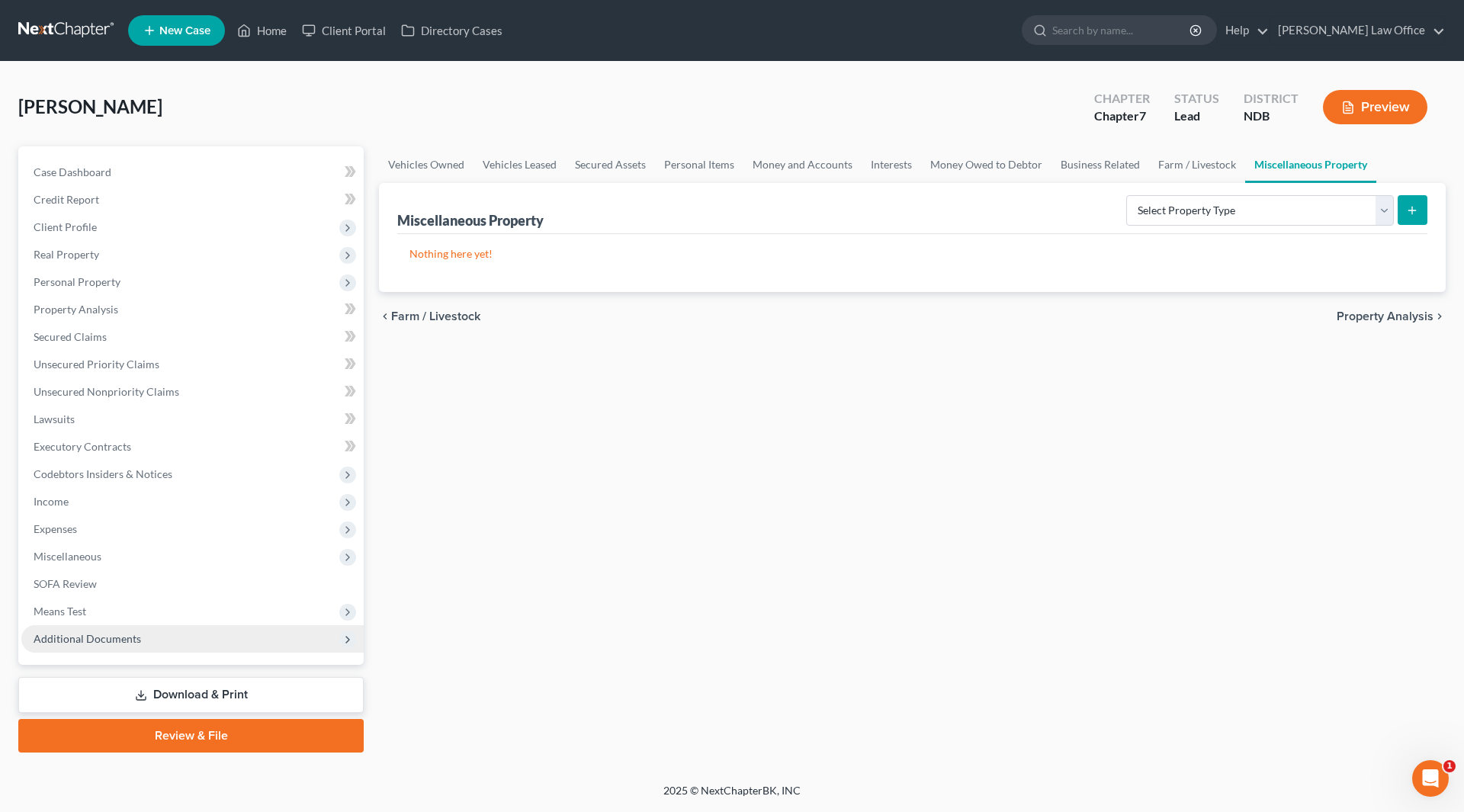
click at [80, 636] on span "Additional Documents" at bounding box center [87, 638] width 107 height 13
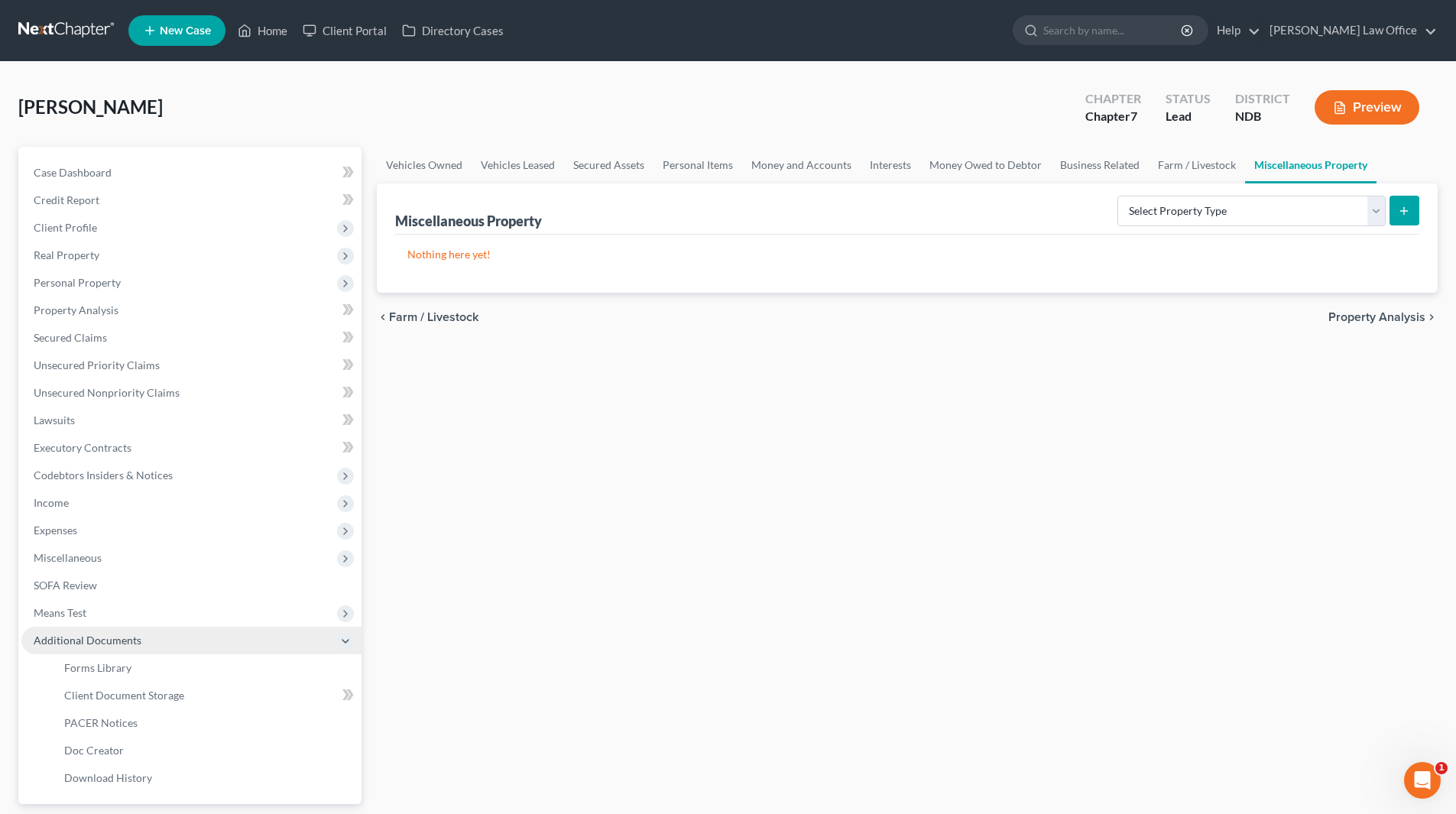
click at [81, 638] on span "Additional Documents" at bounding box center [88, 640] width 107 height 13
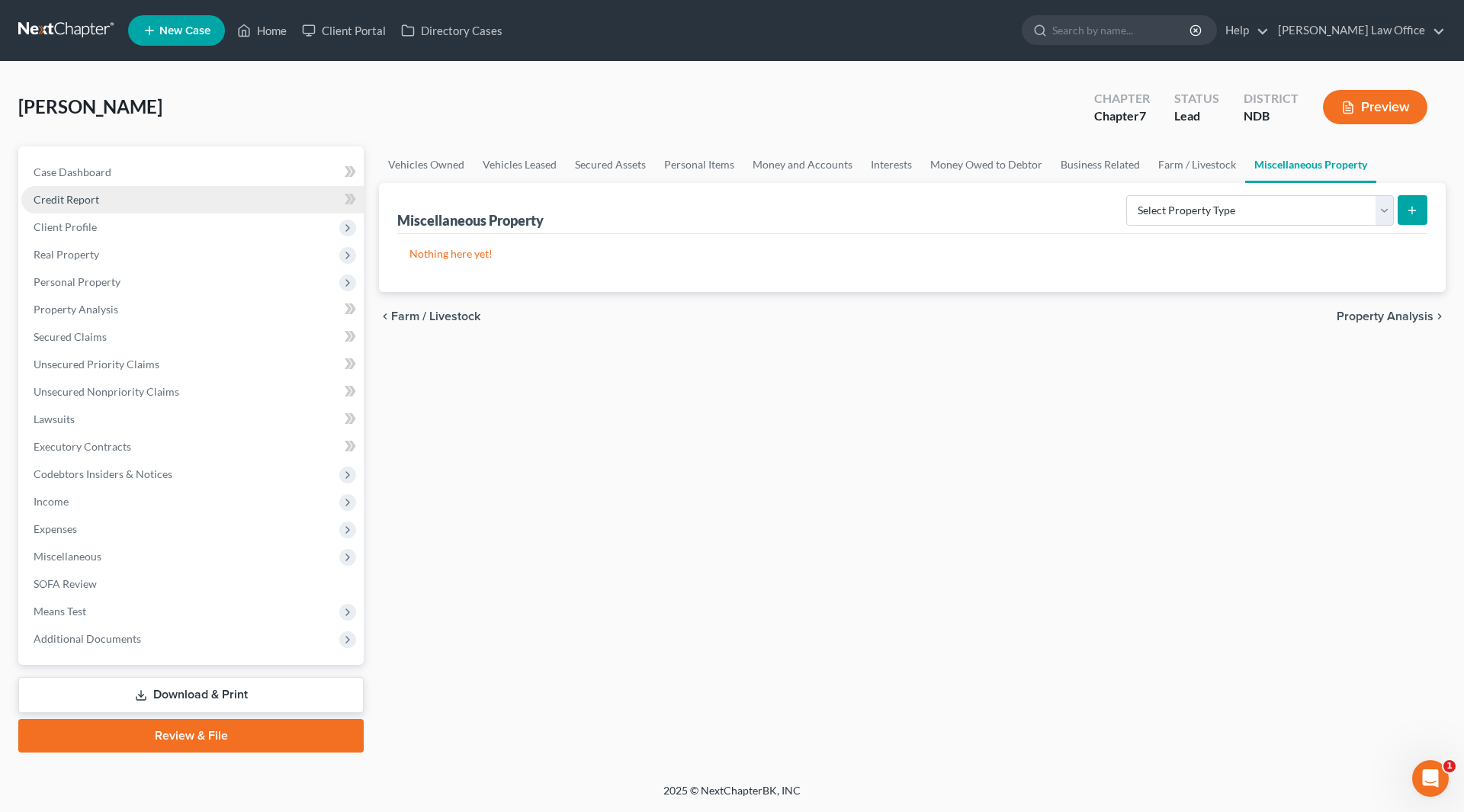
click at [77, 203] on span "Credit Report" at bounding box center [66, 199] width 65 height 13
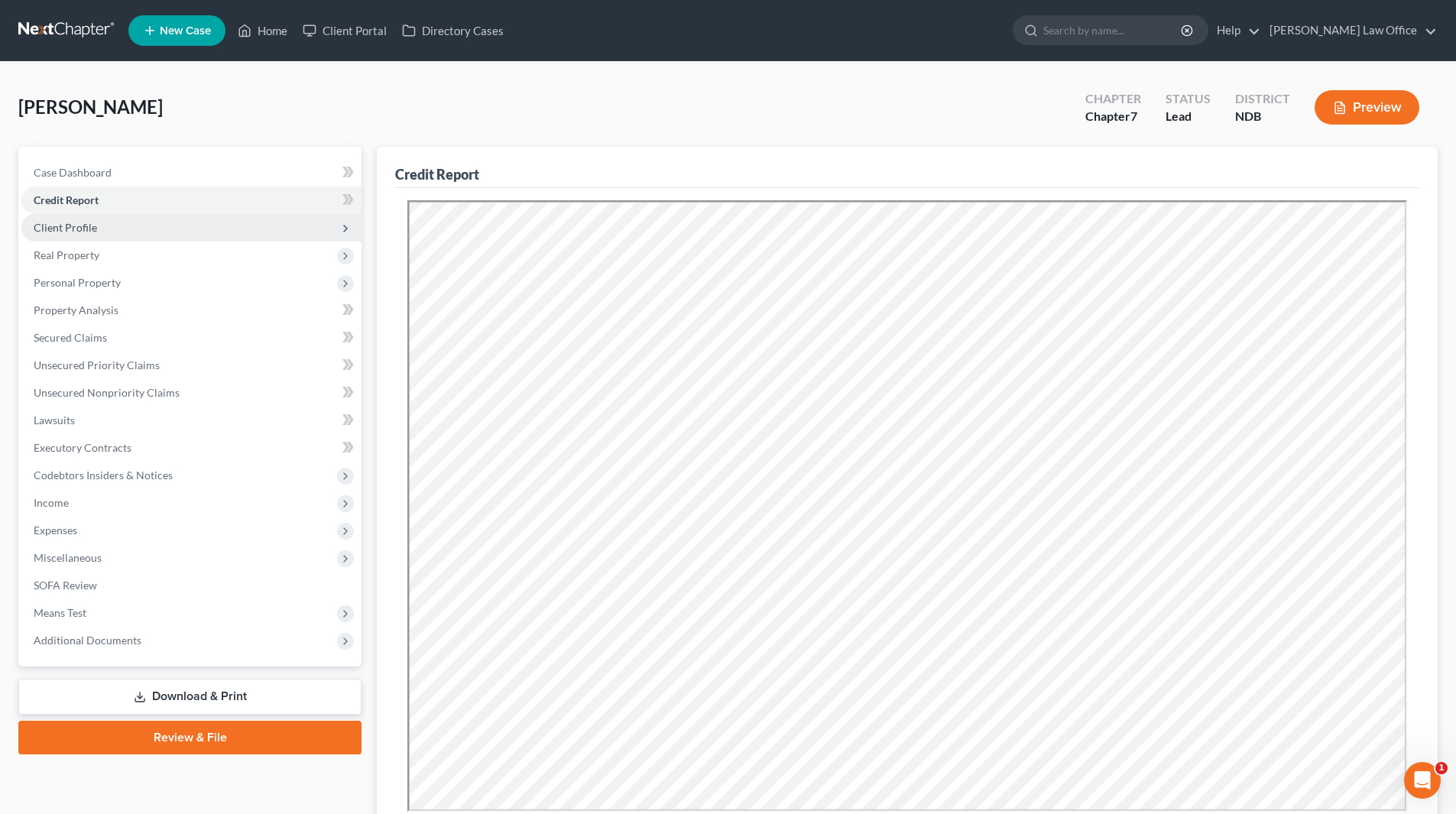
click at [78, 225] on span "Client Profile" at bounding box center [65, 227] width 64 height 13
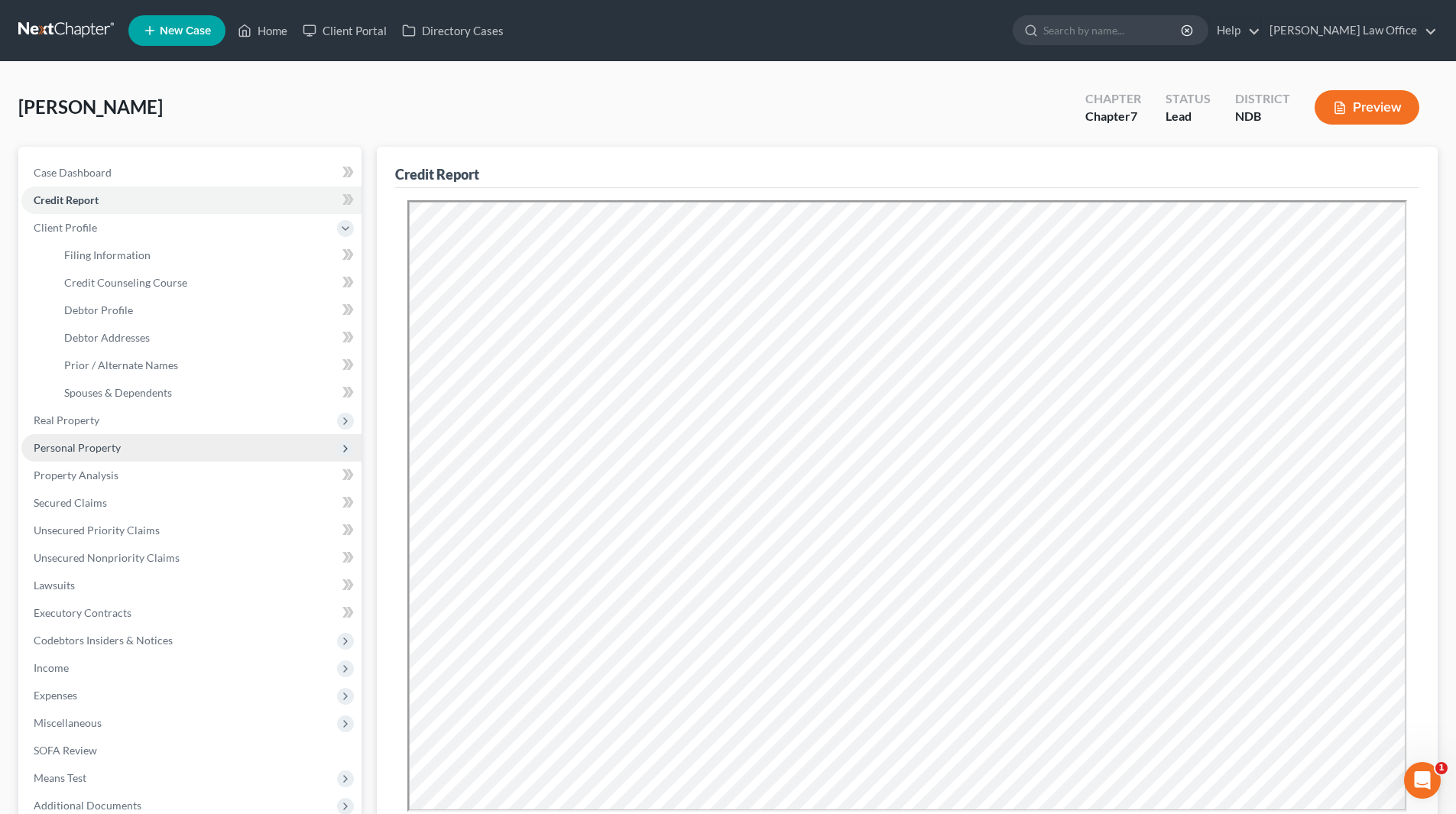
click at [97, 448] on span "Personal Property" at bounding box center [77, 447] width 87 height 13
click at [99, 443] on span "Interests" at bounding box center [85, 447] width 41 height 13
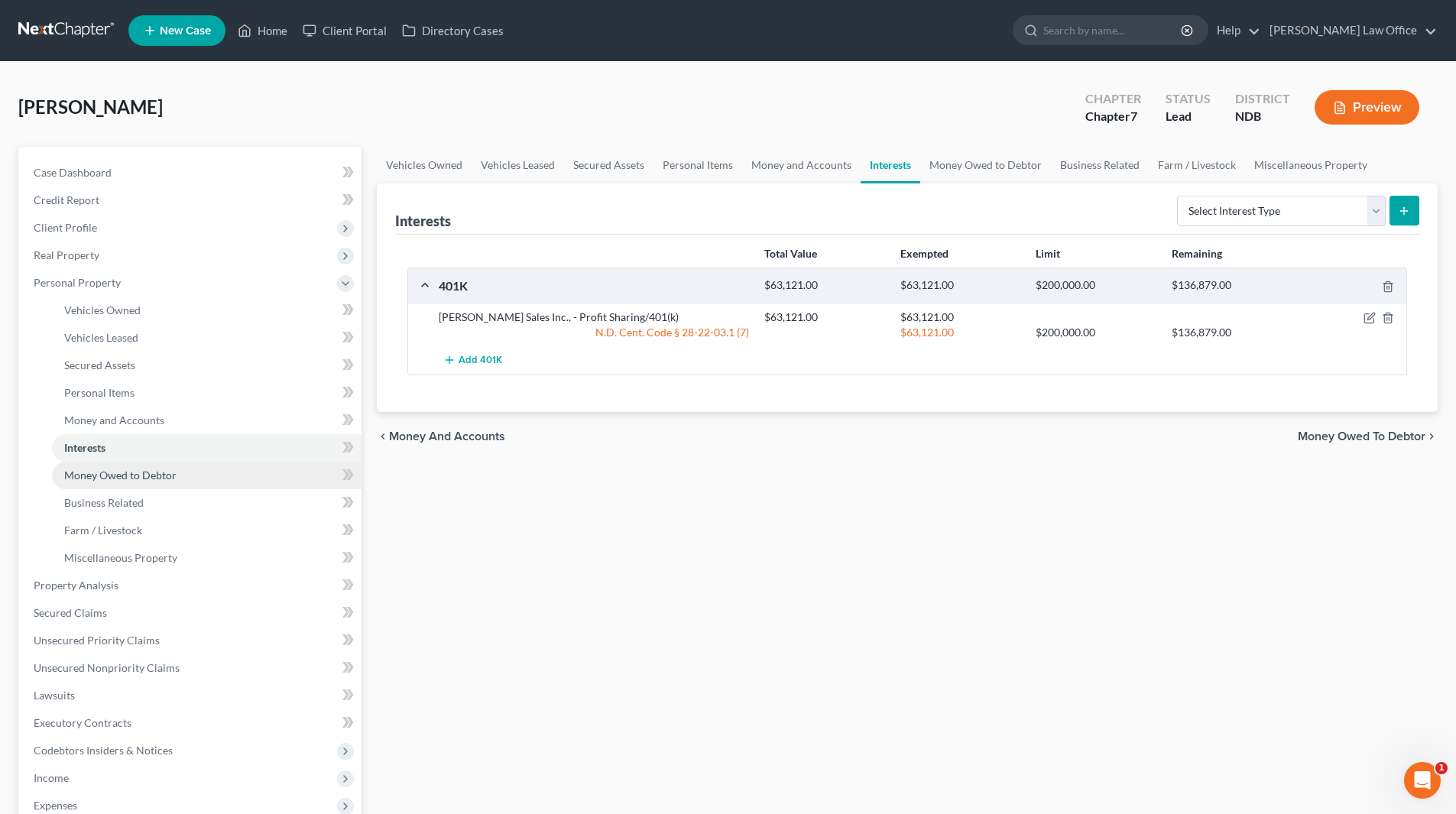
click at [112, 469] on span "Money Owed to Debtor" at bounding box center [121, 475] width 113 height 13
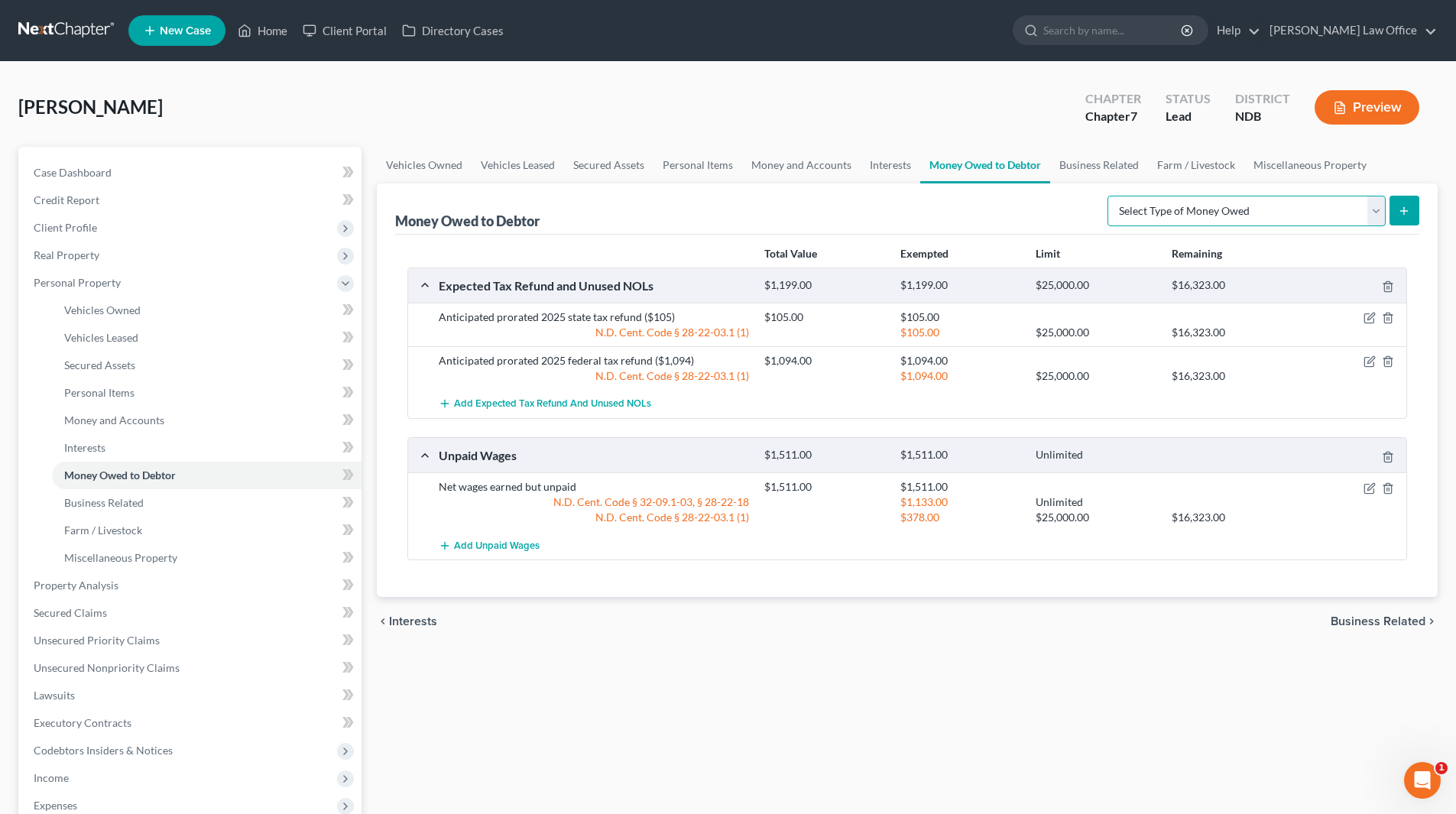
click at [1375, 209] on select "Select Type of Money Owed Accounts Receivable (A/B: 38) Alimony (A/B: 29) Child…" at bounding box center [1247, 211] width 278 height 30
click at [1018, 674] on div "Vehicles Owned Vehicles Leased Secured Assets Personal Items Money and Accounts…" at bounding box center [907, 588] width 1077 height 883
drag, startPoint x: 144, startPoint y: 668, endPoint x: 539, endPoint y: 656, distance: 395.2
click at [145, 669] on span "Unsecured Nonpriority Claims" at bounding box center [106, 667] width 146 height 13
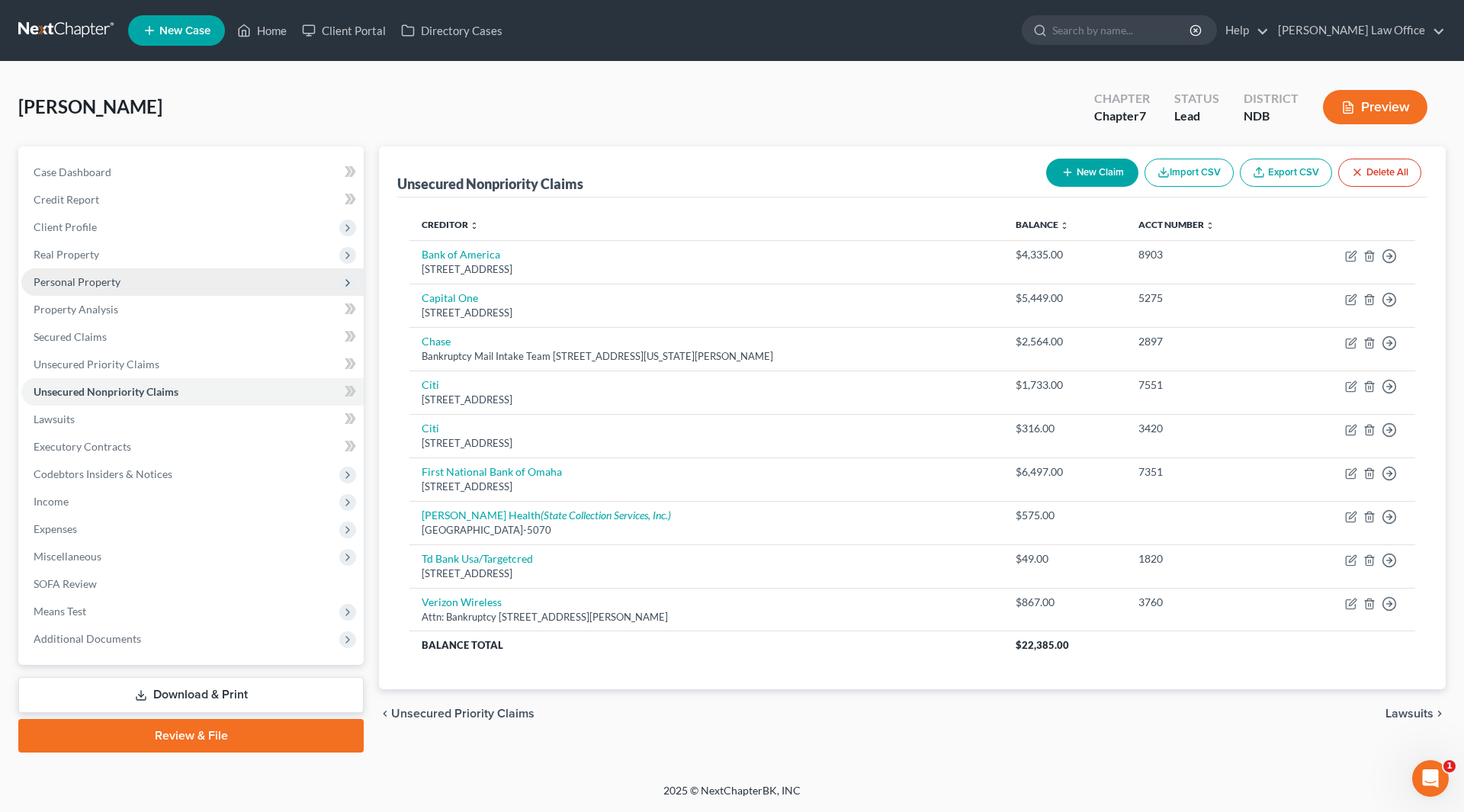
click at [99, 271] on span "Personal Property" at bounding box center [193, 282] width 343 height 28
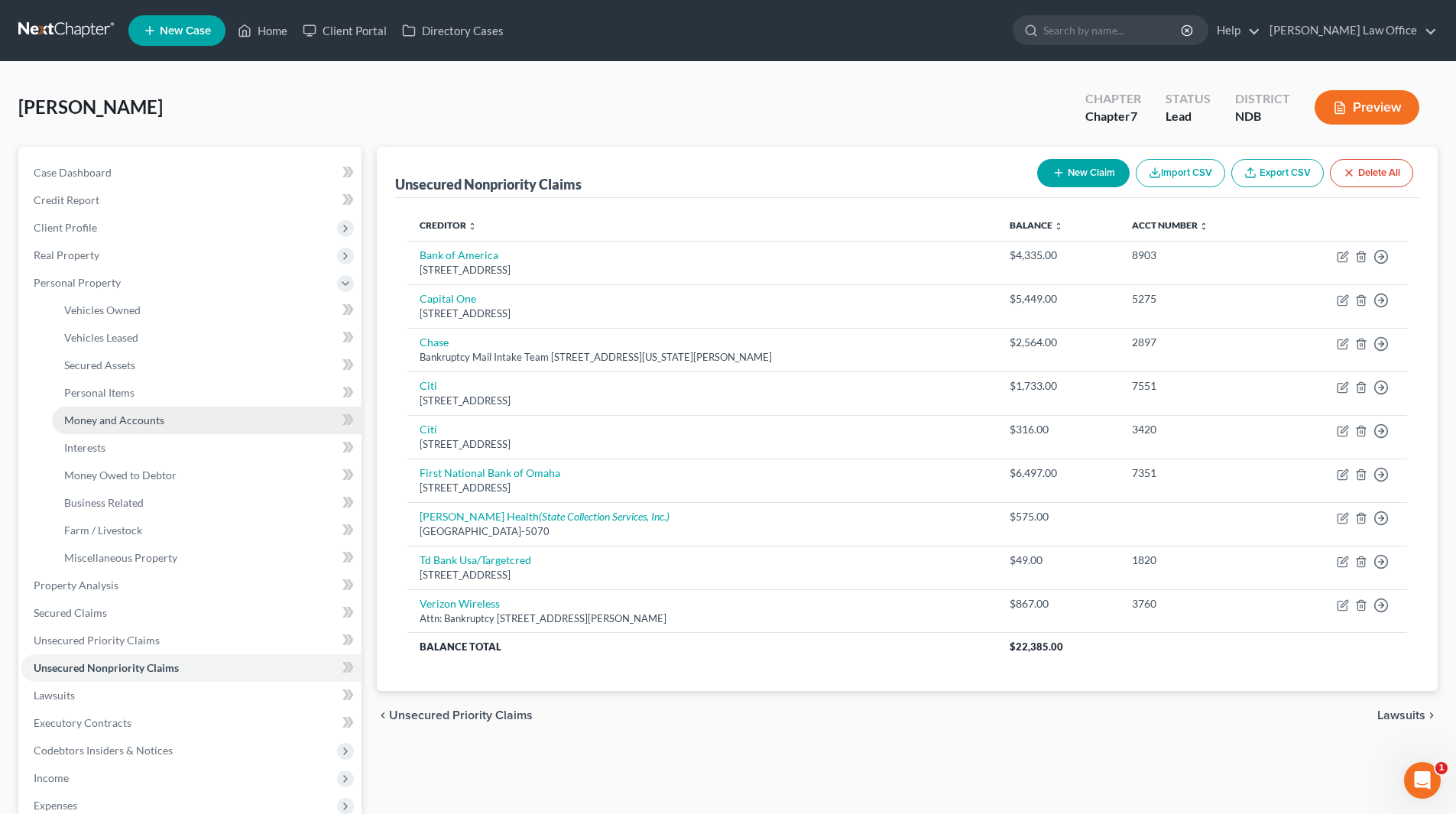
click at [120, 418] on span "Money and Accounts" at bounding box center [115, 420] width 100 height 13
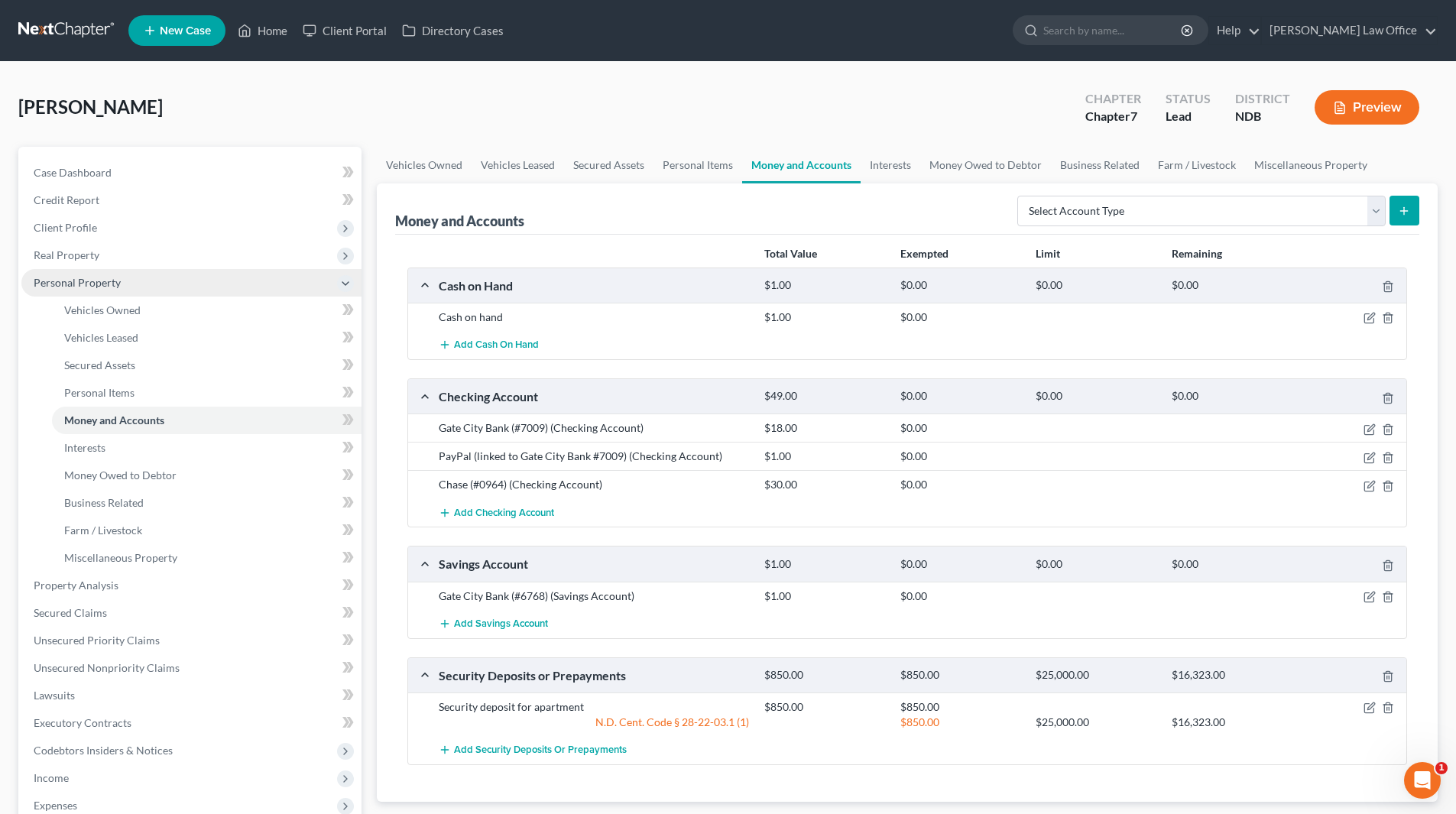
click at [62, 283] on span "Personal Property" at bounding box center [77, 282] width 87 height 13
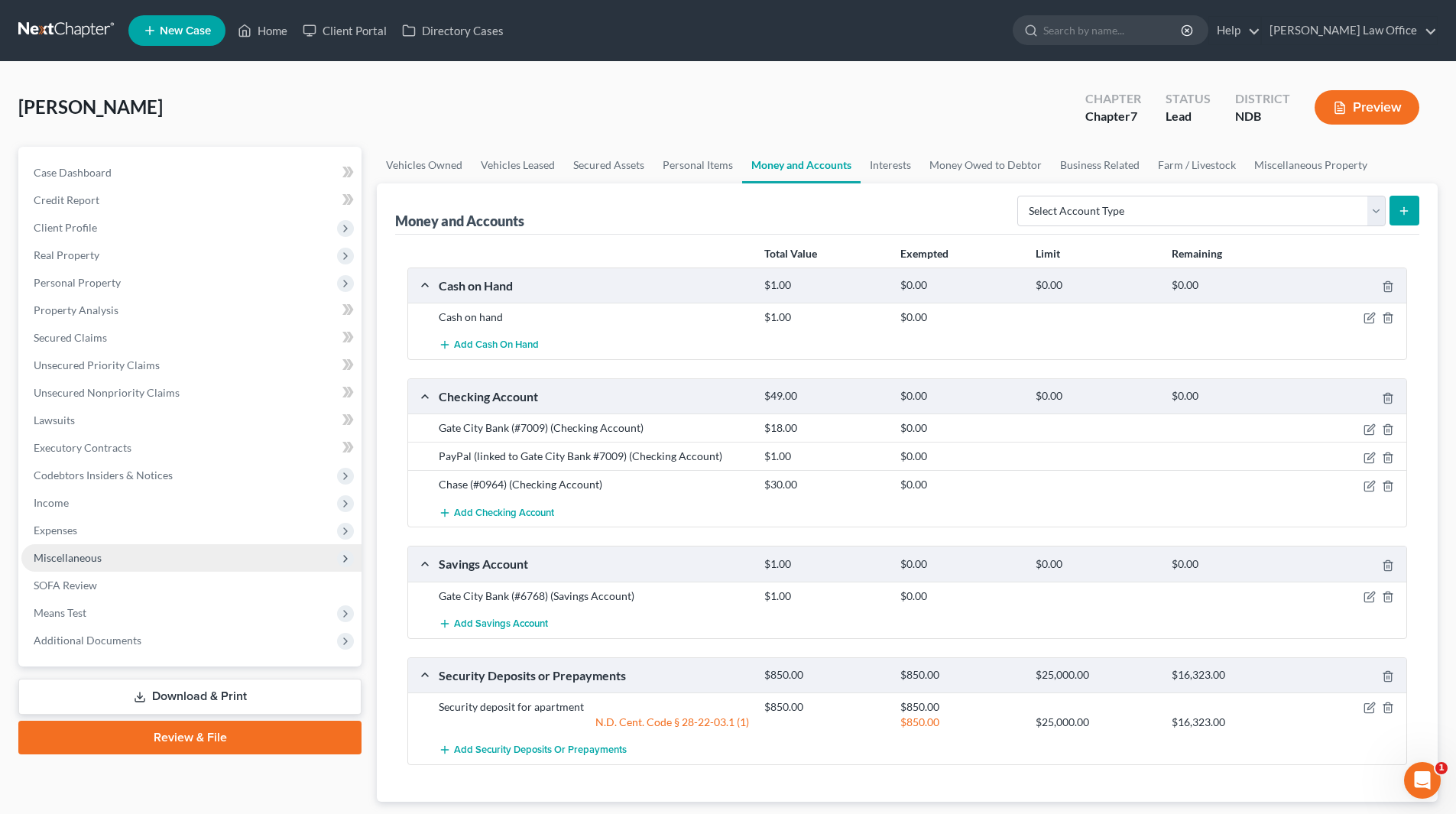
click at [72, 559] on span "Miscellaneous" at bounding box center [68, 557] width 68 height 13
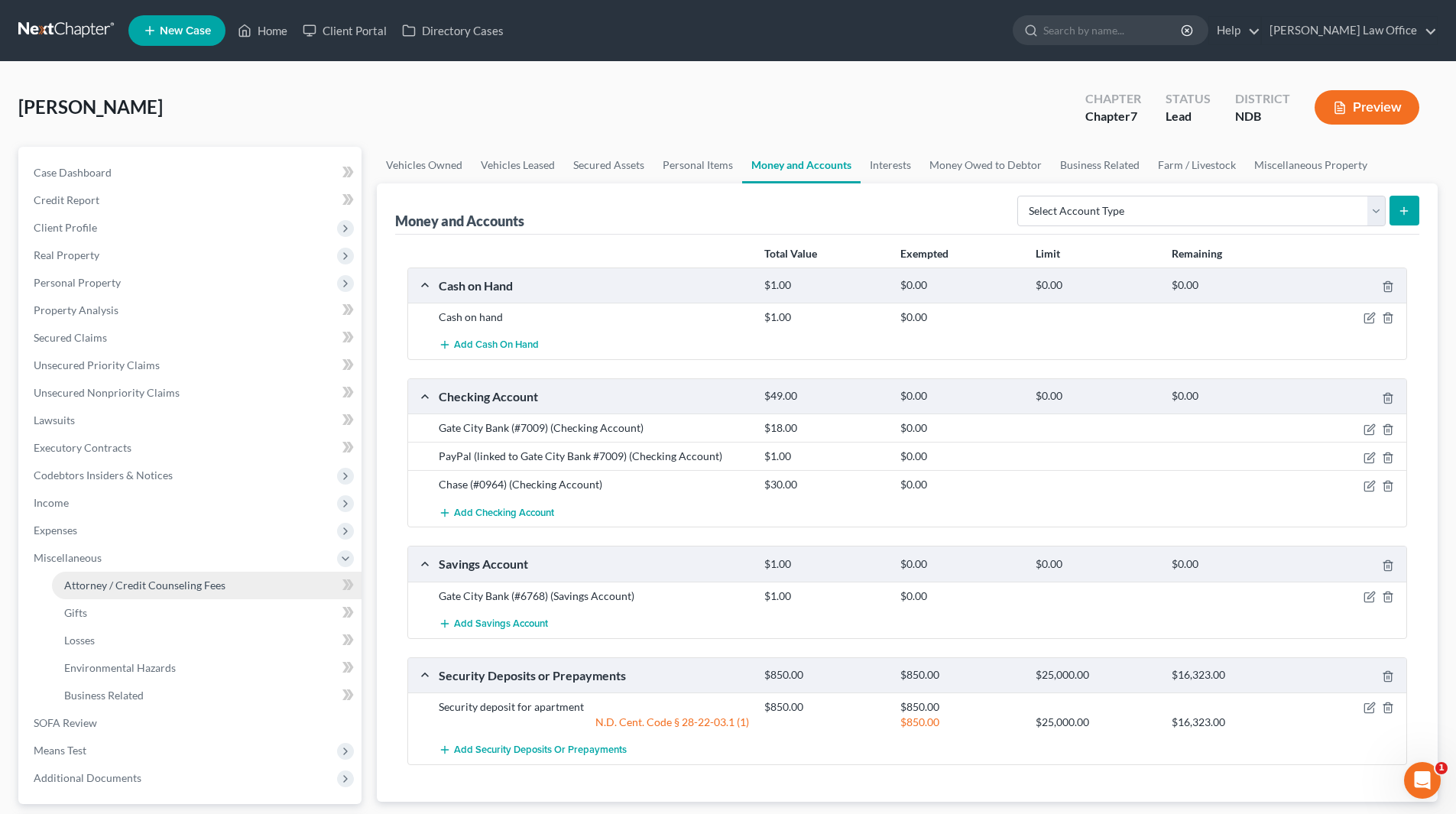
click at [123, 581] on span "Attorney / Credit Counseling Fees" at bounding box center [145, 585] width 161 height 13
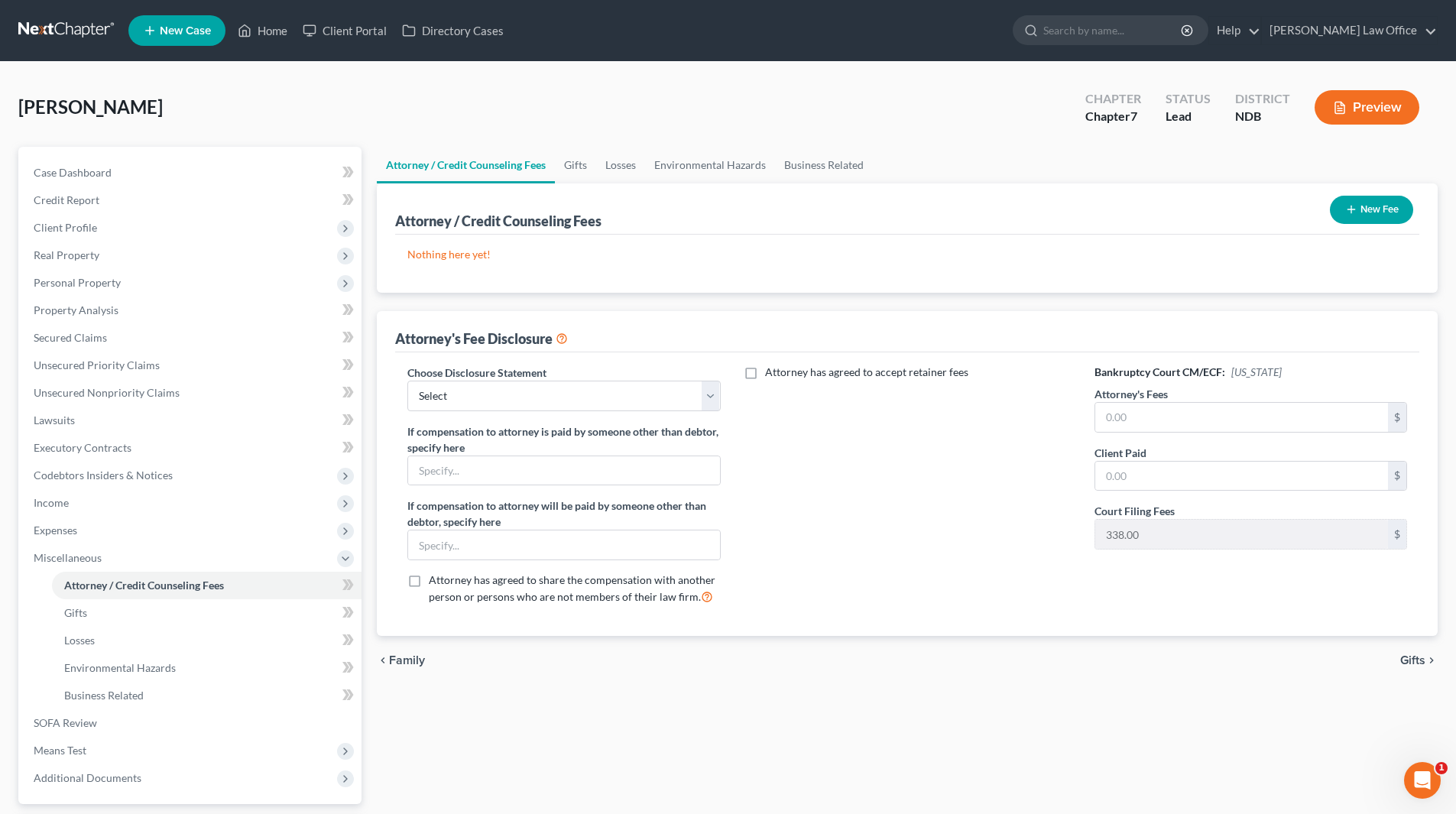
click at [1370, 217] on button "New Fee" at bounding box center [1371, 210] width 83 height 29
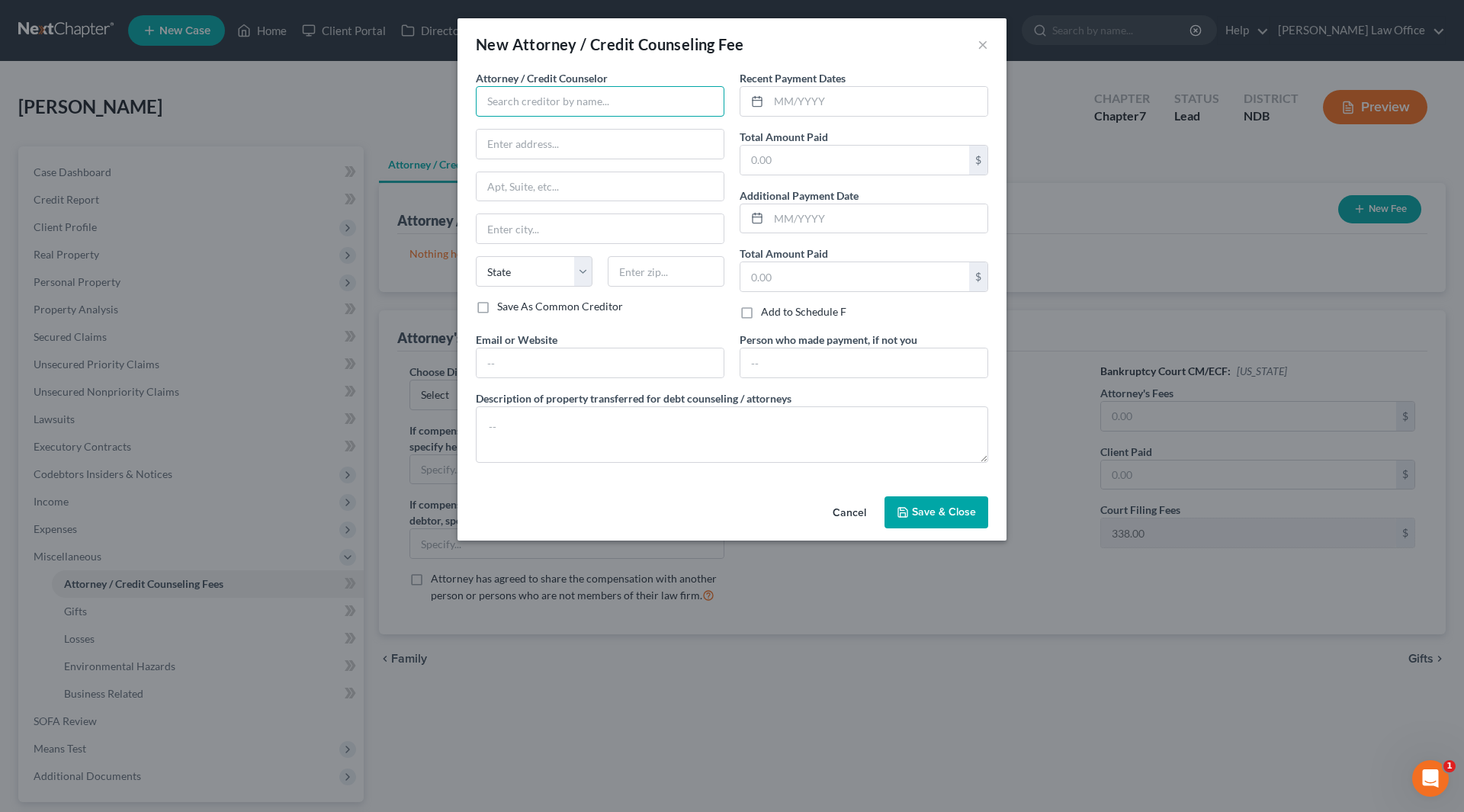
click at [570, 105] on input "text" at bounding box center [600, 102] width 248 height 30
click at [541, 137] on div "Cheryl Bergian" at bounding box center [567, 128] width 183 height 23
type input "Cheryl Bergian"
type input "1712 Main Avenue, Suite 202"
type input "PO Box 2152"
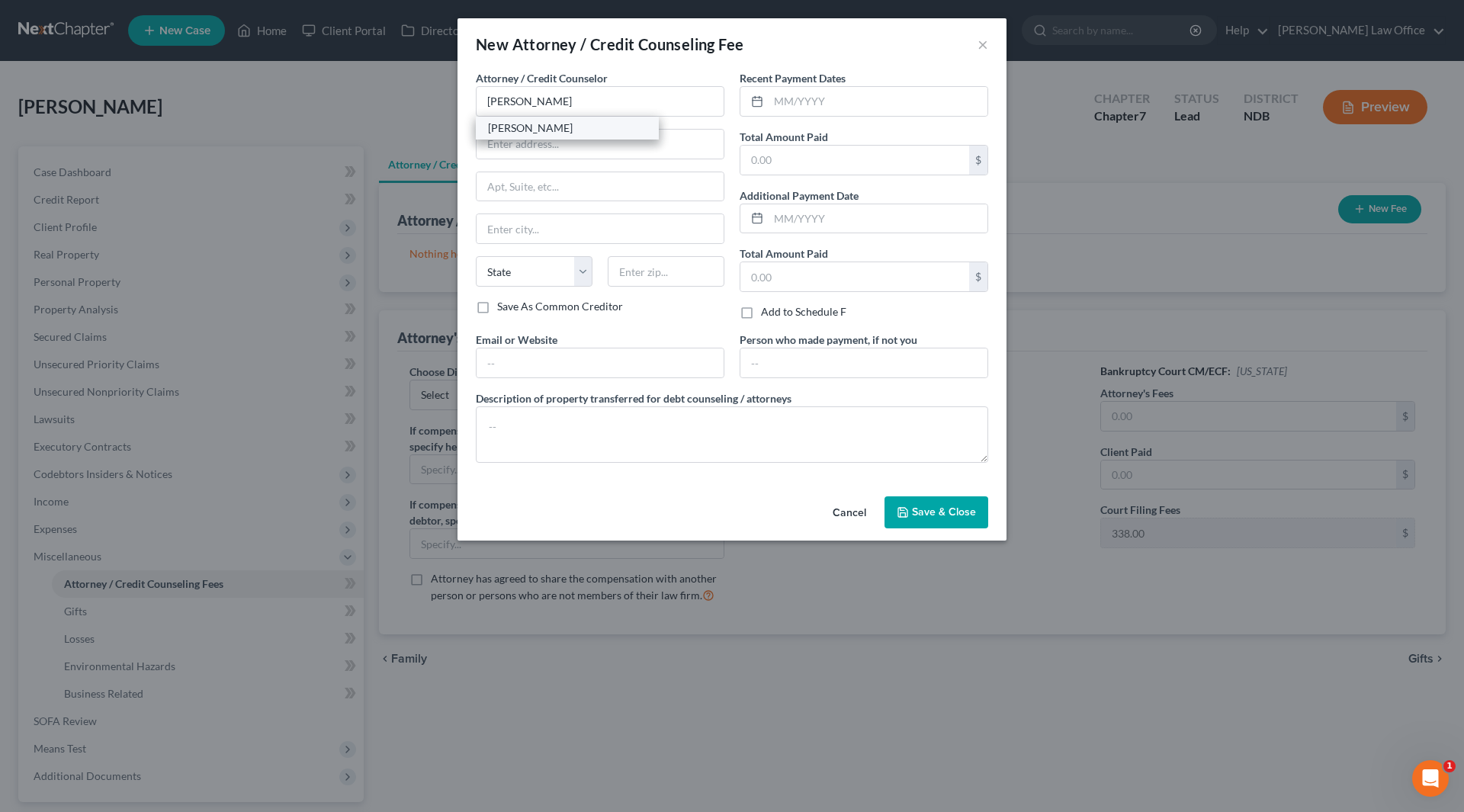
type input "Fargo"
select select "29"
type input "58107-2152"
click at [834, 222] on input "text" at bounding box center [878, 219] width 219 height 29
type input "7/2025"
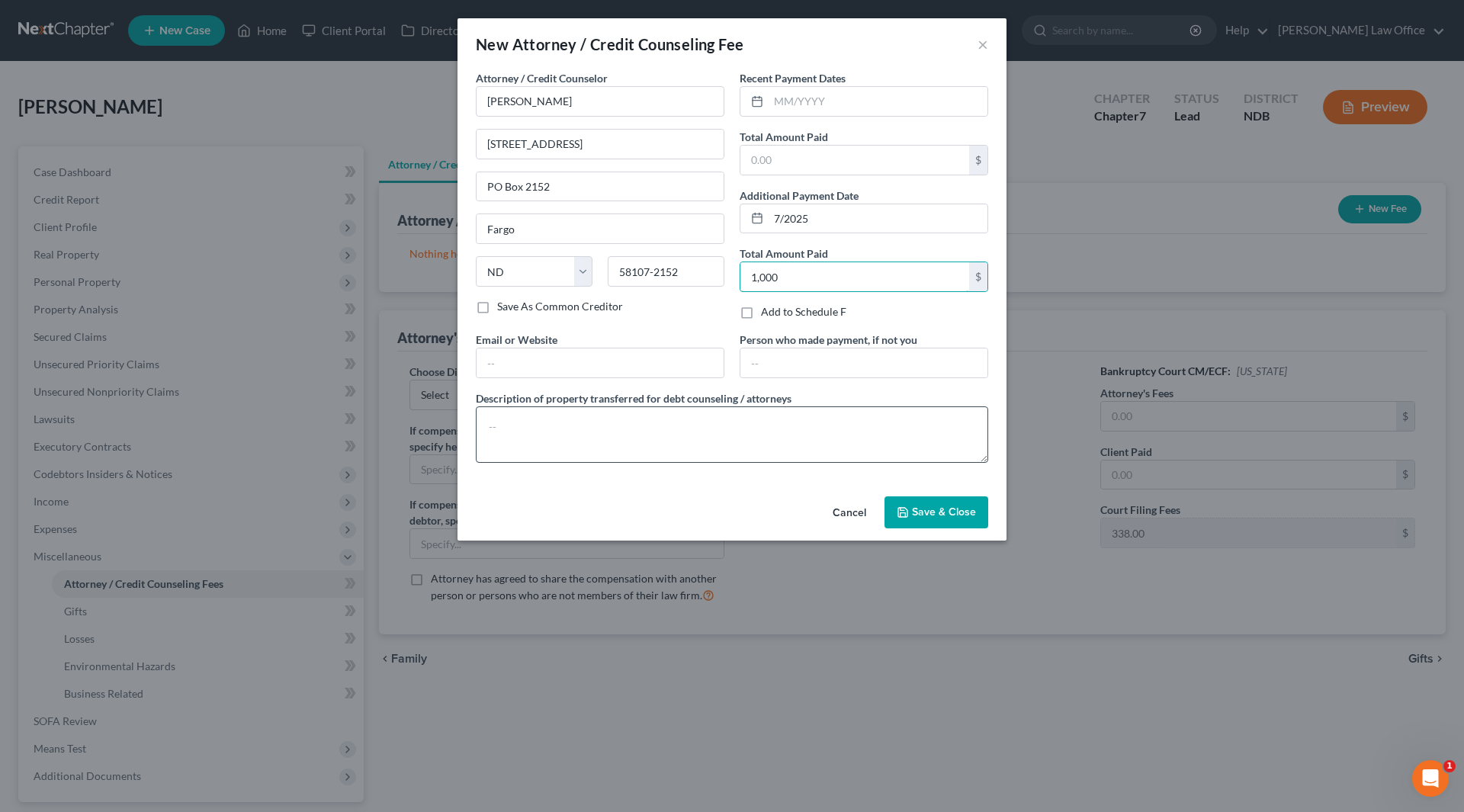
type input "1,000"
click at [603, 447] on textarea at bounding box center [732, 434] width 512 height 56
type textarea "Attorney fees and filing fee"
click at [924, 511] on span "Save & Close" at bounding box center [944, 511] width 64 height 13
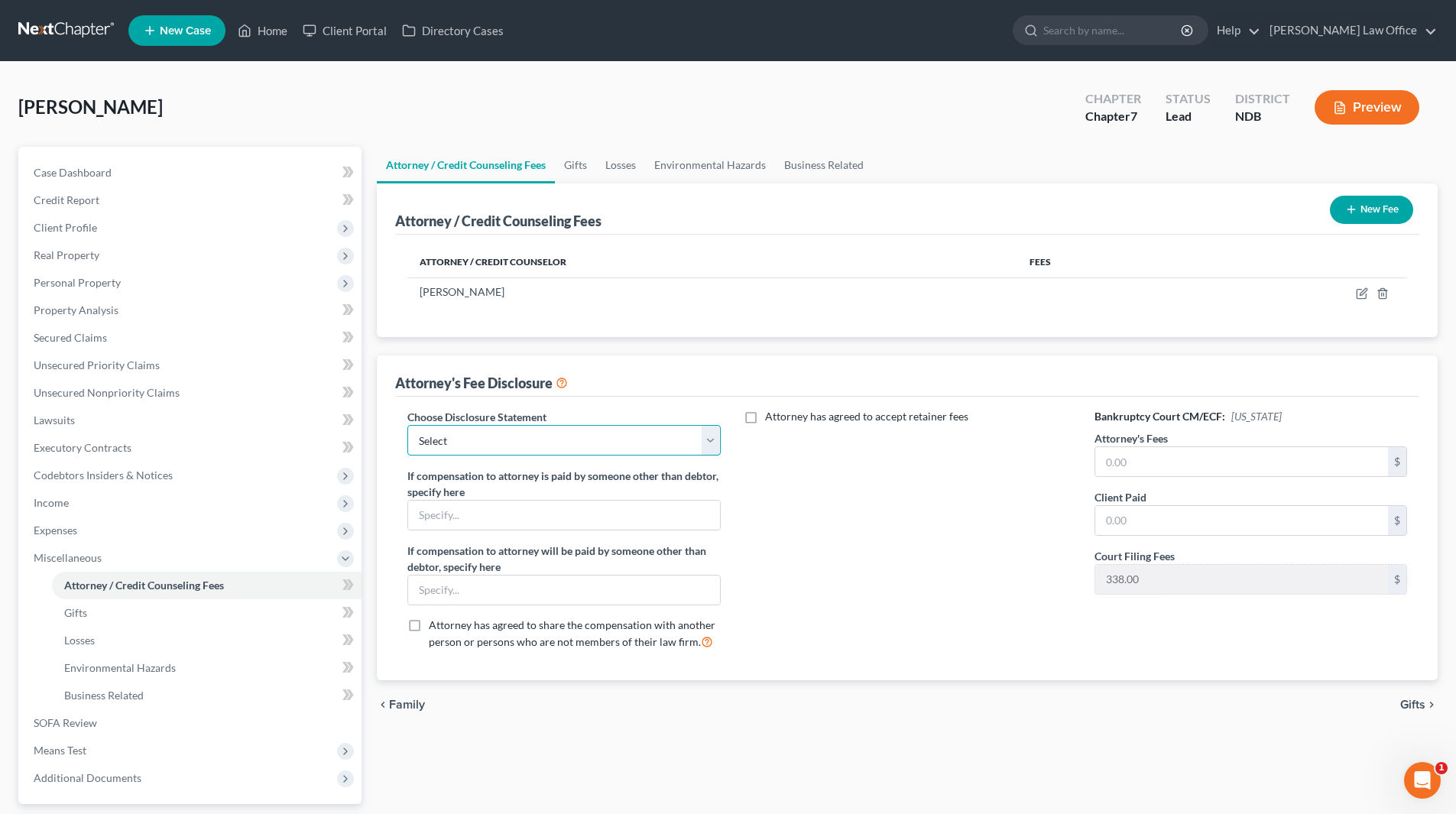
click at [707, 442] on select "Select Disclosure - MN Disclosure - ND" at bounding box center [563, 440] width 312 height 30
select select "1"
click at [407, 425] on select "Select Disclosure - MN Disclosure - ND" at bounding box center [563, 440] width 312 height 30
click at [1171, 463] on input "text" at bounding box center [1241, 462] width 293 height 29
type input "2,200"
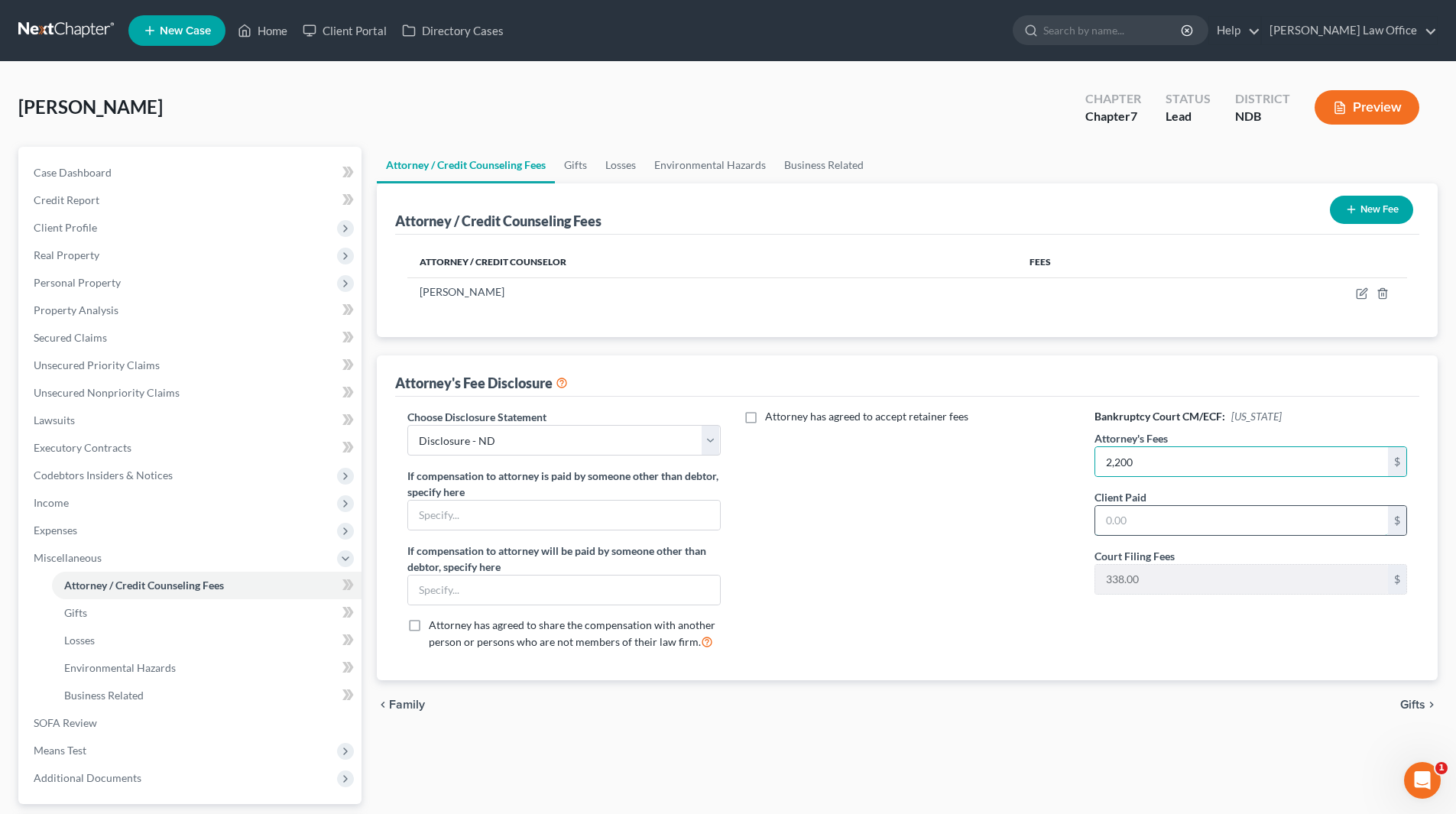
click at [1153, 530] on input "text" at bounding box center [1241, 520] width 293 height 29
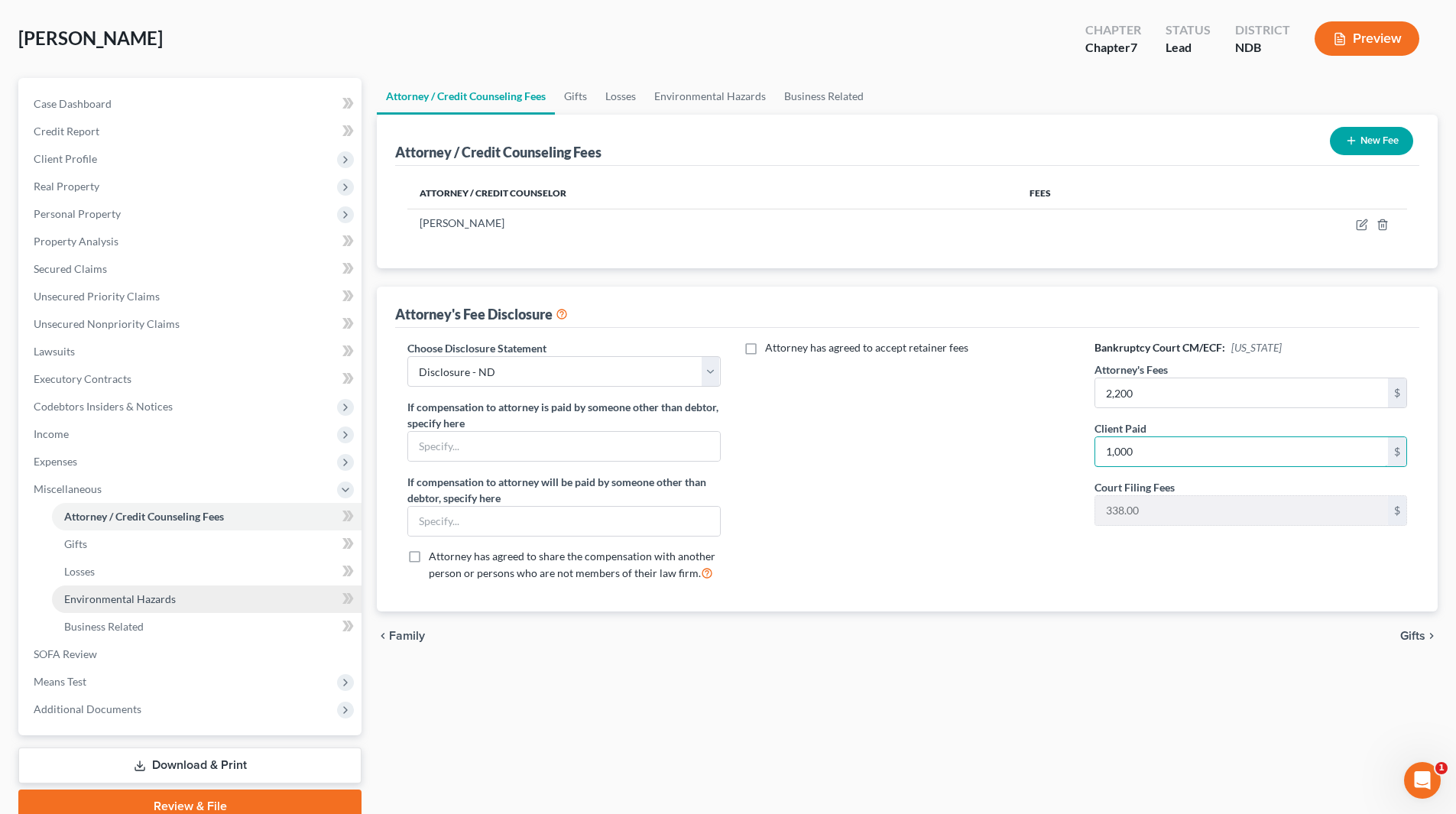
scroll to position [136, 0]
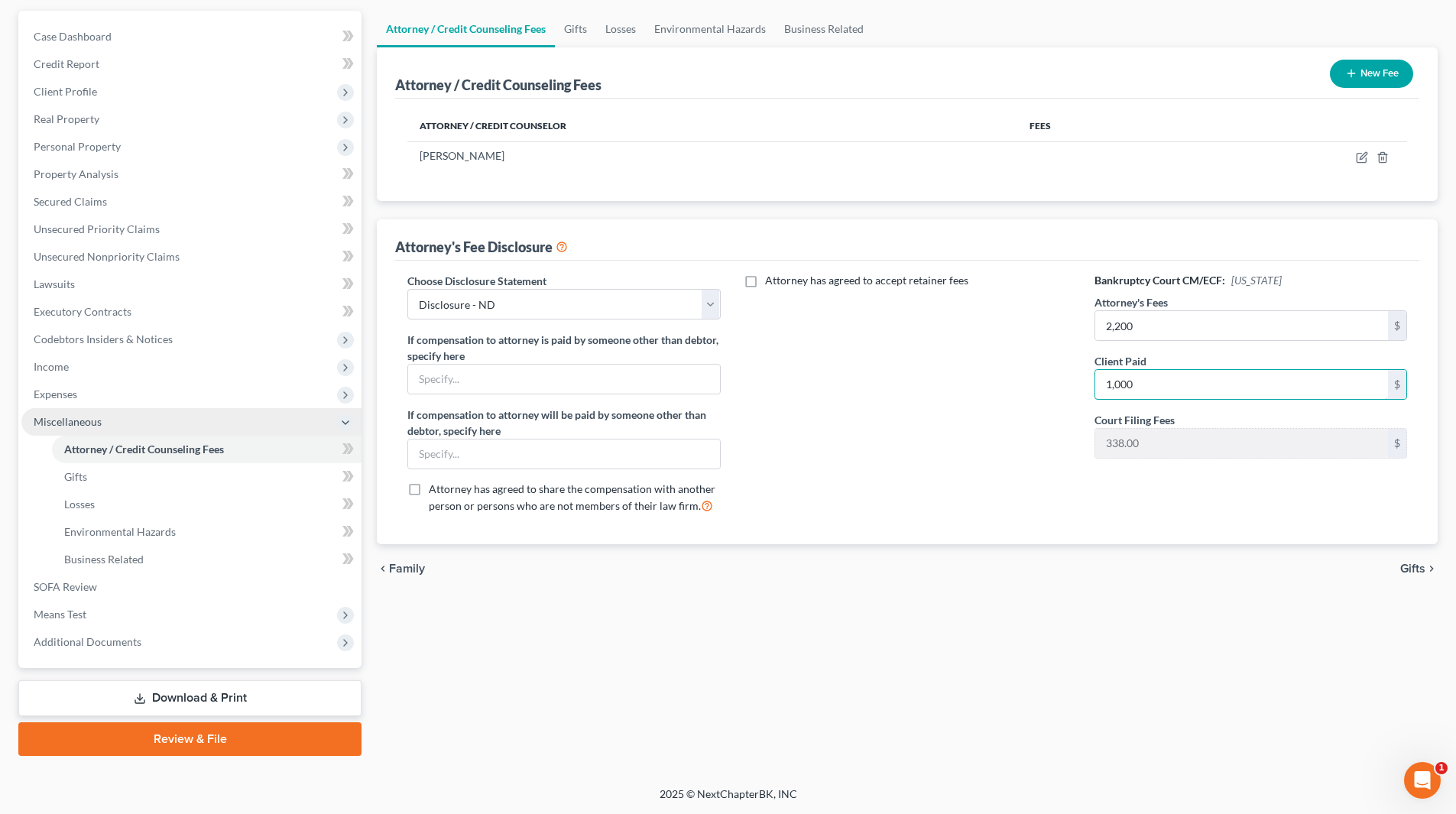
type input "1,000"
click at [78, 432] on span "Miscellaneous" at bounding box center [192, 421] width 340 height 28
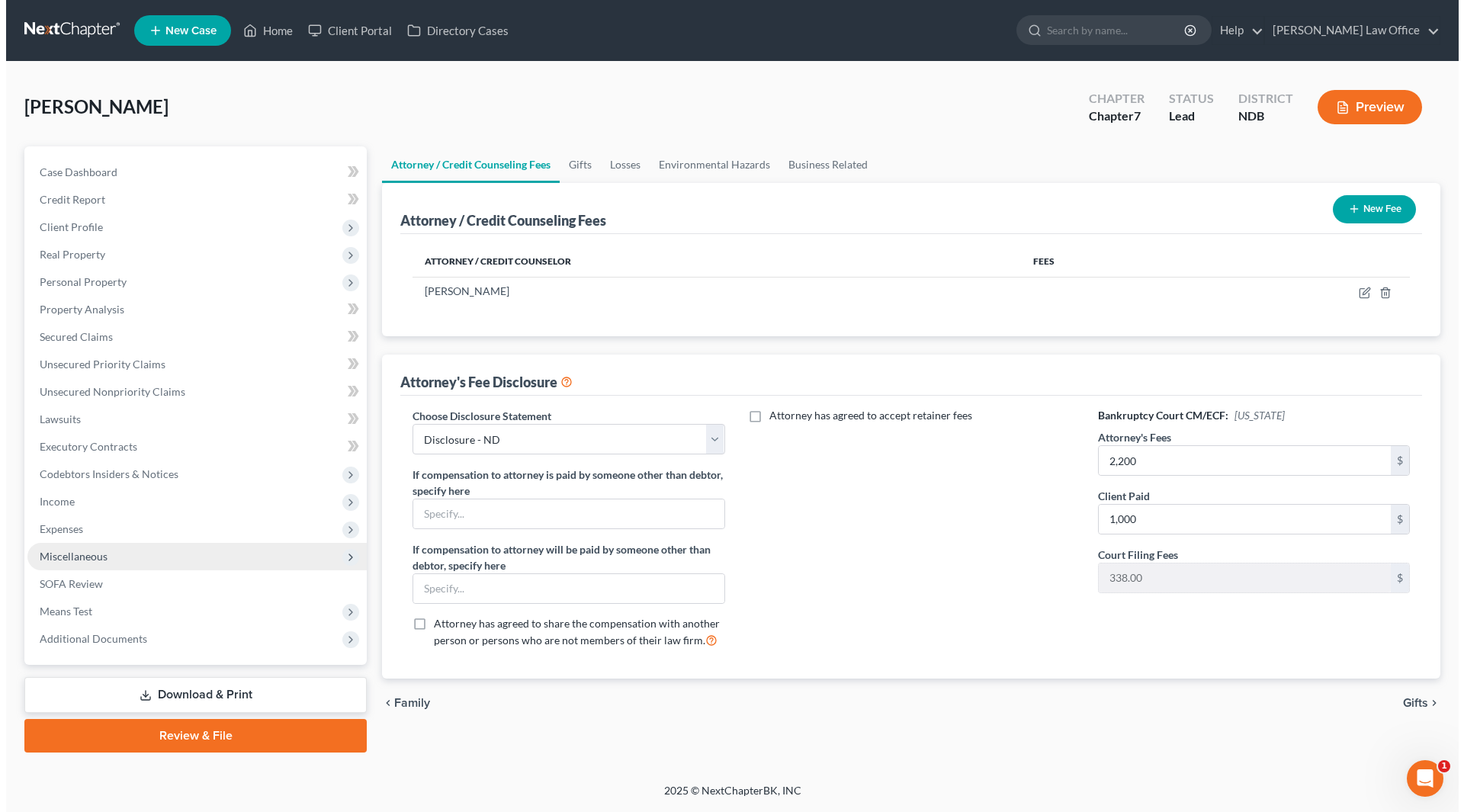
scroll to position [0, 0]
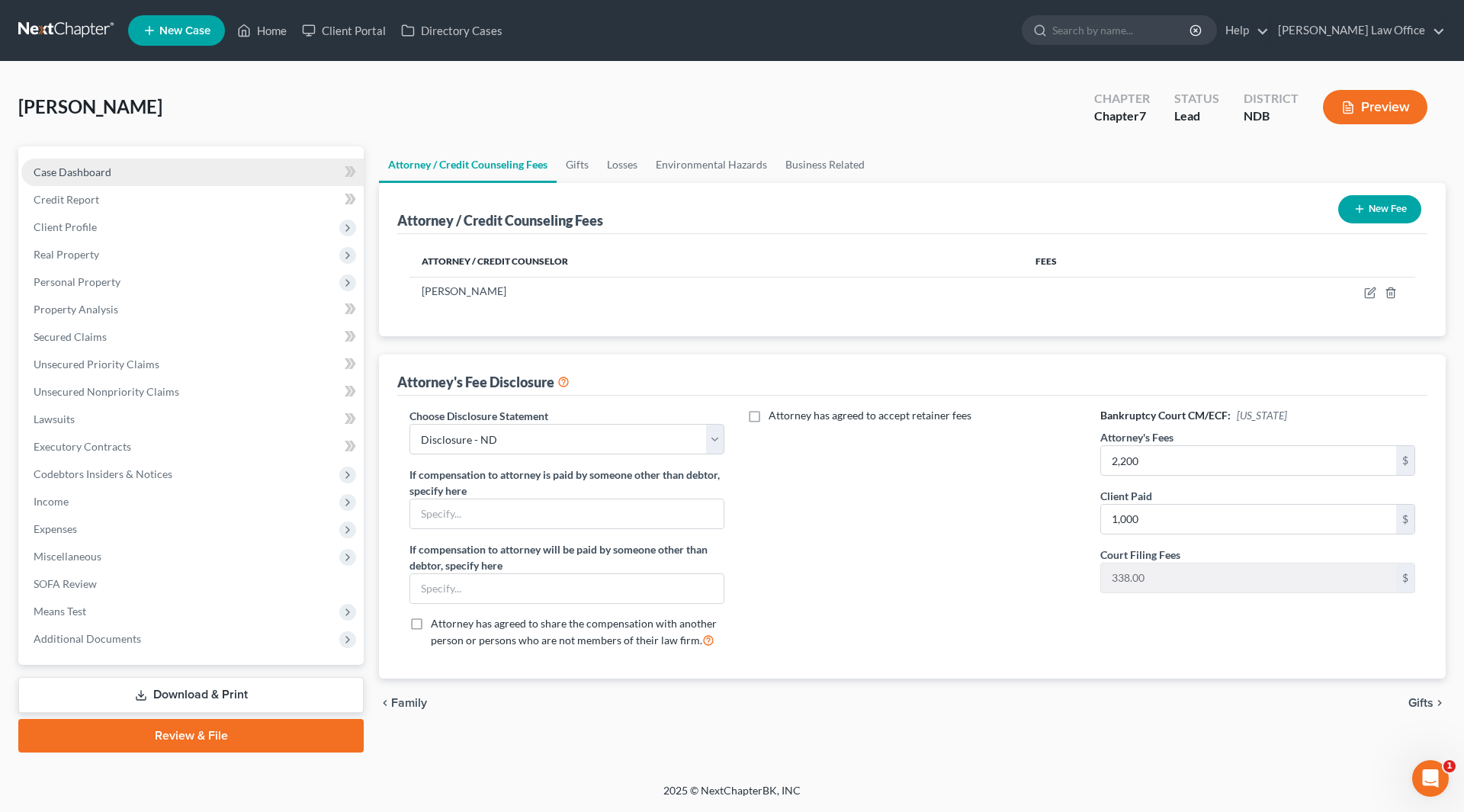
click at [50, 176] on span "Case Dashboard" at bounding box center [72, 171] width 78 height 13
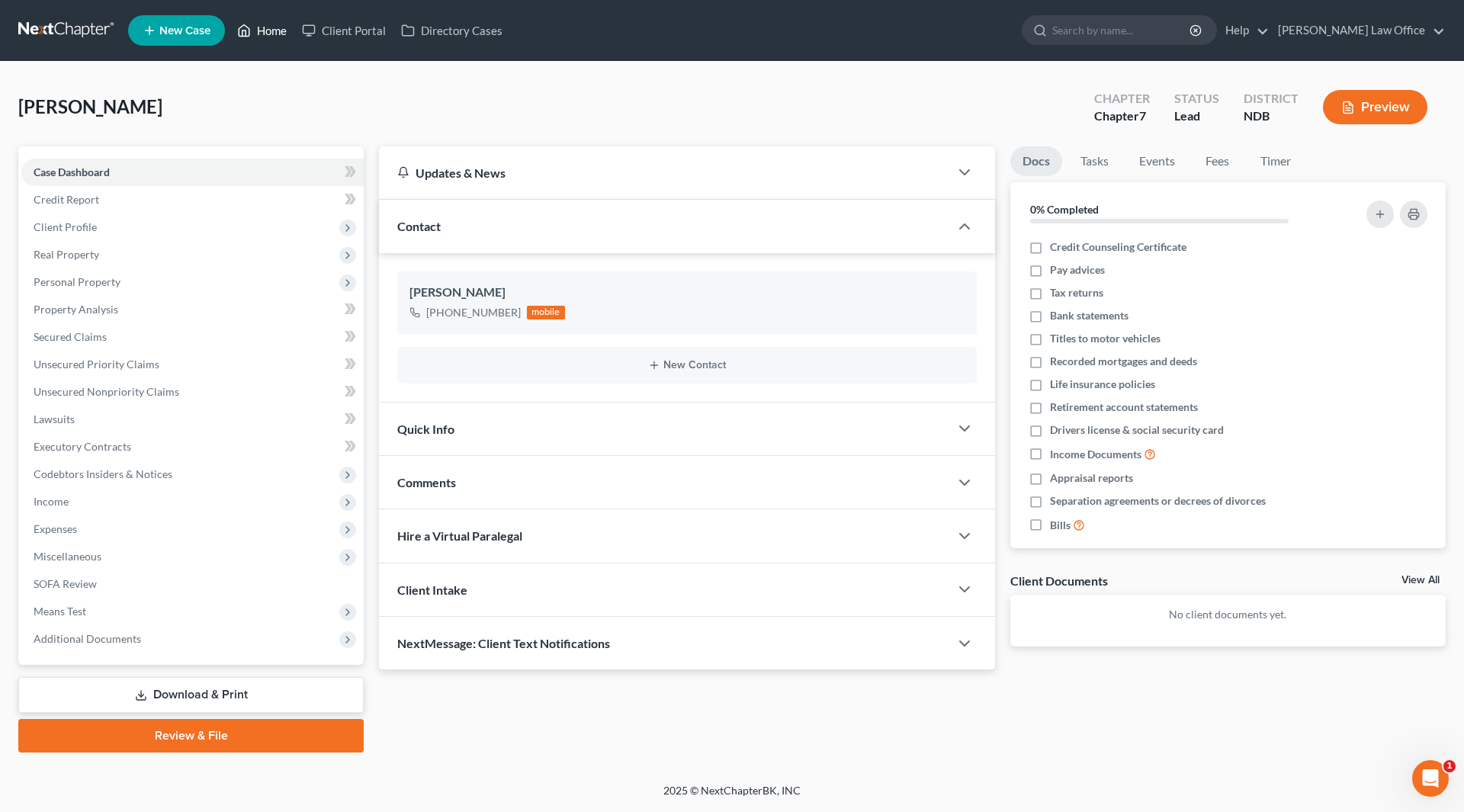
click at [274, 38] on link "Home" at bounding box center [262, 30] width 65 height 28
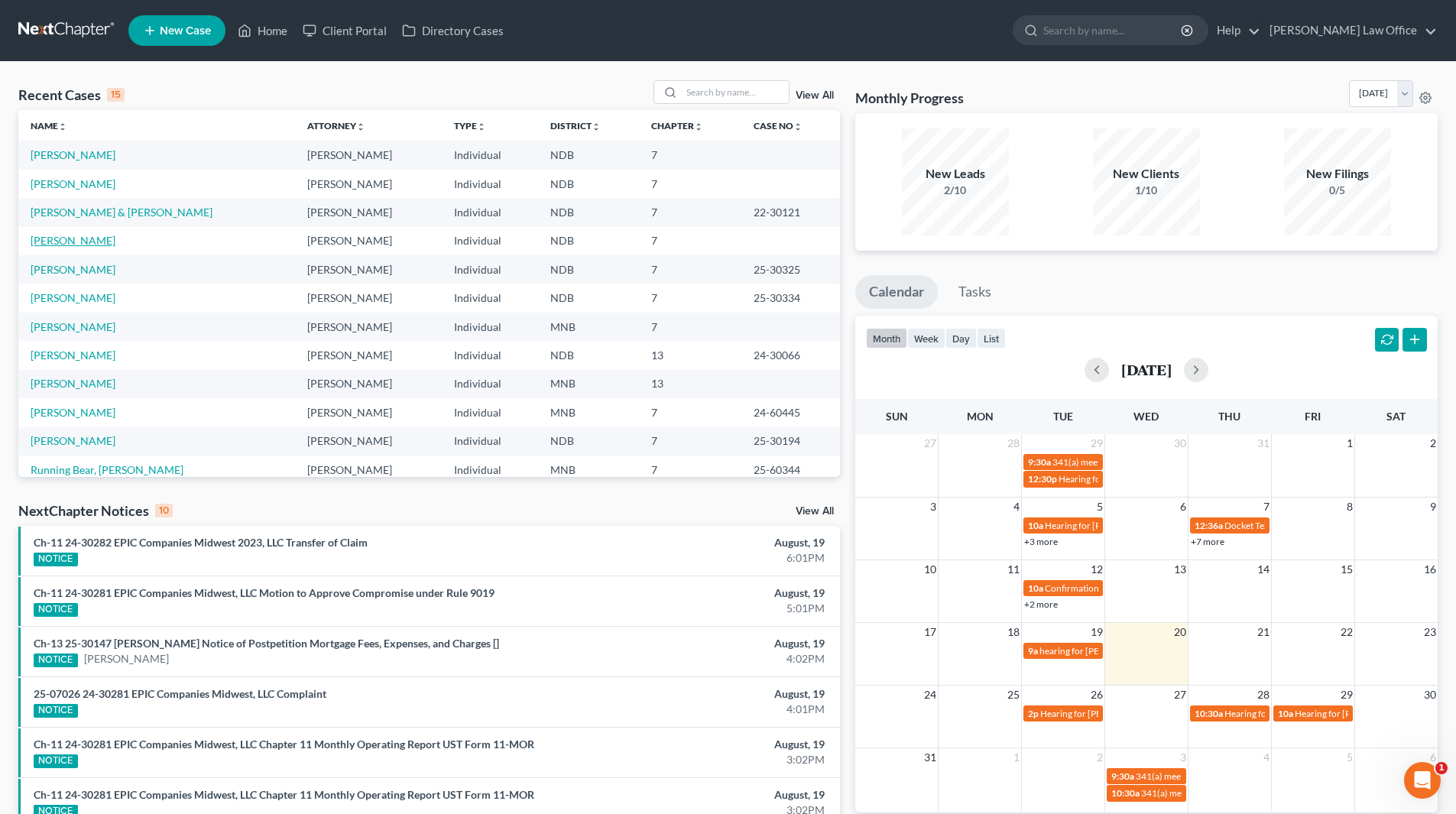
click at [76, 243] on link "Mead, Kathryn" at bounding box center [72, 240] width 85 height 13
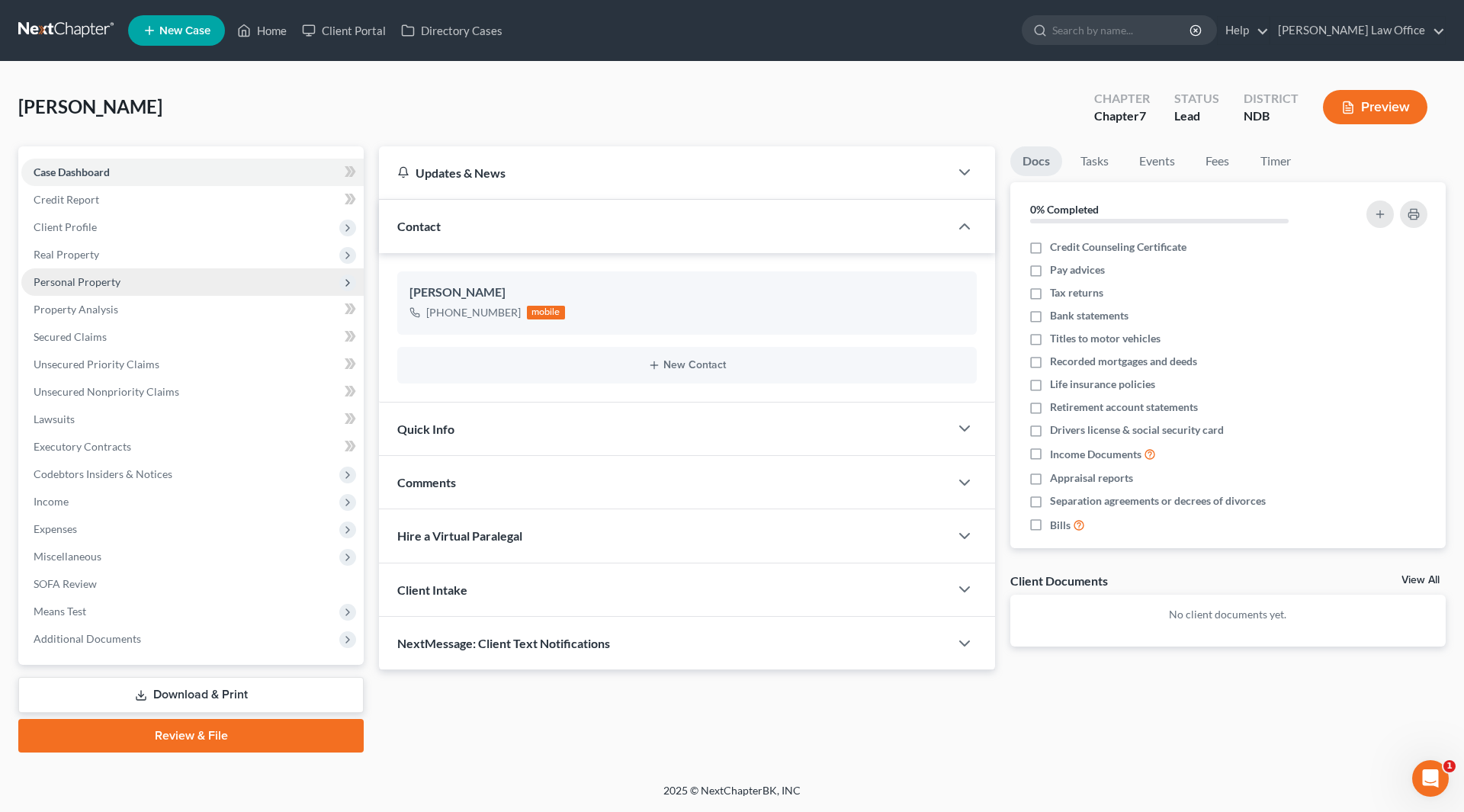
click at [91, 272] on span "Personal Property" at bounding box center [193, 282] width 343 height 28
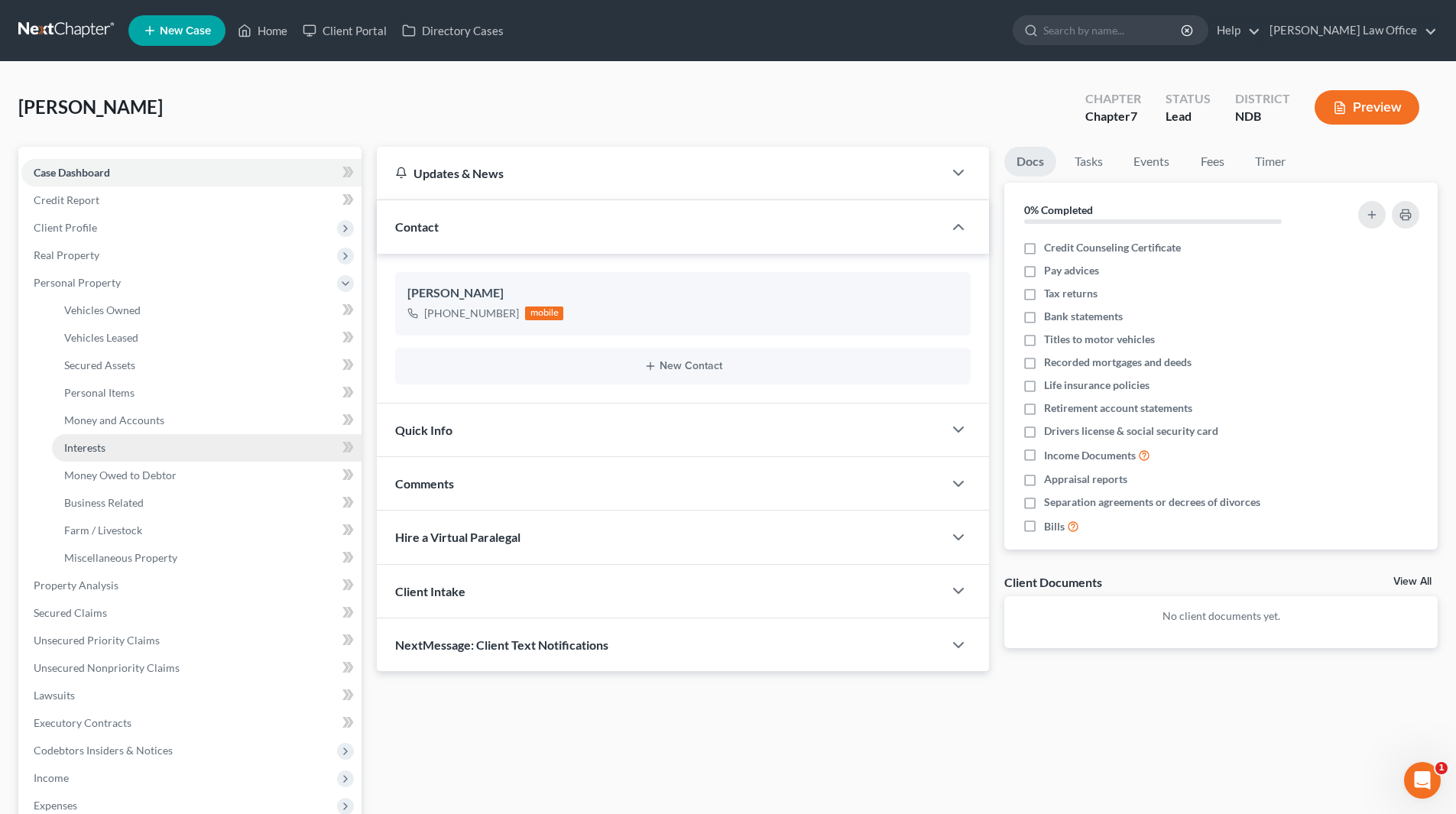
click at [99, 445] on span "Interests" at bounding box center [85, 447] width 41 height 13
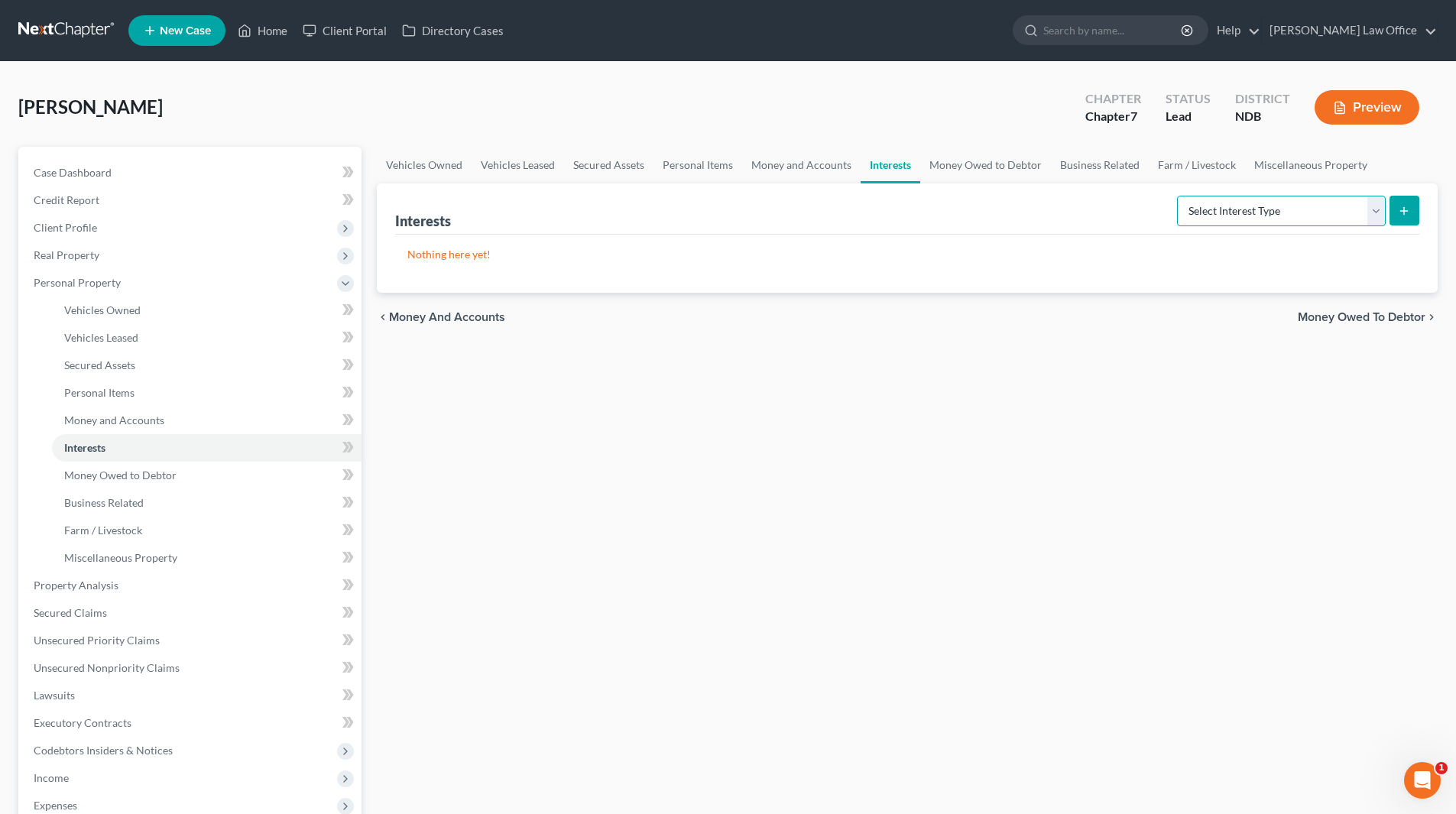
click at [1378, 204] on select "Select Interest Type 401K (A/B: 21) Annuity (A/B: 23) Bond (A/B: 18) Education …" at bounding box center [1281, 211] width 209 height 30
select select "other_retirement_plan"
click at [1179, 196] on select "Select Interest Type 401K (A/B: 21) Annuity (A/B: 23) Bond (A/B: 18) Education …" at bounding box center [1281, 211] width 209 height 30
click at [1397, 208] on button "submit" at bounding box center [1404, 210] width 30 height 30
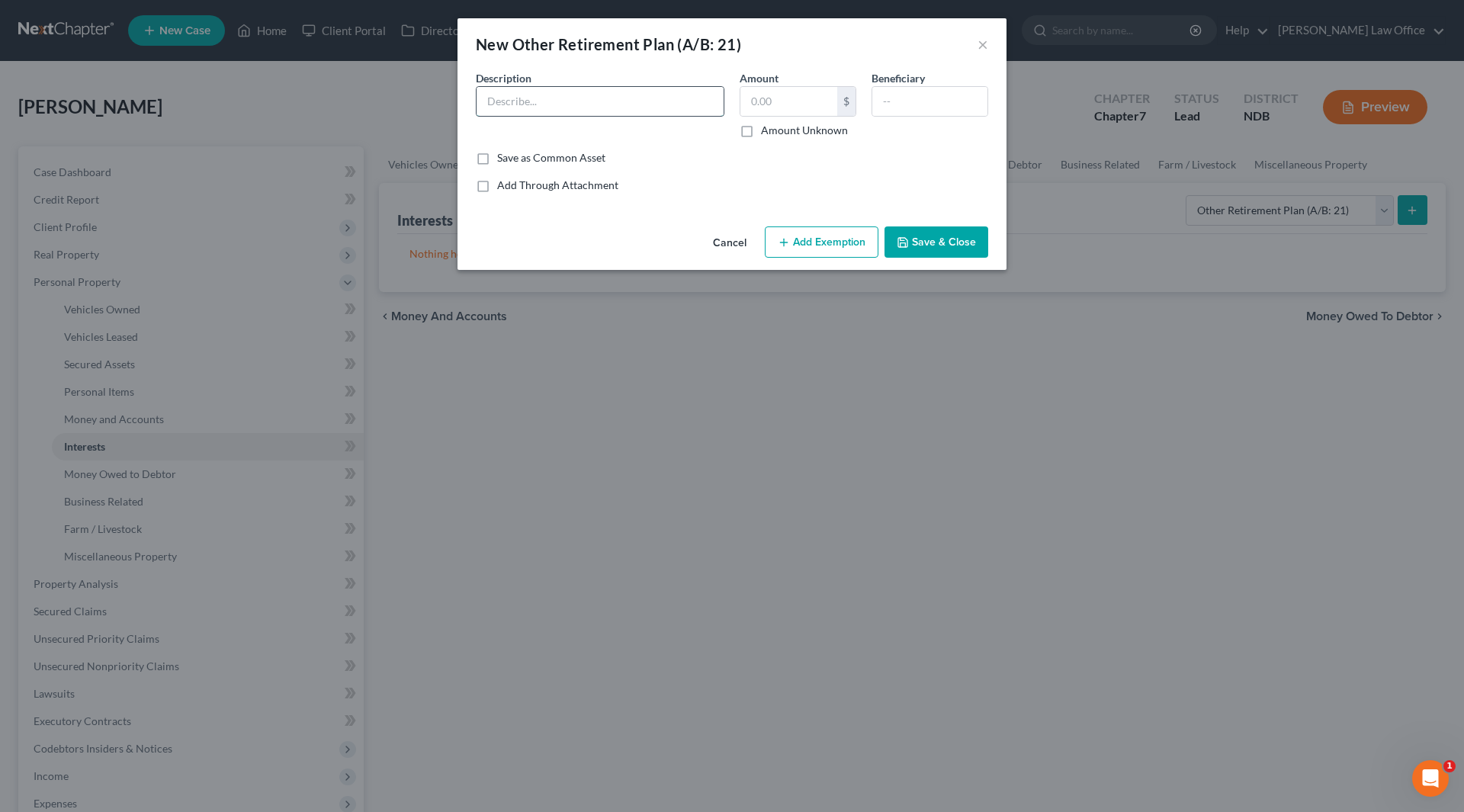
click at [575, 95] on input "text" at bounding box center [600, 101] width 247 height 29
click at [673, 104] on input "ND Public Employee Retirement (#5817)" at bounding box center [600, 101] width 247 height 29
type input "ND Public Employee Retirement (#6448)"
click at [754, 99] on input "text" at bounding box center [788, 101] width 96 height 29
type input "64,209"
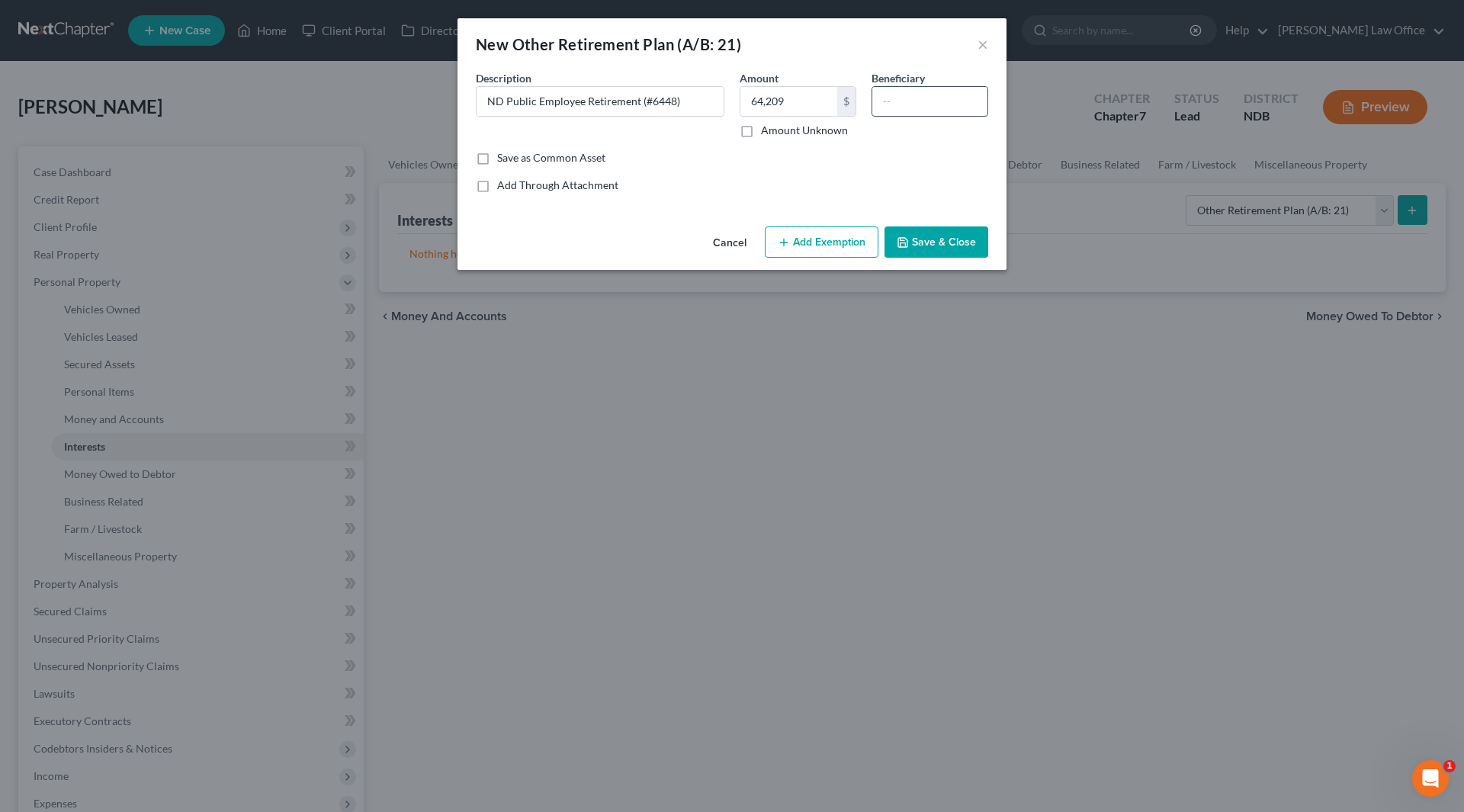
click at [911, 99] on input "text" at bounding box center [929, 101] width 115 height 29
type input "T"
type input "Janet Mead & Tennessee Nelson"
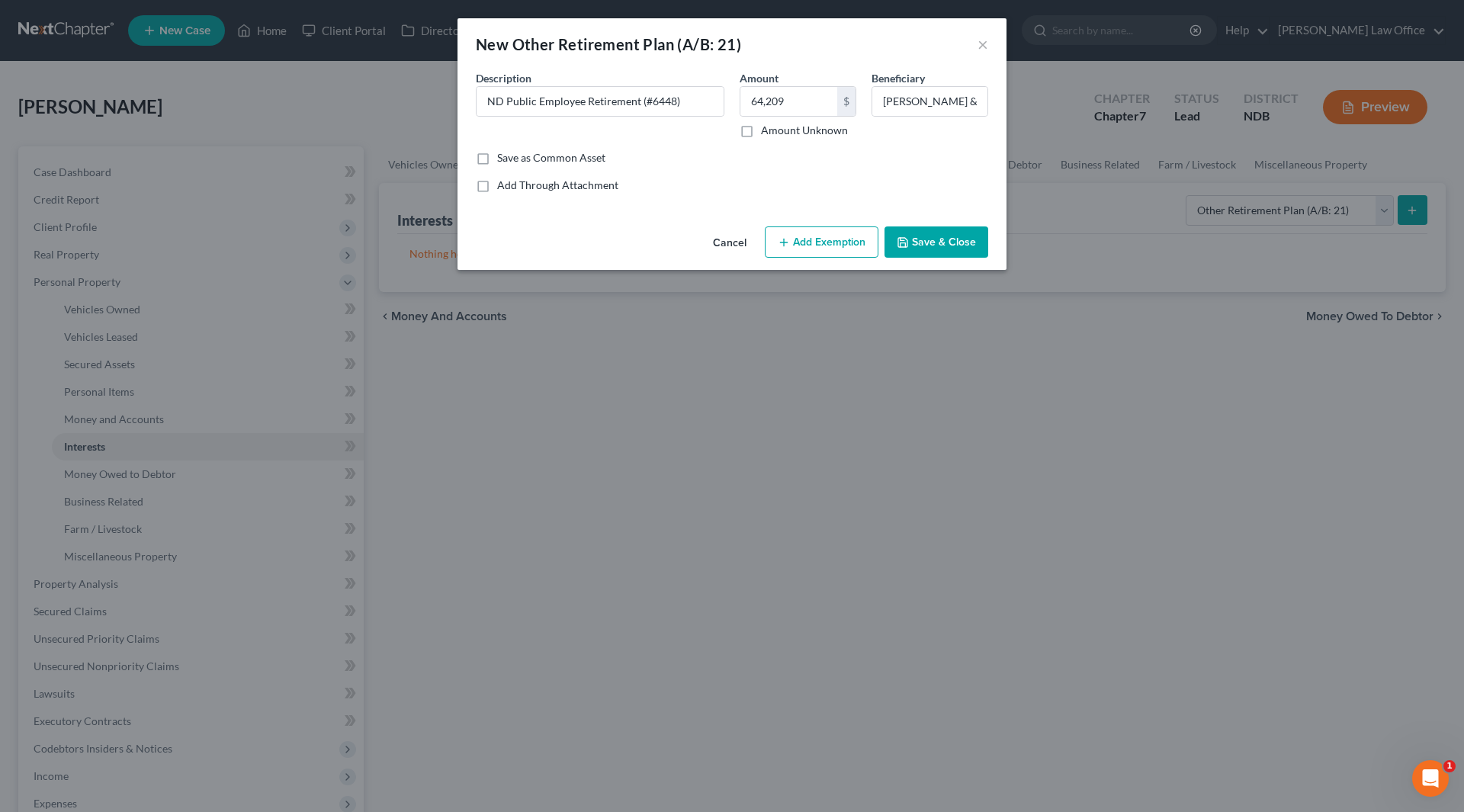
click at [828, 243] on button "Add Exemption" at bounding box center [821, 243] width 113 height 32
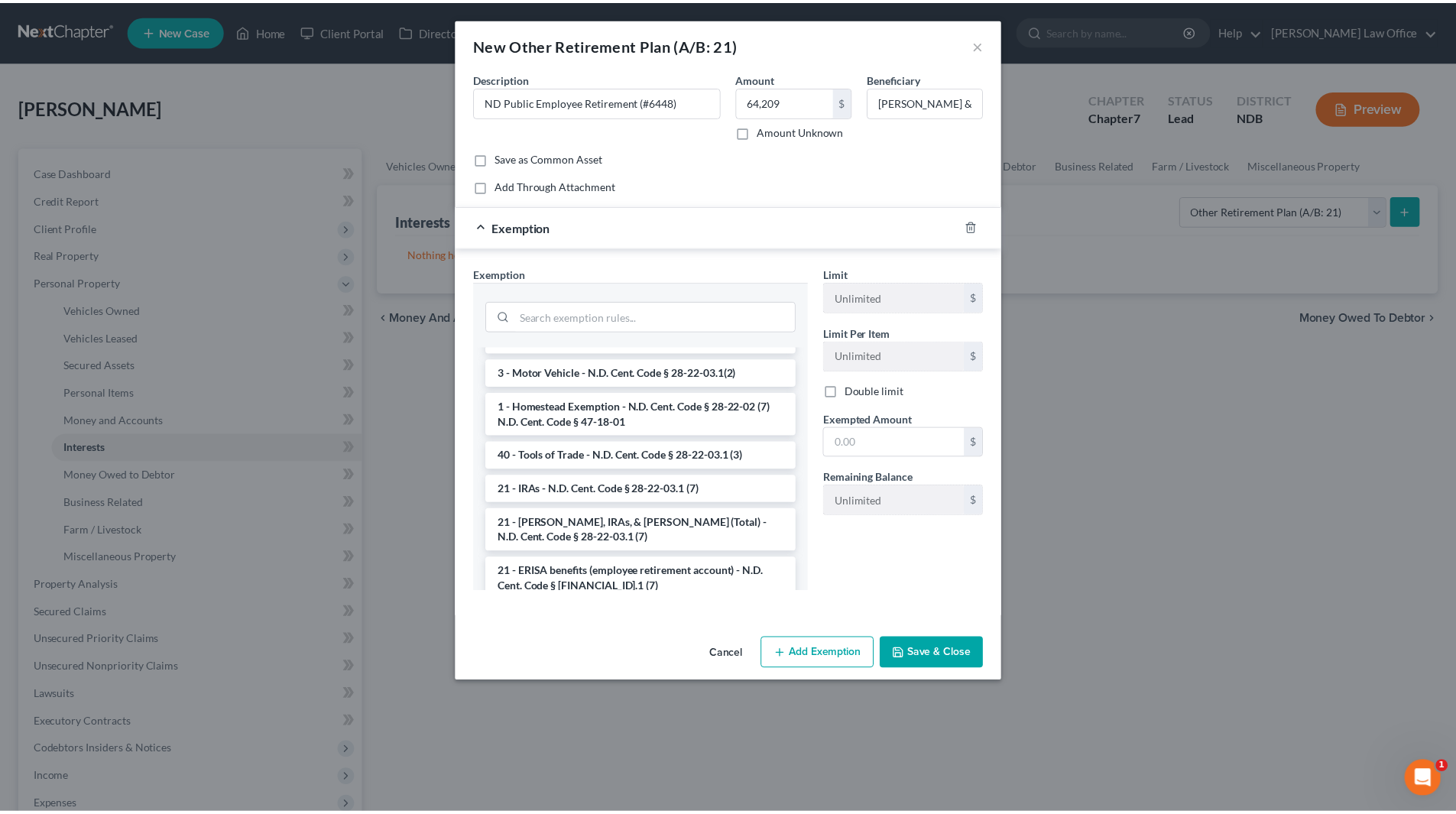
scroll to position [1782, 0]
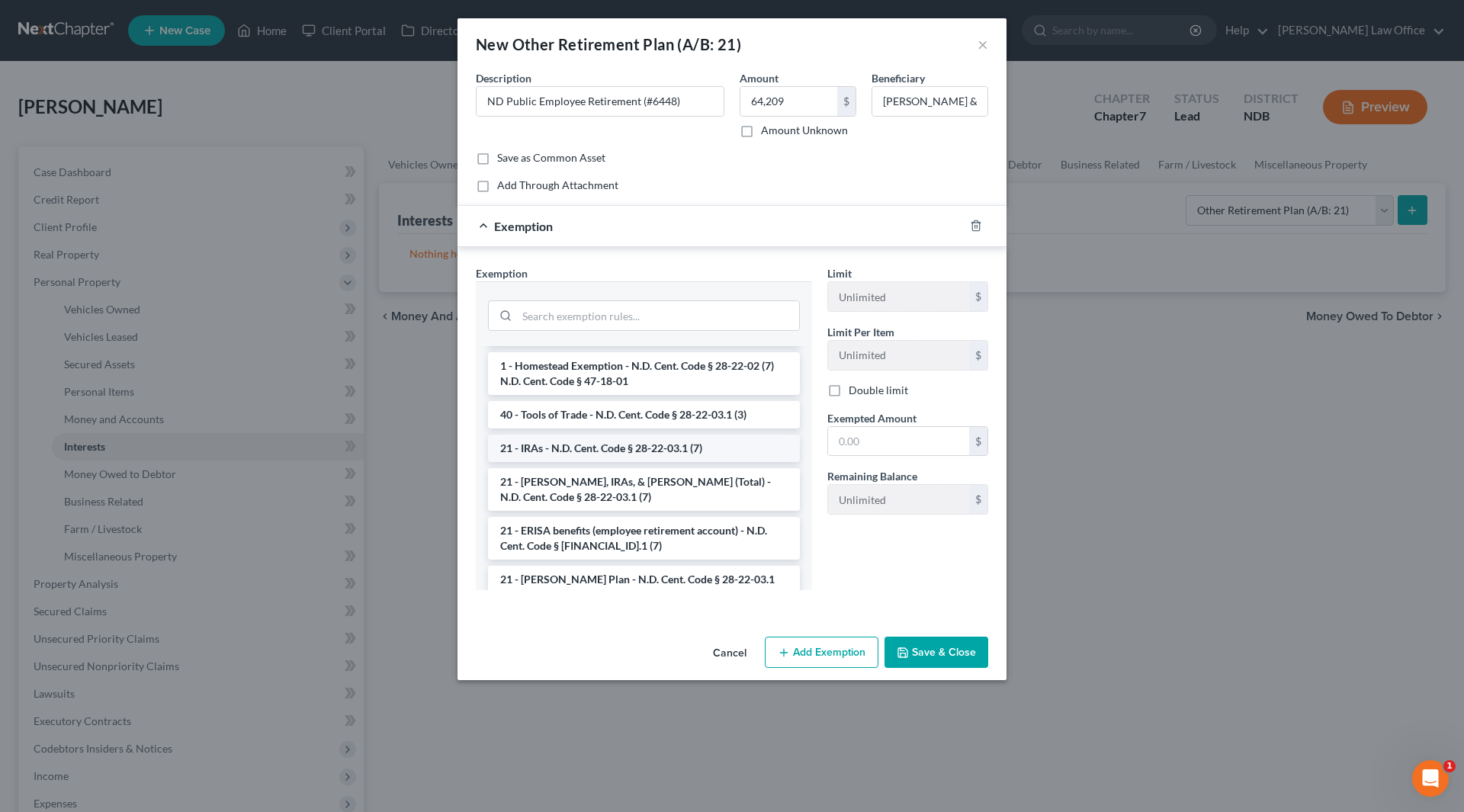
click at [604, 435] on li "21 - IRAs - N.D. Cent. Code § 28-22-03.1 (7)" at bounding box center [644, 448] width 312 height 28
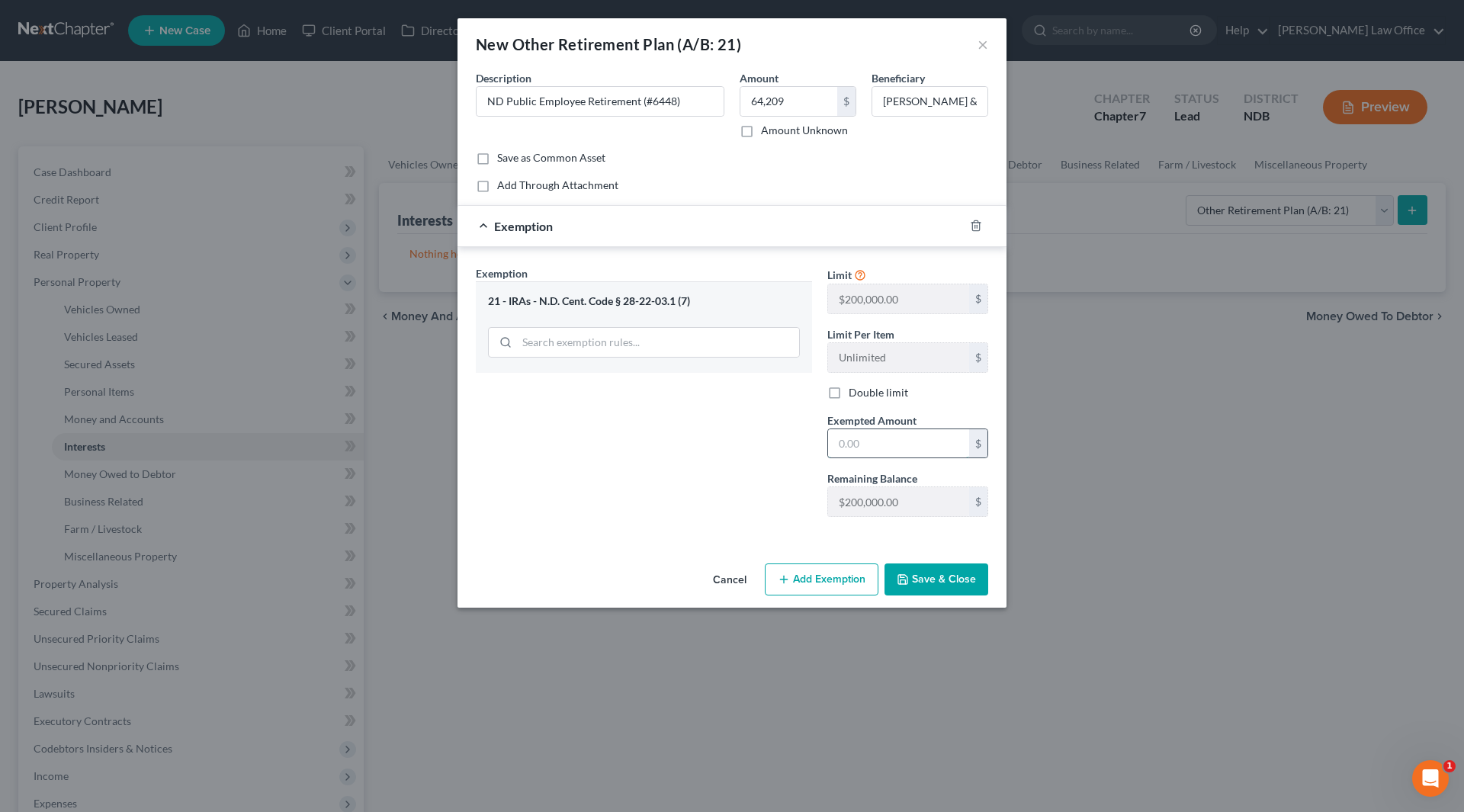
click at [875, 450] on input "text" at bounding box center [899, 443] width 141 height 29
type input "64,209"
click at [944, 568] on button "Save & Close" at bounding box center [936, 579] width 104 height 32
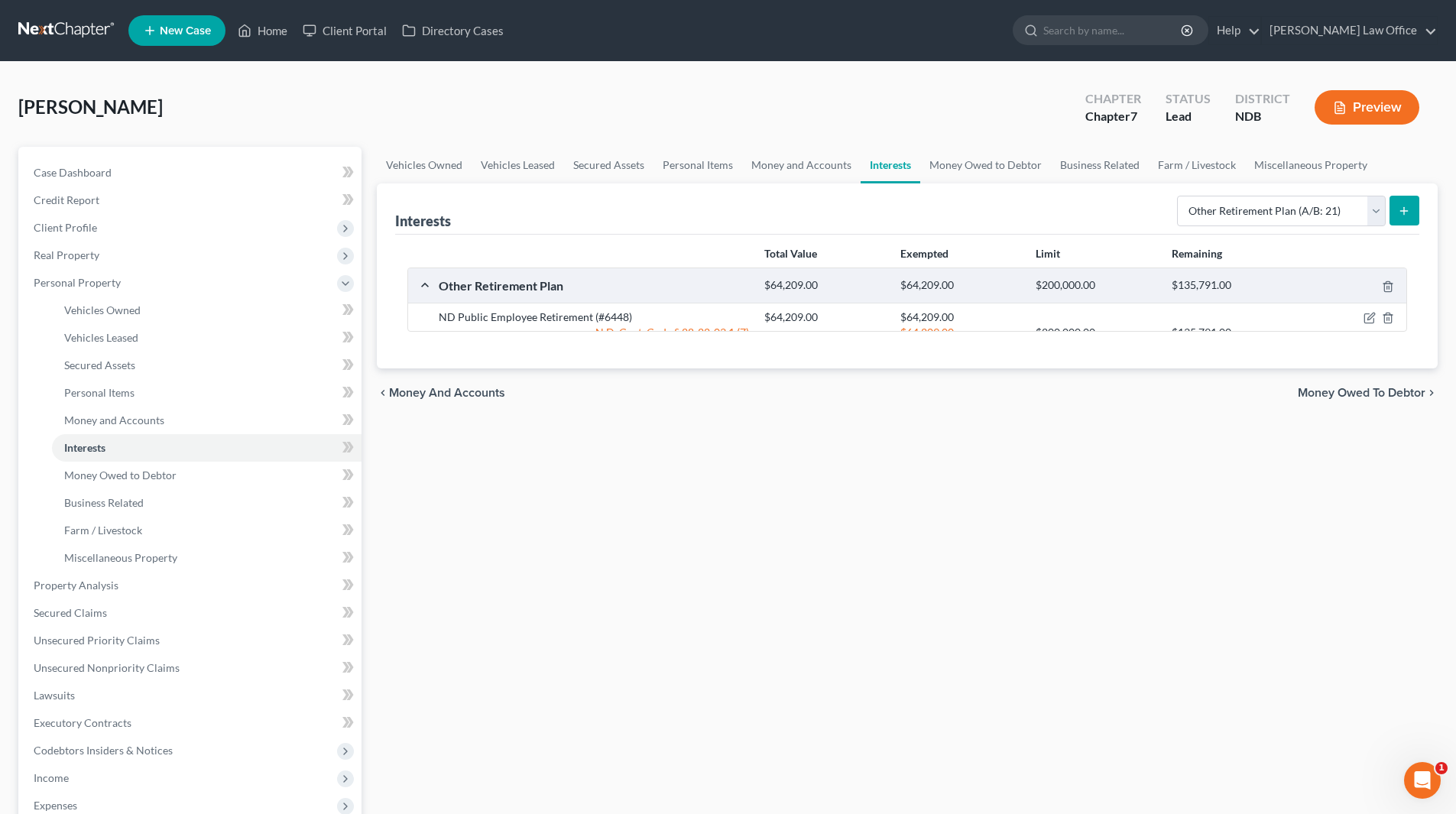
click at [946, 583] on div at bounding box center [728, 407] width 1456 height 814
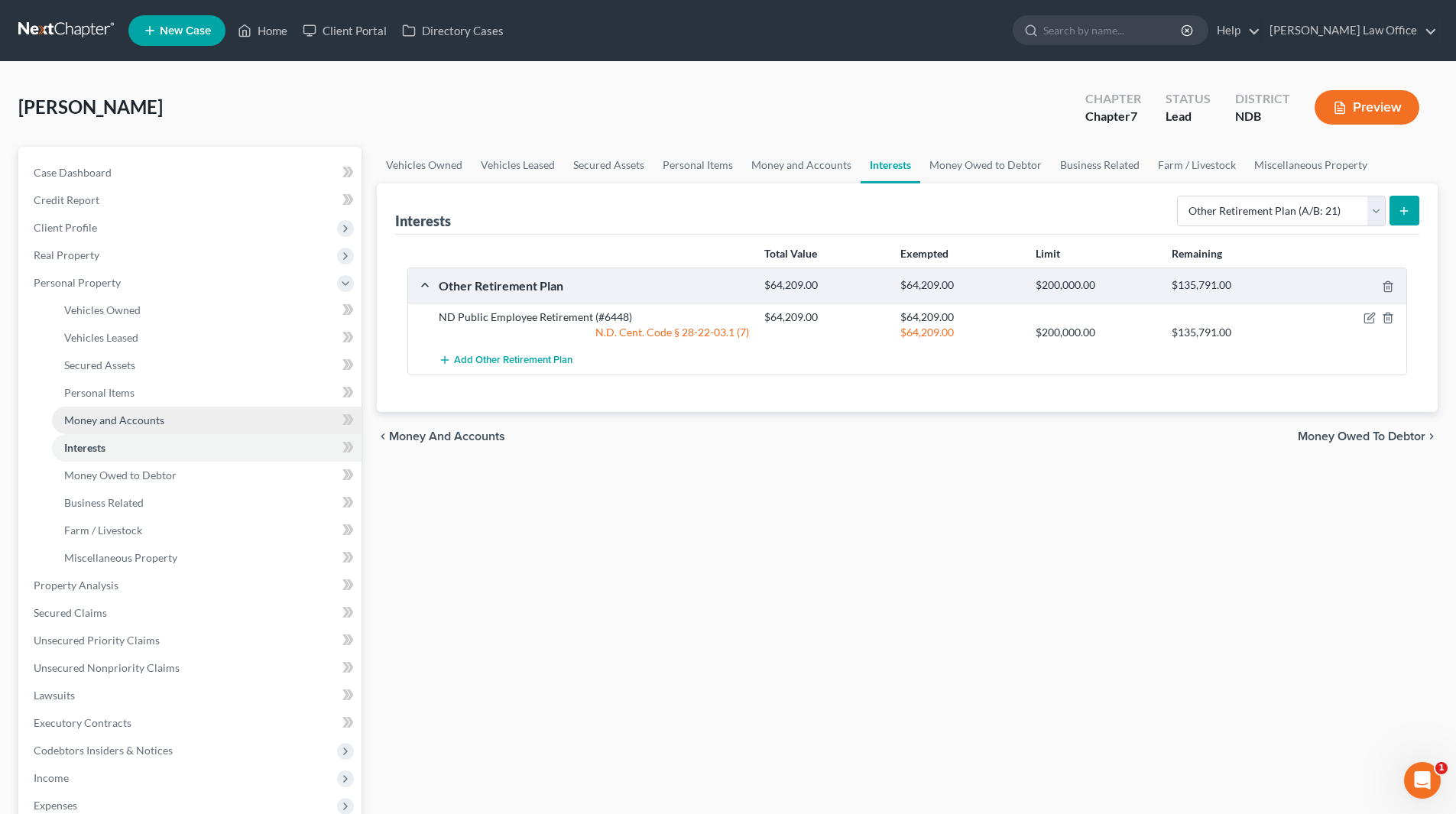
click at [129, 423] on span "Money and Accounts" at bounding box center [115, 420] width 100 height 13
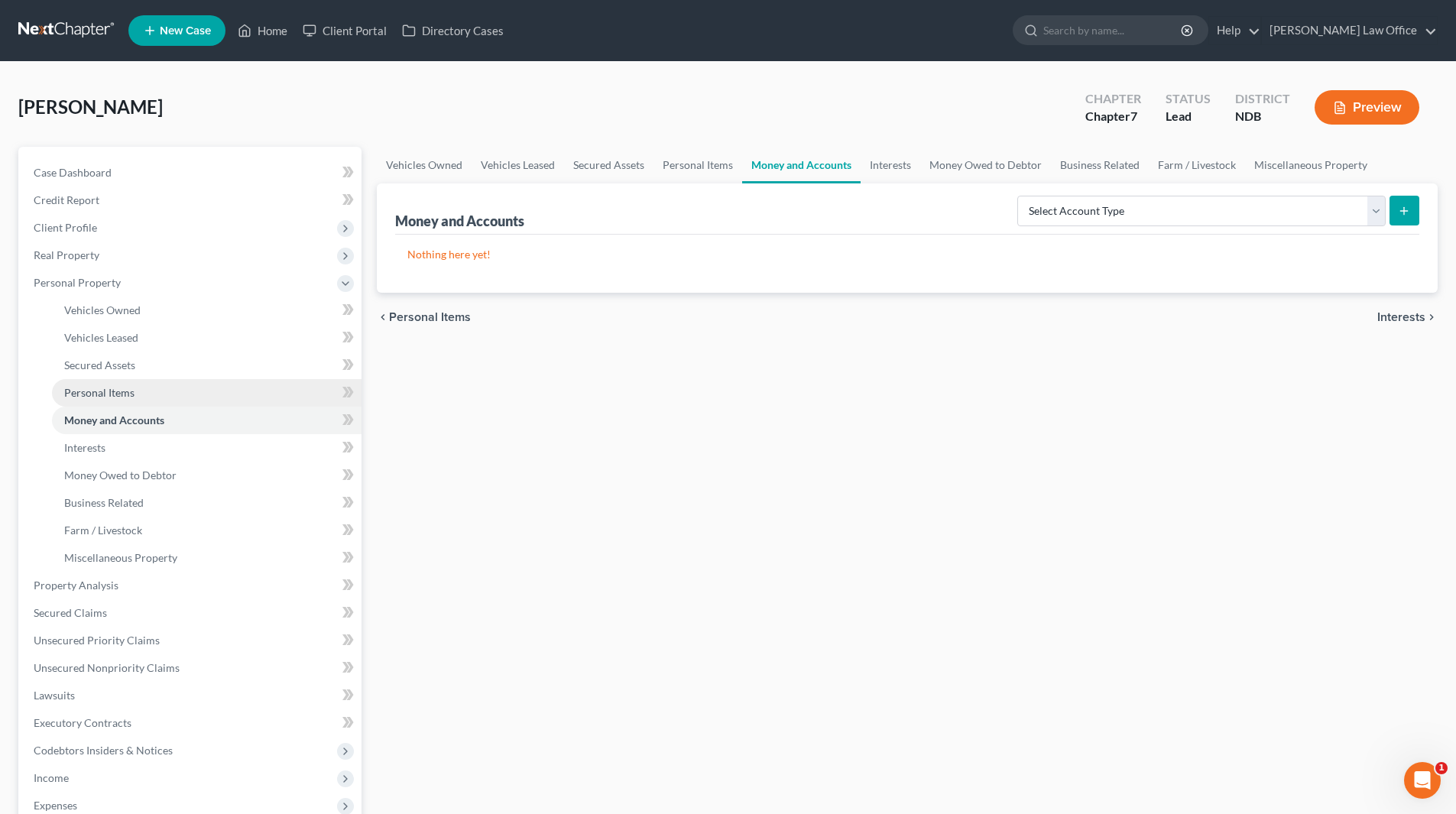
click at [112, 394] on span "Personal Items" at bounding box center [99, 392] width 71 height 13
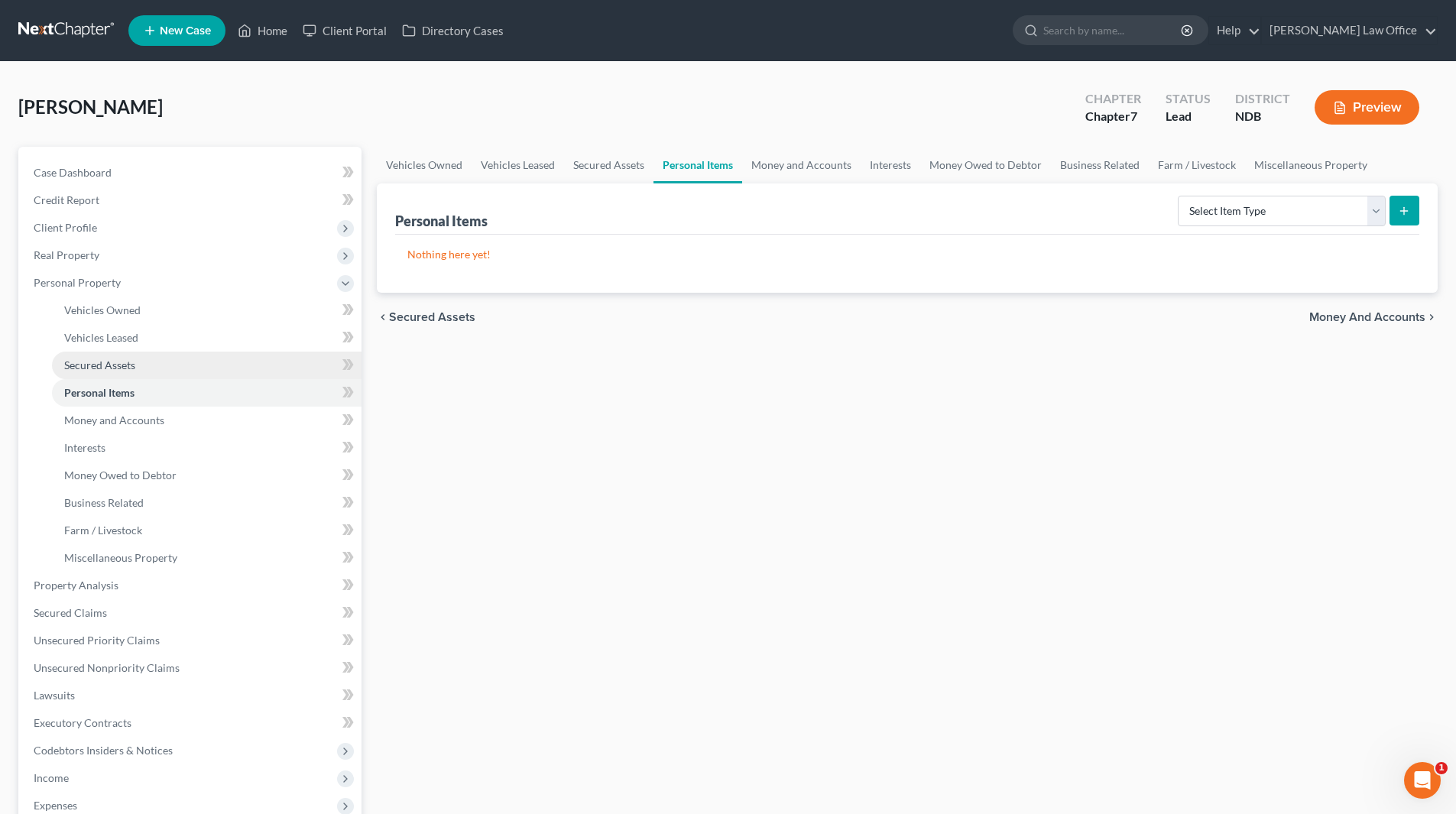
click at [115, 362] on span "Secured Assets" at bounding box center [99, 365] width 71 height 13
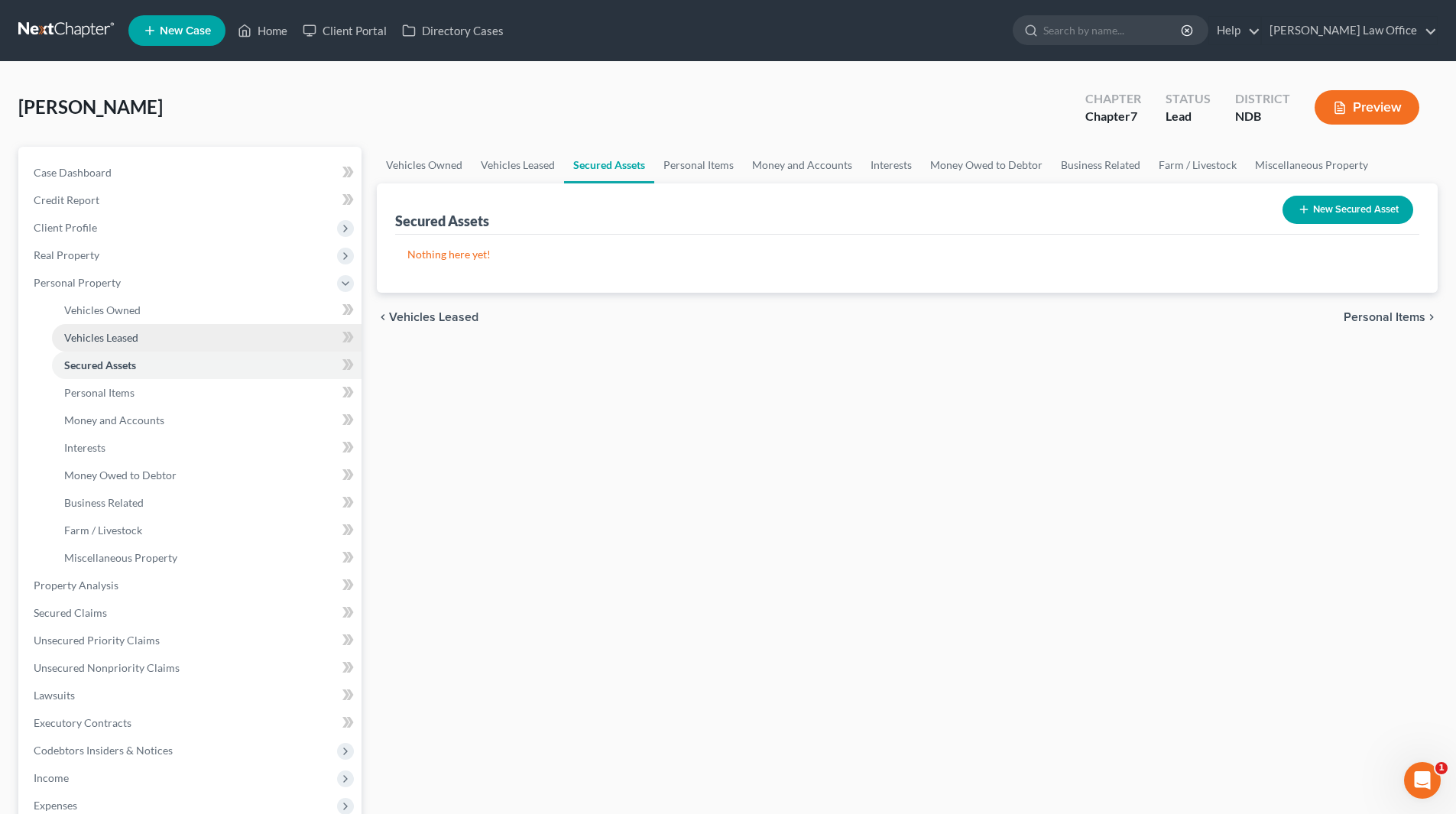
click at [115, 337] on span "Vehicles Leased" at bounding box center [101, 337] width 74 height 13
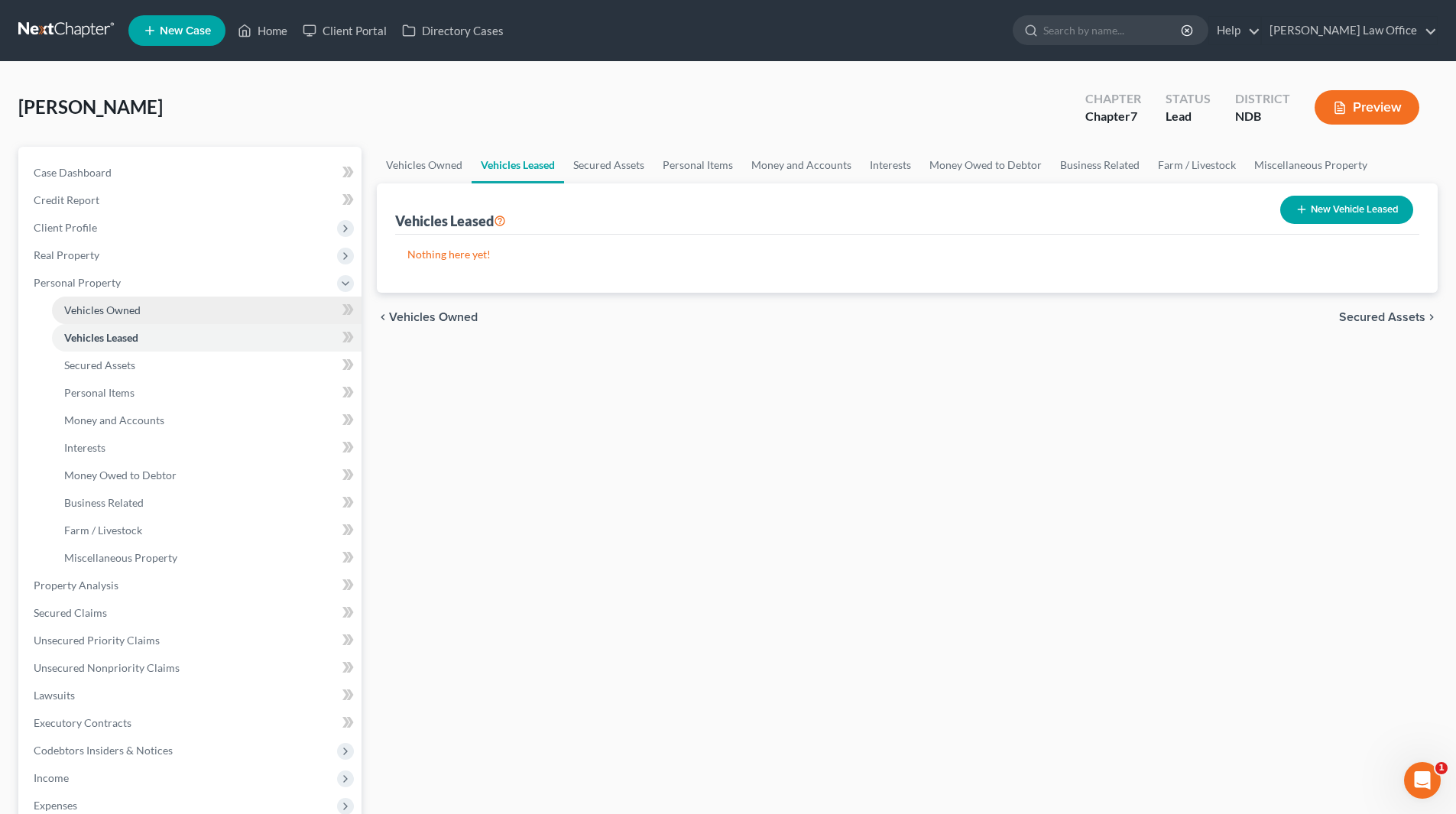
click at [105, 303] on span "Vehicles Owned" at bounding box center [102, 309] width 76 height 13
click at [268, 29] on link "Home" at bounding box center [262, 30] width 65 height 28
